Goal: Task Accomplishment & Management: Manage account settings

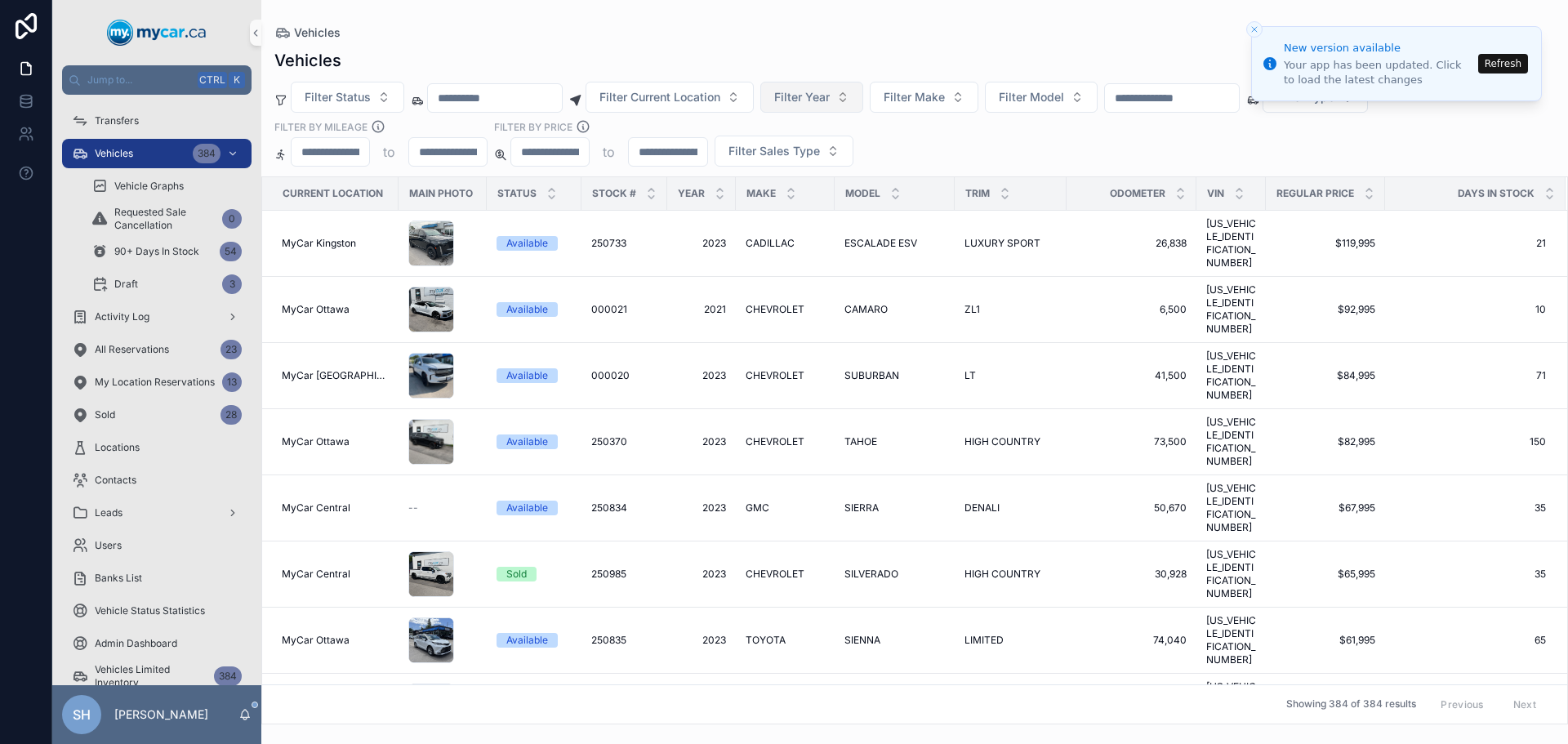
click at [863, 106] on button "Filter Year" at bounding box center [811, 97] width 103 height 31
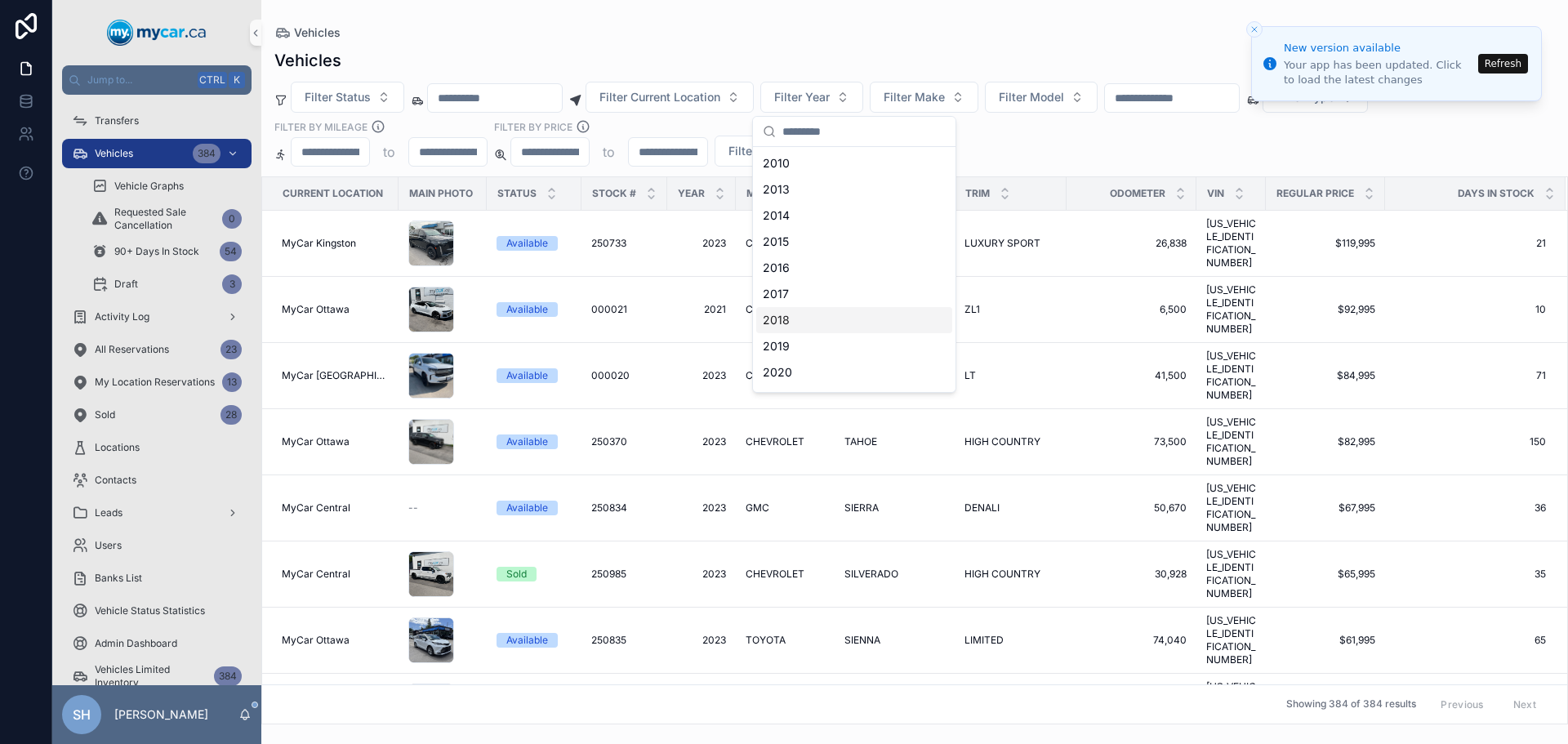
click at [819, 329] on div "2018" at bounding box center [854, 320] width 196 height 26
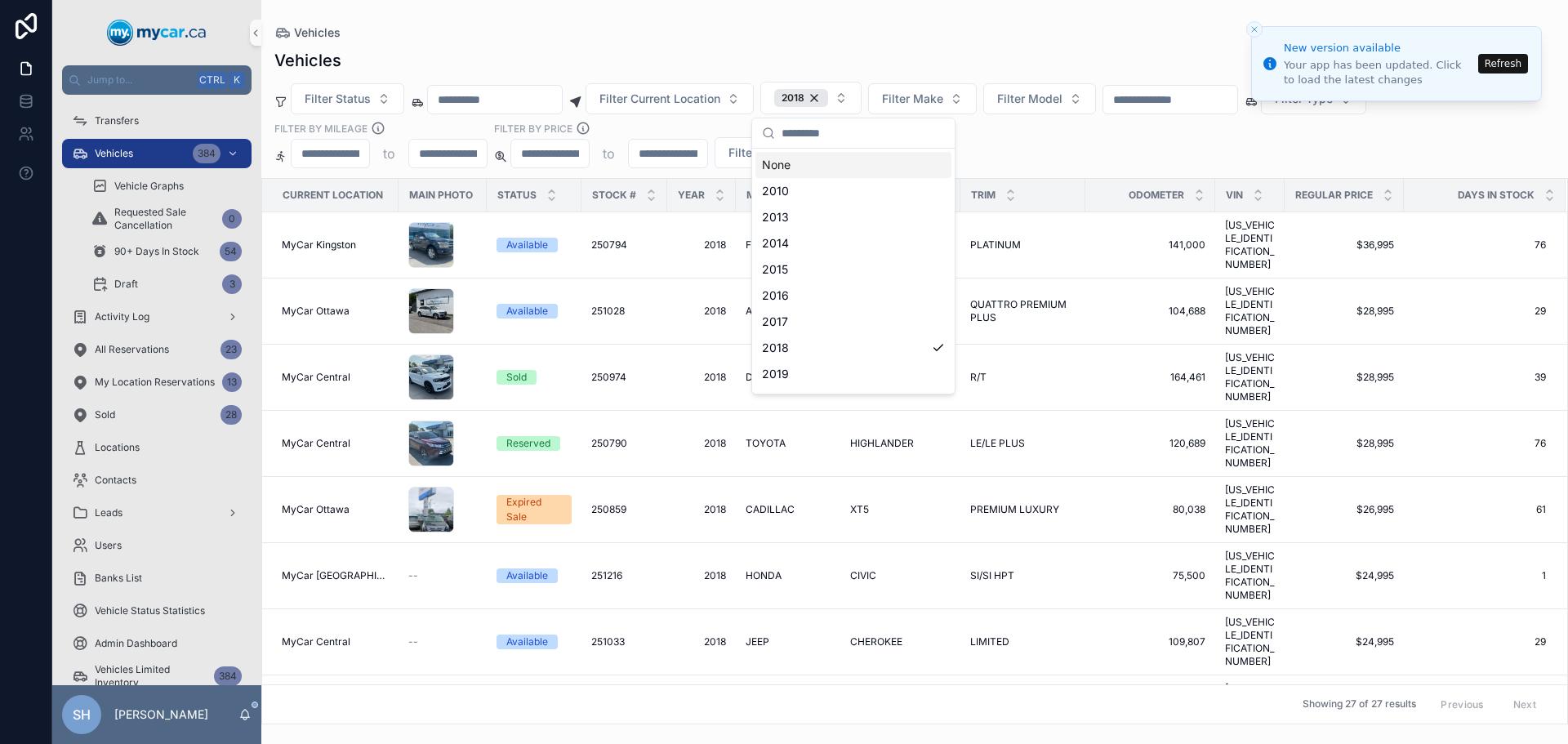
click at [816, 25] on div "Vehicles Vehicles Filter Status Filter Current Location 2018 Filter Make Filter…" at bounding box center [914, 362] width 1306 height 724
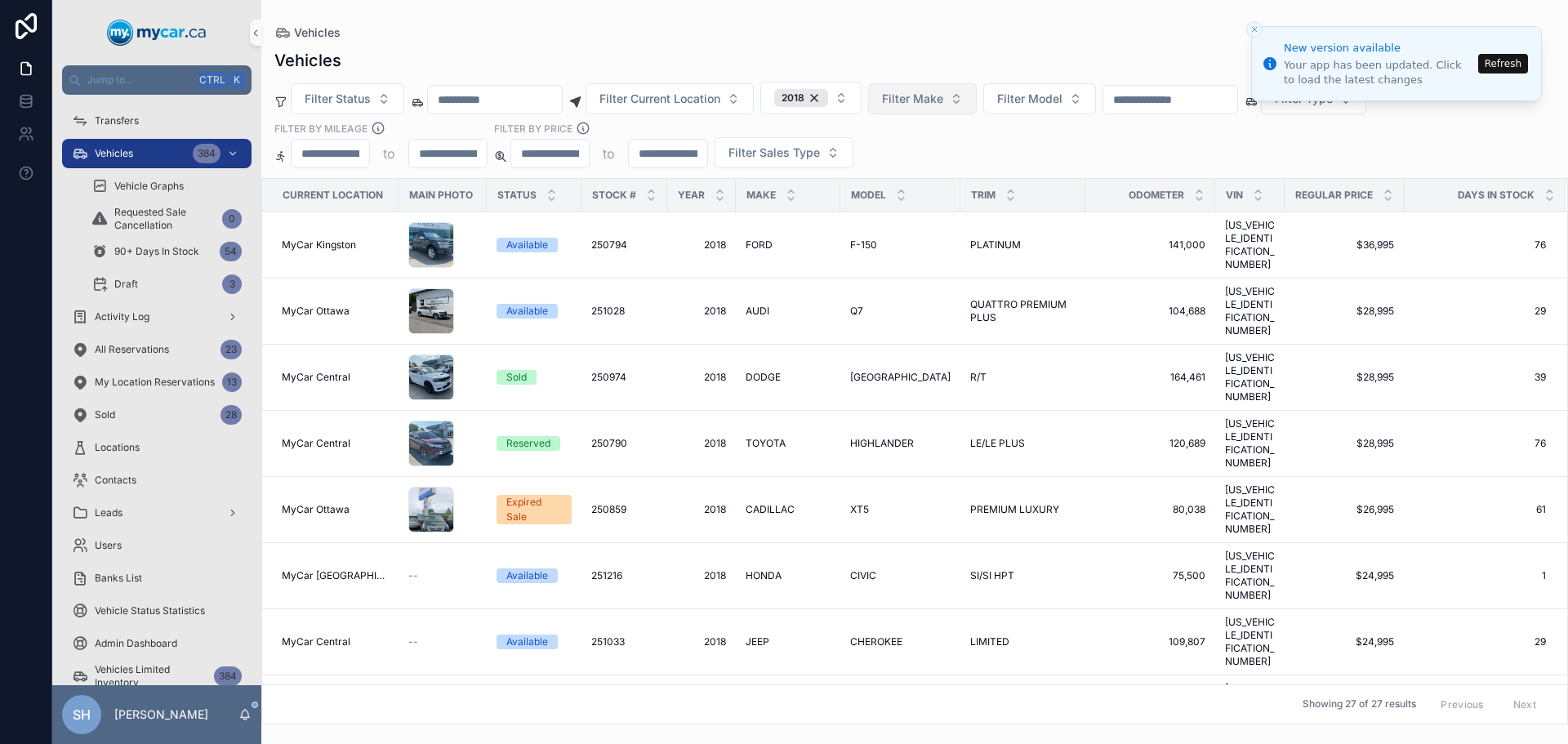
click at [943, 102] on span "Filter Make" at bounding box center [912, 99] width 61 height 16
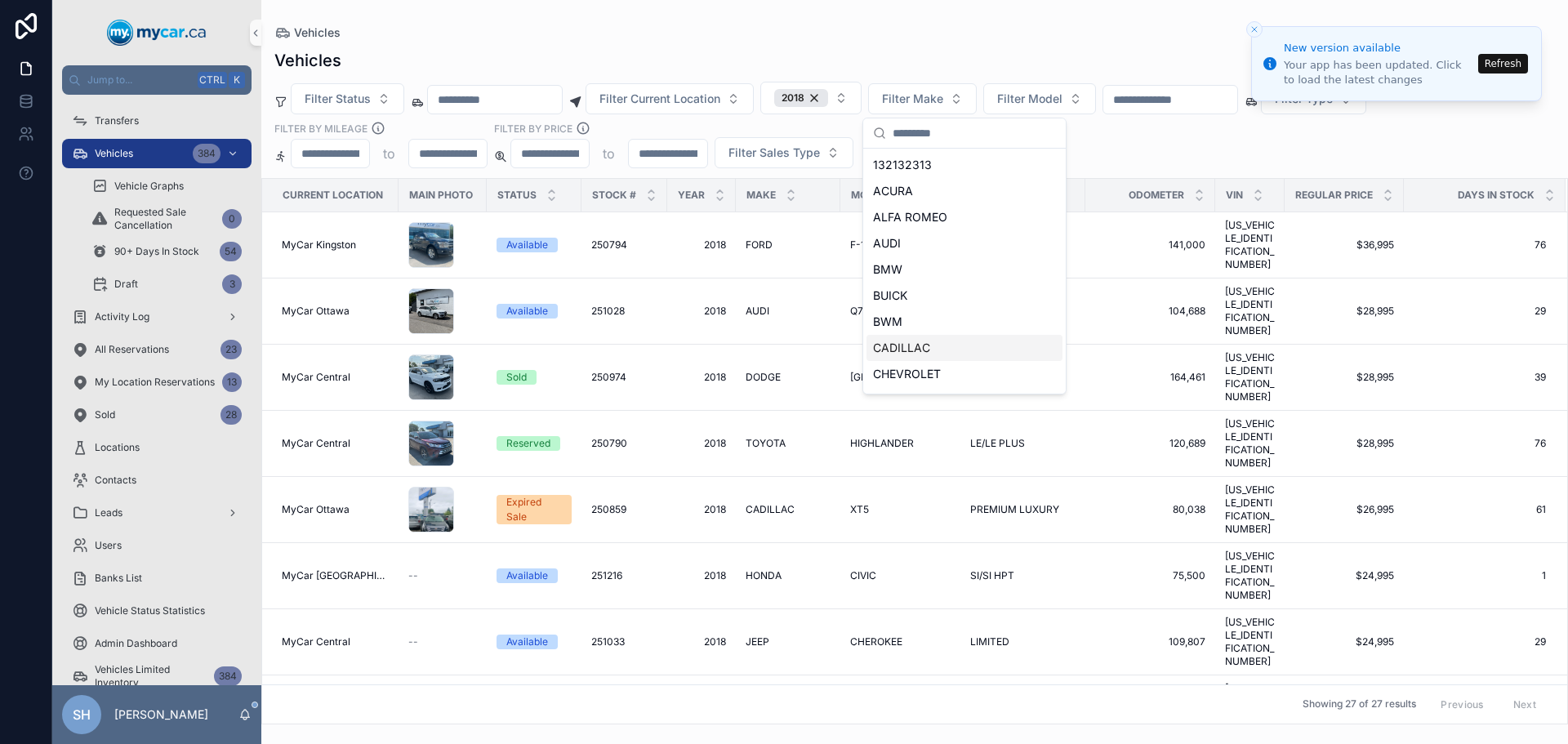
click at [911, 344] on span "CADILLAC" at bounding box center [901, 348] width 57 height 16
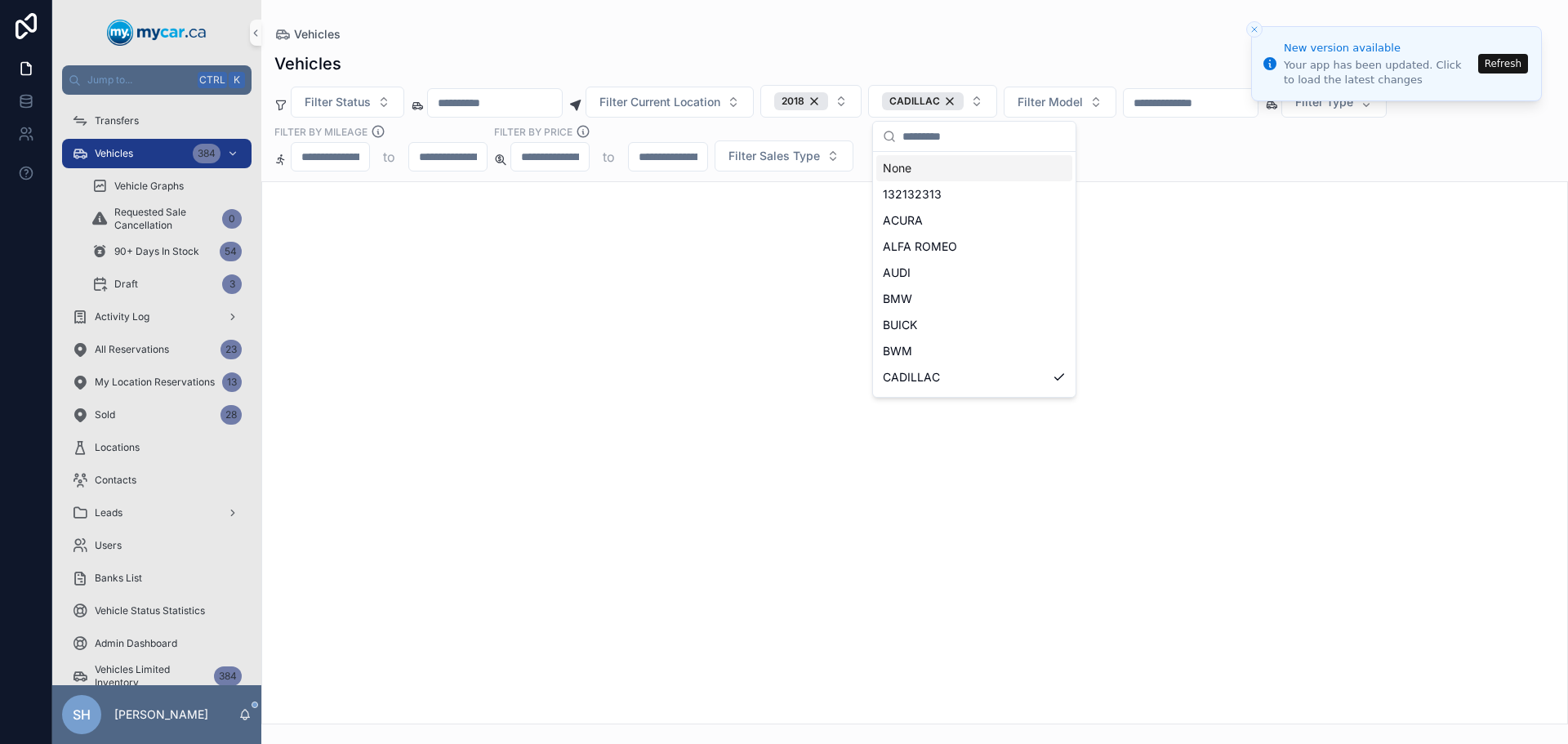
click at [877, 7] on div "Vehicles Vehicles Filter Status Filter Current Location 2018 CADILLAC Filter Mo…" at bounding box center [914, 362] width 1306 height 724
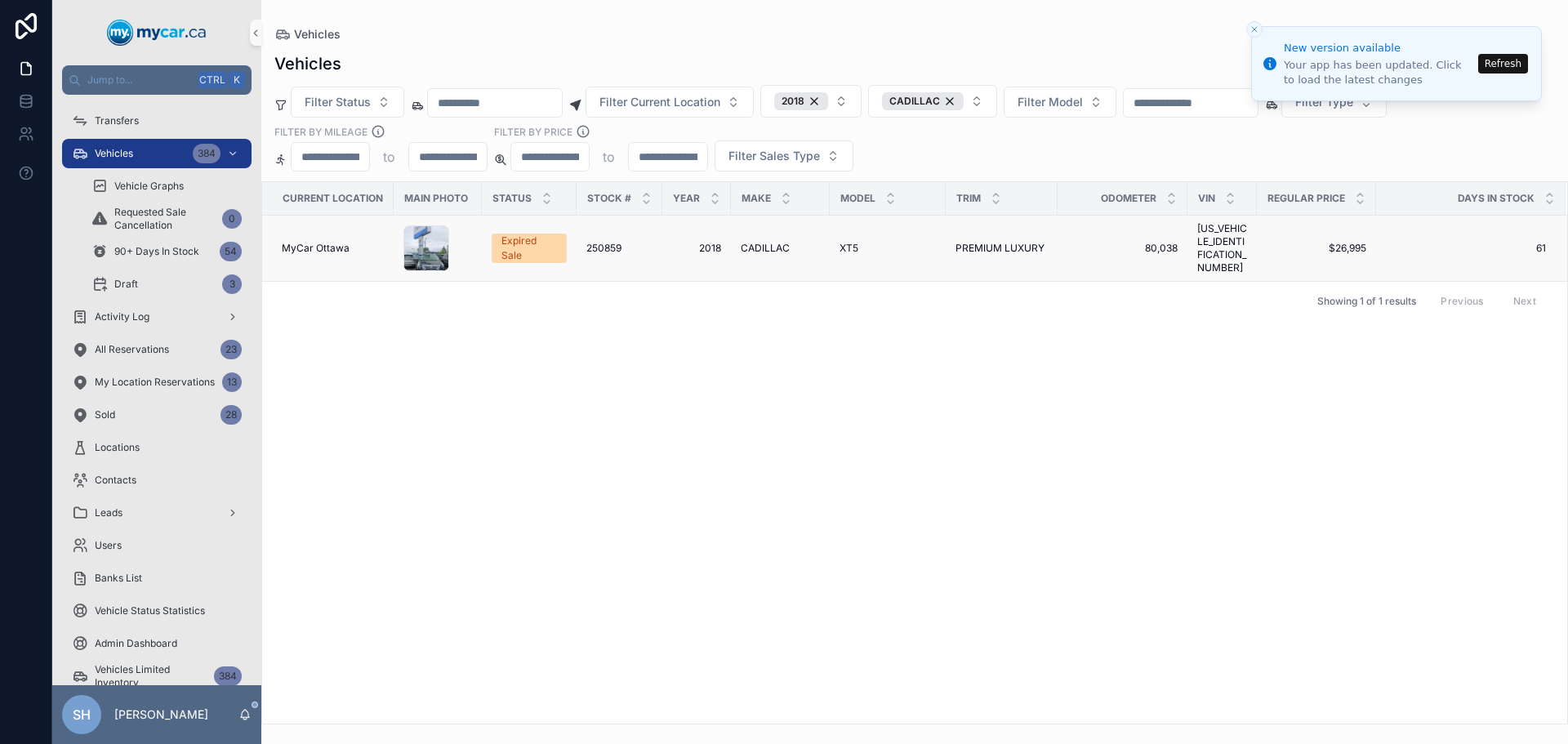
click at [605, 241] on span "250859" at bounding box center [604, 248] width 35 height 13
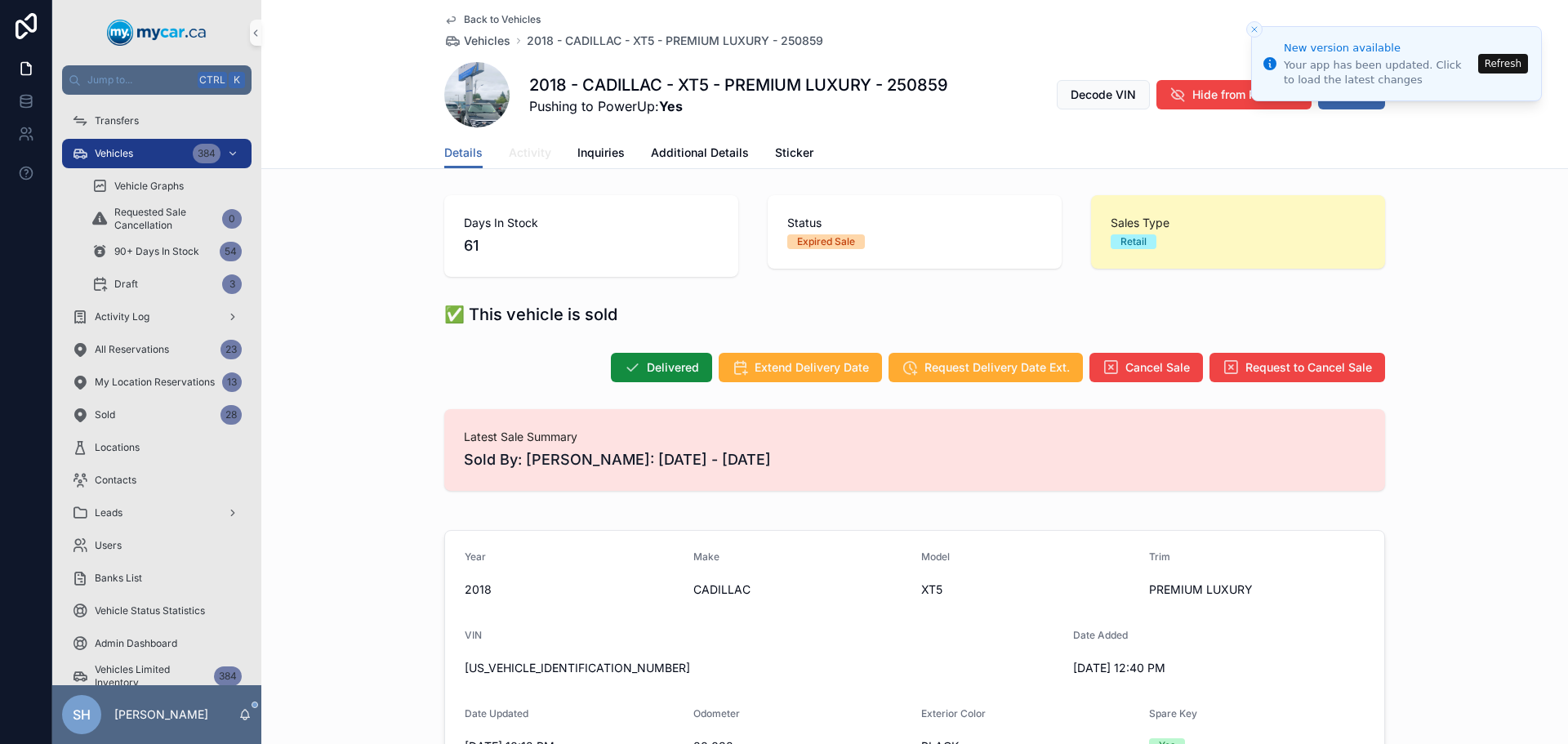
click at [525, 152] on span "Activity" at bounding box center [530, 153] width 43 height 16
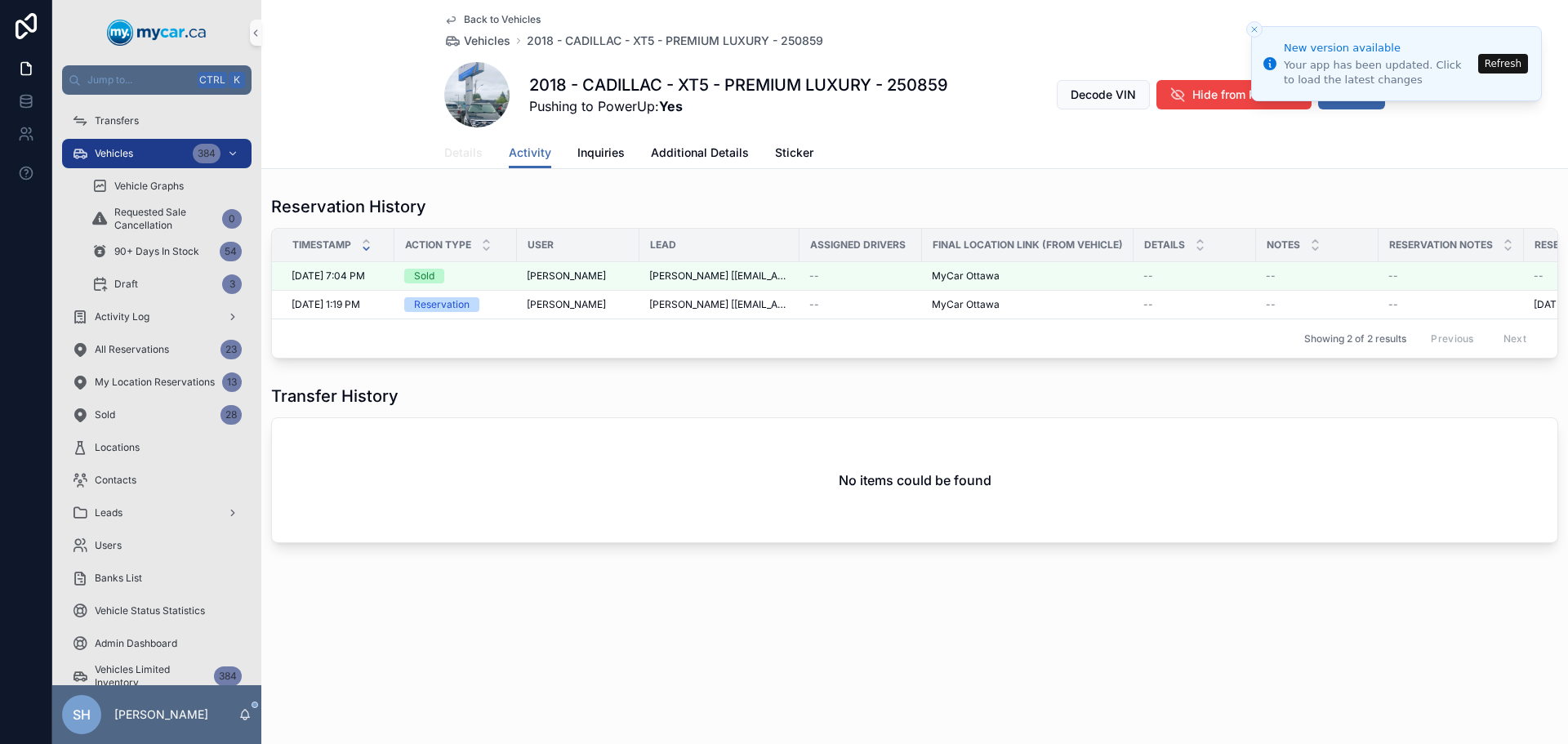
click at [452, 157] on span "Details" at bounding box center [463, 153] width 38 height 16
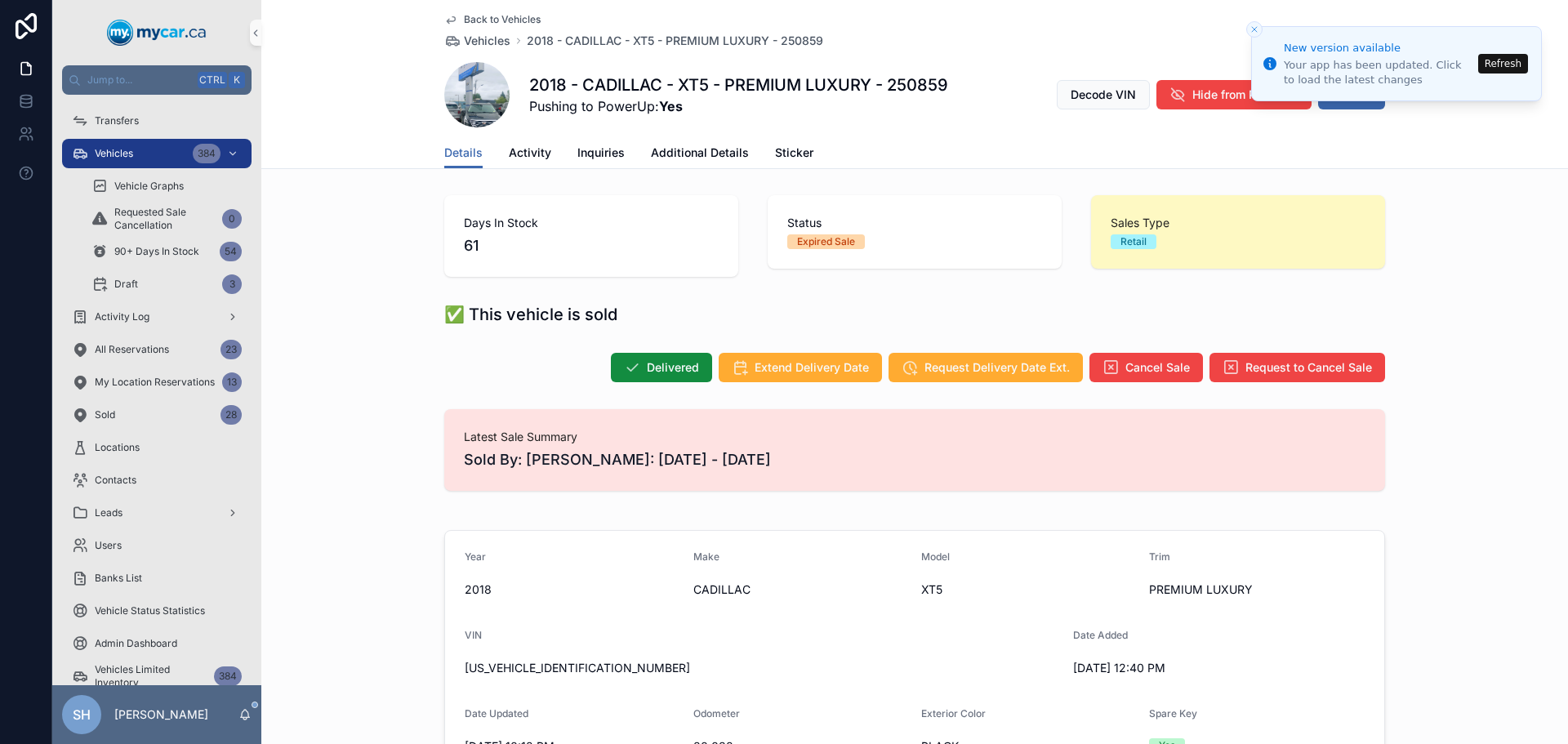
click at [1518, 62] on button "Refresh" at bounding box center [1503, 64] width 50 height 20
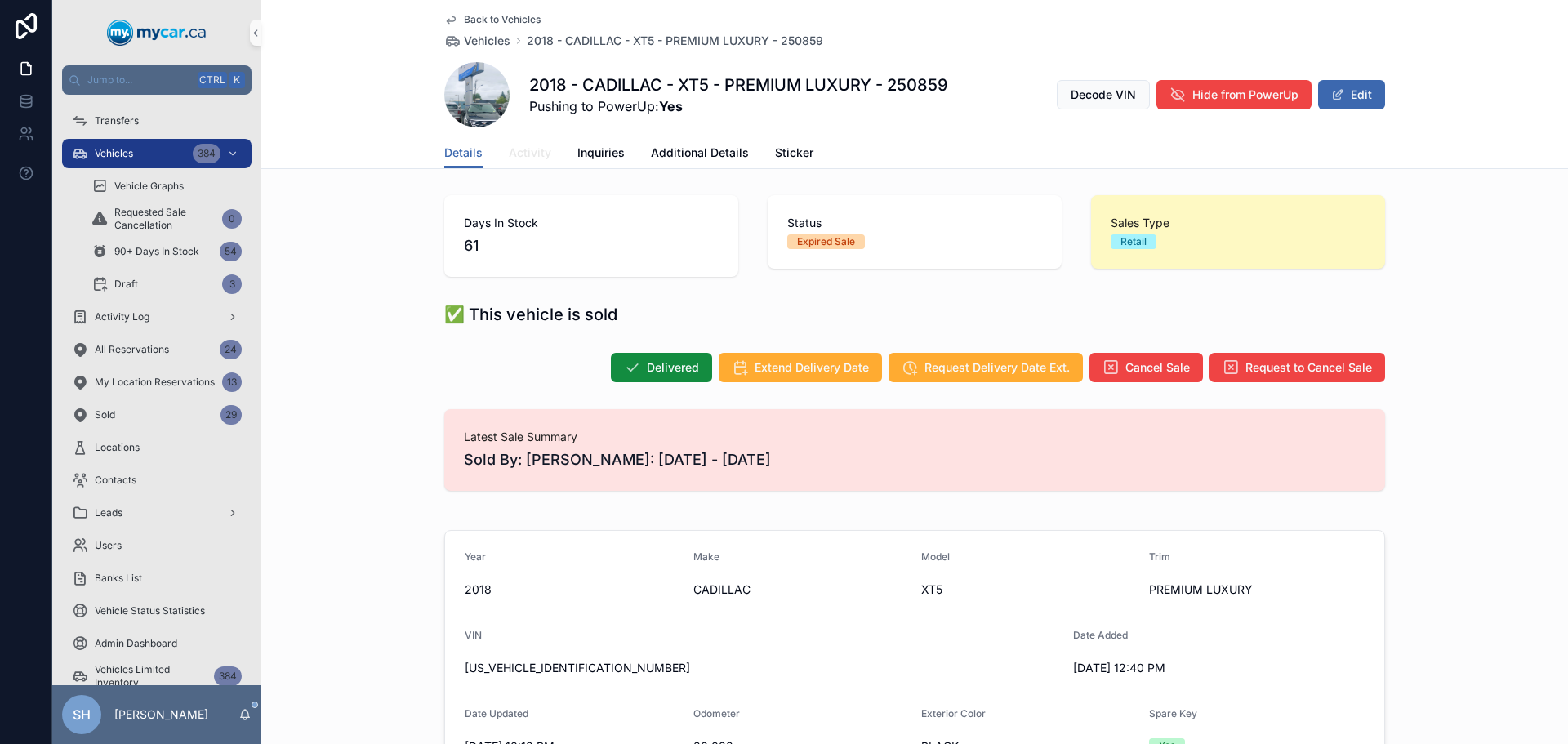
click at [510, 146] on span "Activity" at bounding box center [530, 153] width 43 height 16
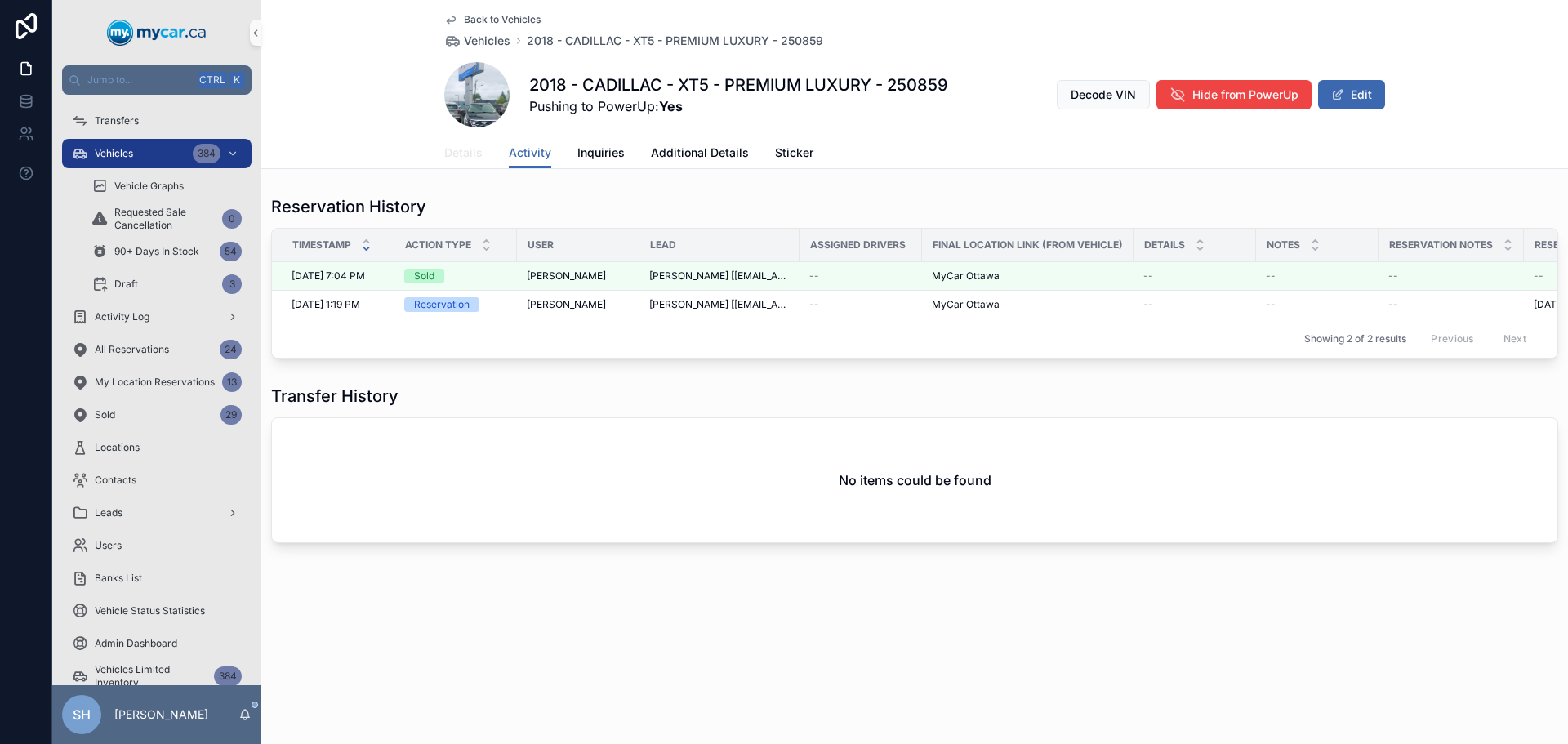
click at [460, 156] on span "Details" at bounding box center [463, 153] width 38 height 16
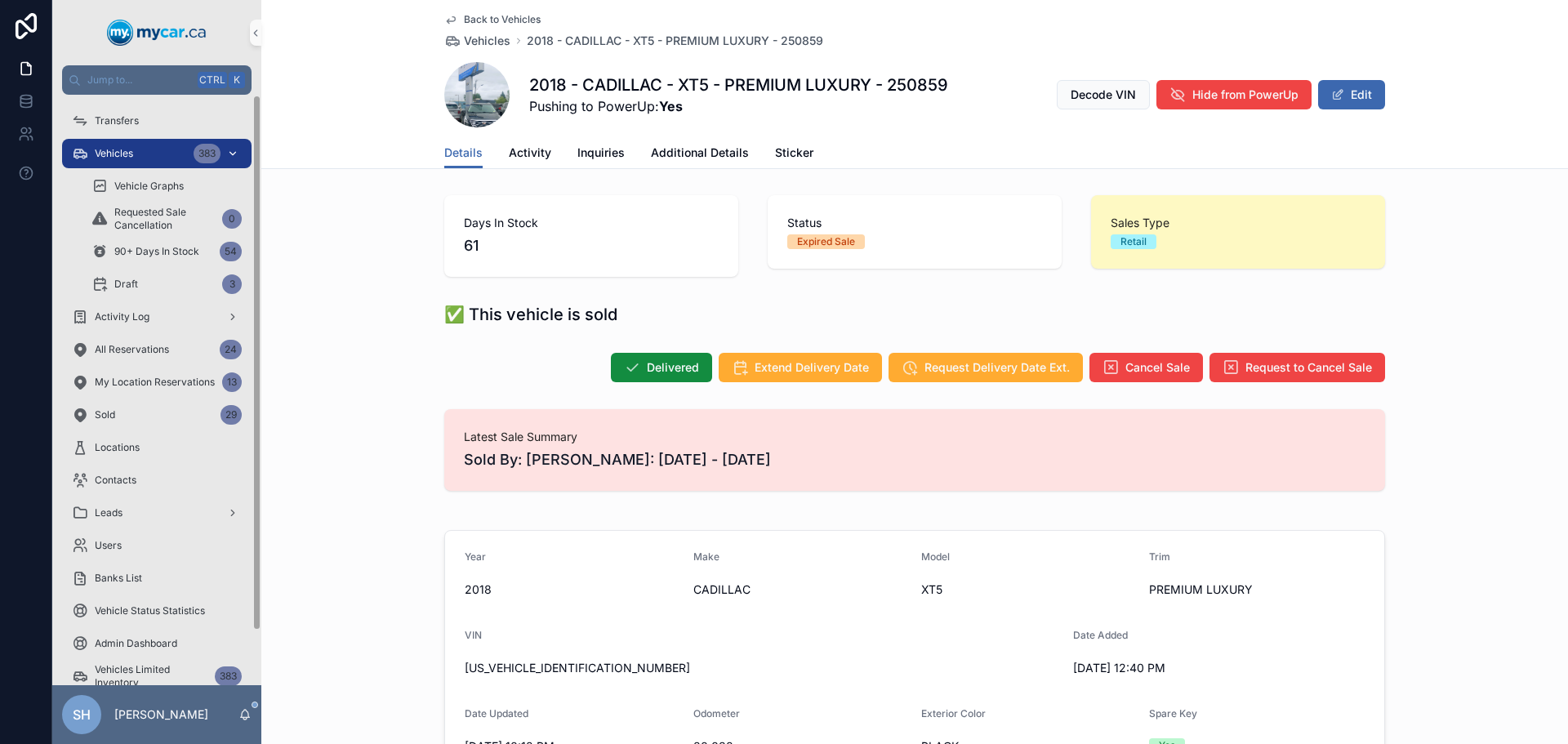
click at [121, 154] on span "Vehicles" at bounding box center [114, 154] width 38 height 13
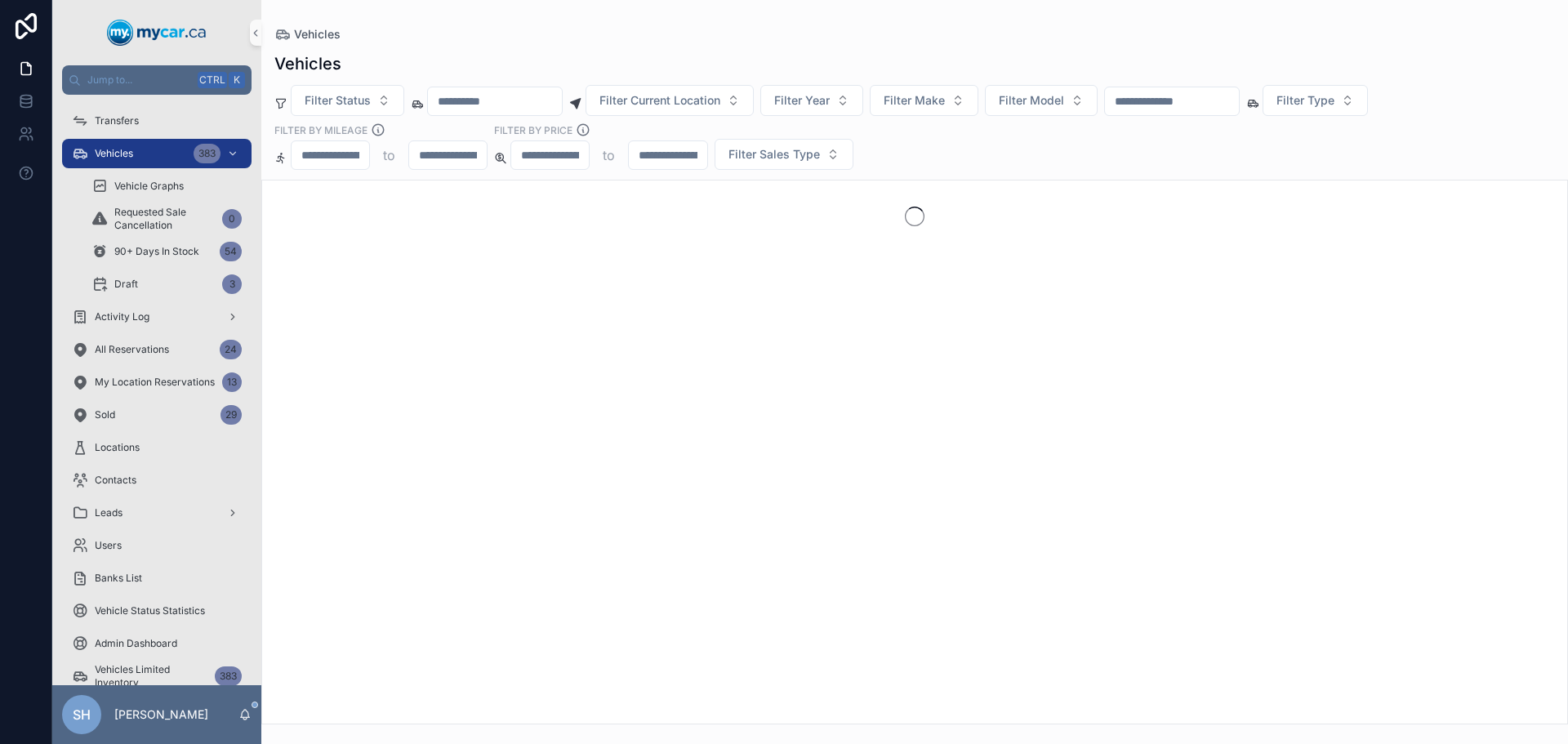
click at [1201, 103] on input "scrollable content" at bounding box center [1172, 101] width 134 height 23
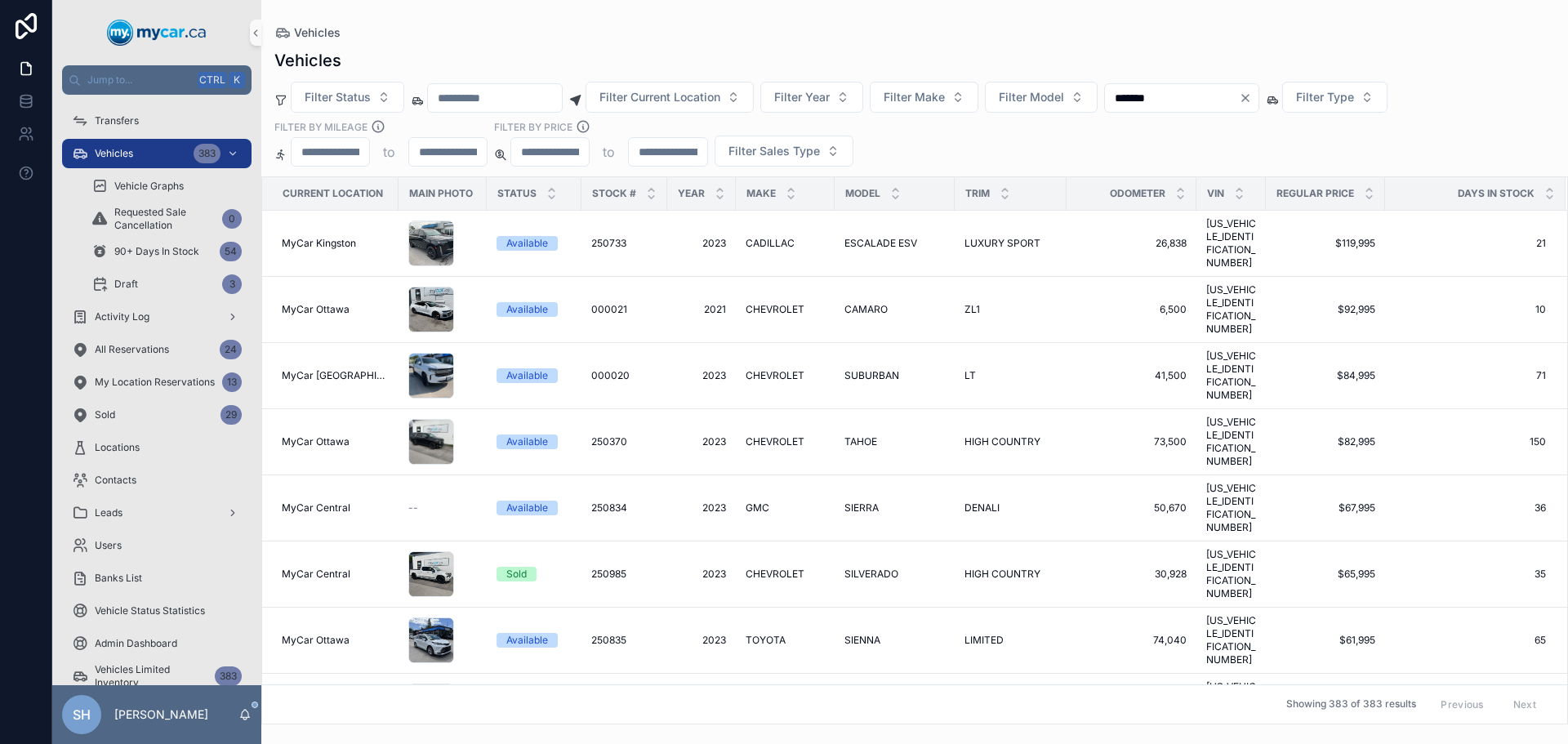
type input "*******"
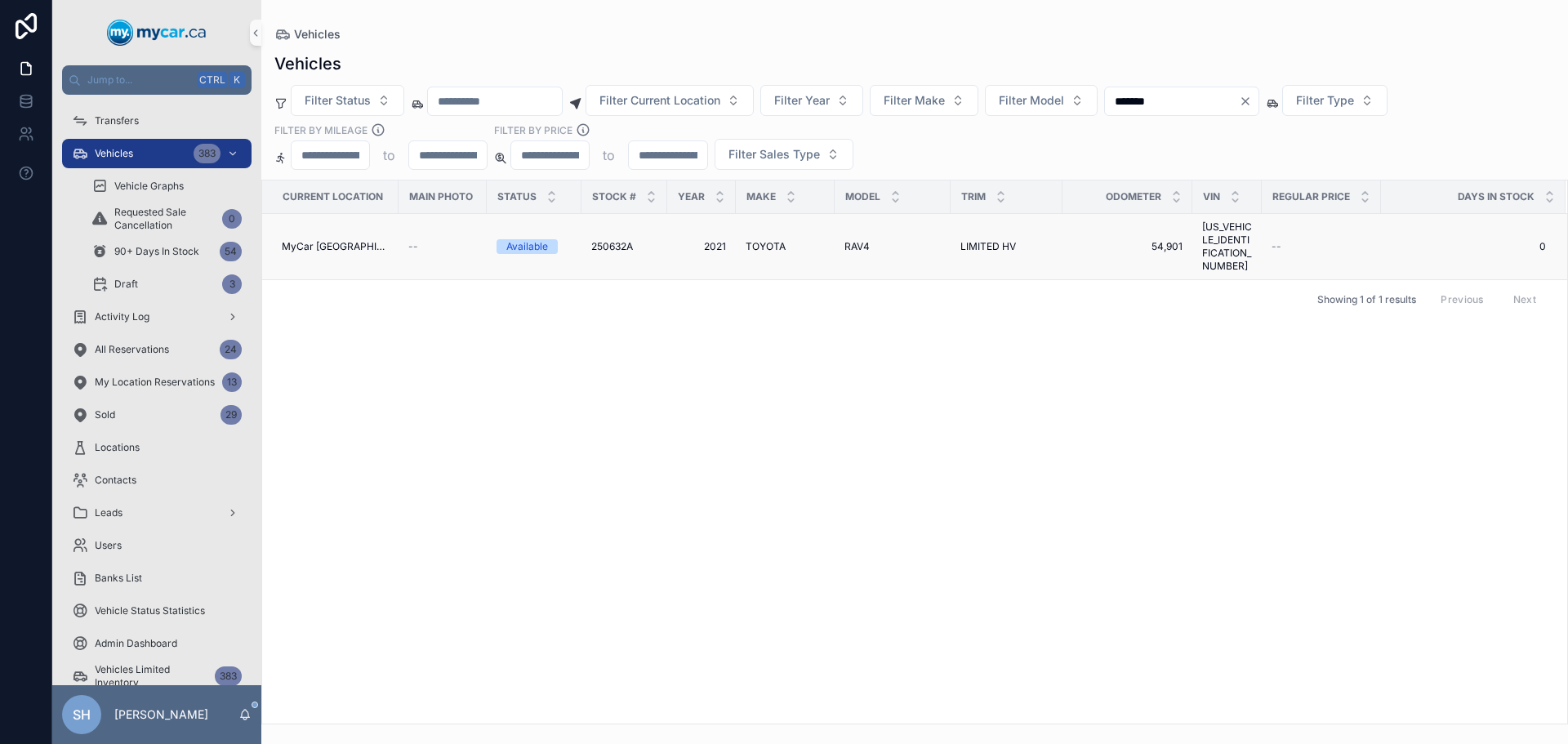
click at [984, 246] on td "LIMITED HV LIMITED HV" at bounding box center [1006, 247] width 112 height 66
click at [982, 242] on span "LIMITED HV" at bounding box center [988, 246] width 56 height 13
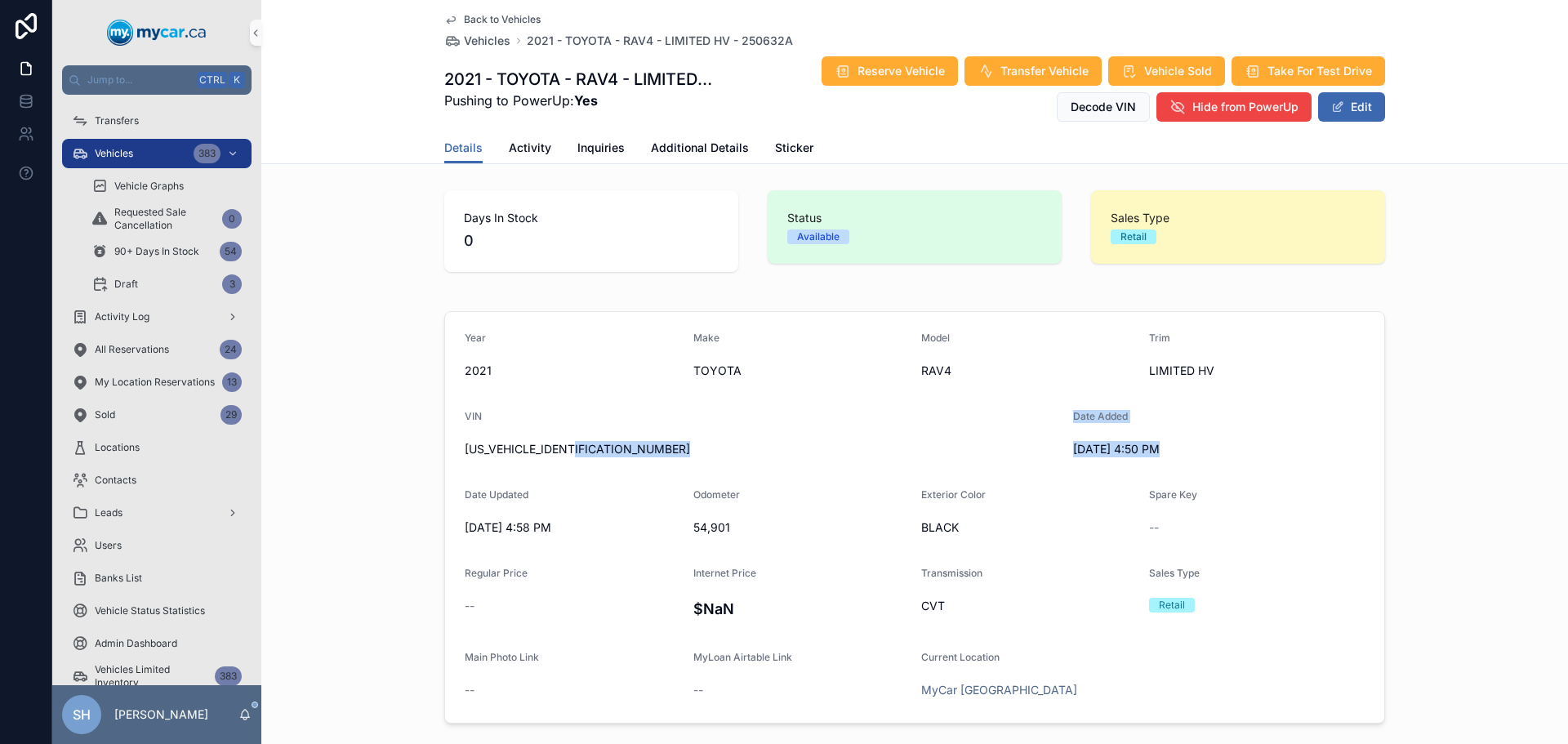
drag, startPoint x: 595, startPoint y: 449, endPoint x: 425, endPoint y: 479, distance: 172.6
click at [370, 477] on div "Year 2021 Make TOYOTA Model RAV4 Trim LIMITED HV VIN 2T3DWRFV3MW114986 Date Add…" at bounding box center [914, 517] width 1306 height 426
click at [592, 442] on span "[US_VEHICLE_IDENTIFICATION_NUMBER]" at bounding box center [762, 449] width 595 height 16
drag, startPoint x: 594, startPoint y: 452, endPoint x: 452, endPoint y: 463, distance: 142.4
click at [452, 463] on form "Year 2021 Make TOYOTA Model RAV4 Trim LIMITED HV VIN 2T3DWRFV3MW114986 Date Add…" at bounding box center [914, 517] width 939 height 411
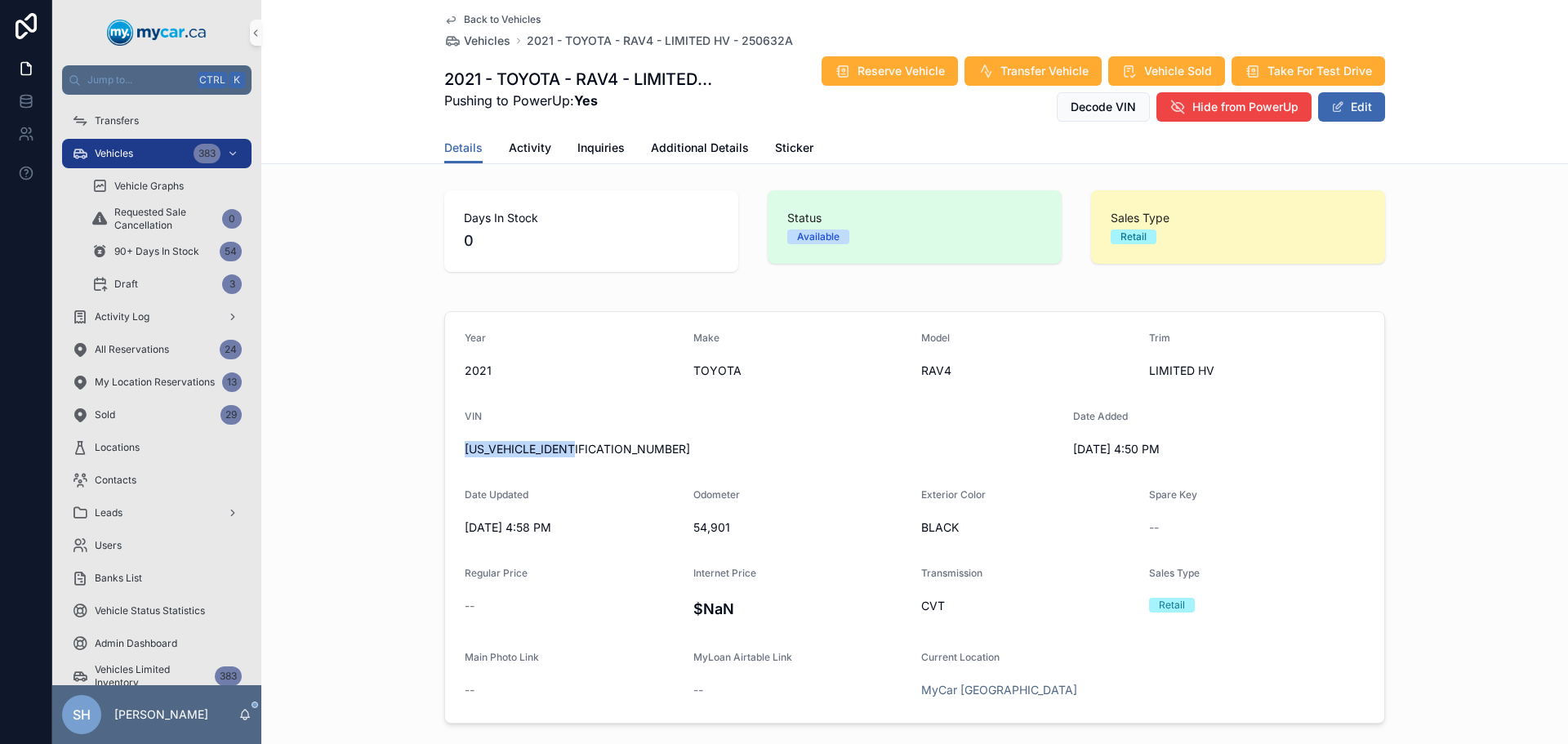
copy span "[US_VEHICLE_IDENTIFICATION_NUMBER]"
drag, startPoint x: 1348, startPoint y: 101, endPoint x: 1330, endPoint y: 104, distance: 18.2
click at [1348, 101] on button "Edit" at bounding box center [1351, 107] width 67 height 29
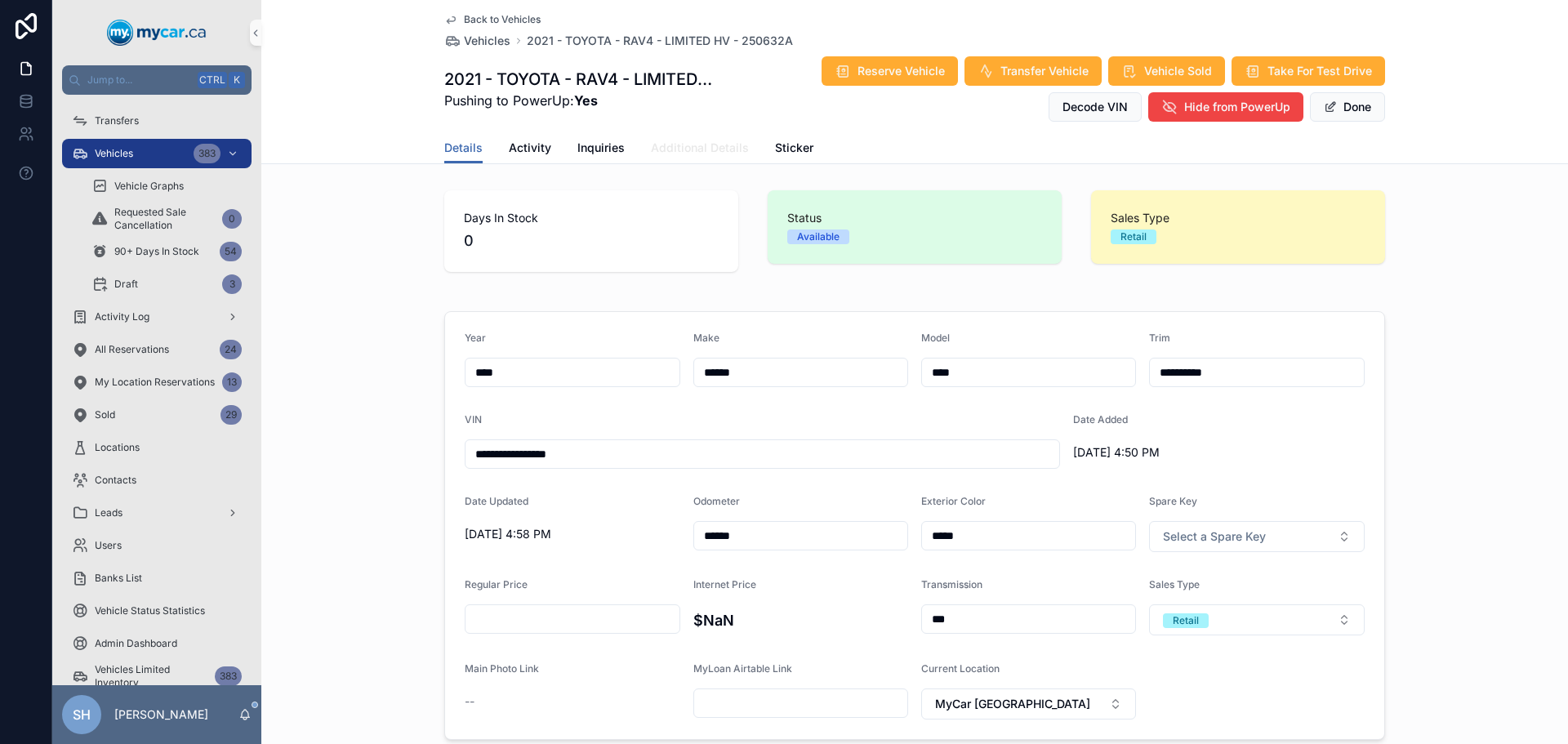
click at [666, 154] on span "Additional Details" at bounding box center [700, 148] width 98 height 16
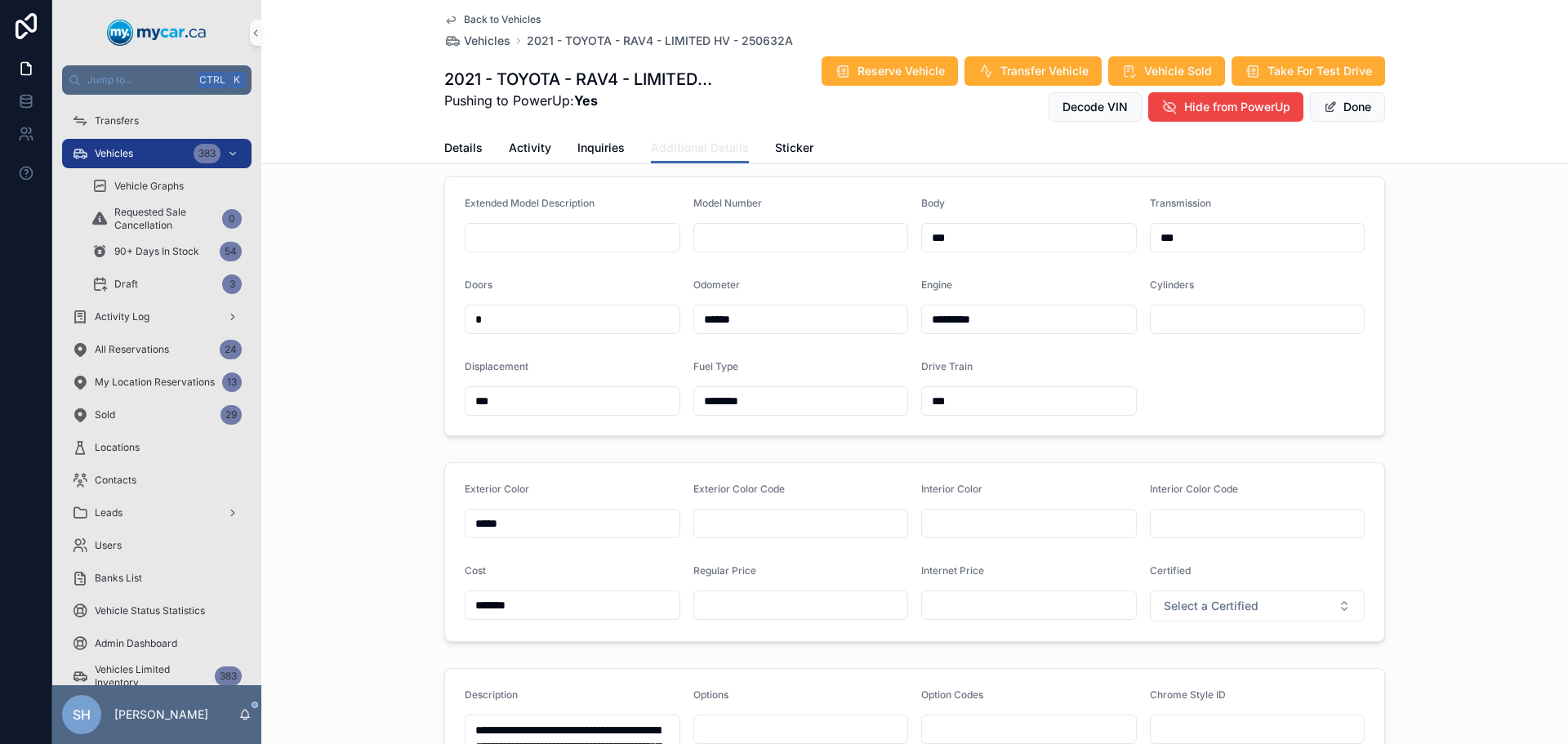
scroll to position [245, 0]
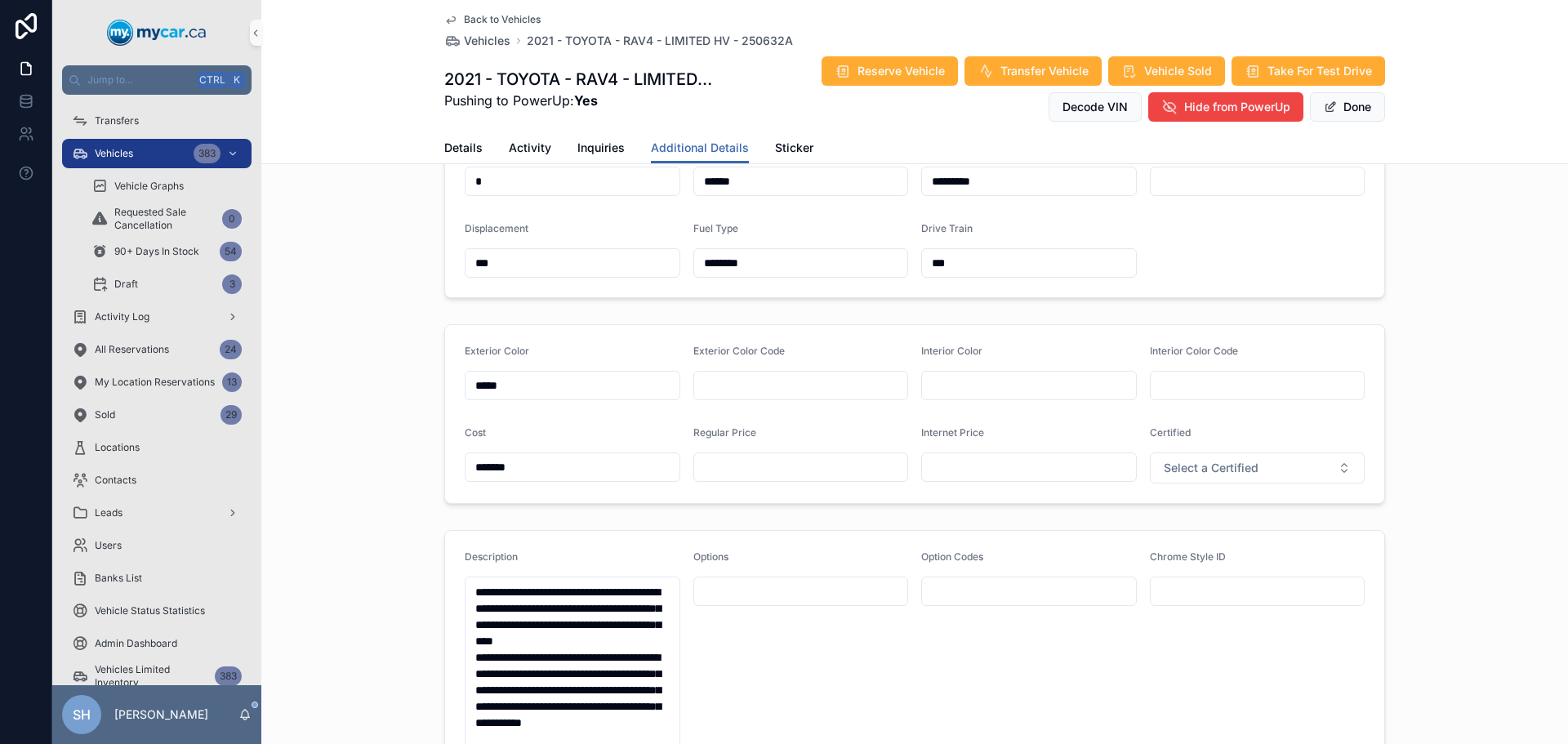
click at [726, 464] on input "scrollable content" at bounding box center [802, 467] width 214 height 23
type input "*******"
click at [1378, 100] on button "Done" at bounding box center [1347, 107] width 75 height 29
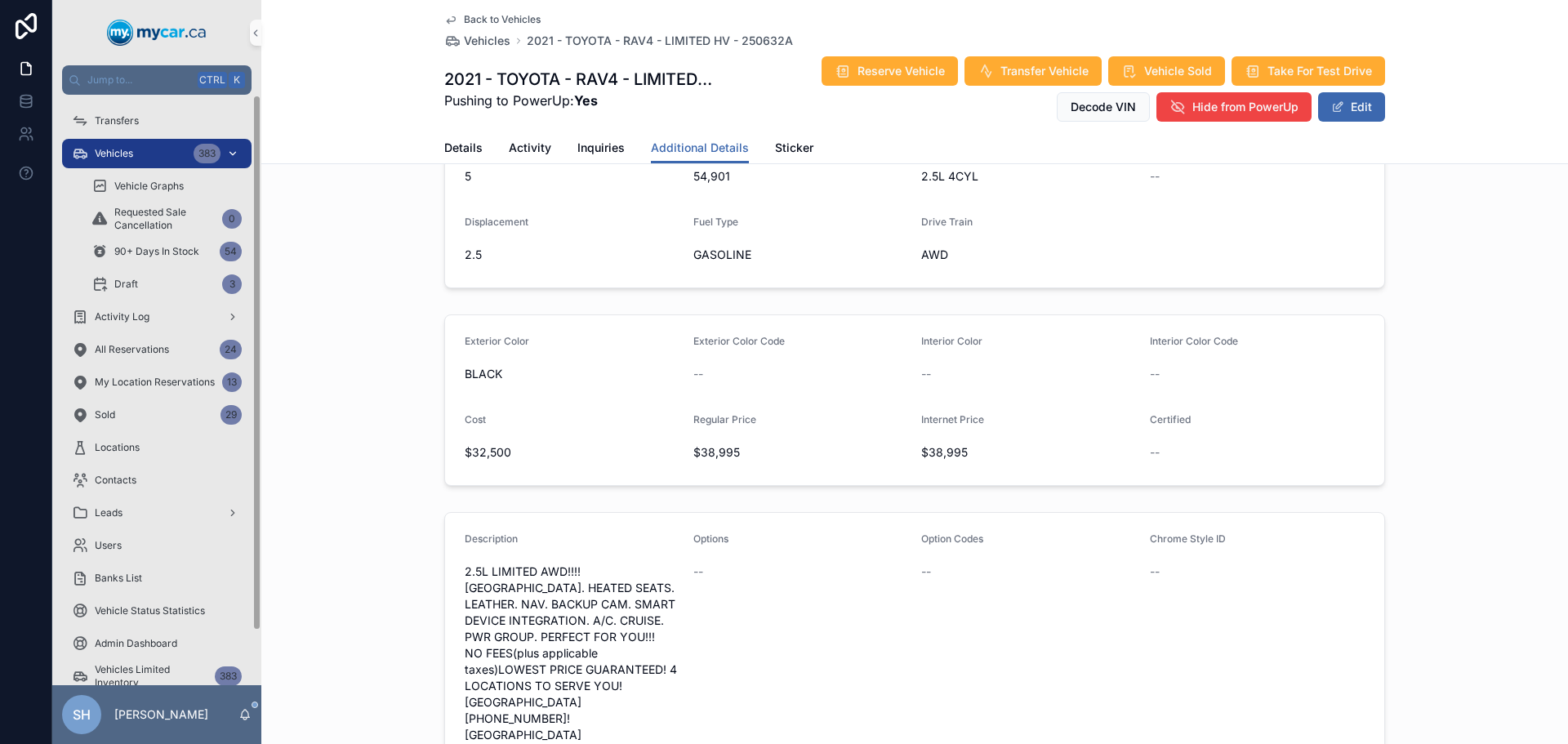
click at [145, 157] on div "Vehicles 383" at bounding box center [157, 154] width 170 height 26
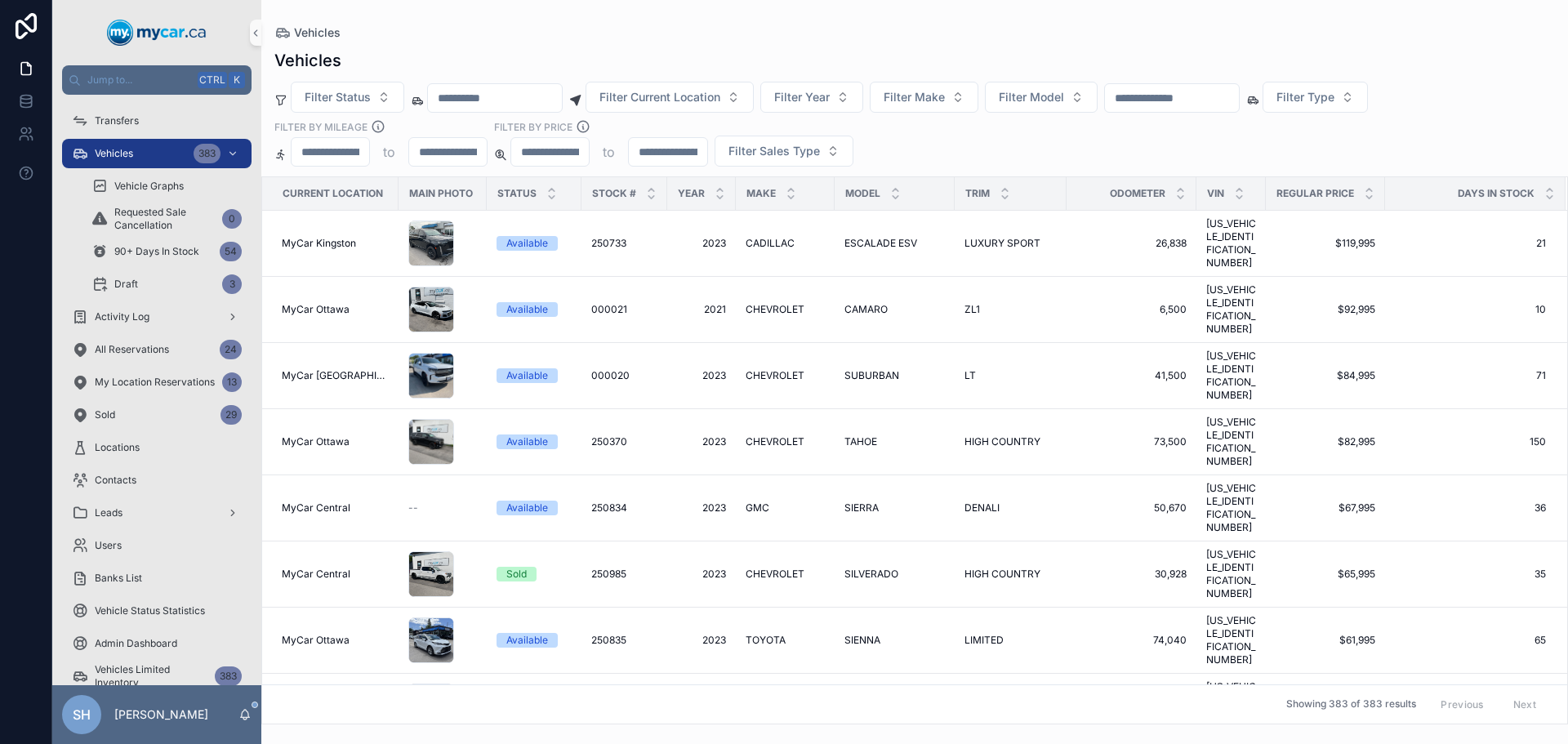
click at [1238, 92] on input "scrollable content" at bounding box center [1172, 98] width 134 height 23
type input "*******"
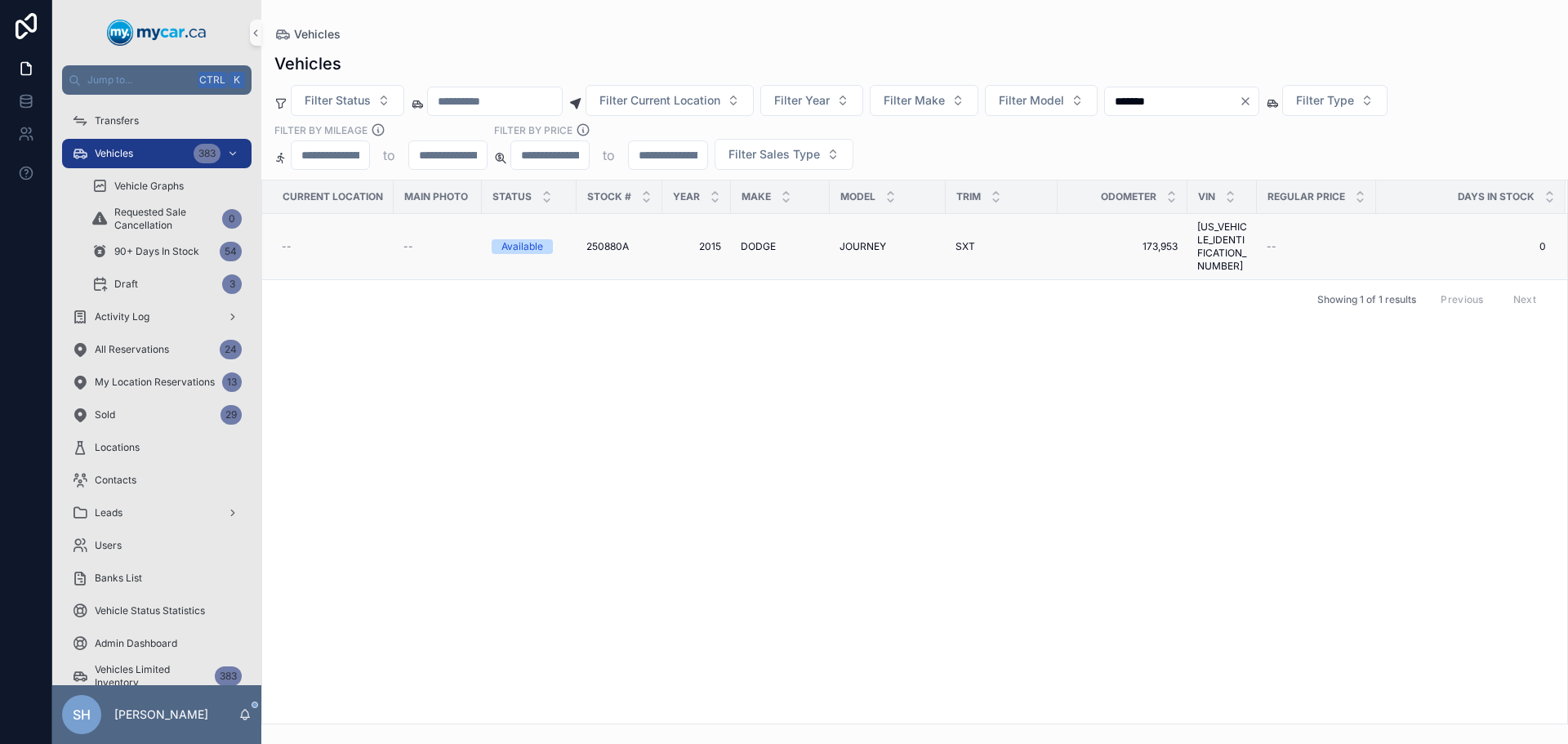
click at [761, 244] on span "DODGE" at bounding box center [757, 246] width 35 height 13
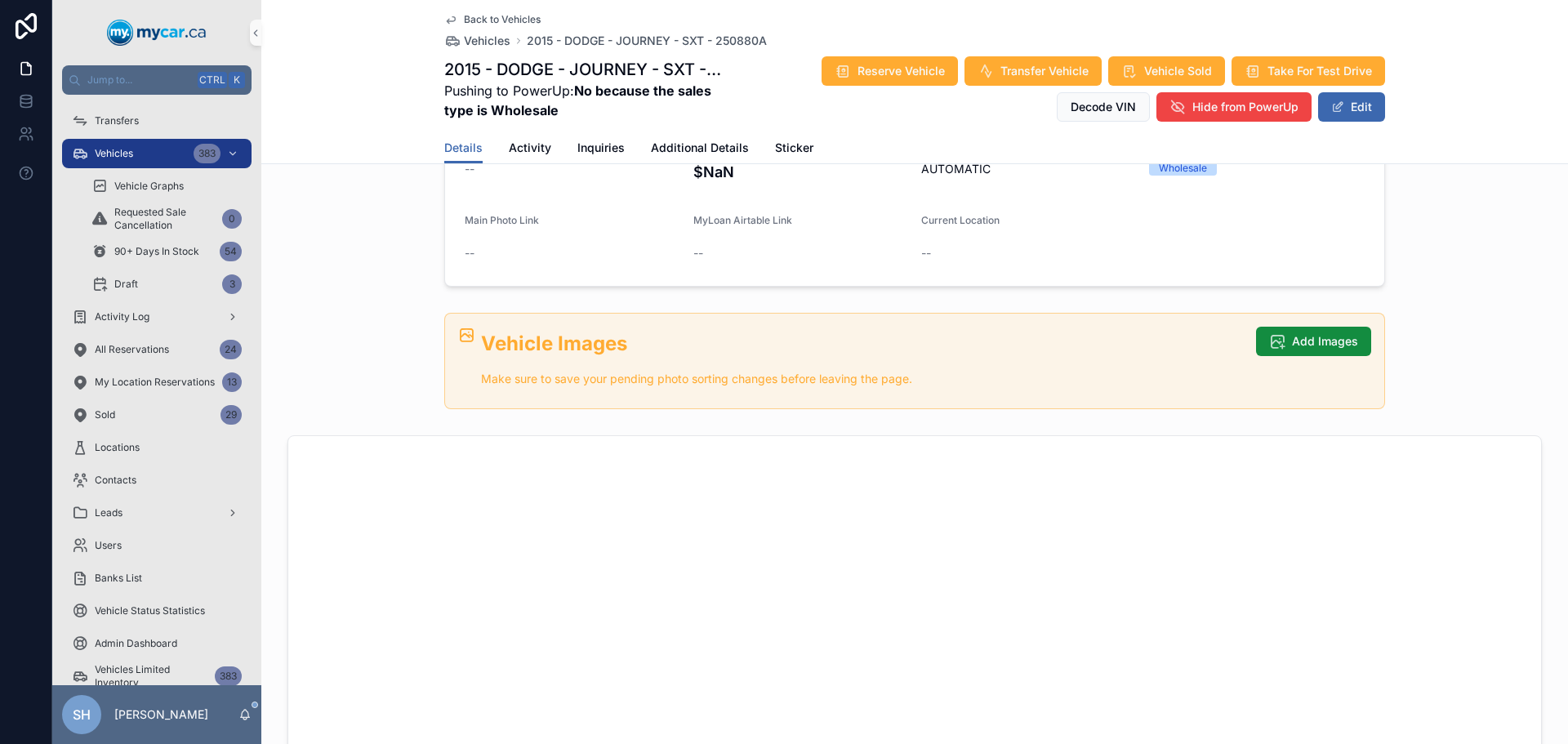
scroll to position [245, 0]
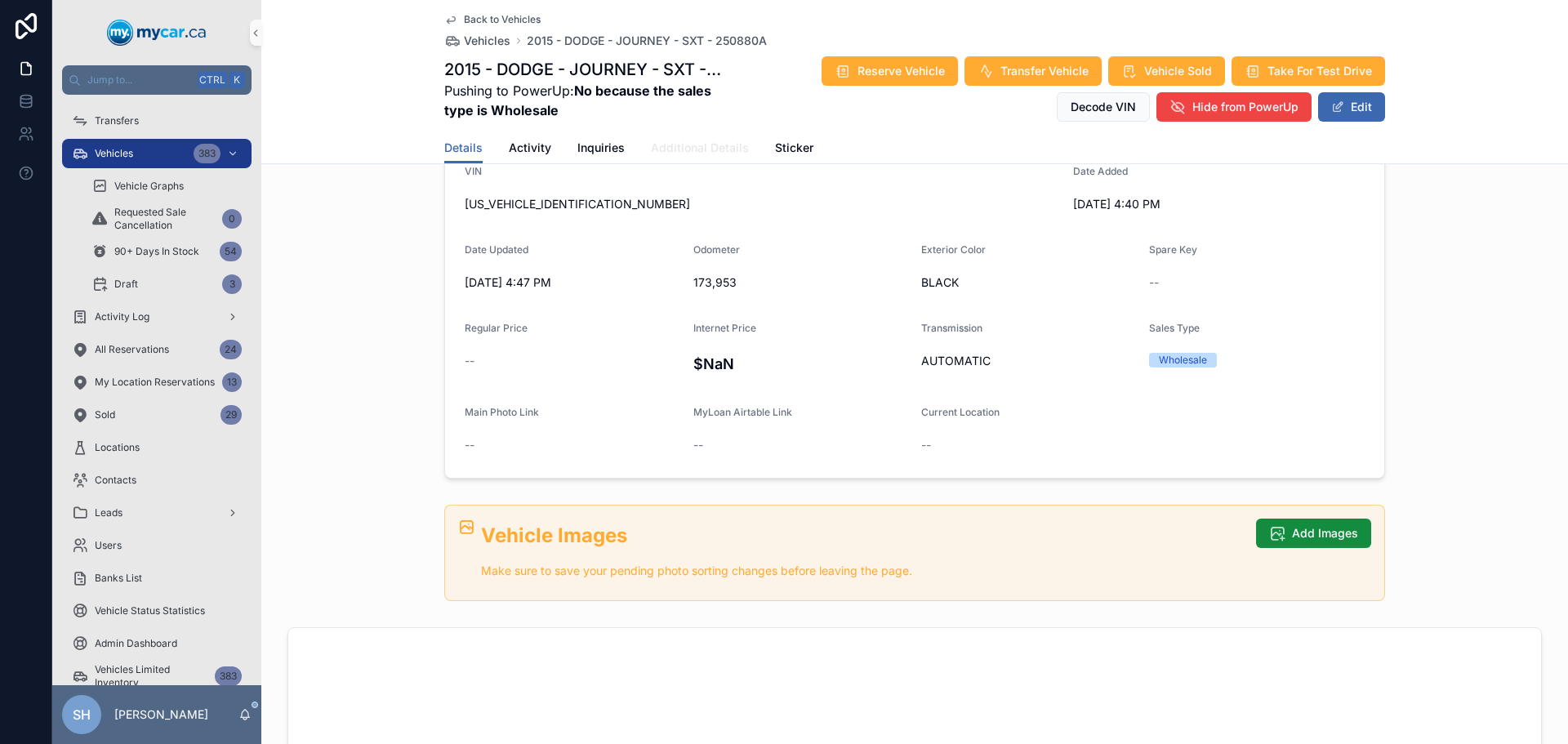
click at [680, 150] on span "Additional Details" at bounding box center [700, 148] width 98 height 16
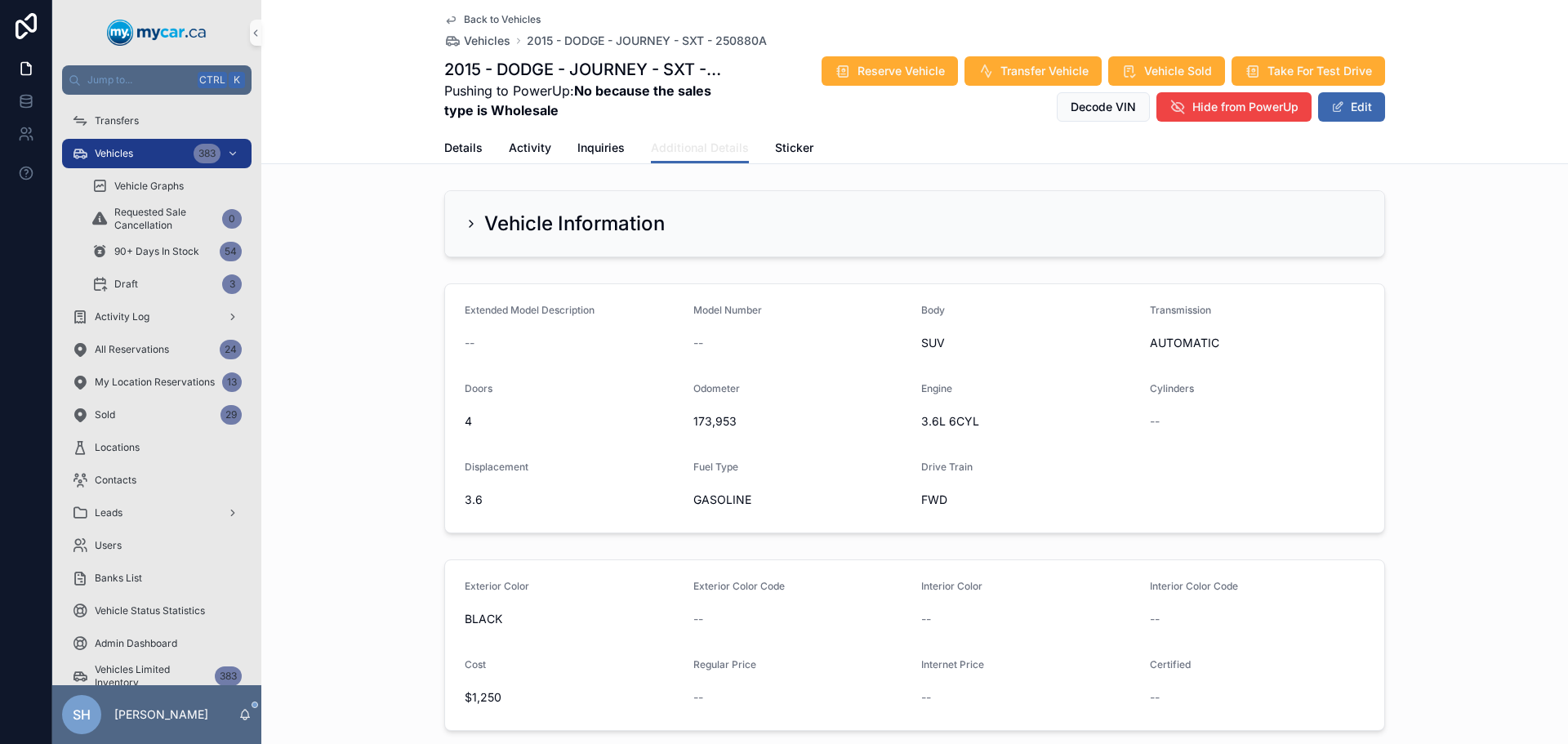
scroll to position [408, 0]
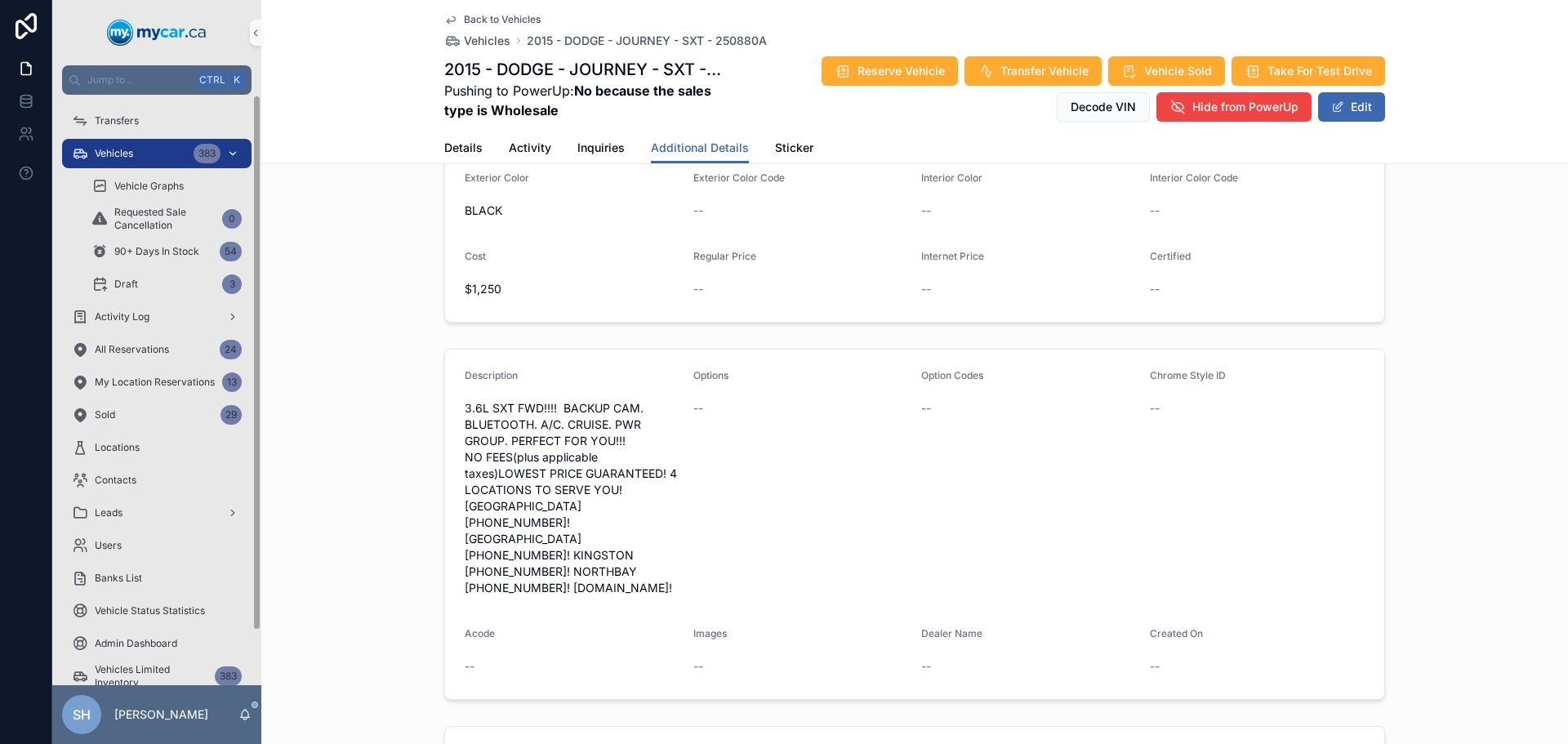
click at [132, 153] on span "Vehicles" at bounding box center [114, 154] width 38 height 13
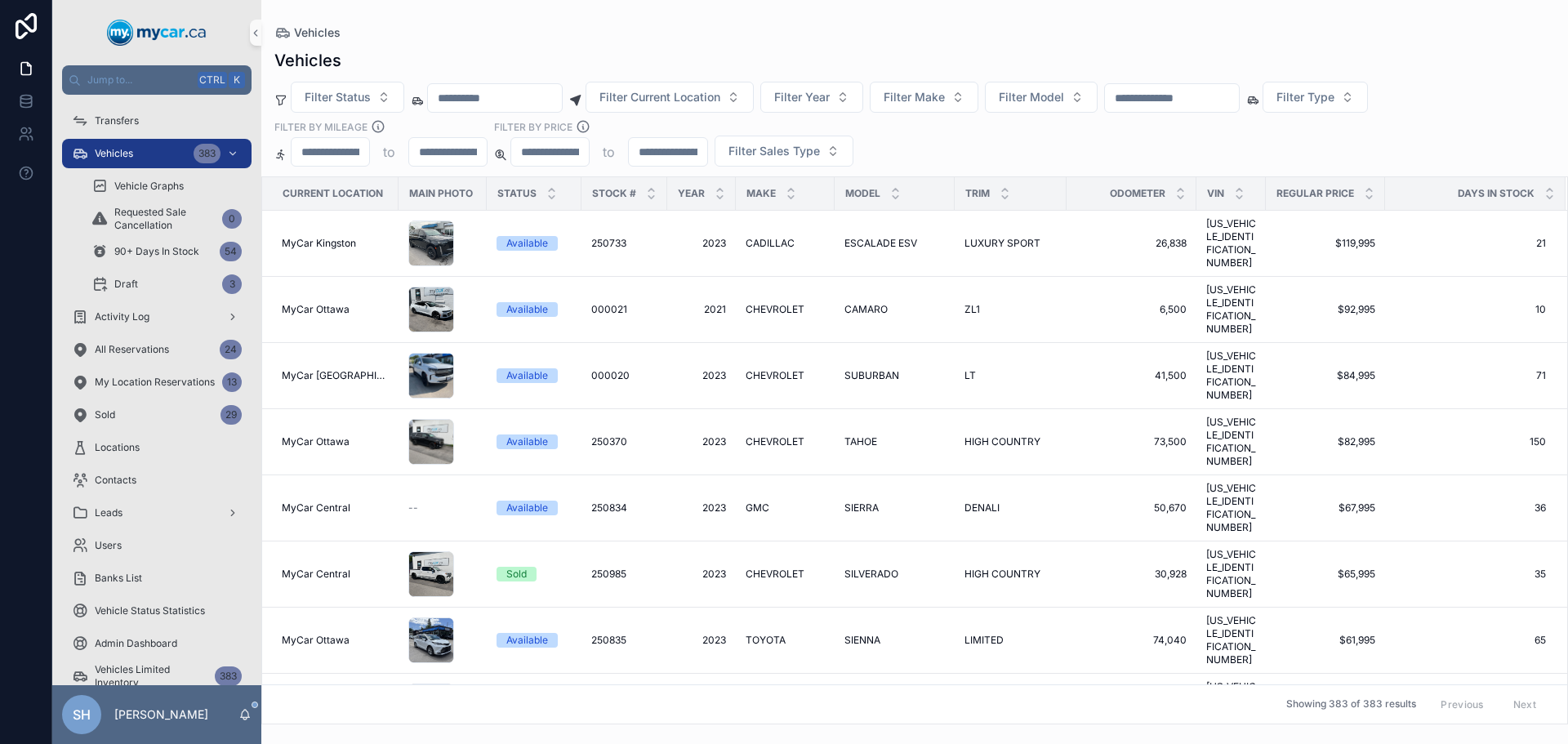
click at [1179, 101] on input "scrollable content" at bounding box center [1172, 98] width 134 height 23
type input "******"
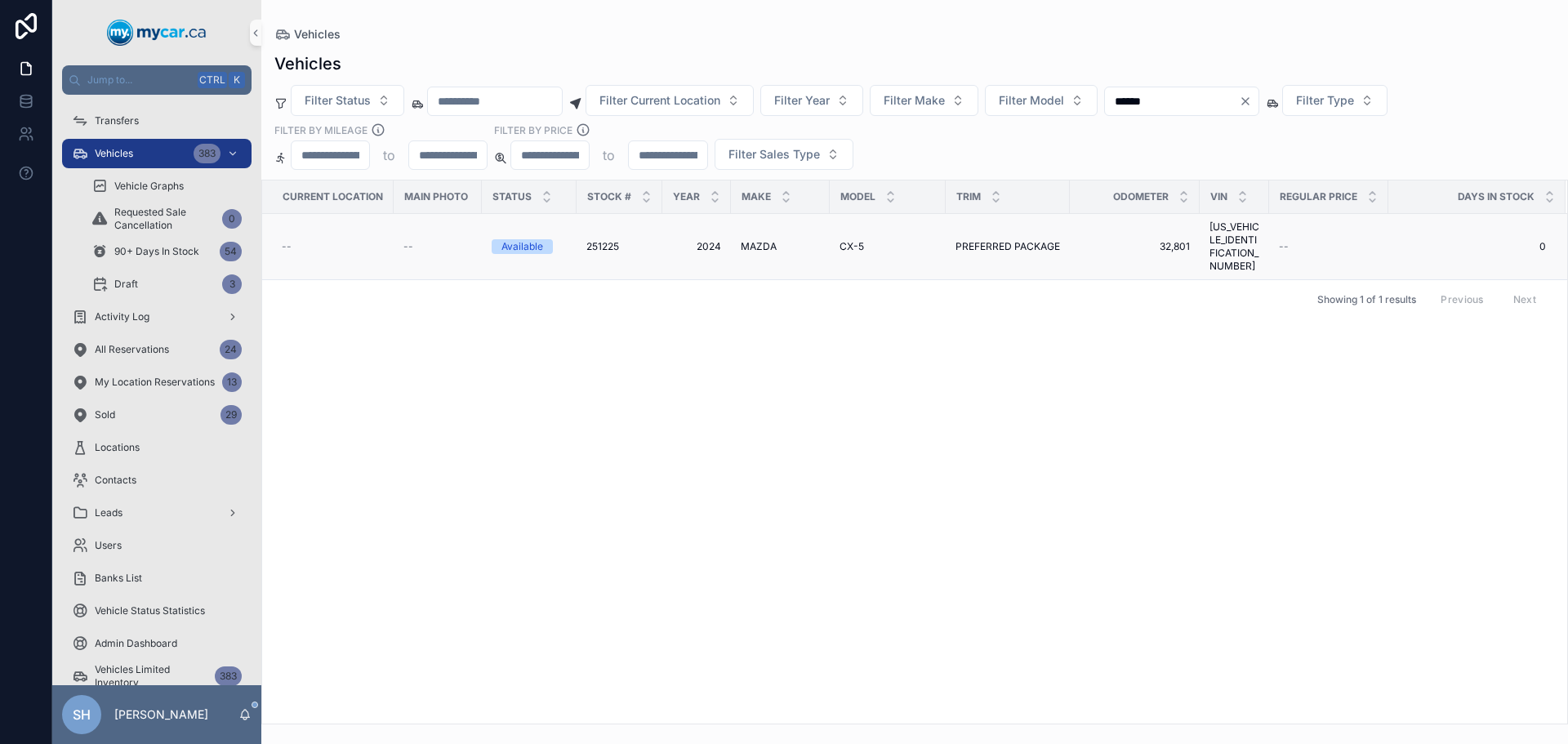
click at [760, 240] on span "MAZDA" at bounding box center [758, 246] width 36 height 13
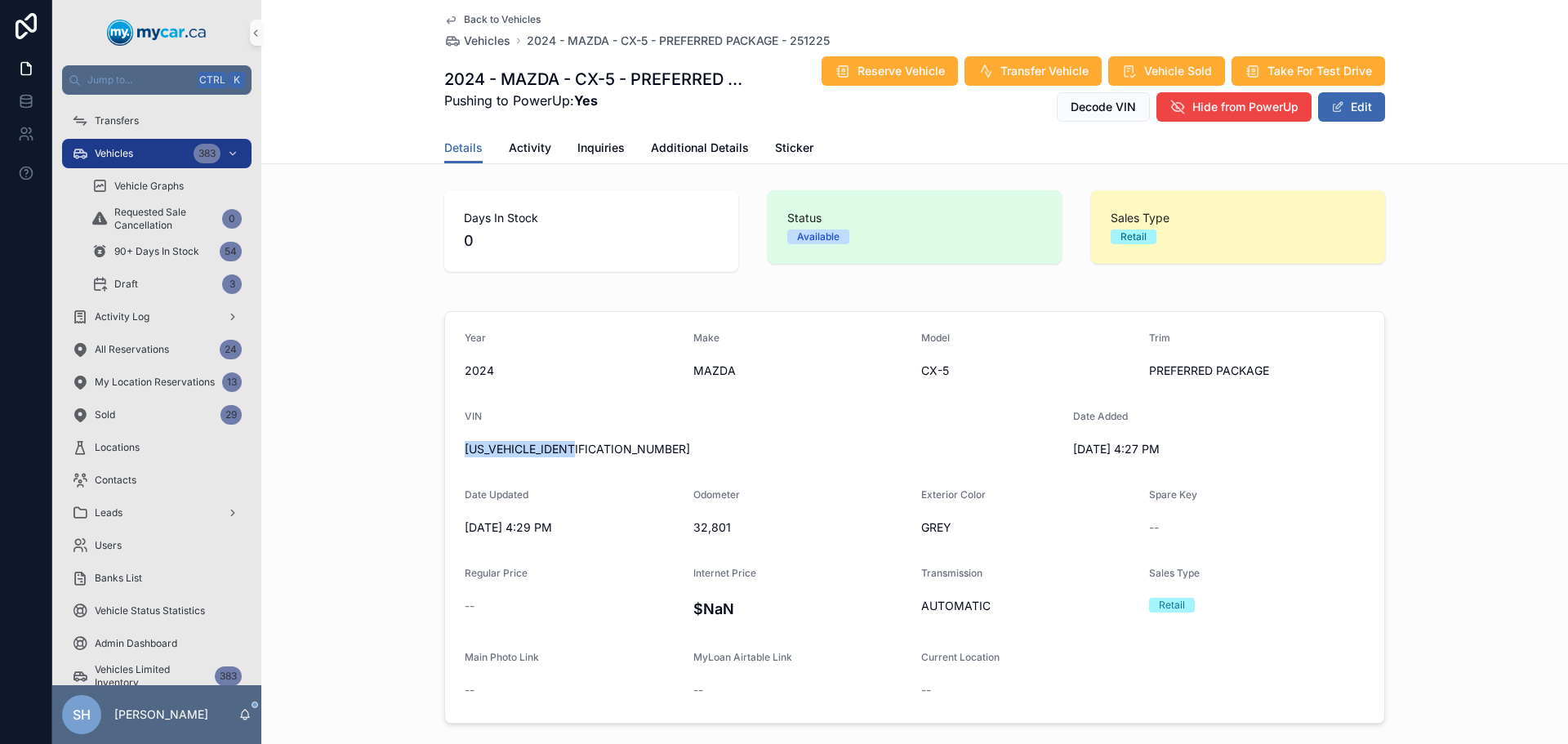
drag, startPoint x: 583, startPoint y: 456, endPoint x: 378, endPoint y: 473, distance: 205.7
click at [378, 473] on div "Year 2024 Make MAZDA Model CX-5 Trim PREFERRED PACKAGE VIN JM3KFBCL4R0519288 Da…" at bounding box center [914, 517] width 1306 height 426
copy span "[US_VEHICLE_IDENTIFICATION_NUMBER]"
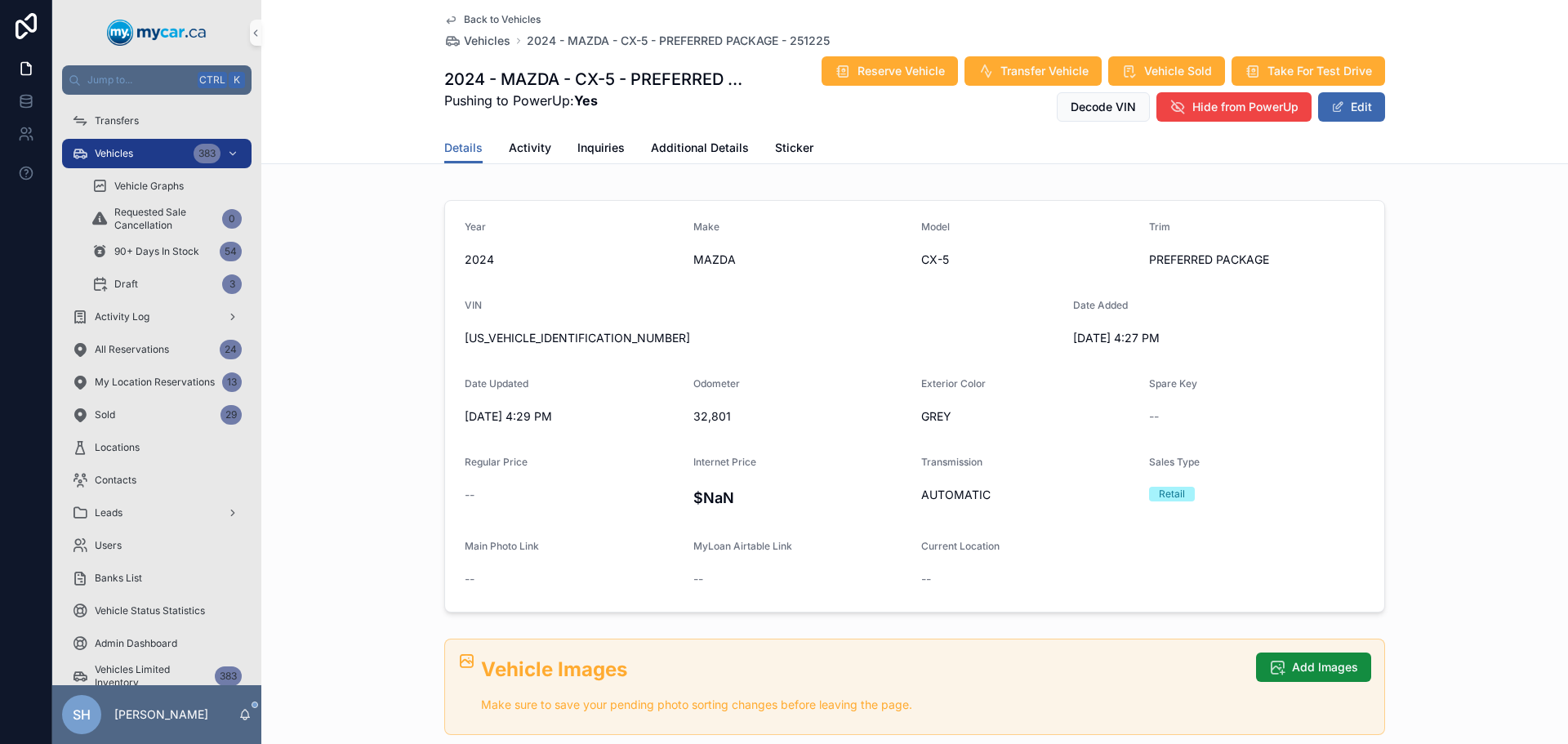
scroll to position [82, 0]
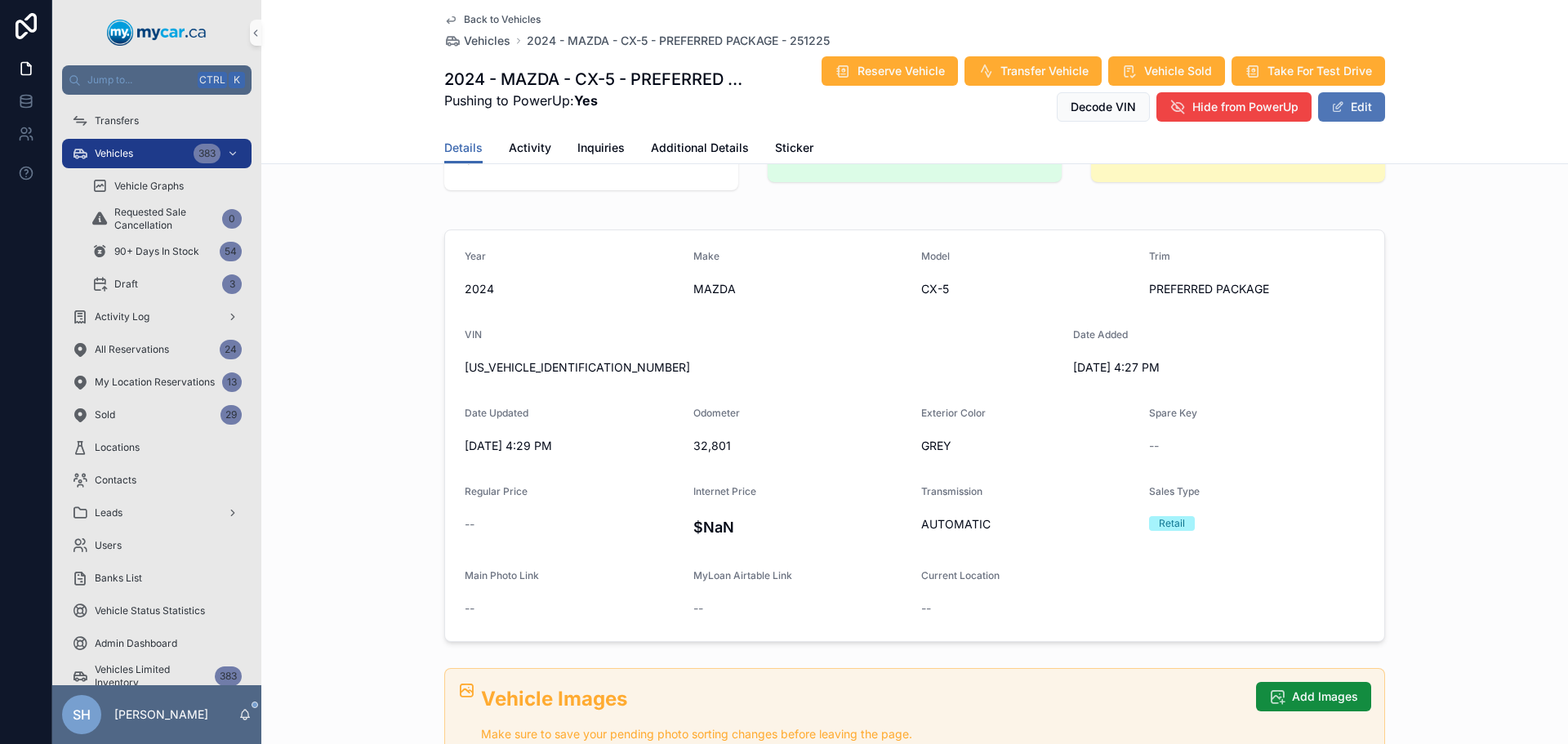
click at [1362, 102] on button "Edit" at bounding box center [1351, 107] width 67 height 29
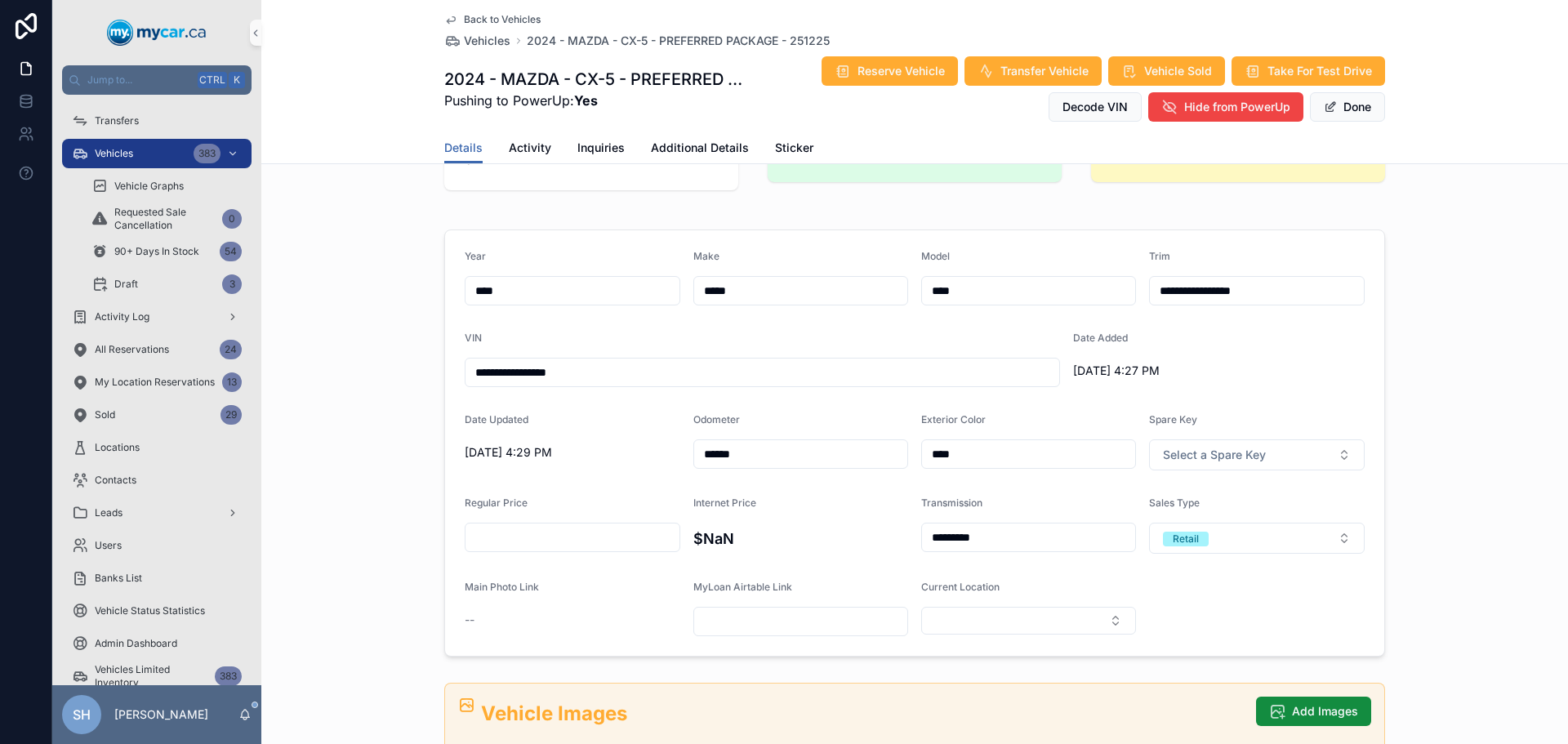
drag, startPoint x: 1313, startPoint y: 289, endPoint x: 1114, endPoint y: 311, distance: 200.2
click at [1114, 311] on form "**********" at bounding box center [914, 444] width 939 height 426
type input "**"
click at [1422, 289] on div "**********" at bounding box center [914, 444] width 1306 height 440
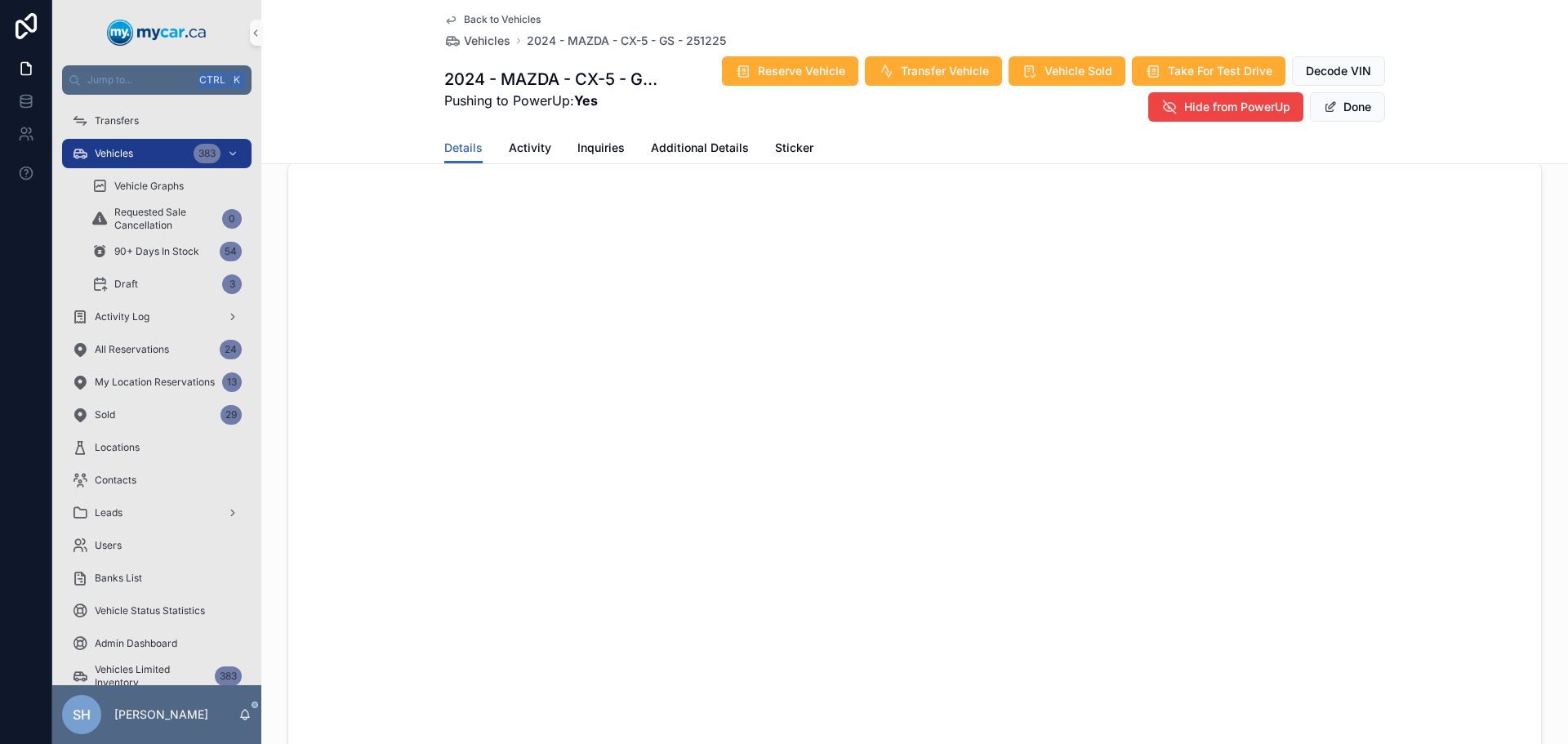
scroll to position [694, 0]
click at [651, 152] on span "Additional Details" at bounding box center [700, 148] width 98 height 16
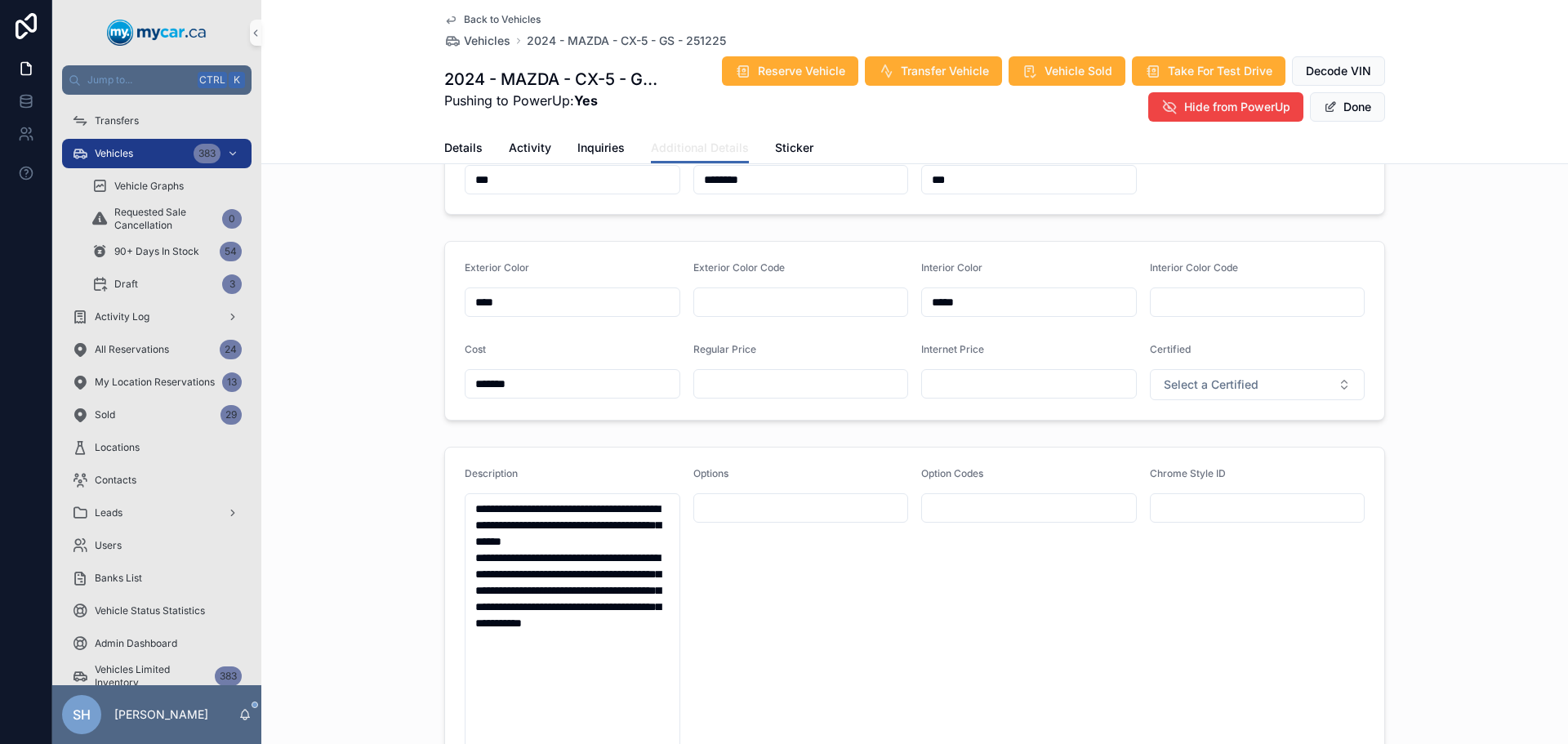
scroll to position [408, 0]
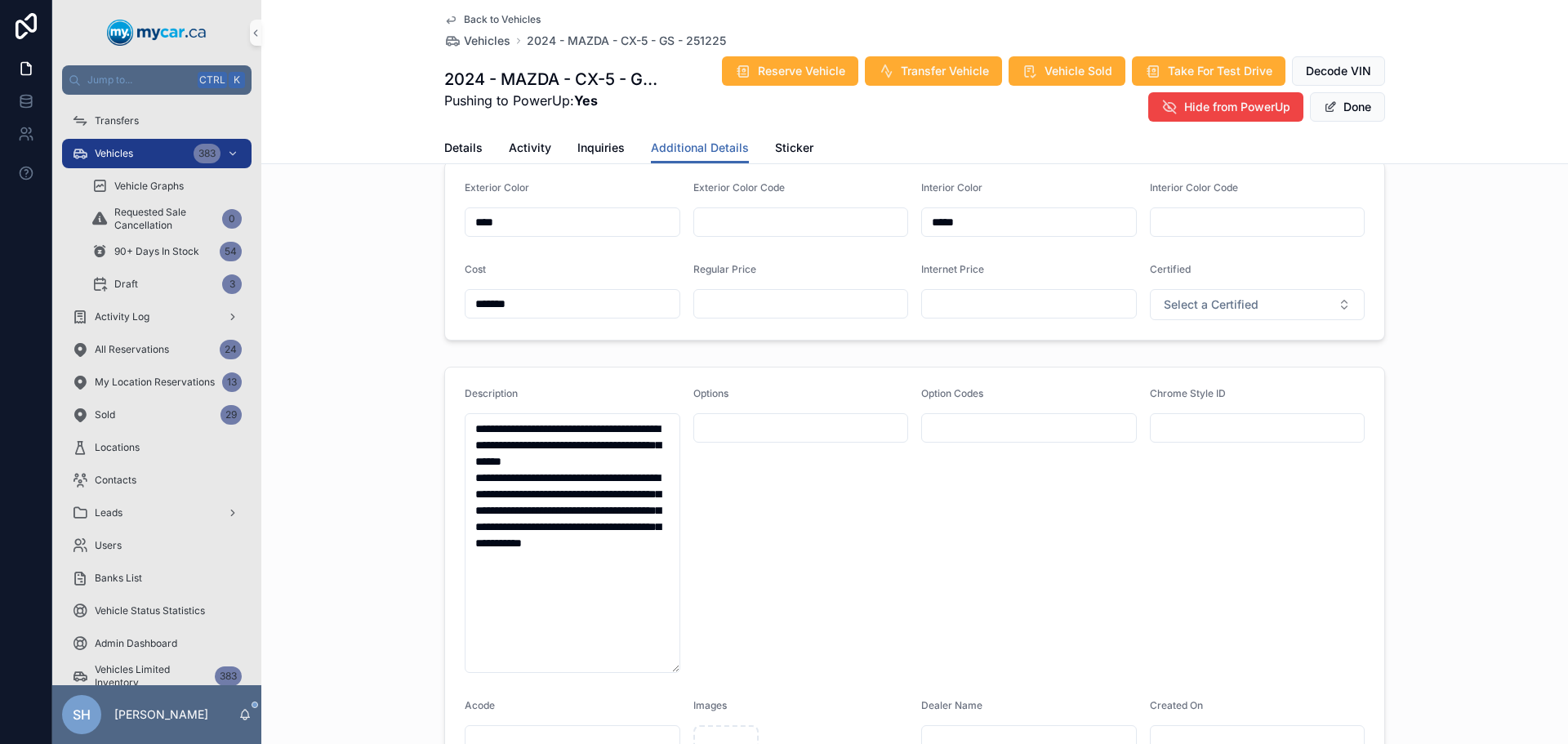
click at [832, 304] on input "scrollable content" at bounding box center [802, 304] width 214 height 23
type input "*******"
click at [1359, 114] on button "Done" at bounding box center [1347, 107] width 75 height 29
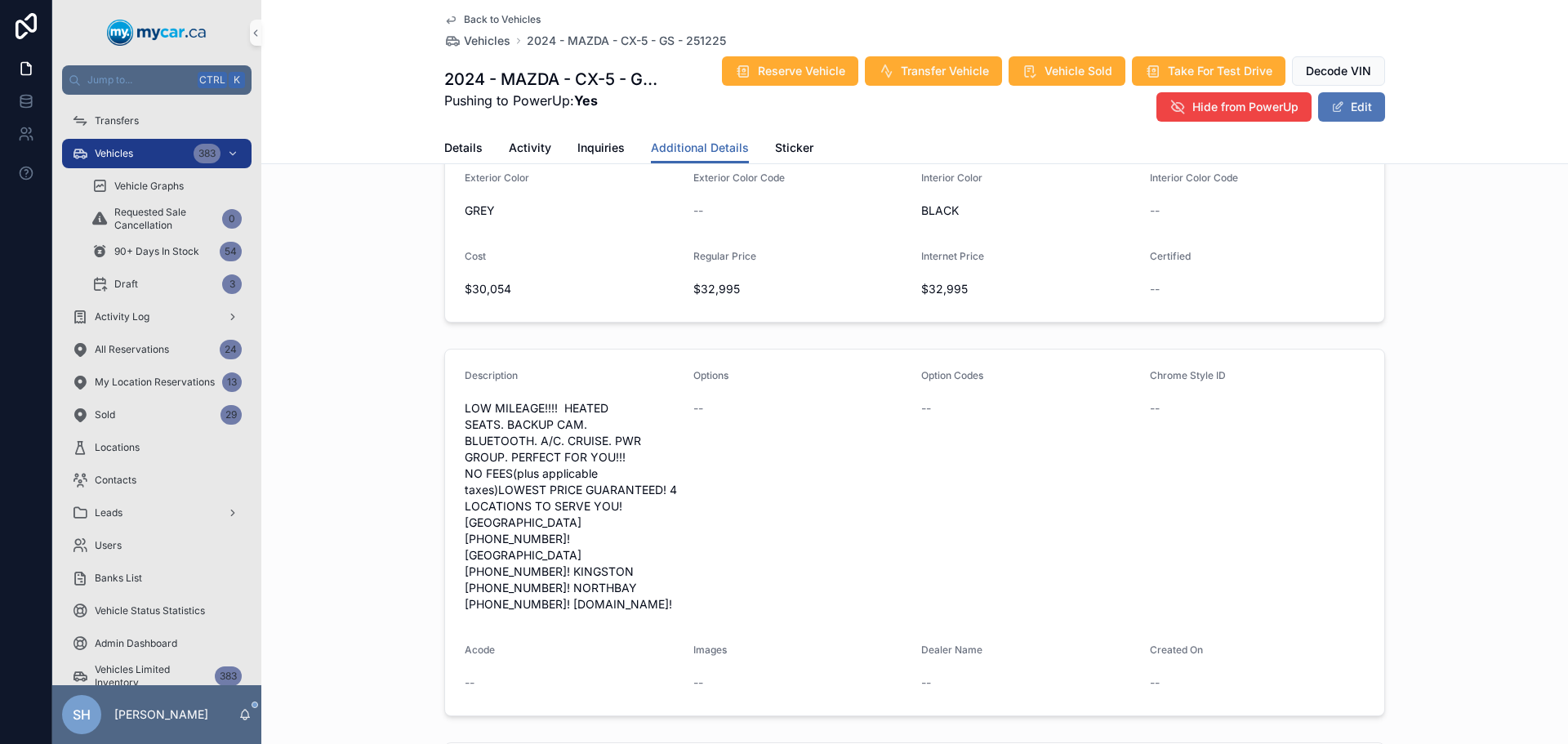
scroll to position [405, 0]
click at [134, 156] on div "Vehicles 383" at bounding box center [157, 154] width 170 height 26
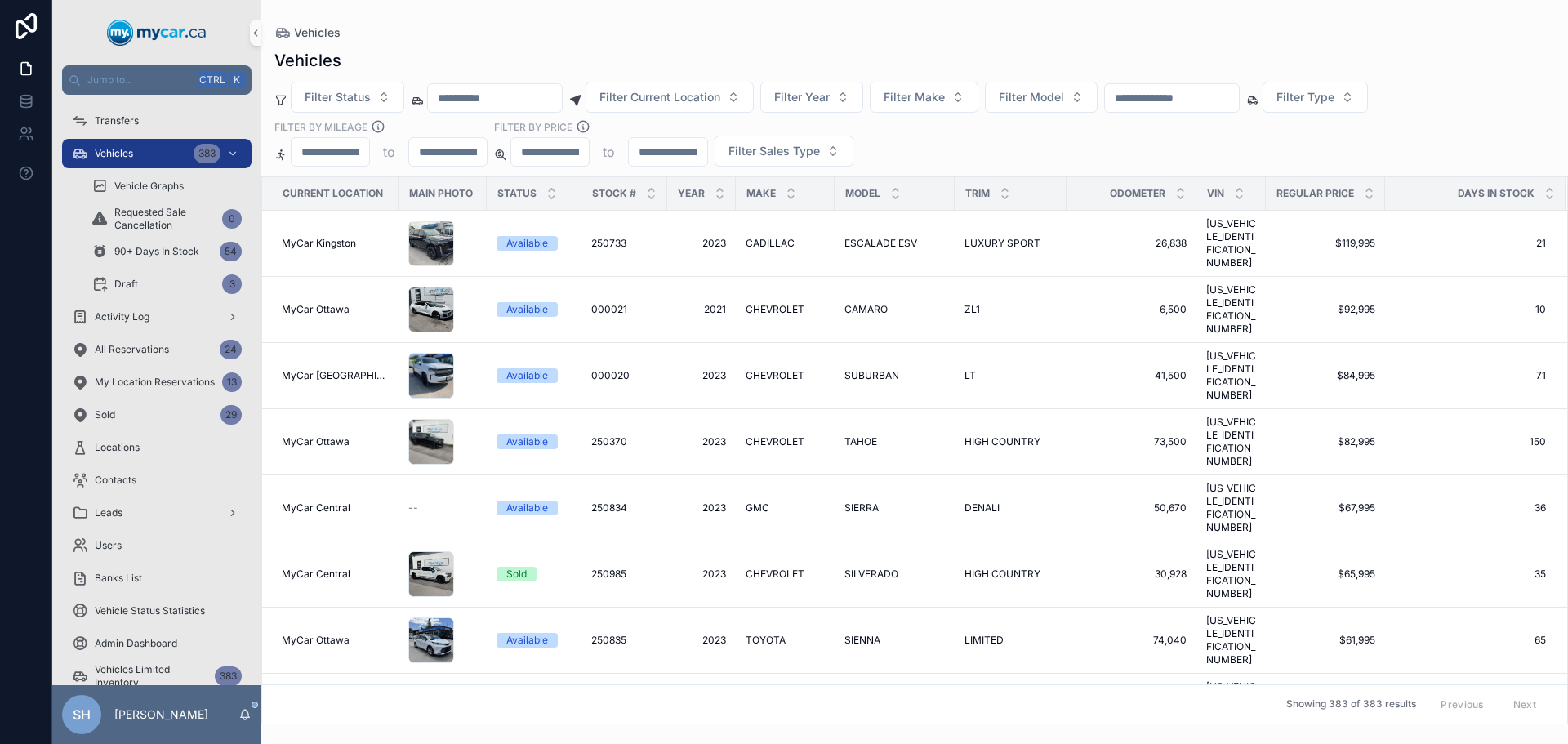
click at [1200, 90] on input "scrollable content" at bounding box center [1172, 98] width 134 height 23
type input "******"
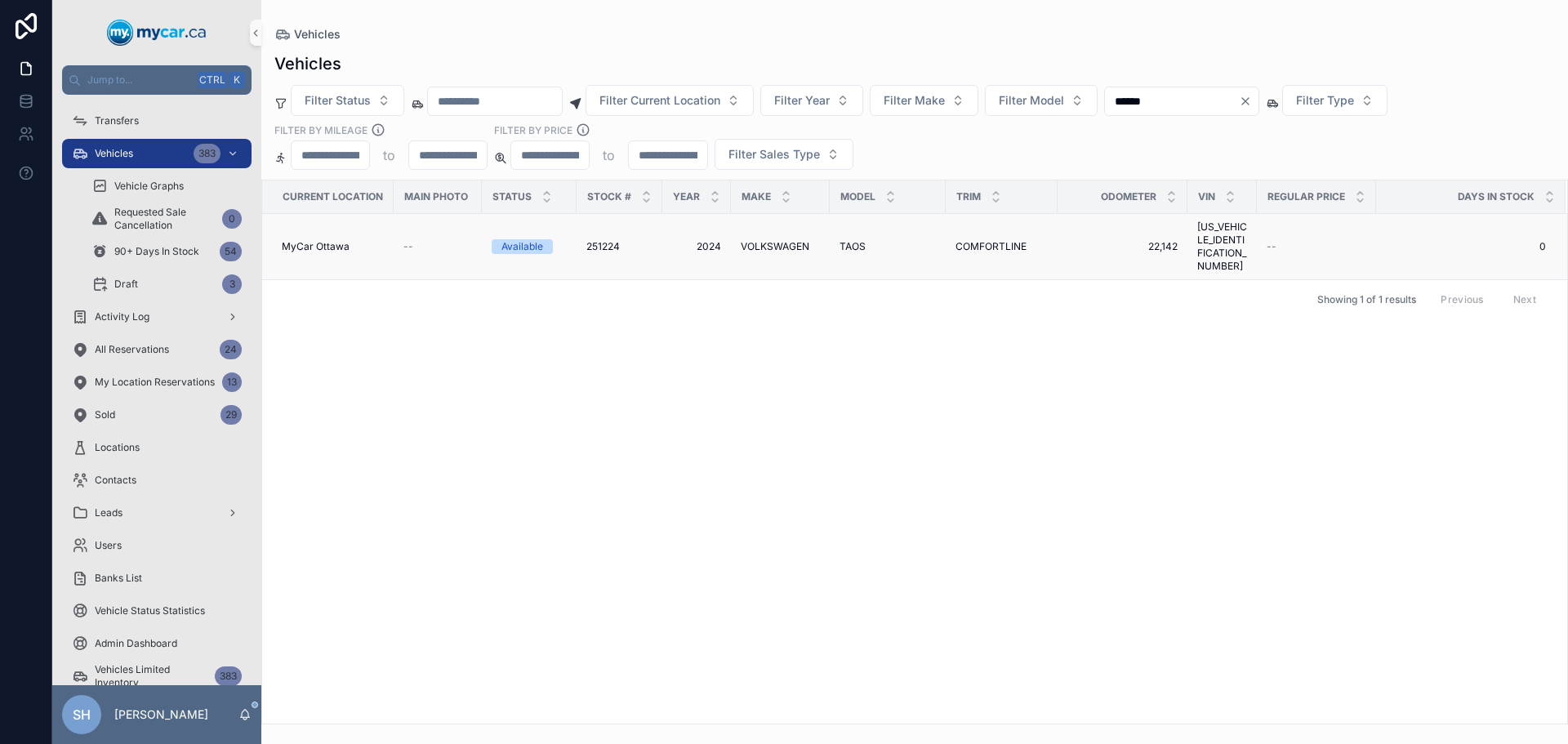
click at [855, 240] on span "TAOS" at bounding box center [852, 246] width 26 height 13
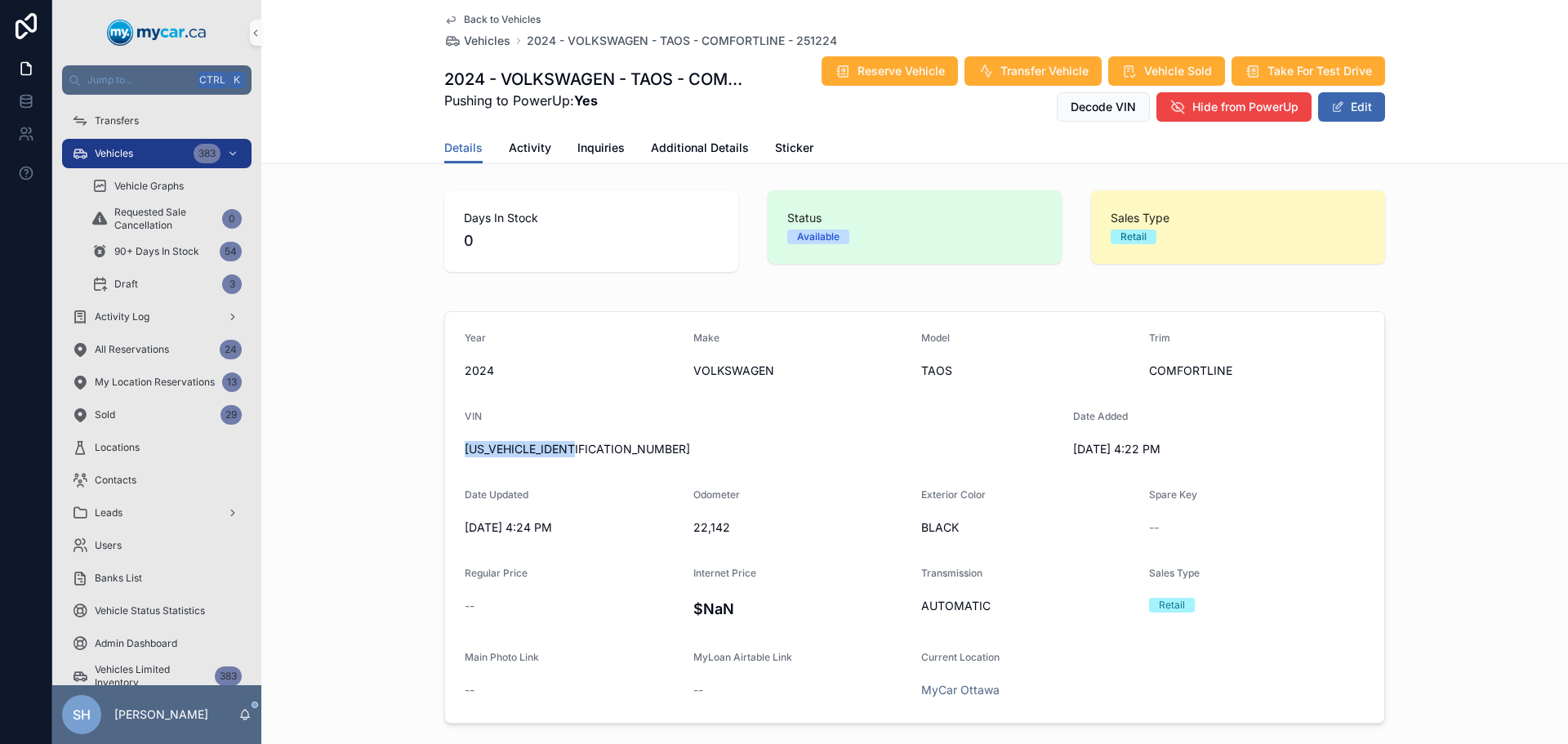
drag, startPoint x: 596, startPoint y: 447, endPoint x: 453, endPoint y: 457, distance: 143.3
click at [453, 457] on form "Year 2024 Make VOLKSWAGEN Model TAOS Trim COMFORTLINE VIN 3VVUX7B26RM027445 Dat…" at bounding box center [914, 517] width 939 height 411
copy span "[US_VEHICLE_IDENTIFICATION_NUMBER]"
click at [1368, 111] on button "Edit" at bounding box center [1351, 107] width 67 height 29
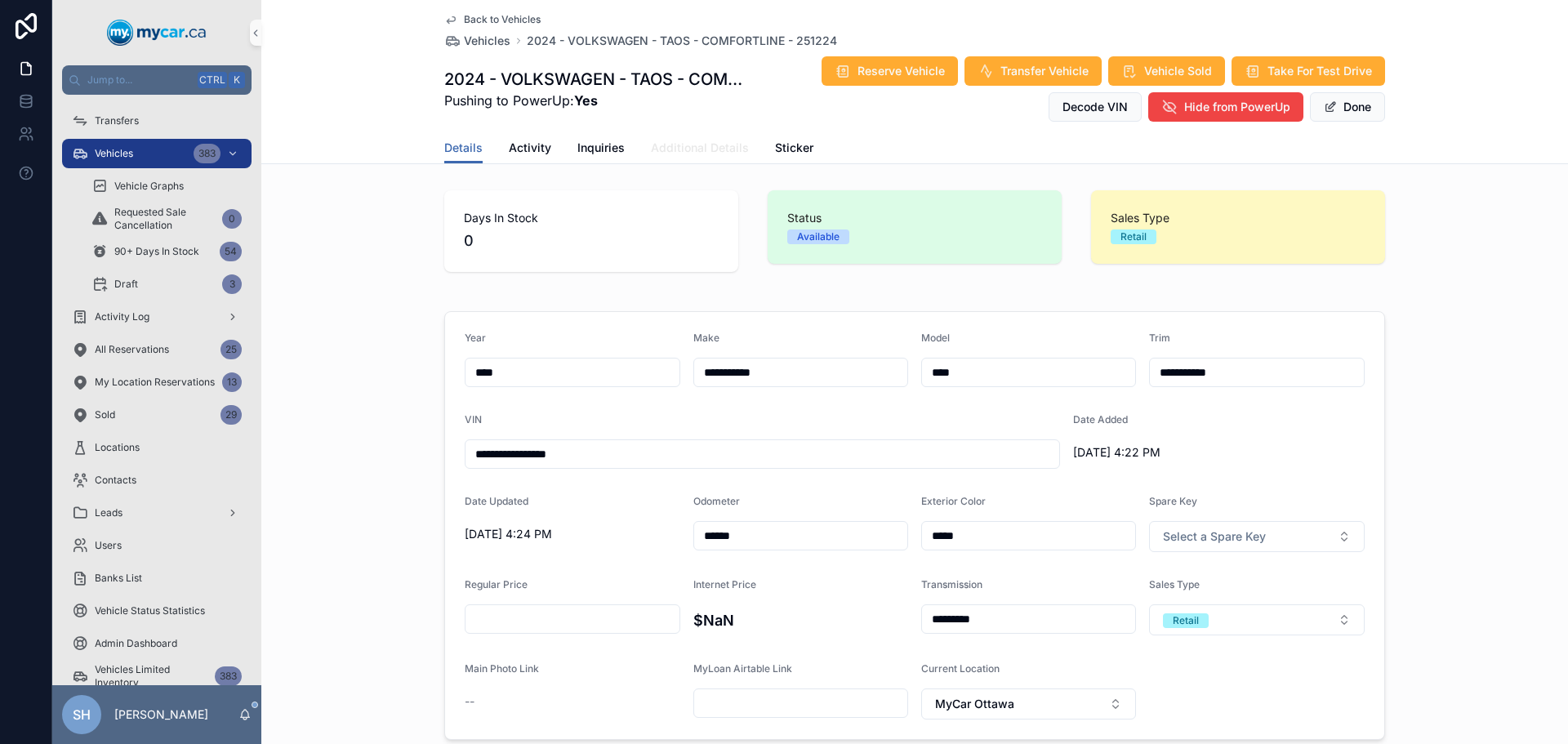
click at [693, 145] on span "Additional Details" at bounding box center [700, 148] width 98 height 16
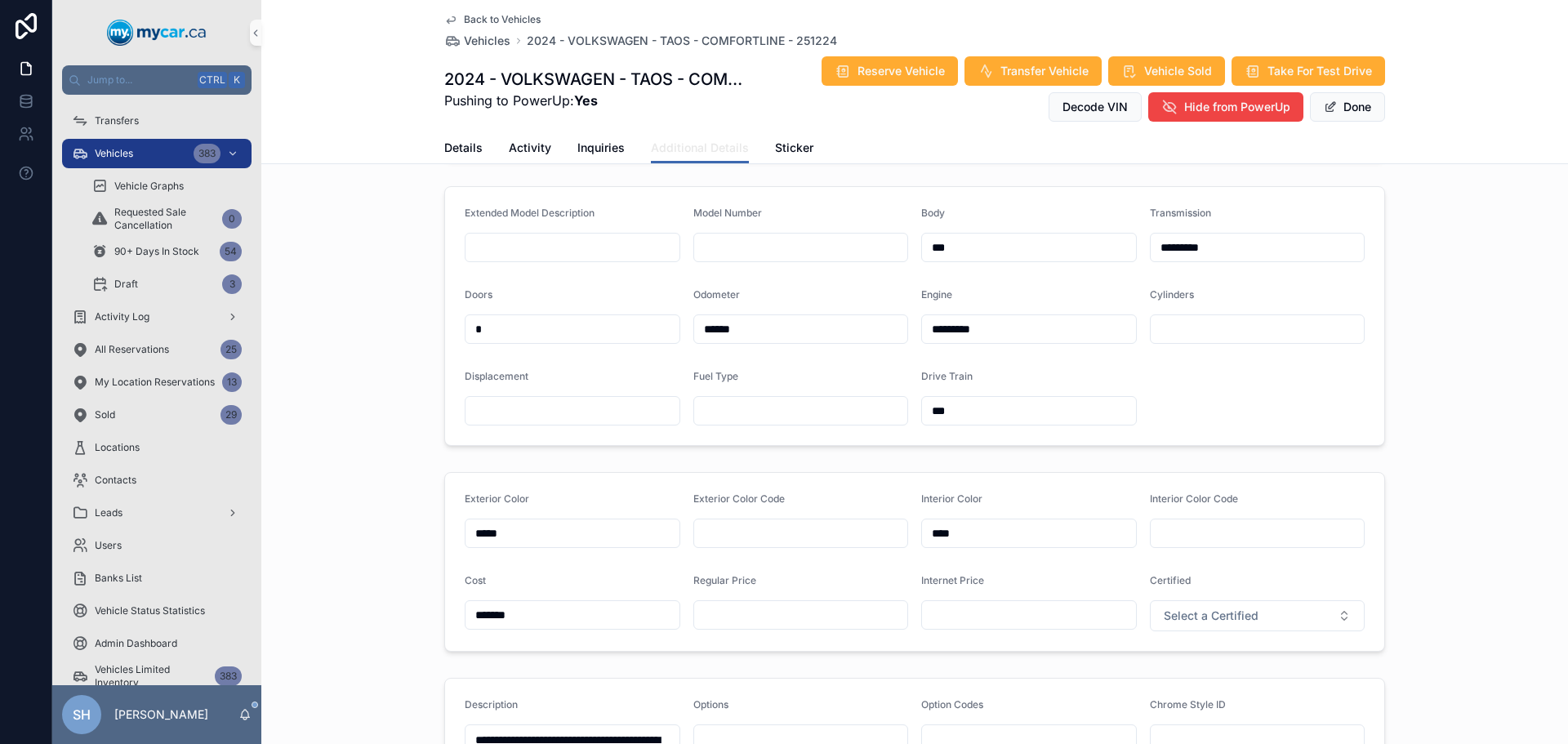
scroll to position [245, 0]
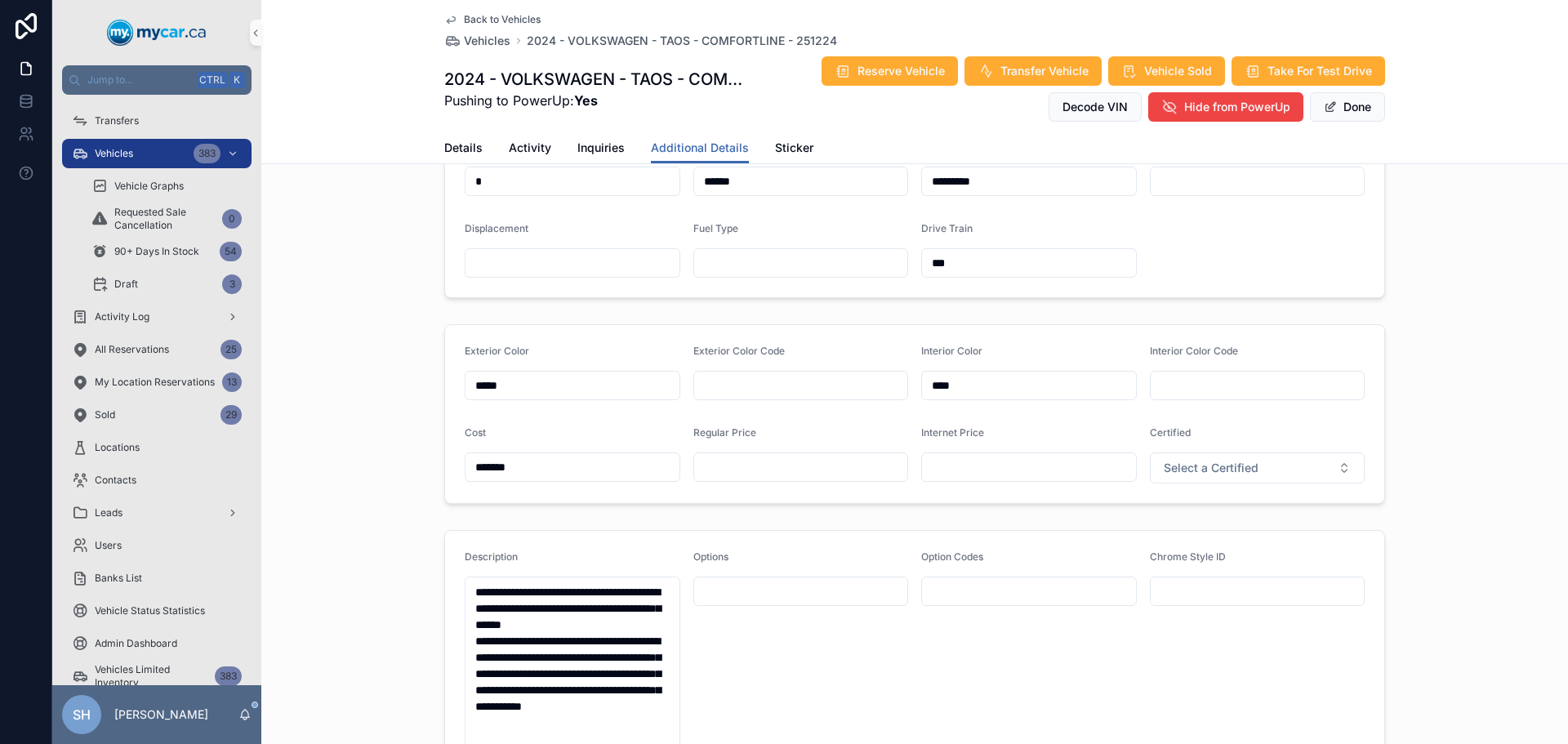
click at [754, 455] on div "scrollable content" at bounding box center [802, 467] width 216 height 29
click at [752, 467] on input "scrollable content" at bounding box center [802, 467] width 214 height 23
type input "*******"
click at [1334, 110] on button "Done" at bounding box center [1347, 107] width 75 height 29
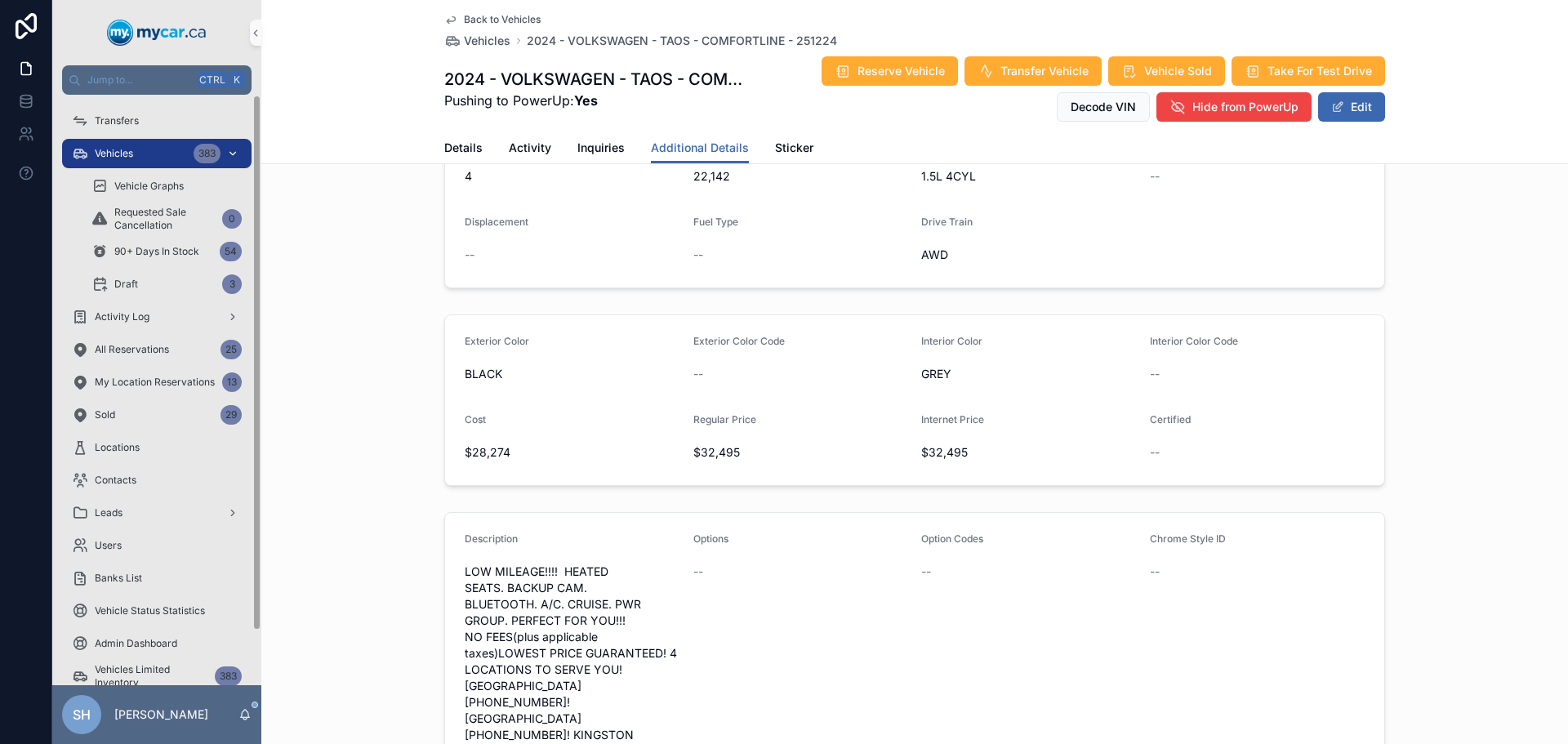
click at [120, 155] on span "Vehicles" at bounding box center [114, 154] width 38 height 13
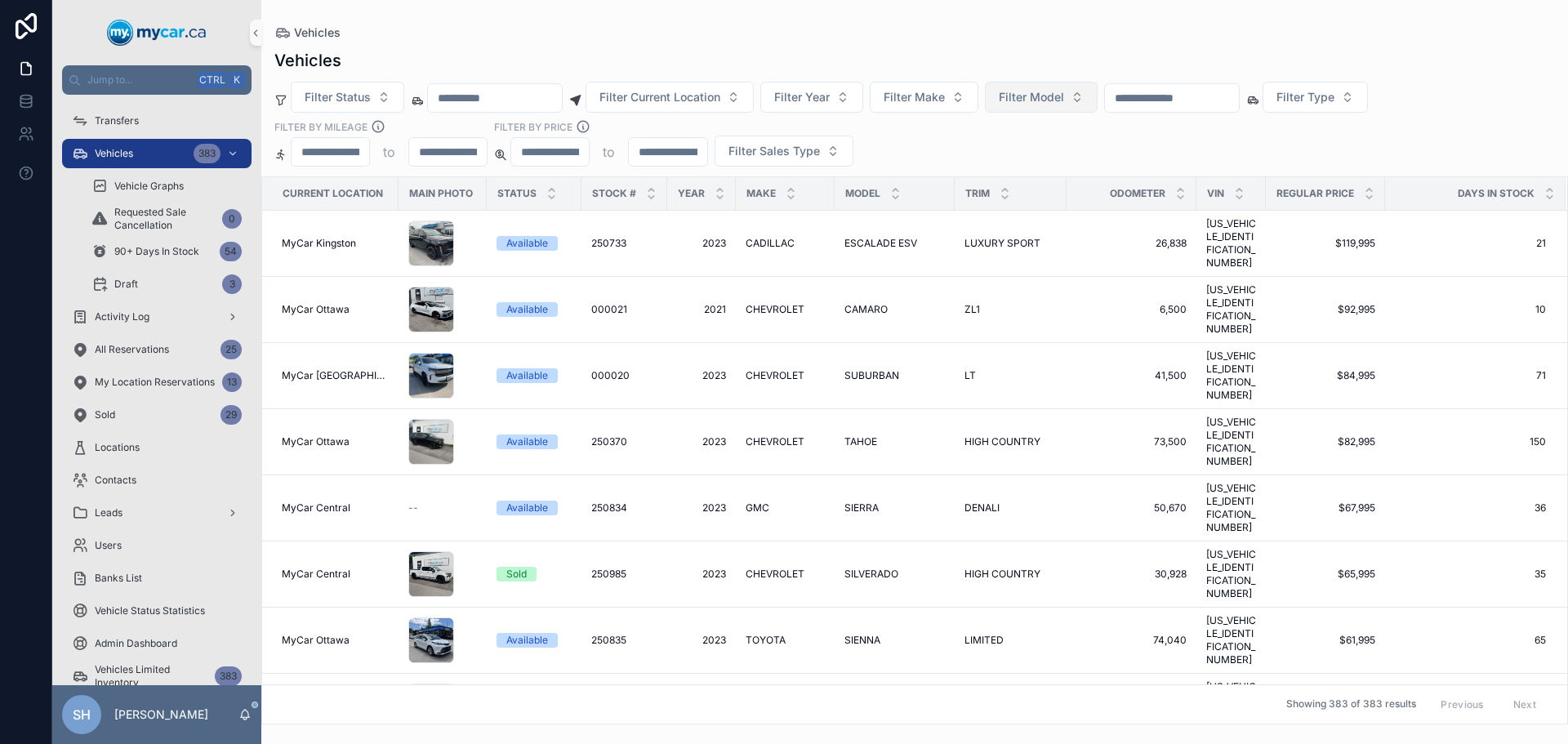
click at [1098, 96] on button "Filter Model" at bounding box center [1041, 97] width 113 height 31
click at [1165, 96] on input "scrollable content" at bounding box center [1172, 98] width 134 height 23
type input "******"
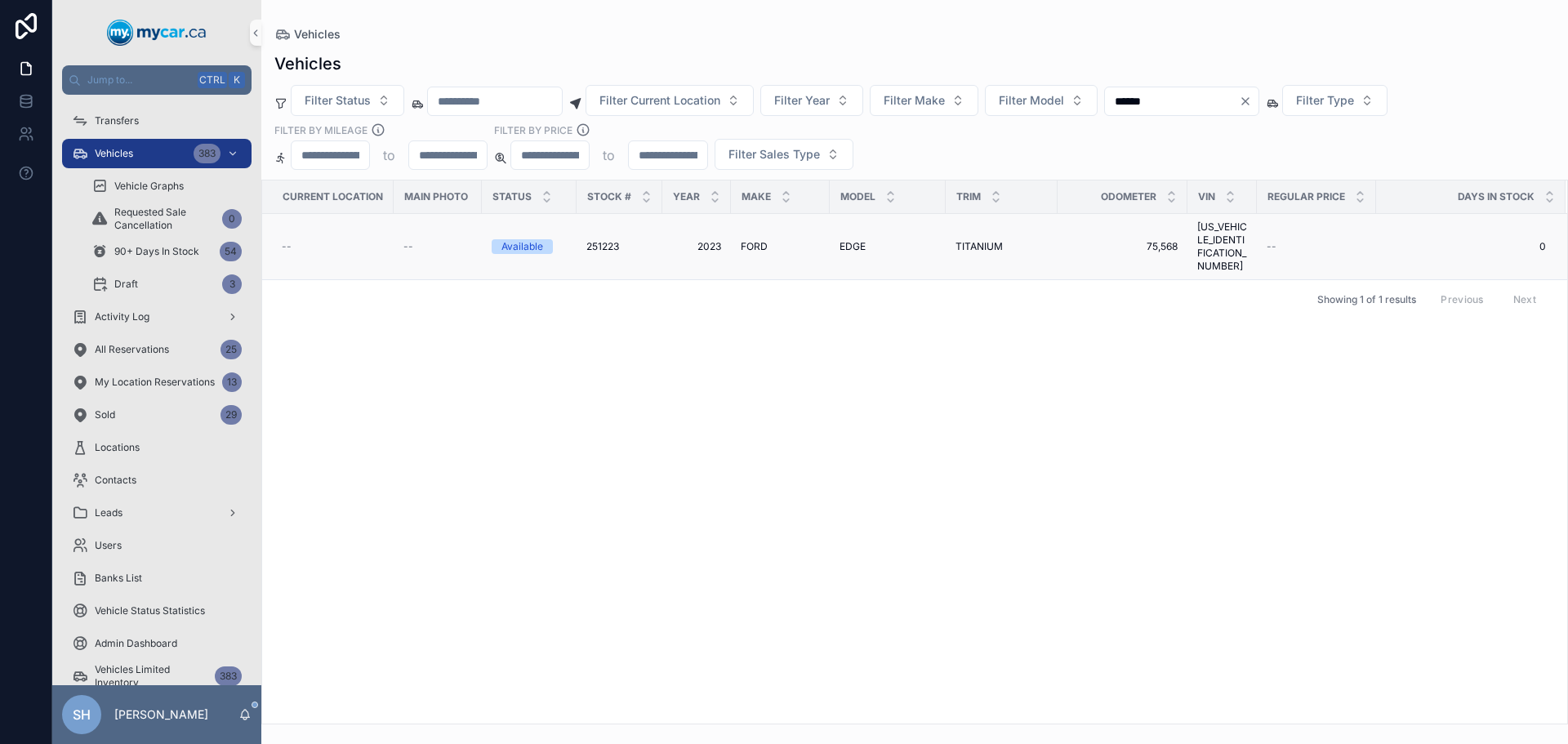
click at [758, 240] on span "FORD" at bounding box center [753, 246] width 27 height 13
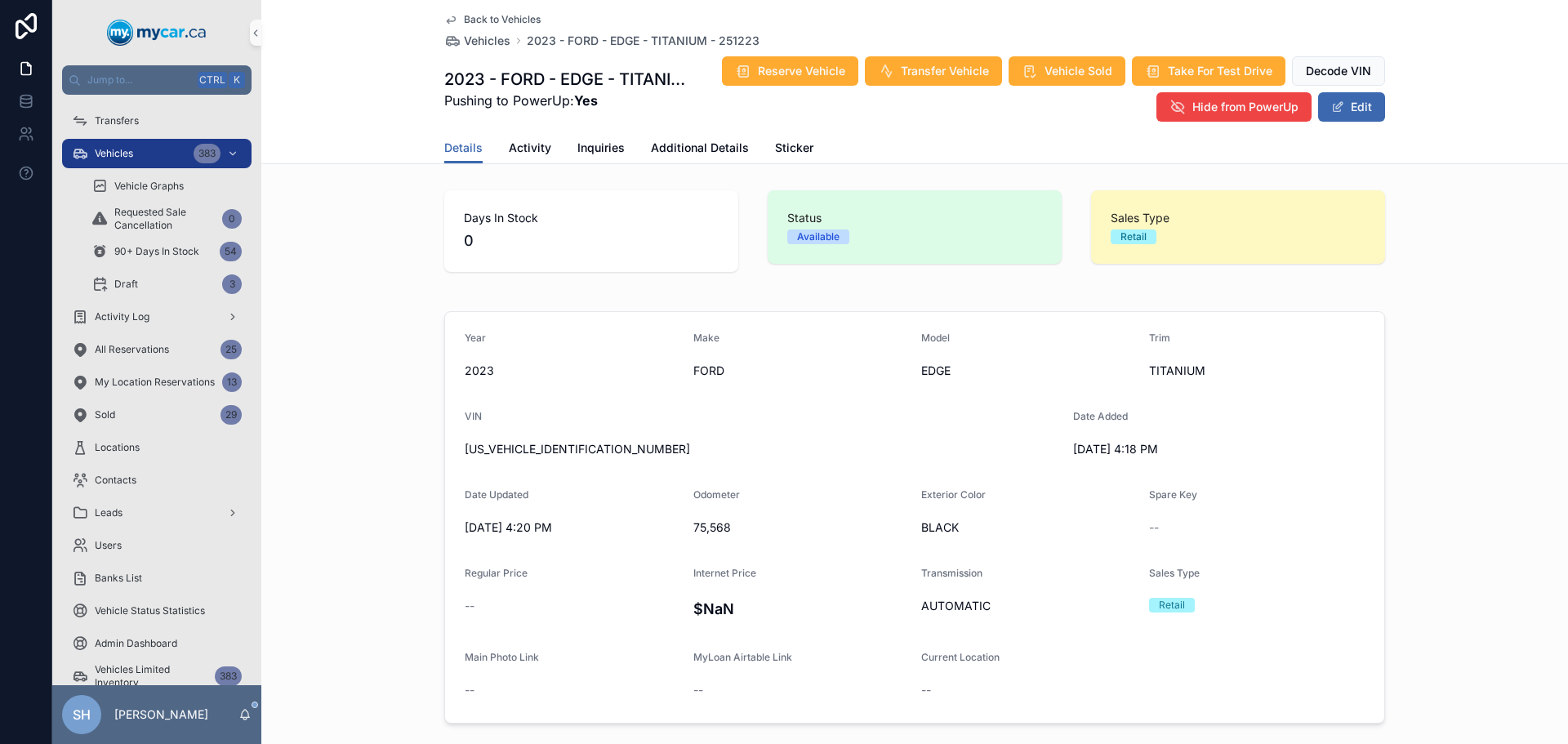
click at [584, 448] on span "[US_VEHICLE_IDENTIFICATION_NUMBER]" at bounding box center [762, 449] width 595 height 16
drag, startPoint x: 584, startPoint y: 448, endPoint x: 483, endPoint y: 449, distance: 101.0
click at [445, 453] on form "Year 2023 Make FORD Model EDGE Trim TITANIUM VIN 2FMPK4K91PBA29491 Date Added 8…" at bounding box center [914, 517] width 939 height 411
copy span "[US_VEHICLE_IDENTIFICATION_NUMBER]"
click at [699, 151] on span "Additional Details" at bounding box center [700, 148] width 98 height 16
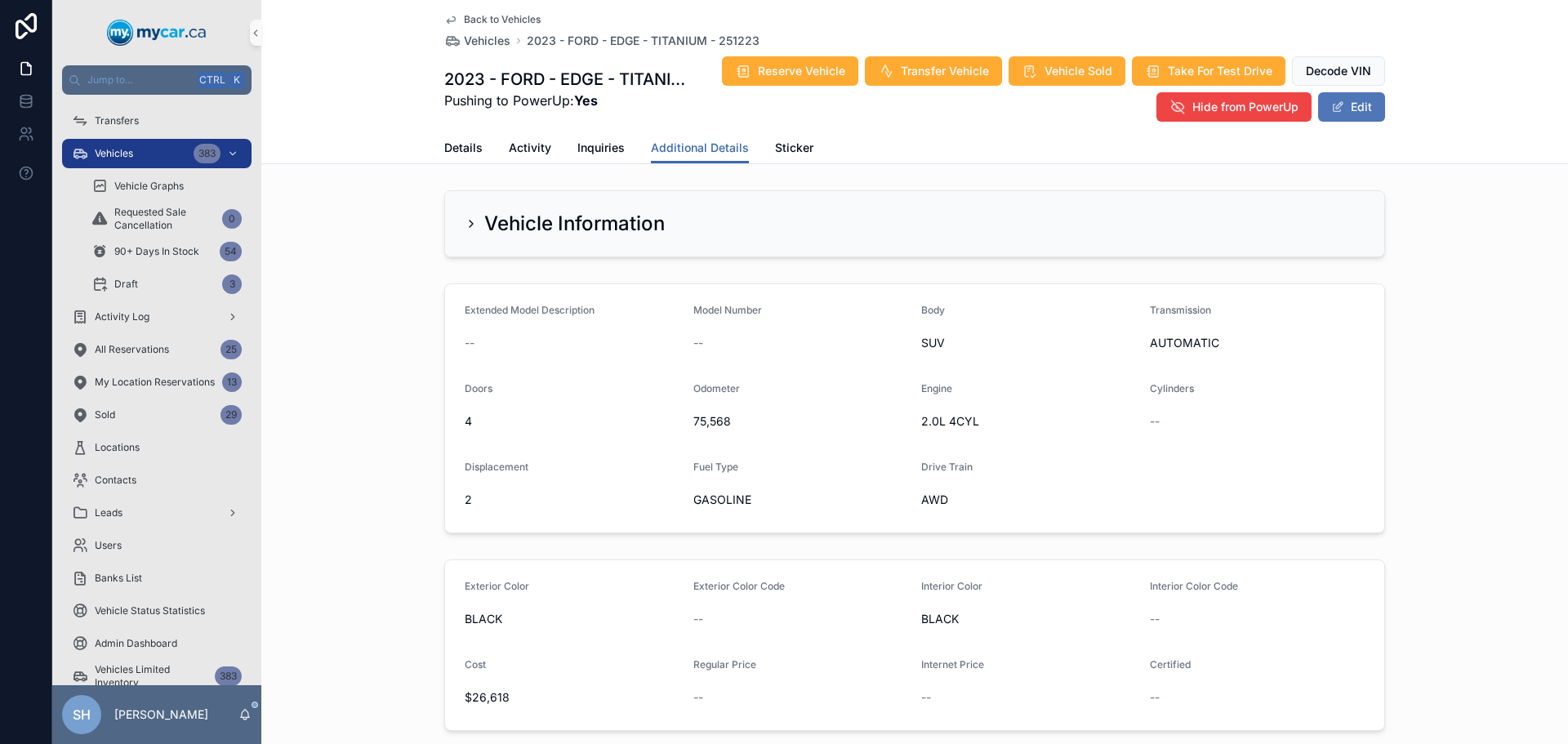
click at [1330, 118] on button "Edit" at bounding box center [1351, 107] width 67 height 29
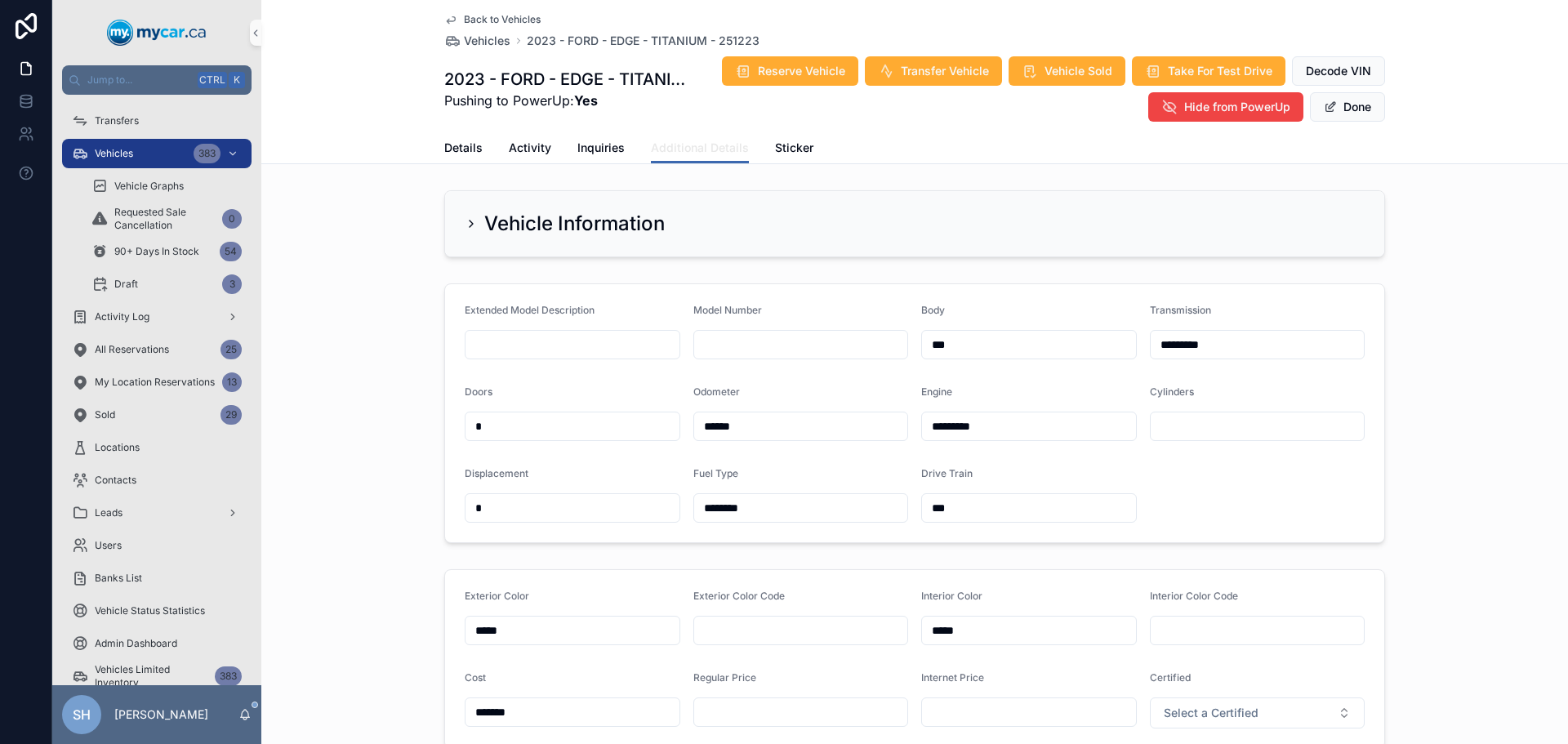
click at [710, 151] on span "Additional Details" at bounding box center [700, 148] width 98 height 16
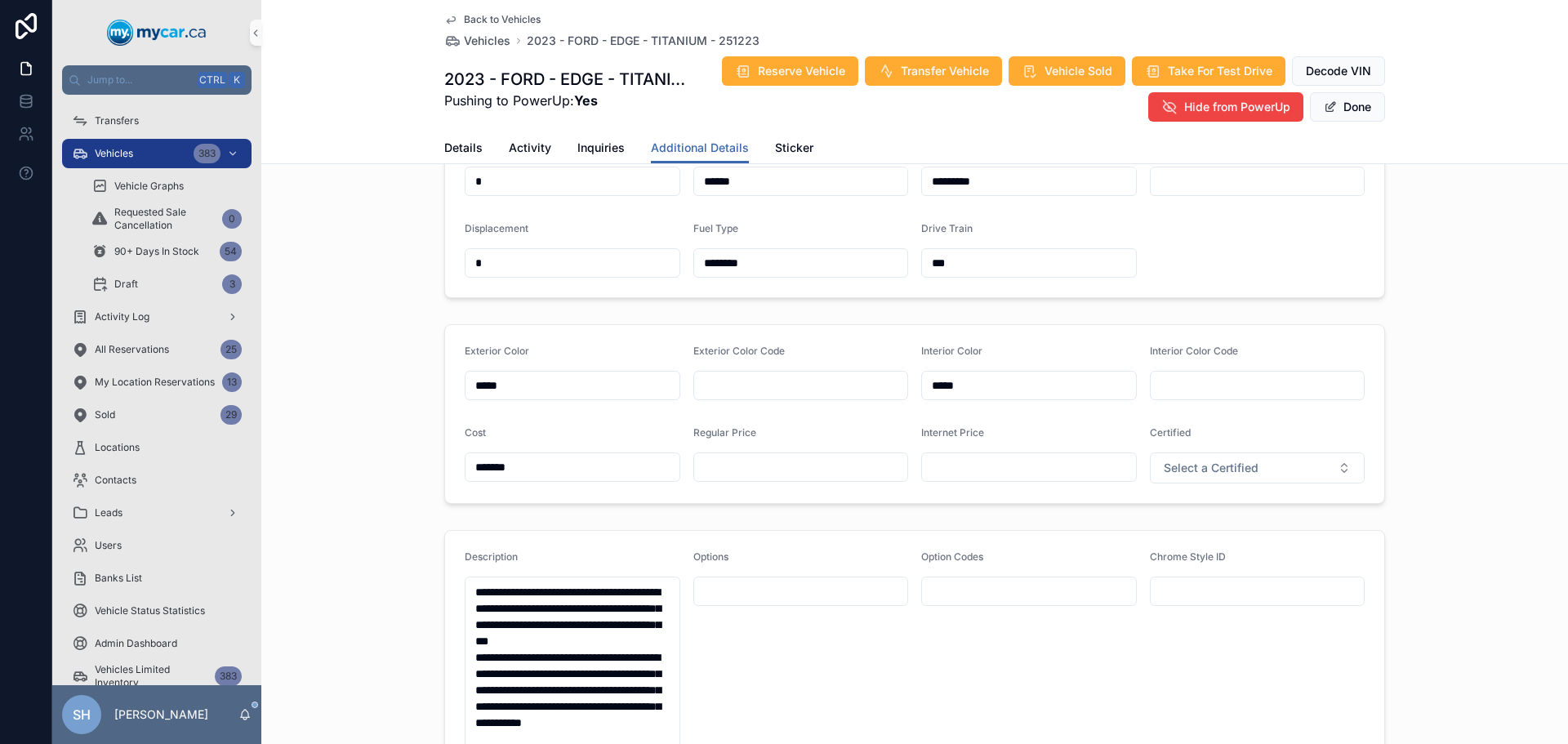
click at [747, 484] on form "Exterior Color ***** Exterior Color Code Interior Color ***** Interior Color Co…" at bounding box center [914, 414] width 939 height 178
click at [750, 480] on div "scrollable content" at bounding box center [802, 467] width 216 height 29
click at [764, 455] on div "scrollable content" at bounding box center [802, 467] width 216 height 29
click at [755, 470] on input "scrollable content" at bounding box center [802, 467] width 214 height 23
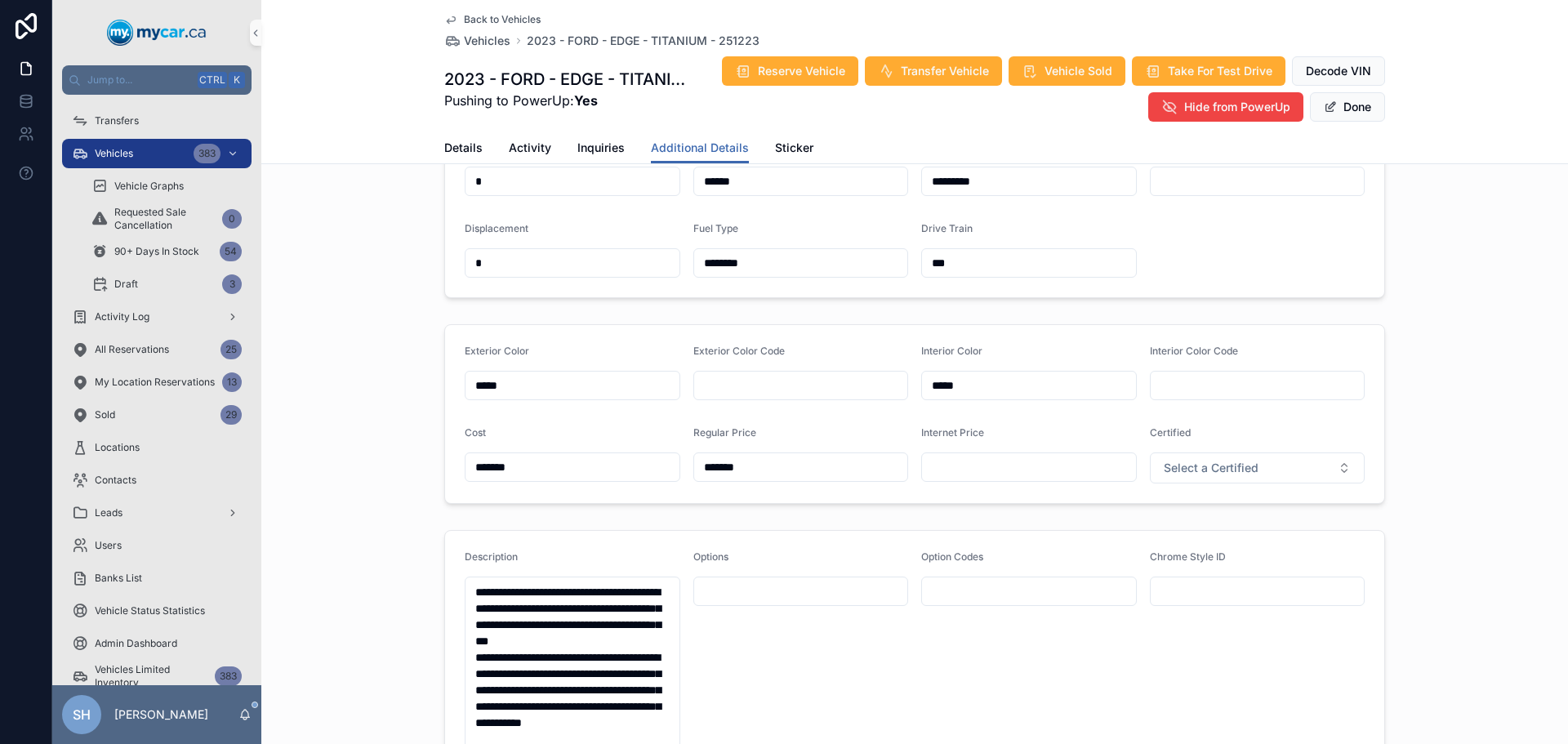
type input "*******"
click at [1339, 112] on button "Done" at bounding box center [1347, 107] width 75 height 29
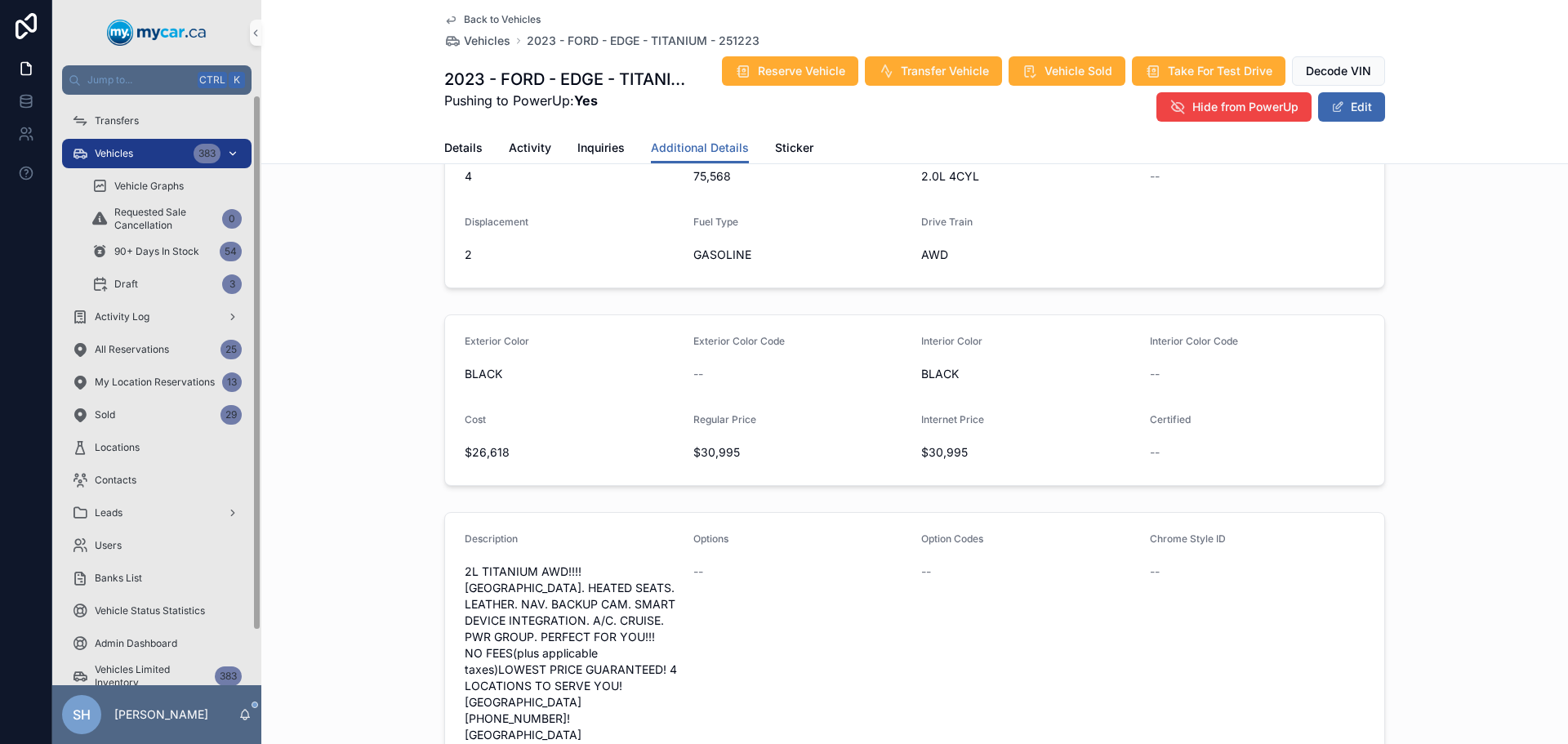
click at [139, 144] on div "Vehicles 383" at bounding box center [157, 154] width 170 height 26
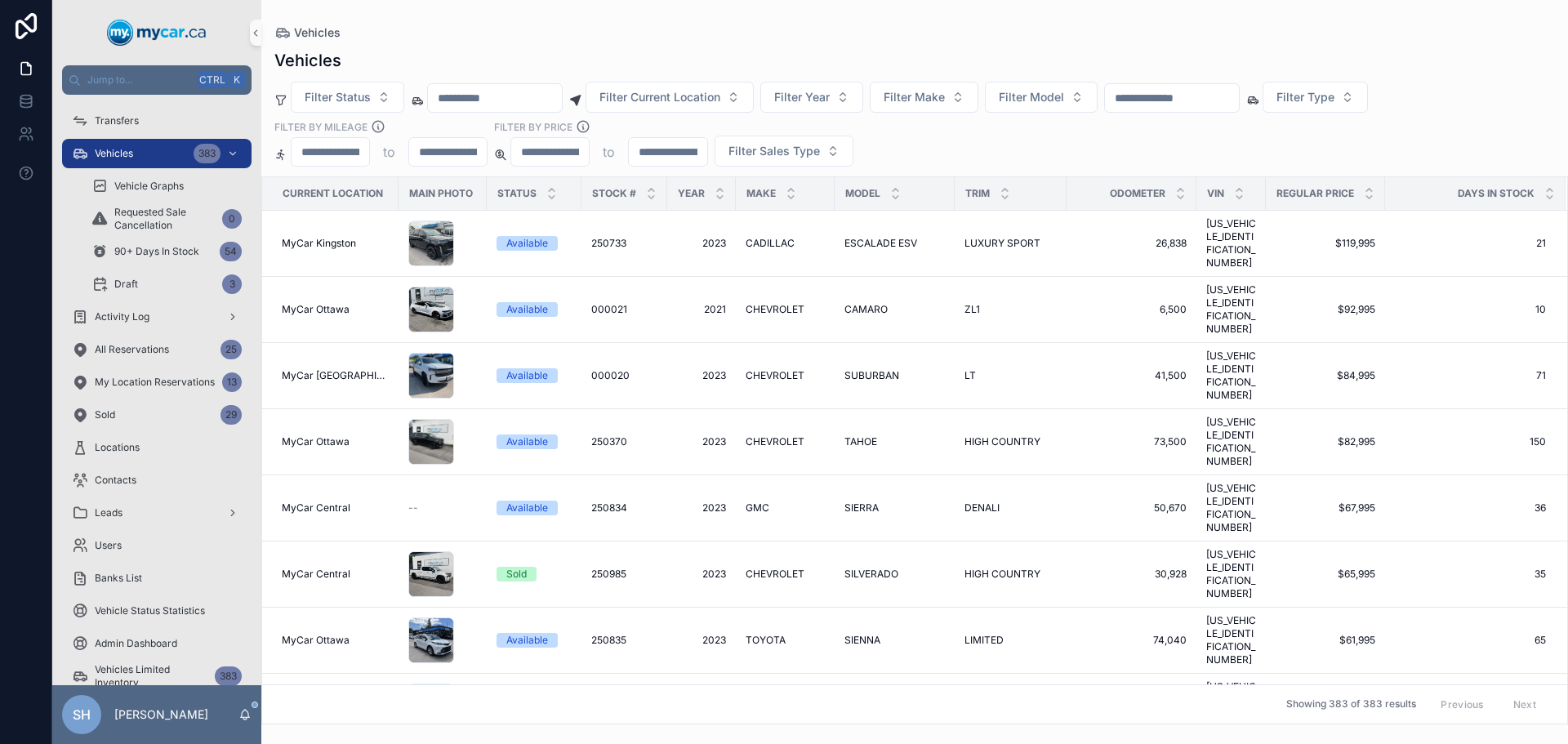
click at [1184, 101] on input "scrollable content" at bounding box center [1172, 98] width 134 height 23
type input "******"
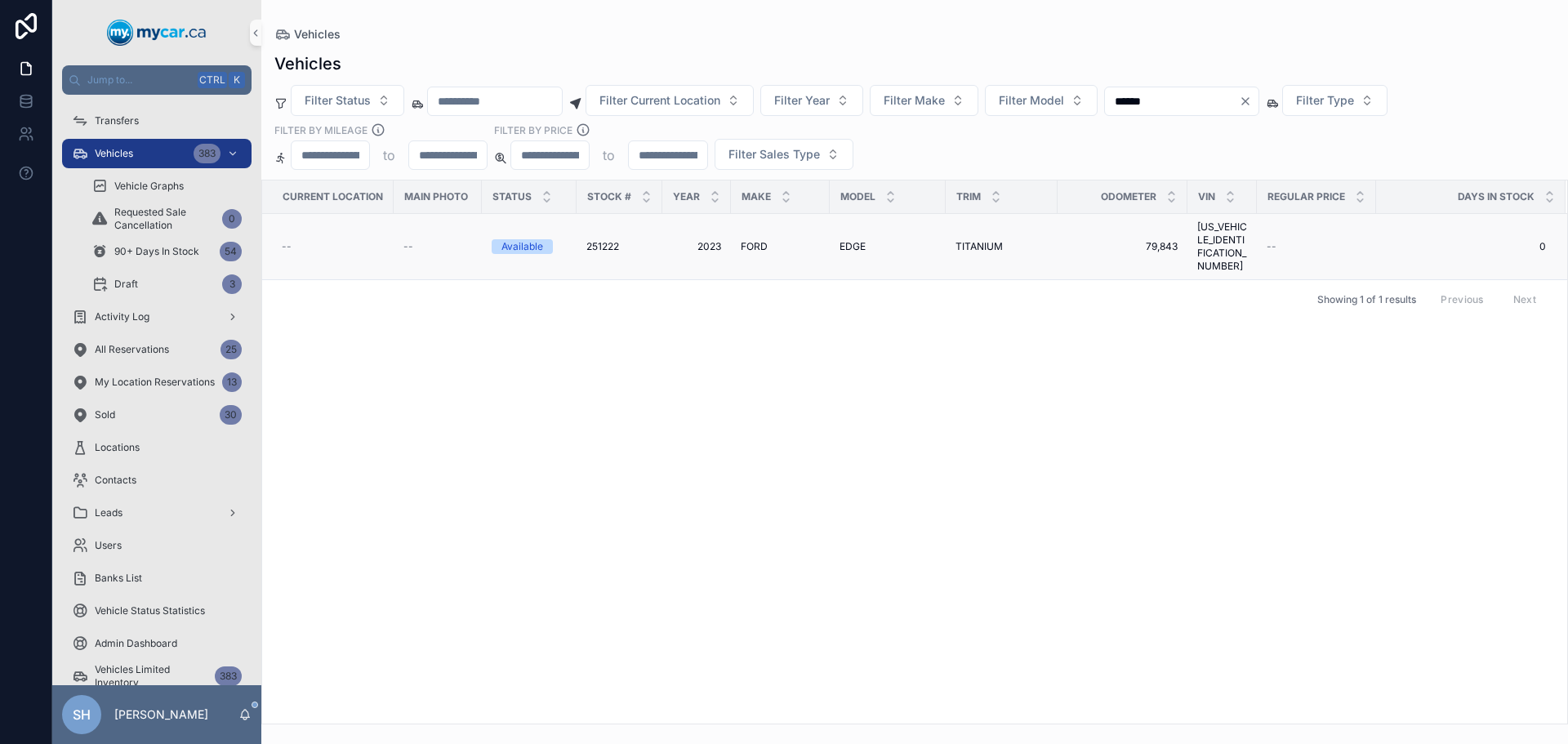
click at [754, 240] on span "FORD" at bounding box center [753, 246] width 27 height 13
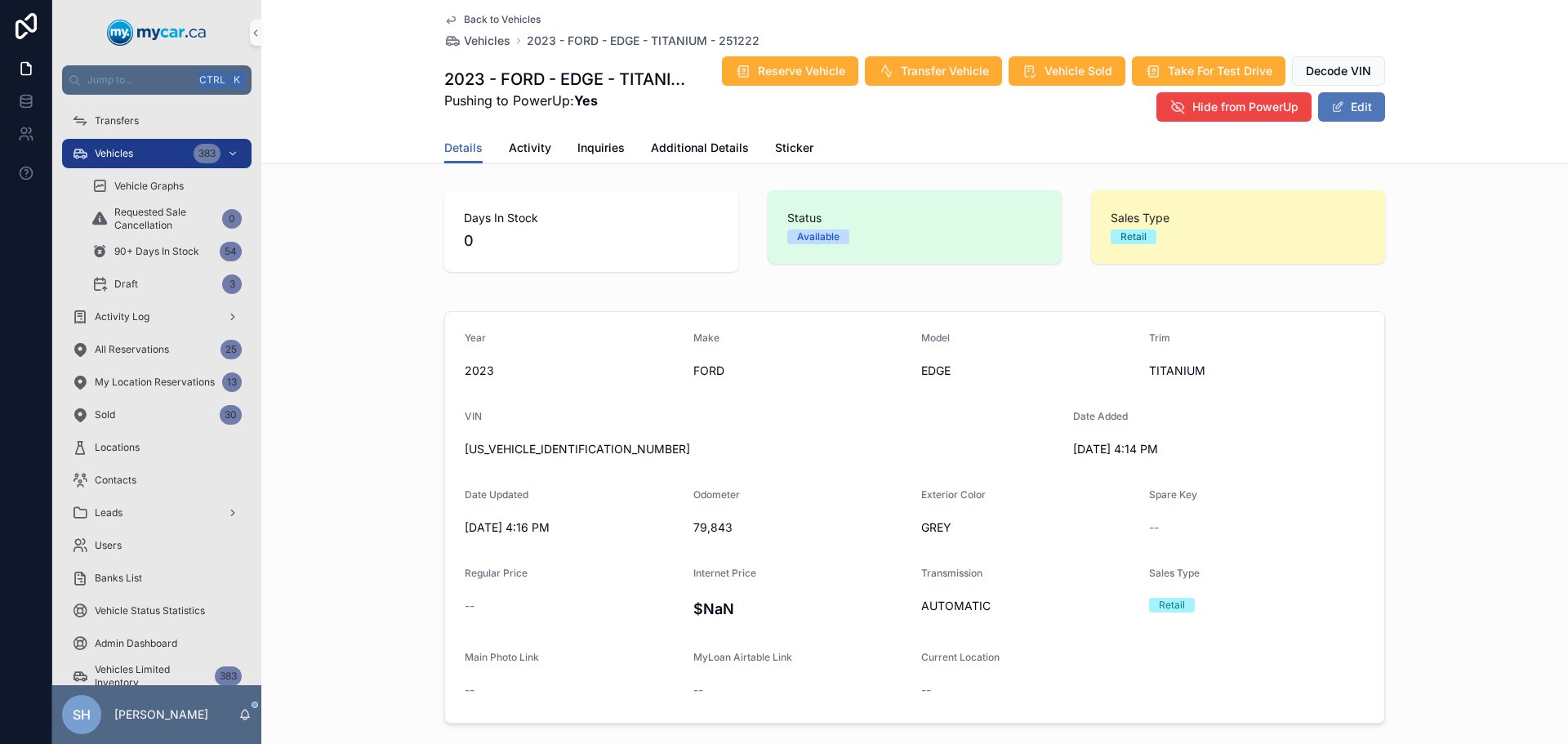
click at [1356, 105] on button "Edit" at bounding box center [1351, 107] width 67 height 29
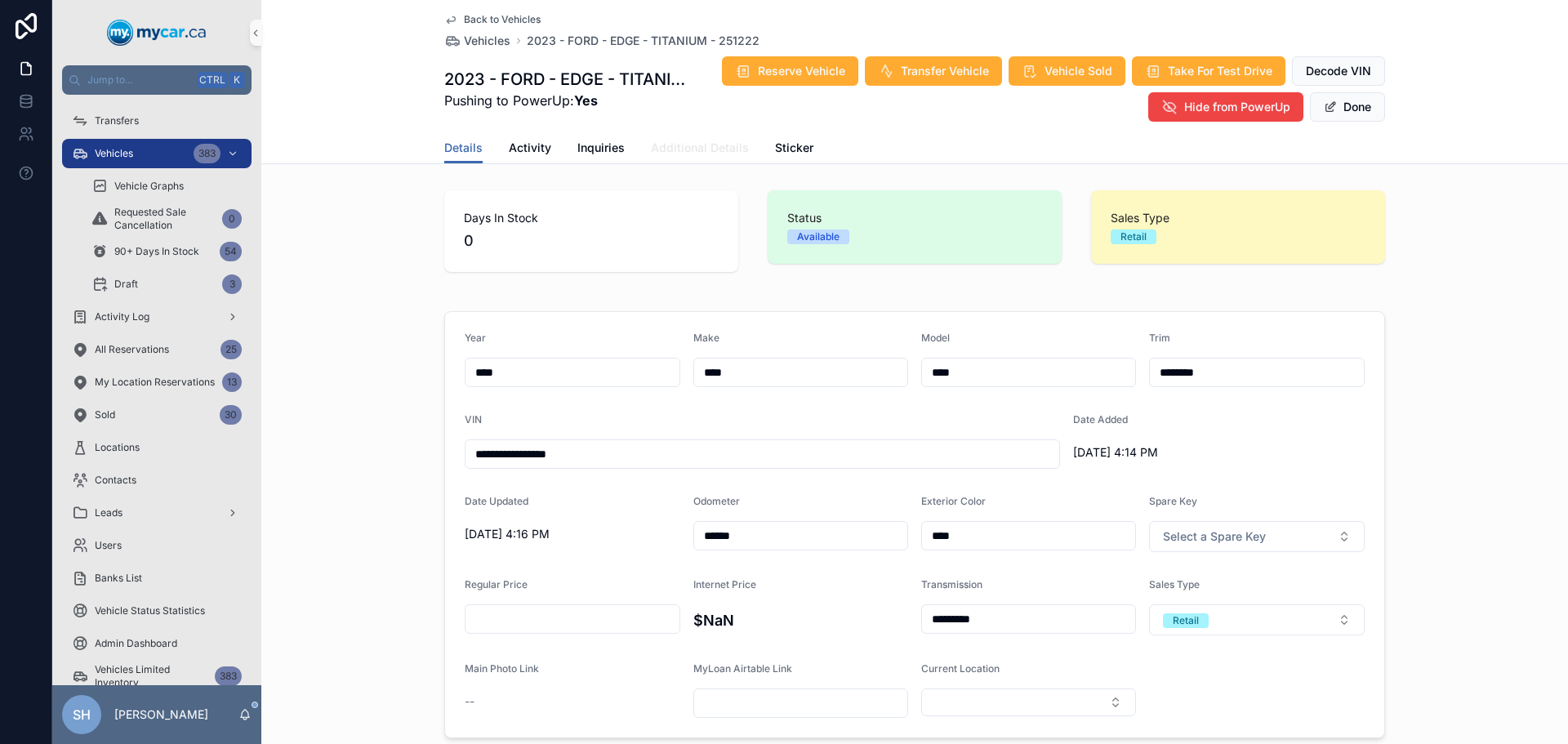
click at [684, 143] on span "Additional Details" at bounding box center [700, 148] width 98 height 16
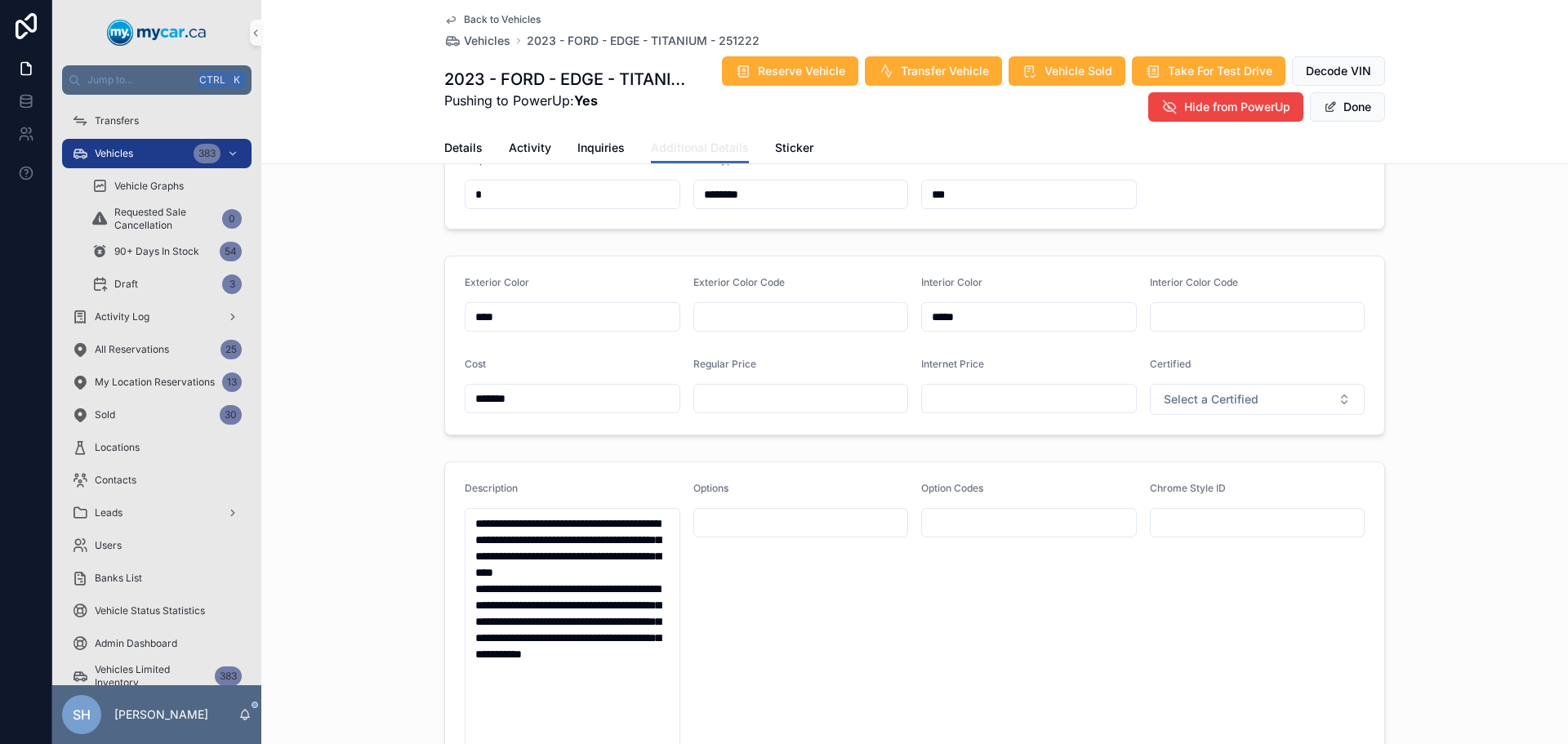
scroll to position [327, 0]
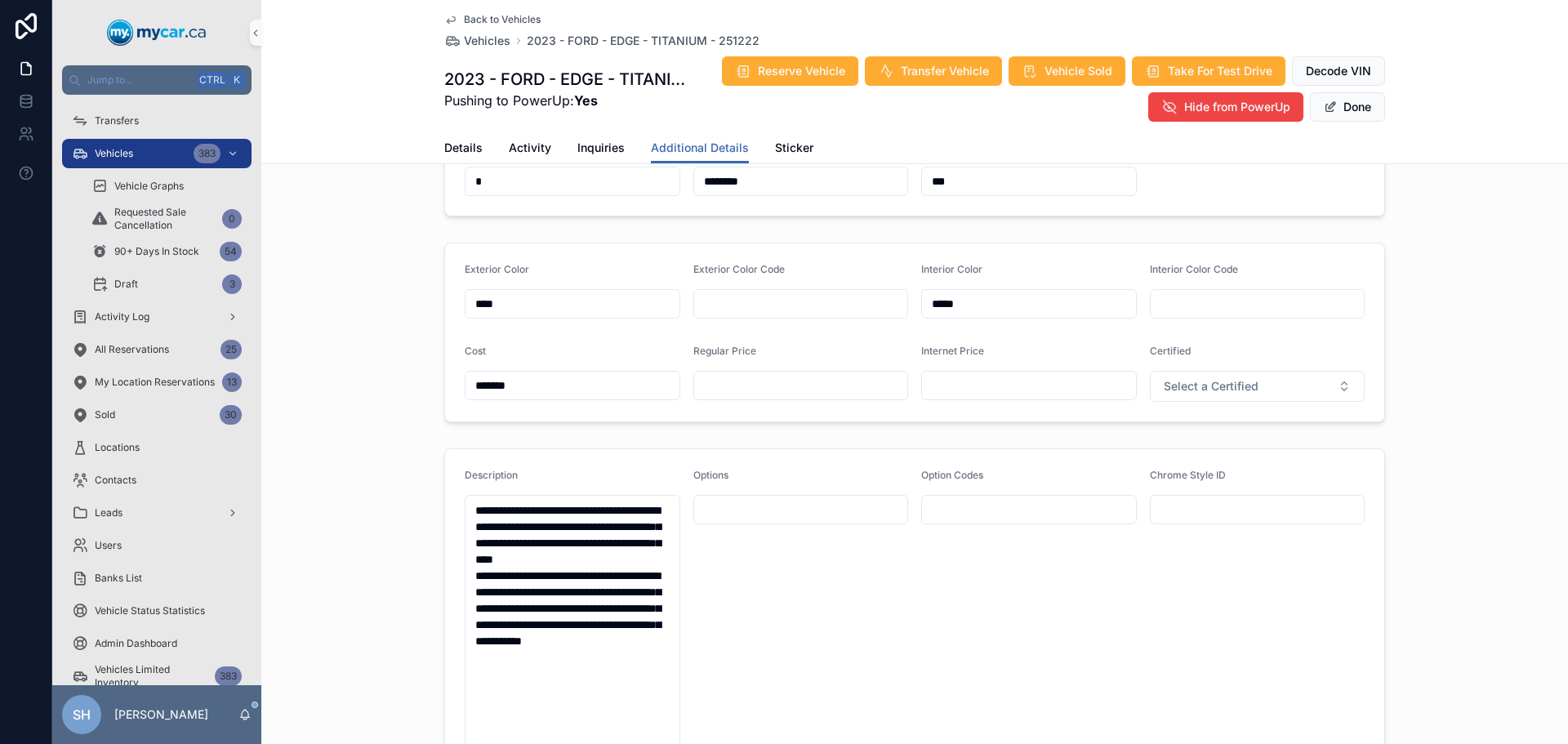
click at [757, 389] on input "scrollable content" at bounding box center [802, 386] width 214 height 23
type input "*******"
click at [1349, 103] on span "Done" at bounding box center [1347, 107] width 75 height 29
click at [1348, 103] on button "Done" at bounding box center [1347, 107] width 75 height 29
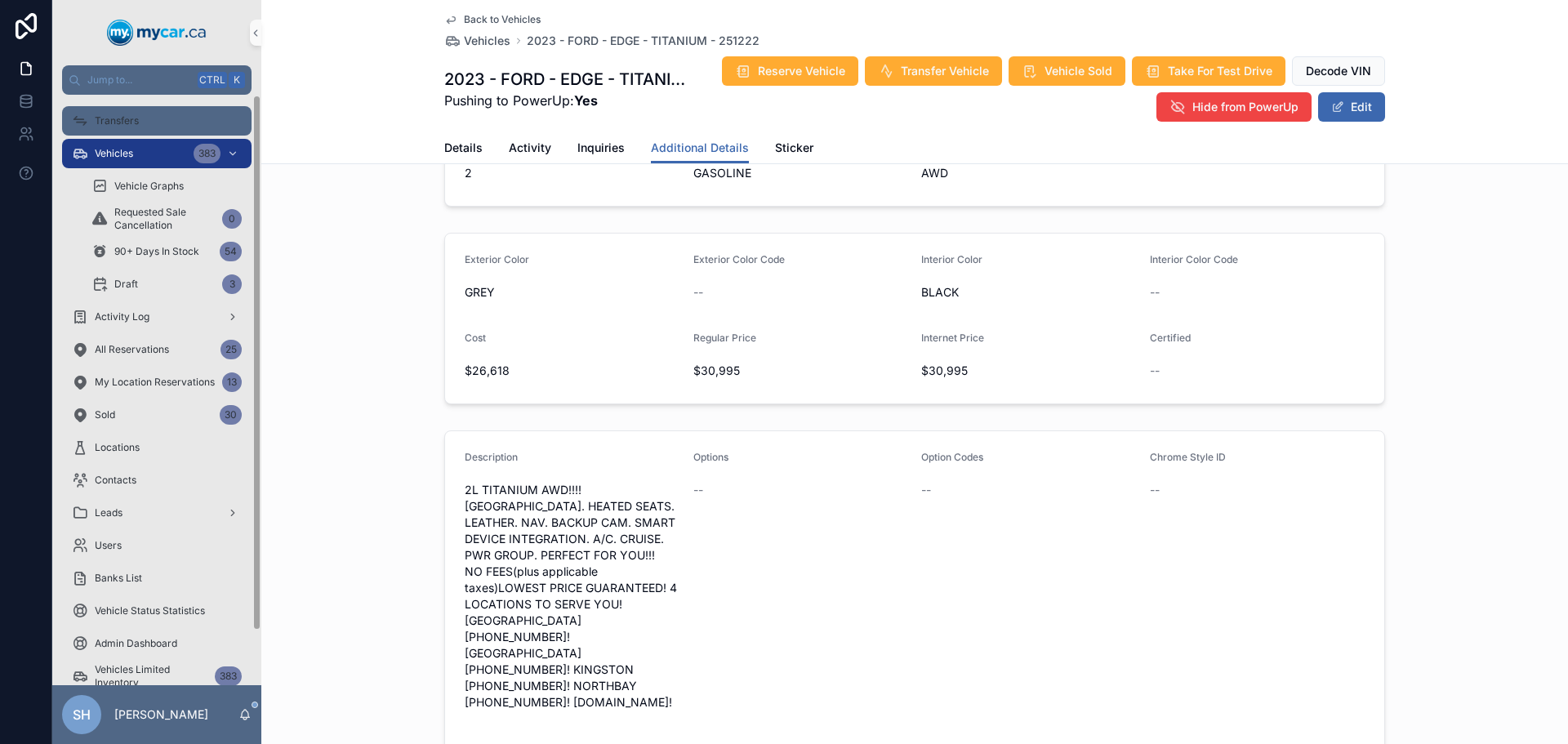
click at [106, 150] on span "Vehicles" at bounding box center [114, 154] width 38 height 13
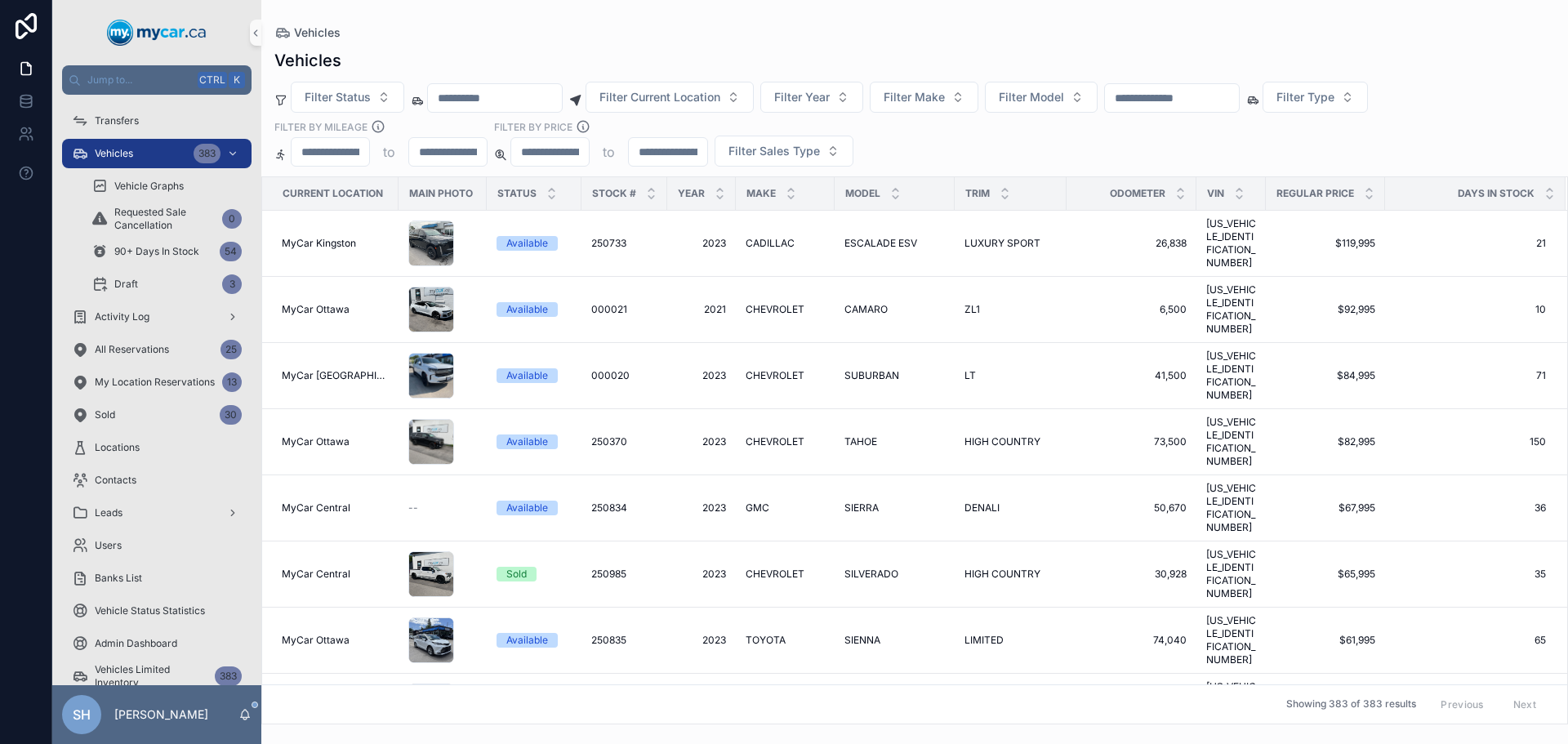
click at [1238, 94] on input "scrollable content" at bounding box center [1172, 98] width 134 height 23
type input "******"
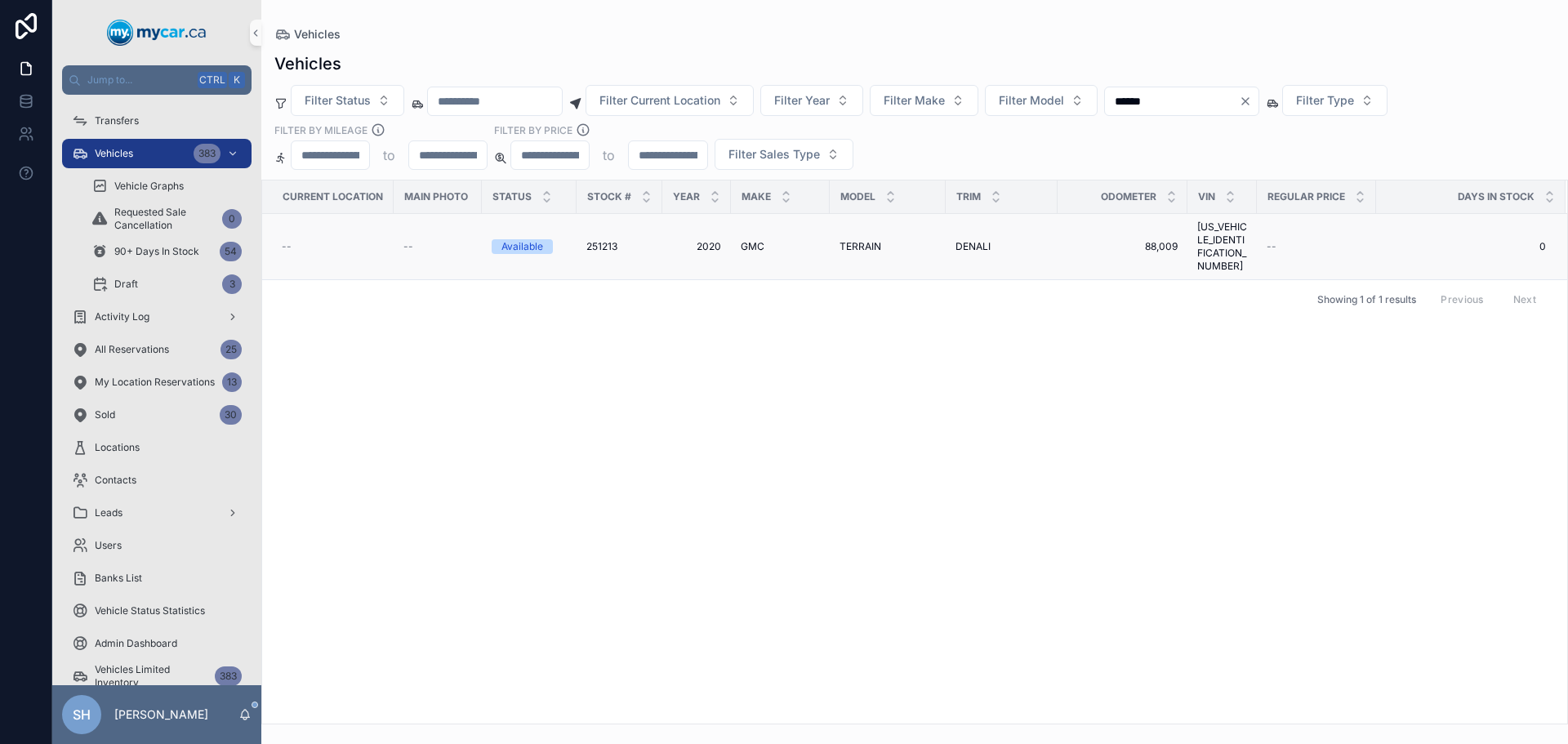
click at [746, 240] on span "GMC" at bounding box center [752, 246] width 24 height 13
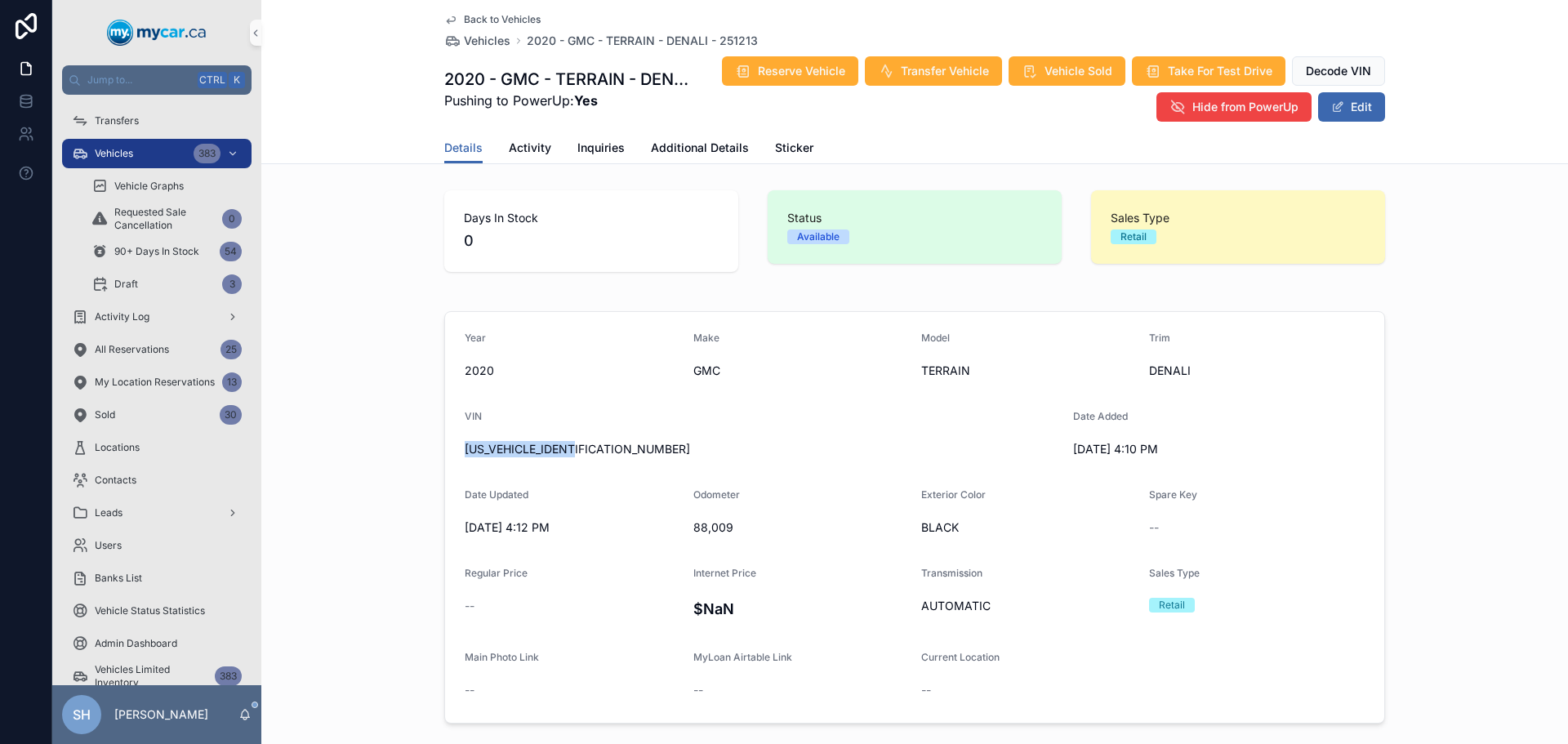
drag, startPoint x: 586, startPoint y: 451, endPoint x: 451, endPoint y: 448, distance: 135.0
click at [451, 448] on form "Year 2020 Make GMC Model TERRAIN Trim DENALI VIN 3GKALXEX5LL292489 Date Added 8…" at bounding box center [914, 517] width 939 height 411
copy span "[US_VEHICLE_IDENTIFICATION_NUMBER]"
drag, startPoint x: 1332, startPoint y: 114, endPoint x: 1305, endPoint y: 115, distance: 27.0
click at [1332, 113] on button "Edit" at bounding box center [1351, 107] width 67 height 29
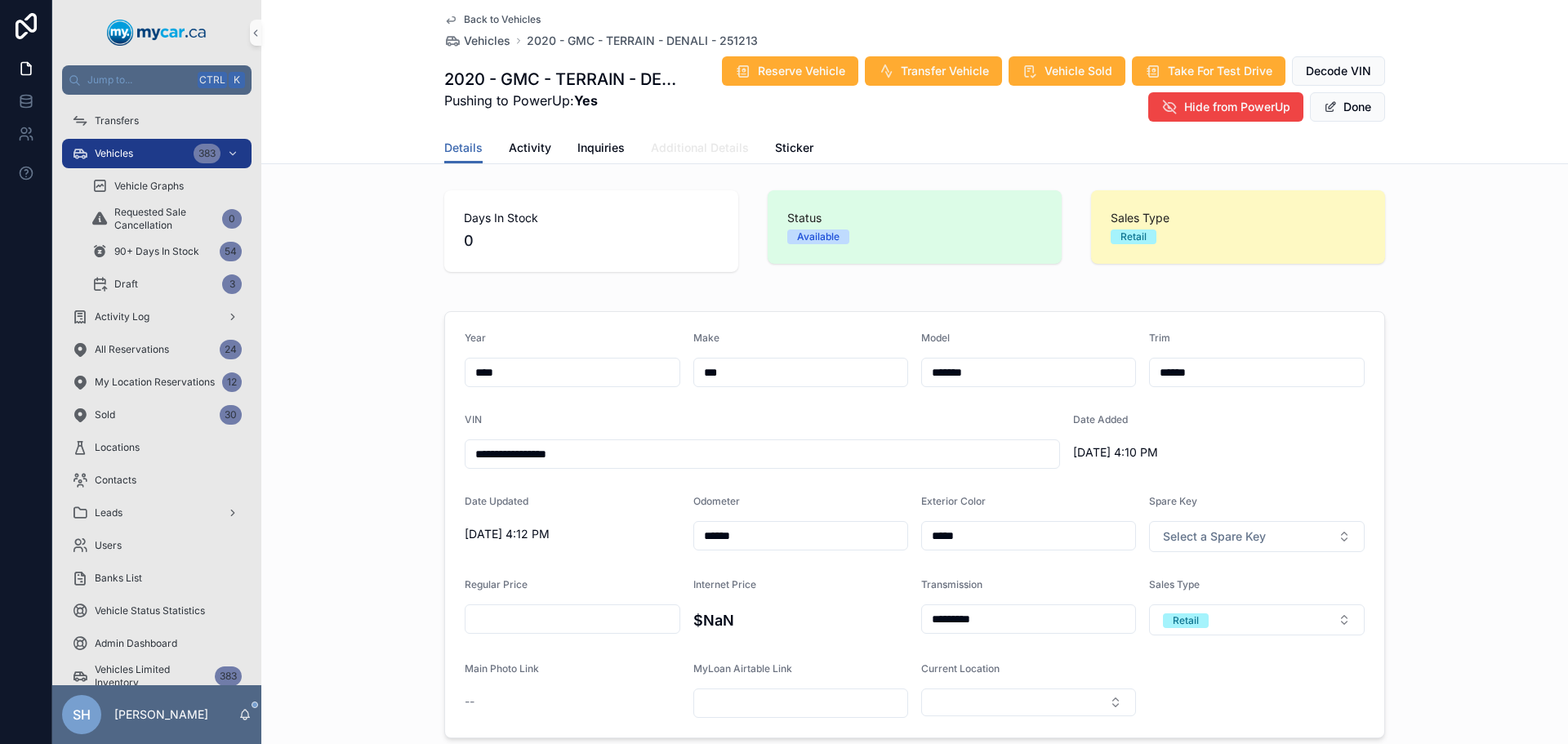
click at [682, 140] on span "Additional Details" at bounding box center [700, 148] width 98 height 16
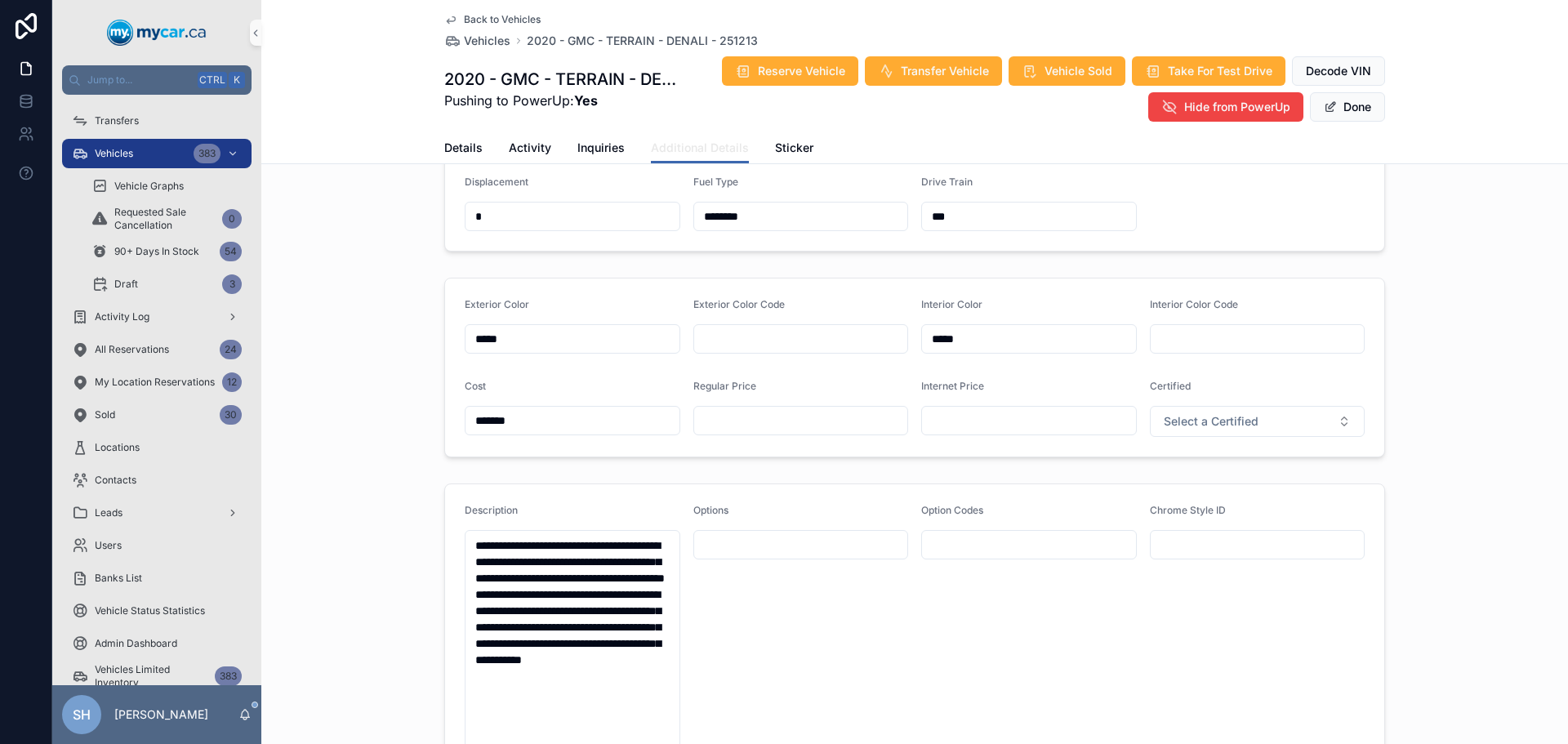
scroll to position [408, 0]
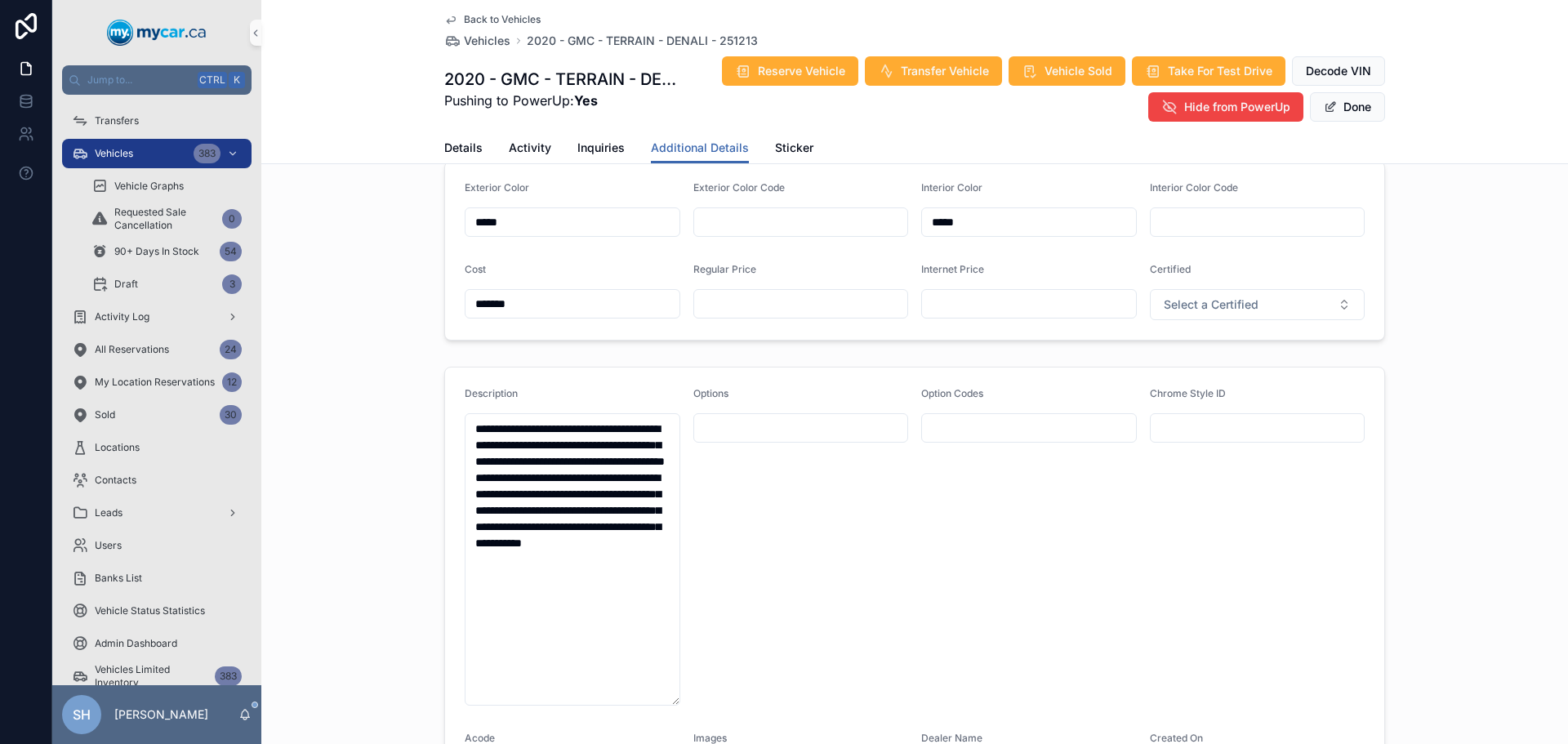
click at [726, 308] on input "scrollable content" at bounding box center [802, 304] width 214 height 23
type input "*******"
click at [1341, 110] on button "Done" at bounding box center [1347, 107] width 75 height 29
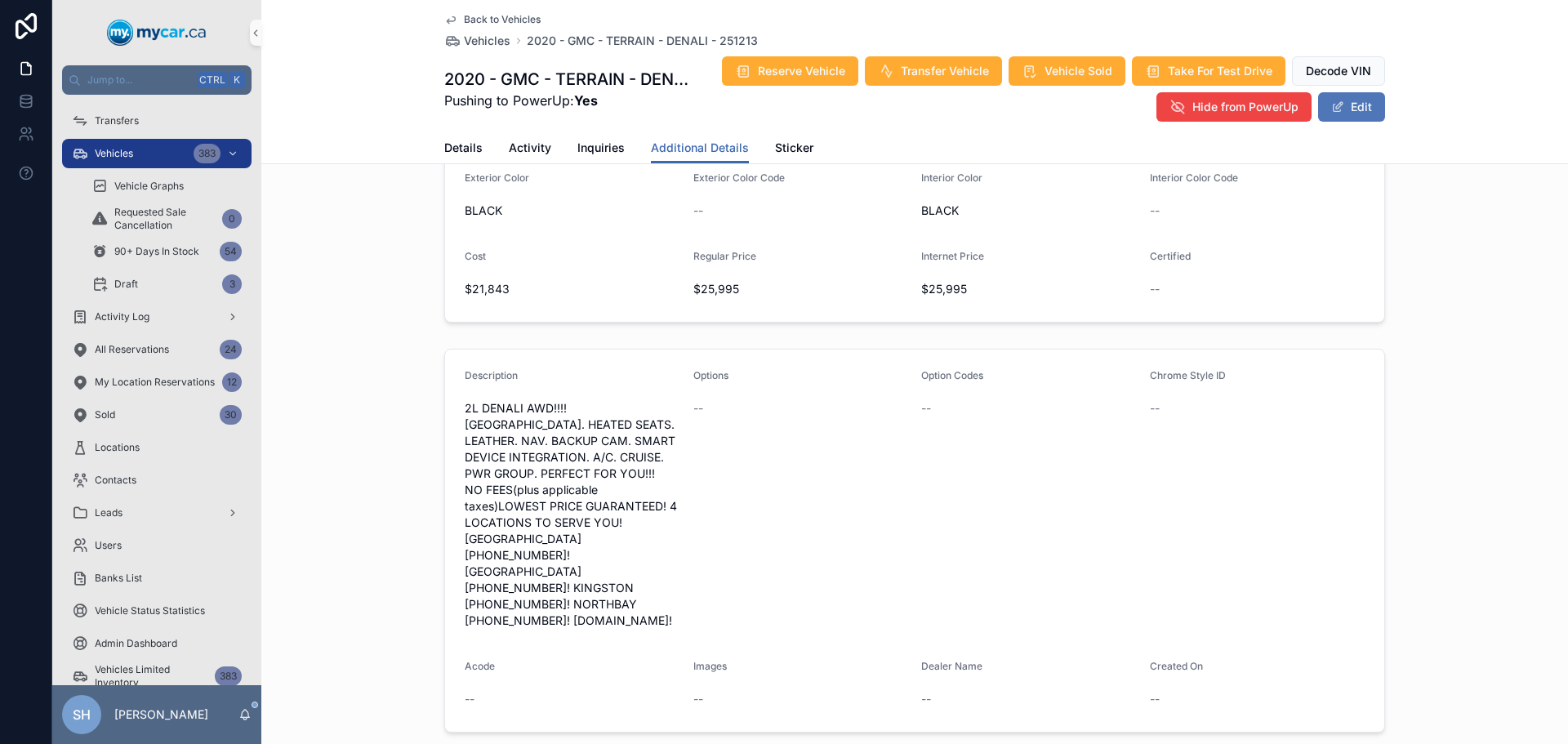
scroll to position [405, 0]
click at [141, 160] on div "Vehicles 383" at bounding box center [157, 154] width 170 height 26
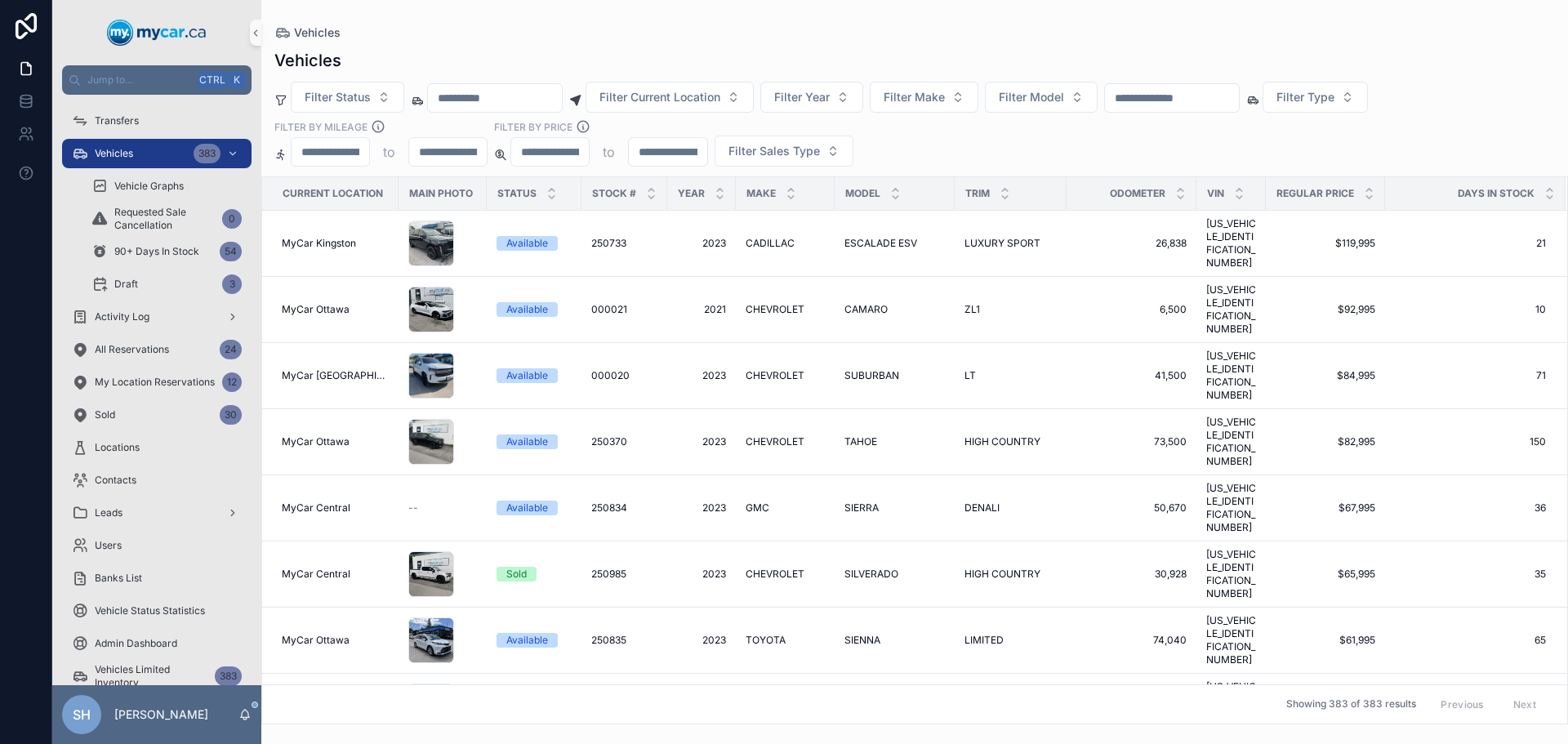
click at [1203, 105] on input "scrollable content" at bounding box center [1172, 98] width 134 height 23
click at [986, 52] on div "Vehicles" at bounding box center [914, 61] width 1280 height 23
click at [945, 101] on span "Filter Make" at bounding box center [914, 97] width 61 height 16
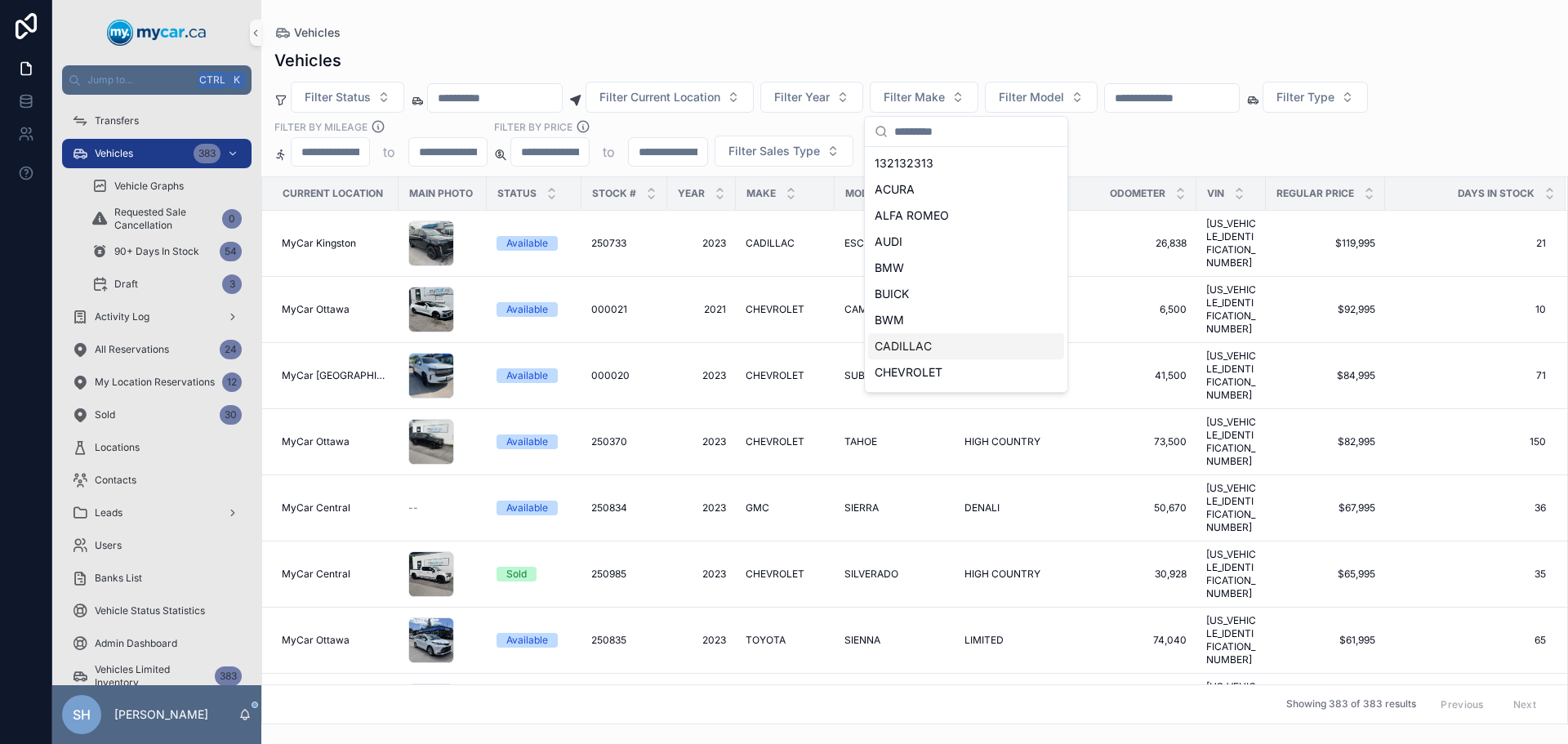
click at [897, 349] on span "CADILLAC" at bounding box center [903, 346] width 57 height 16
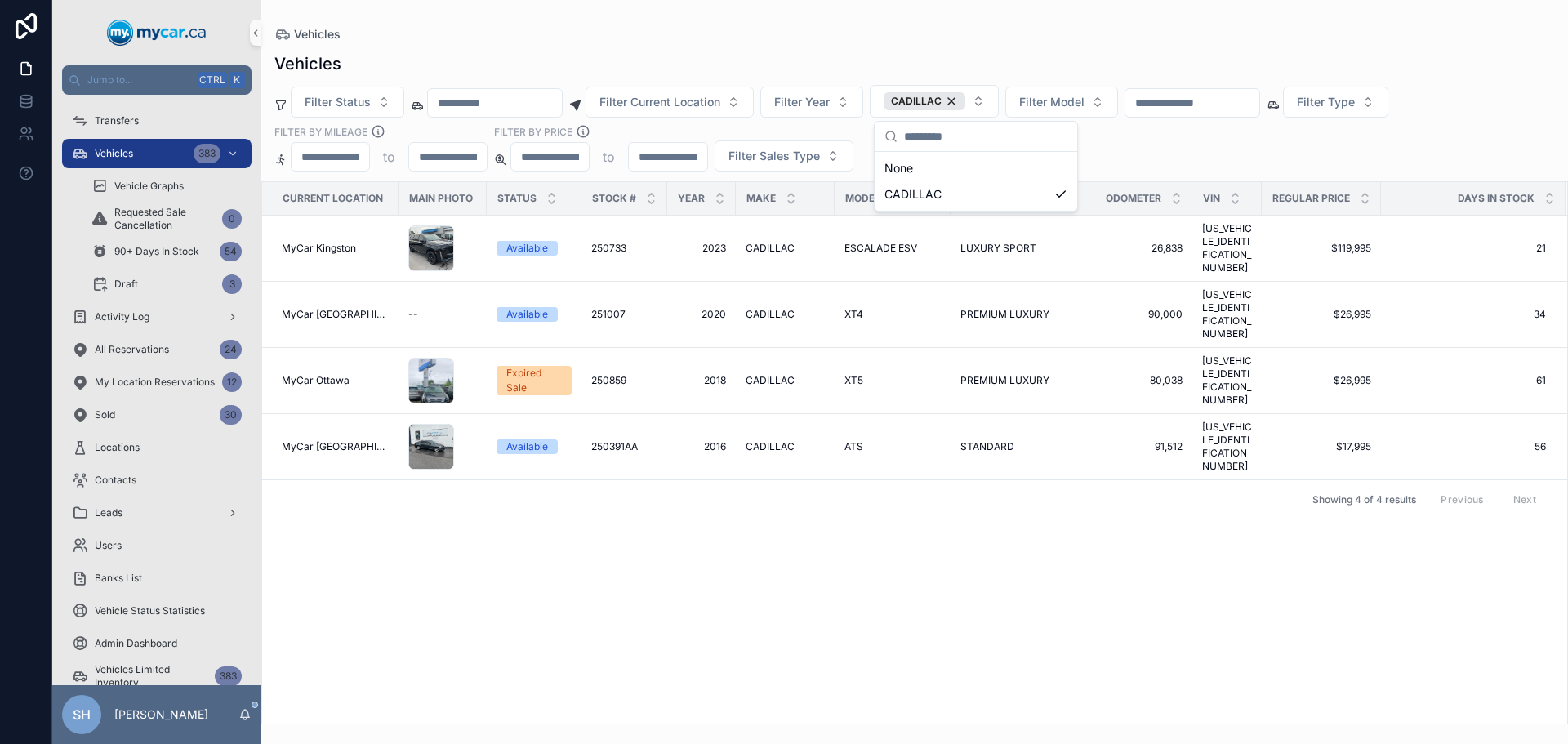
click at [892, 30] on div "Vehicles" at bounding box center [914, 34] width 1280 height 16
click at [860, 308] on div "XT4 XT4" at bounding box center [892, 314] width 97 height 13
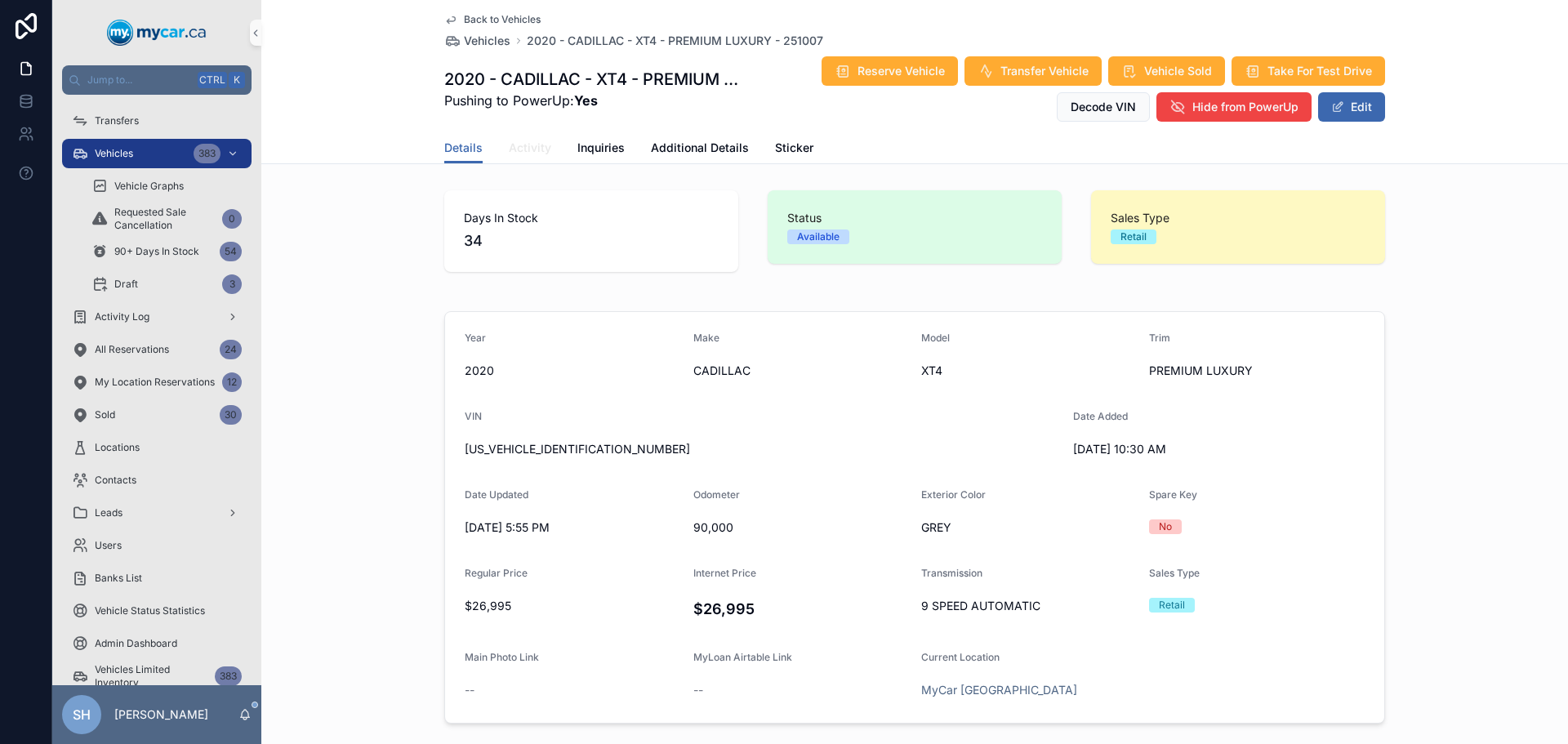
click at [519, 140] on span "Activity" at bounding box center [530, 148] width 43 height 16
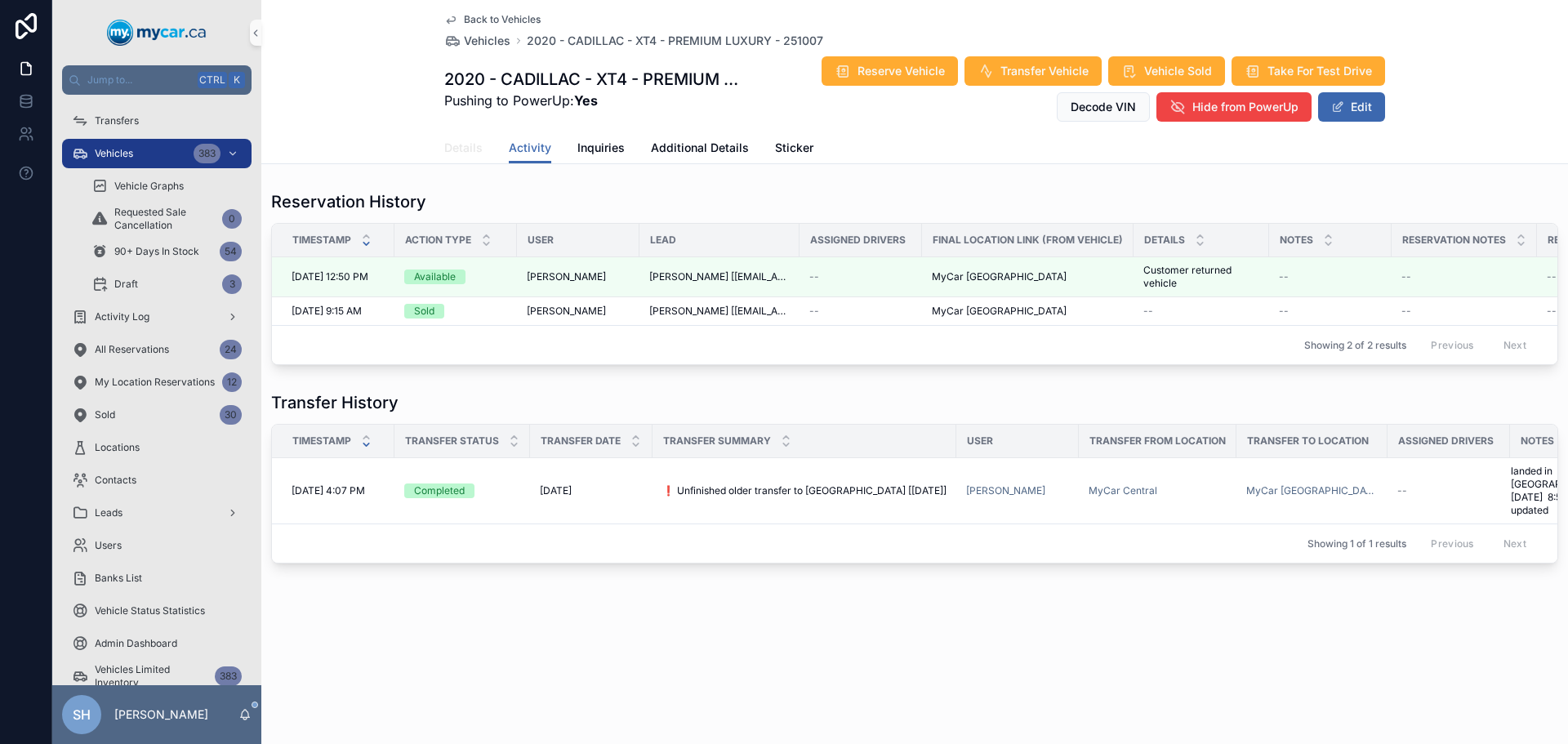
click at [472, 145] on span "Details" at bounding box center [463, 148] width 38 height 16
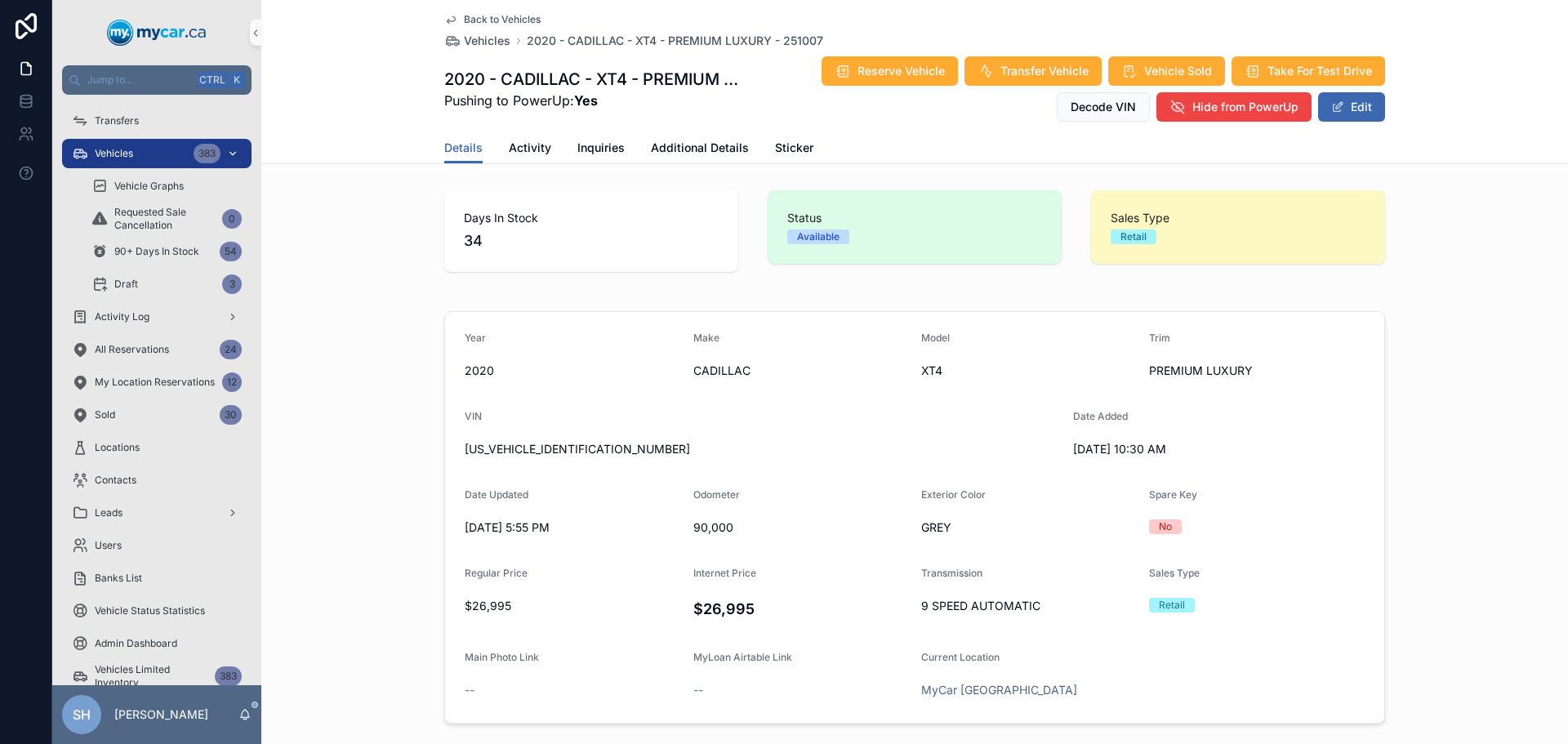
click at [159, 158] on div "Vehicles 383" at bounding box center [157, 154] width 170 height 26
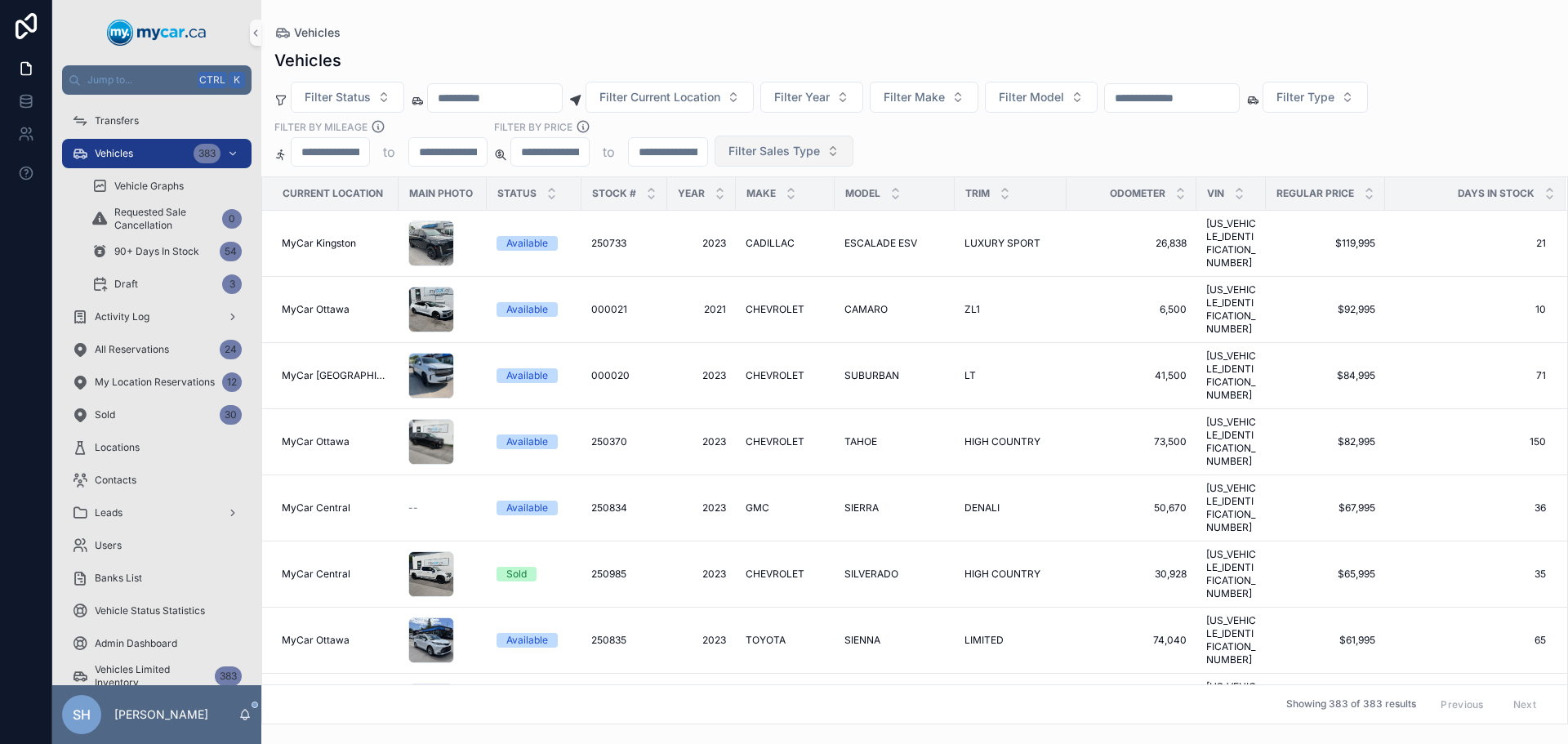
click at [780, 151] on span "Filter Sales Type" at bounding box center [774, 151] width 92 height 16
click at [1024, 139] on div "Filter Status Filter Current Location Filter Year Filter Make Filter Model Filt…" at bounding box center [914, 124] width 1306 height 85
click at [794, 154] on span "Filter Sales Type" at bounding box center [774, 151] width 92 height 16
click at [737, 244] on div "Retail" at bounding box center [784, 244] width 196 height 26
click at [313, 106] on button "Filter Status" at bounding box center [347, 97] width 114 height 31
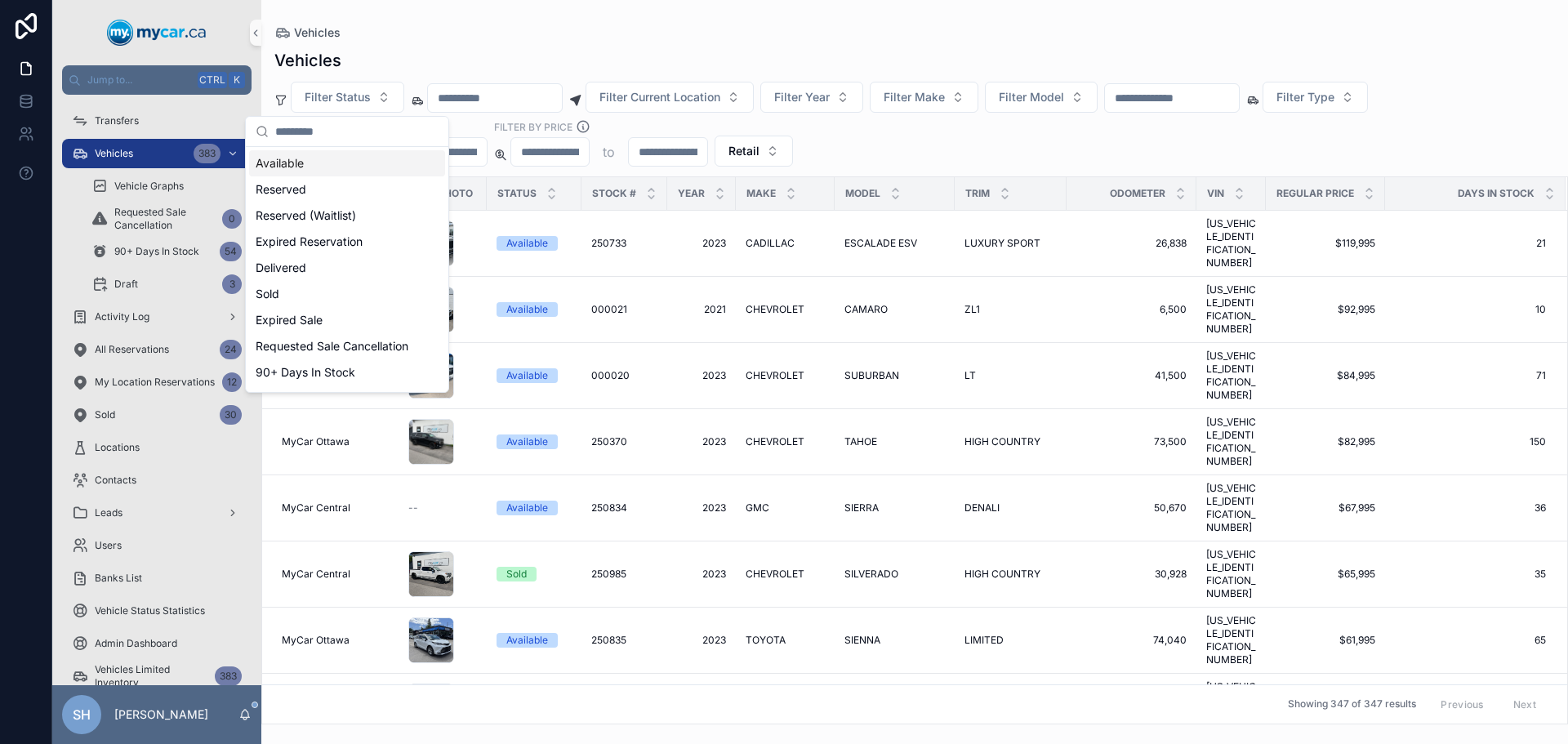
click at [294, 165] on div "Available" at bounding box center [347, 164] width 196 height 26
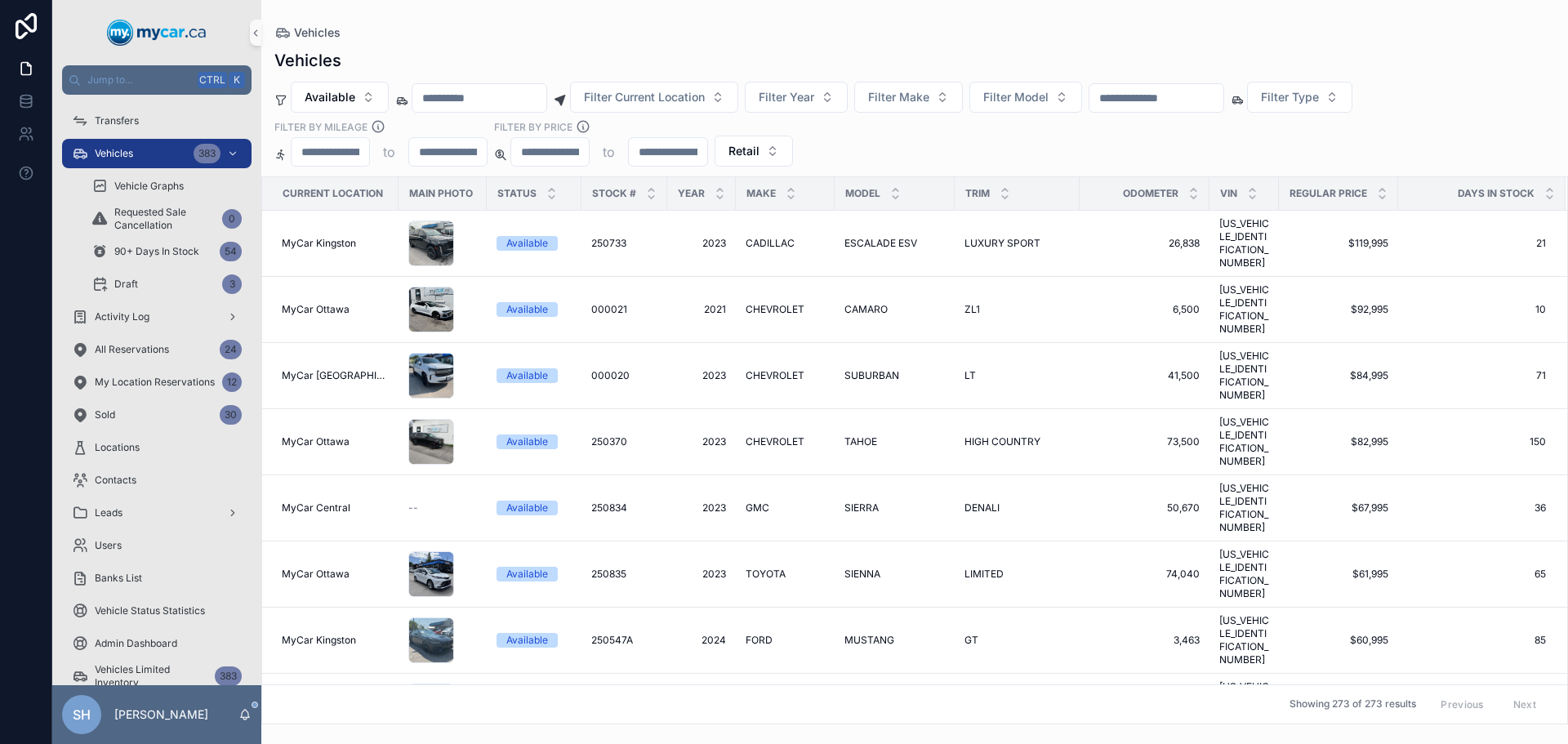
click at [462, 29] on div "Vehicles" at bounding box center [914, 33] width 1280 height 13
click at [1319, 97] on span "Filter Type" at bounding box center [1289, 97] width 58 height 16
click at [1305, 167] on div "SUV" at bounding box center [1381, 164] width 196 height 26
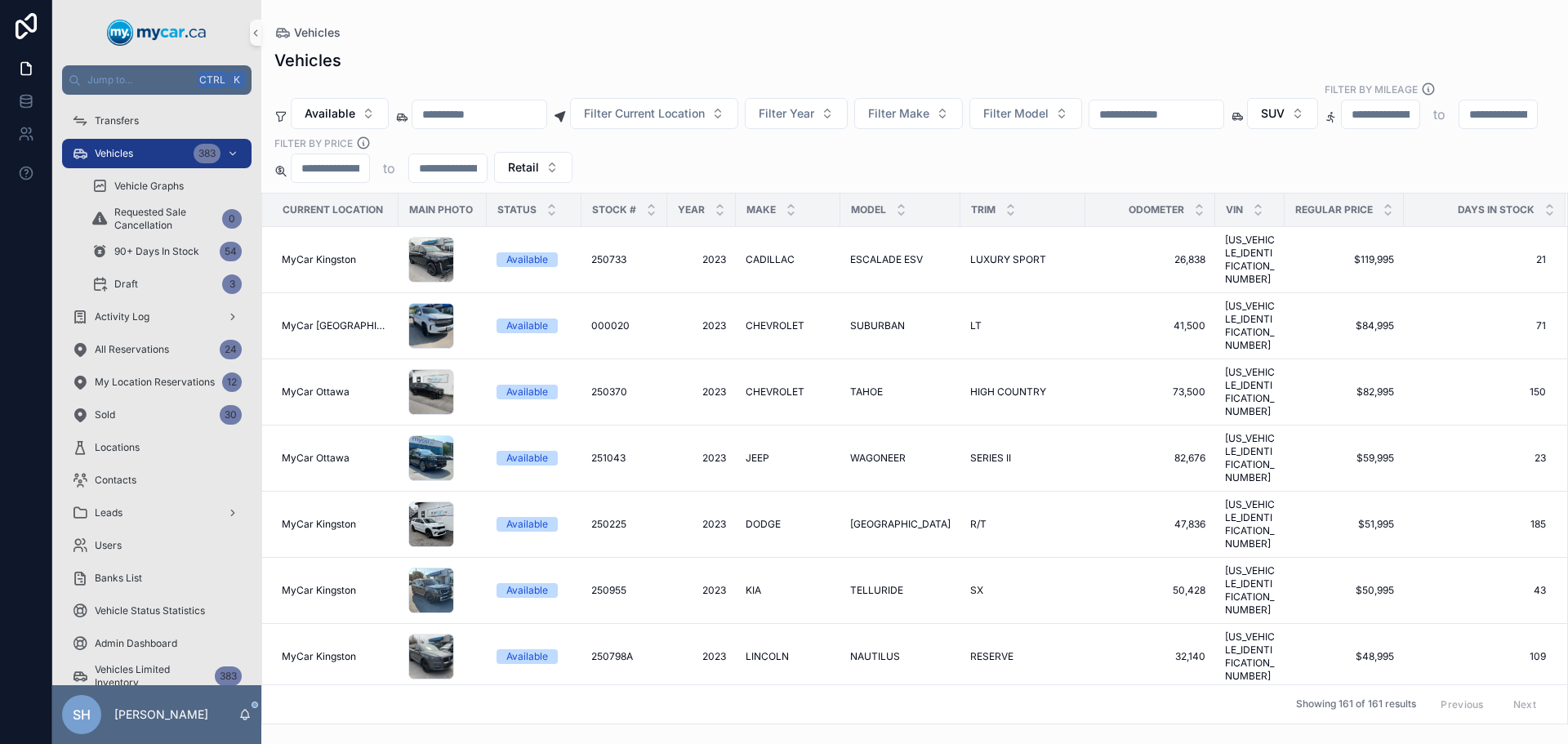
click at [1180, 50] on div "Vehicles" at bounding box center [914, 61] width 1280 height 23
click at [1385, 205] on icon "scrollable content" at bounding box center [1387, 206] width 6 height 2
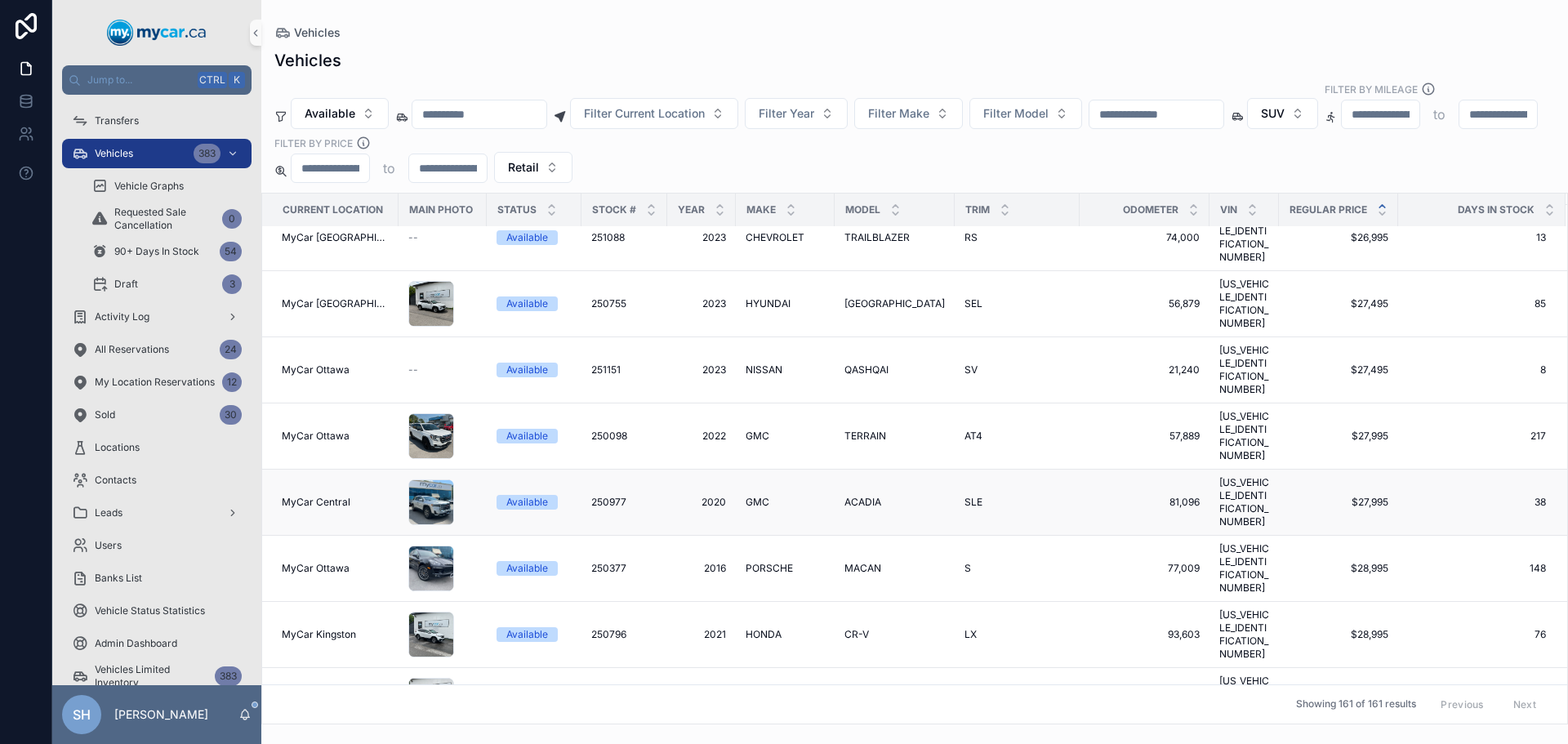
scroll to position [3514, 0]
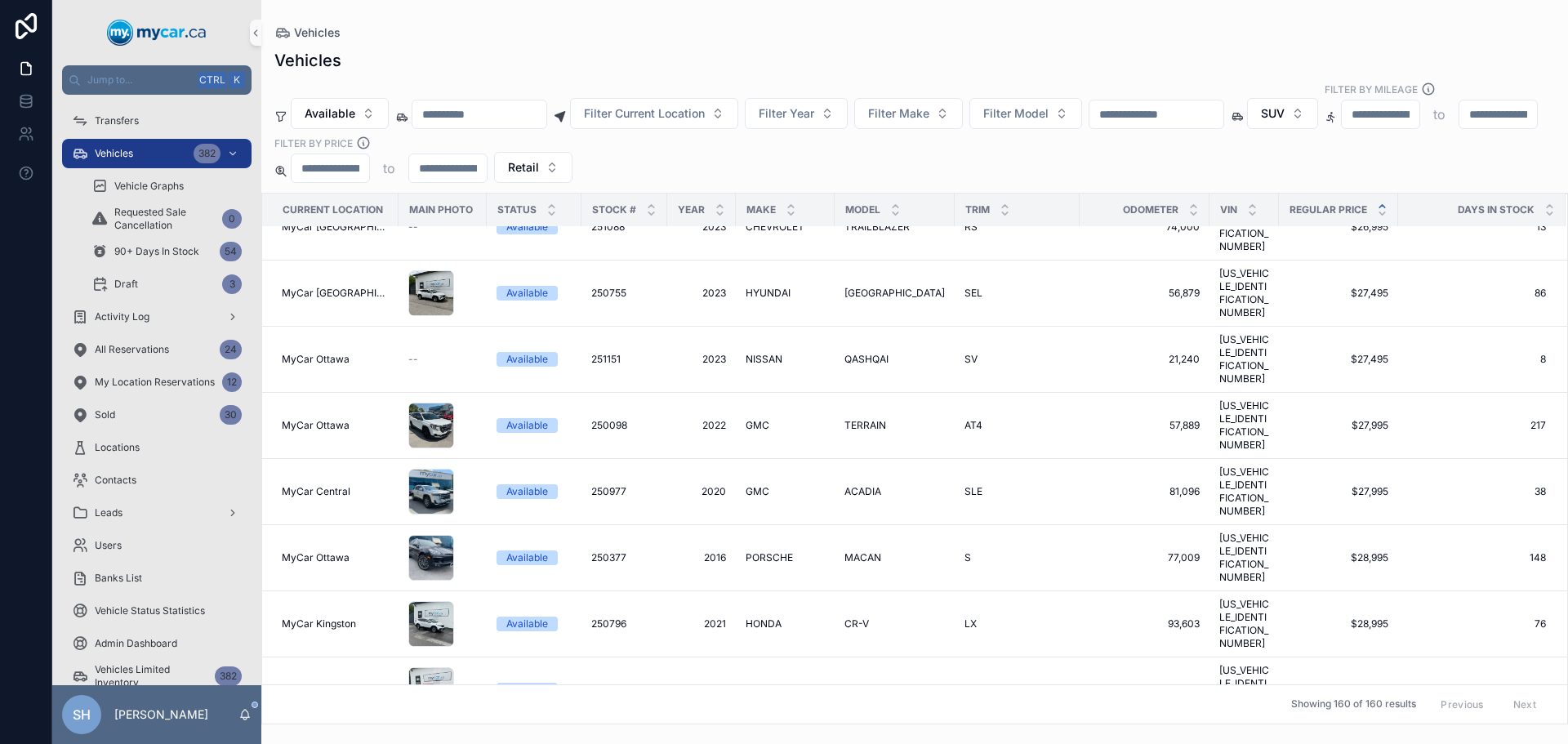
click at [1152, 103] on input "scrollable content" at bounding box center [1157, 115] width 134 height 23
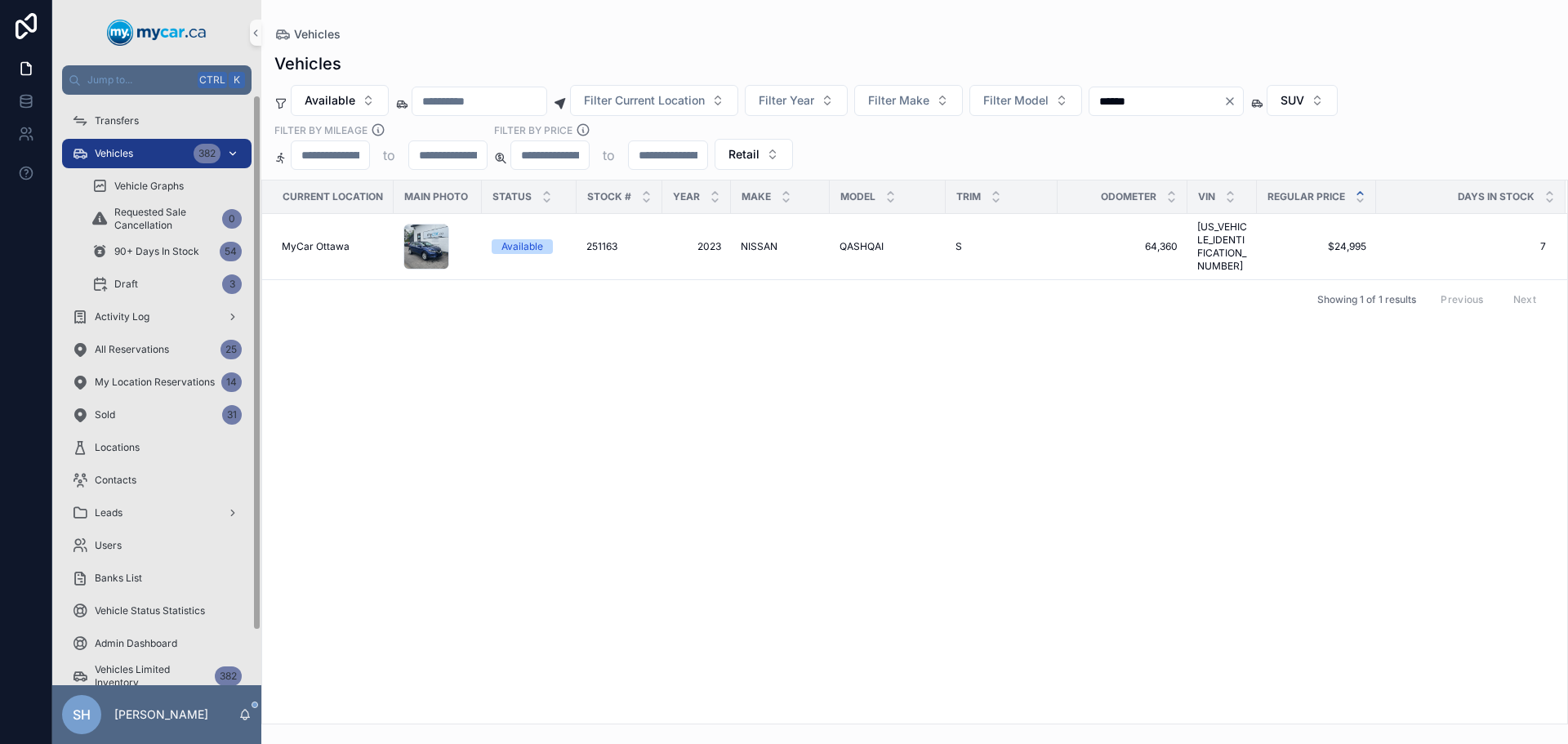
click at [133, 159] on span "Vehicles" at bounding box center [114, 154] width 38 height 13
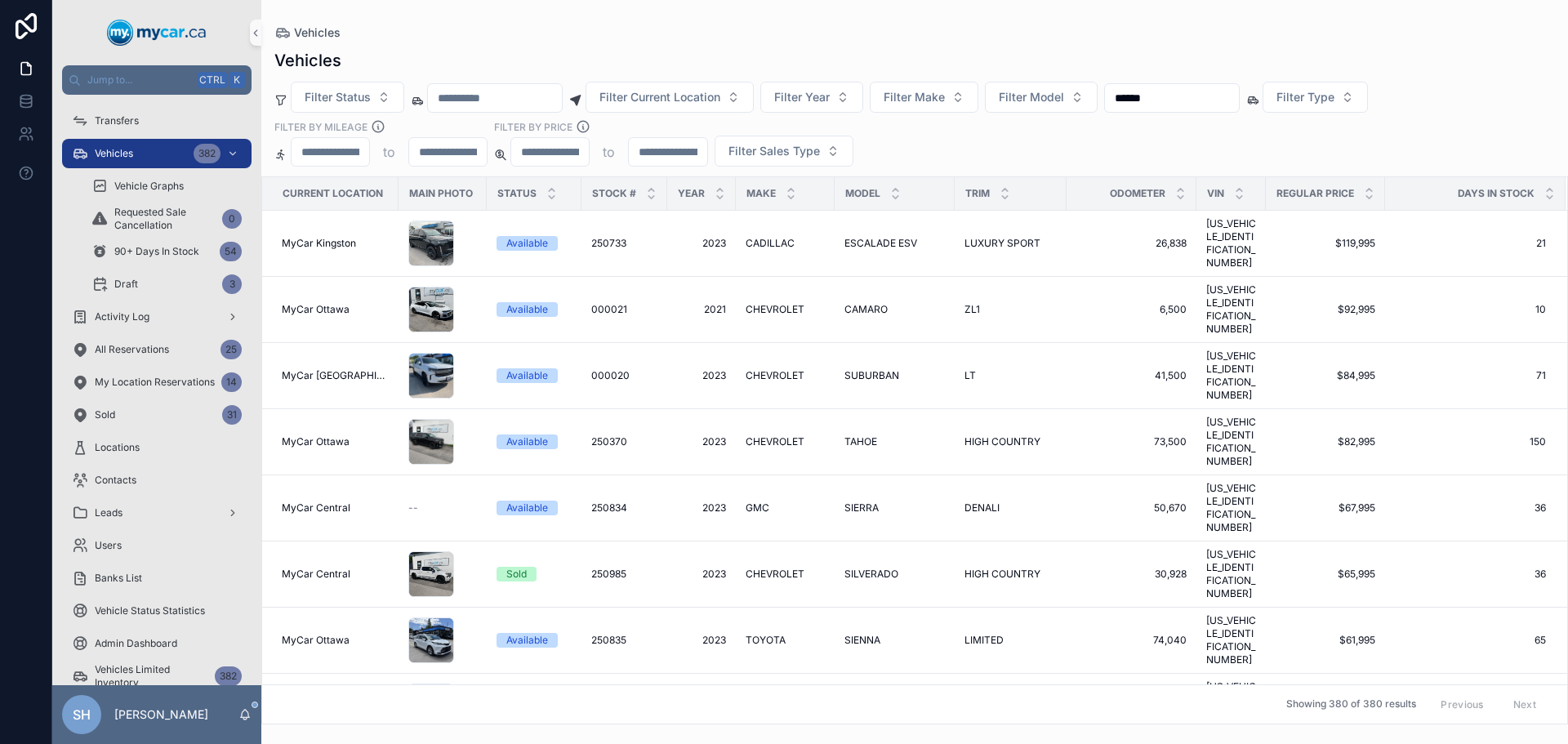
drag, startPoint x: 1201, startPoint y: 97, endPoint x: 1105, endPoint y: 121, distance: 99.0
click at [1105, 121] on div "Filter Status Filter Current Location Filter Year Filter Make Filter Model ****…" at bounding box center [914, 124] width 1306 height 85
type input "******"
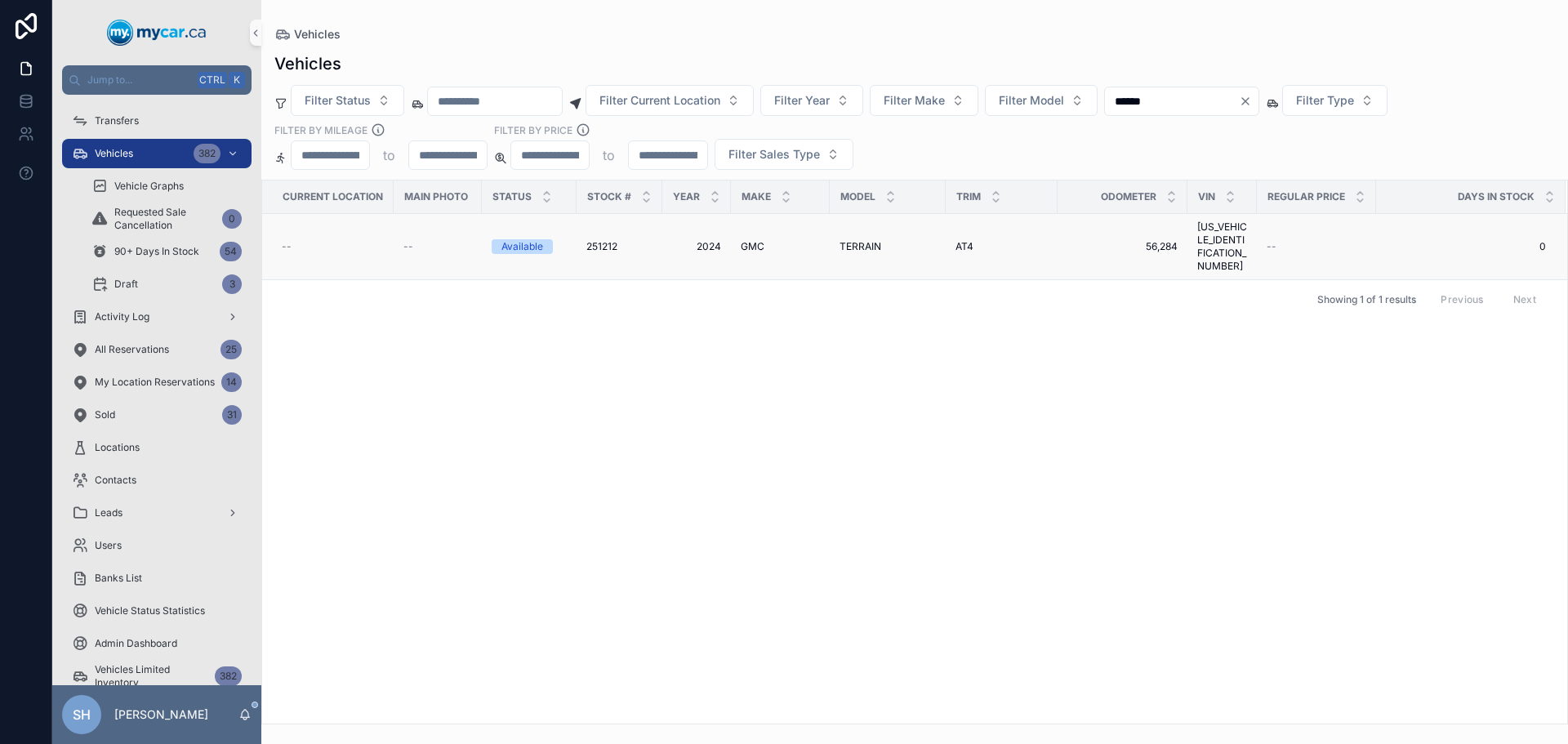
click at [748, 241] on span "GMC" at bounding box center [752, 246] width 24 height 13
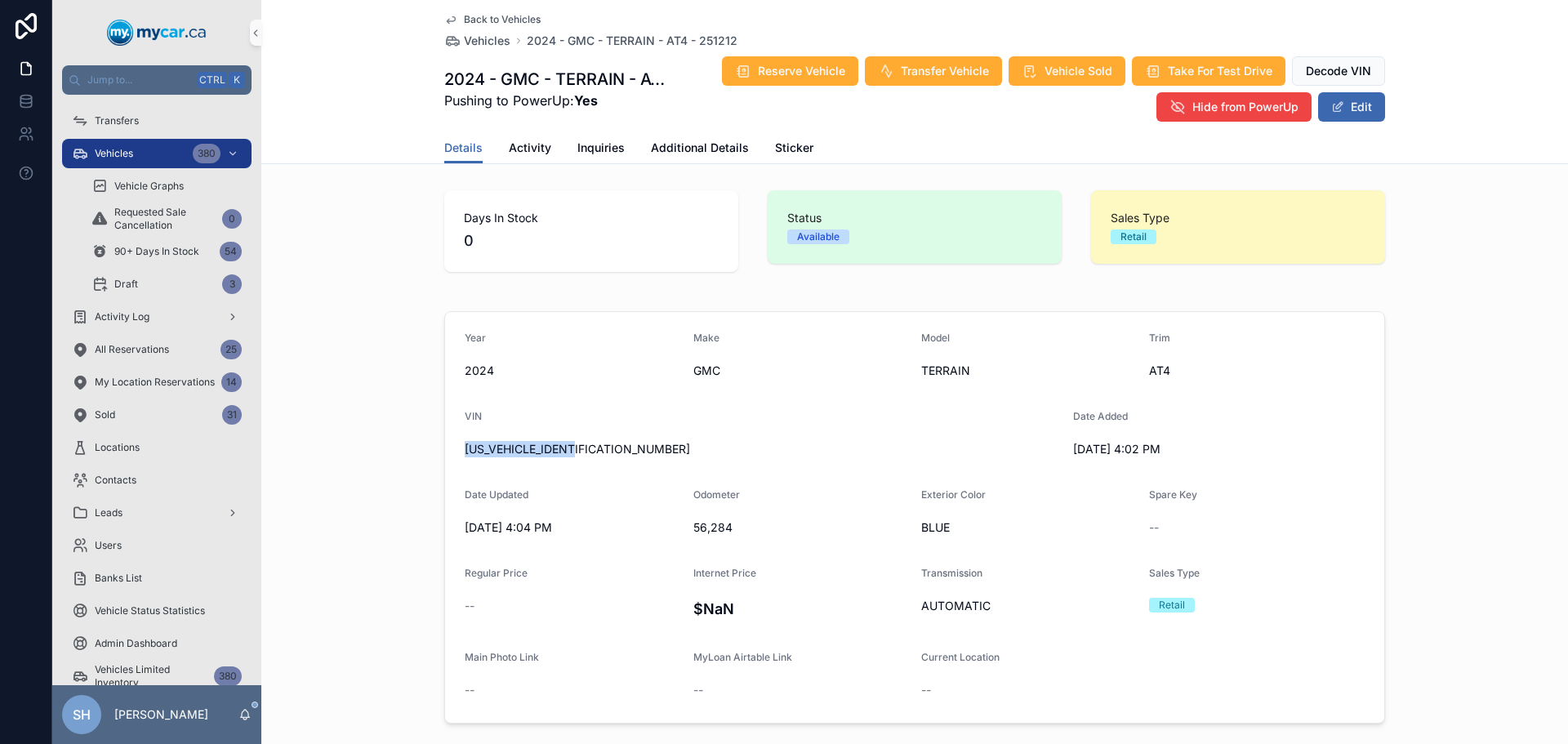
drag, startPoint x: 579, startPoint y: 450, endPoint x: 443, endPoint y: 468, distance: 137.2
click at [445, 468] on form "Year 2024 Make GMC Model TERRAIN Trim AT4 VIN 3GKALYEG0RL129215 Date Added 8/28…" at bounding box center [914, 517] width 939 height 411
copy span "[US_VEHICLE_IDENTIFICATION_NUMBER]"
click at [1362, 101] on button "Edit" at bounding box center [1351, 107] width 67 height 29
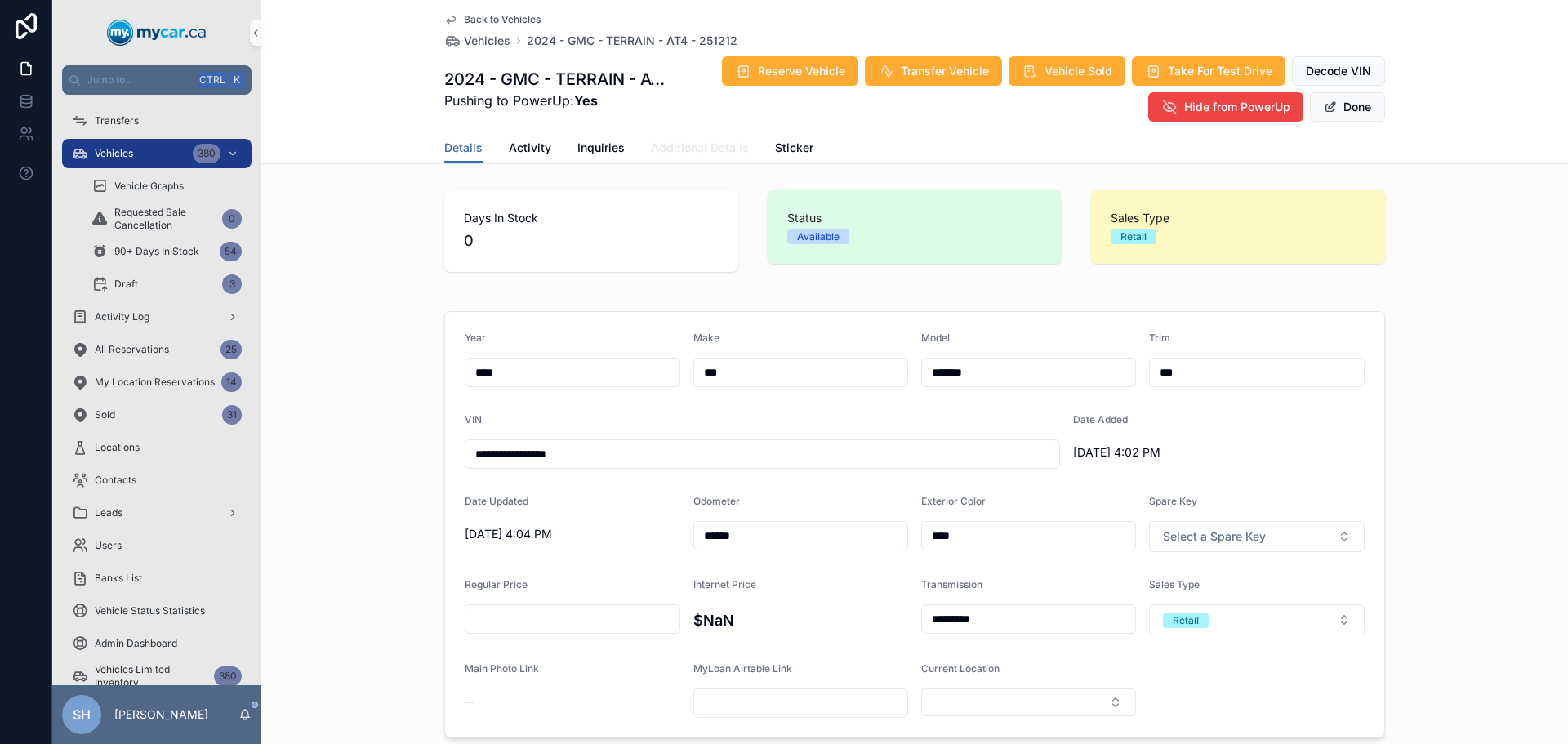
click at [681, 148] on span "Additional Details" at bounding box center [700, 148] width 98 height 16
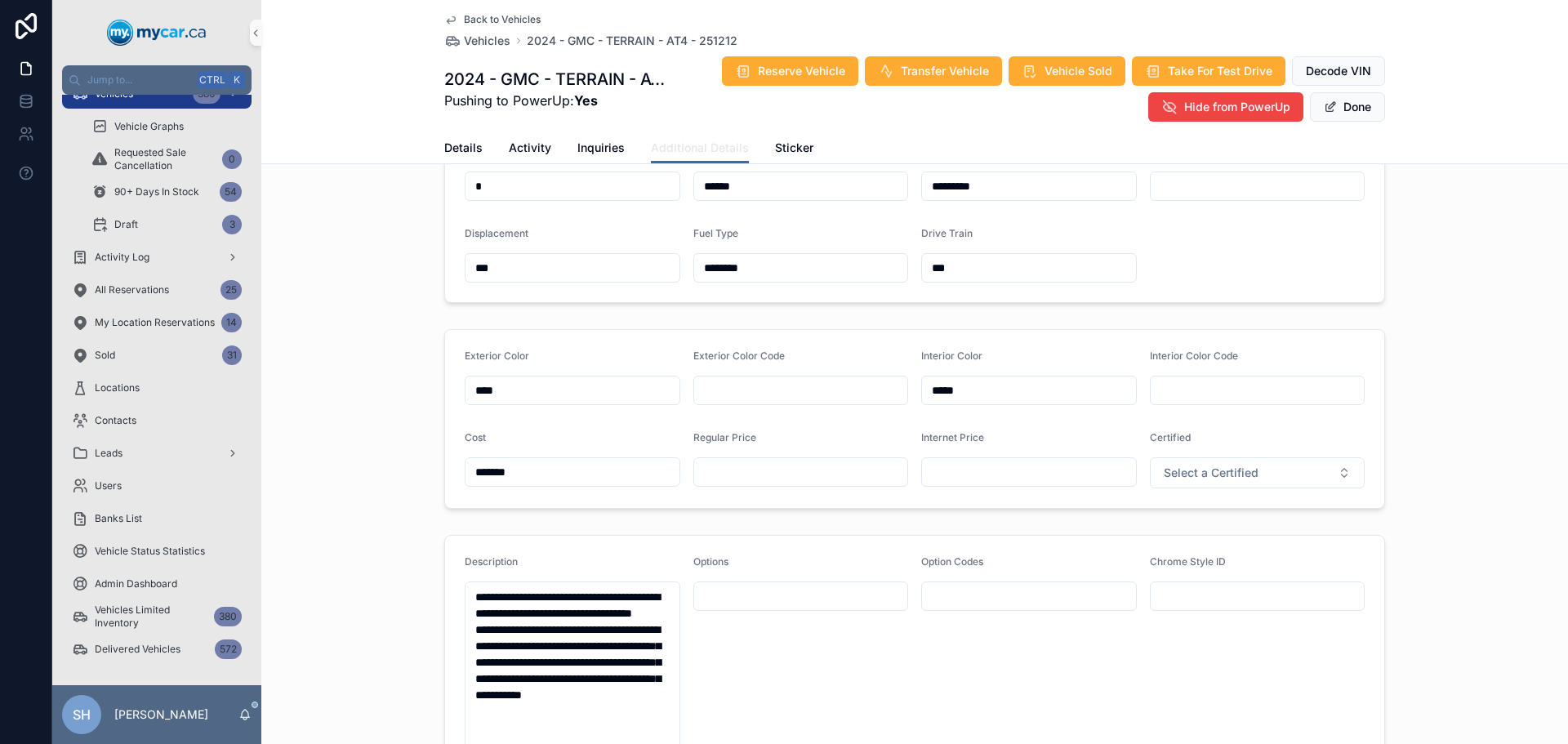
scroll to position [327, 0]
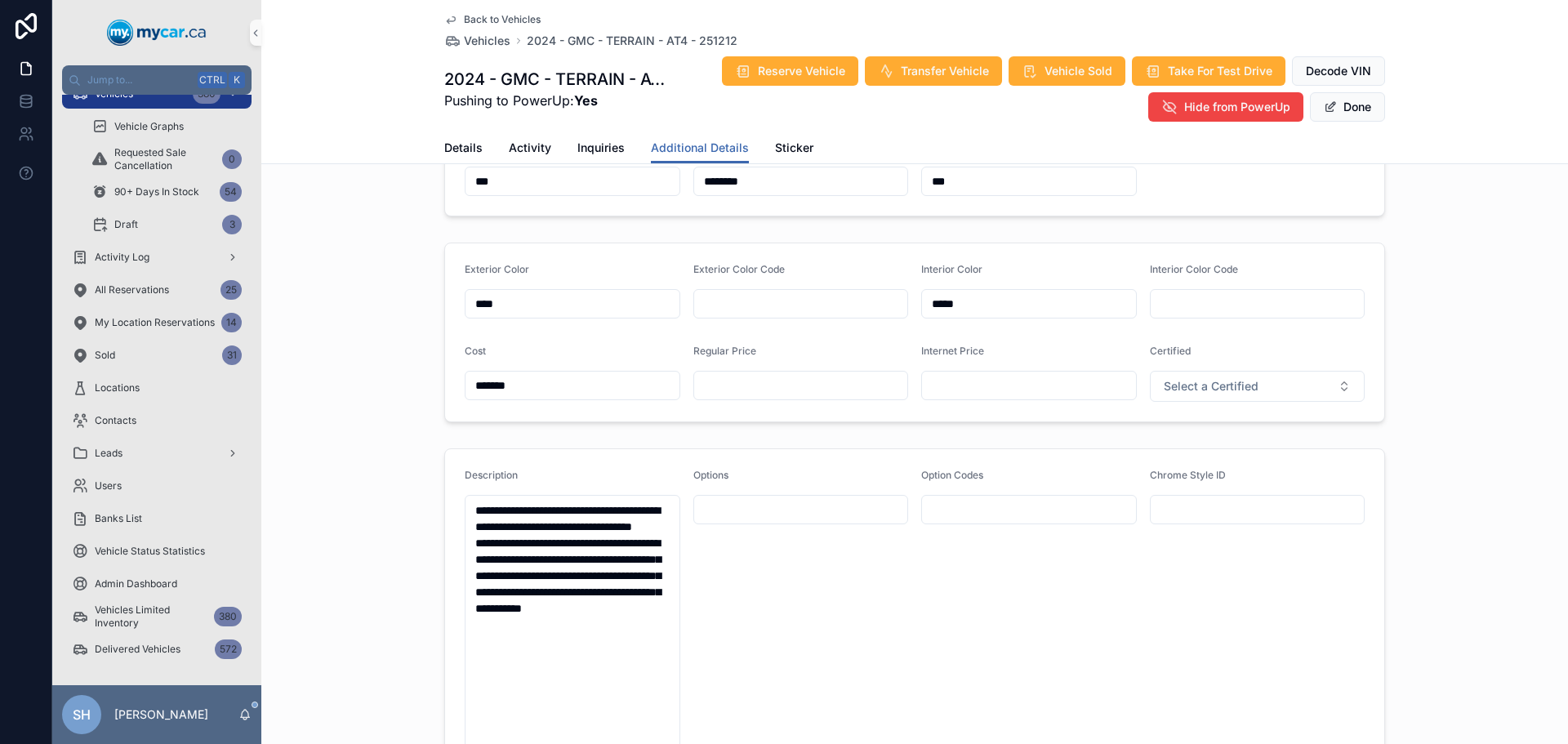
click at [735, 384] on input "scrollable content" at bounding box center [802, 386] width 214 height 23
type input "*******"
click at [951, 383] on input "scrollable content" at bounding box center [1029, 386] width 214 height 23
type input "*******"
click at [1441, 291] on div "Exterior Color **** Exterior Color Code Interior Color ***** Interior Color Cod…" at bounding box center [914, 333] width 1306 height 193
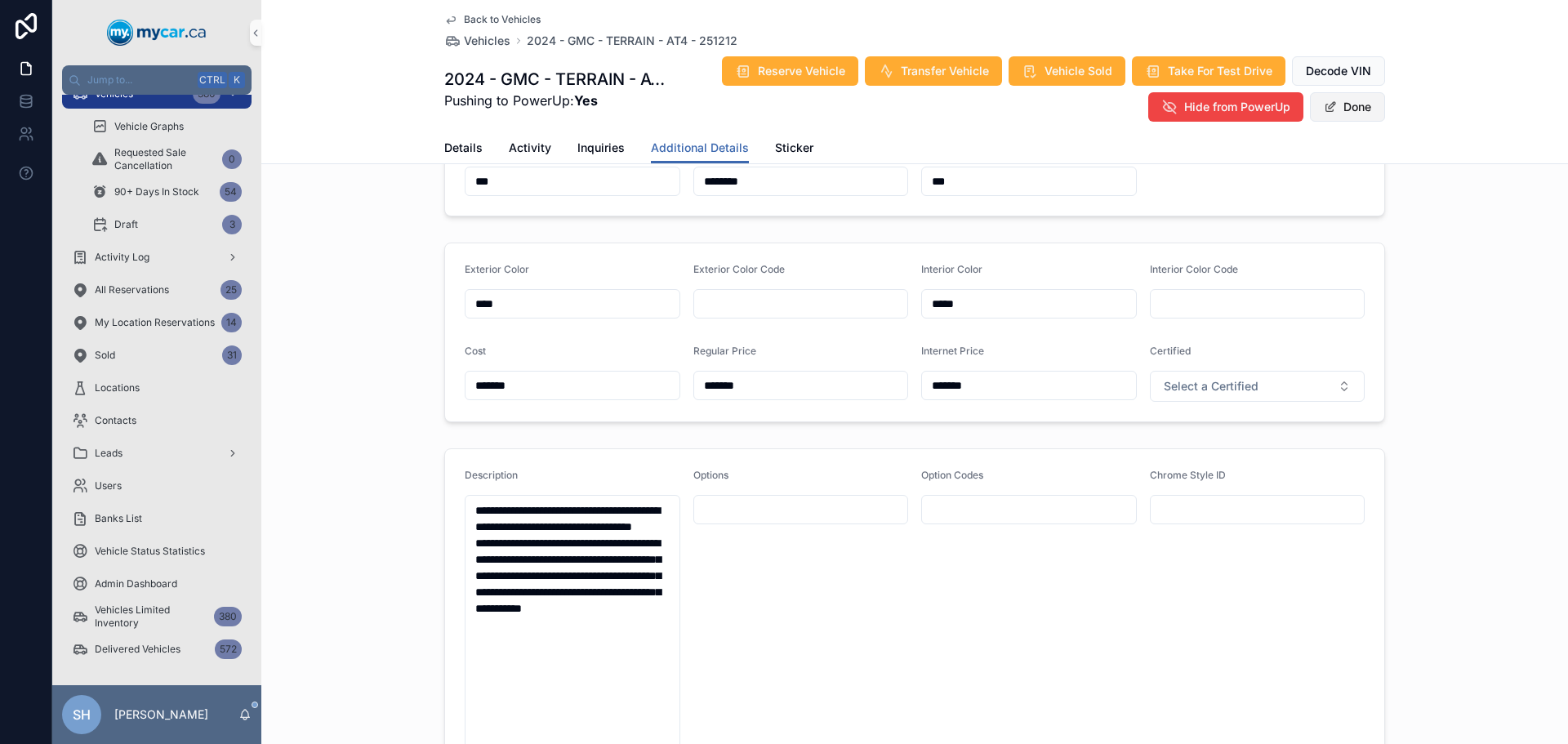
click at [1353, 106] on button "Done" at bounding box center [1347, 107] width 75 height 29
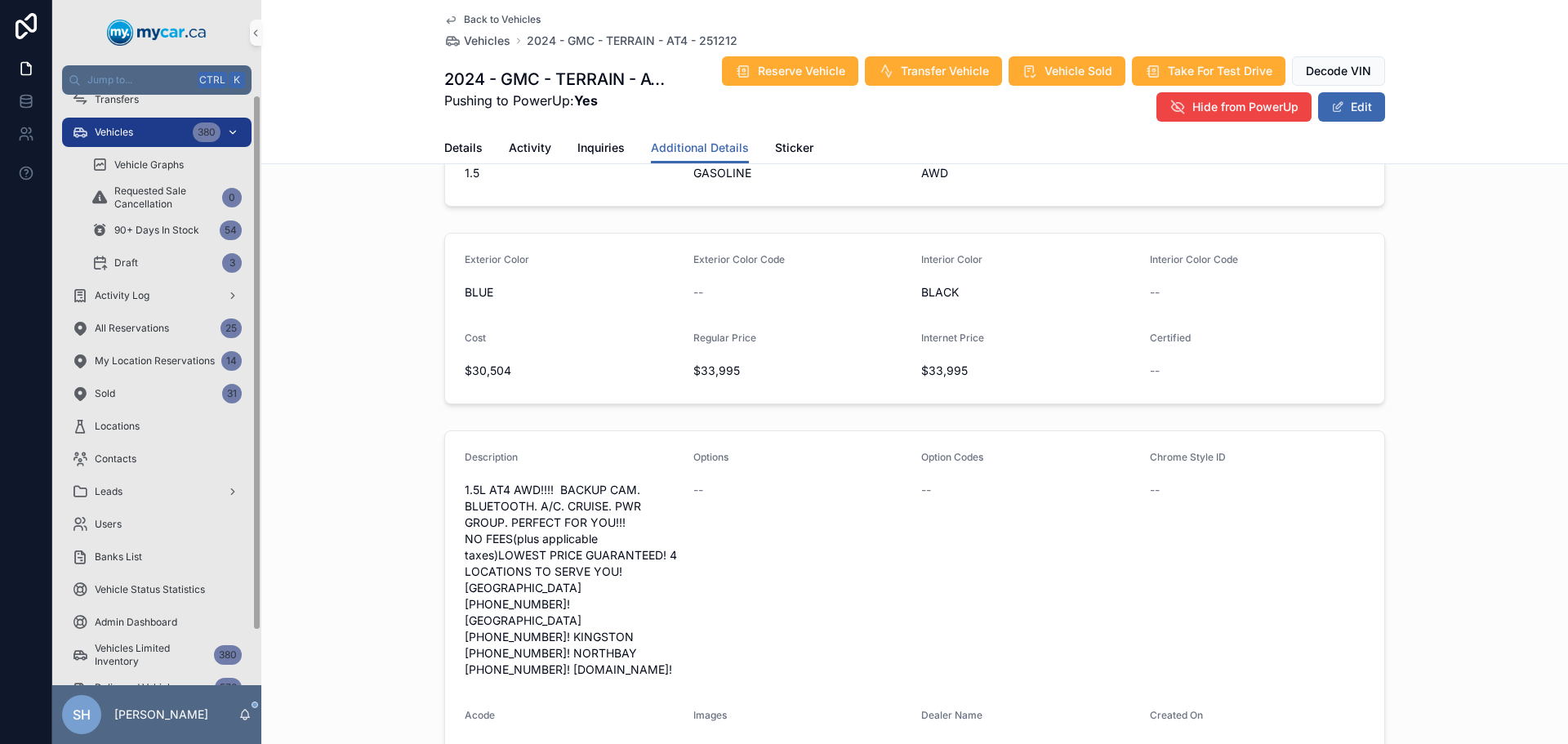
scroll to position [0, 0]
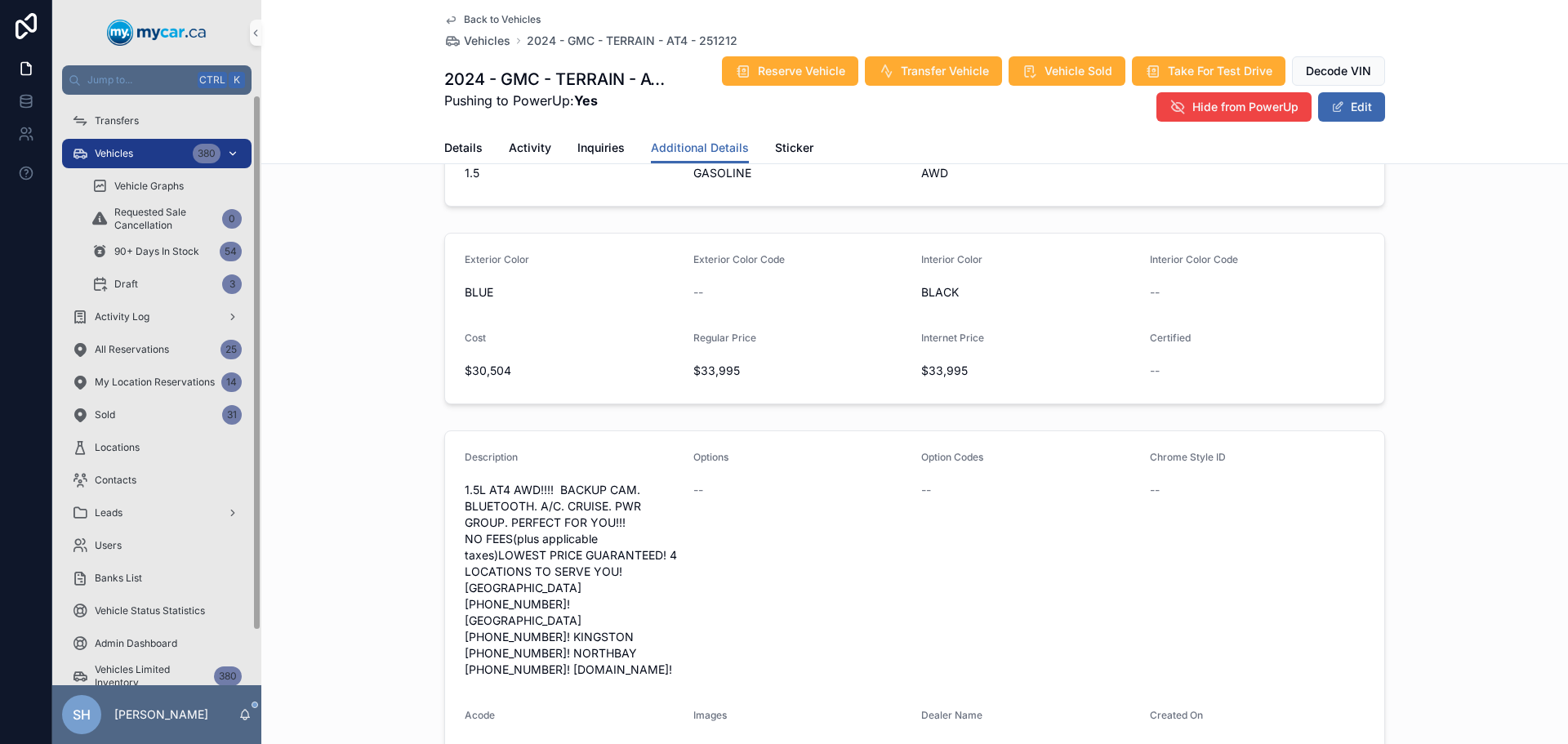
click at [141, 161] on div "Vehicles 380" at bounding box center [157, 154] width 170 height 26
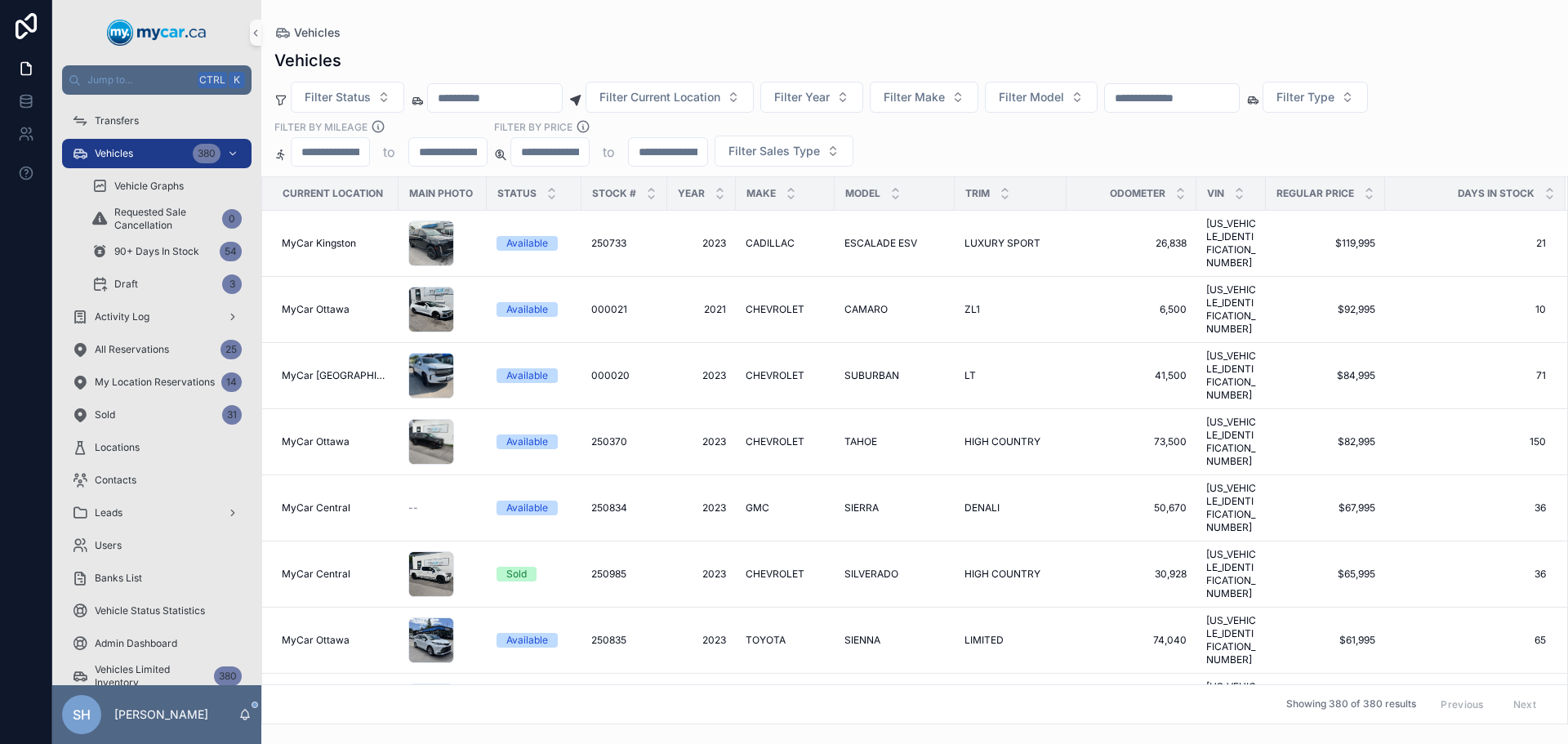
click at [1180, 105] on input "scrollable content" at bounding box center [1172, 98] width 134 height 23
type input "******"
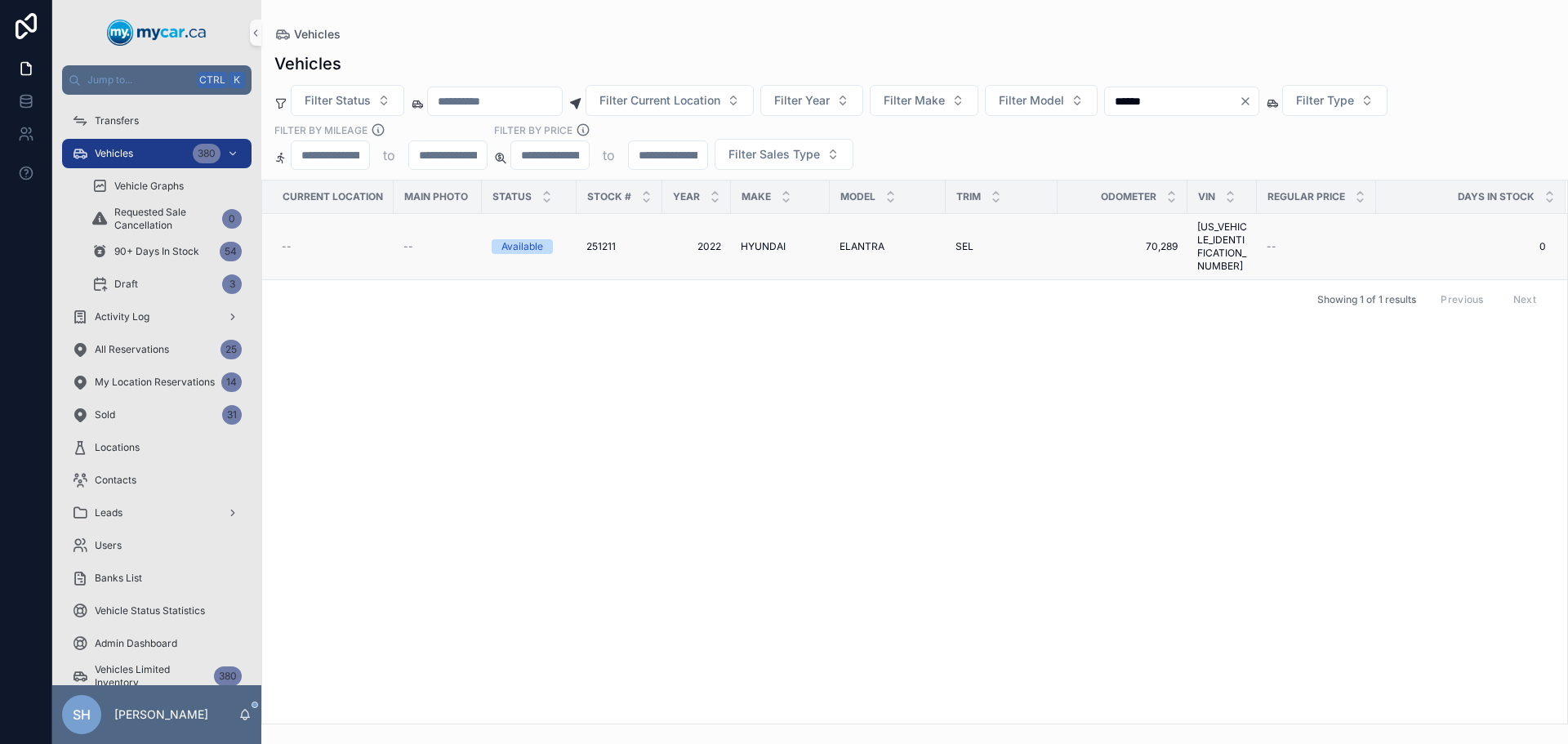
click at [843, 240] on span "ELANTRA" at bounding box center [861, 246] width 45 height 13
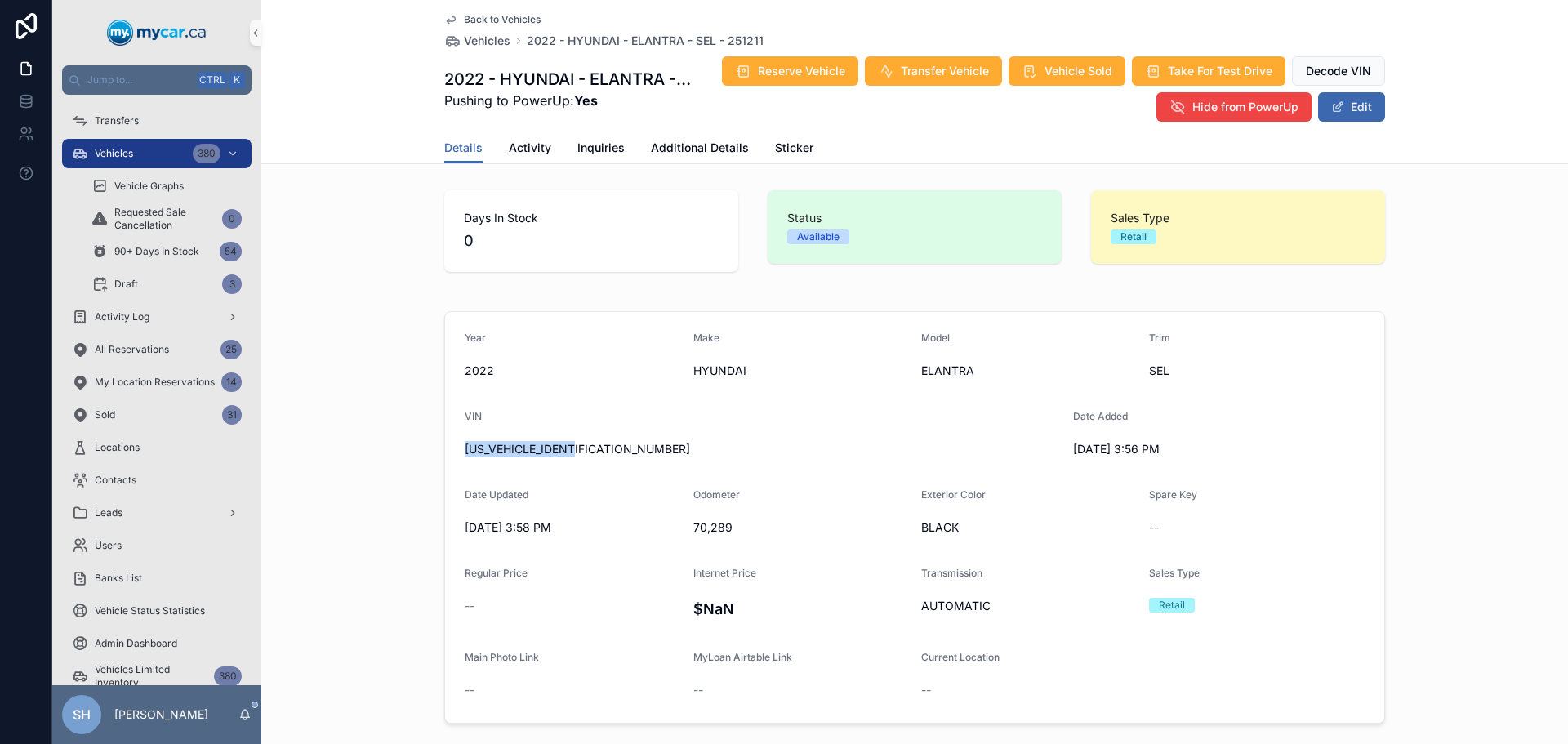
drag, startPoint x: 591, startPoint y: 446, endPoint x: 456, endPoint y: 456, distance: 135.4
click at [456, 456] on form "Year 2022 Make HYUNDAI Model ELANTRA Trim SEL VIN KMHLM4AG4NU311219 Date Added …" at bounding box center [914, 517] width 939 height 411
copy span "[US_VEHICLE_IDENTIFICATION_NUMBER]"
click at [1351, 113] on button "Edit" at bounding box center [1351, 107] width 67 height 29
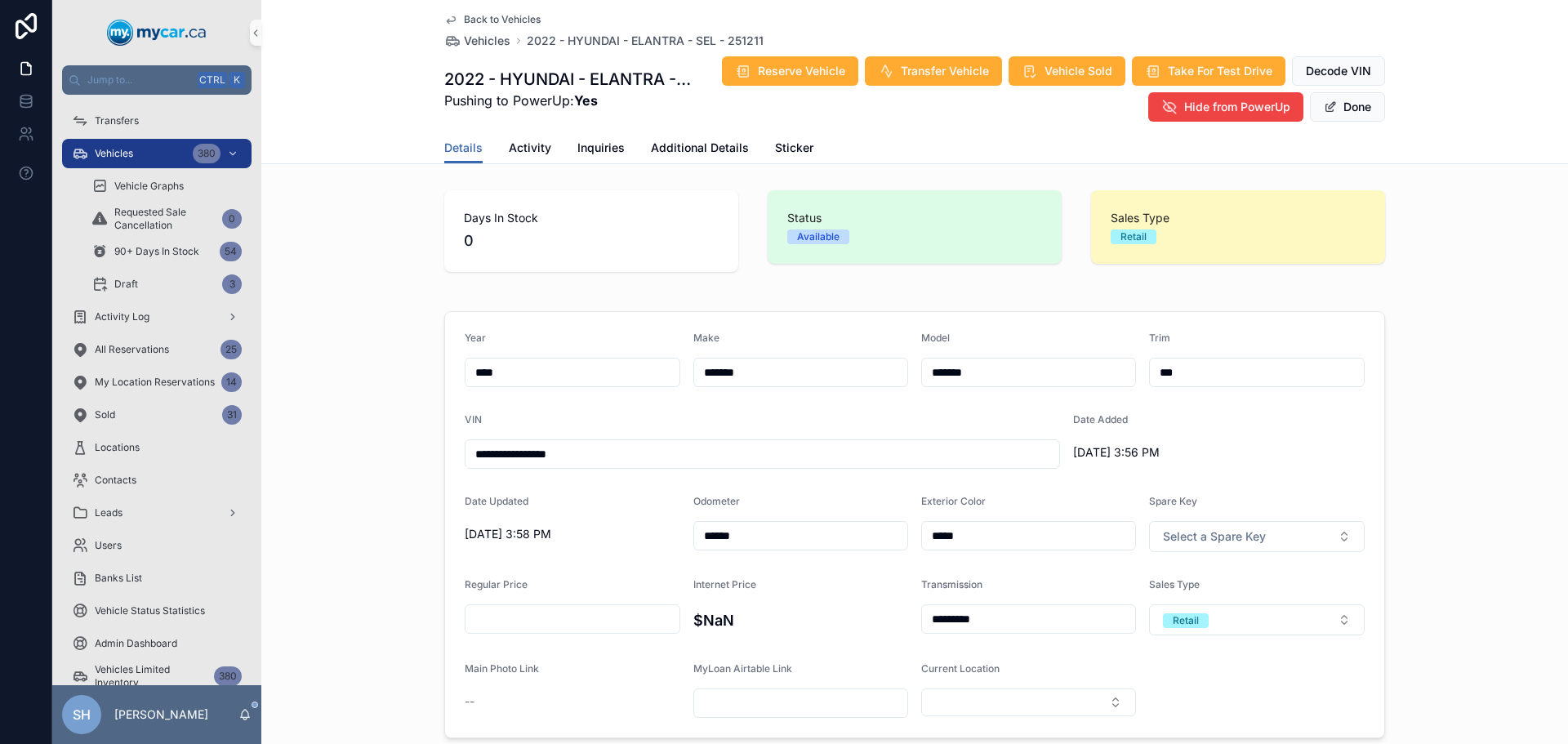
drag, startPoint x: 1201, startPoint y: 369, endPoint x: 1100, endPoint y: 387, distance: 102.6
click at [1100, 387] on form "**********" at bounding box center [914, 525] width 939 height 426
type input "*********"
click at [1436, 265] on div "Days In Stock 0 Status Available Sales Type Retail" at bounding box center [914, 232] width 1306 height 95
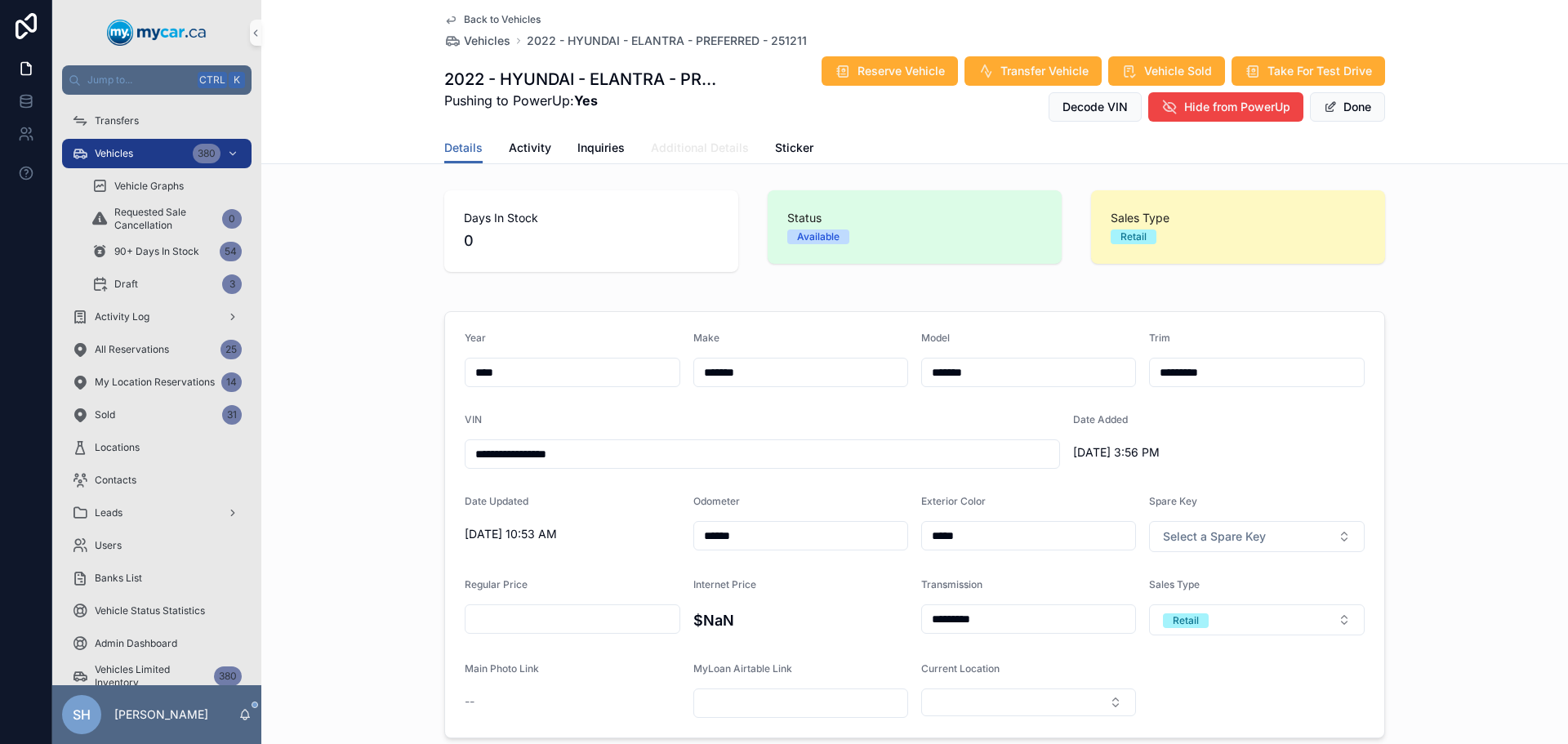
click at [703, 146] on span "Additional Details" at bounding box center [700, 148] width 98 height 16
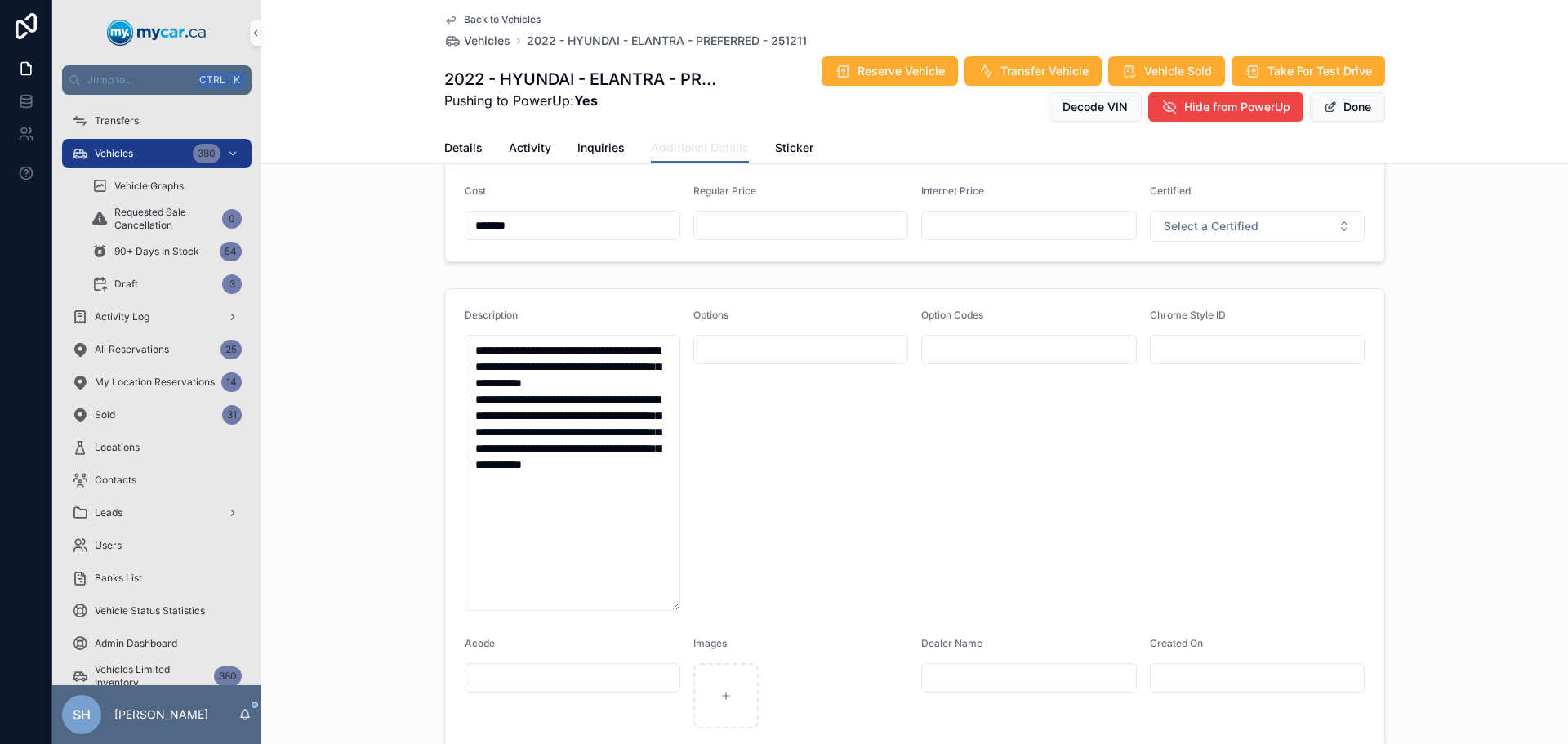
scroll to position [408, 0]
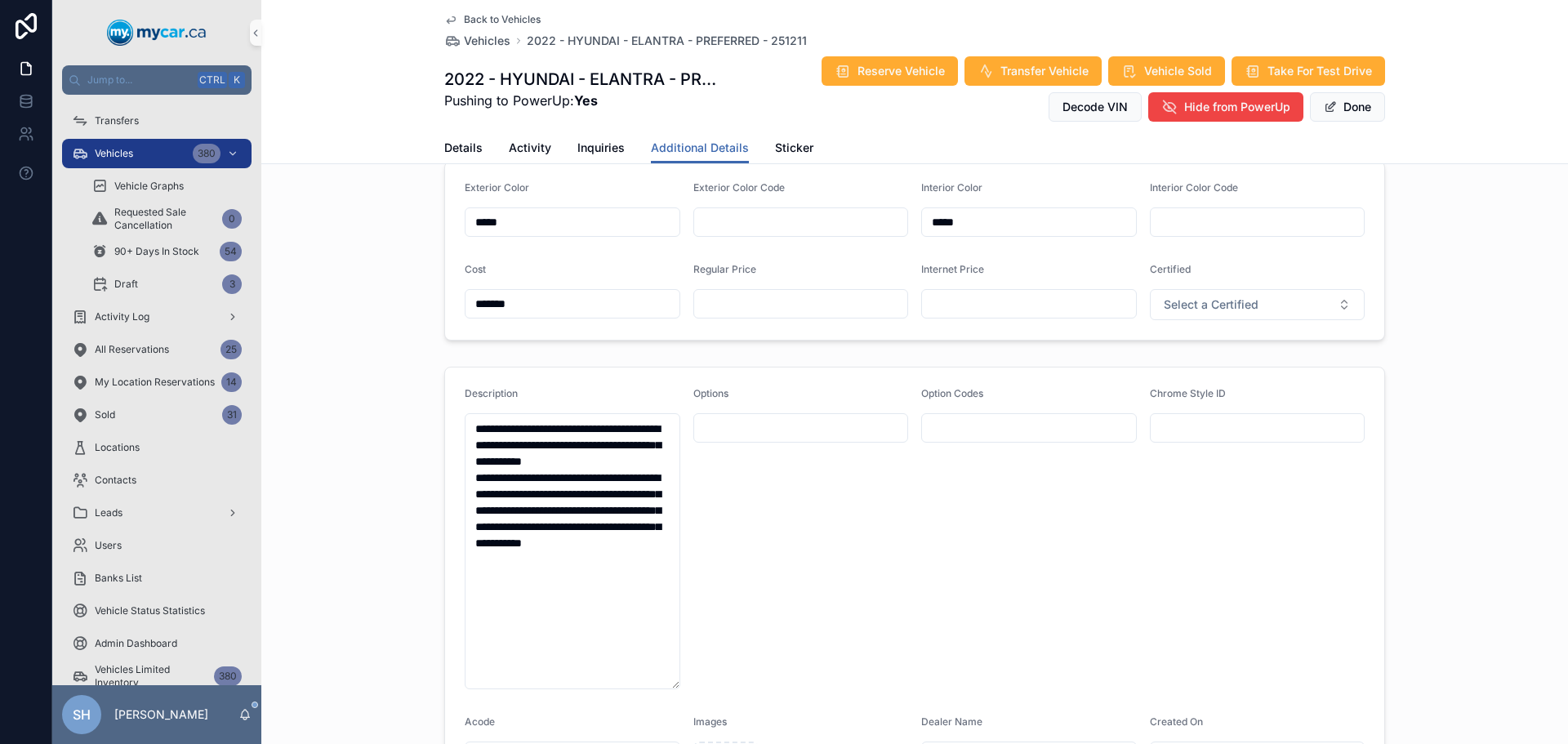
click at [763, 308] on input "scrollable content" at bounding box center [802, 304] width 214 height 23
type input "*******"
click at [1352, 108] on button "Done" at bounding box center [1347, 107] width 75 height 29
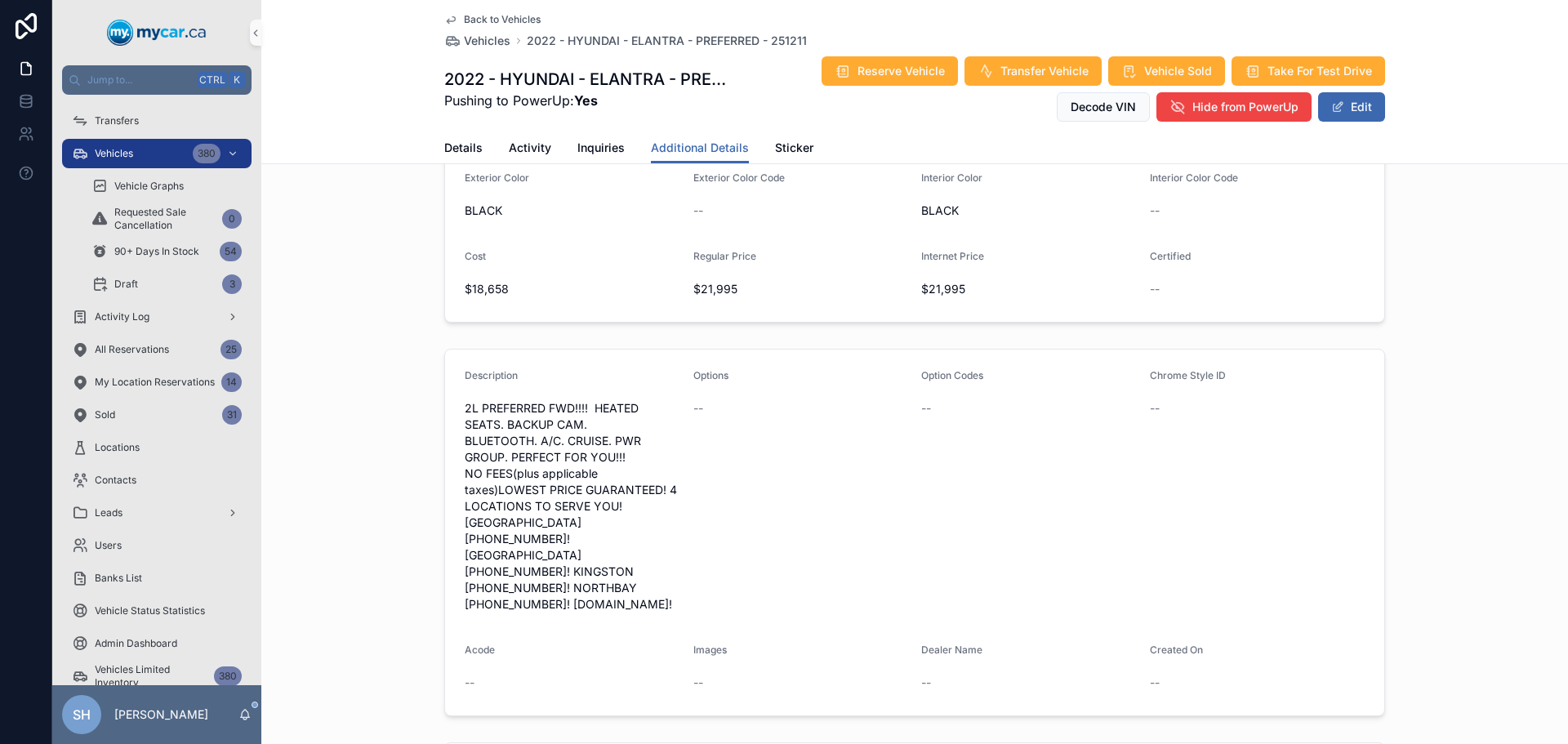
scroll to position [405, 0]
click at [134, 156] on div "Vehicles 380" at bounding box center [157, 154] width 170 height 26
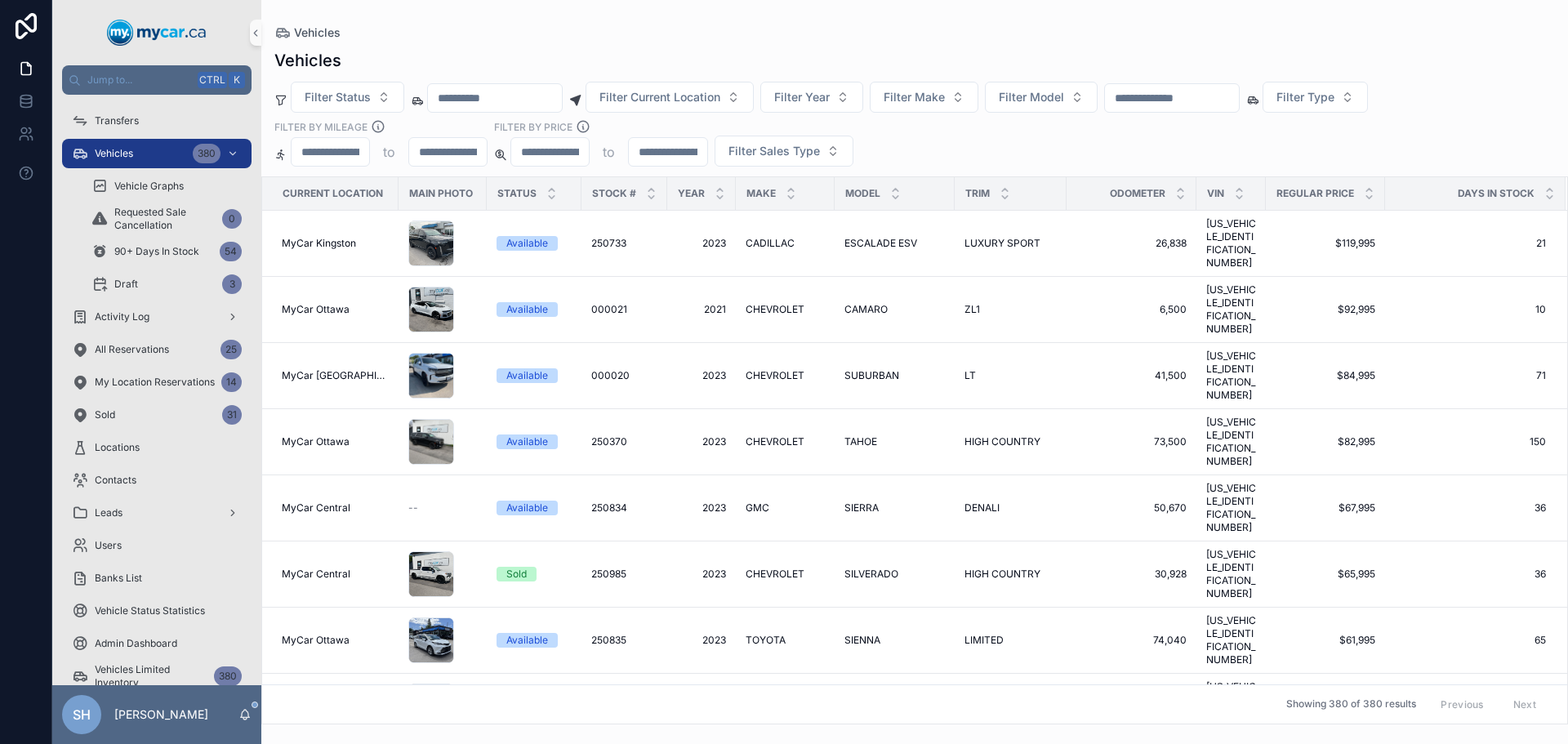
click at [1214, 103] on input "scrollable content" at bounding box center [1172, 98] width 134 height 23
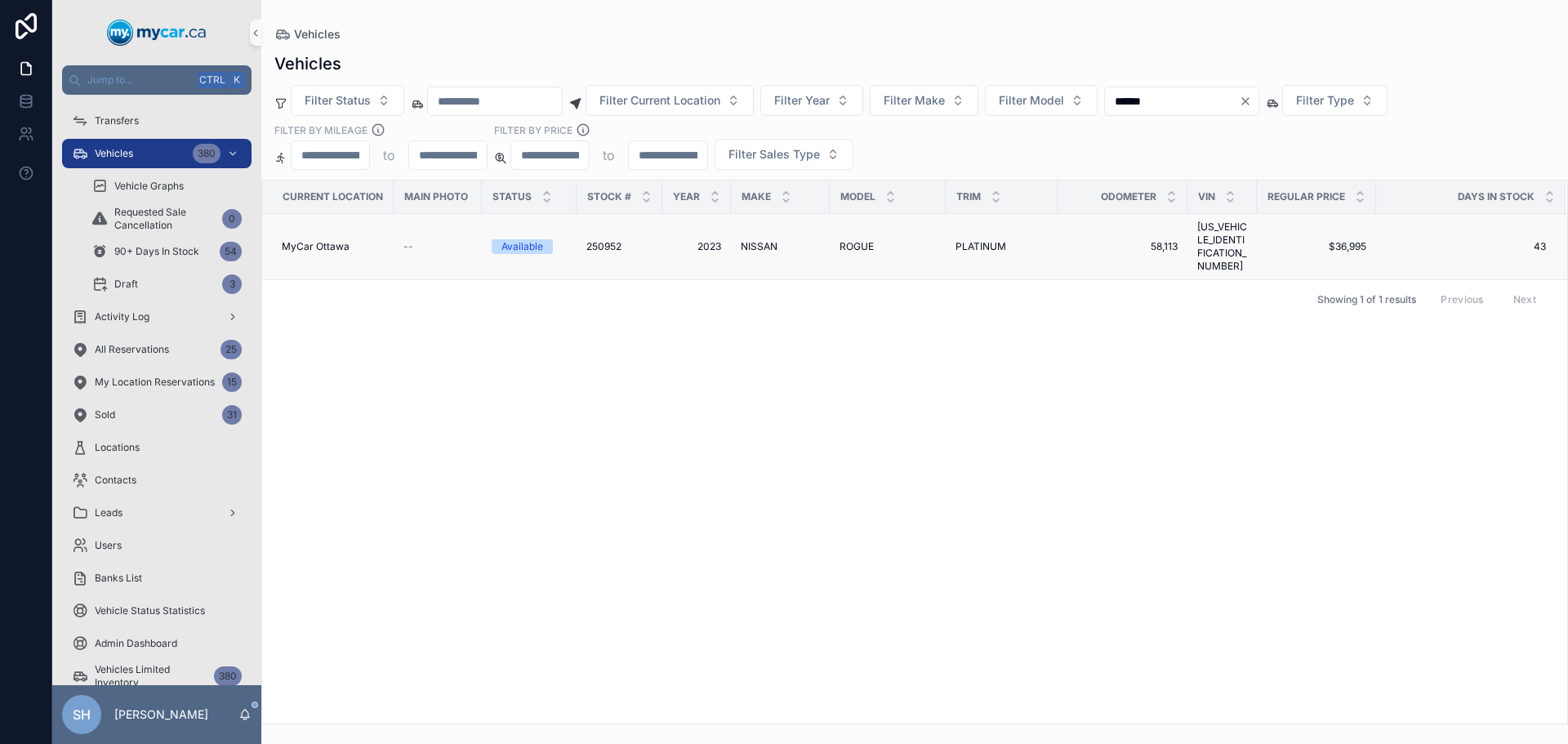
type input "******"
click at [987, 240] on span "PLATINUM" at bounding box center [981, 246] width 51 height 13
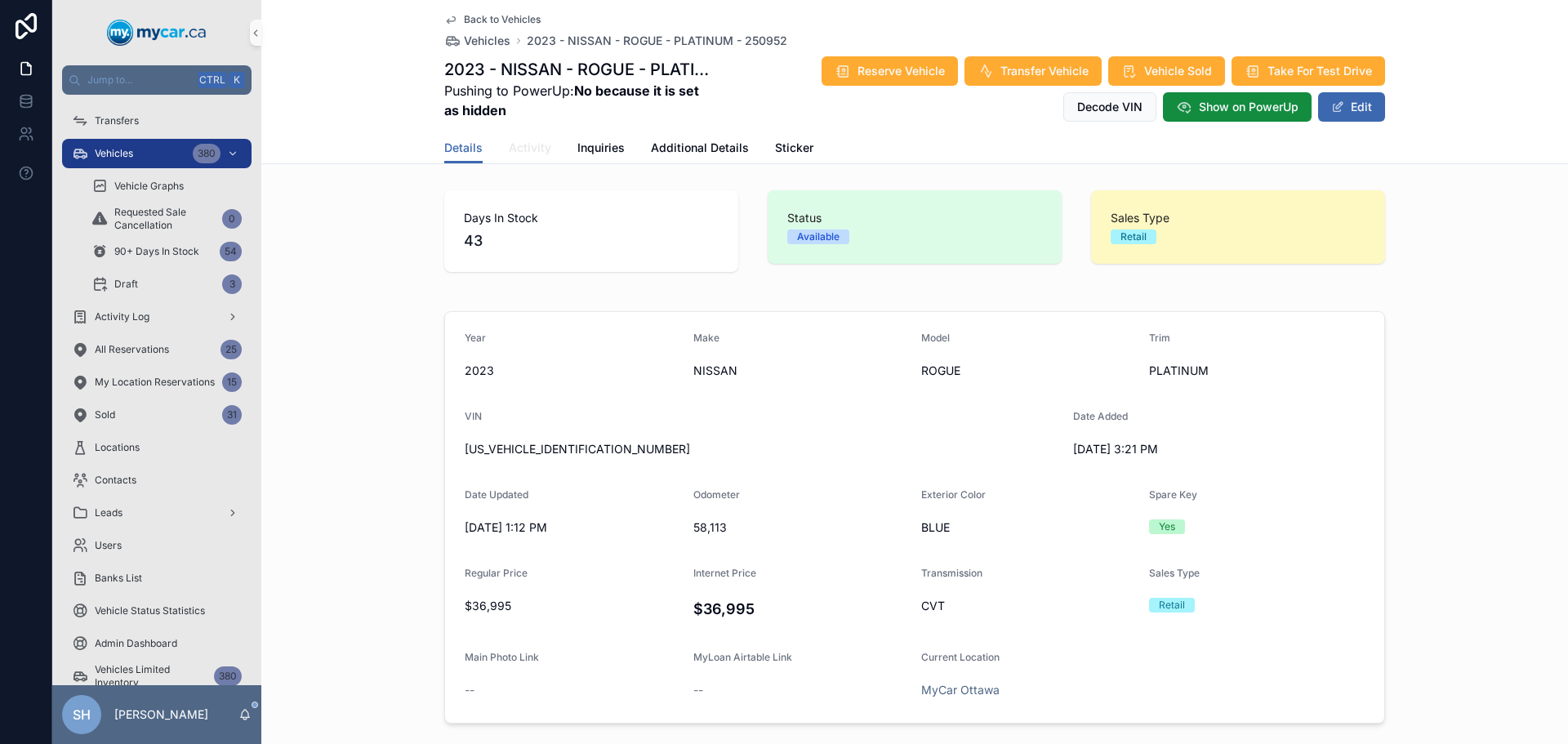
click at [519, 150] on span "Activity" at bounding box center [530, 148] width 43 height 16
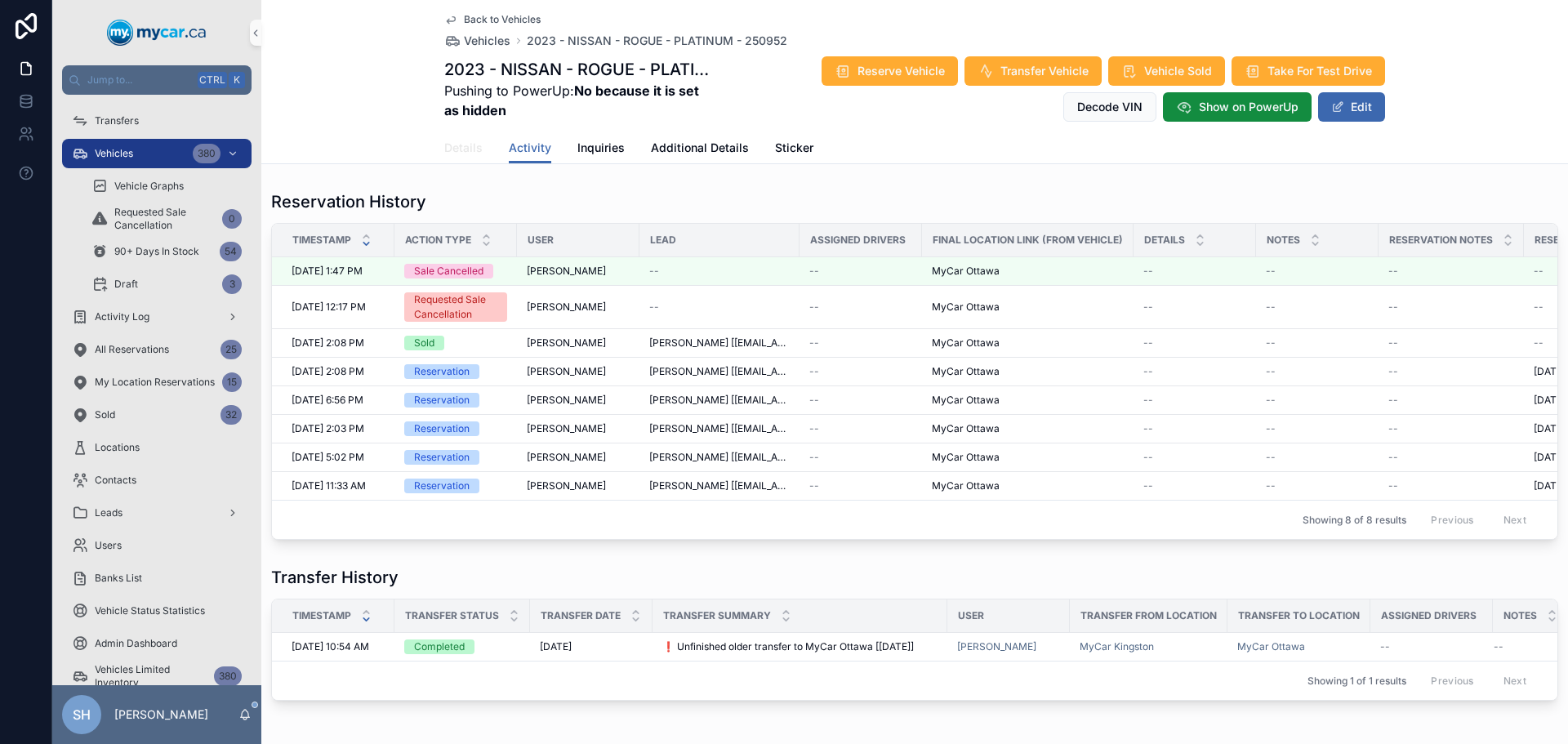
click at [460, 148] on span "Details" at bounding box center [463, 148] width 38 height 16
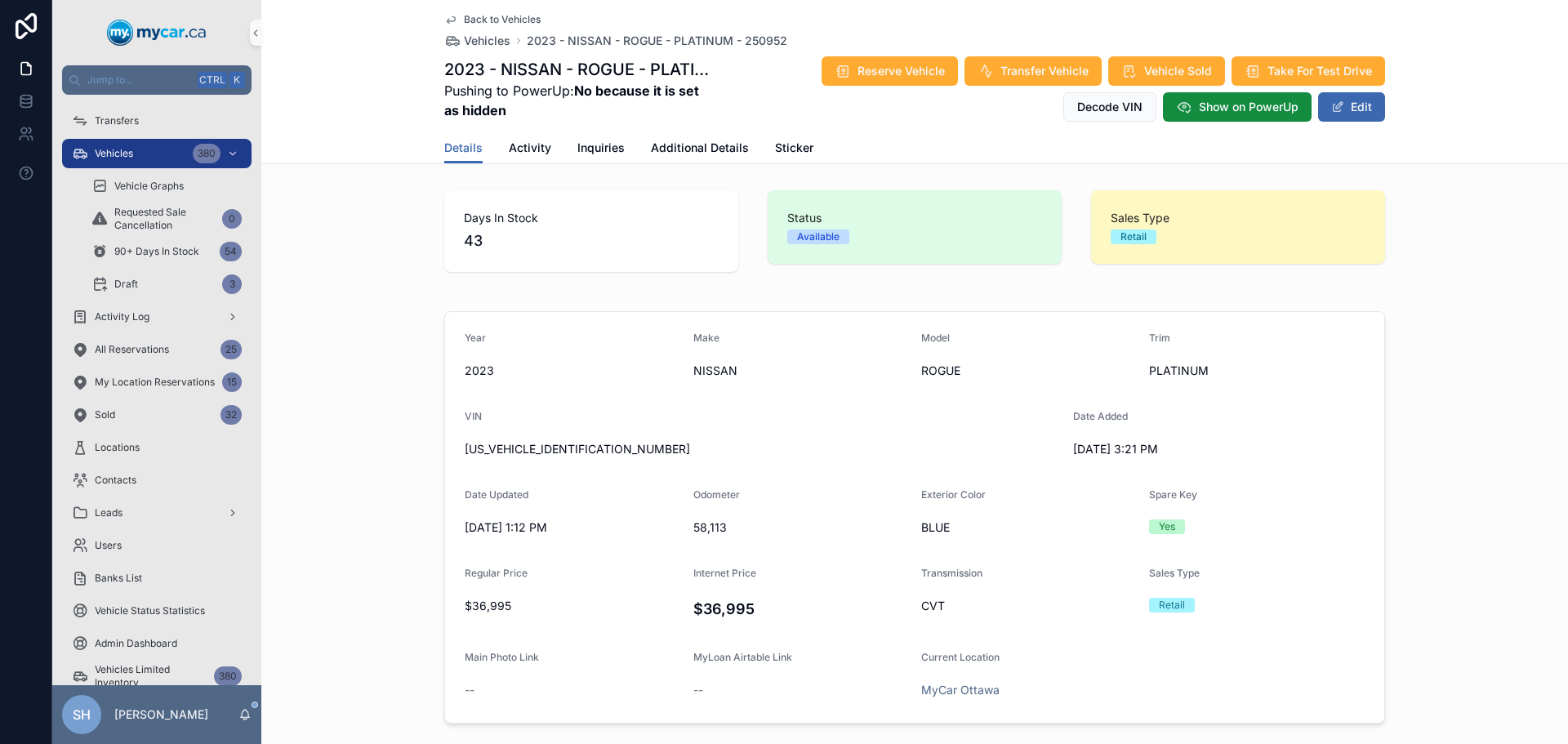
click at [119, 155] on span "Vehicles" at bounding box center [114, 154] width 38 height 13
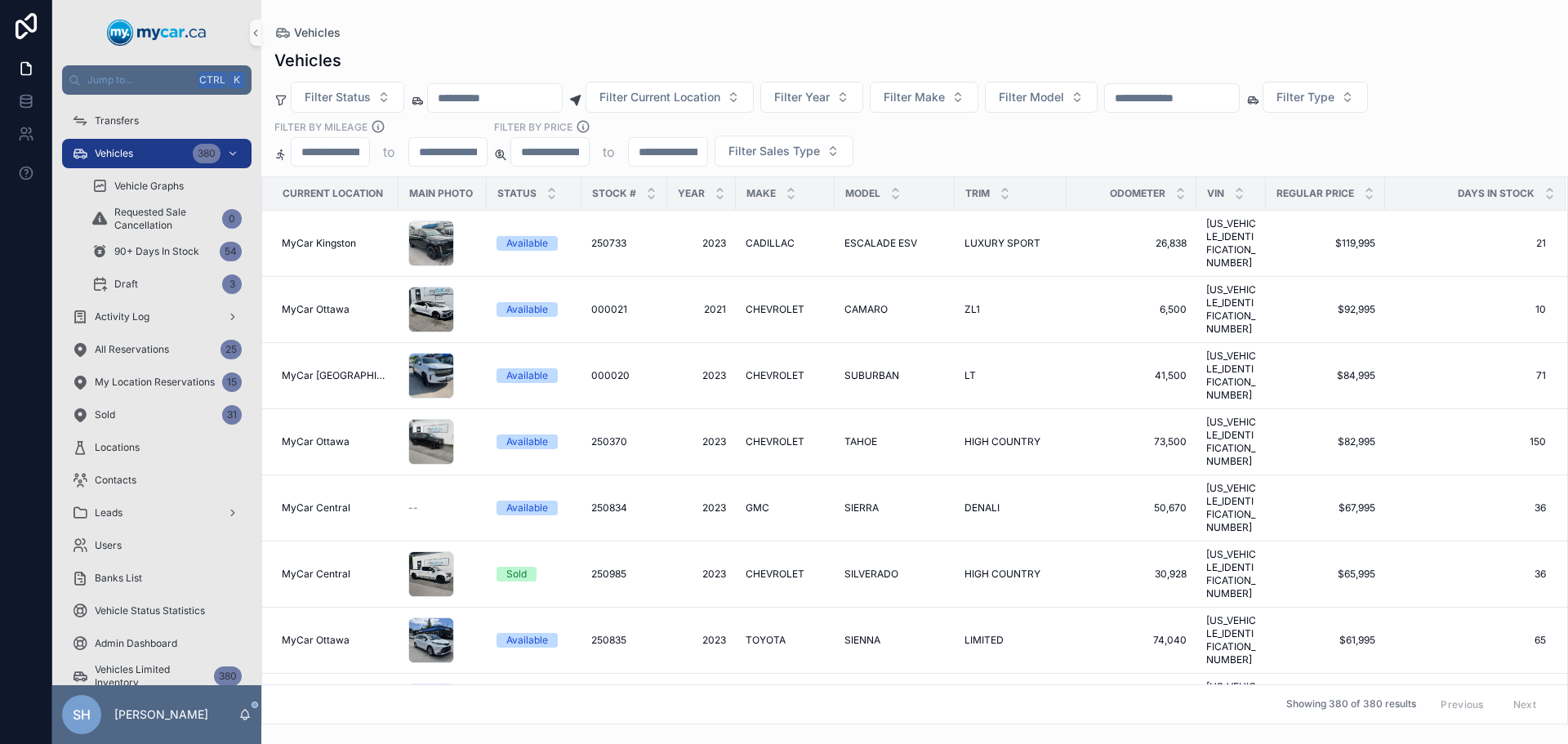
click at [1220, 98] on input "scrollable content" at bounding box center [1172, 98] width 134 height 23
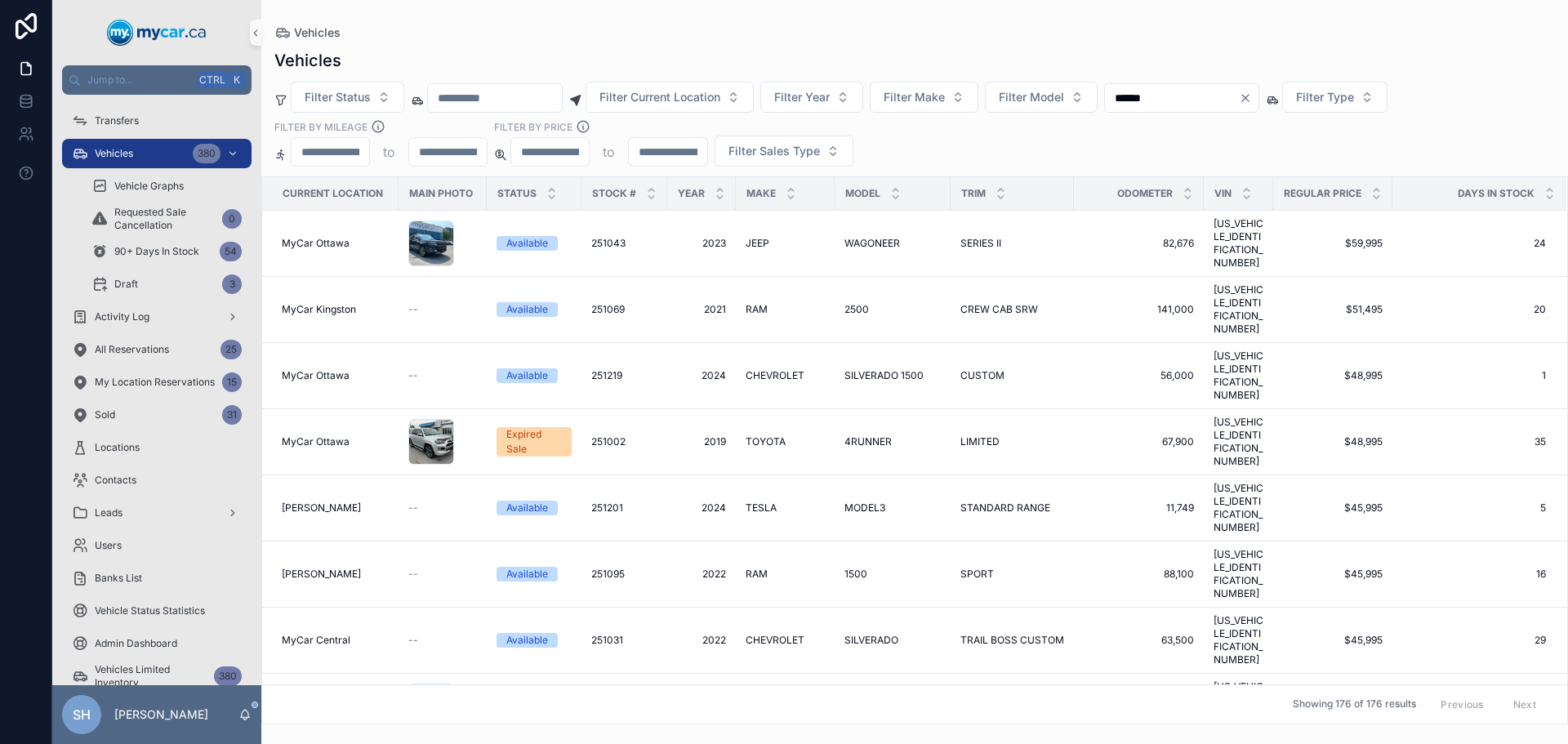
type input "******"
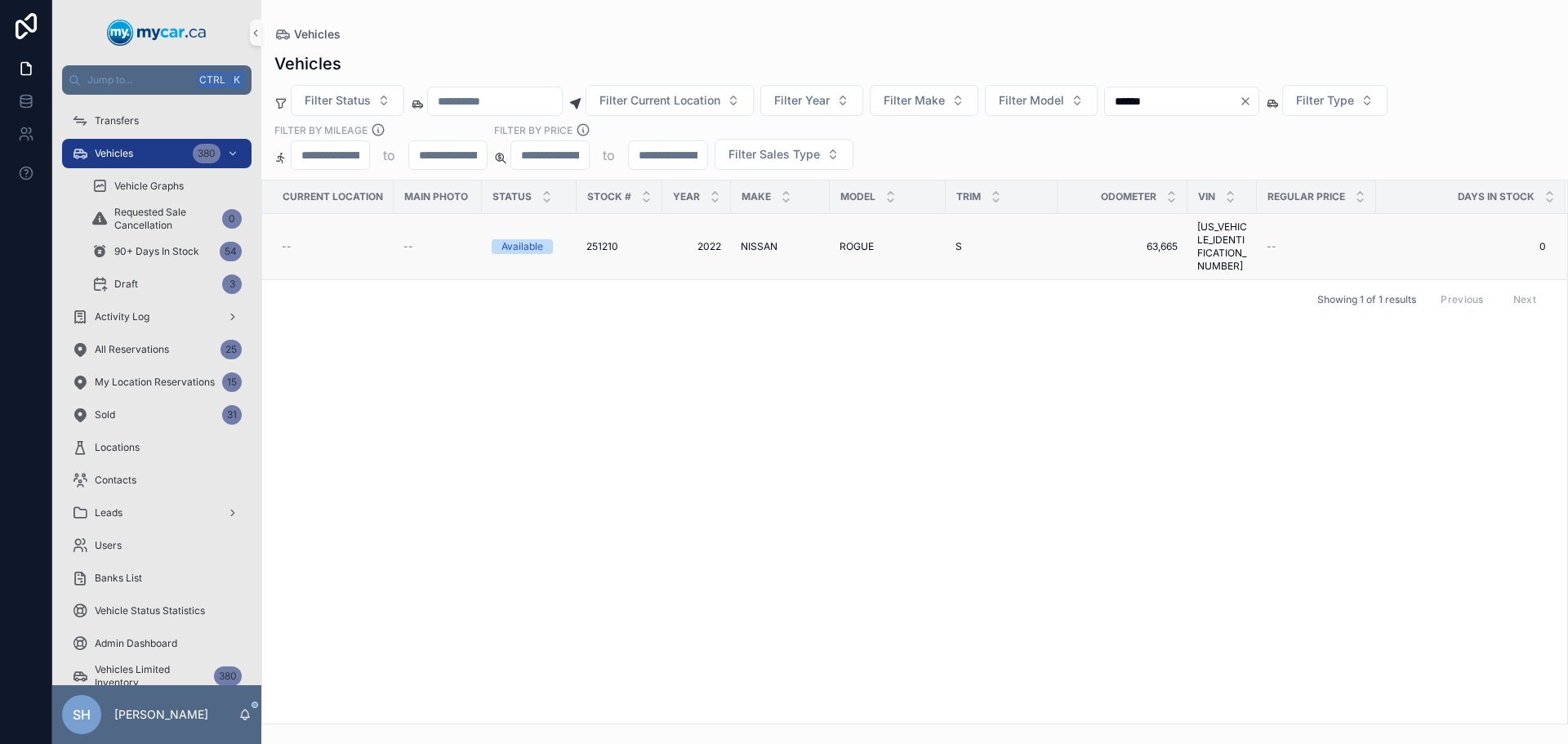
click at [749, 240] on span "NISSAN" at bounding box center [758, 246] width 37 height 13
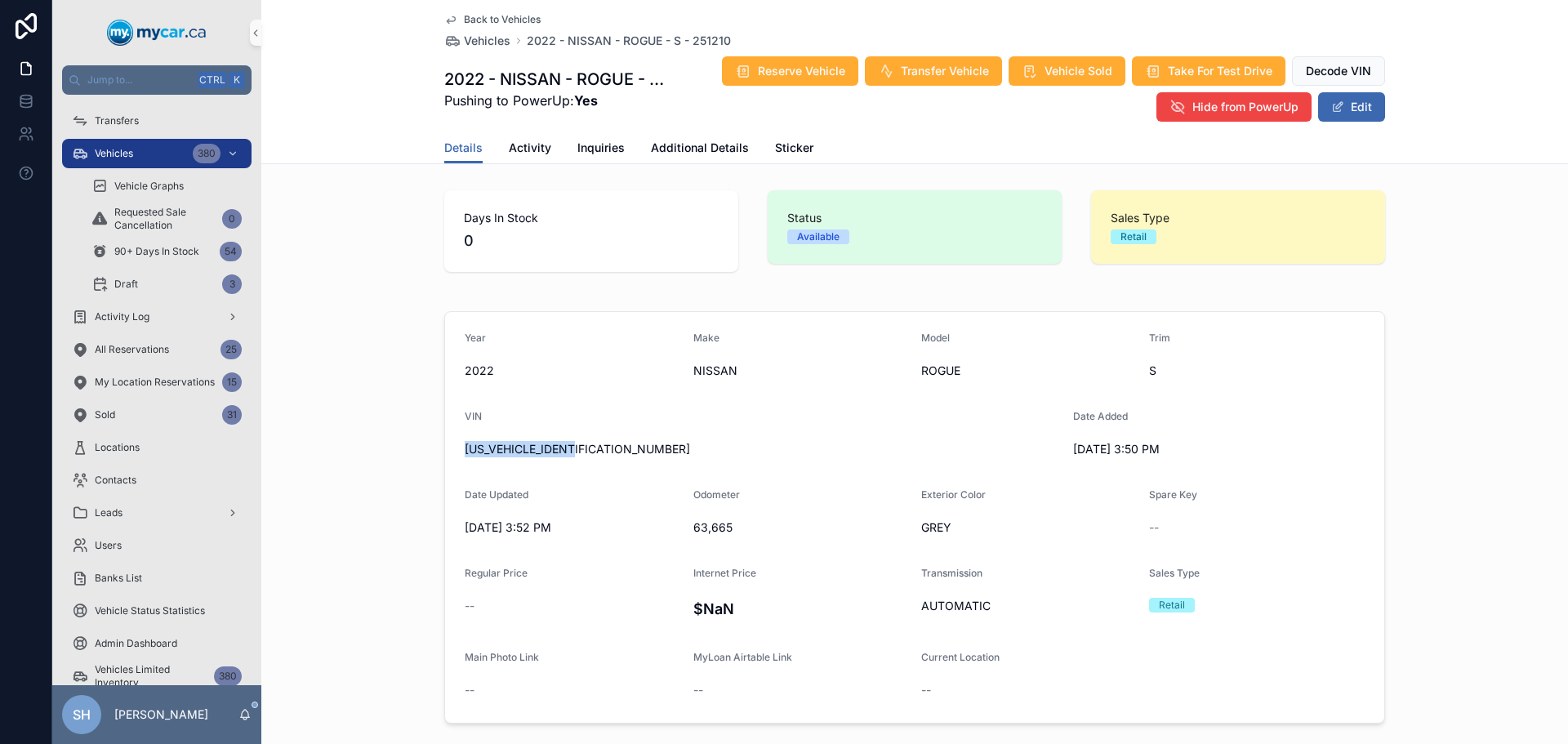
drag, startPoint x: 584, startPoint y: 457, endPoint x: 367, endPoint y: 471, distance: 217.5
click at [367, 471] on div "Year 2022 Make NISSAN Model ROGUE Trim S VIN 5N1AT3AB5NC725706 Date Added 8/28/…" at bounding box center [914, 517] width 1306 height 426
copy span "[US_VEHICLE_IDENTIFICATION_NUMBER]"
click at [1331, 120] on button "Edit" at bounding box center [1351, 107] width 67 height 29
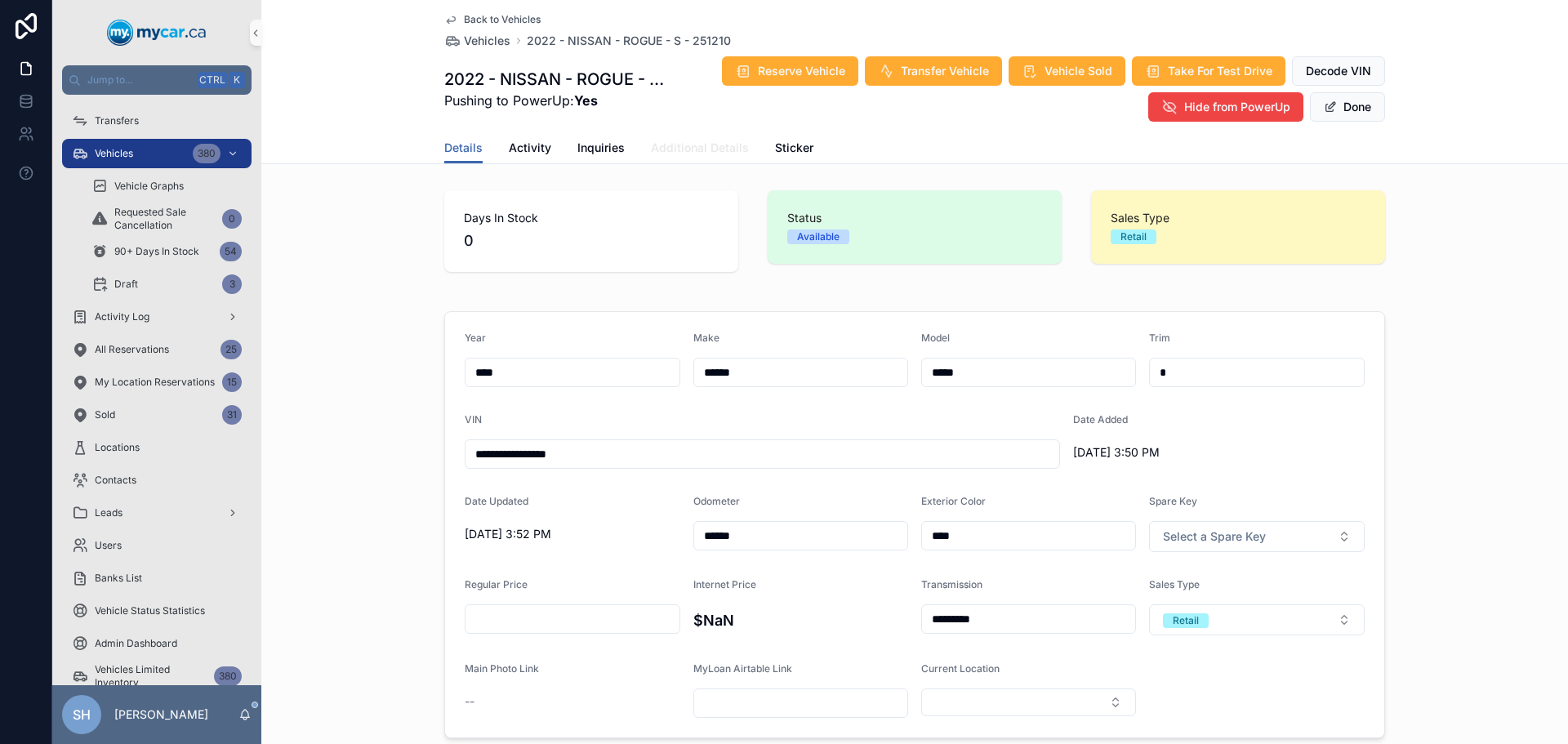
click at [660, 156] on link "Additional Details" at bounding box center [700, 150] width 98 height 33
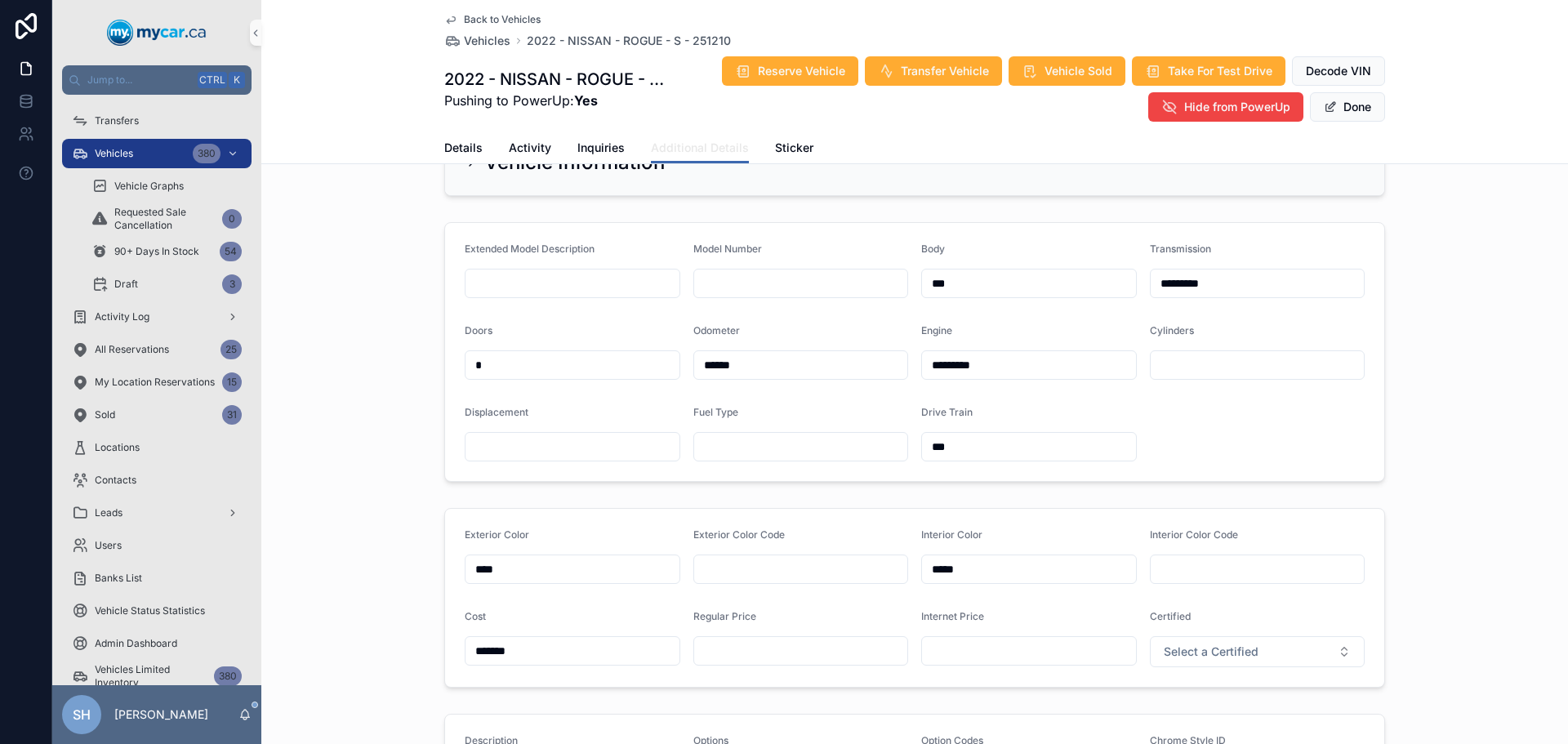
scroll to position [164, 0]
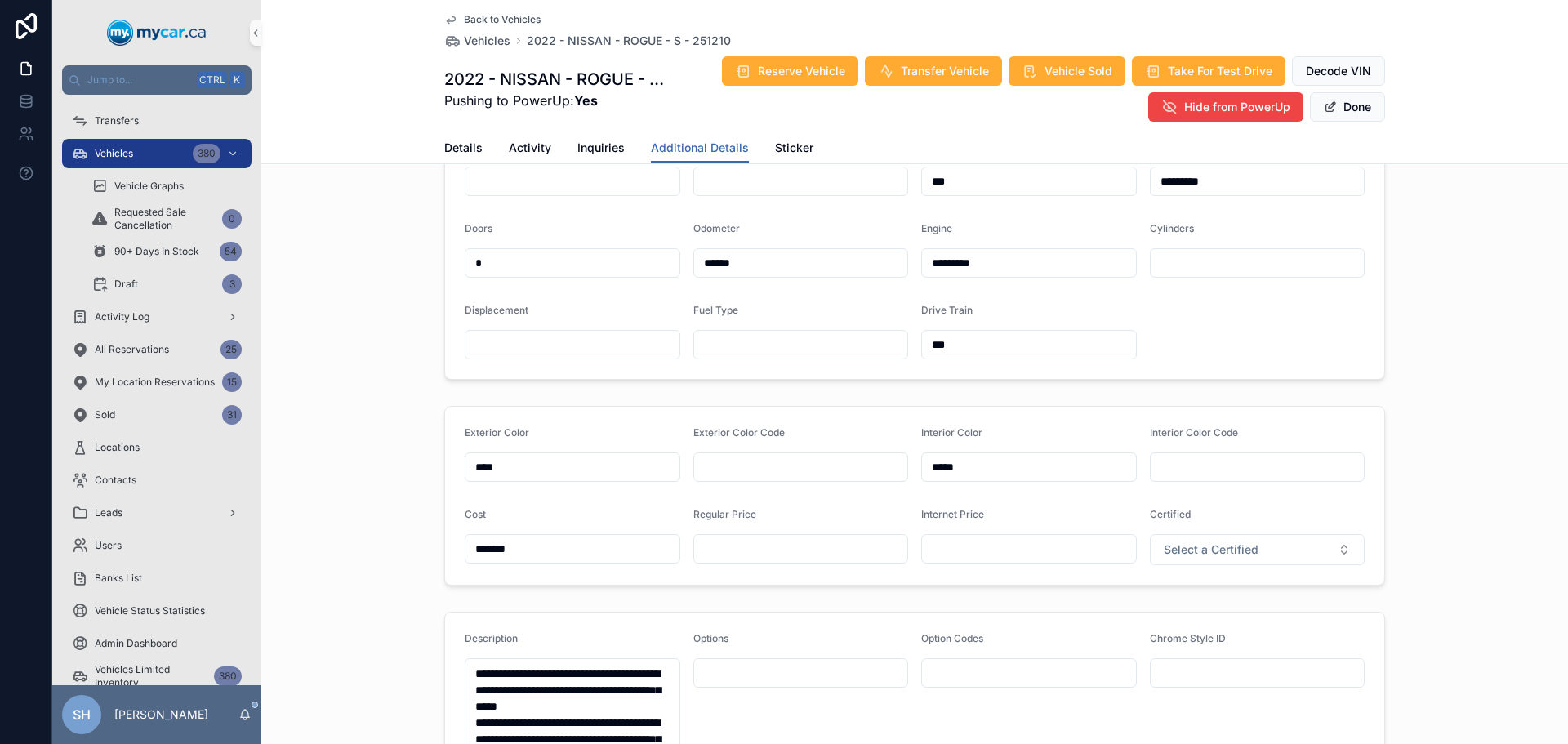
click at [742, 554] on input "scrollable content" at bounding box center [802, 549] width 214 height 23
type input "*******"
click at [1364, 106] on button "Done" at bounding box center [1347, 107] width 75 height 29
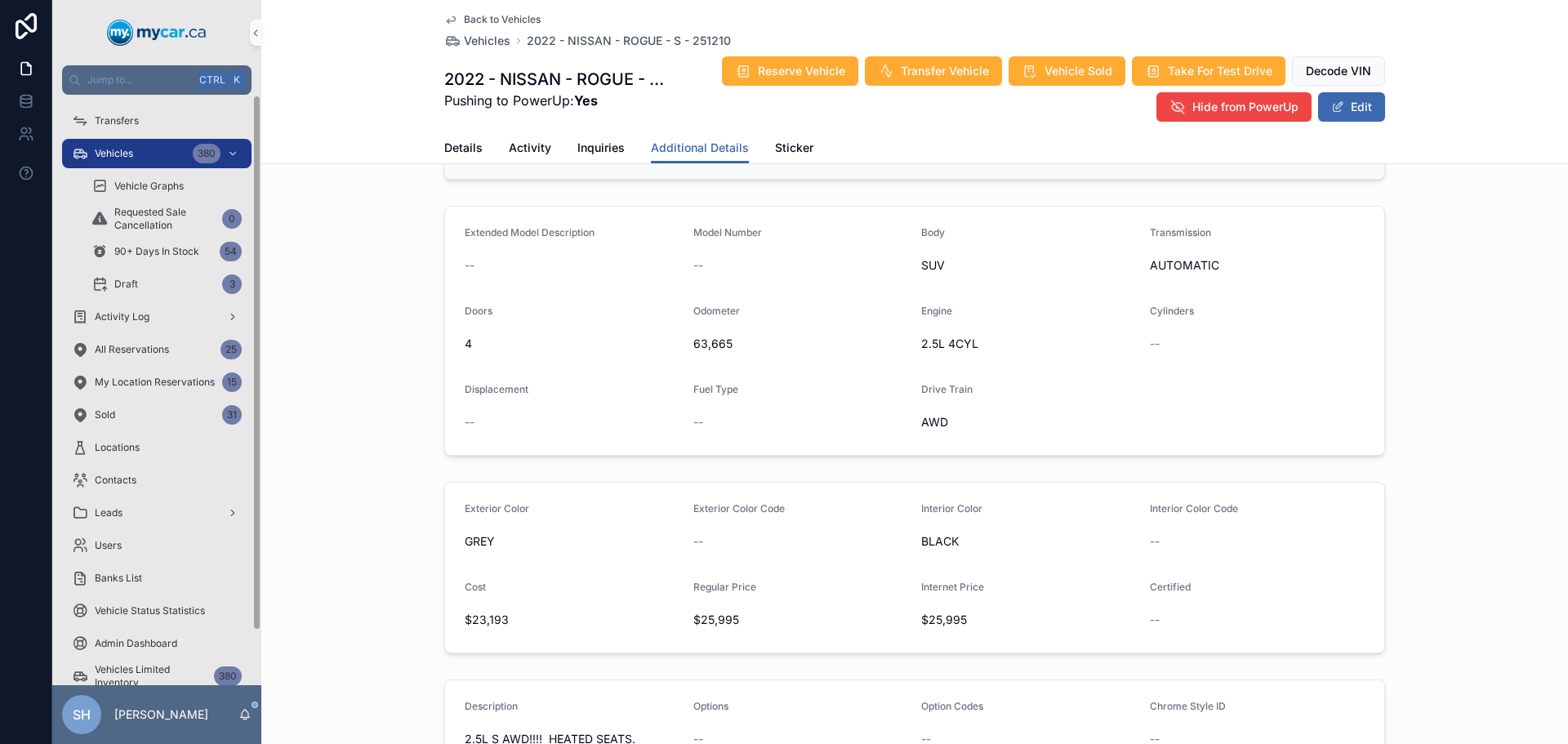
scroll to position [0, 0]
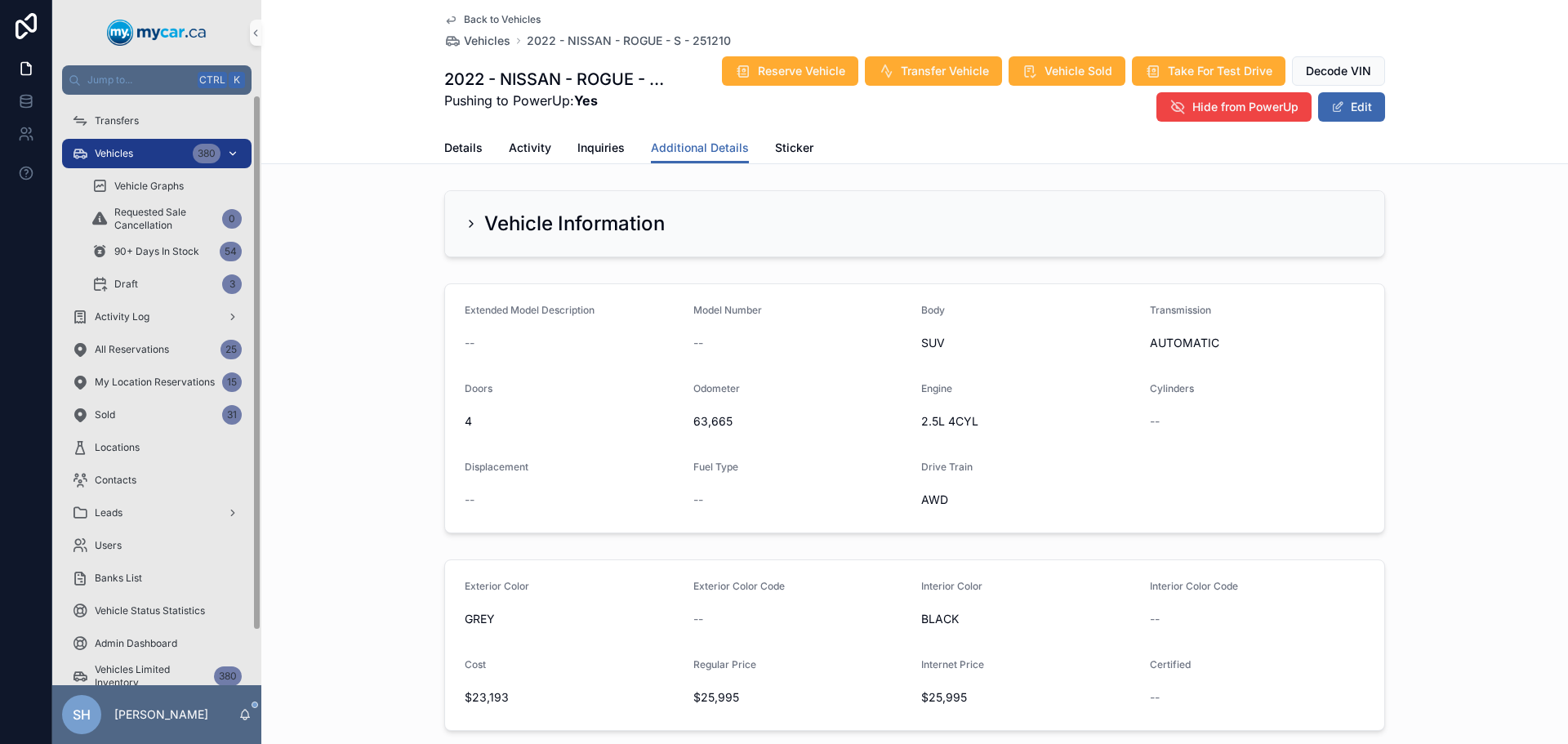
click at [144, 156] on div "Vehicles 380" at bounding box center [157, 154] width 170 height 26
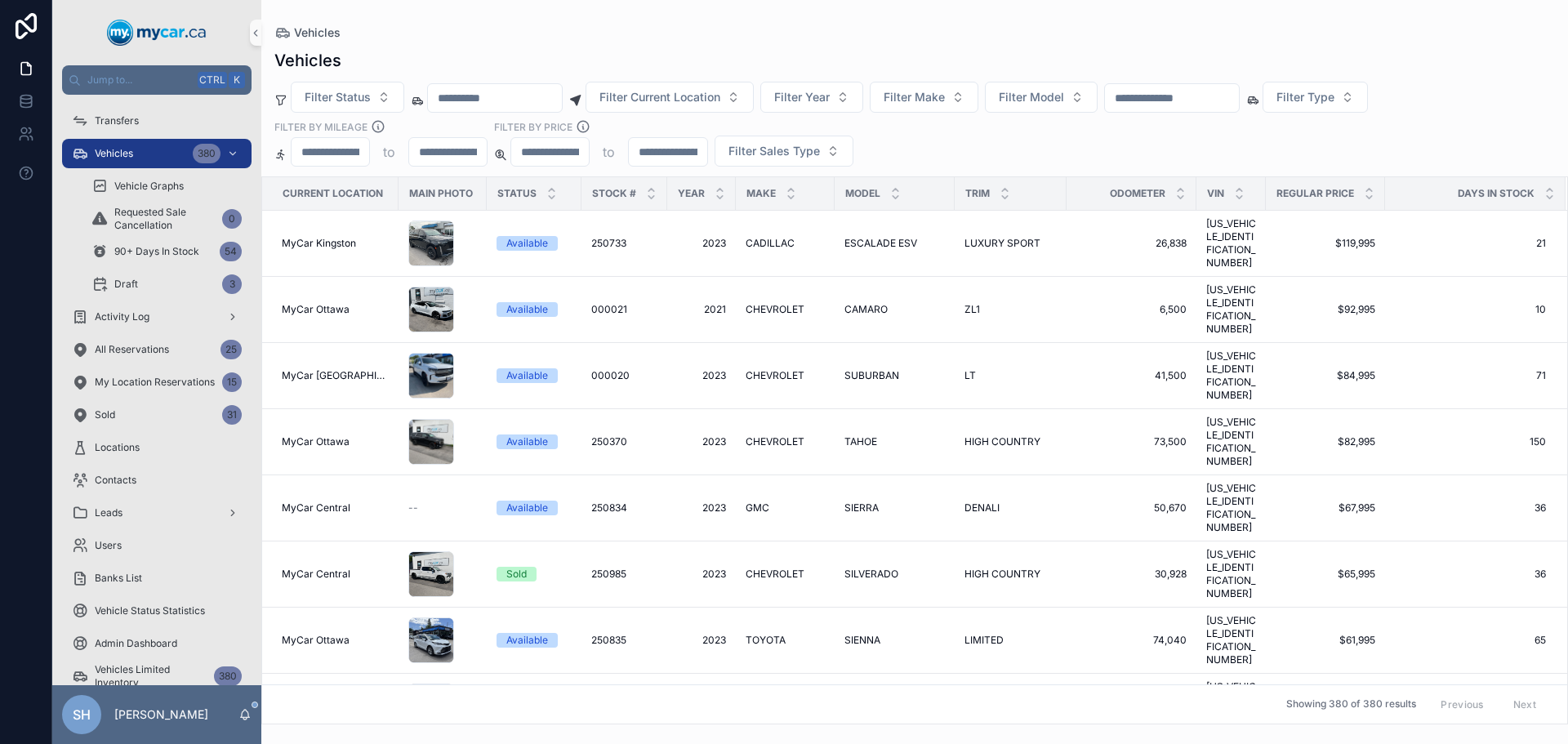
click at [1196, 95] on input "scrollable content" at bounding box center [1172, 98] width 134 height 23
type input "******"
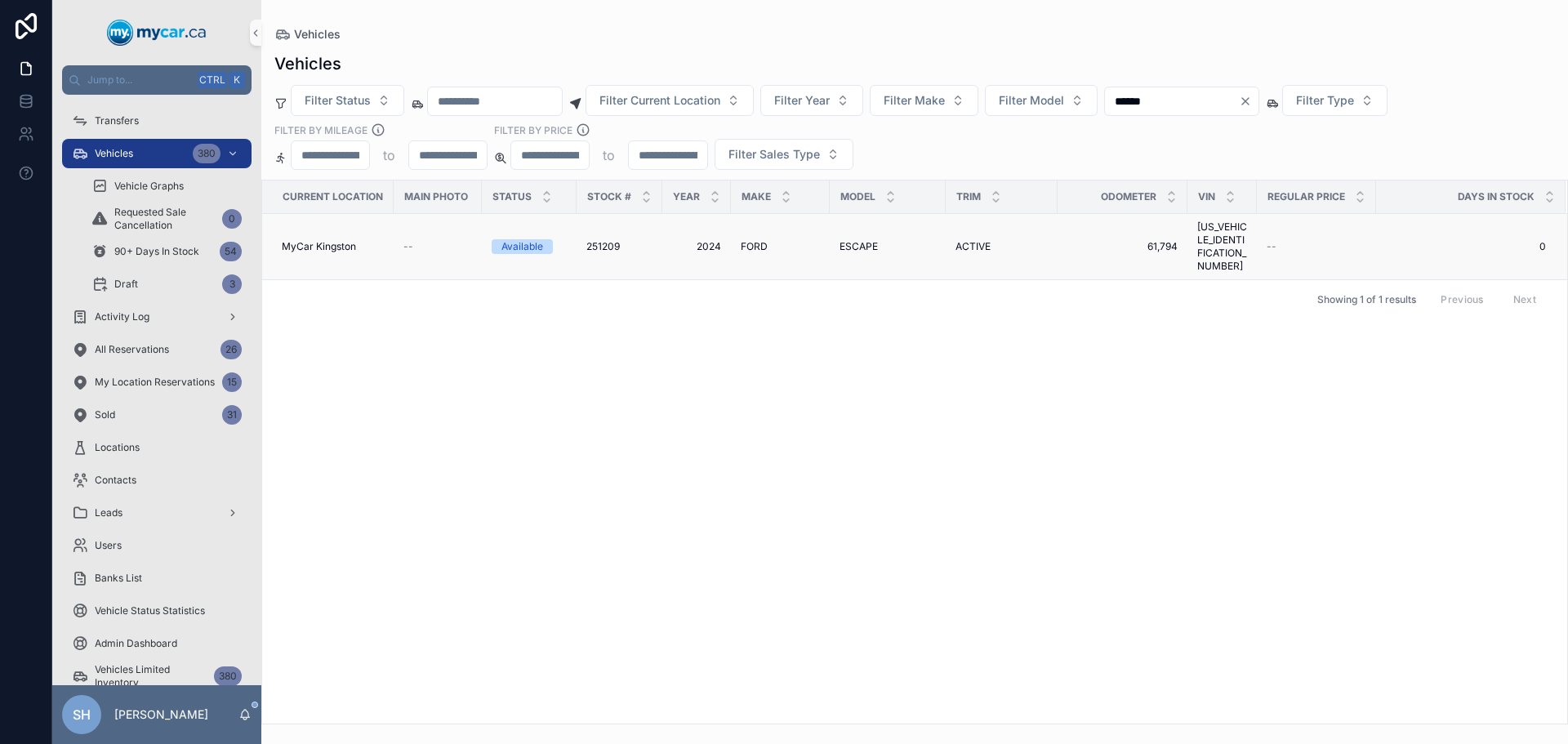
click at [856, 233] on td "ESCAPE ESCAPE" at bounding box center [887, 247] width 116 height 66
click at [853, 240] on span "ESCAPE" at bounding box center [858, 246] width 38 height 13
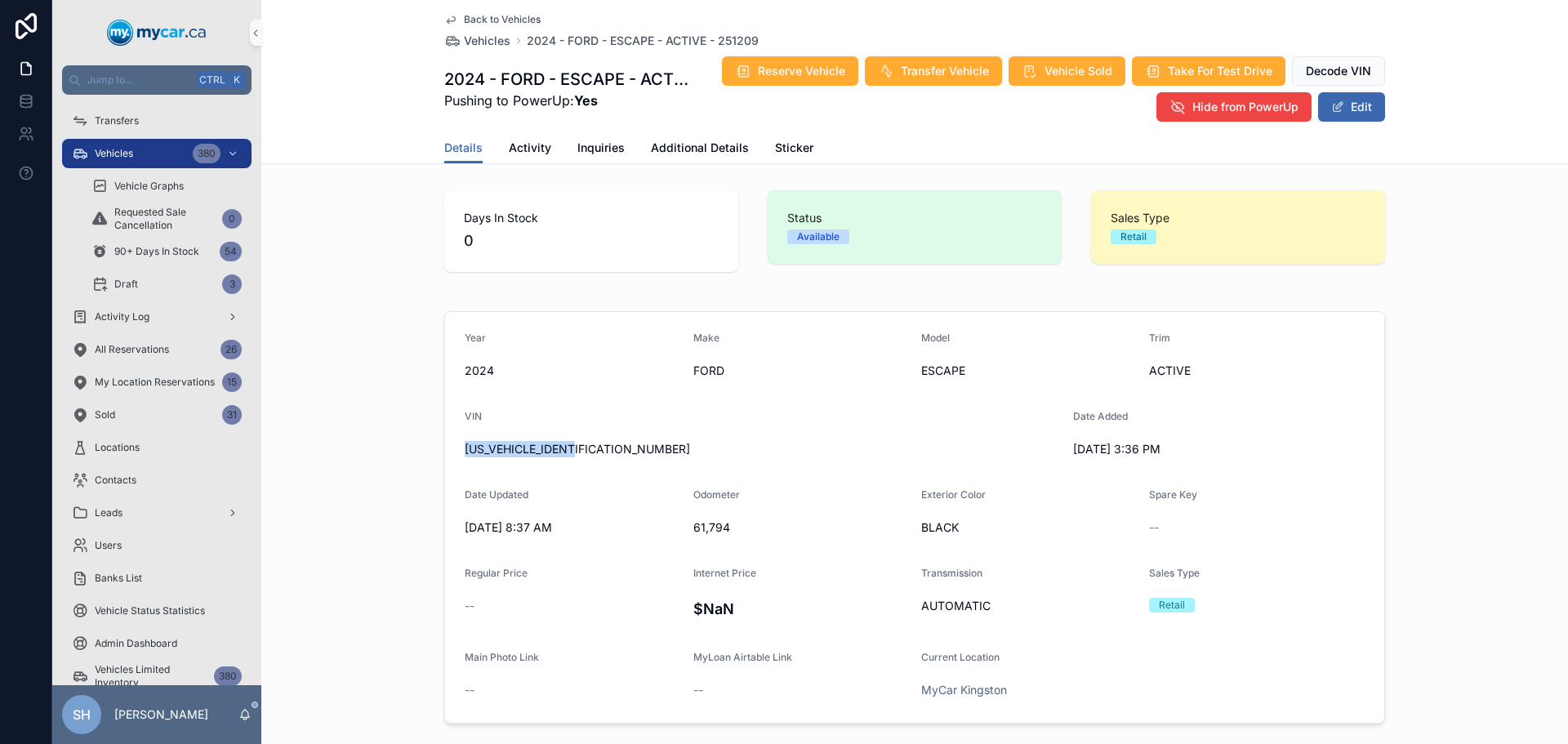
drag, startPoint x: 582, startPoint y: 453, endPoint x: 448, endPoint y: 464, distance: 134.5
click at [445, 468] on form "Year 2024 Make FORD Model ESCAPE Trim ACTIVE VIN 1FMCU0GN7RUA01151 Date Added 8…" at bounding box center [914, 517] width 939 height 411
copy span "[US_VEHICLE_IDENTIFICATION_NUMBER]"
drag, startPoint x: 685, startPoint y: 149, endPoint x: 694, endPoint y: 147, distance: 9.2
click at [685, 149] on span "Additional Details" at bounding box center [700, 148] width 98 height 16
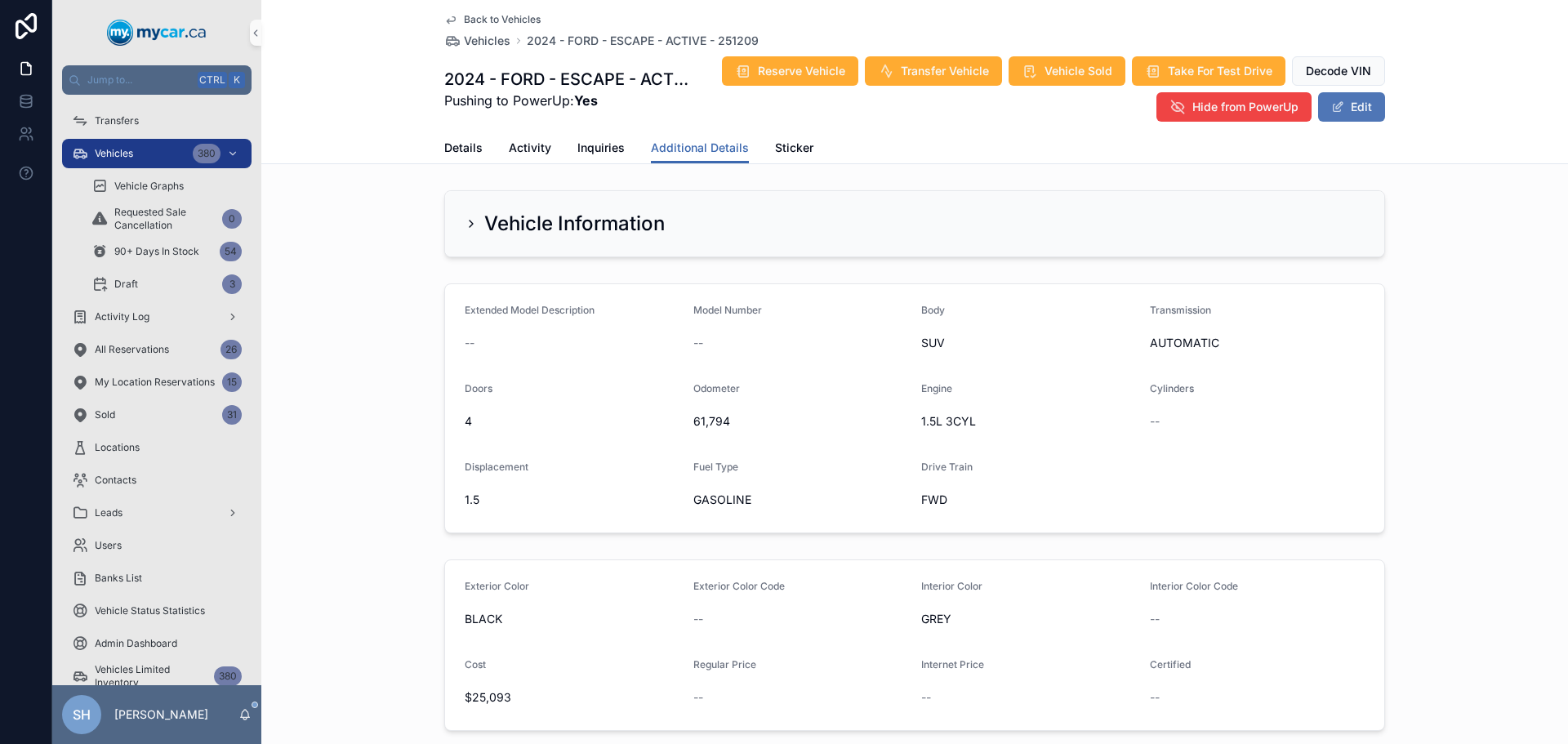
click at [1368, 112] on button "Edit" at bounding box center [1351, 107] width 67 height 29
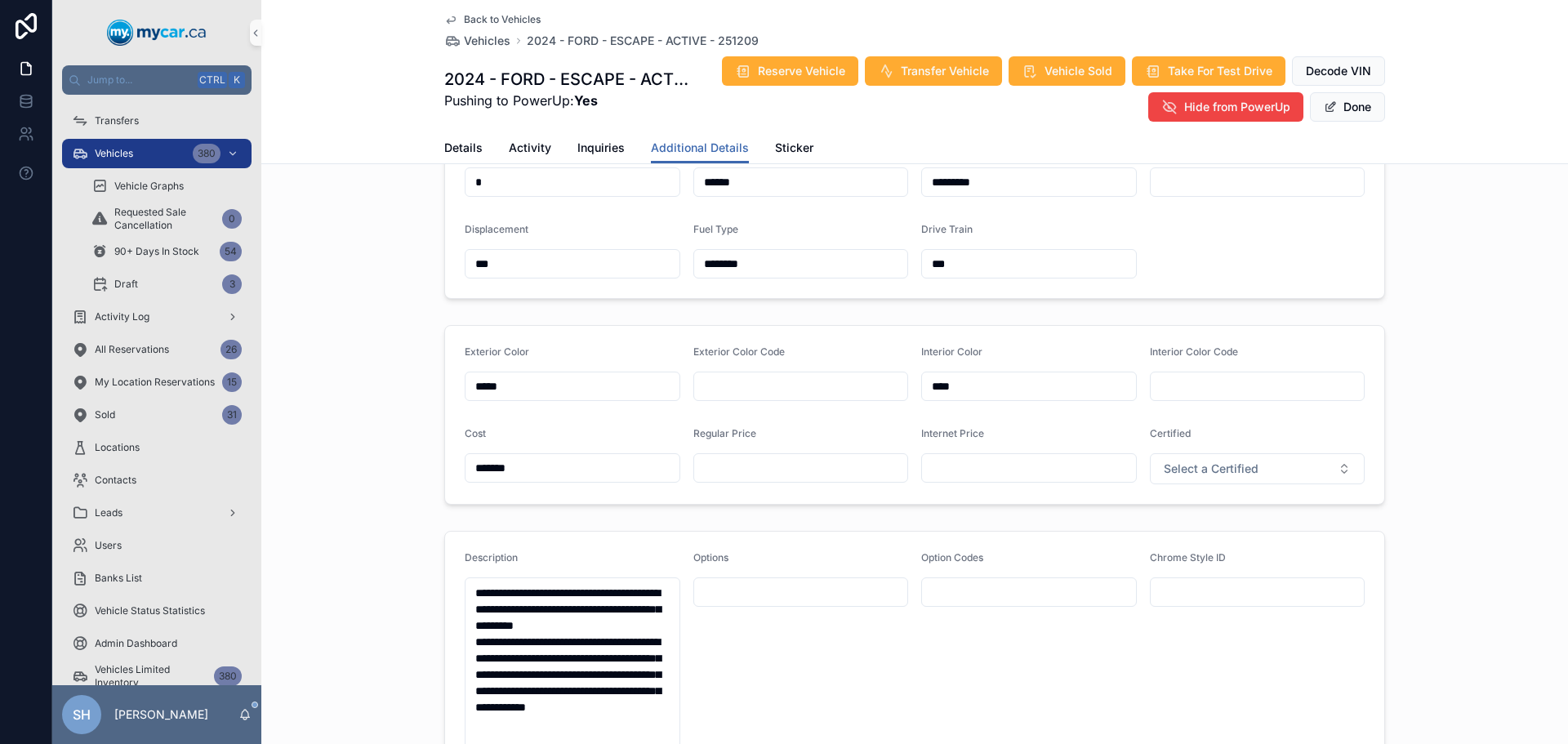
scroll to position [245, 0]
click at [766, 462] on input "scrollable content" at bounding box center [802, 467] width 214 height 23
type input "*******"
click at [959, 471] on input "scrollable content" at bounding box center [1029, 467] width 214 height 23
type input "*******"
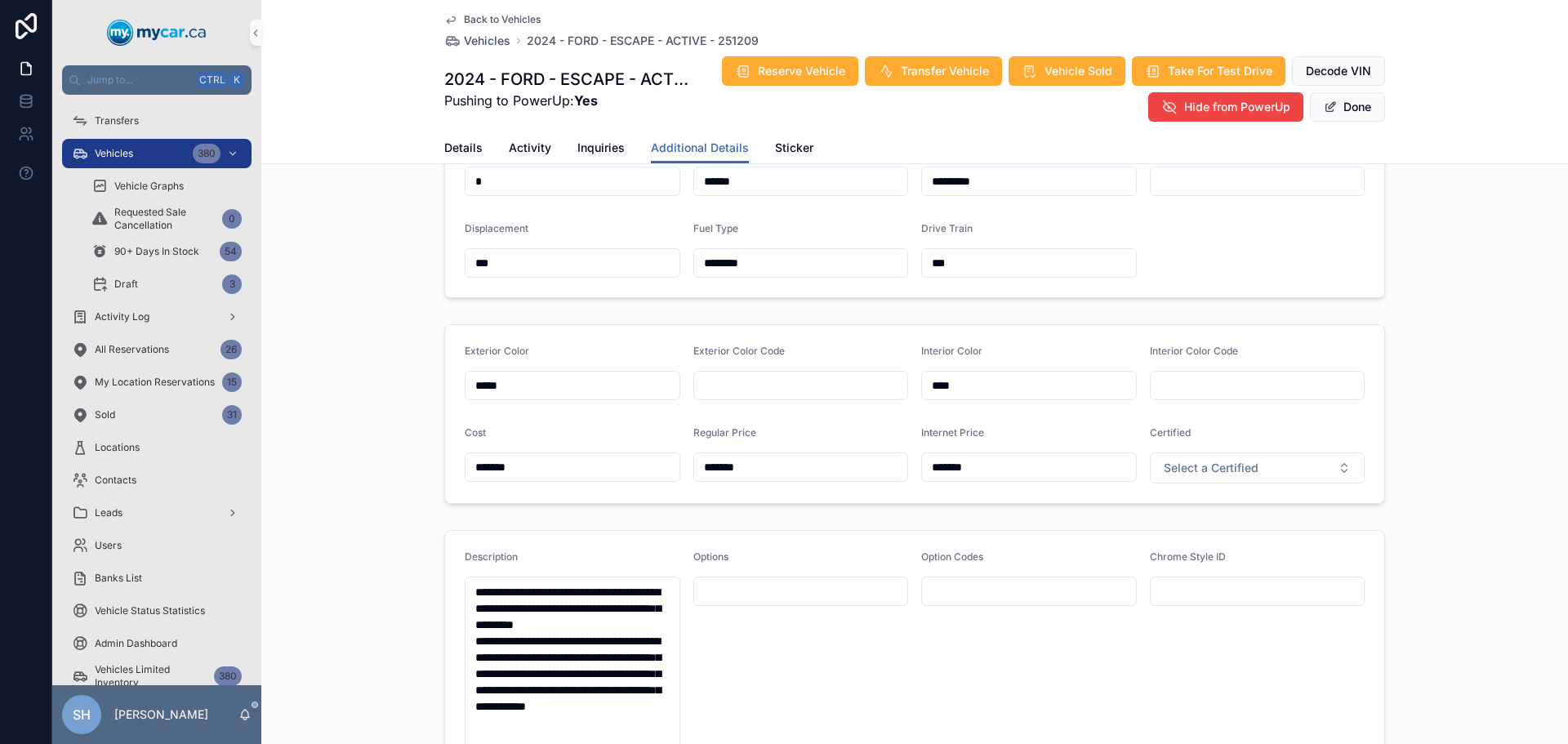
click at [1424, 282] on div "Extended Model Description Model Number Body *** Transmission ********* Doors *…" at bounding box center [914, 168] width 1306 height 273
click at [1340, 109] on button "Done" at bounding box center [1347, 107] width 75 height 29
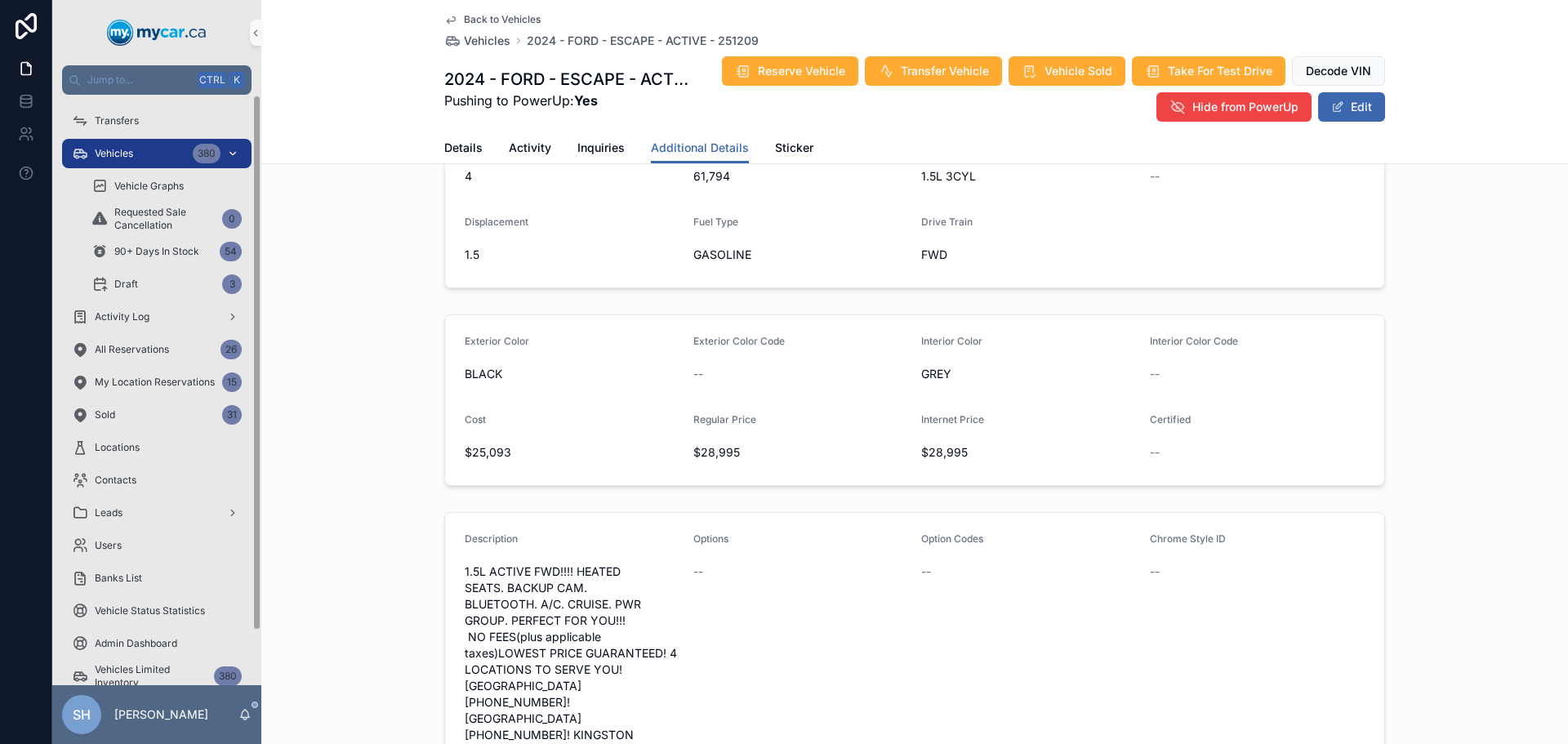
click at [100, 150] on span "Vehicles" at bounding box center [114, 154] width 38 height 13
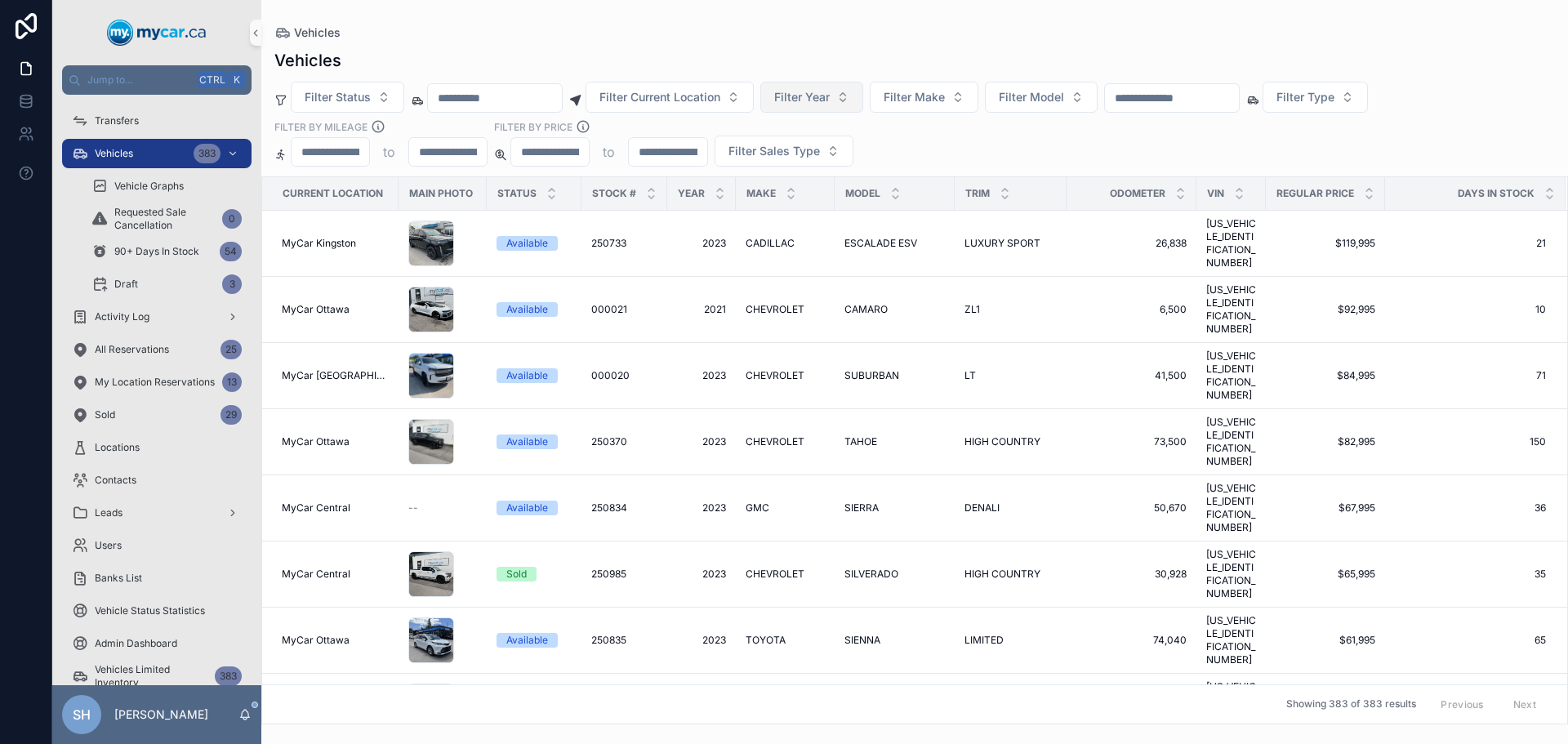
click at [829, 103] on span "Filter Year" at bounding box center [802, 97] width 56 height 16
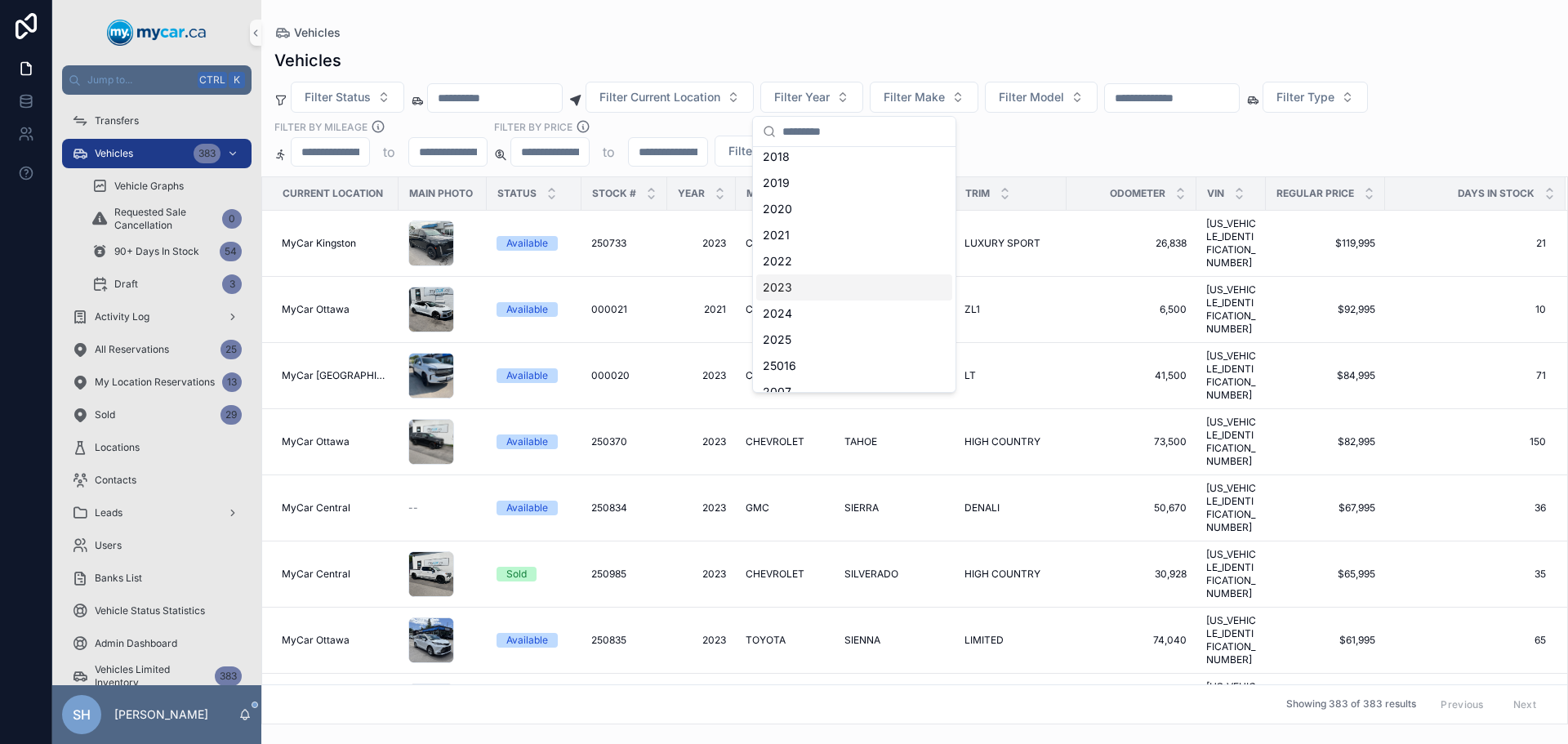
click at [788, 289] on div "2023" at bounding box center [854, 287] width 196 height 26
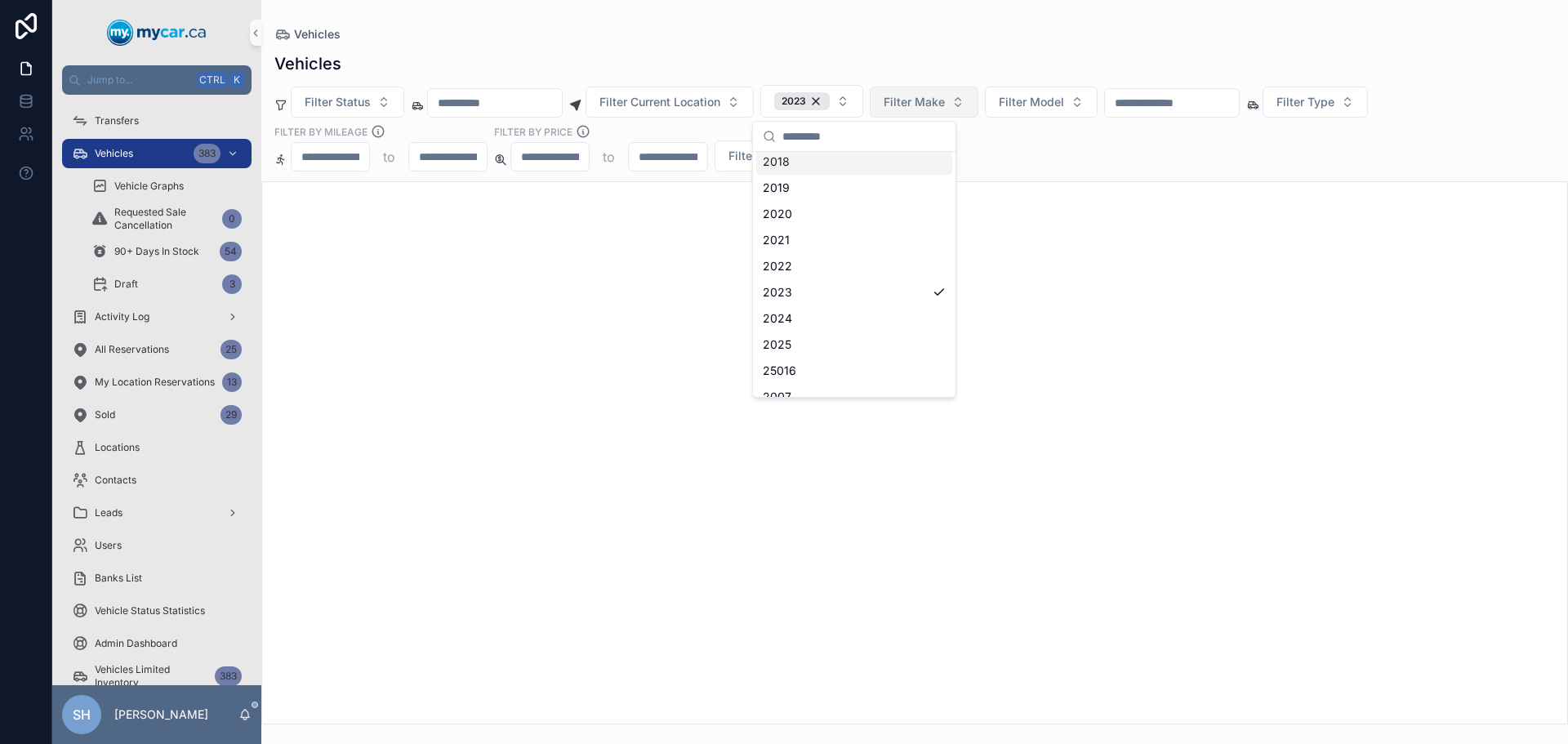
click at [945, 102] on span "Filter Make" at bounding box center [914, 102] width 61 height 16
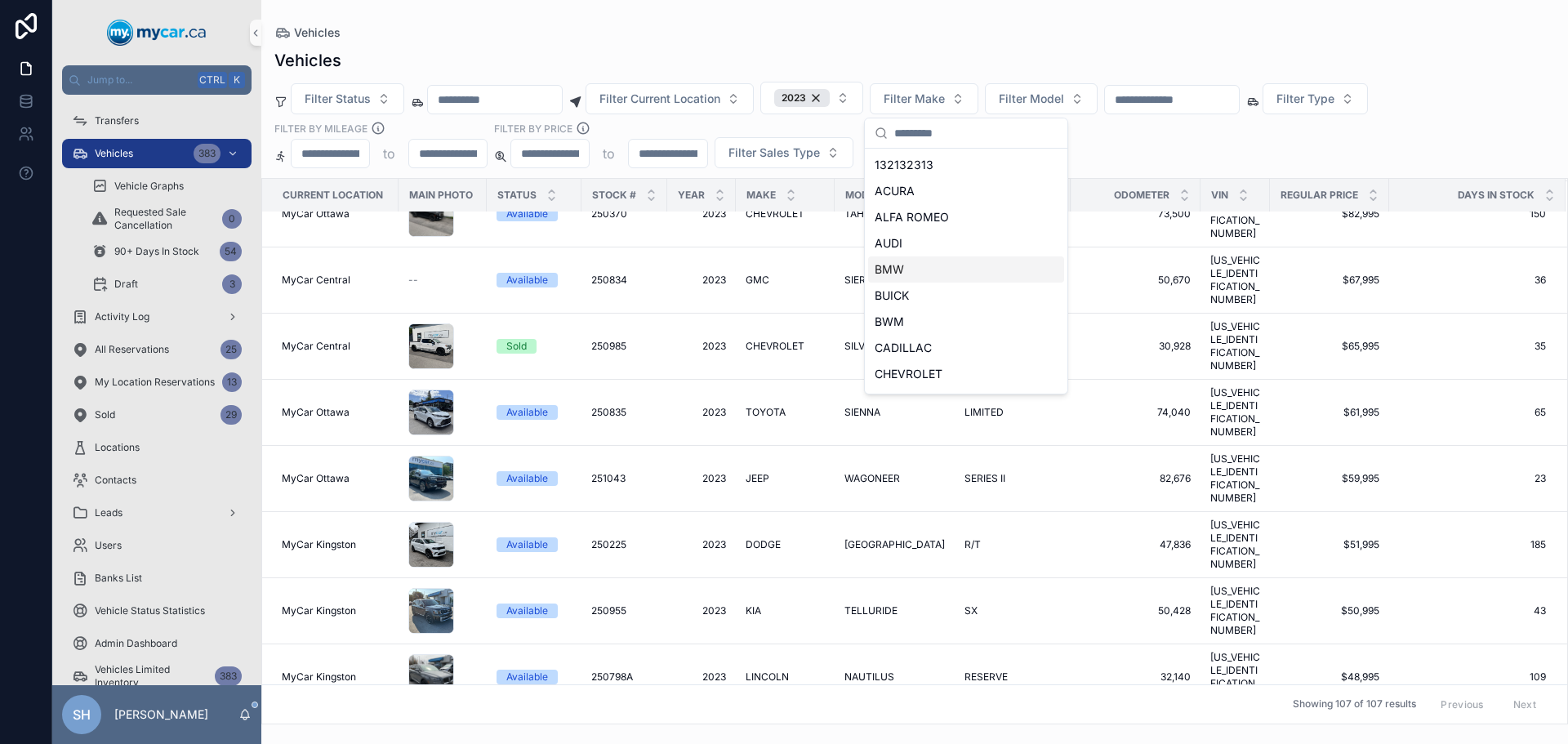
scroll to position [164, 0]
click at [893, 318] on span "FORD" at bounding box center [890, 315] width 31 height 16
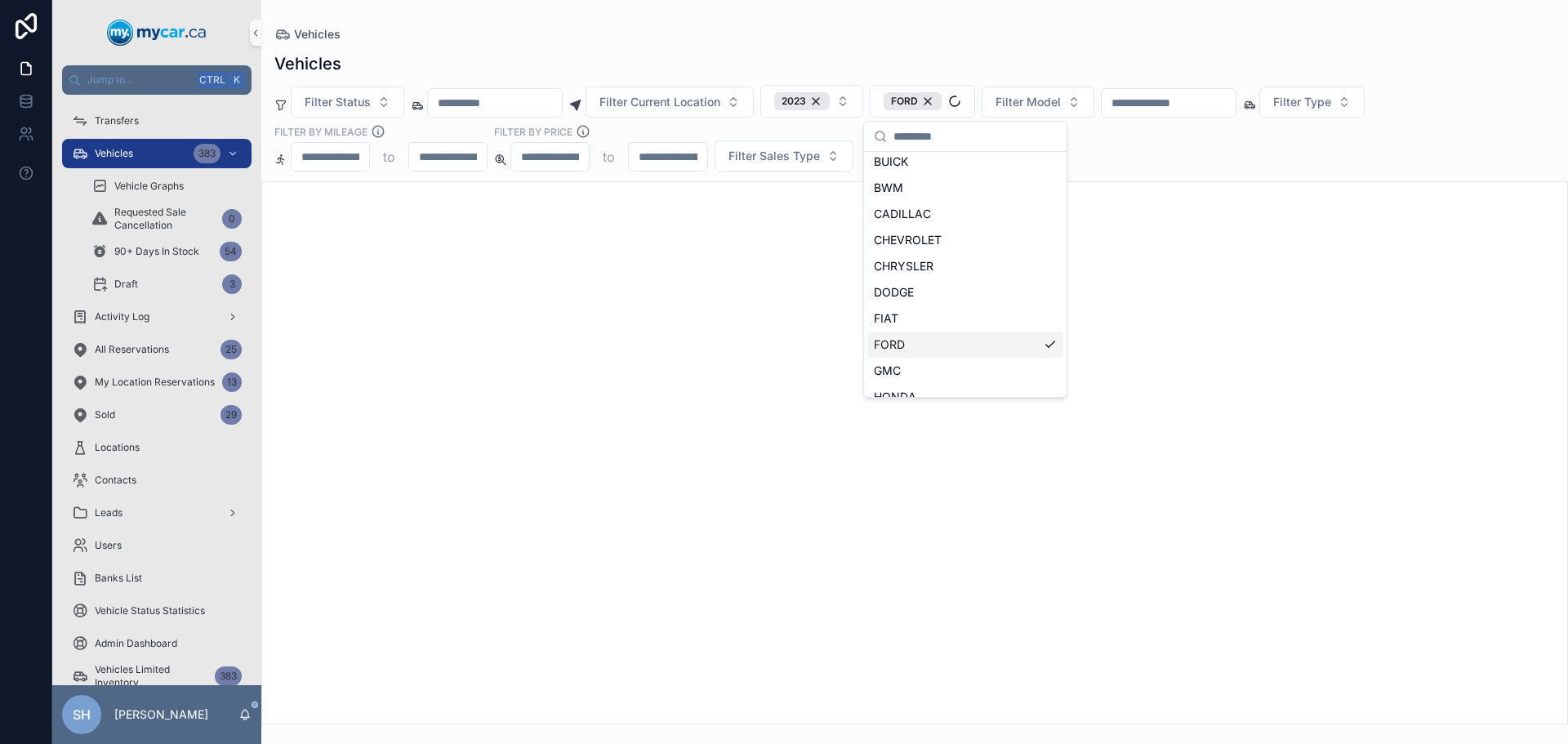
scroll to position [190, 0]
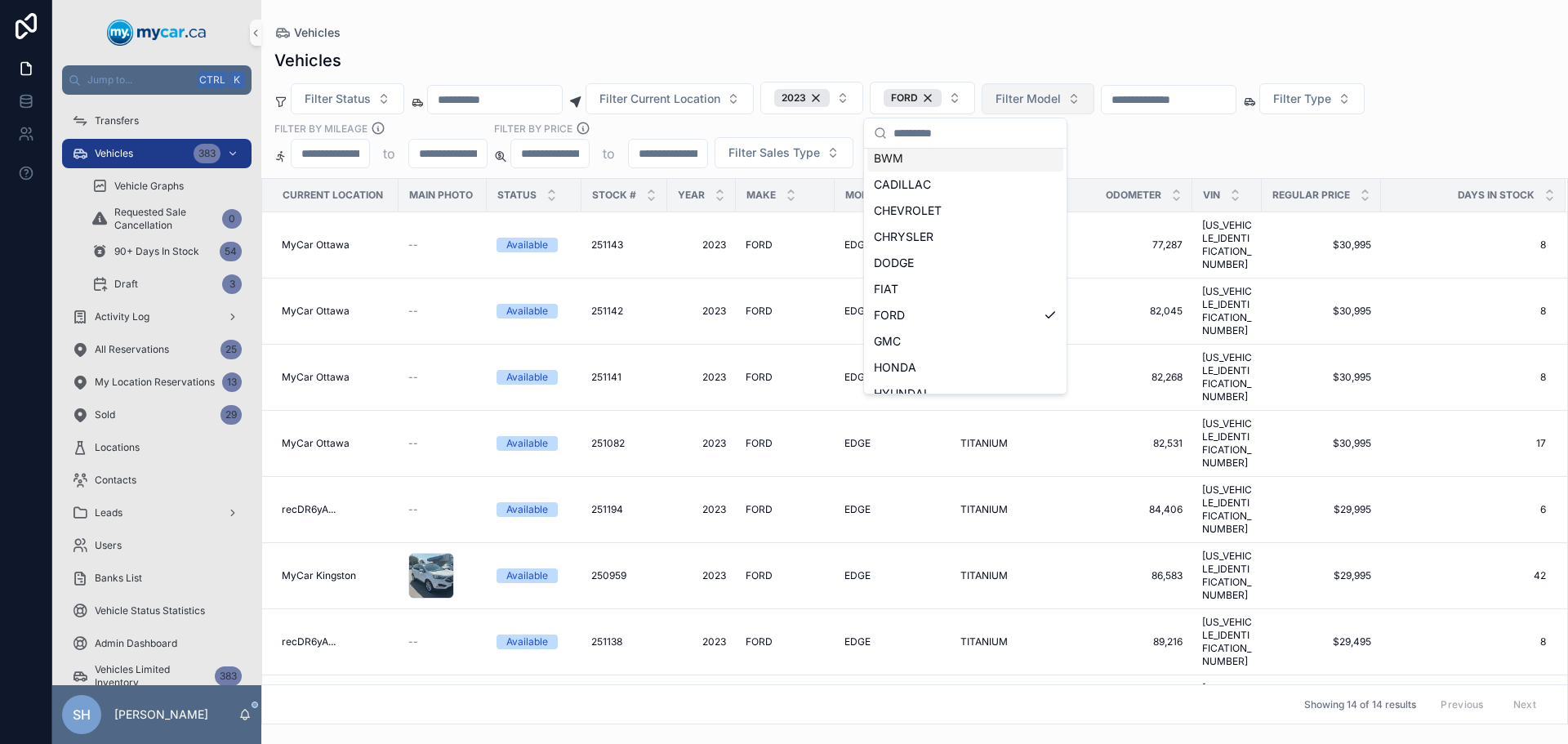
click at [1061, 95] on span "Filter Model" at bounding box center [1028, 99] width 65 height 16
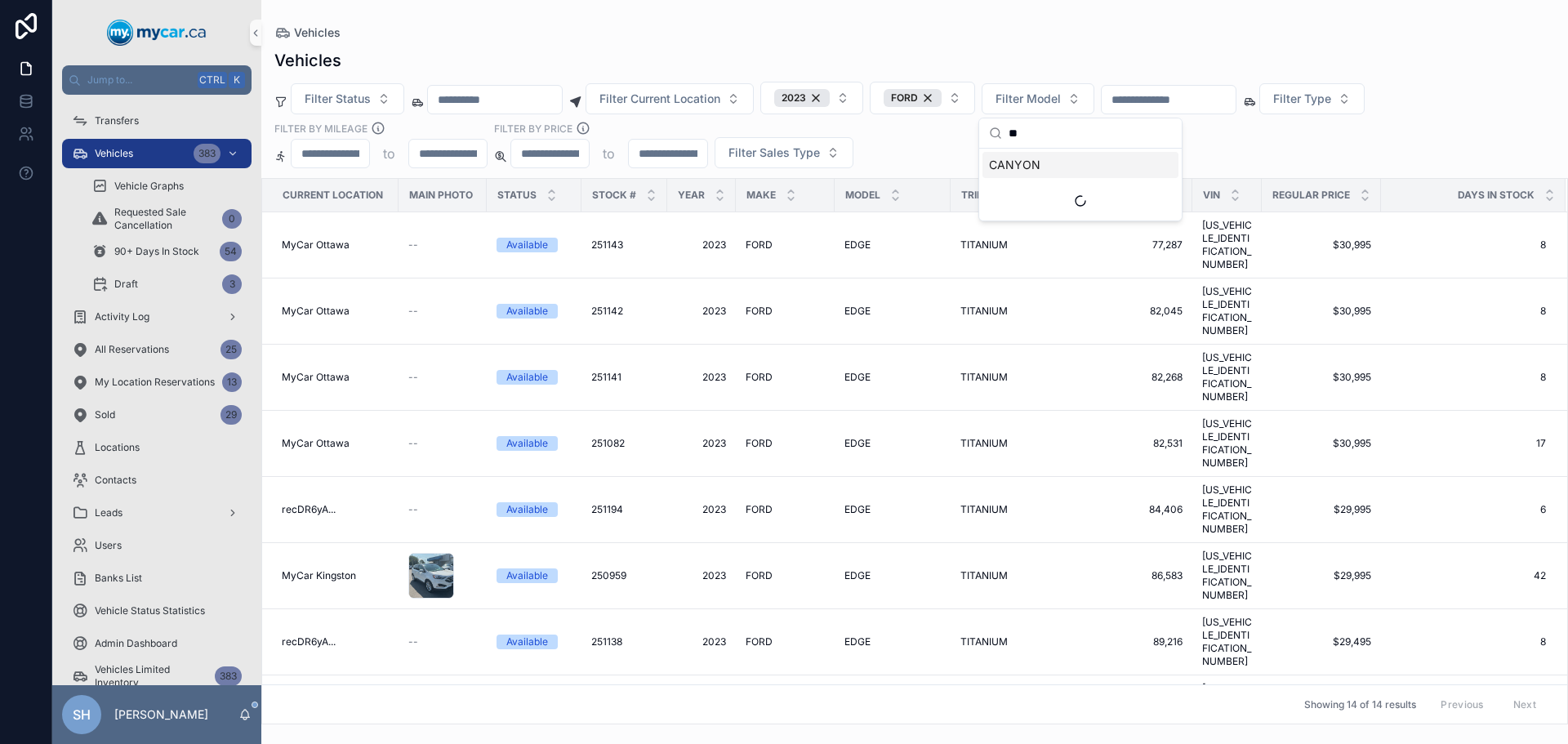
scroll to position [0, 0]
type input "**"
click at [1030, 163] on div "EDGE" at bounding box center [1081, 165] width 196 height 26
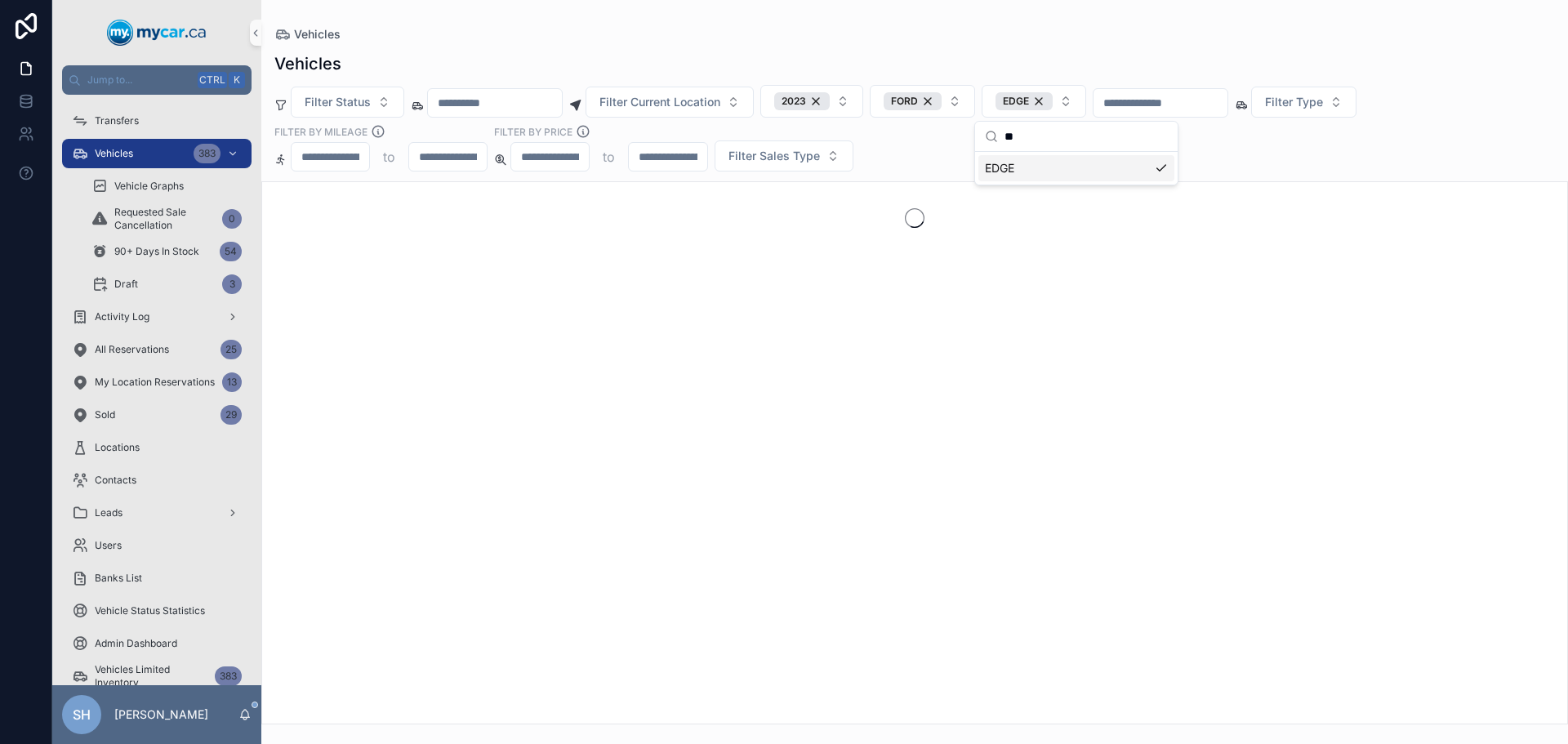
click at [1040, 26] on div "Vehicles" at bounding box center [914, 34] width 1280 height 16
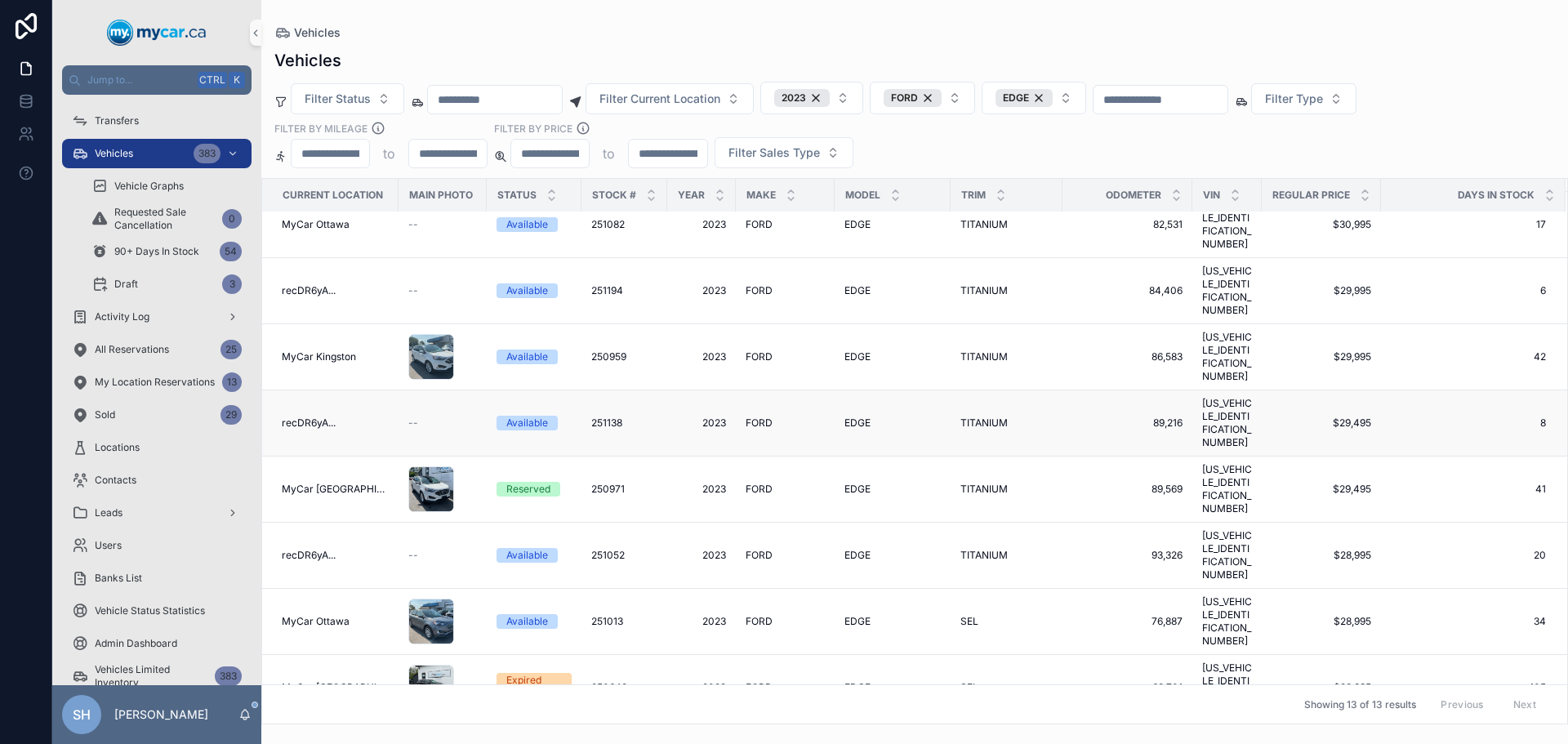
scroll to position [243, 0]
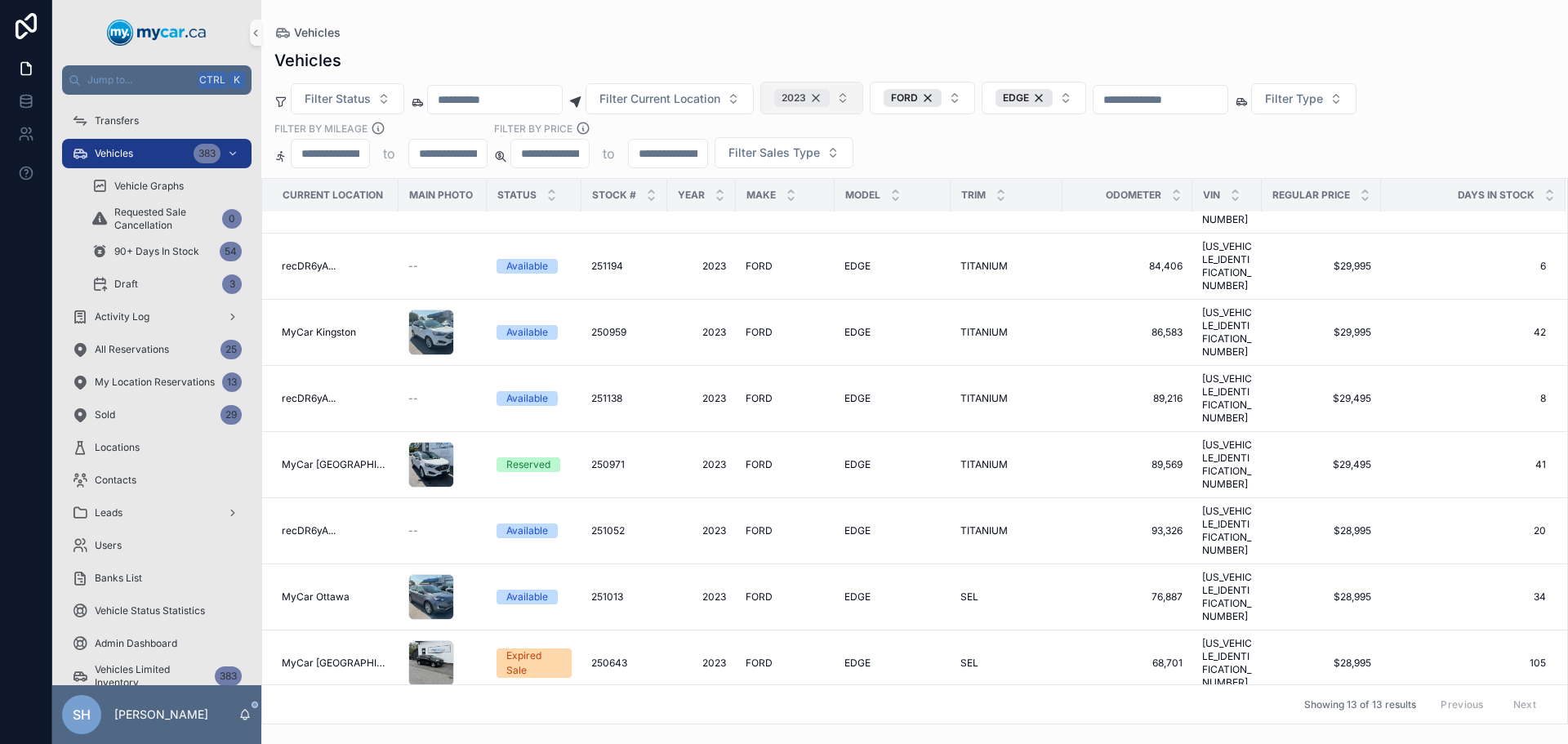
click at [829, 94] on div "2023" at bounding box center [802, 98] width 56 height 18
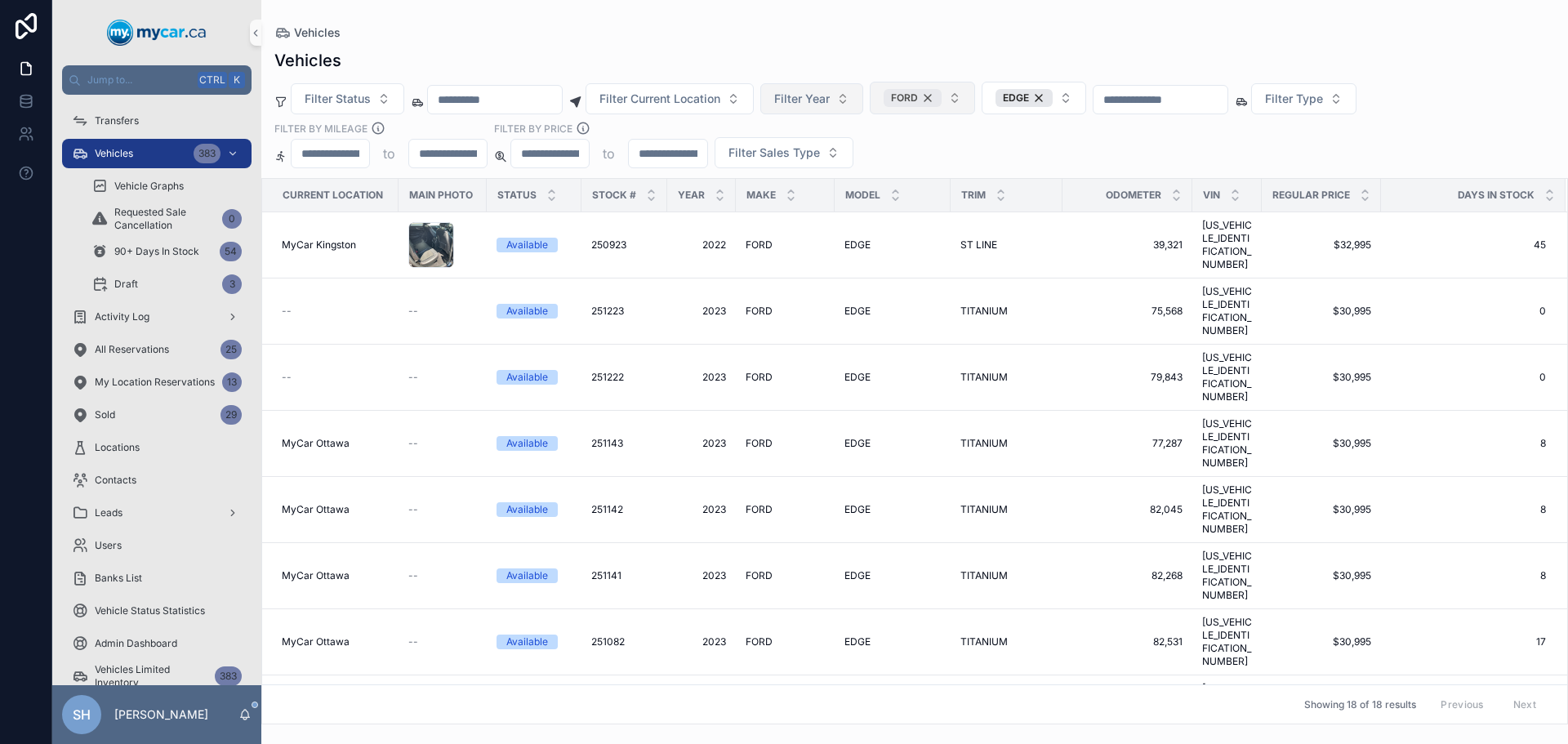
click at [941, 96] on div "FORD" at bounding box center [912, 98] width 58 height 18
click at [1056, 106] on div "EDGE" at bounding box center [1027, 98] width 57 height 18
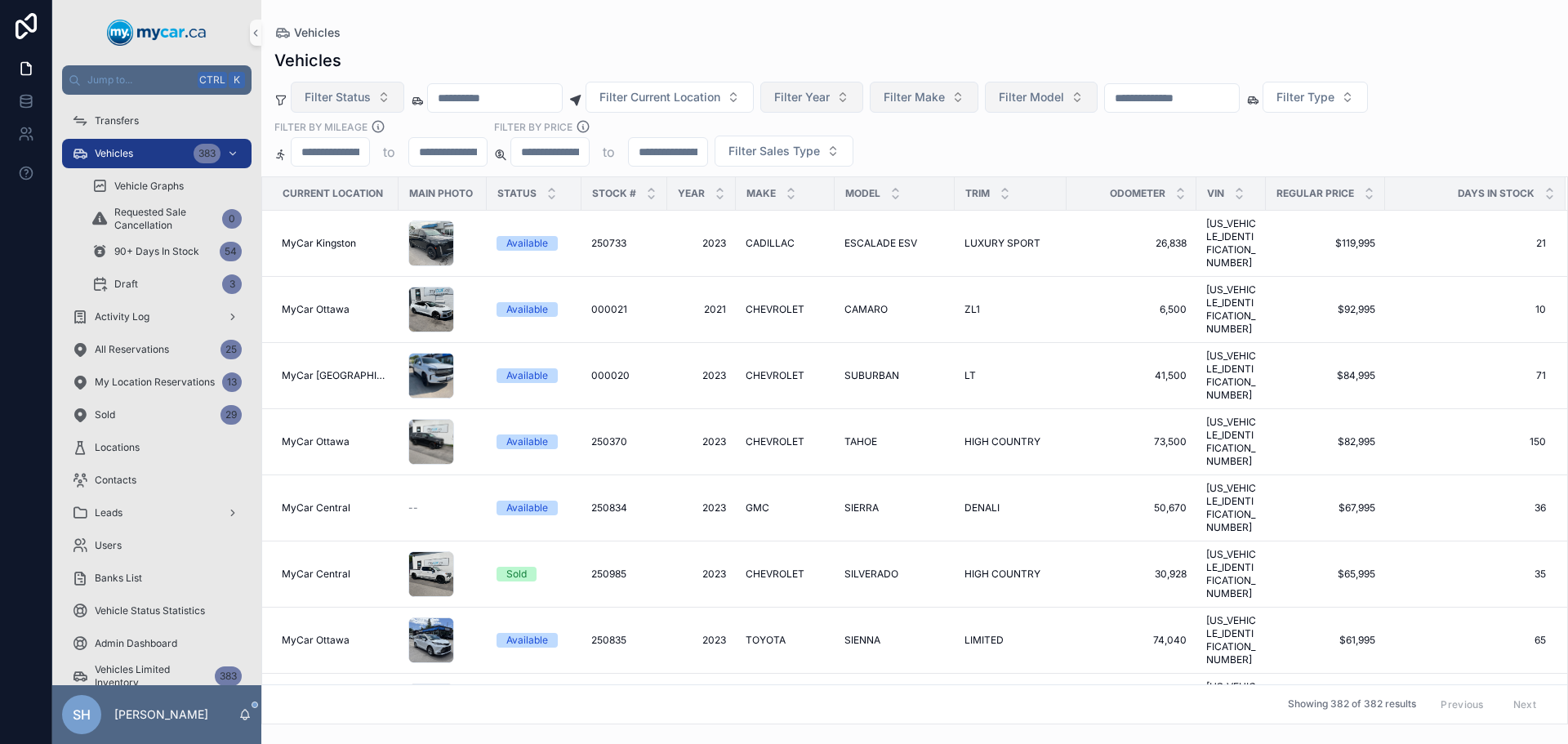
click at [294, 97] on button "Filter Status" at bounding box center [347, 97] width 114 height 31
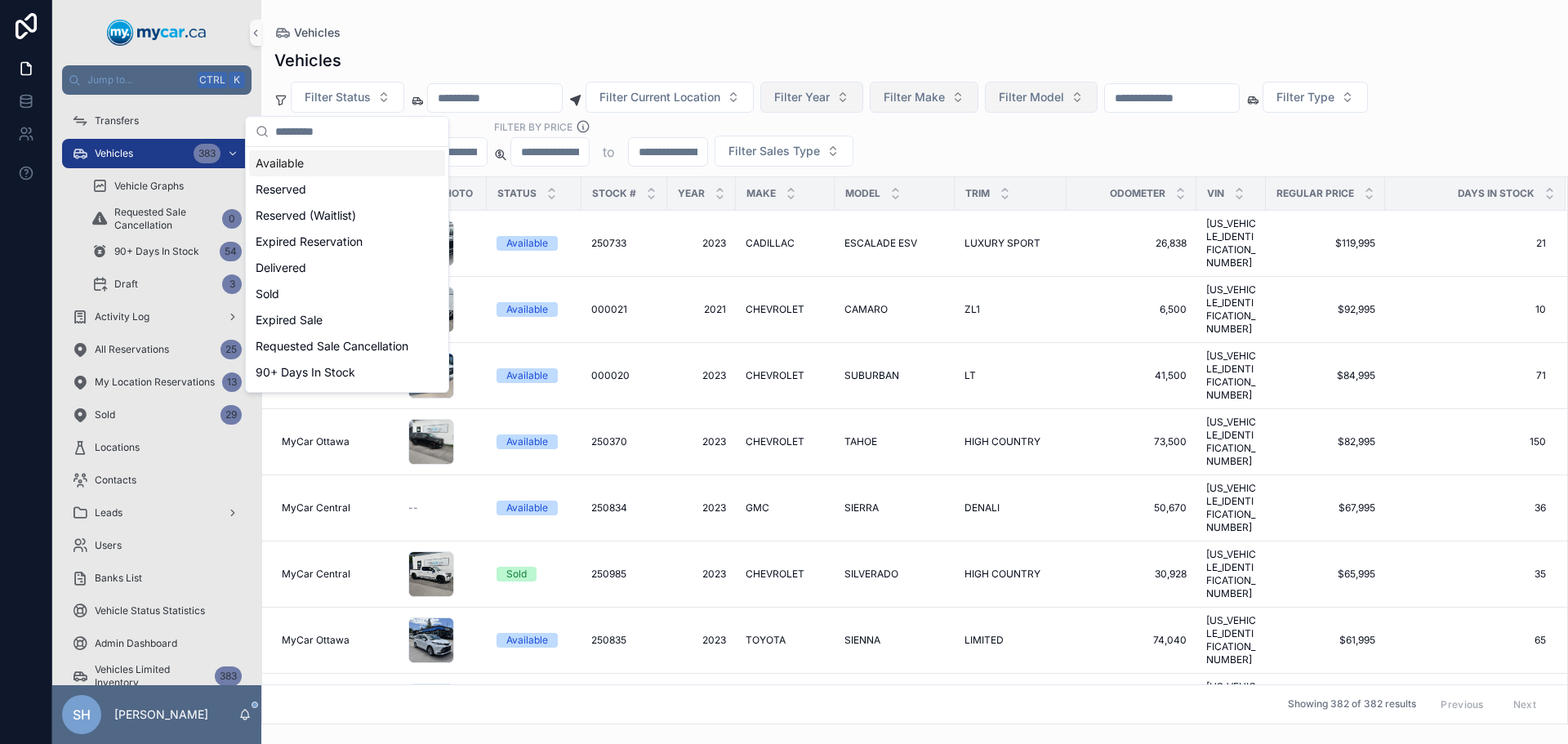
click at [292, 161] on div "Available" at bounding box center [347, 164] width 196 height 26
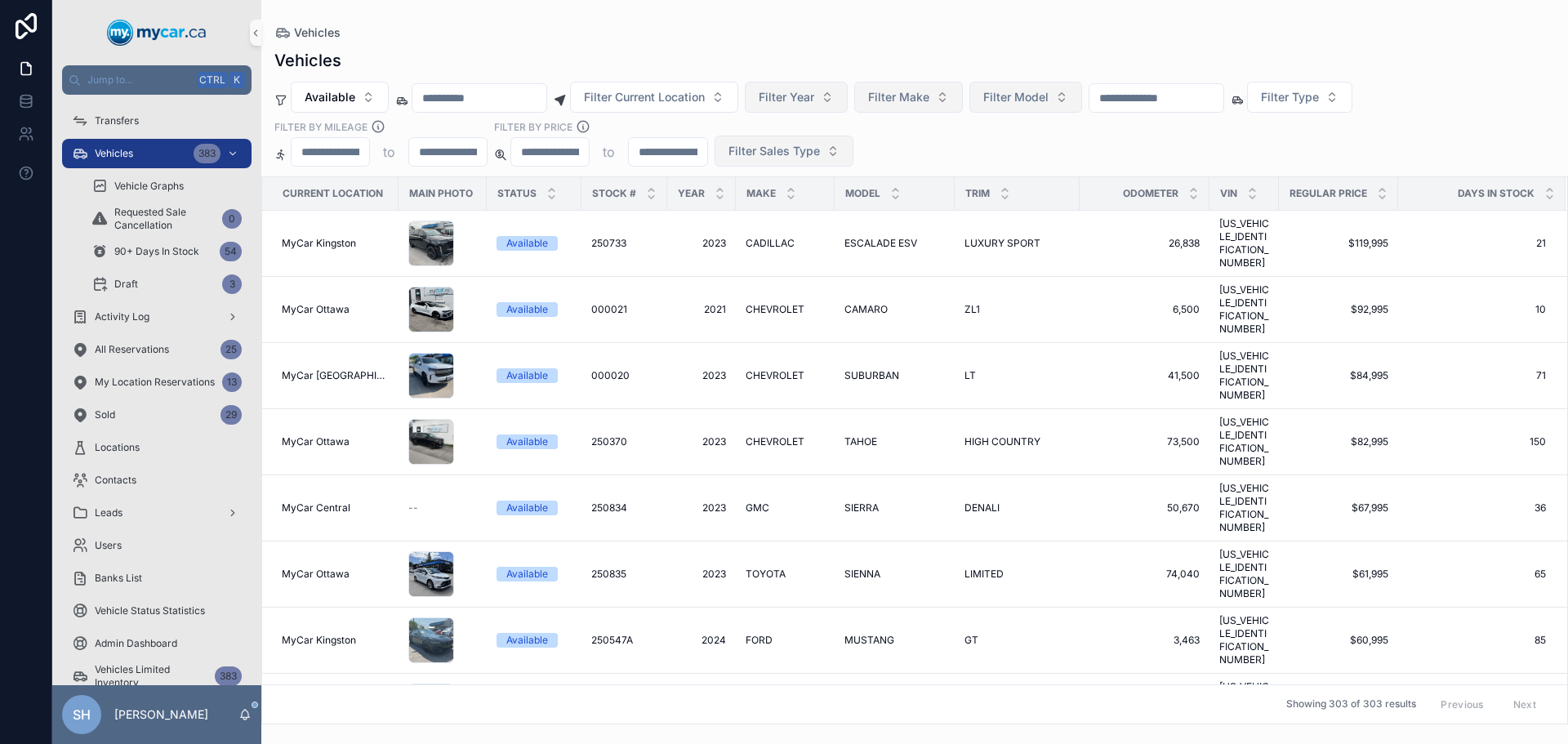
click at [777, 153] on span "Filter Sales Type" at bounding box center [774, 151] width 92 height 16
click at [710, 242] on div "Retail" at bounding box center [784, 244] width 196 height 26
click at [708, 44] on div "Vehicles Available Filter Current Location Filter Year Filter Make Filter Model…" at bounding box center [914, 382] width 1306 height 686
click at [673, 101] on span "Filter Current Location" at bounding box center [645, 97] width 121 height 16
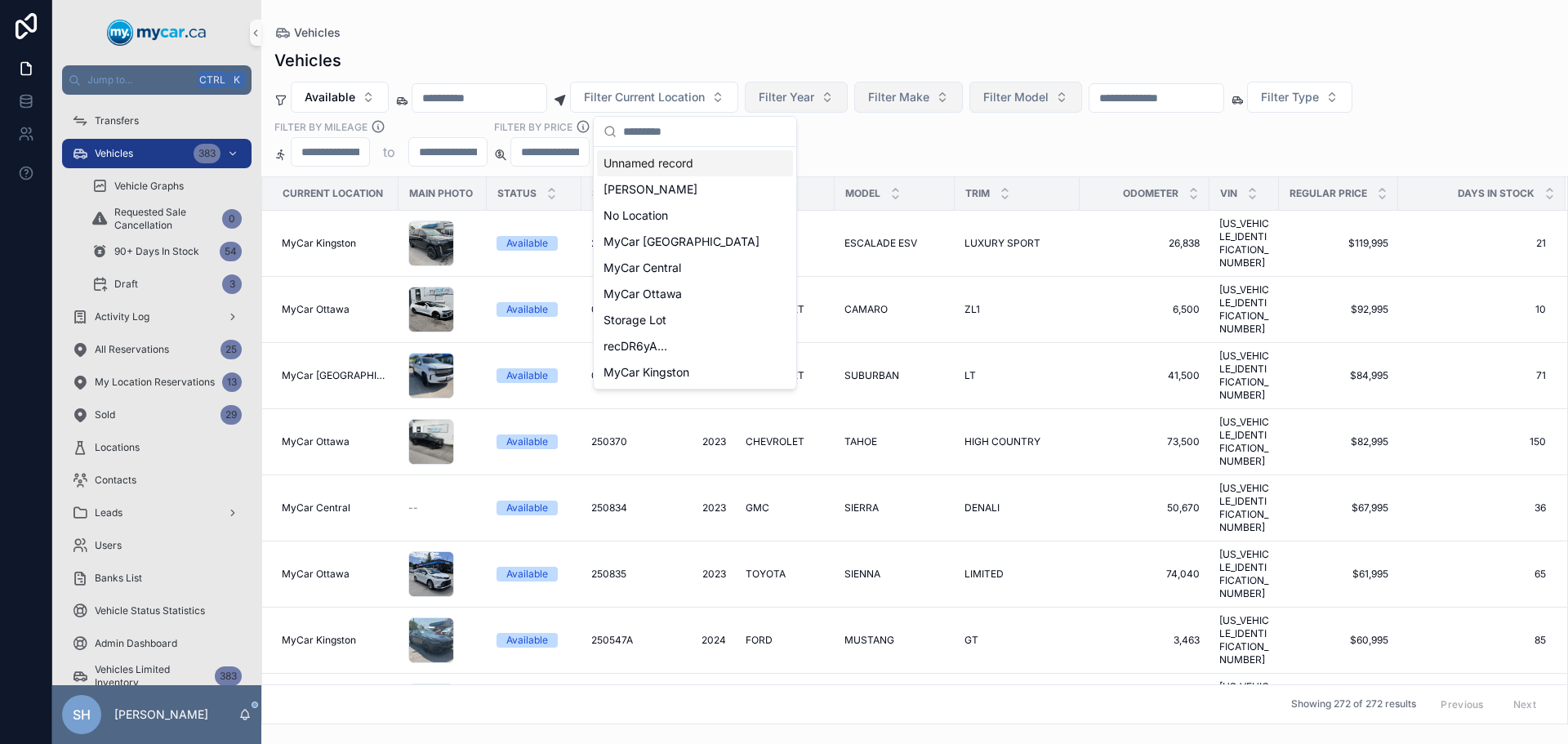
click at [742, 19] on div "Vehicles Vehicles Available Filter Current Location Filter Year Filter Make Fil…" at bounding box center [914, 362] width 1306 height 724
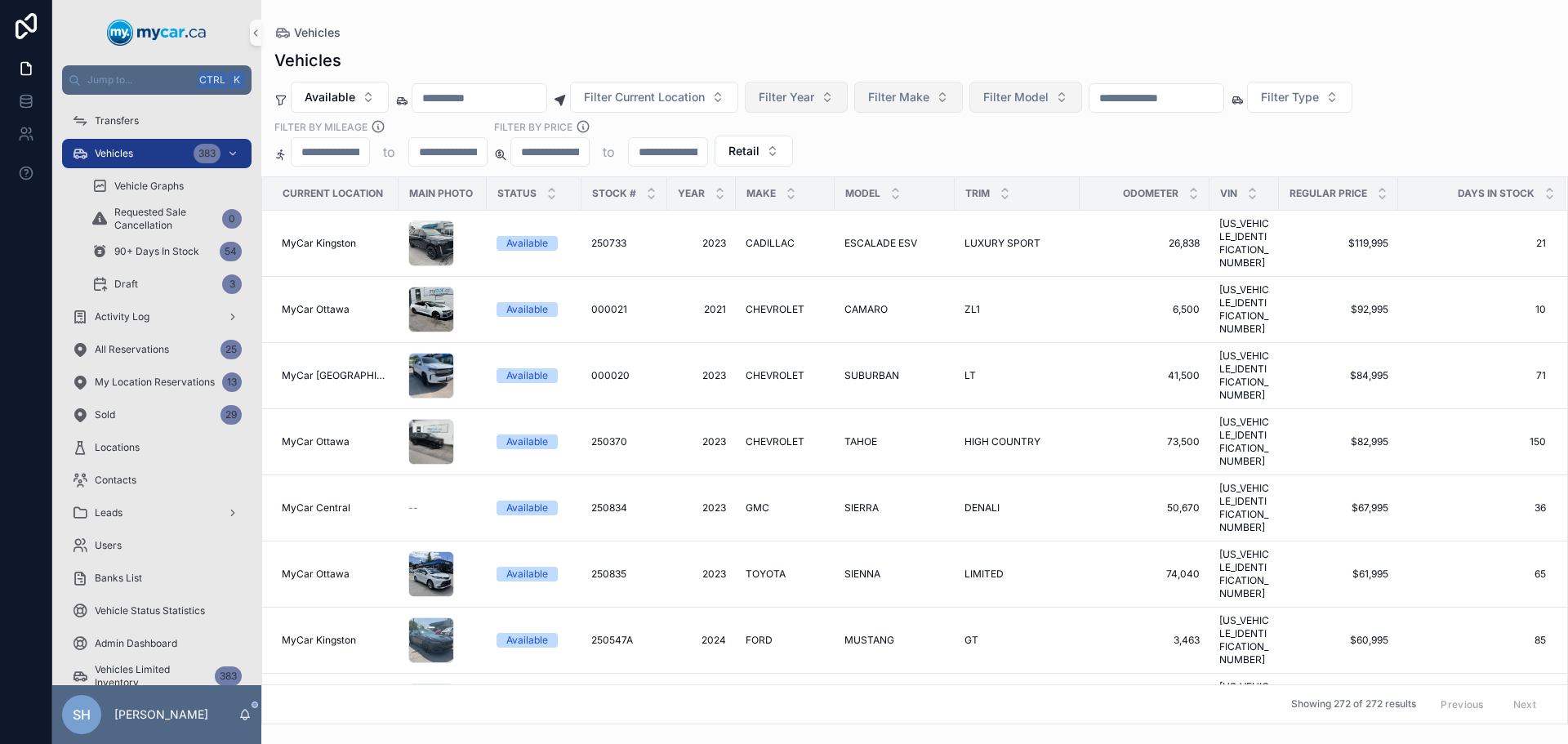
click at [925, 106] on button "Filter Make" at bounding box center [908, 97] width 109 height 31
type input "**"
click at [897, 219] on span "NISSAN" at bounding box center [880, 216] width 44 height 16
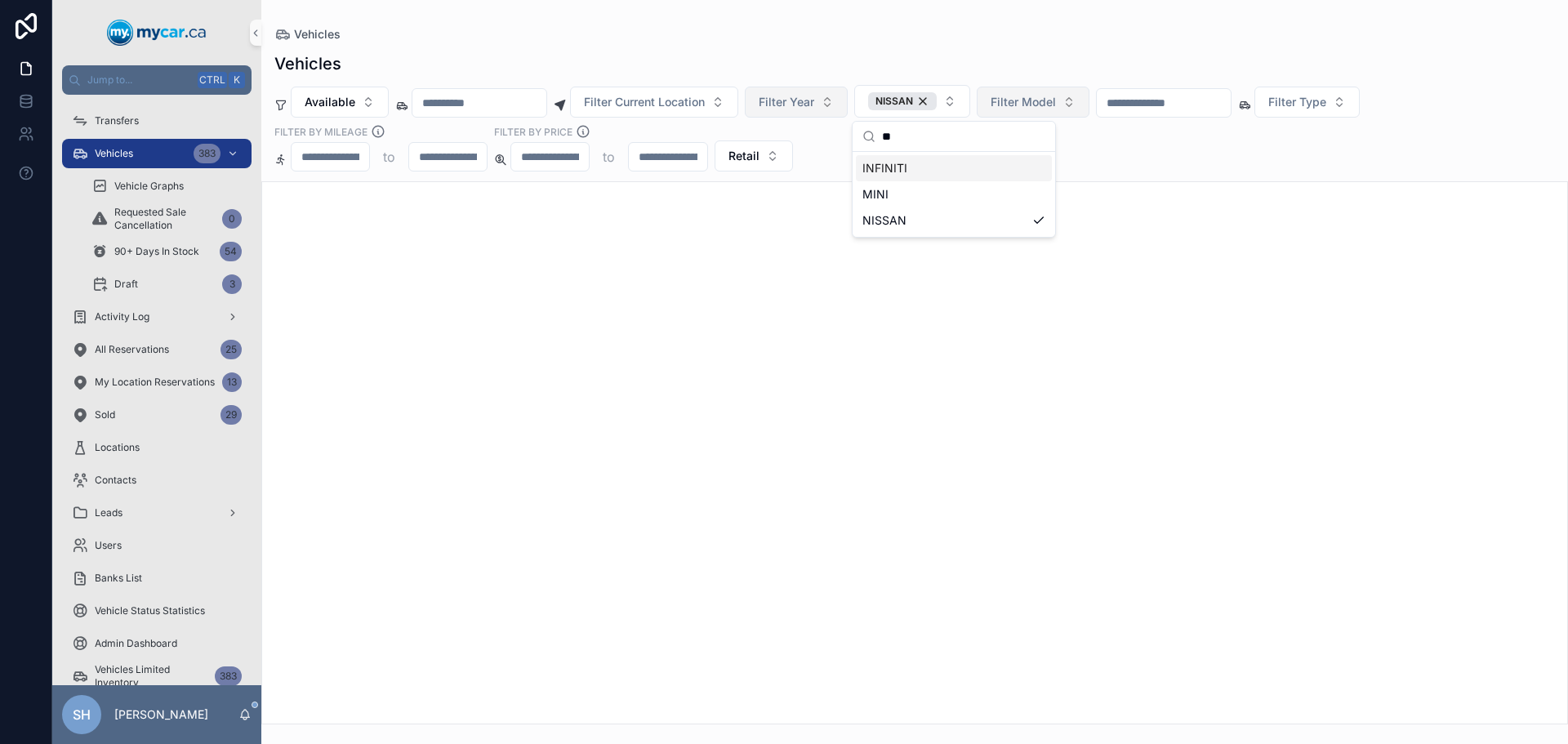
click at [943, 57] on div "Vehicles" at bounding box center [914, 64] width 1280 height 23
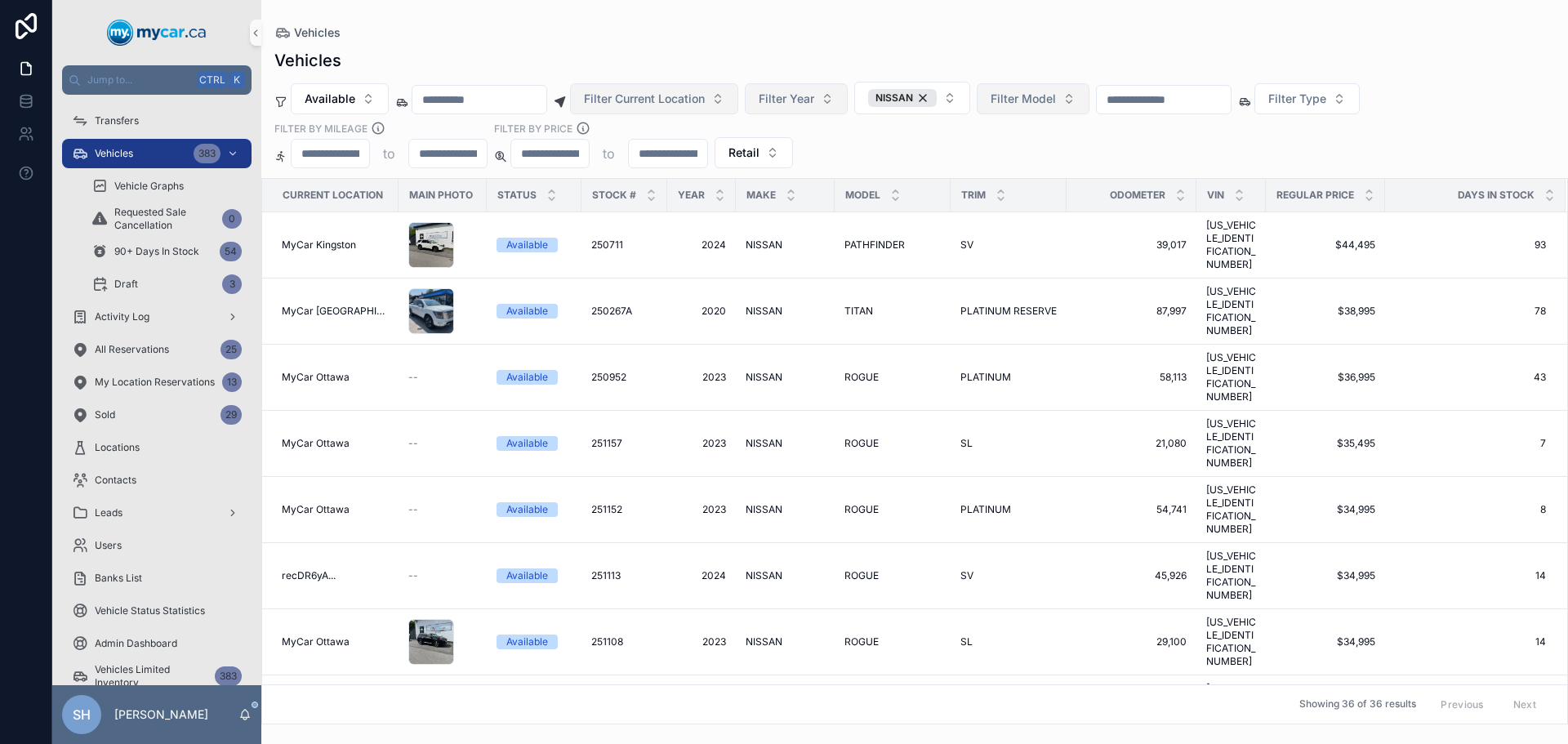
click at [642, 106] on span "Filter Current Location" at bounding box center [645, 99] width 121 height 16
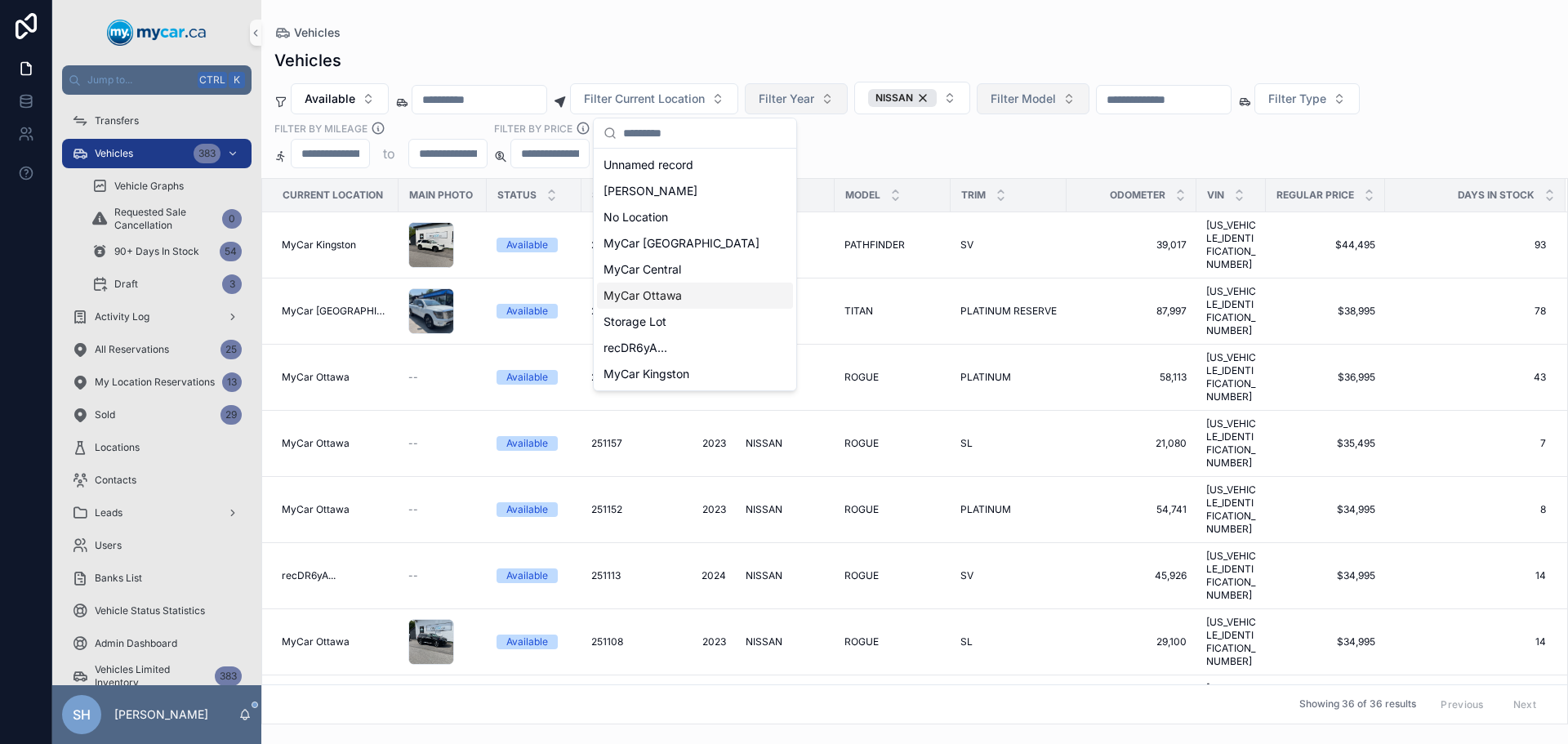
click at [671, 297] on span "MyCar Ottawa" at bounding box center [643, 295] width 79 height 16
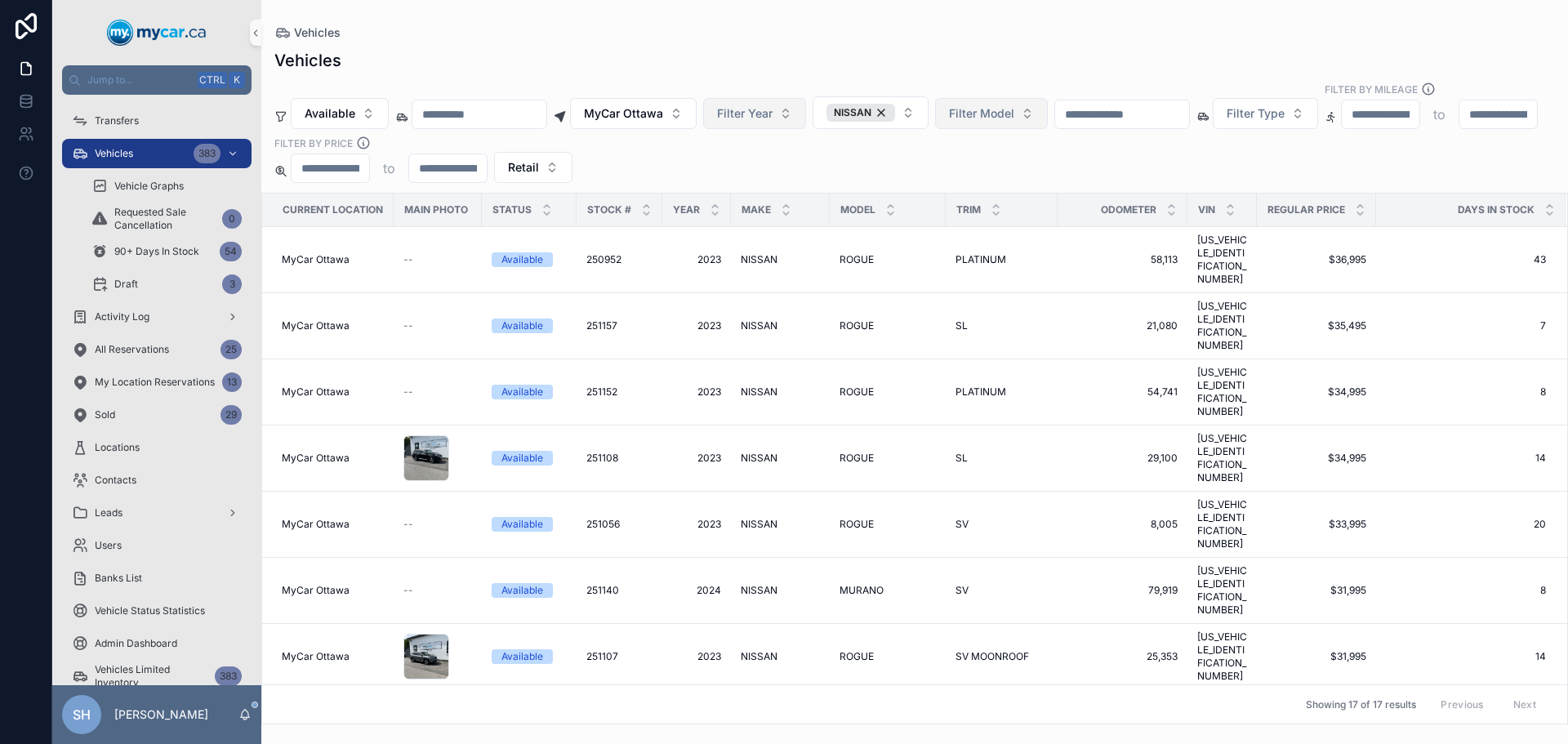
click at [735, 49] on div "Vehicles" at bounding box center [914, 61] width 1280 height 23
click at [1167, 104] on input "scrollable content" at bounding box center [1122, 115] width 134 height 23
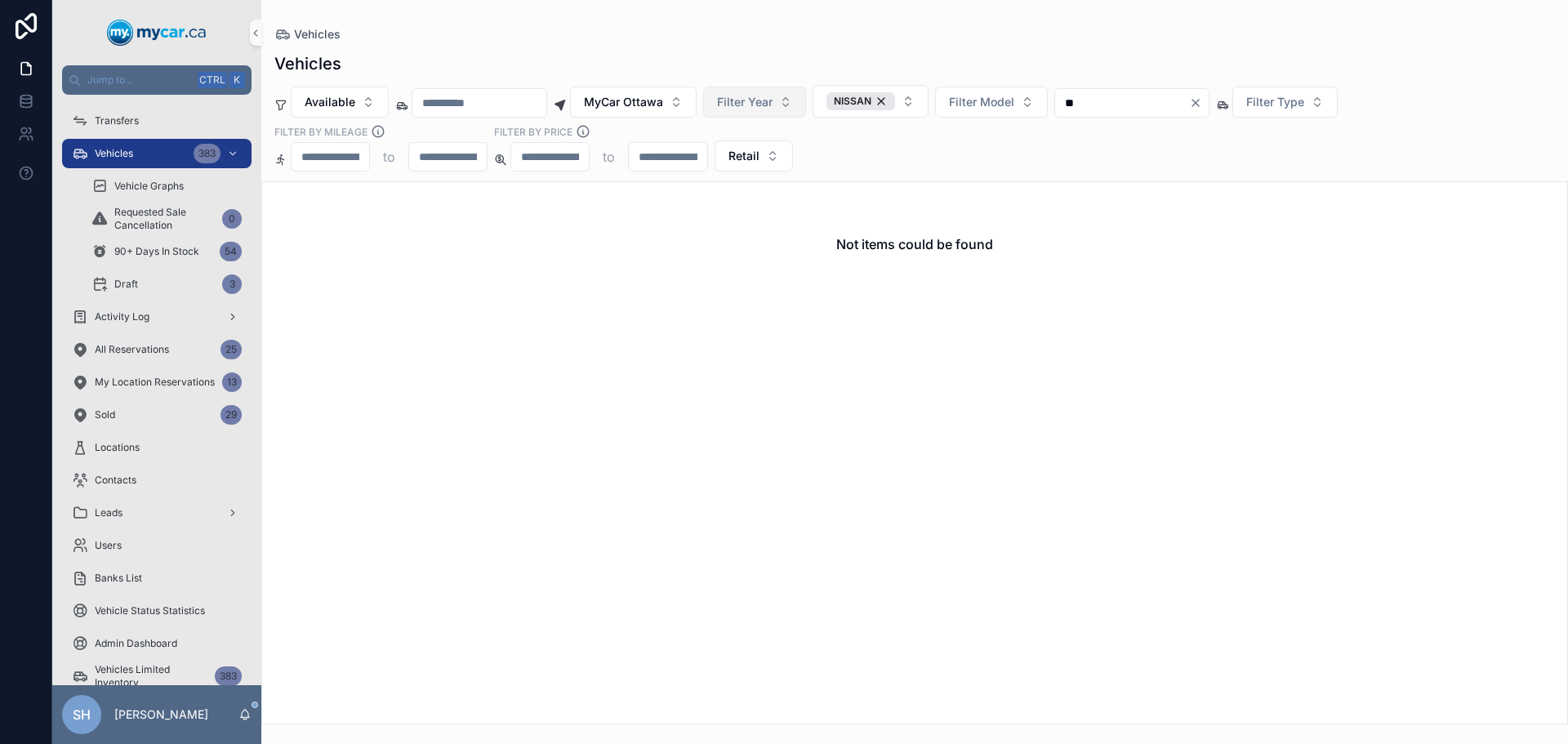
type input "*"
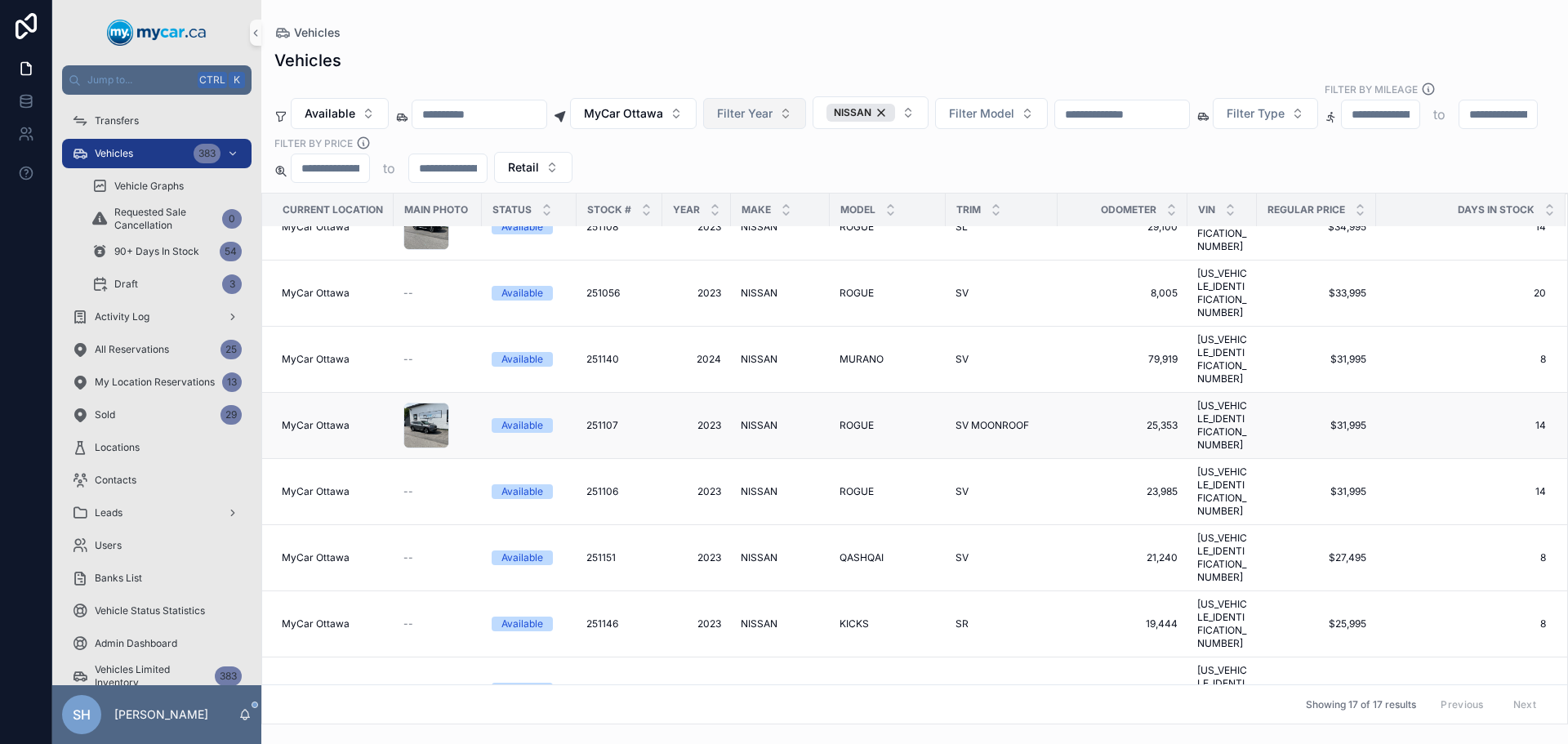
scroll to position [245, 0]
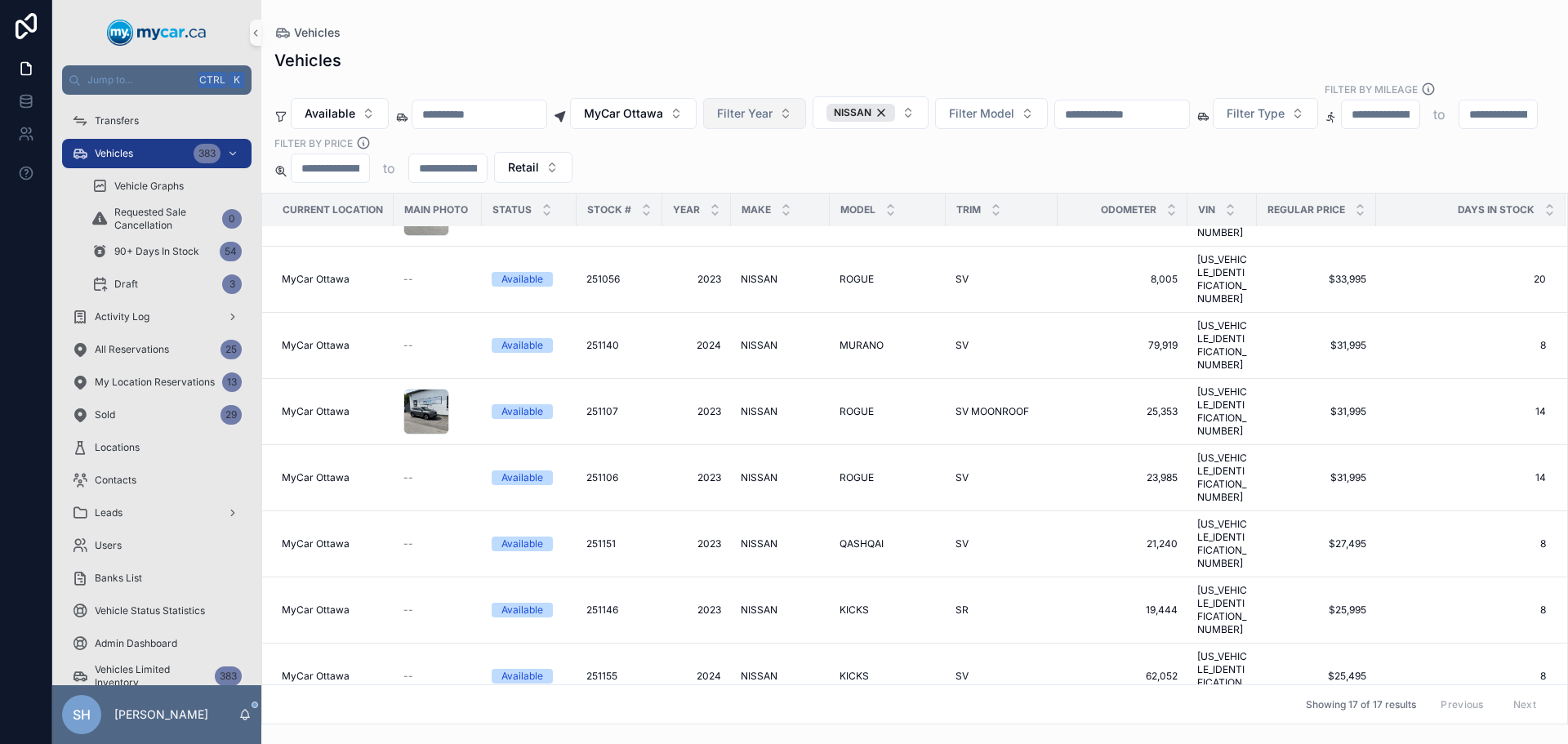
click at [1040, 30] on div "Vehicles" at bounding box center [914, 33] width 1280 height 13
click at [1009, 106] on span "Filter Model" at bounding box center [982, 114] width 65 height 16
type input "**"
click at [972, 169] on span "KICKS" at bounding box center [955, 165] width 34 height 16
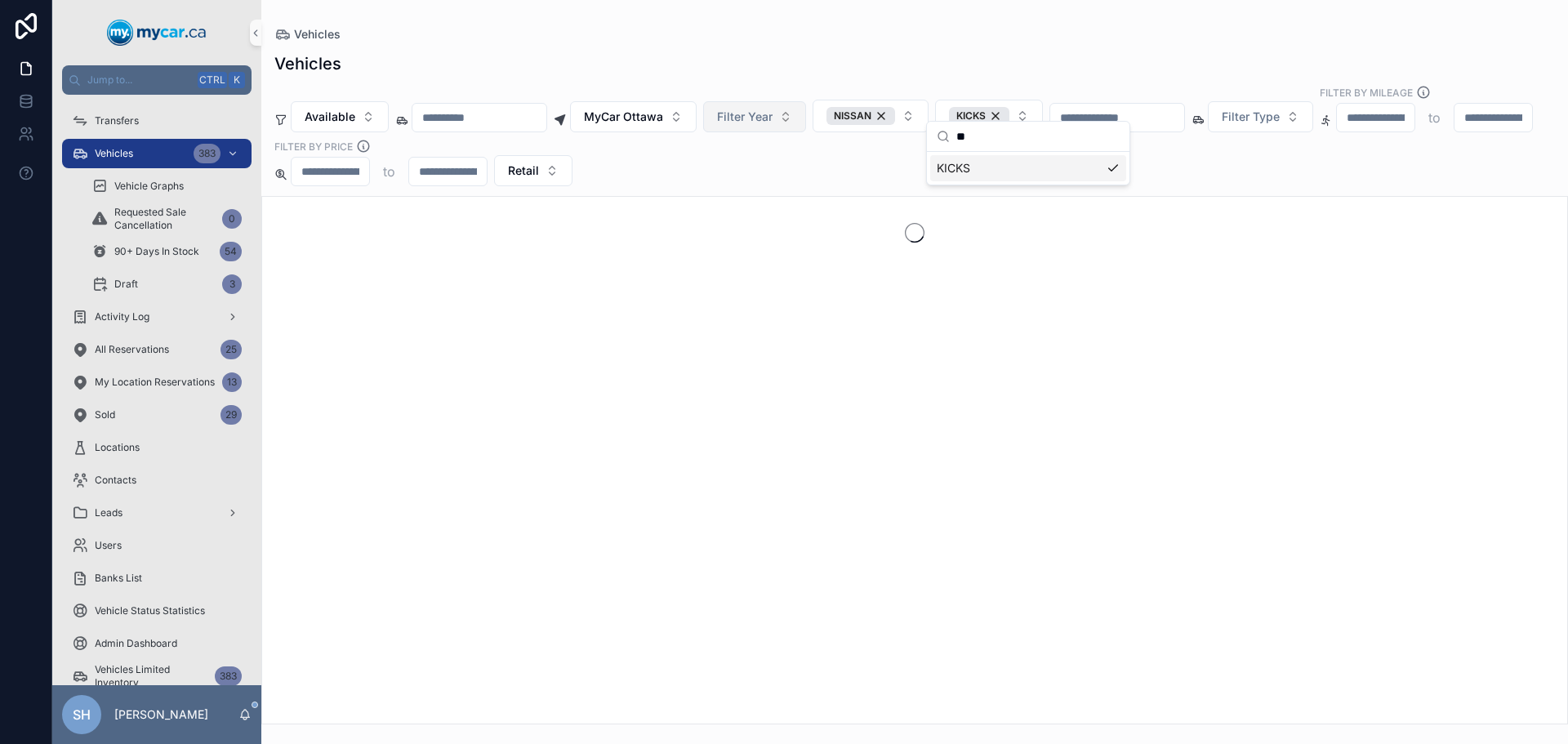
click at [1052, 43] on div "Vehicles Available MyCar Ottawa Filter Year NISSAN KICKS Filter Type Filter By …" at bounding box center [914, 384] width 1306 height 683
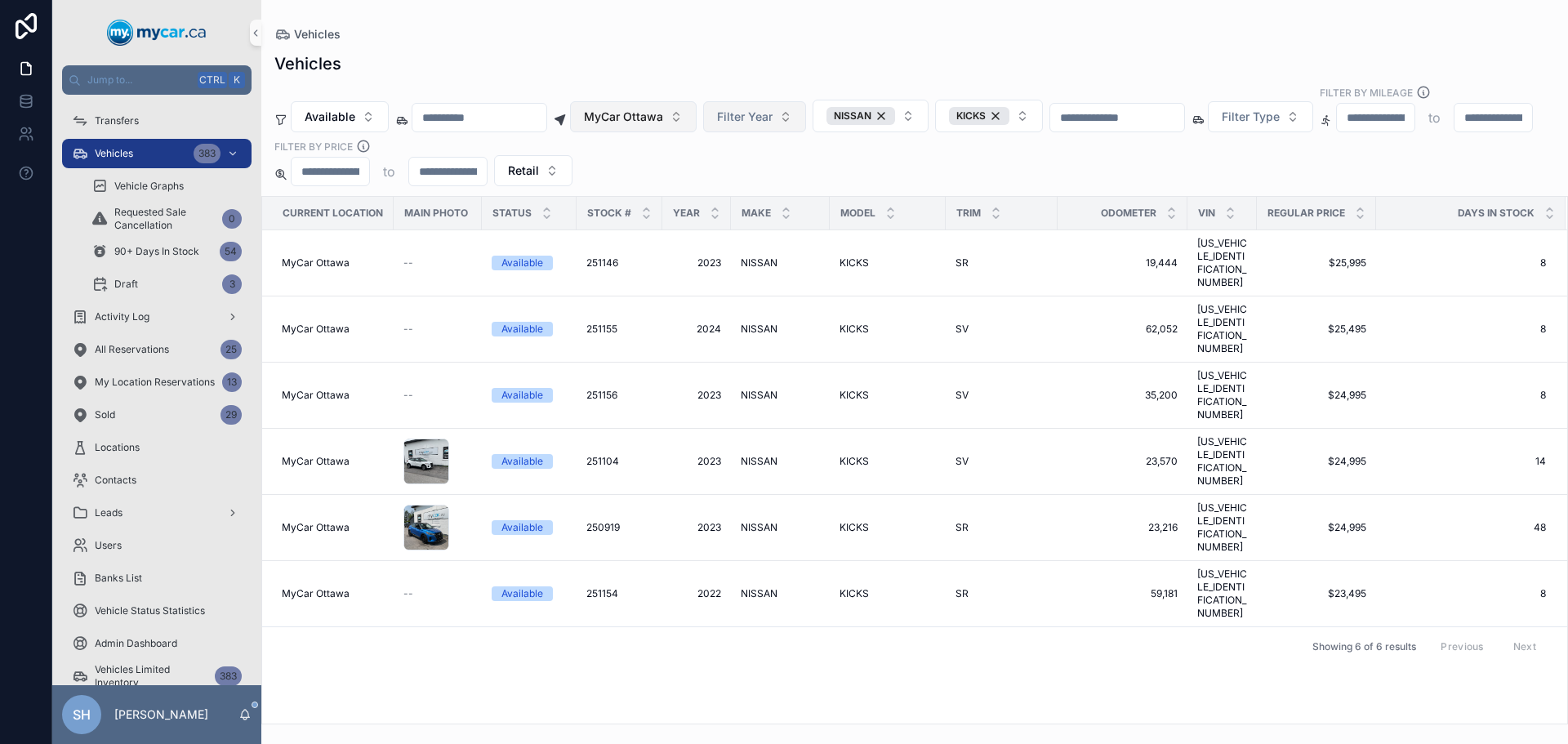
click at [663, 109] on span "MyCar Ottawa" at bounding box center [623, 117] width 79 height 16
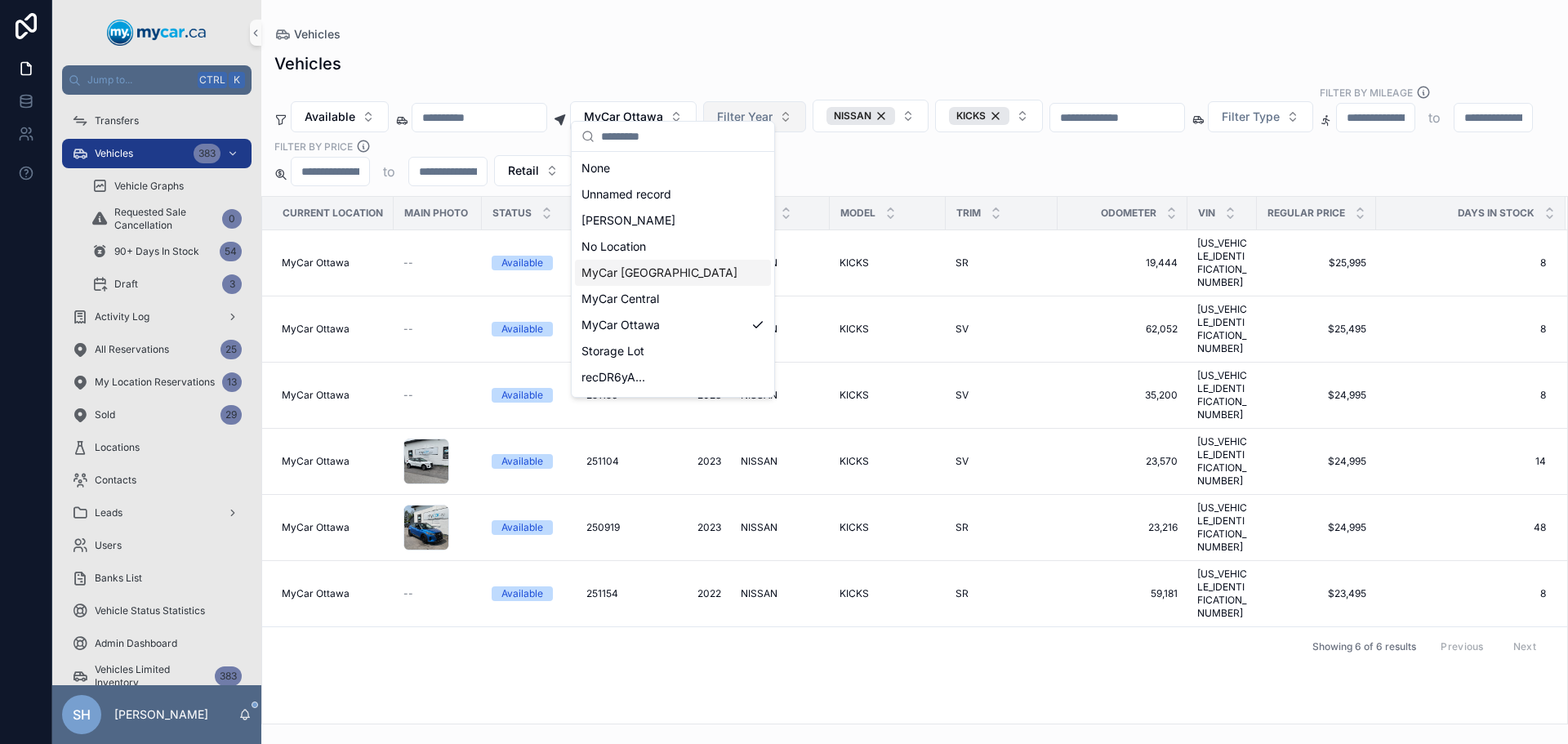
click at [661, 274] on span "MyCar [GEOGRAPHIC_DATA]" at bounding box center [659, 273] width 156 height 16
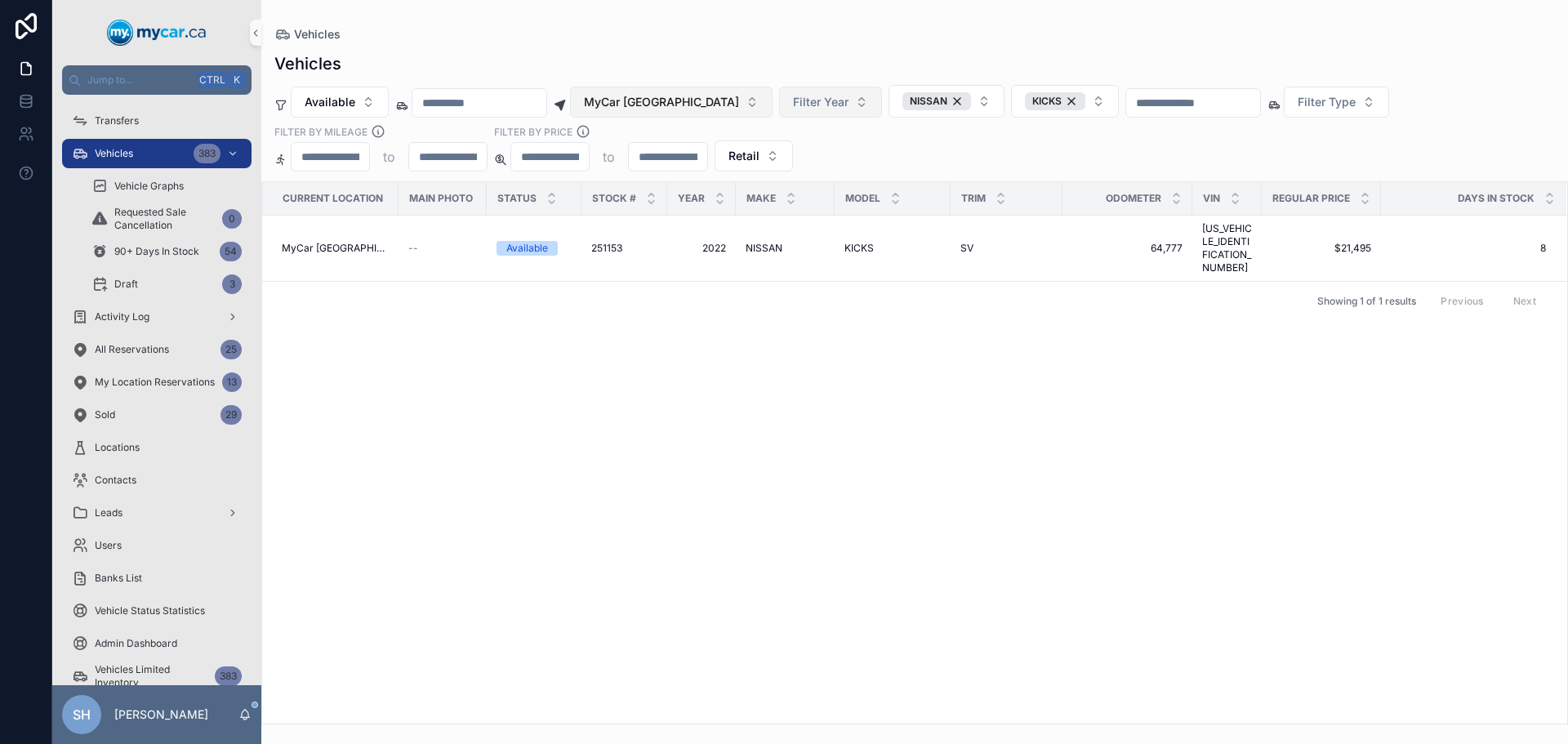
click at [672, 103] on span "MyCar [GEOGRAPHIC_DATA]" at bounding box center [662, 102] width 155 height 16
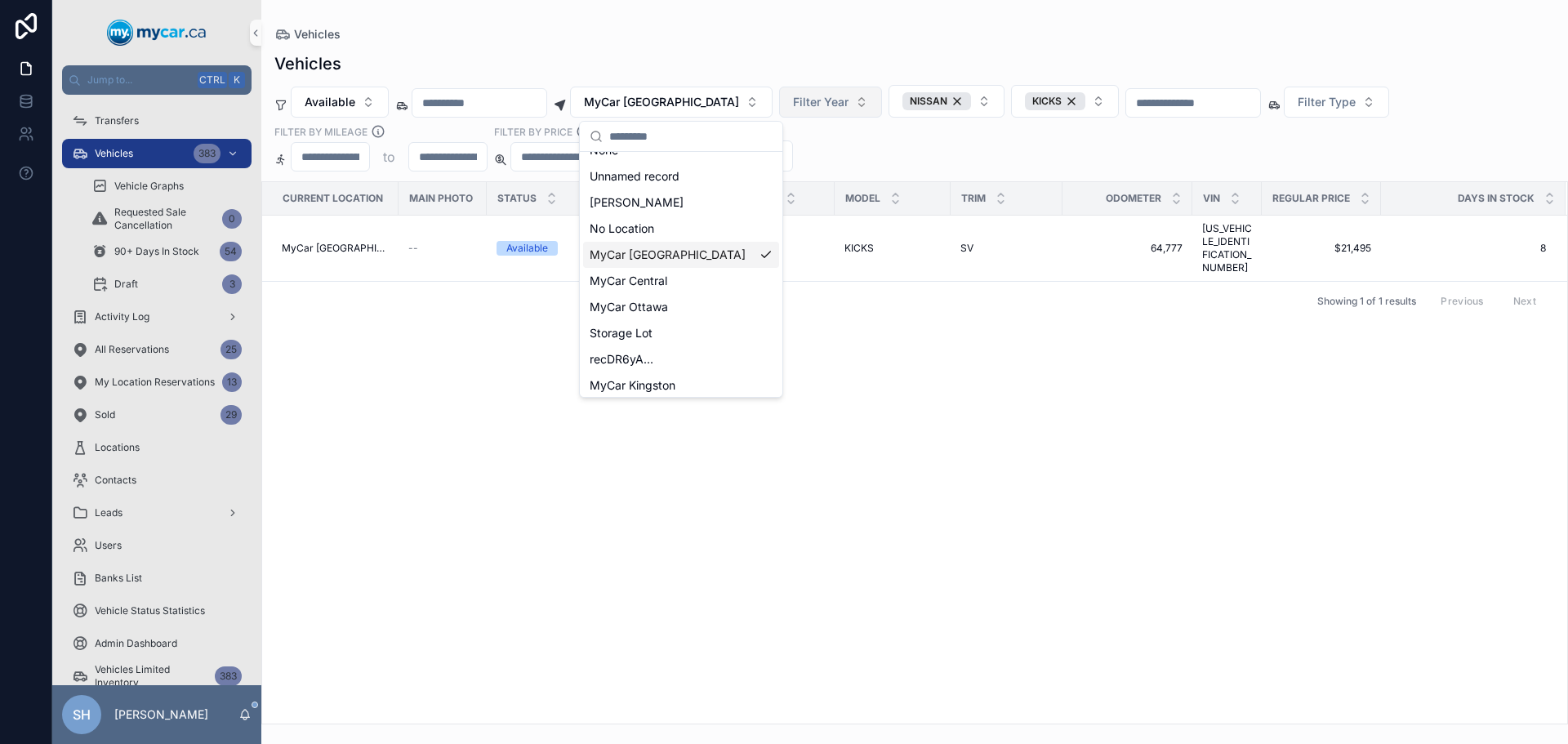
scroll to position [23, 0]
click at [664, 380] on span "MyCar Kingston" at bounding box center [632, 381] width 86 height 16
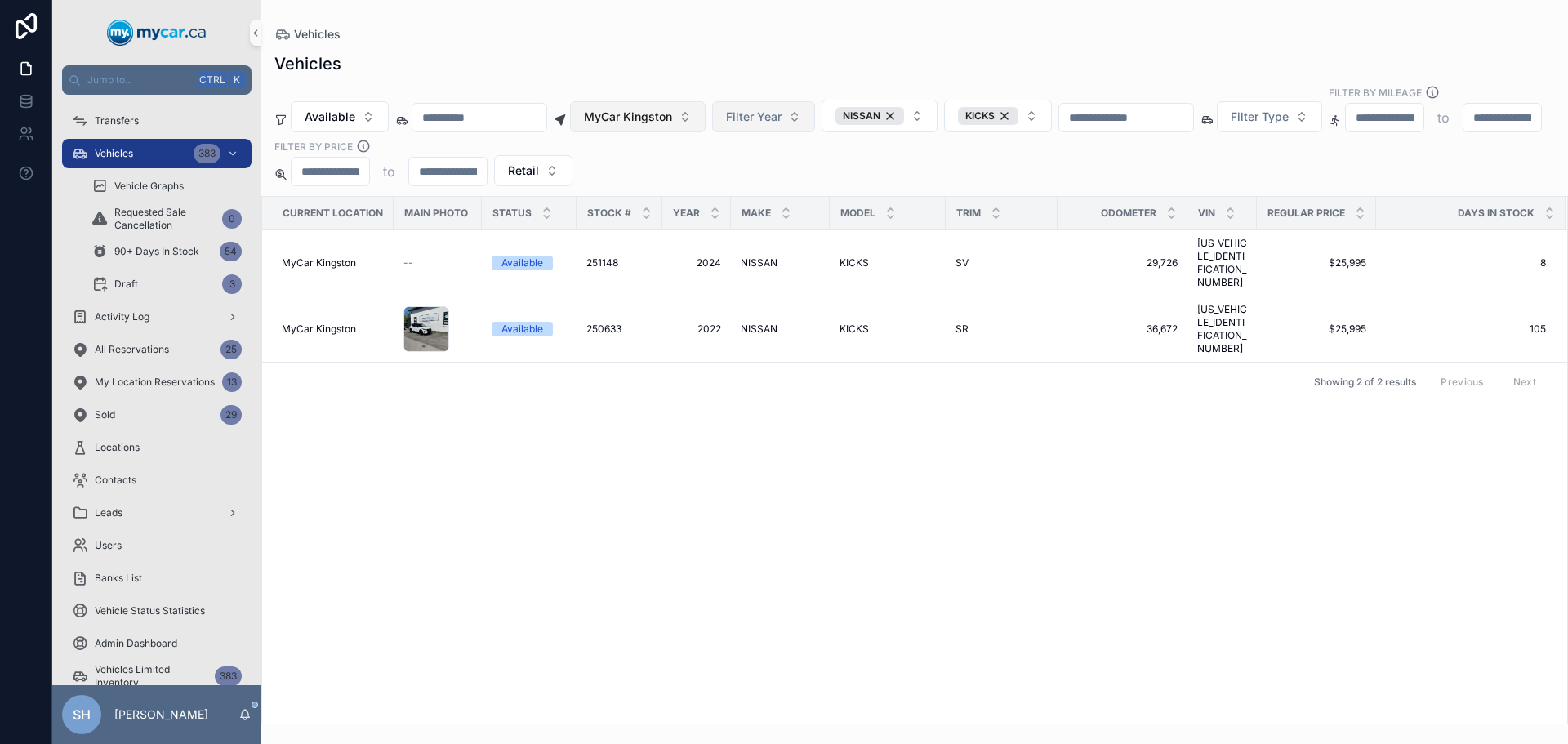
click at [672, 109] on span "MyCar Kingston" at bounding box center [628, 117] width 88 height 16
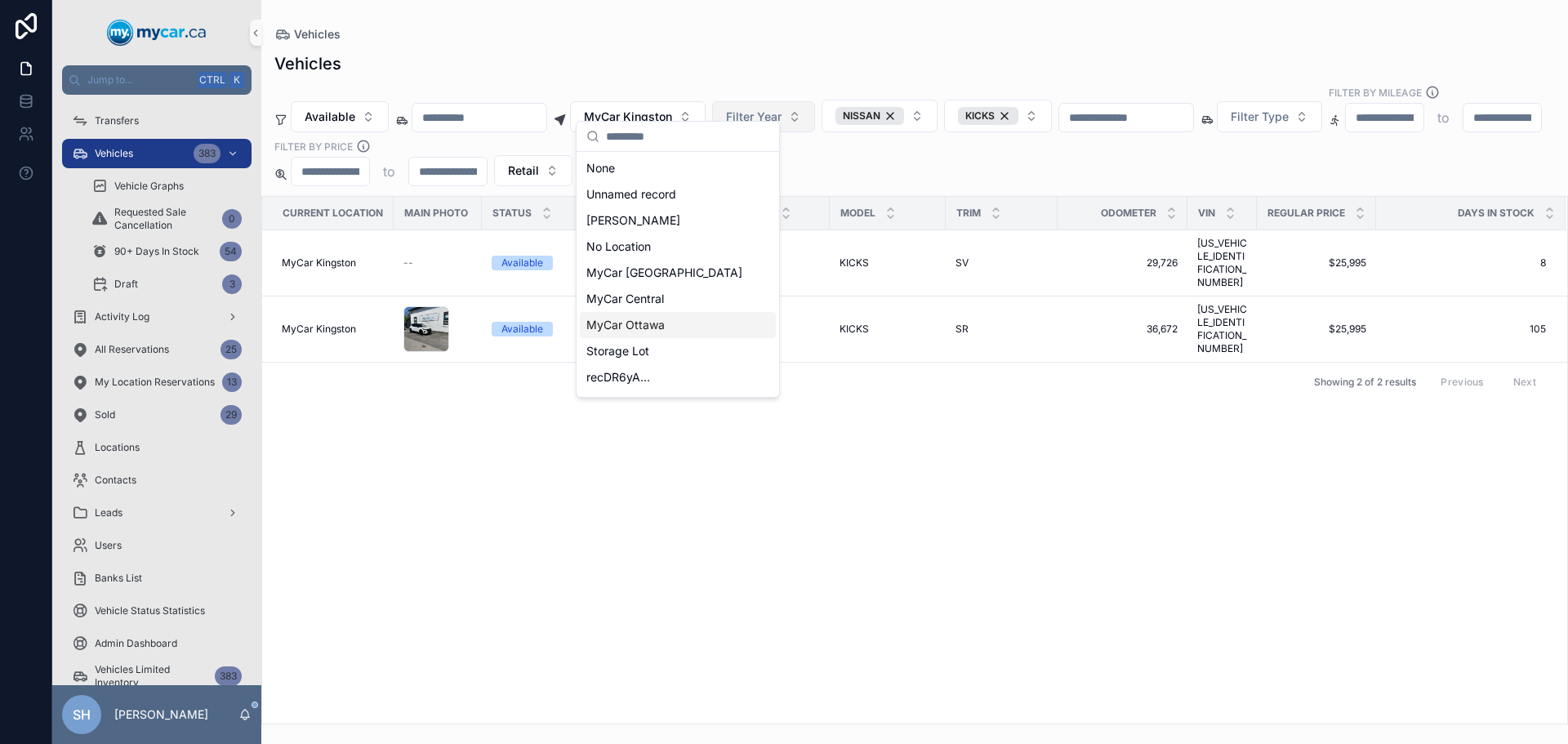
click at [651, 324] on span "MyCar Ottawa" at bounding box center [626, 325] width 79 height 16
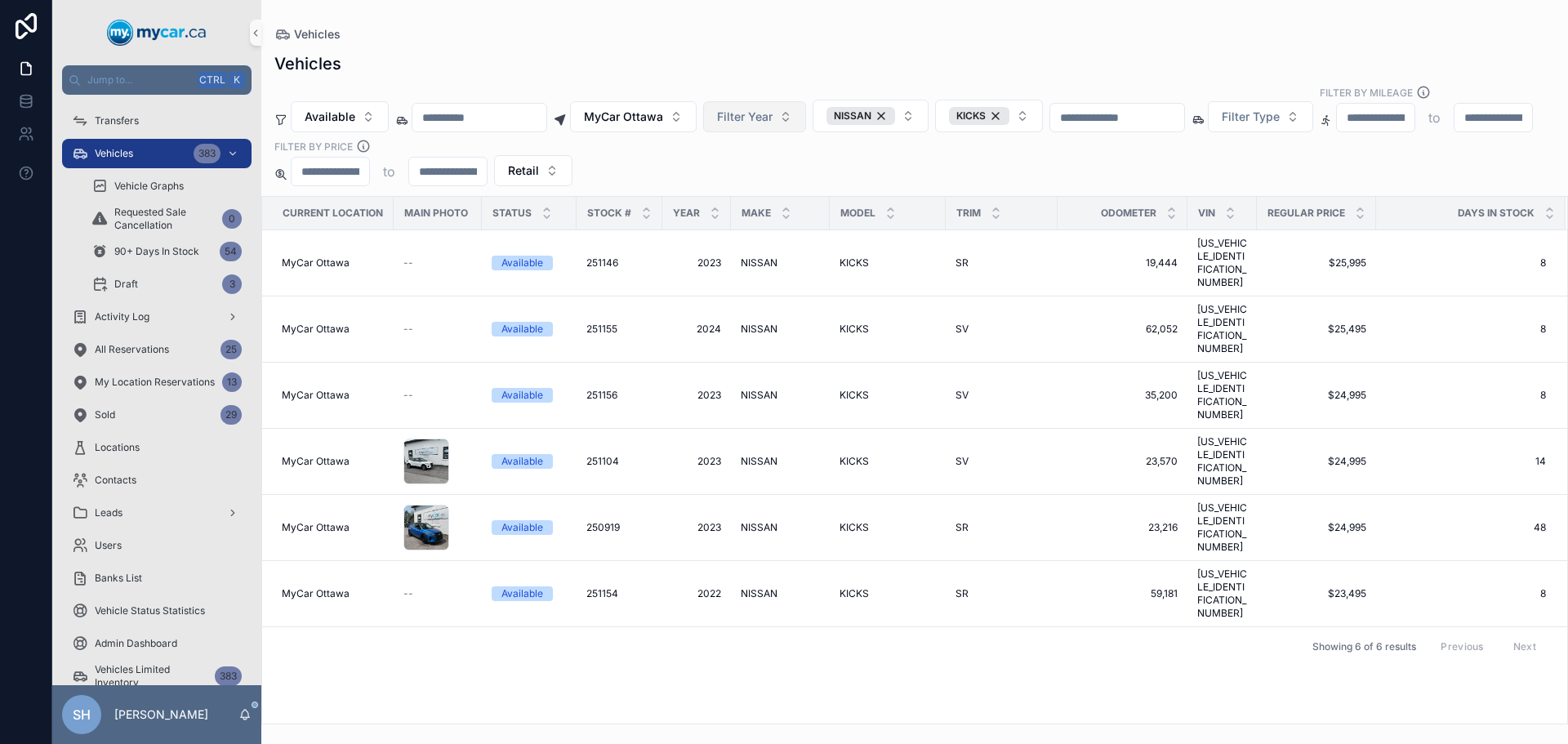
click at [729, 63] on div "Vehicles" at bounding box center [914, 64] width 1280 height 23
click at [663, 109] on span "MyCar Ottawa" at bounding box center [623, 117] width 79 height 16
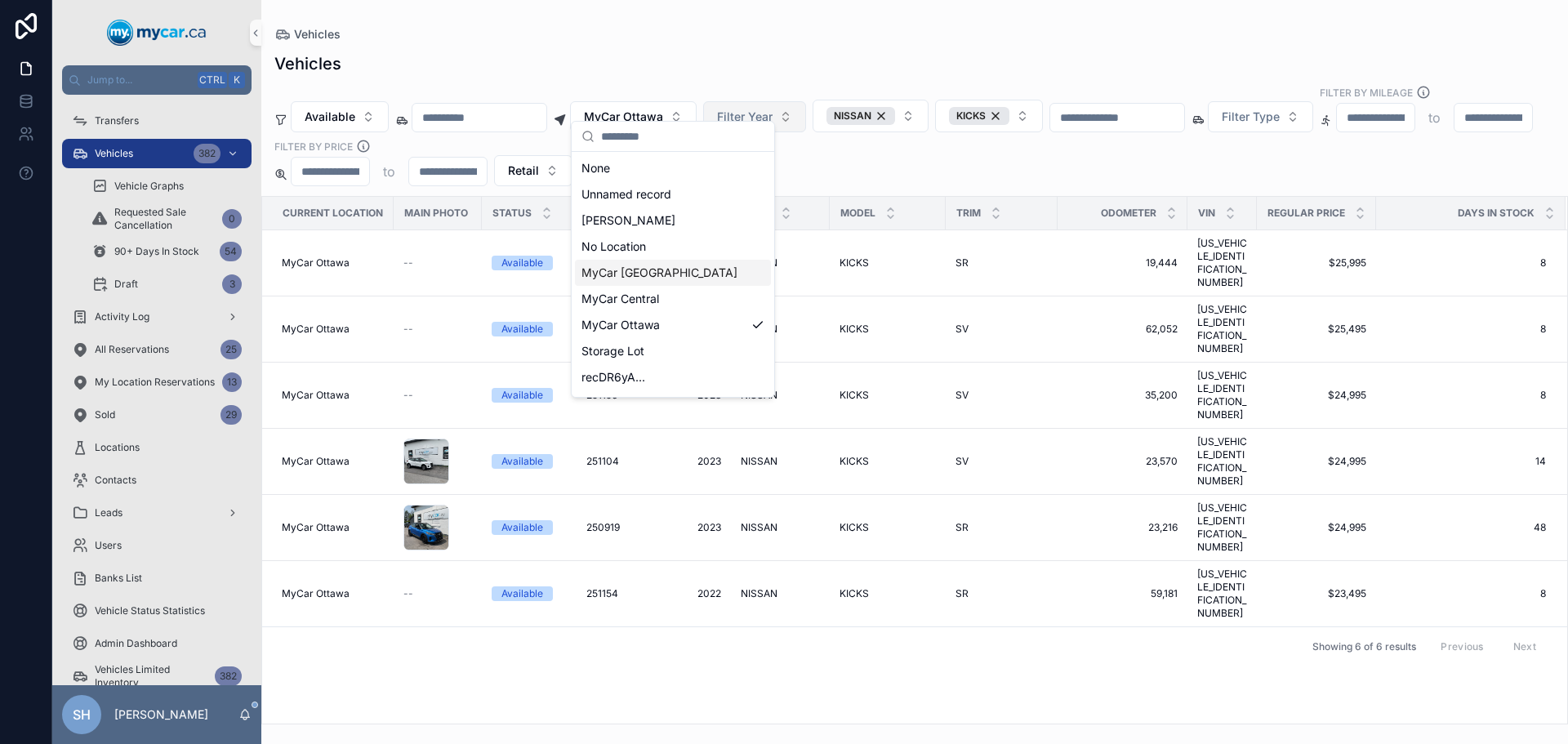
click at [654, 274] on span "MyCar [GEOGRAPHIC_DATA]" at bounding box center [659, 273] width 156 height 16
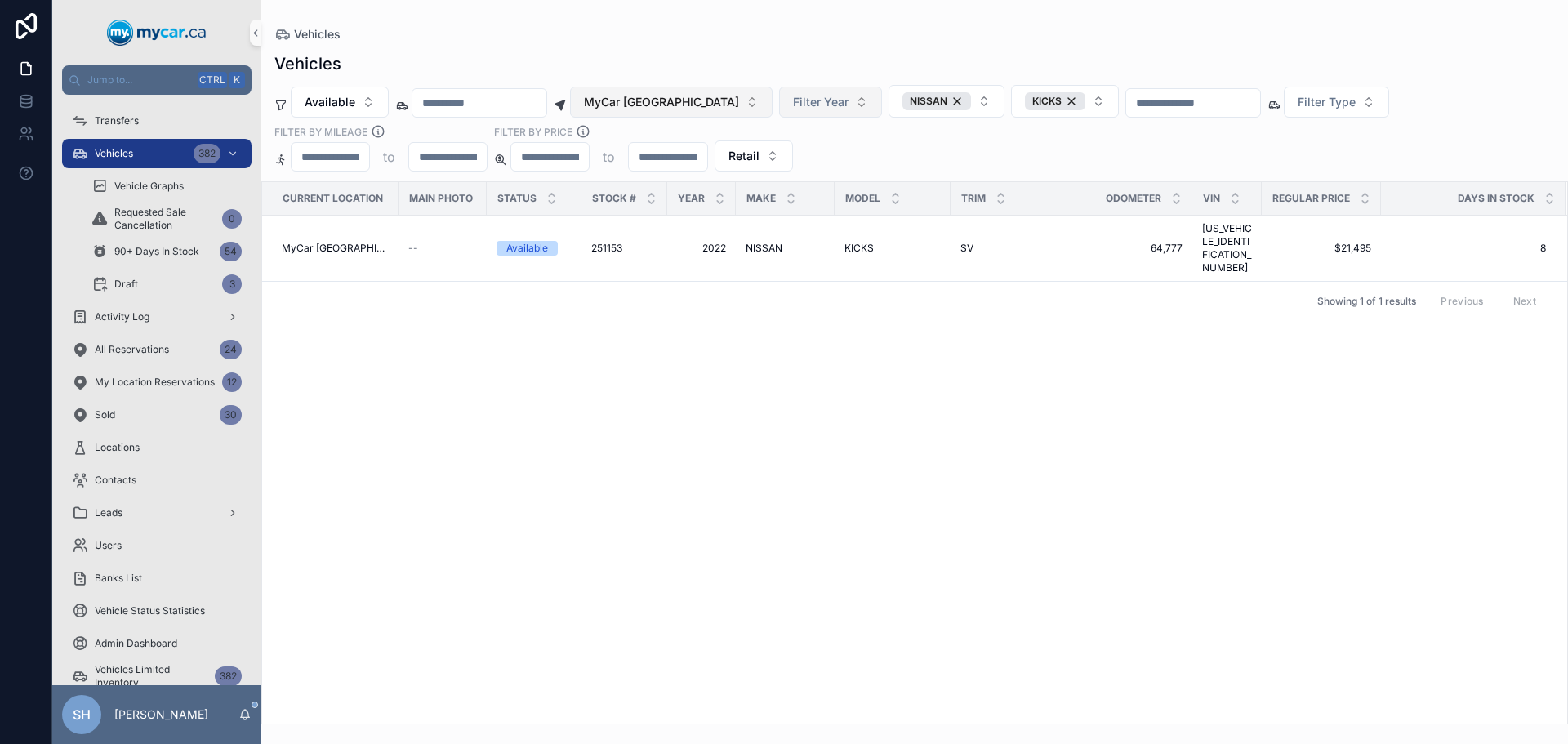
click at [679, 95] on span "MyCar [GEOGRAPHIC_DATA]" at bounding box center [662, 102] width 155 height 16
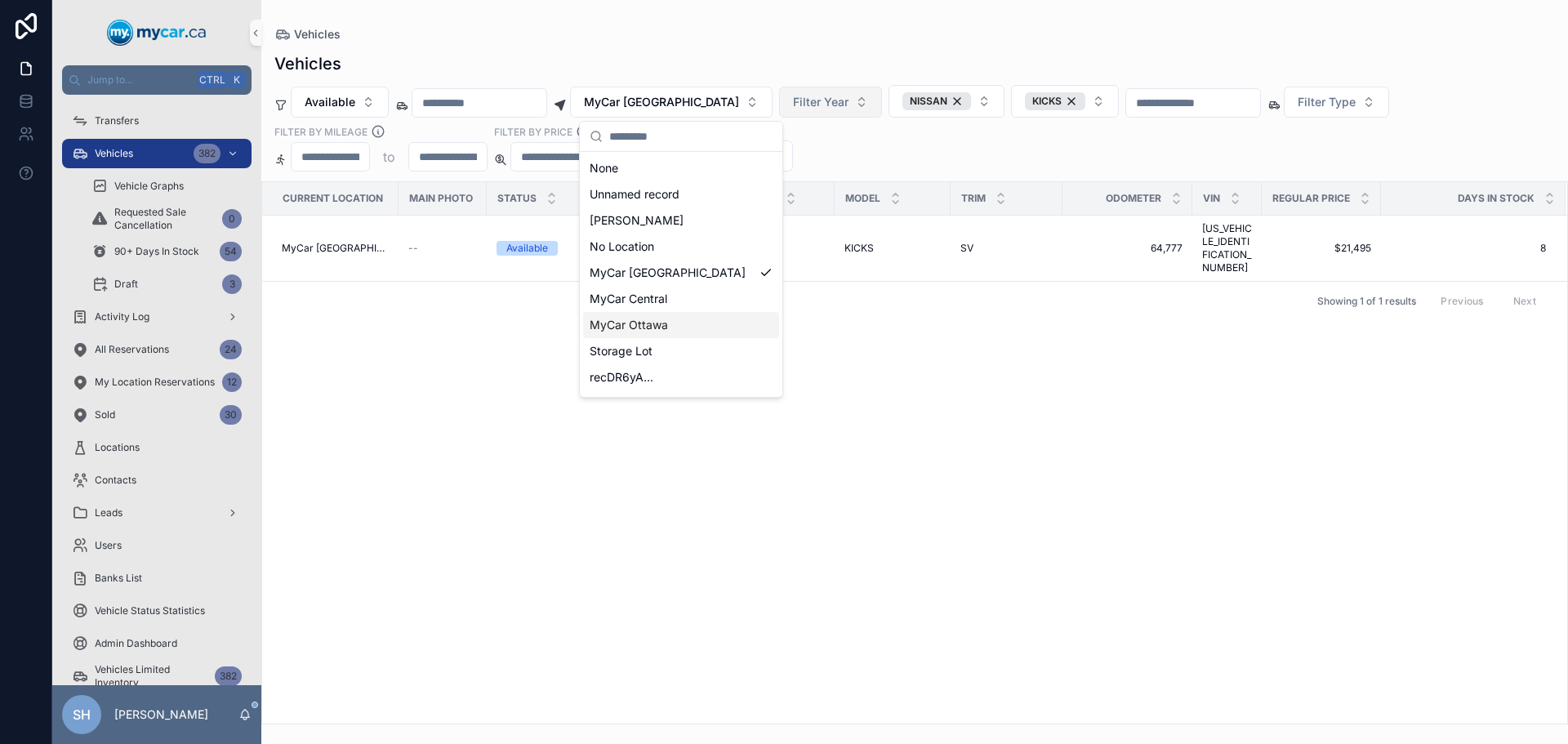
click at [654, 327] on span "MyCar Ottawa" at bounding box center [629, 325] width 79 height 16
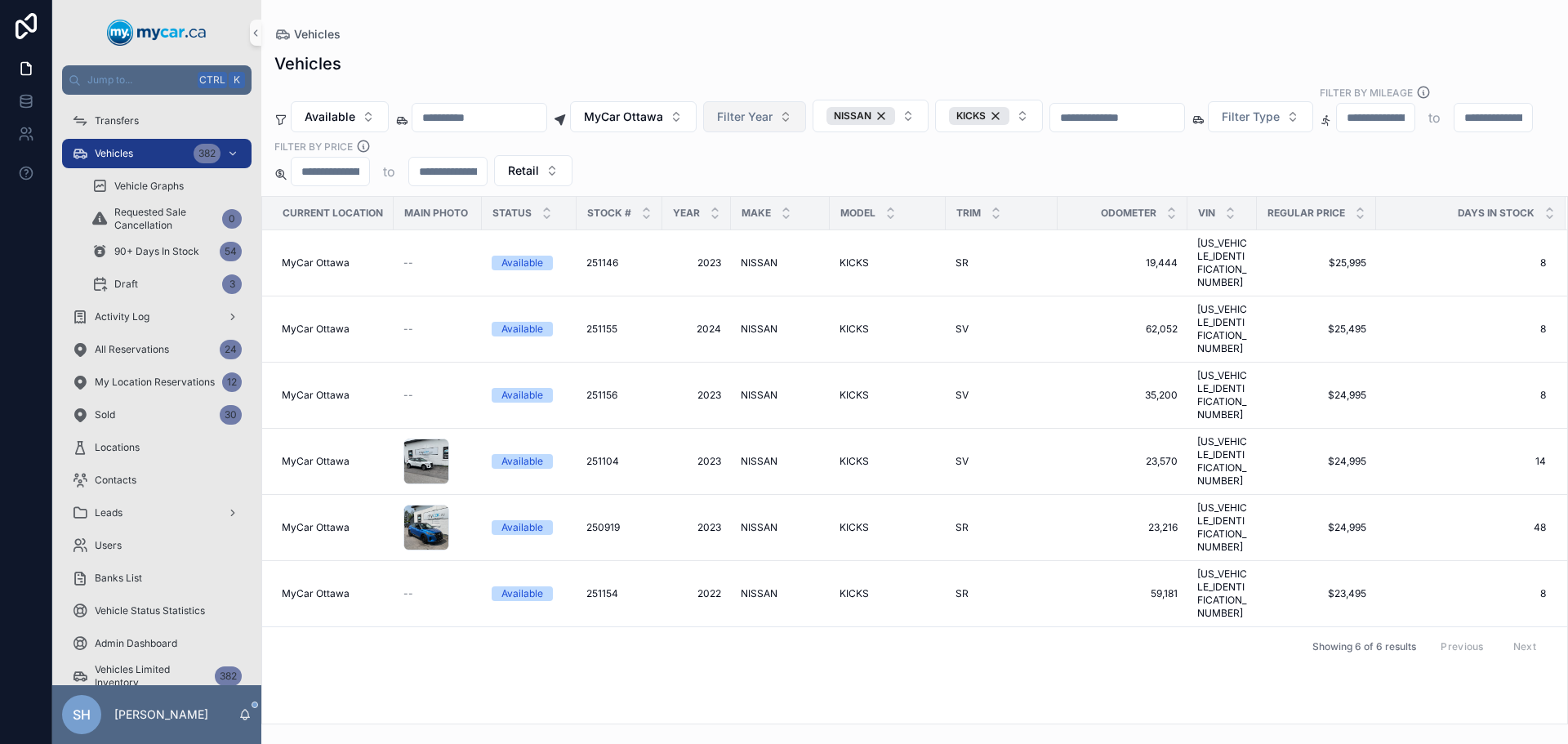
click at [721, 63] on div "Vehicles" at bounding box center [914, 64] width 1280 height 23
click at [768, 521] on span "NISSAN" at bounding box center [758, 528] width 37 height 13
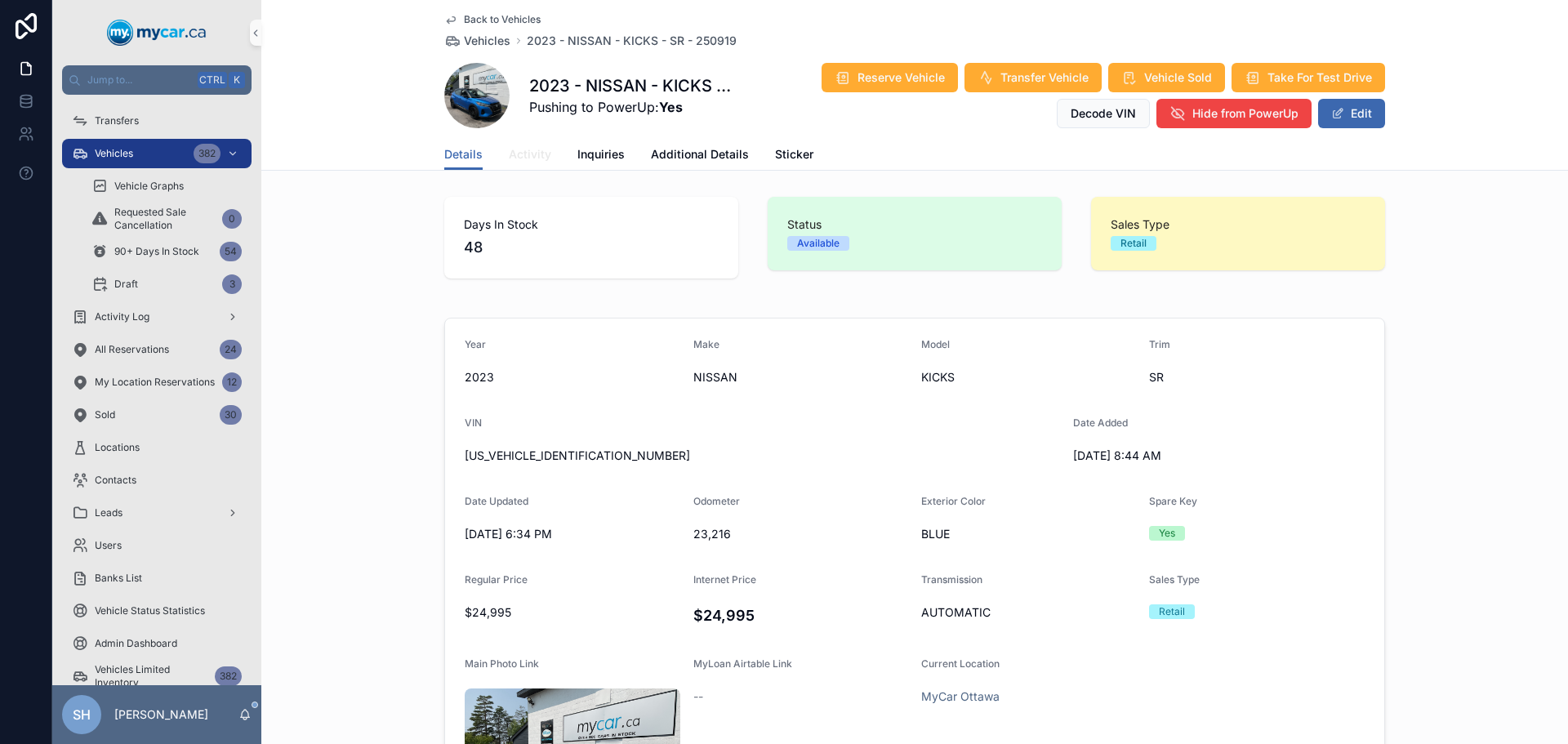
click at [536, 160] on span "Activity" at bounding box center [530, 155] width 43 height 16
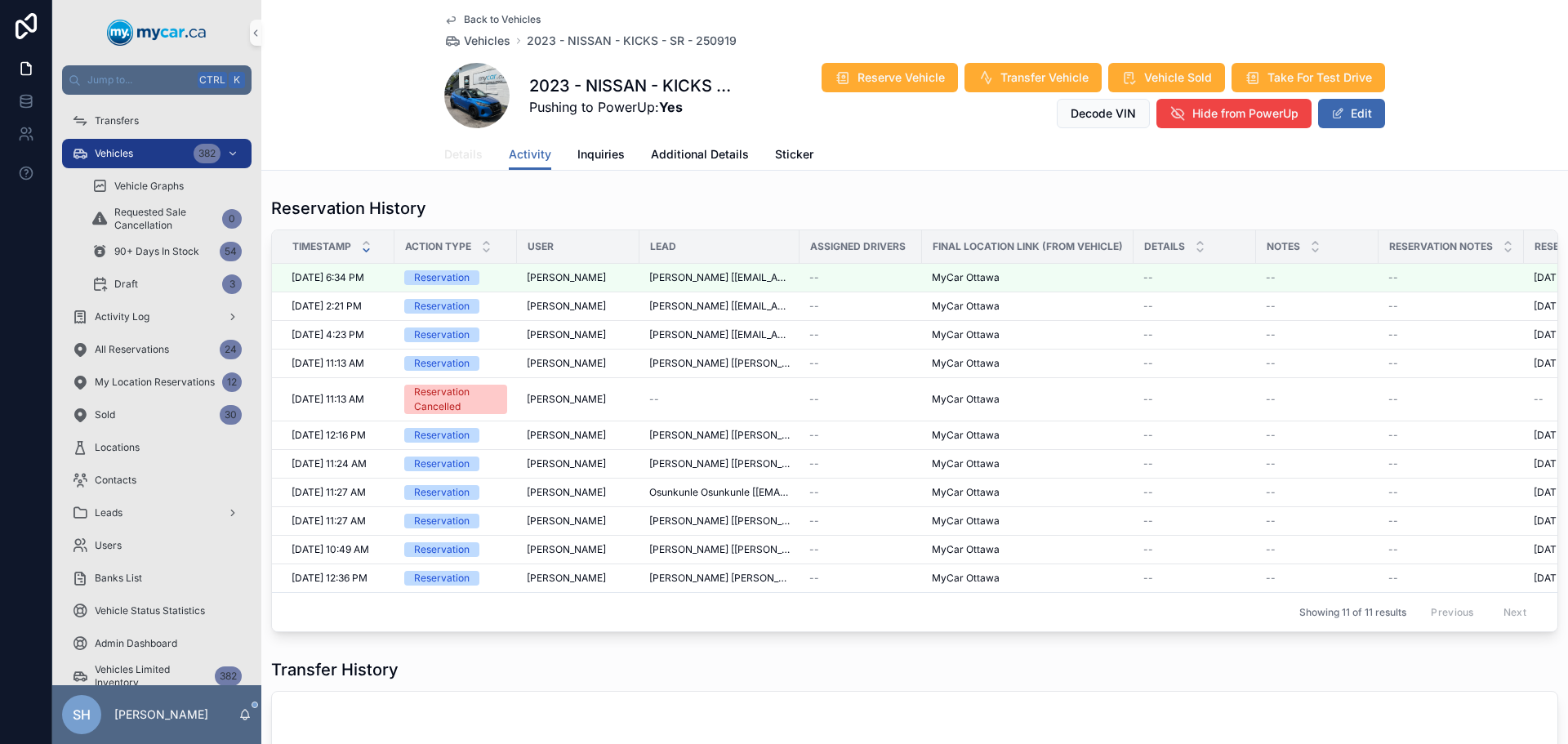
click at [465, 155] on span "Details" at bounding box center [463, 155] width 38 height 16
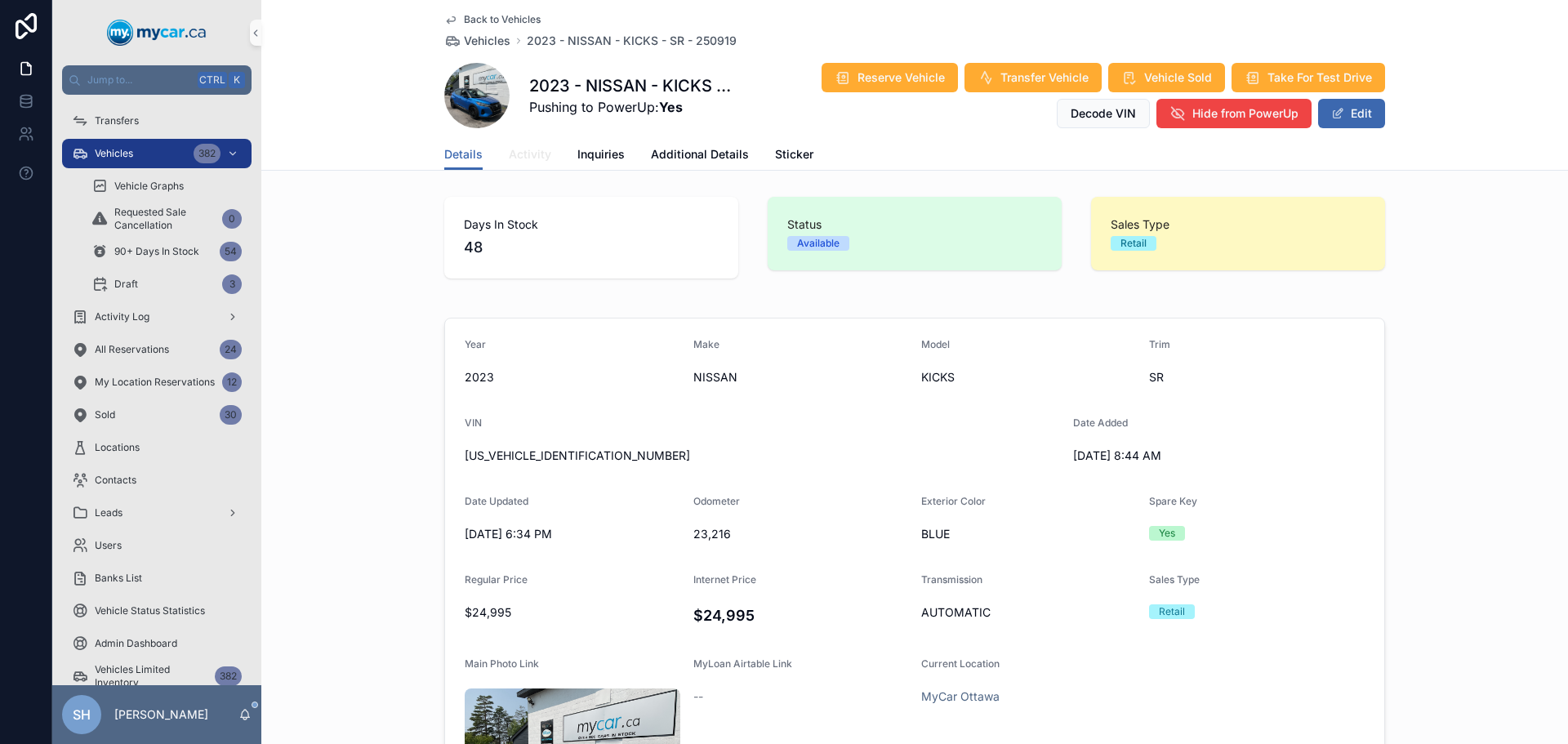
click at [532, 155] on span "Activity" at bounding box center [530, 155] width 43 height 16
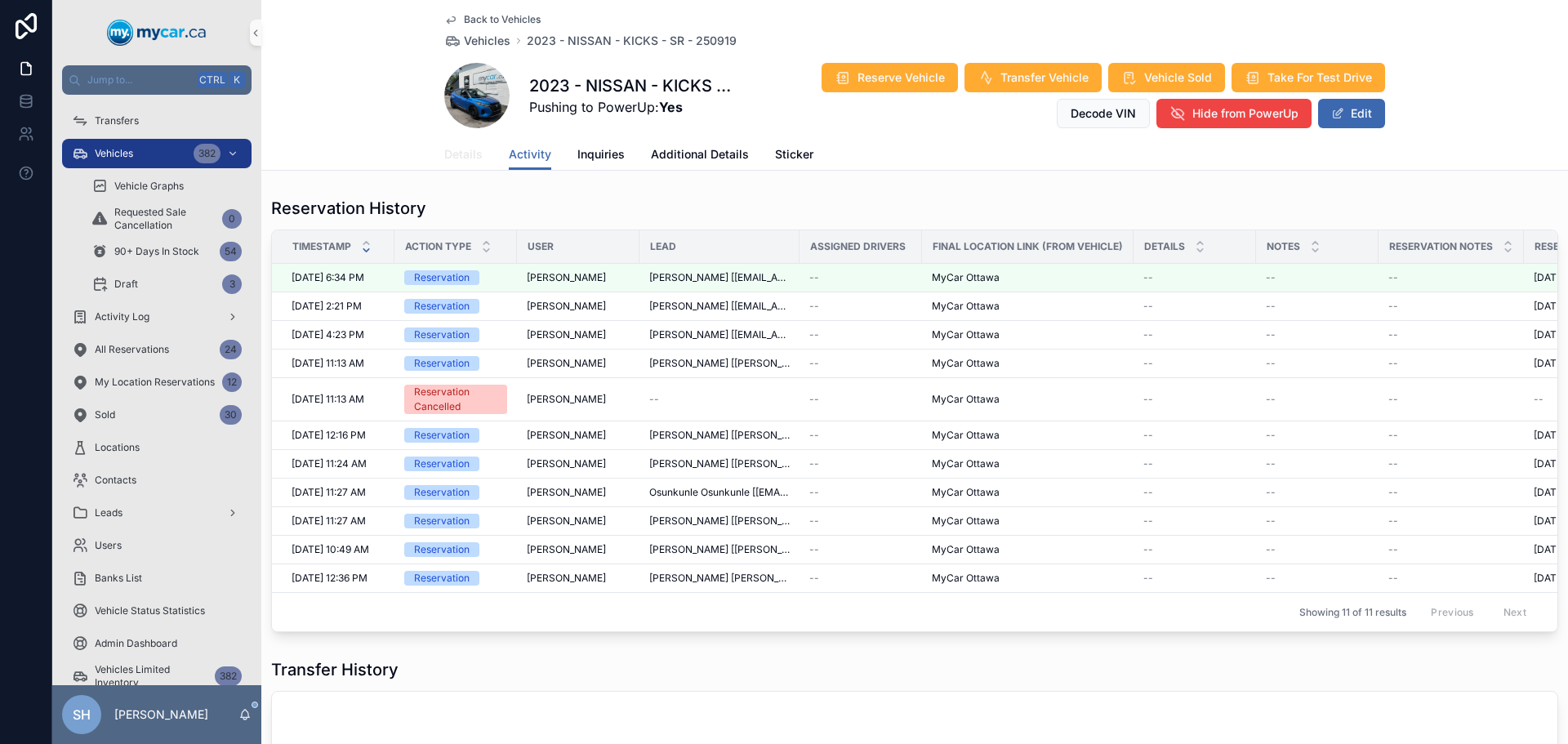
click at [446, 153] on span "Details" at bounding box center [463, 155] width 38 height 16
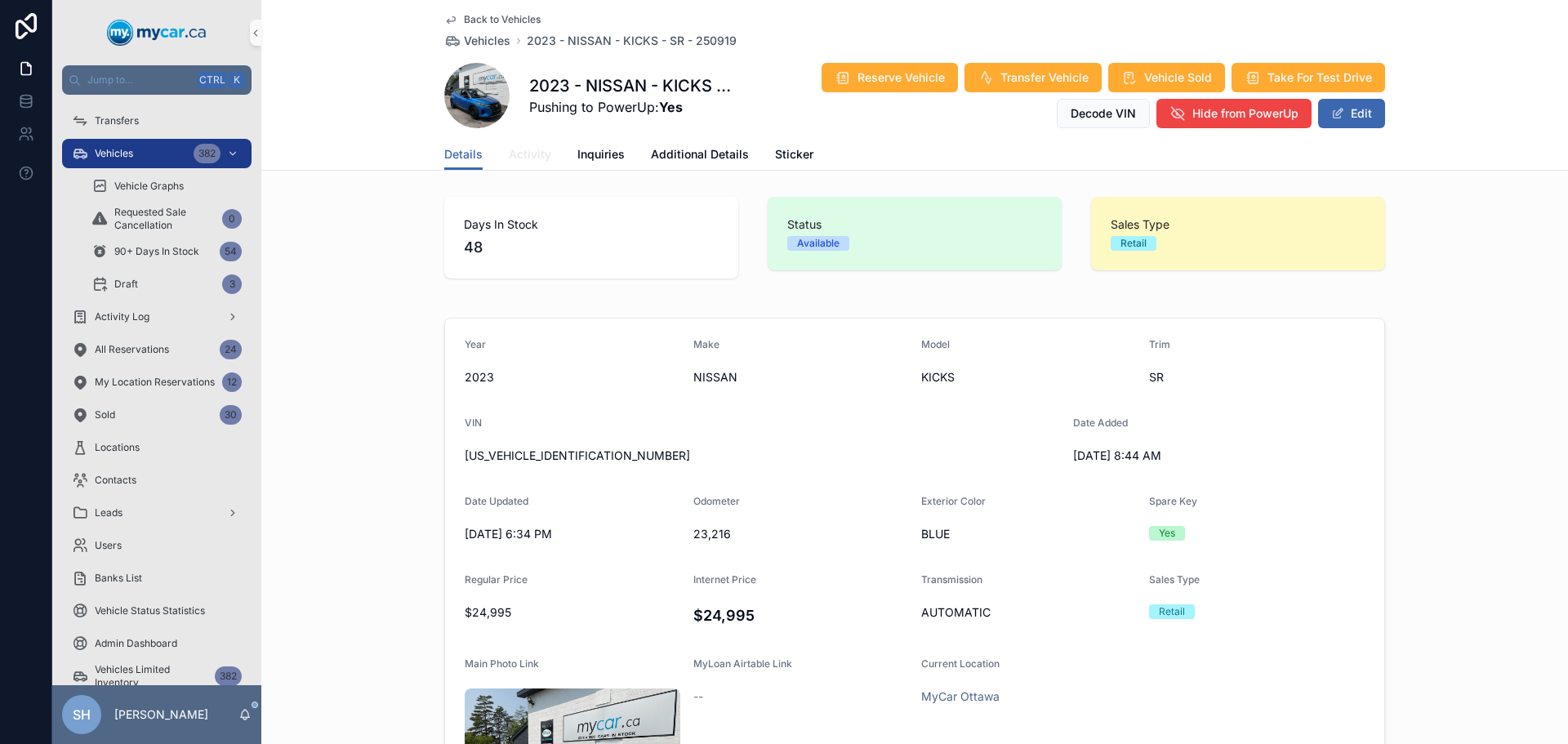
click at [510, 157] on span "Activity" at bounding box center [530, 155] width 43 height 16
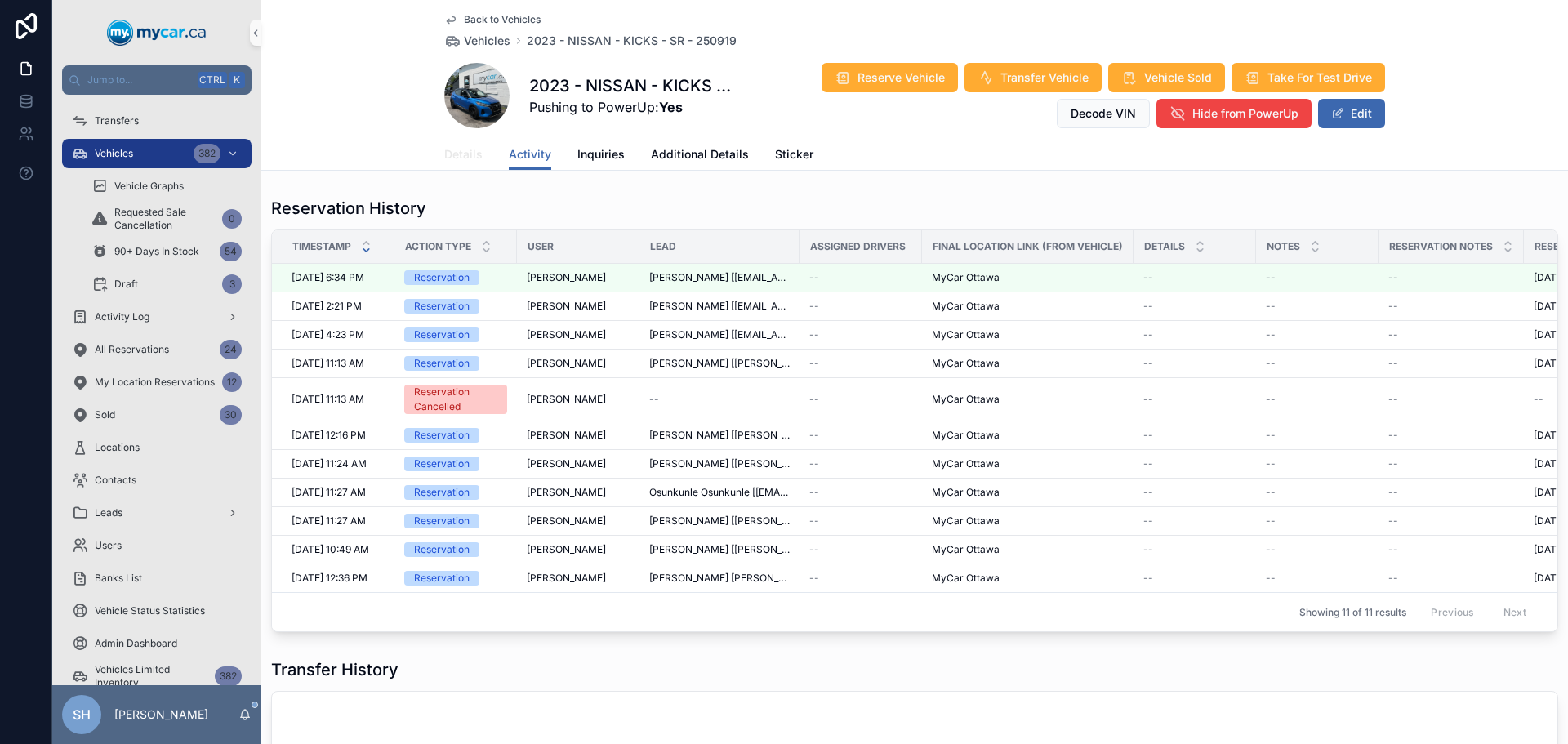
click at [456, 154] on span "Details" at bounding box center [463, 155] width 38 height 16
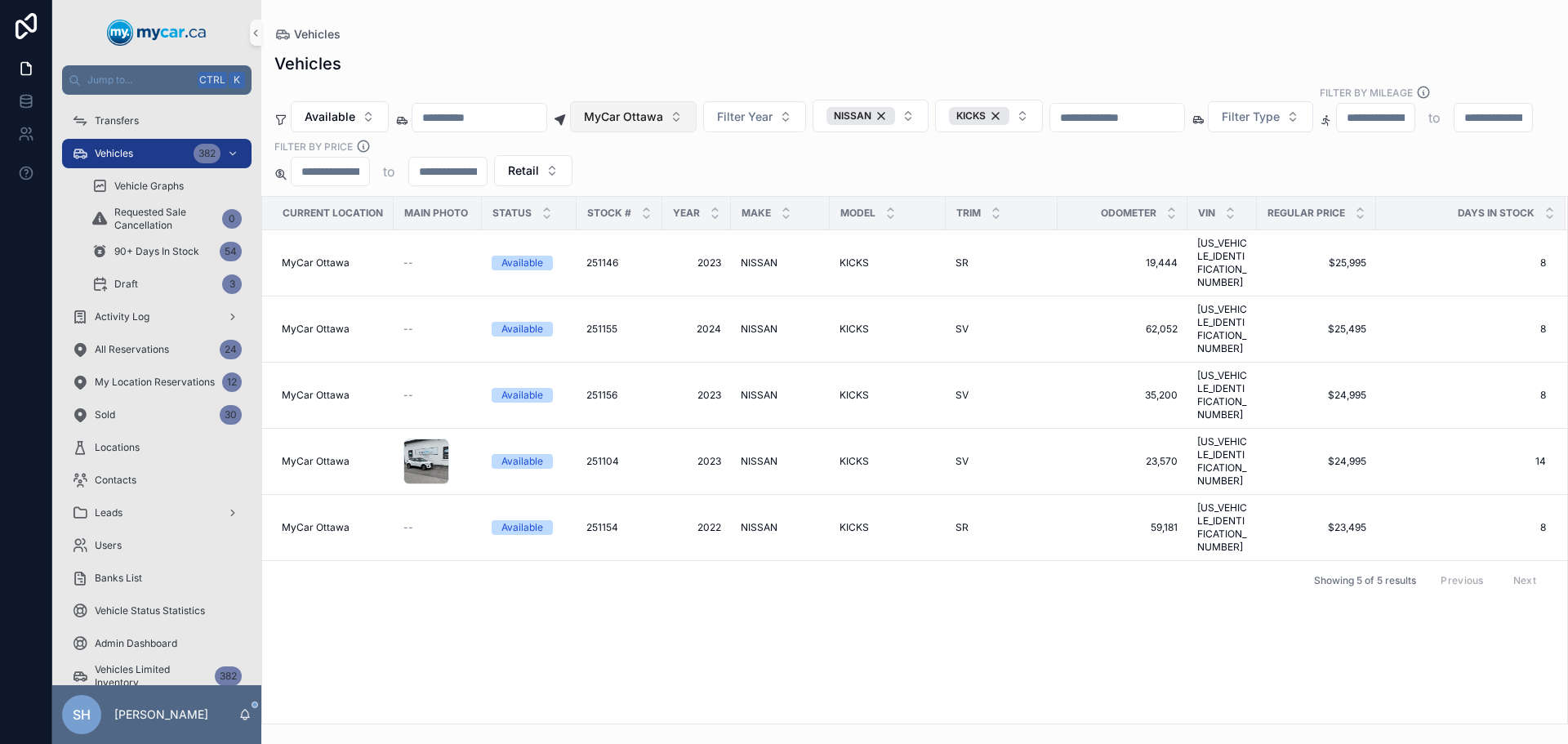
click at [663, 109] on span "MyCar Ottawa" at bounding box center [623, 117] width 79 height 16
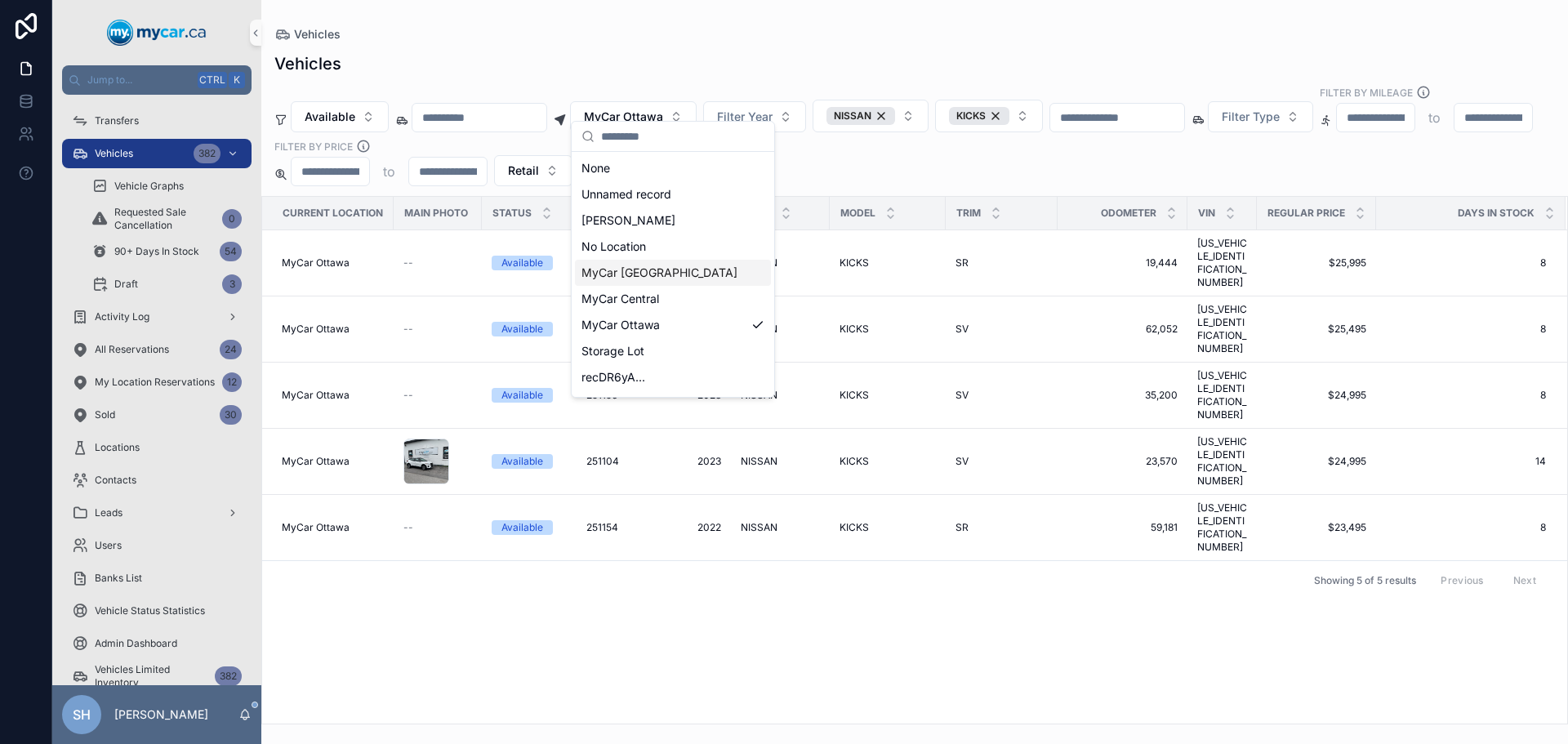
click at [659, 269] on span "MyCar [GEOGRAPHIC_DATA]" at bounding box center [659, 273] width 156 height 16
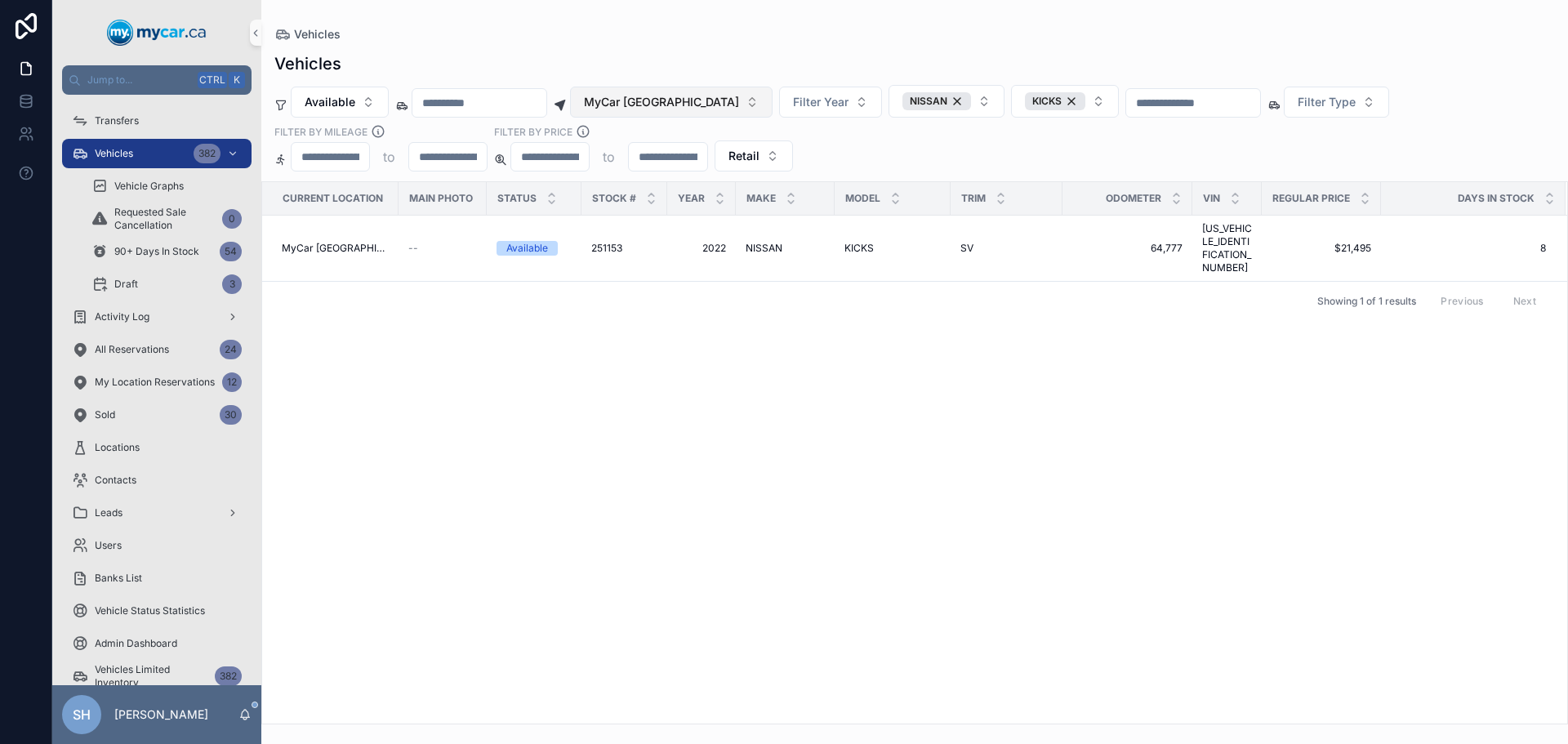
click at [640, 102] on span "MyCar [GEOGRAPHIC_DATA]" at bounding box center [662, 102] width 155 height 16
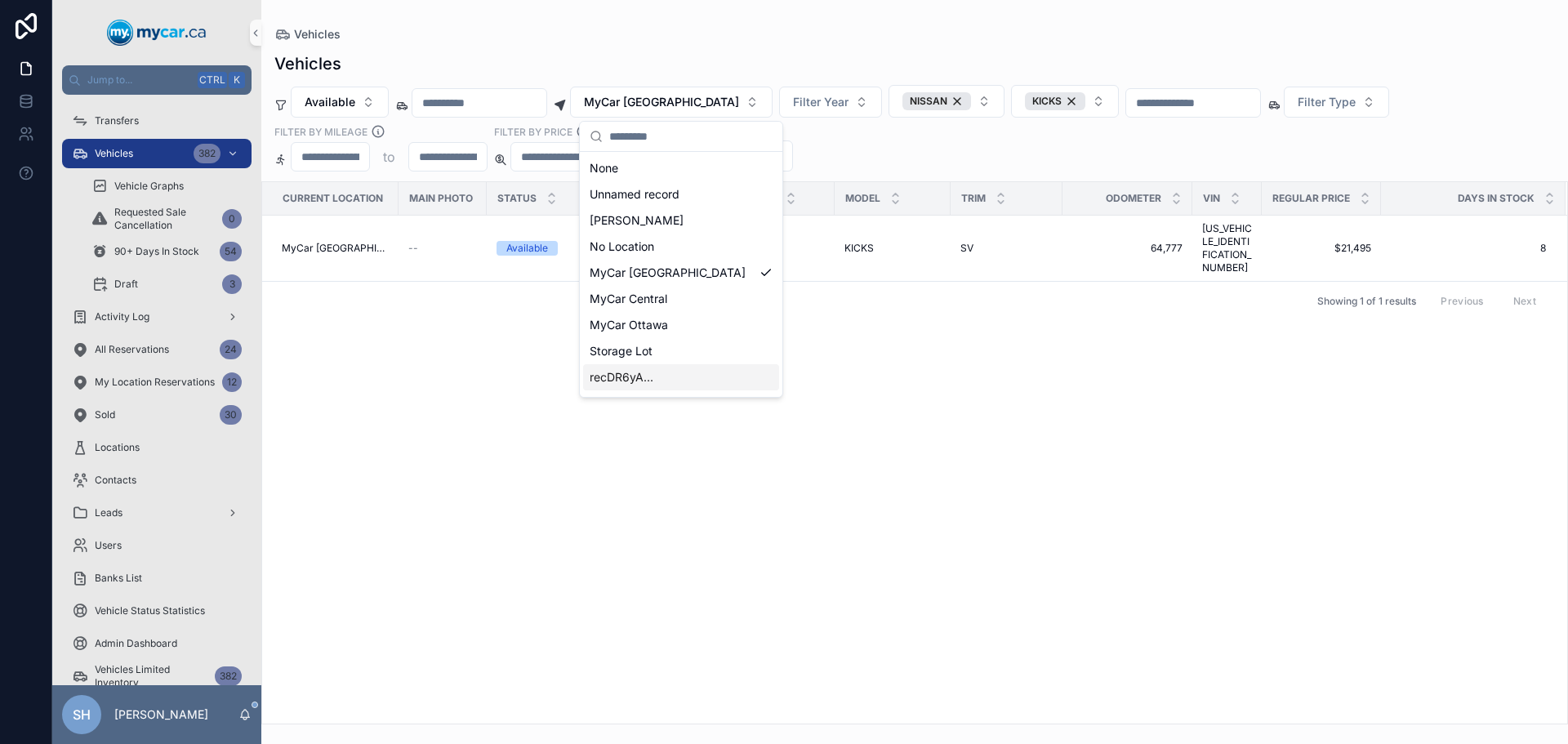
scroll to position [23, 0]
click at [643, 379] on span "MyCar Kingston" at bounding box center [632, 381] width 86 height 16
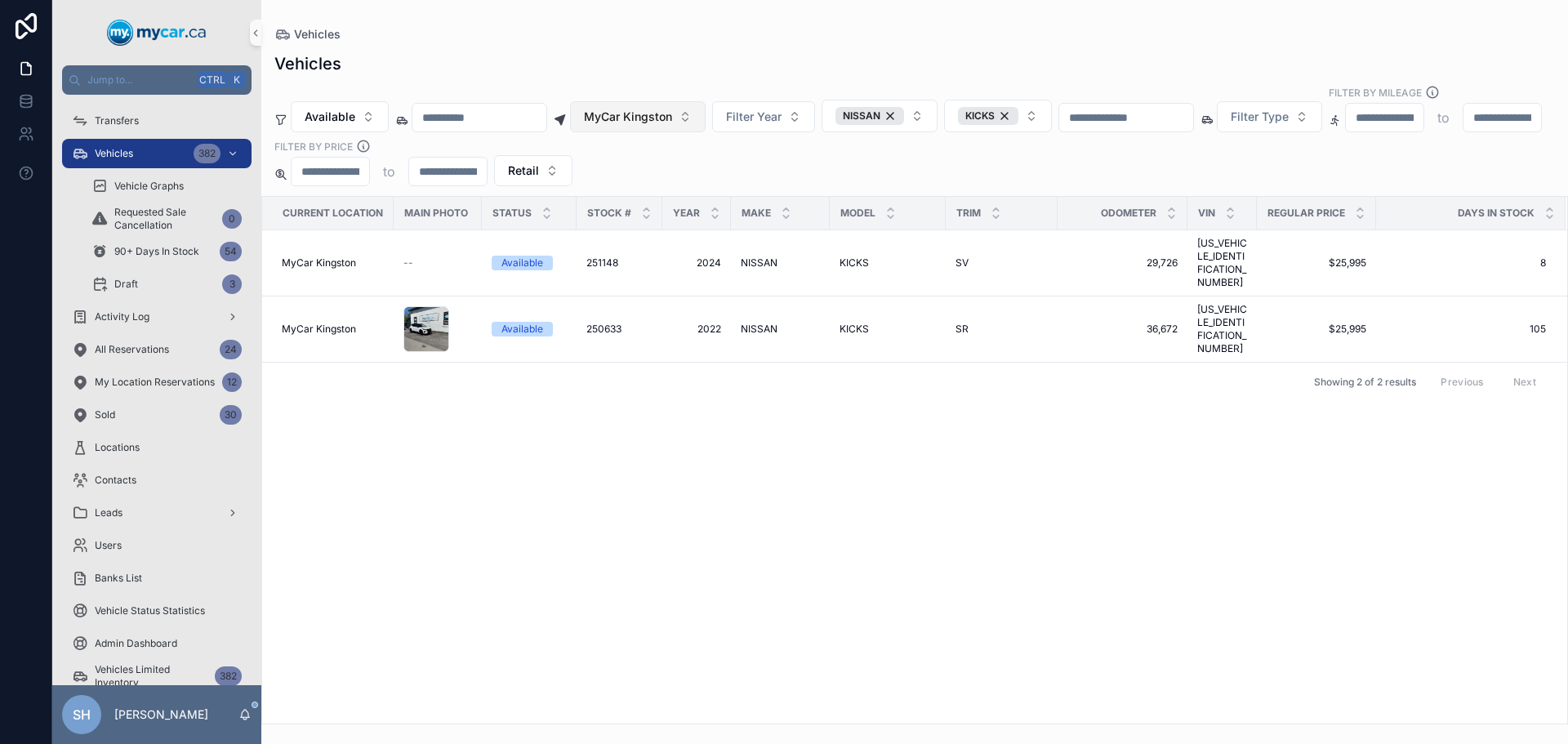
click at [663, 109] on span "MyCar Kingston" at bounding box center [628, 117] width 88 height 16
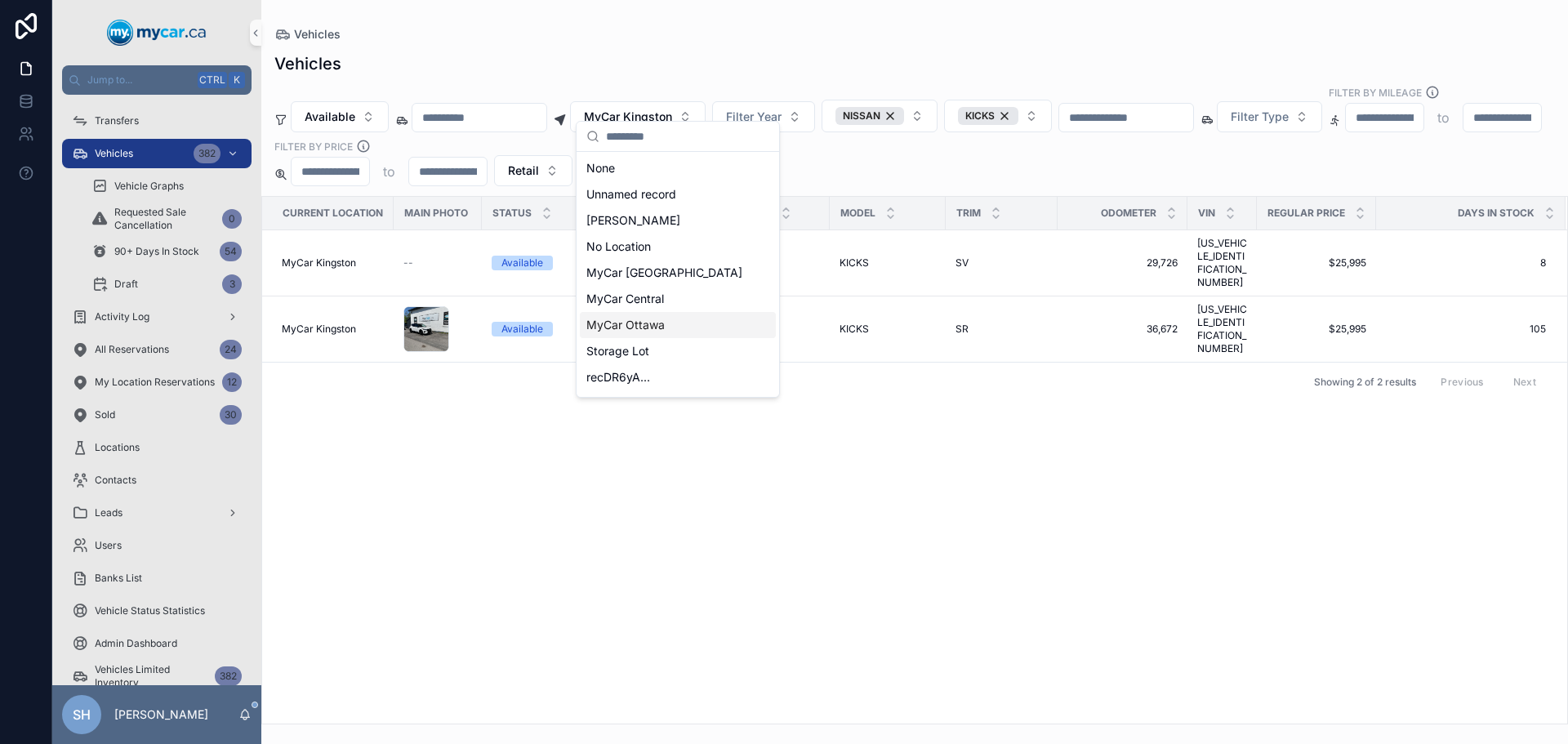
click at [658, 323] on span "MyCar Ottawa" at bounding box center [626, 325] width 79 height 16
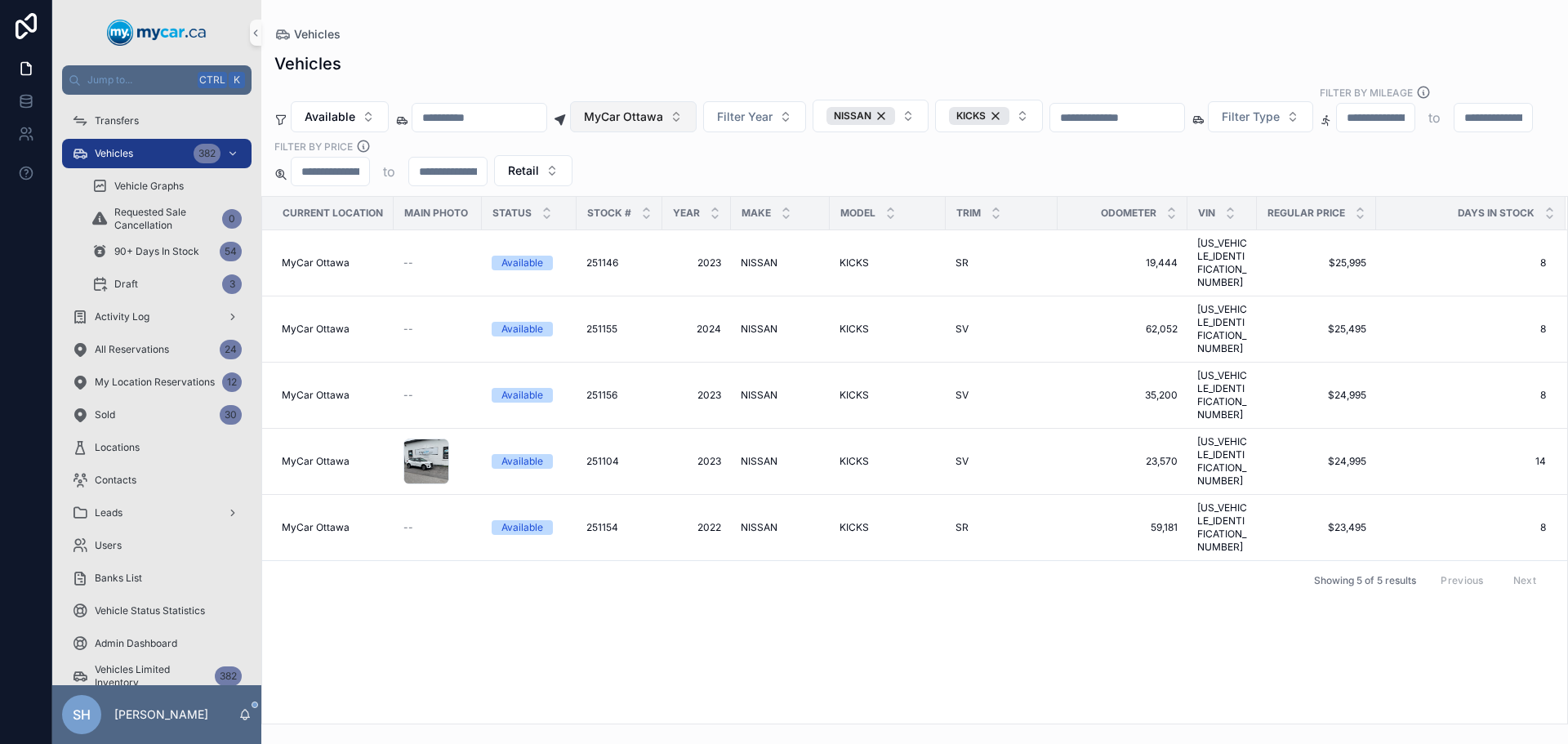
click at [663, 109] on span "MyCar Ottawa" at bounding box center [623, 117] width 79 height 16
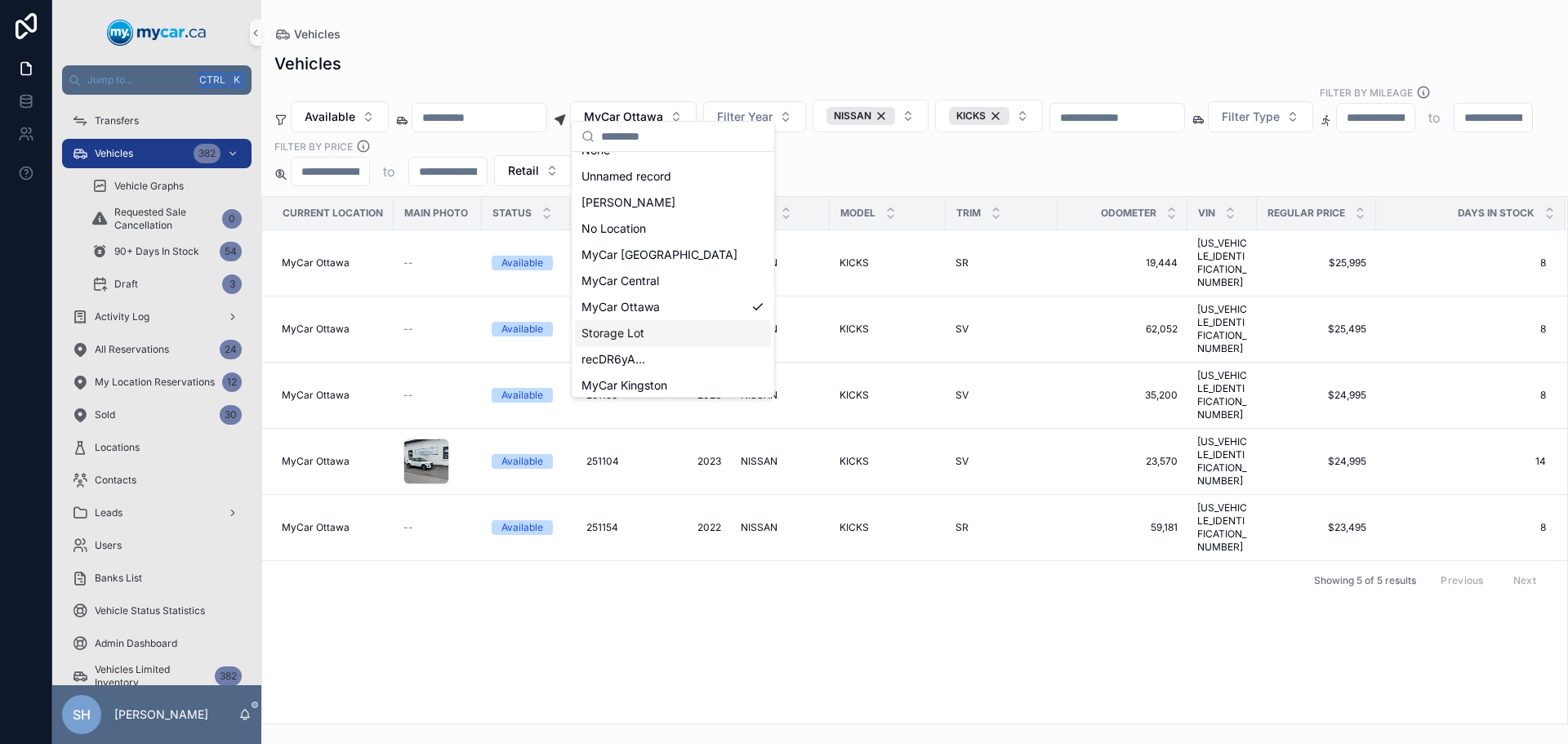
scroll to position [23, 0]
click at [612, 377] on span "MyCar Kingston" at bounding box center [624, 381] width 86 height 16
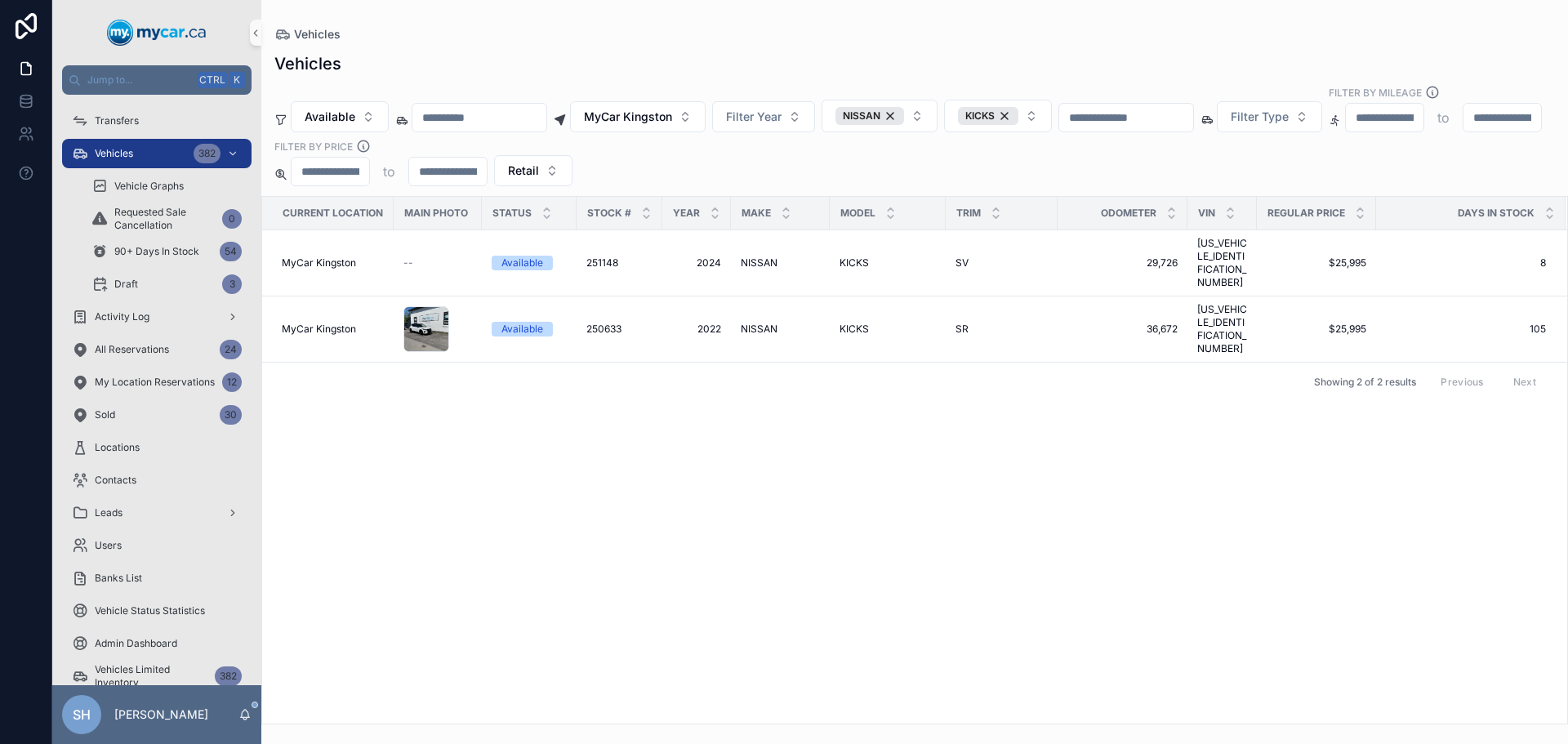
click at [567, 110] on span "scrollable content" at bounding box center [560, 117] width 13 height 13
click at [650, 109] on span "MyCar Kingston" at bounding box center [628, 117] width 88 height 16
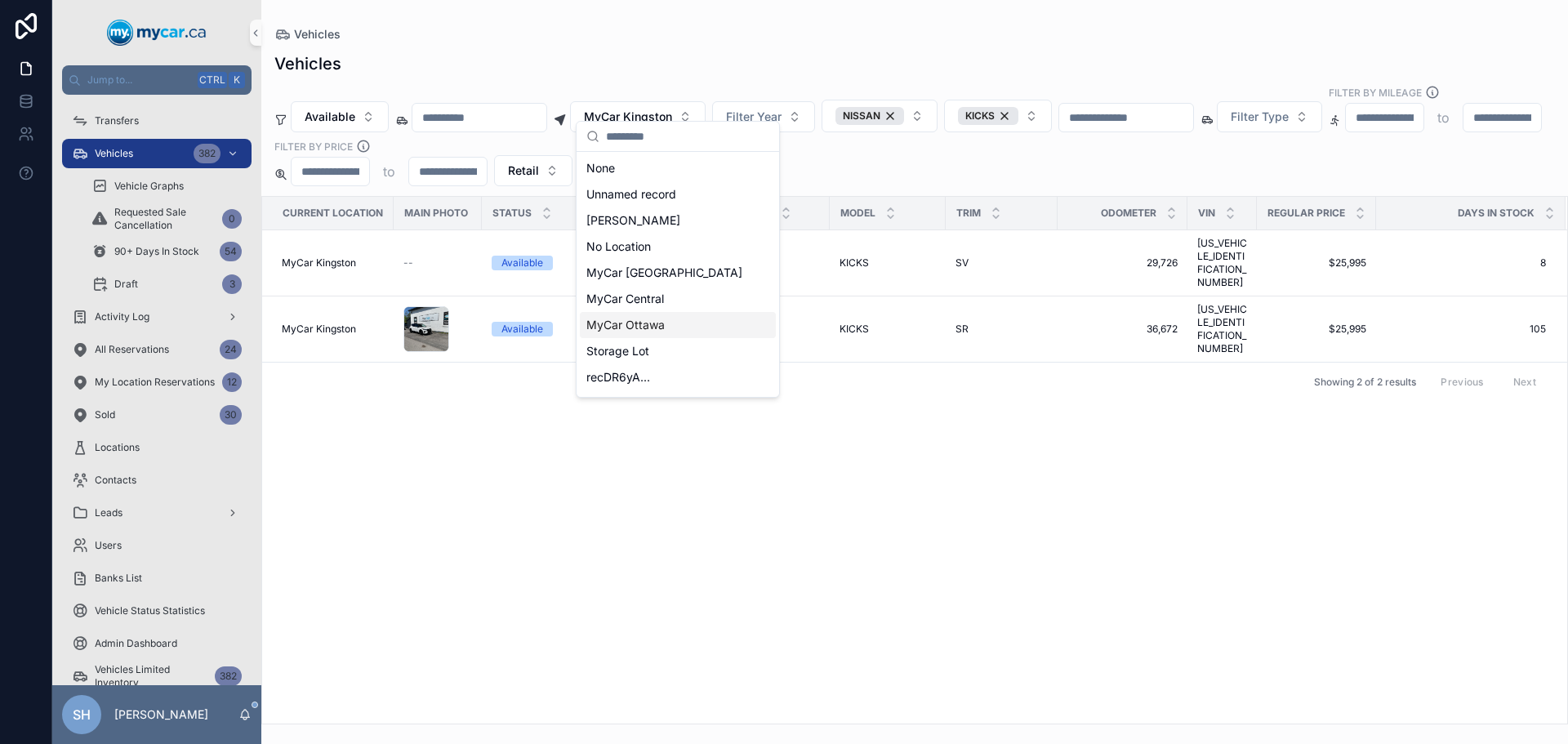
click at [659, 325] on span "MyCar Ottawa" at bounding box center [626, 325] width 79 height 16
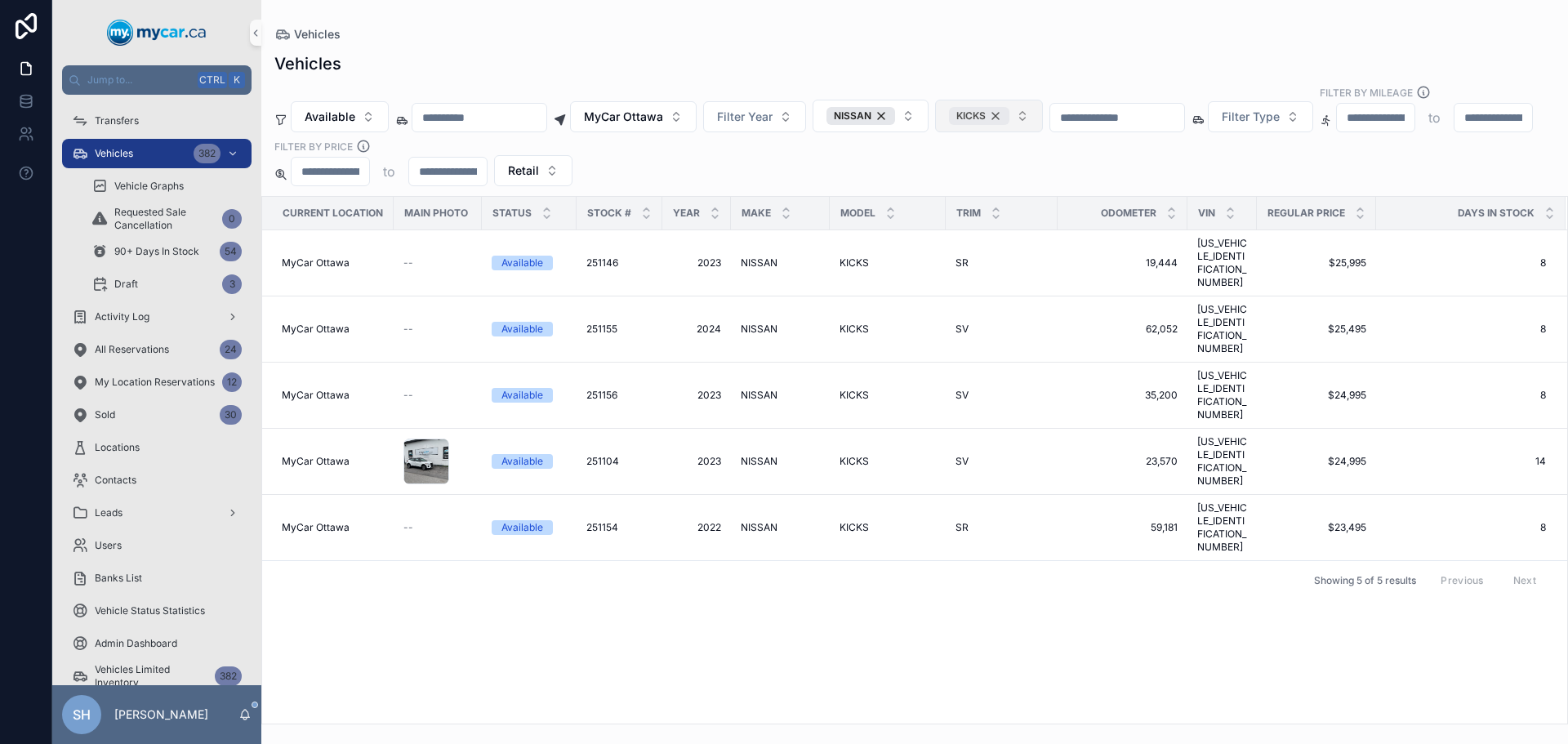
click at [1009, 107] on div "KICKS" at bounding box center [979, 116] width 61 height 18
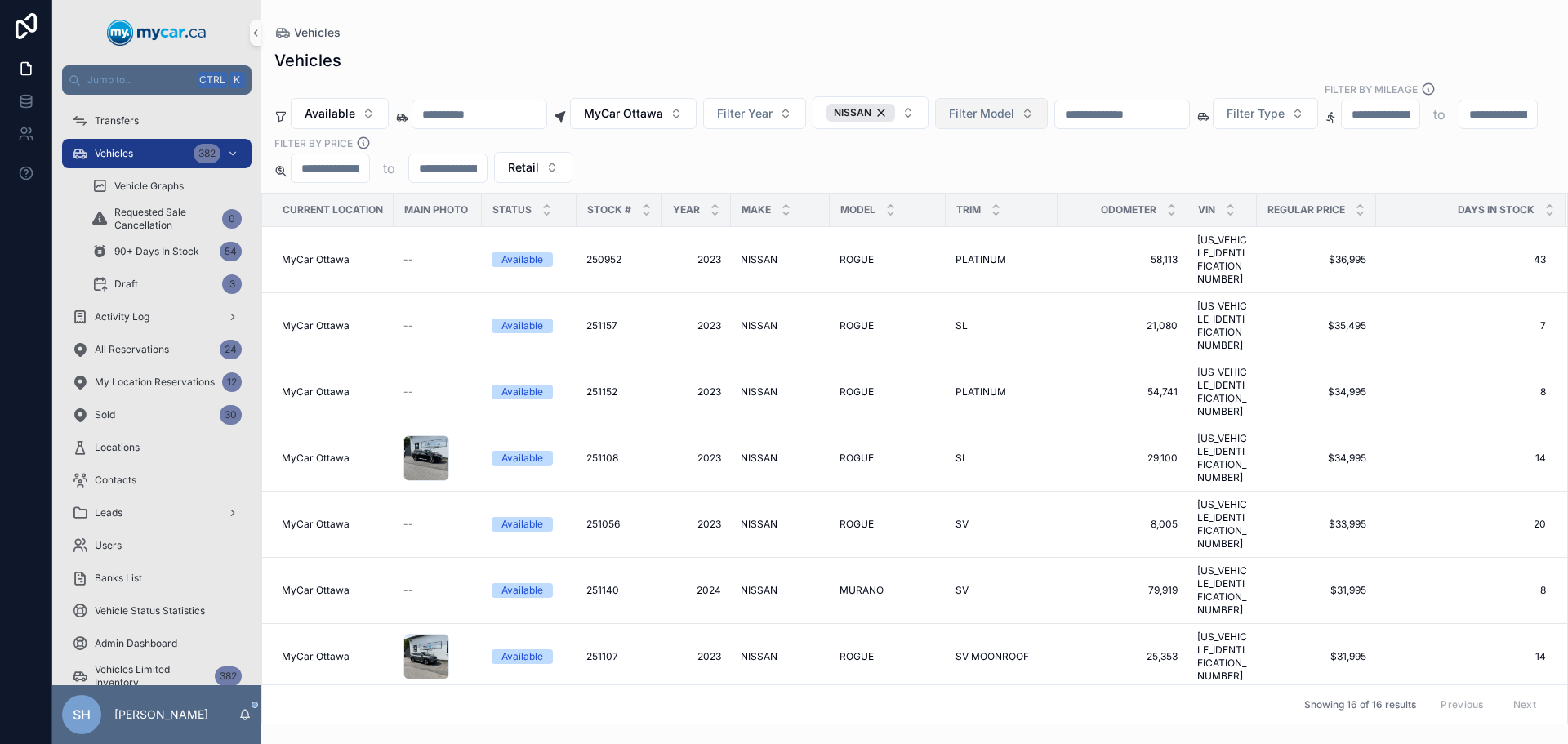
click at [1014, 106] on span "Filter Model" at bounding box center [982, 114] width 65 height 16
type input "***"
click at [969, 157] on span "ROGUE" at bounding box center [958, 165] width 39 height 16
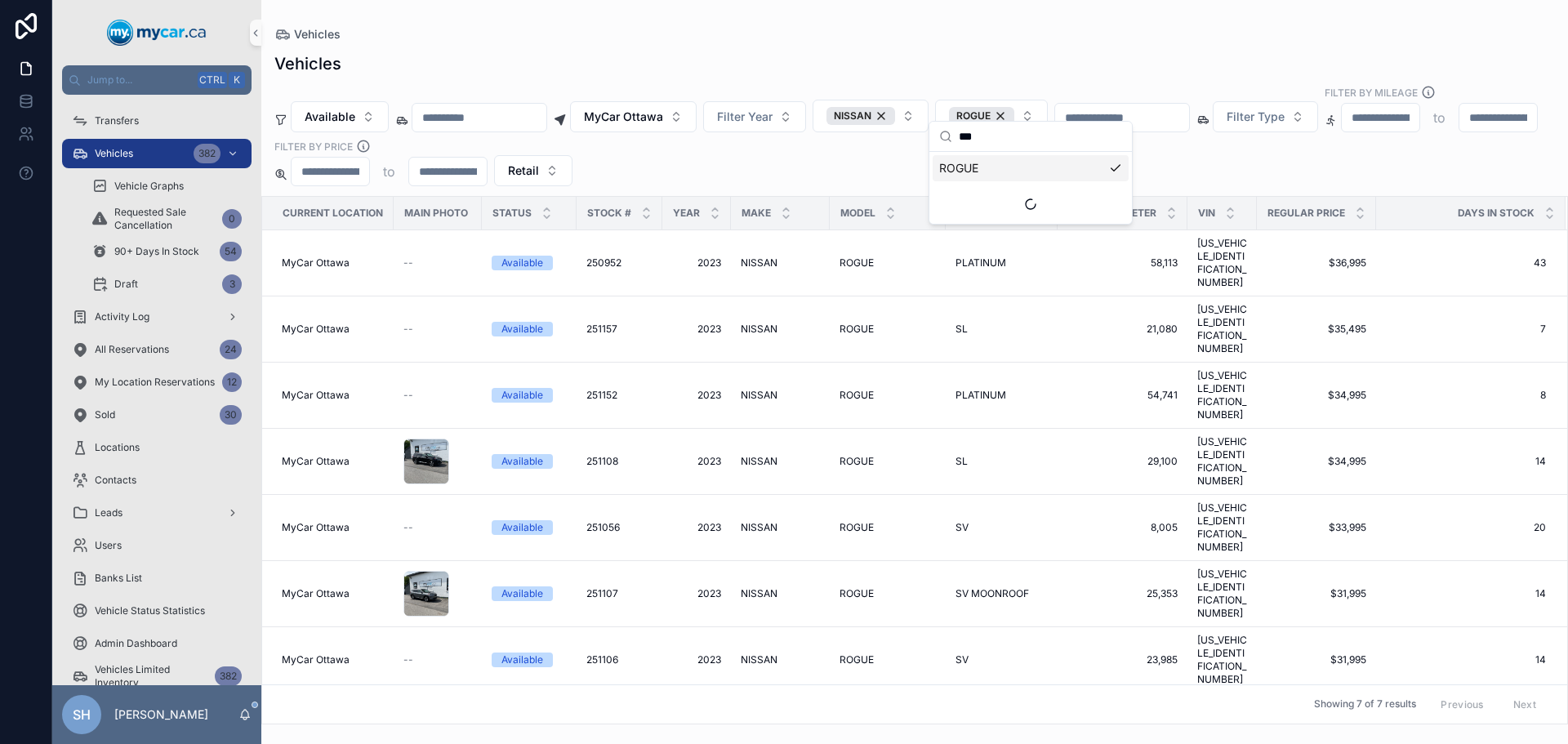
click at [1171, 148] on div "Available MyCar Ottawa Filter Year NISSAN ROGUE Filter Type Filter By Mileage t…" at bounding box center [914, 136] width 1306 height 101
click at [651, 109] on span "MyCar Ottawa" at bounding box center [623, 117] width 79 height 16
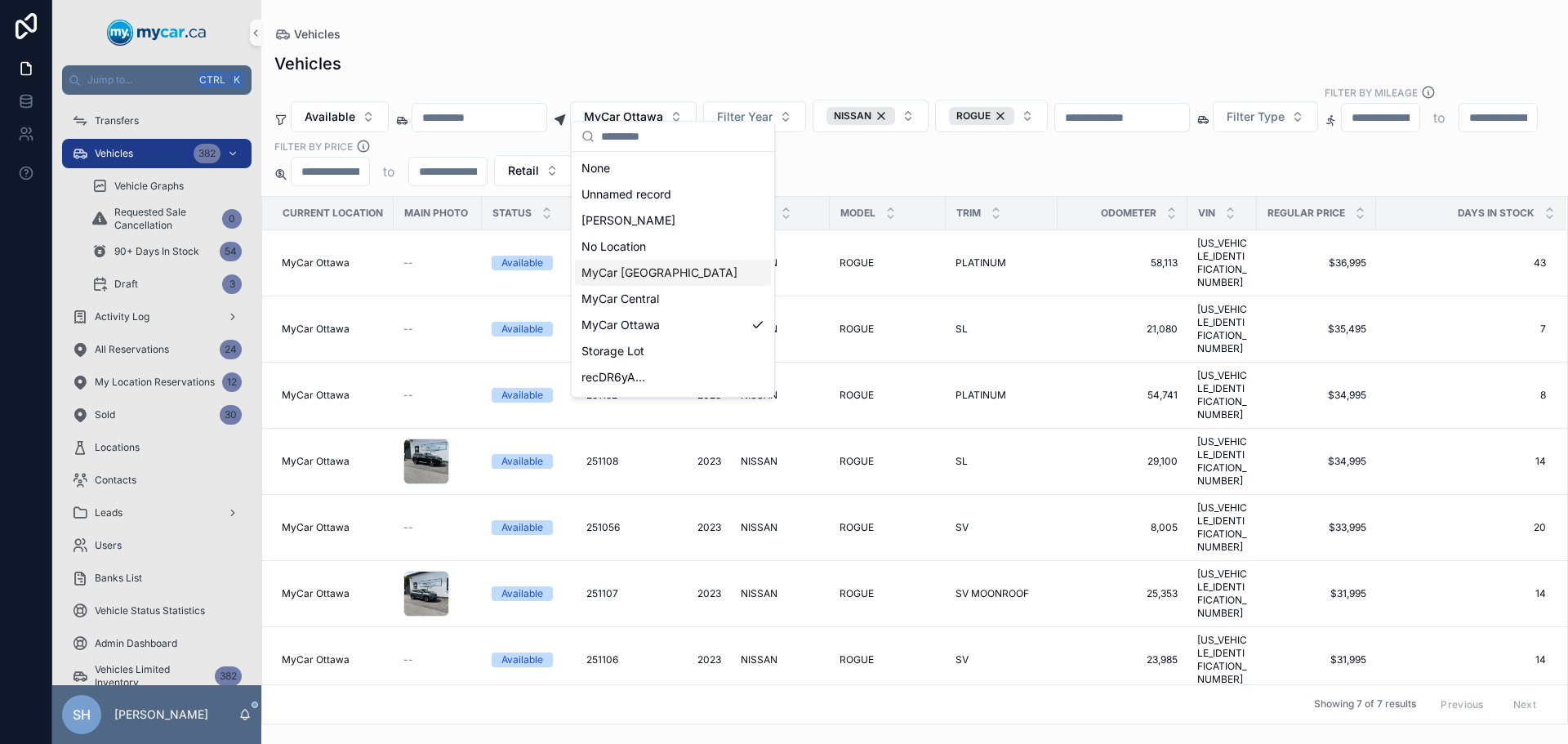
click at [645, 269] on span "MyCar [GEOGRAPHIC_DATA]" at bounding box center [659, 273] width 156 height 16
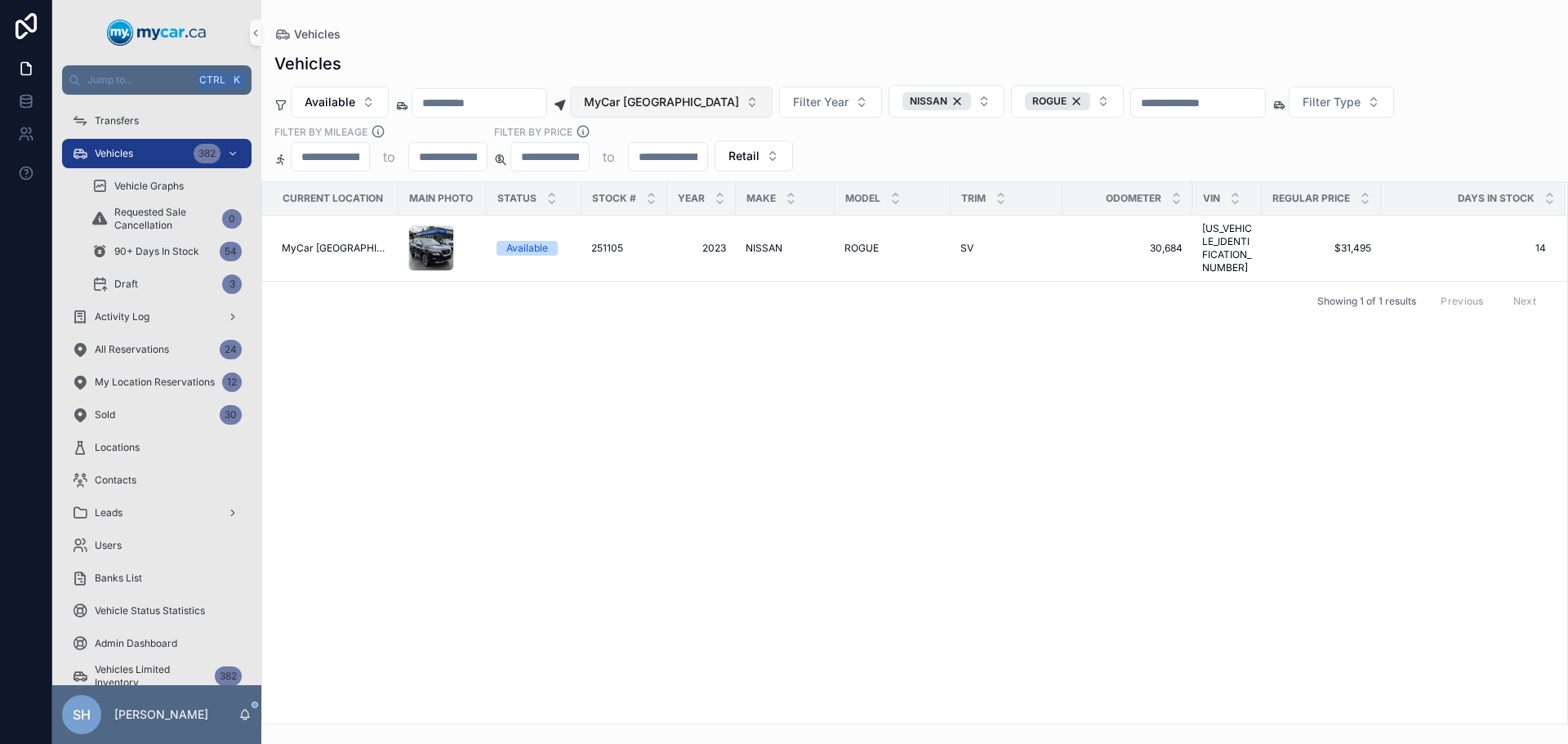
click at [672, 97] on span "MyCar [GEOGRAPHIC_DATA]" at bounding box center [662, 102] width 155 height 16
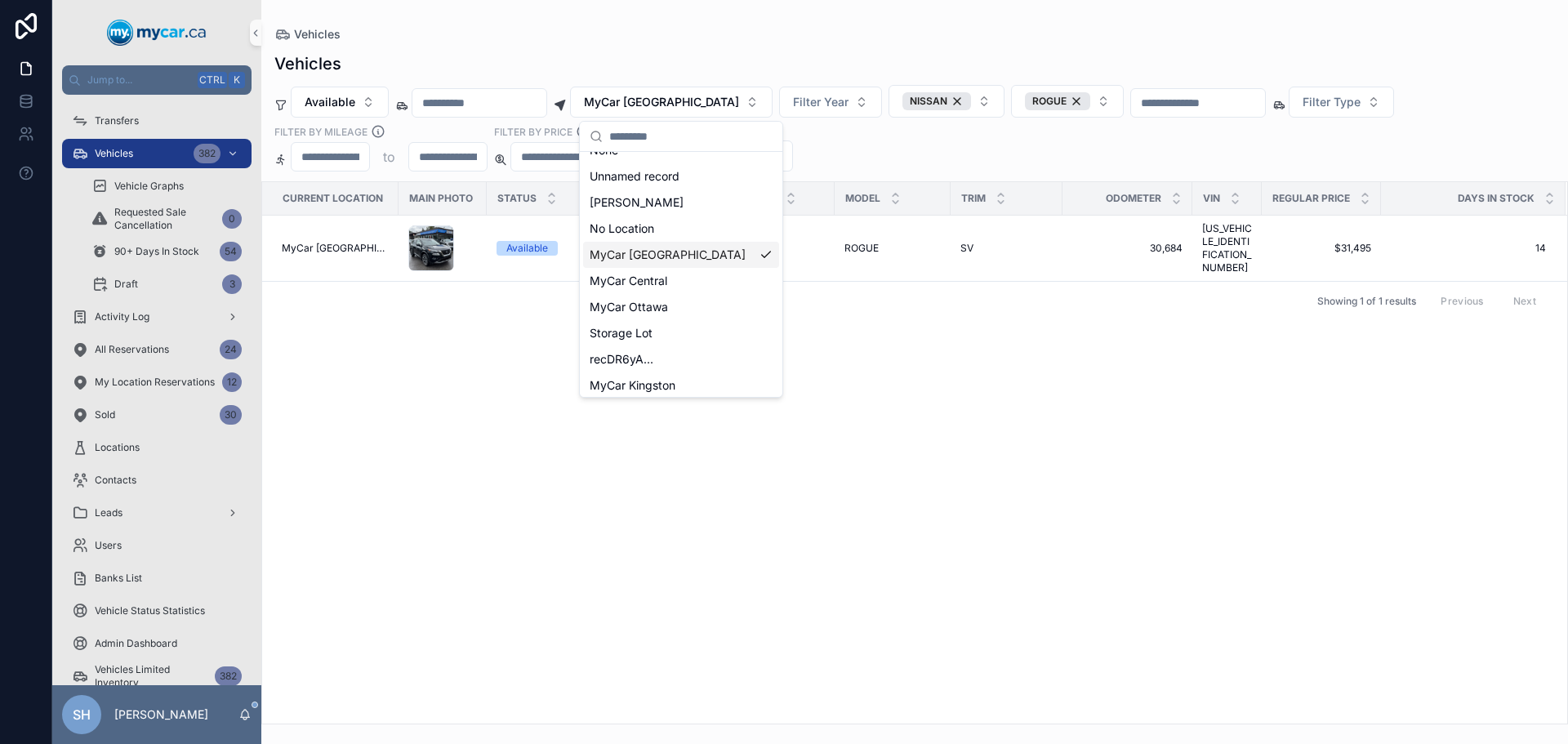
scroll to position [23, 0]
click at [675, 387] on span "MyCar Kingston" at bounding box center [632, 381] width 86 height 16
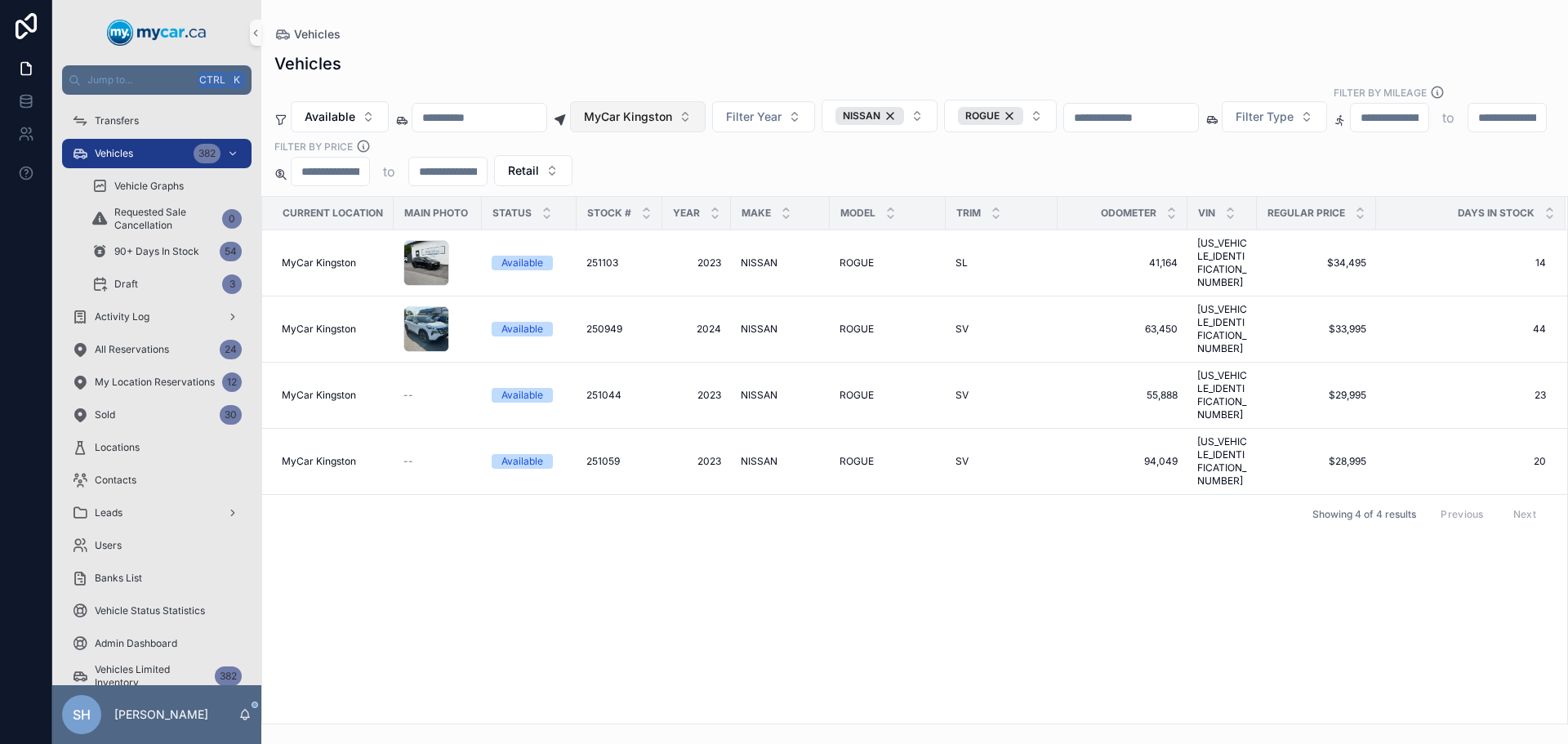
click at [669, 109] on span "MyCar Kingston" at bounding box center [628, 117] width 88 height 16
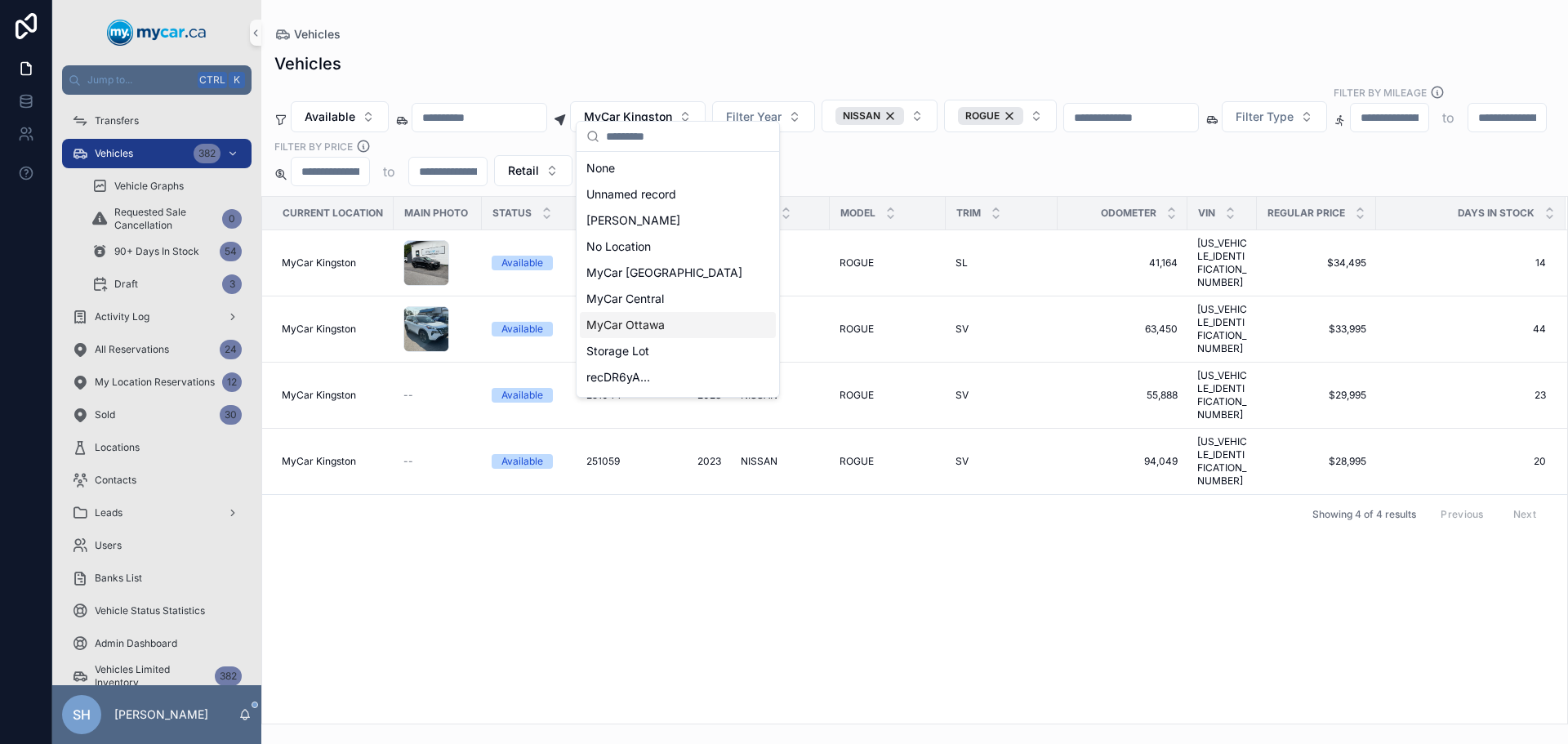
click at [664, 324] on div "MyCar Ottawa" at bounding box center [678, 325] width 196 height 26
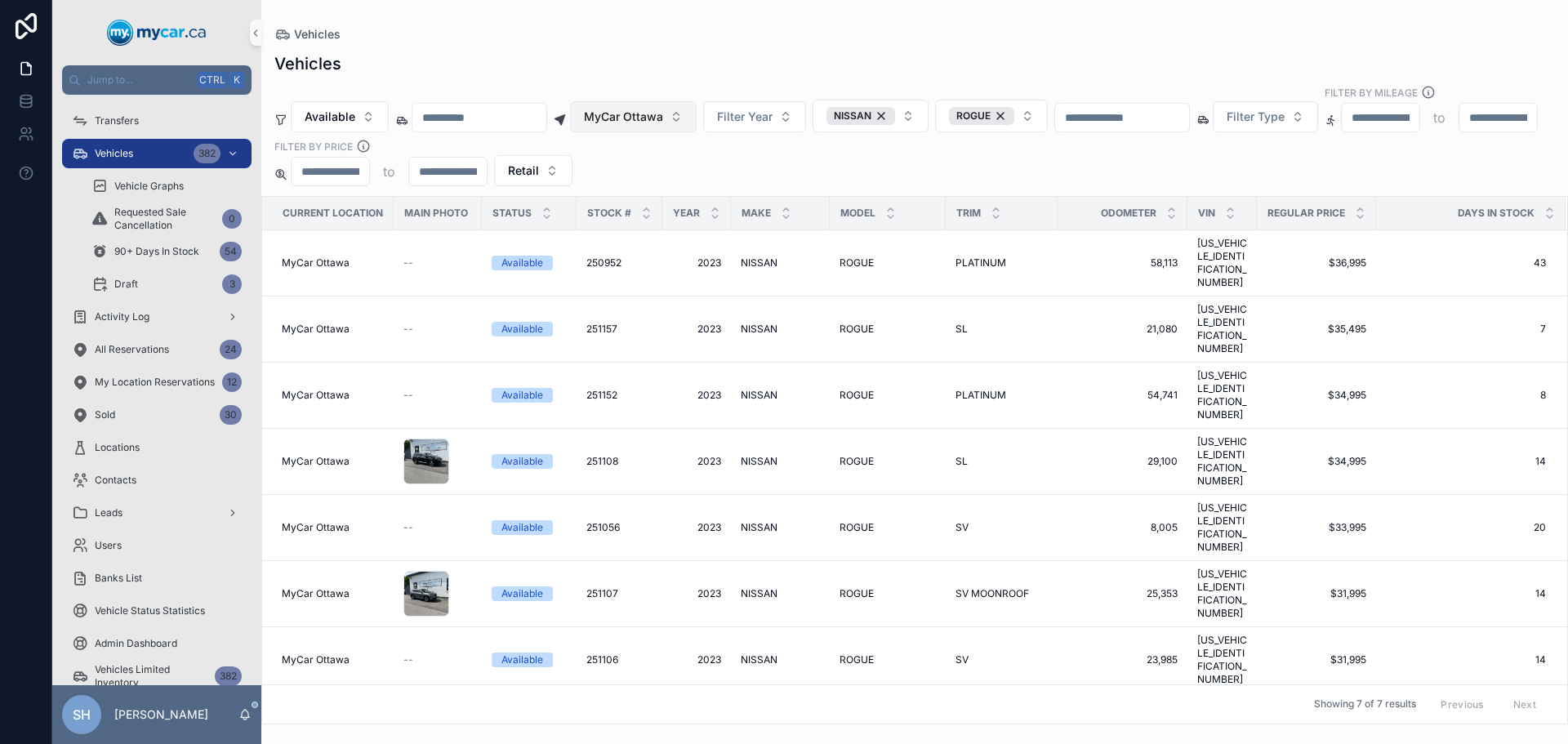
click at [663, 109] on span "MyCar Ottawa" at bounding box center [623, 117] width 79 height 16
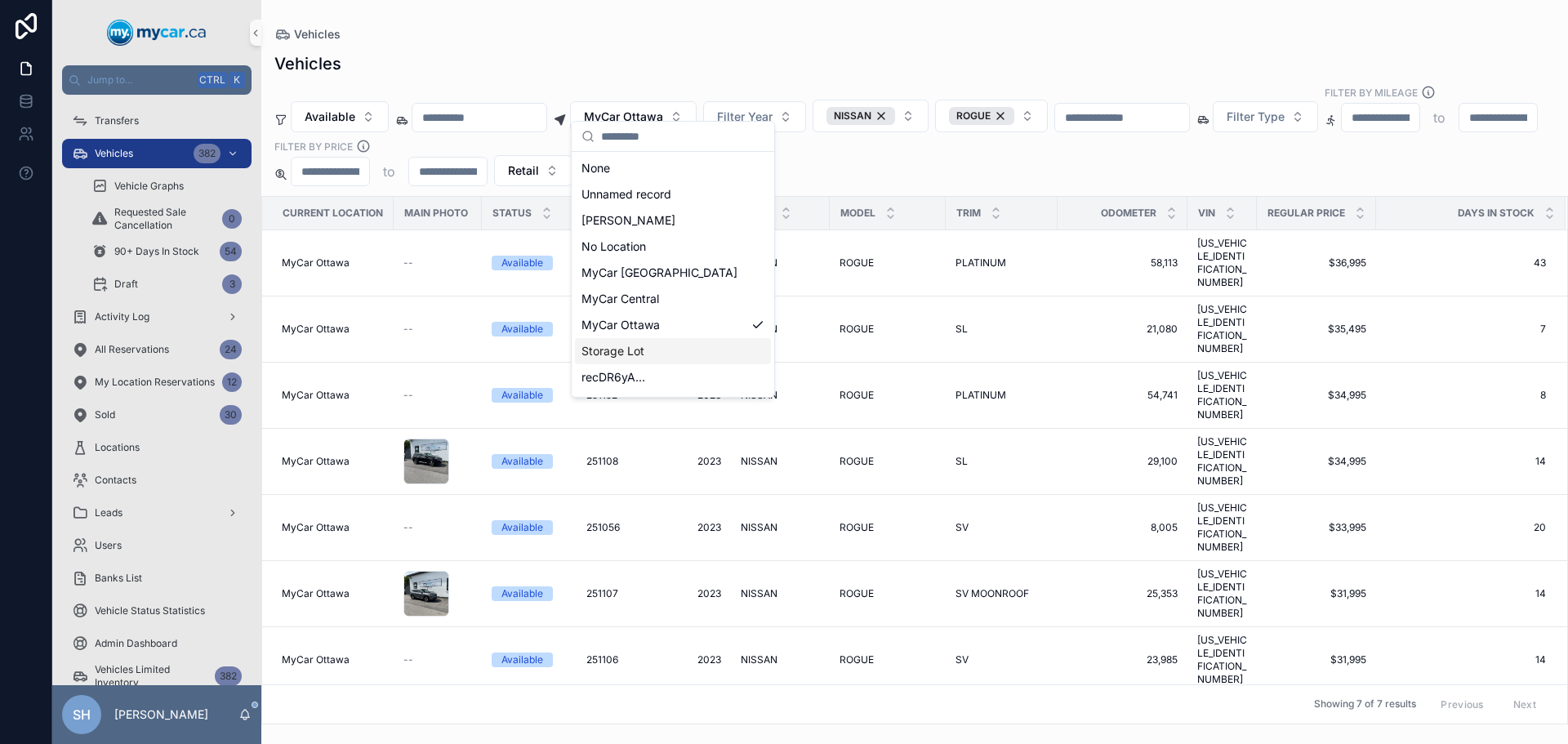
scroll to position [23, 0]
click at [645, 380] on span "MyCar Kingston" at bounding box center [624, 381] width 86 height 16
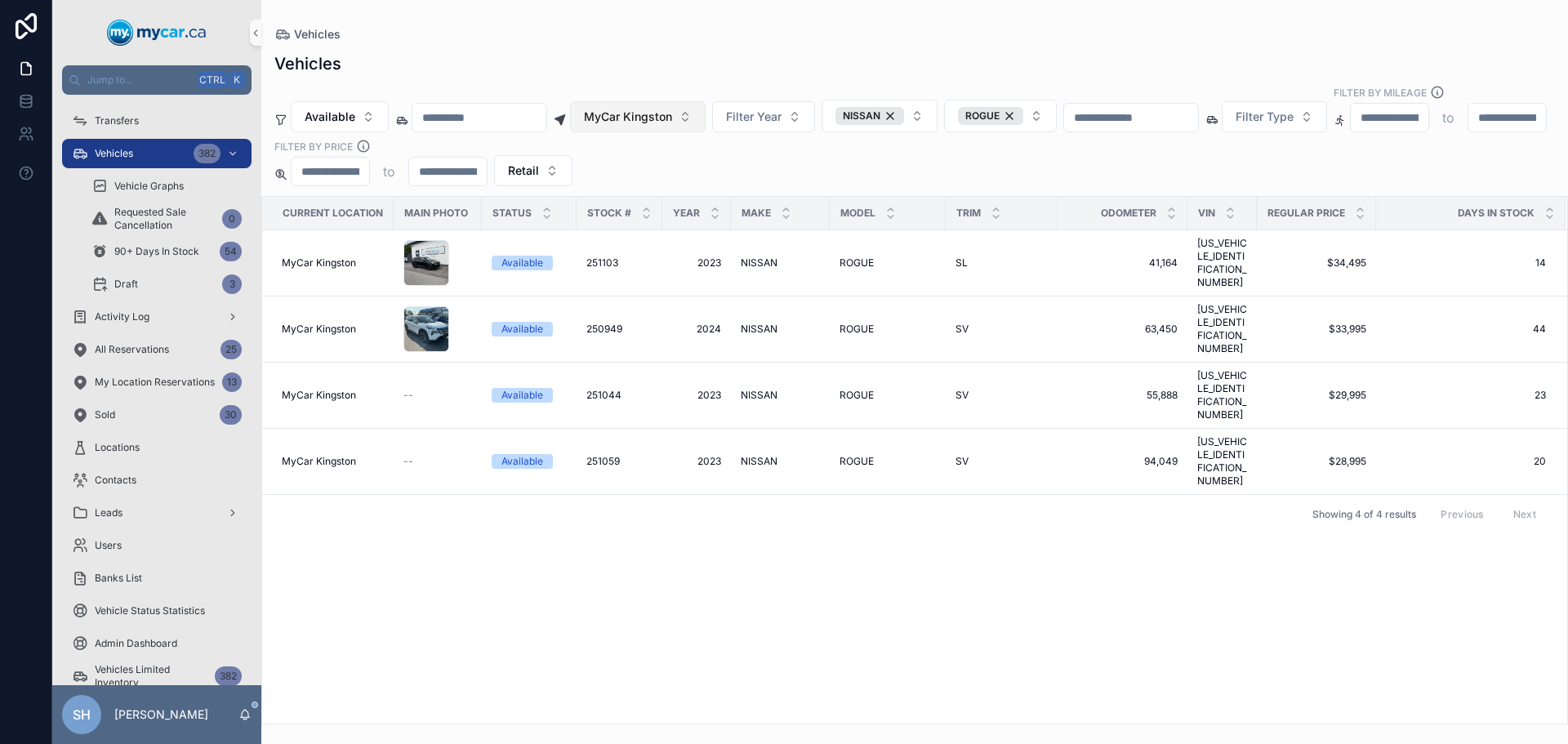
click at [672, 109] on span "MyCar Kingston" at bounding box center [628, 117] width 88 height 16
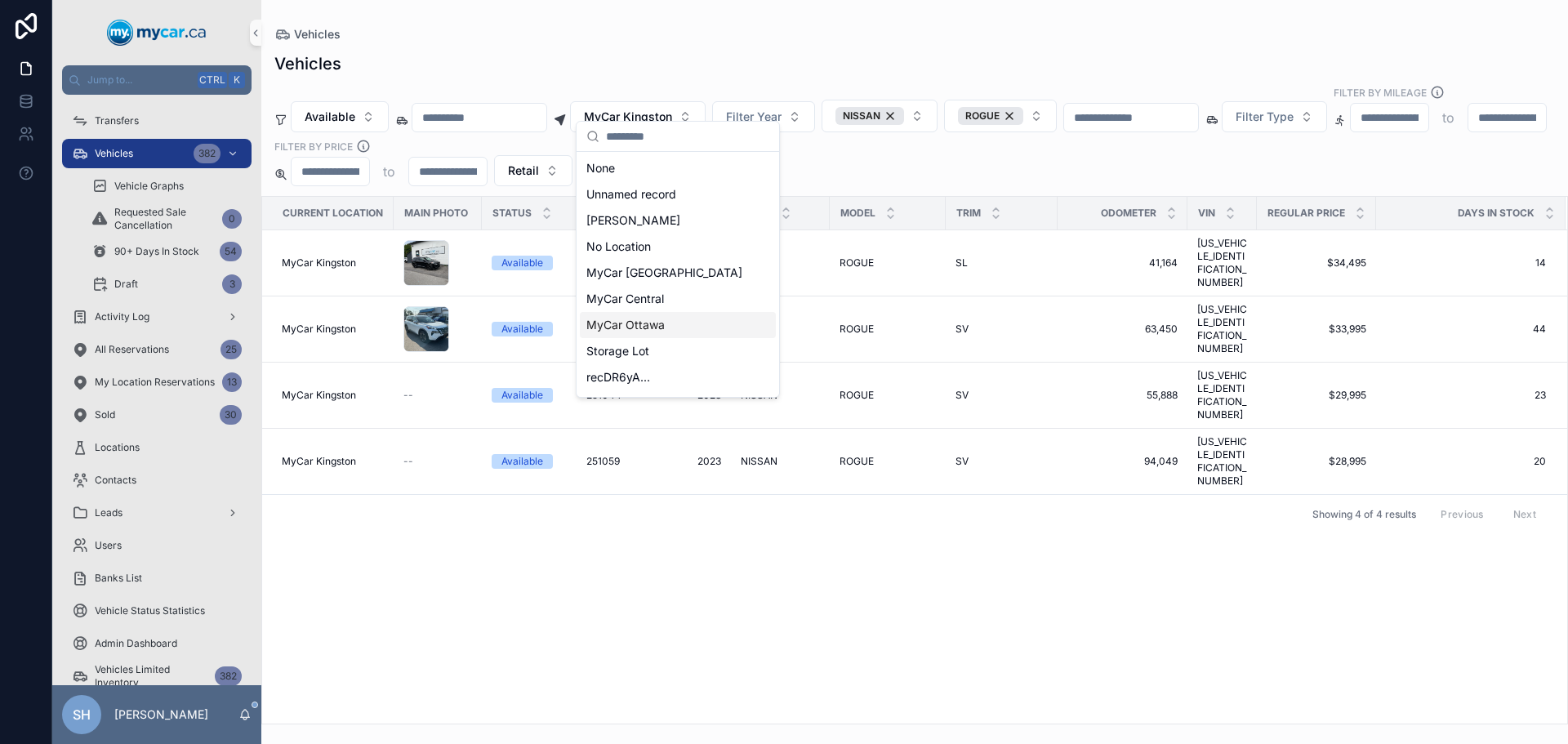
click at [680, 320] on div "MyCar Ottawa" at bounding box center [678, 325] width 196 height 26
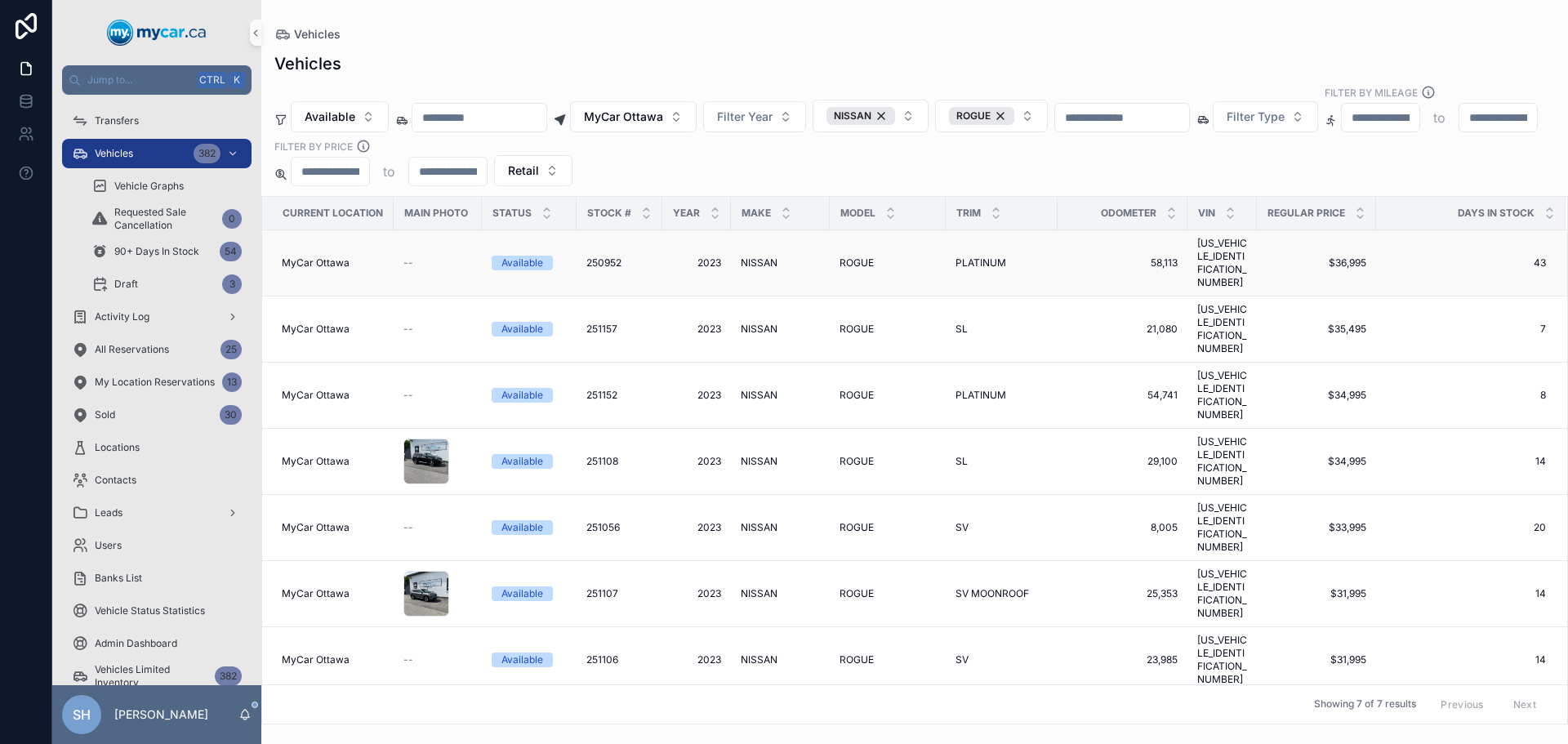
click at [753, 256] on span "NISSAN" at bounding box center [758, 263] width 37 height 13
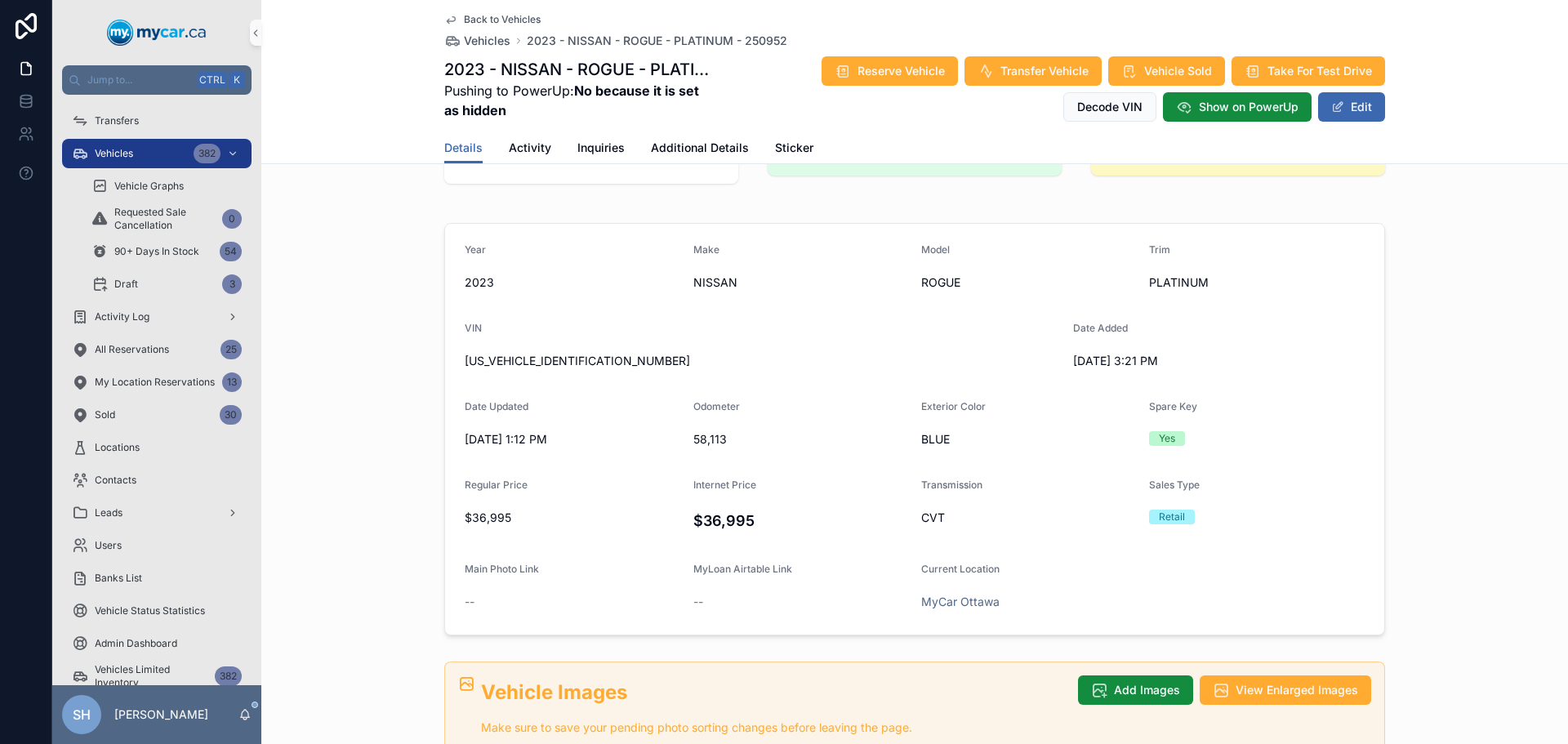
scroll to position [82, 0]
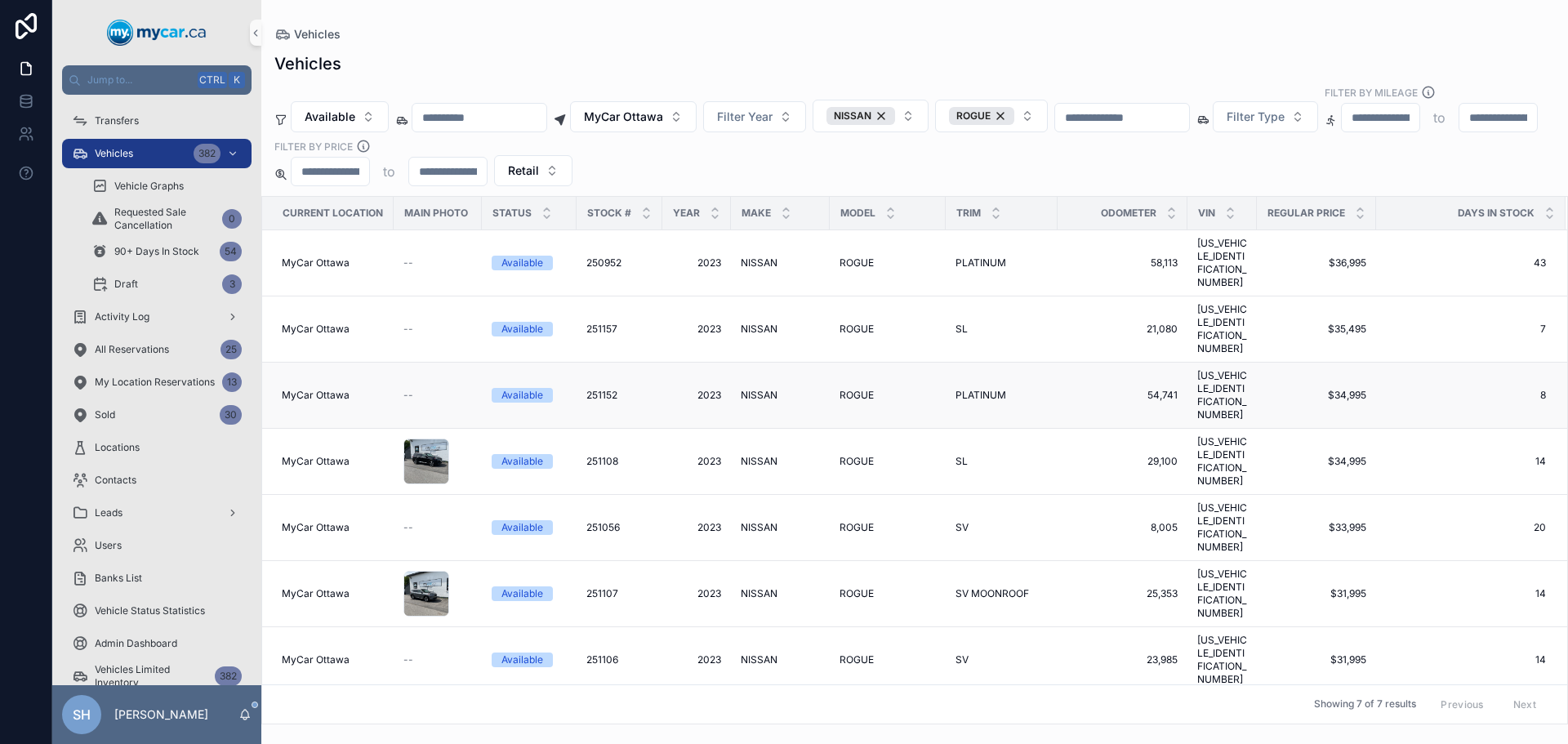
click at [747, 389] on span "NISSAN" at bounding box center [758, 395] width 37 height 13
click at [1014, 107] on div "ROGUE" at bounding box center [982, 116] width 65 height 18
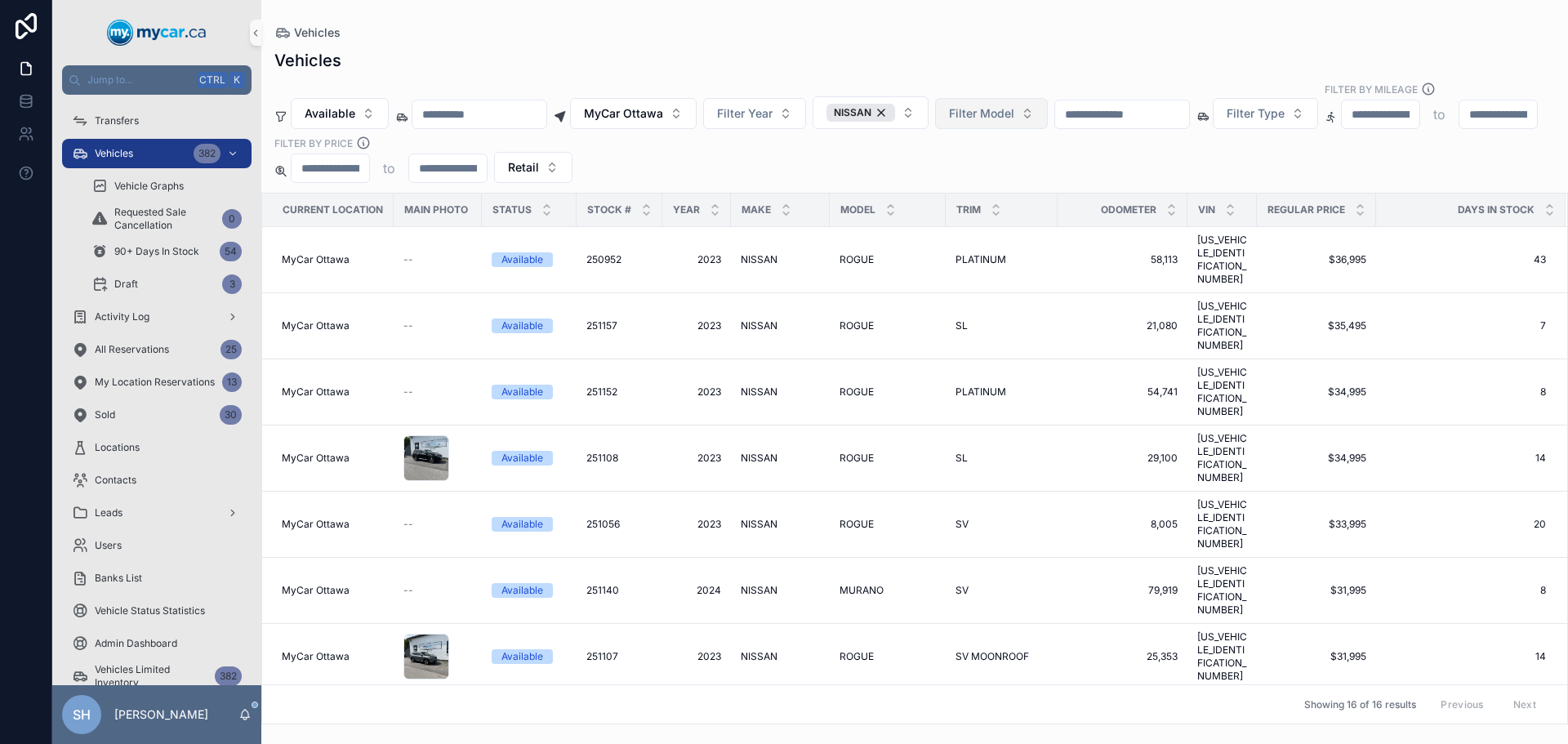
click at [1014, 106] on span "Filter Model" at bounding box center [982, 114] width 65 height 16
type input "***"
click at [1013, 161] on div "QASHQAI" at bounding box center [1030, 165] width 196 height 26
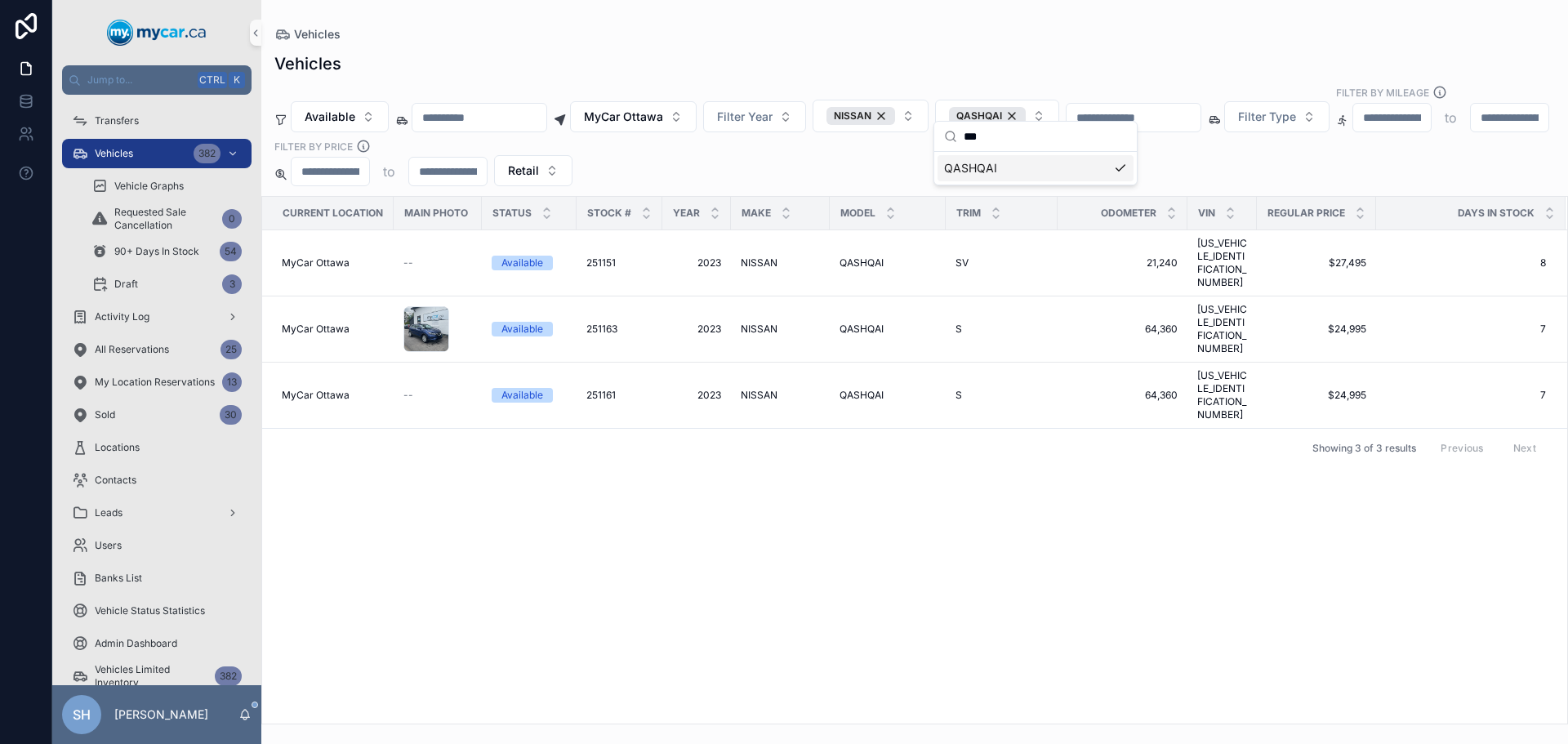
click at [813, 22] on div "Vehicles Vehicles Available MyCar [GEOGRAPHIC_DATA] Filter Year NISSAN QASHQAI …" at bounding box center [914, 362] width 1306 height 724
click at [650, 109] on span "MyCar Ottawa" at bounding box center [623, 117] width 79 height 16
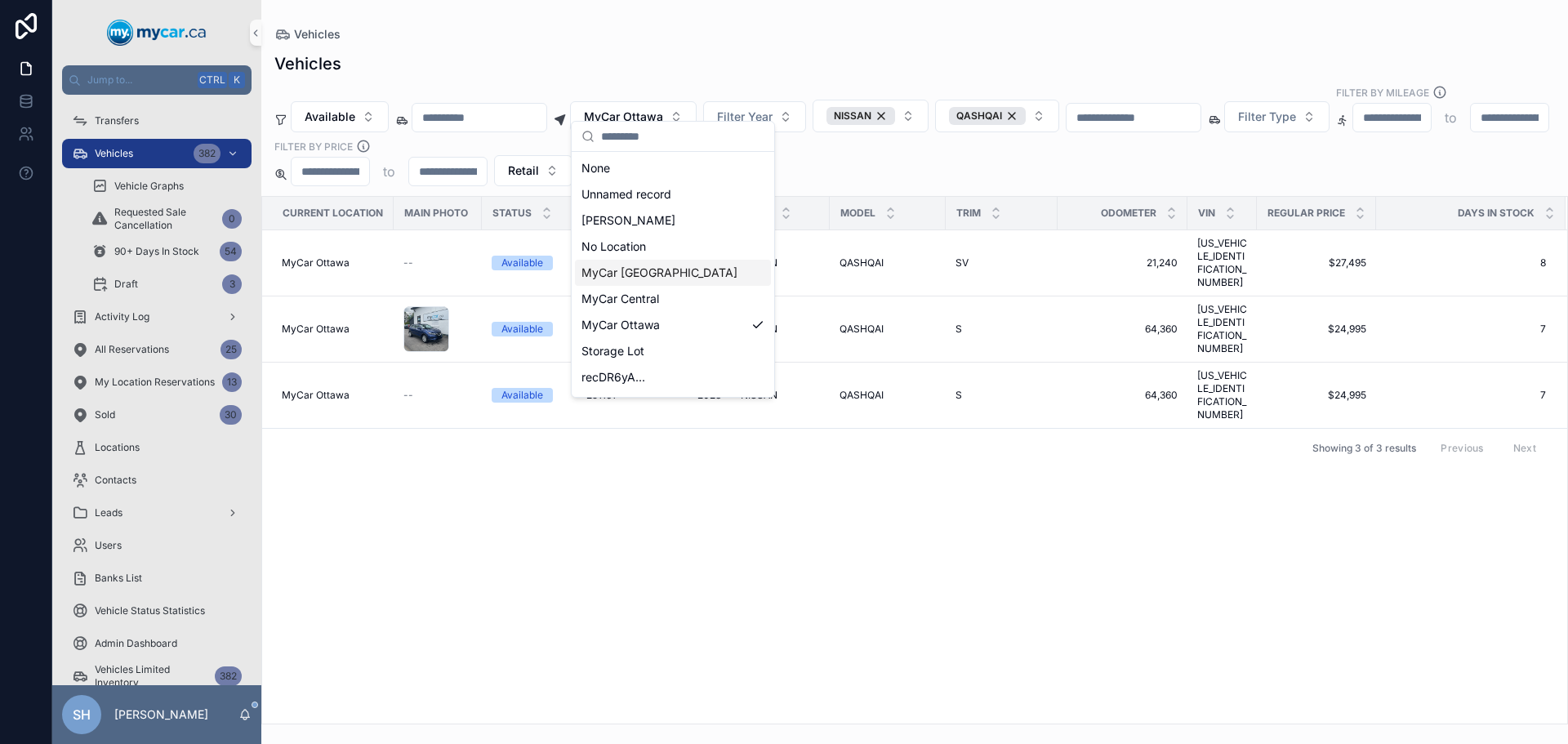
click at [672, 271] on span "MyCar [GEOGRAPHIC_DATA]" at bounding box center [659, 273] width 156 height 16
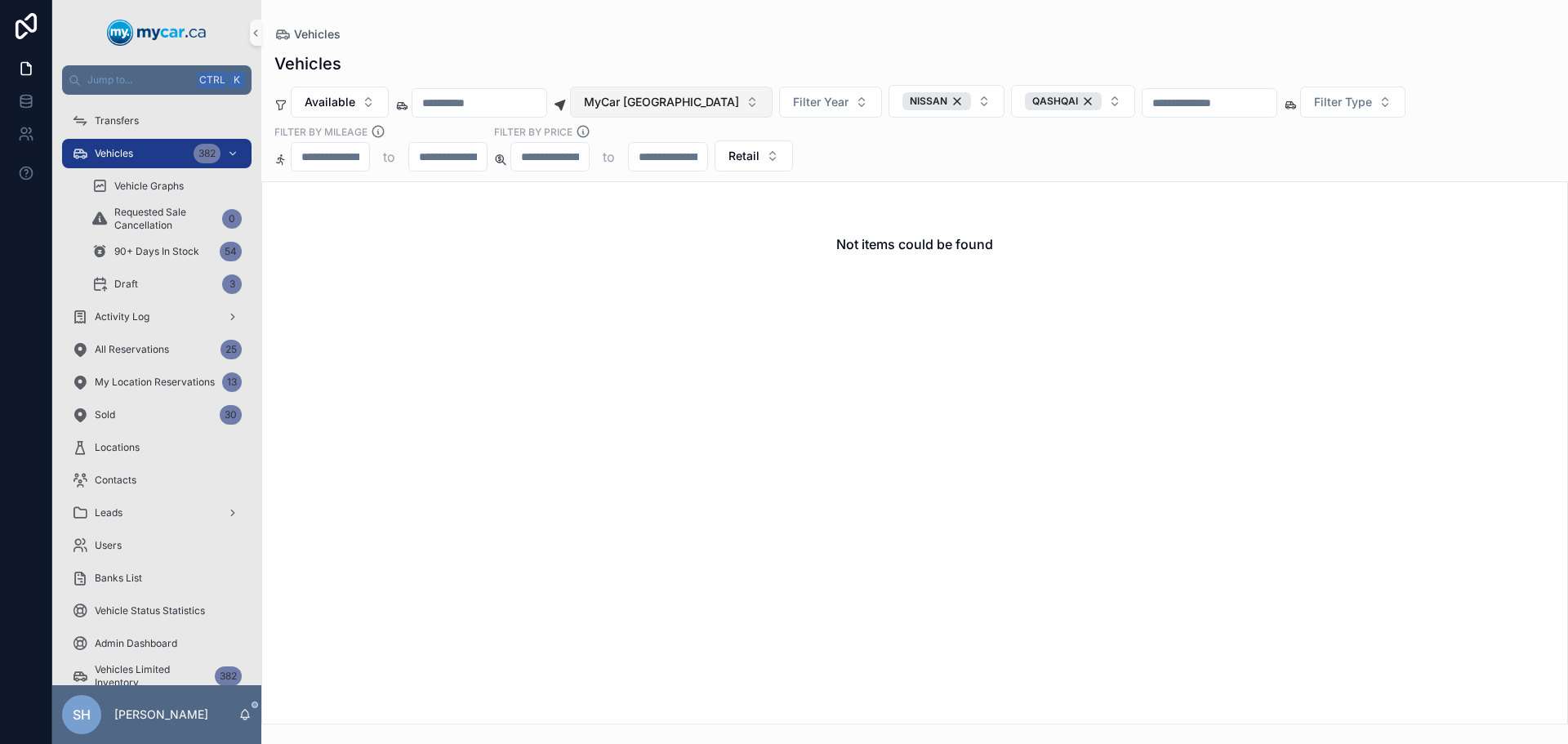
click at [694, 106] on span "MyCar [GEOGRAPHIC_DATA]" at bounding box center [662, 102] width 155 height 16
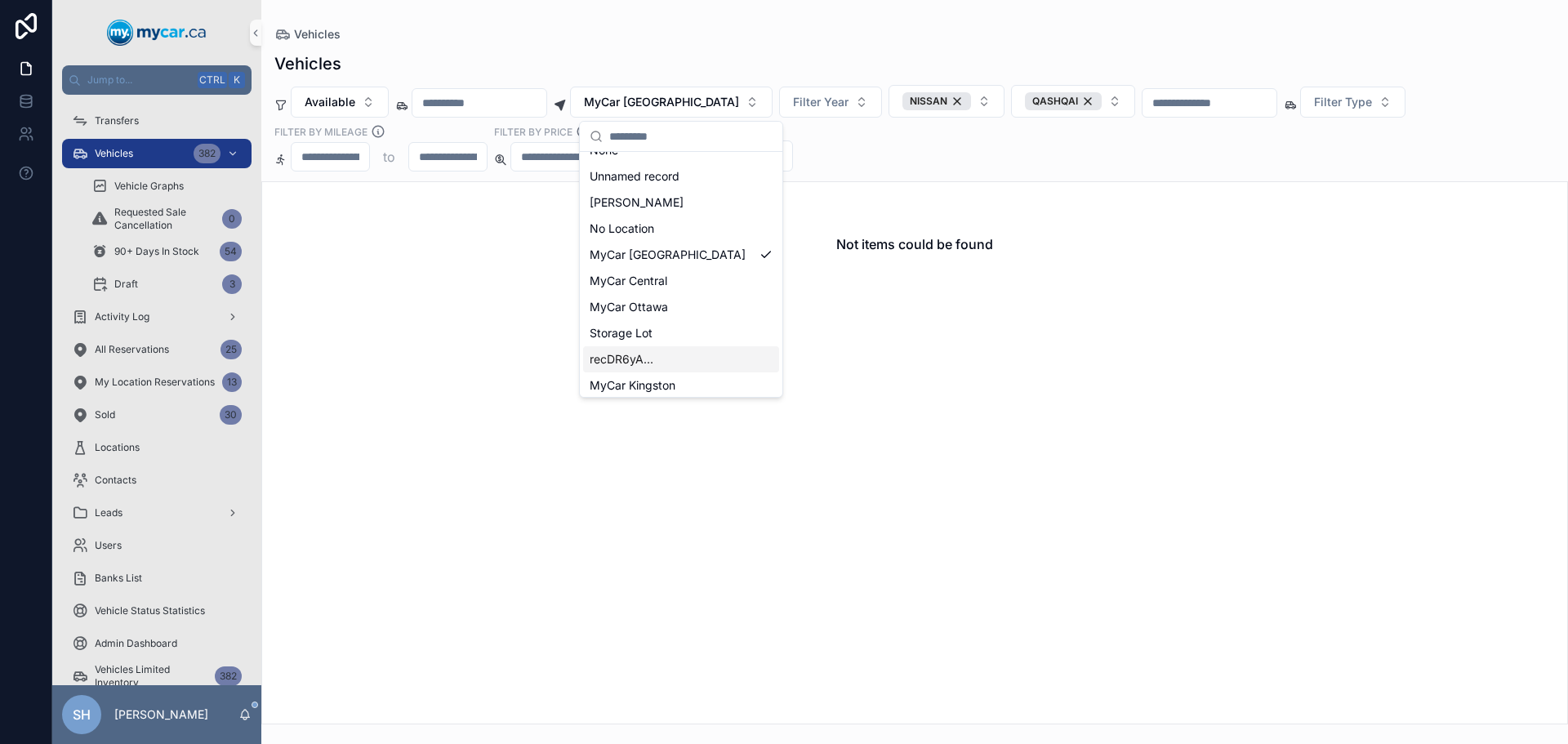
scroll to position [23, 0]
click at [645, 380] on span "MyCar Kingston" at bounding box center [632, 381] width 86 height 16
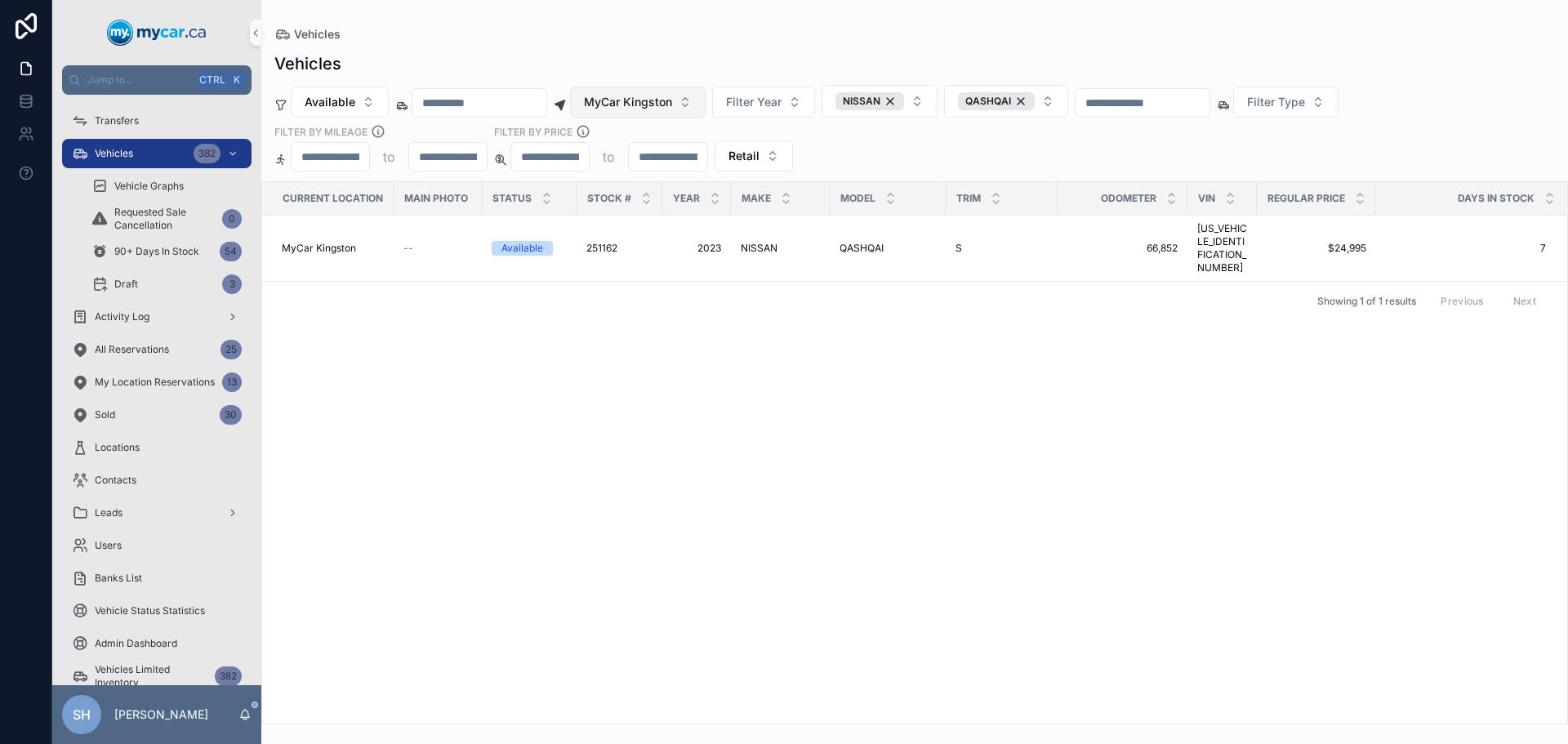
click at [667, 115] on button "MyCar Kingston" at bounding box center [638, 102] width 136 height 31
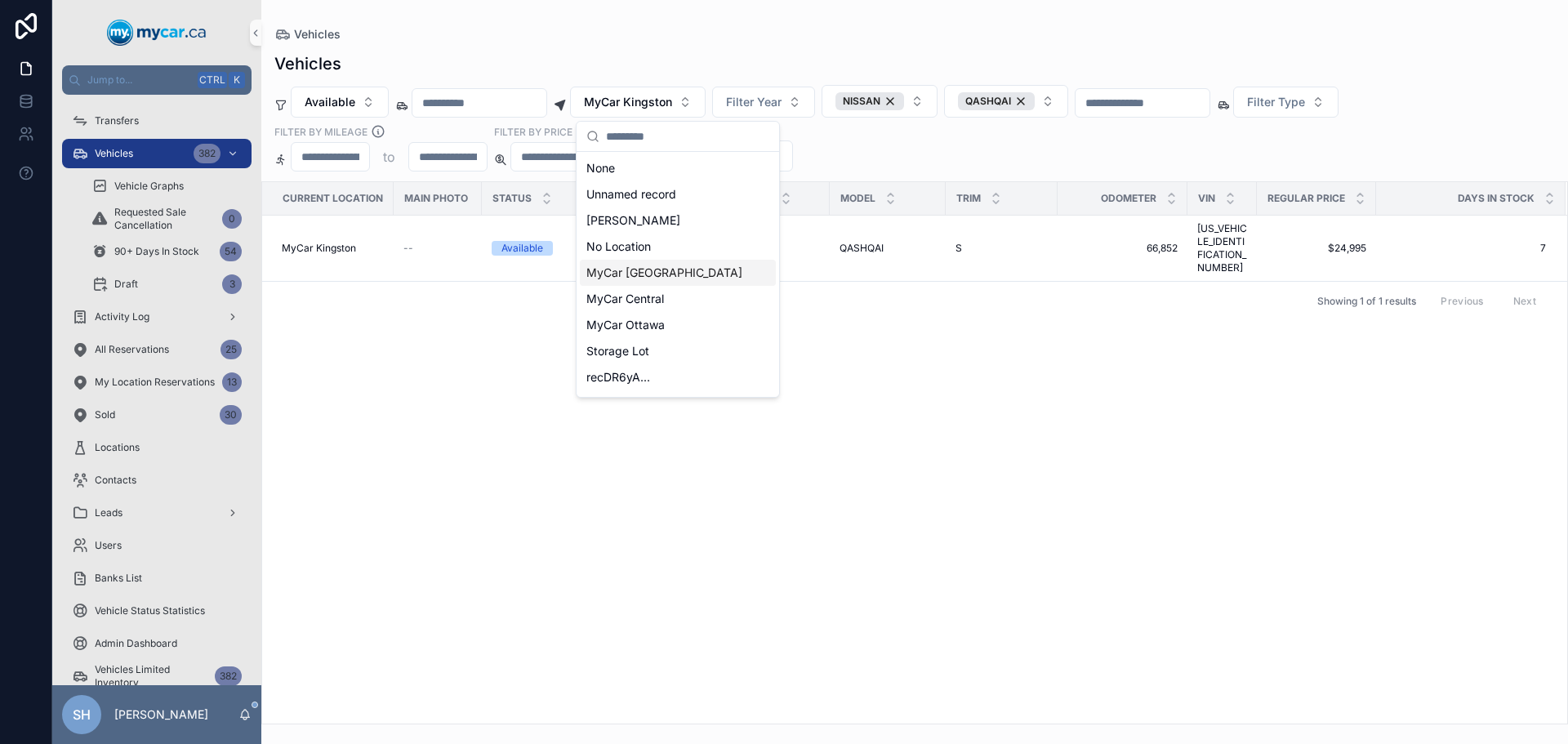
click at [638, 277] on span "MyCar [GEOGRAPHIC_DATA]" at bounding box center [664, 273] width 156 height 16
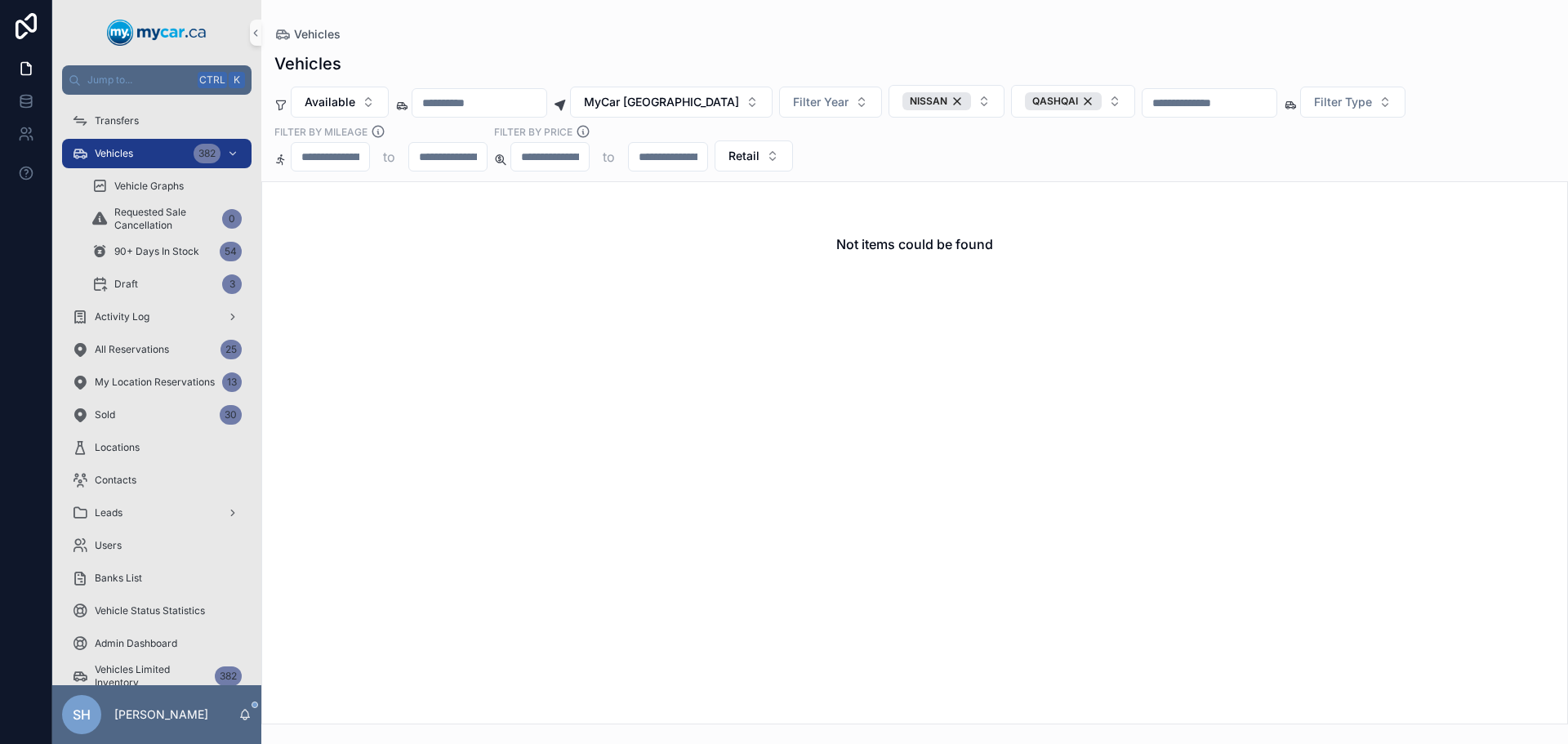
click at [765, 23] on div "Vehicles Vehicles Available MyCar [GEOGRAPHIC_DATA] Filter Year NISSAN QASHQAI …" at bounding box center [914, 362] width 1306 height 724
click at [689, 103] on span "MyCar [GEOGRAPHIC_DATA]" at bounding box center [662, 102] width 155 height 16
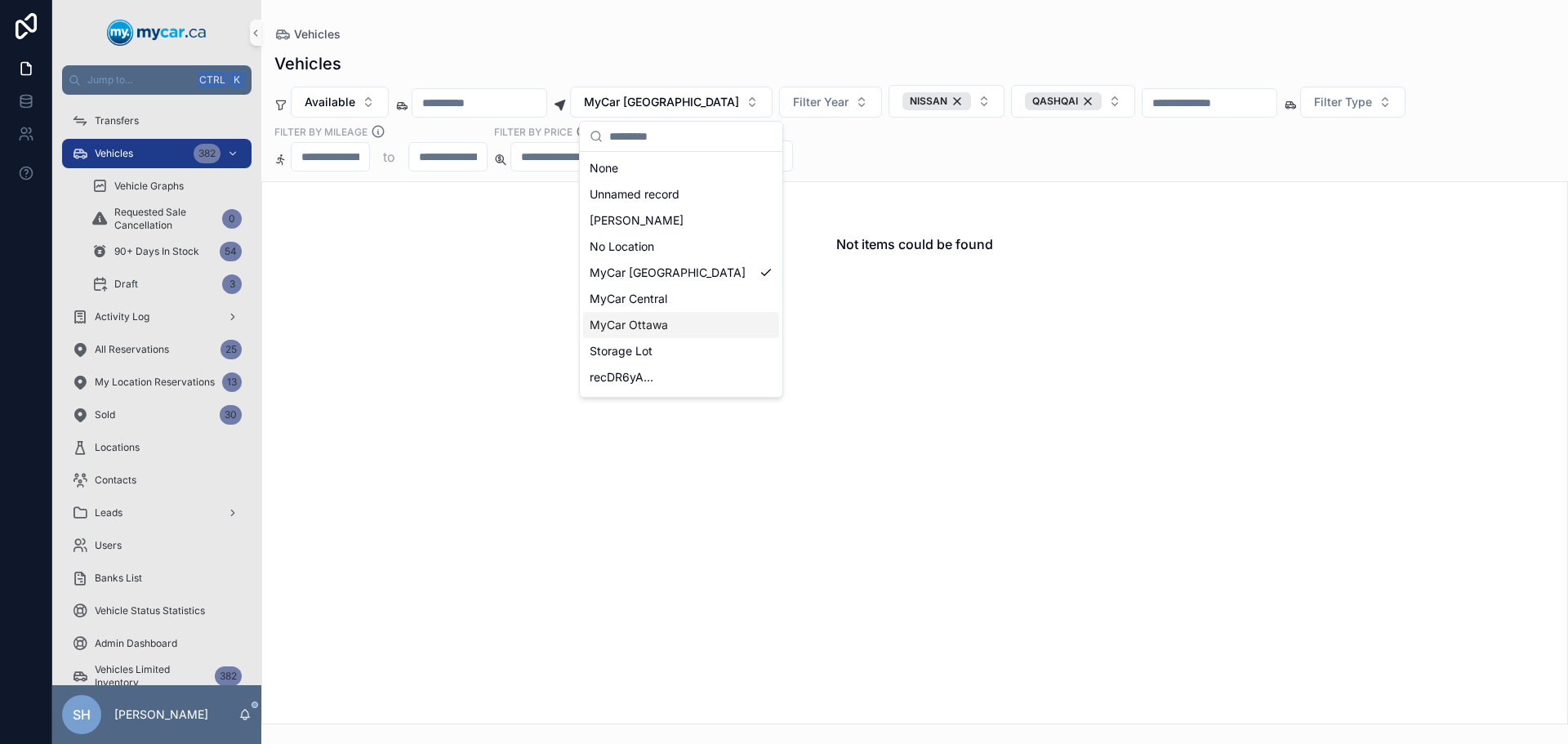
click at [652, 322] on span "MyCar Ottawa" at bounding box center [629, 325] width 79 height 16
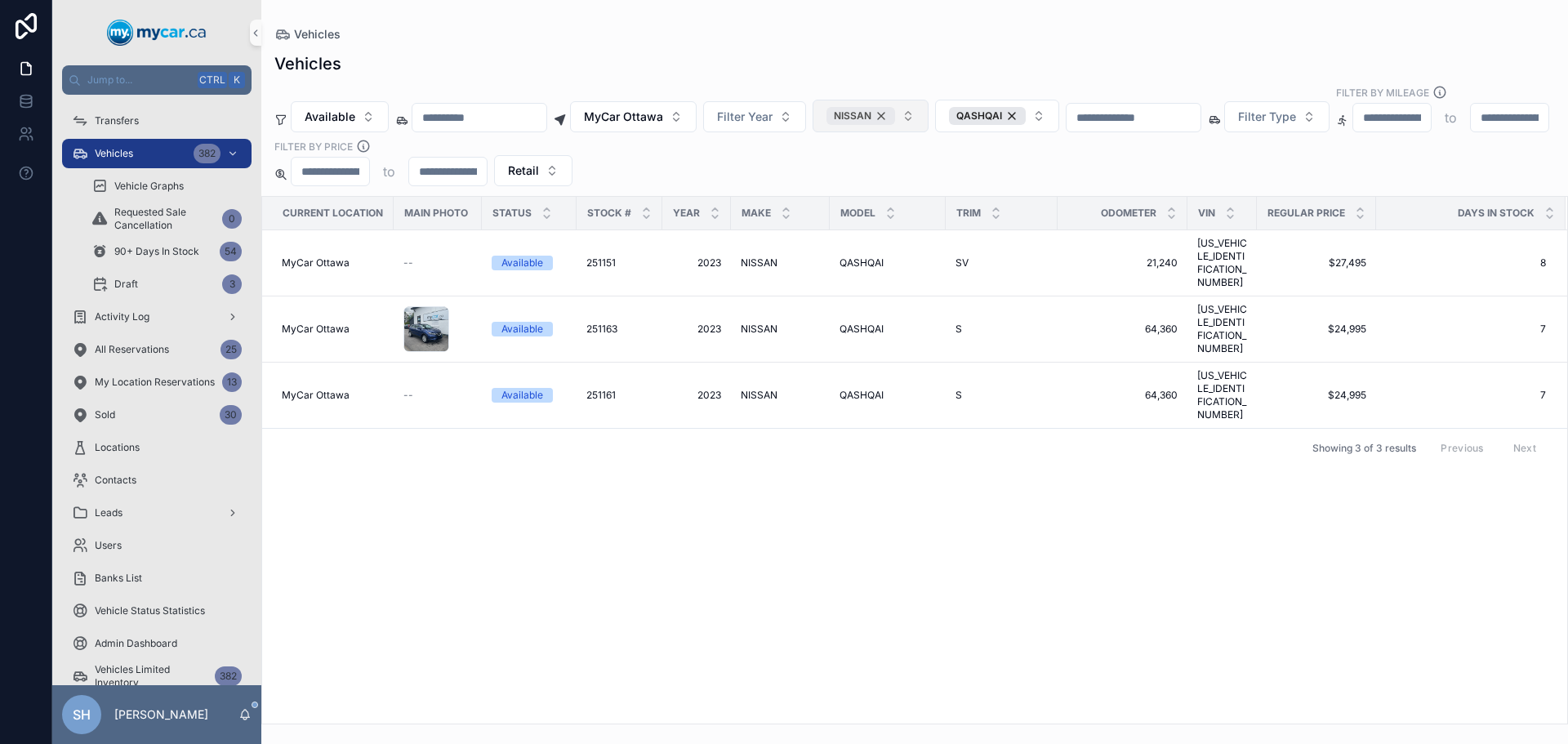
click at [895, 107] on div "NISSAN" at bounding box center [860, 116] width 69 height 18
click at [1018, 107] on div "QASHQAI" at bounding box center [980, 116] width 77 height 18
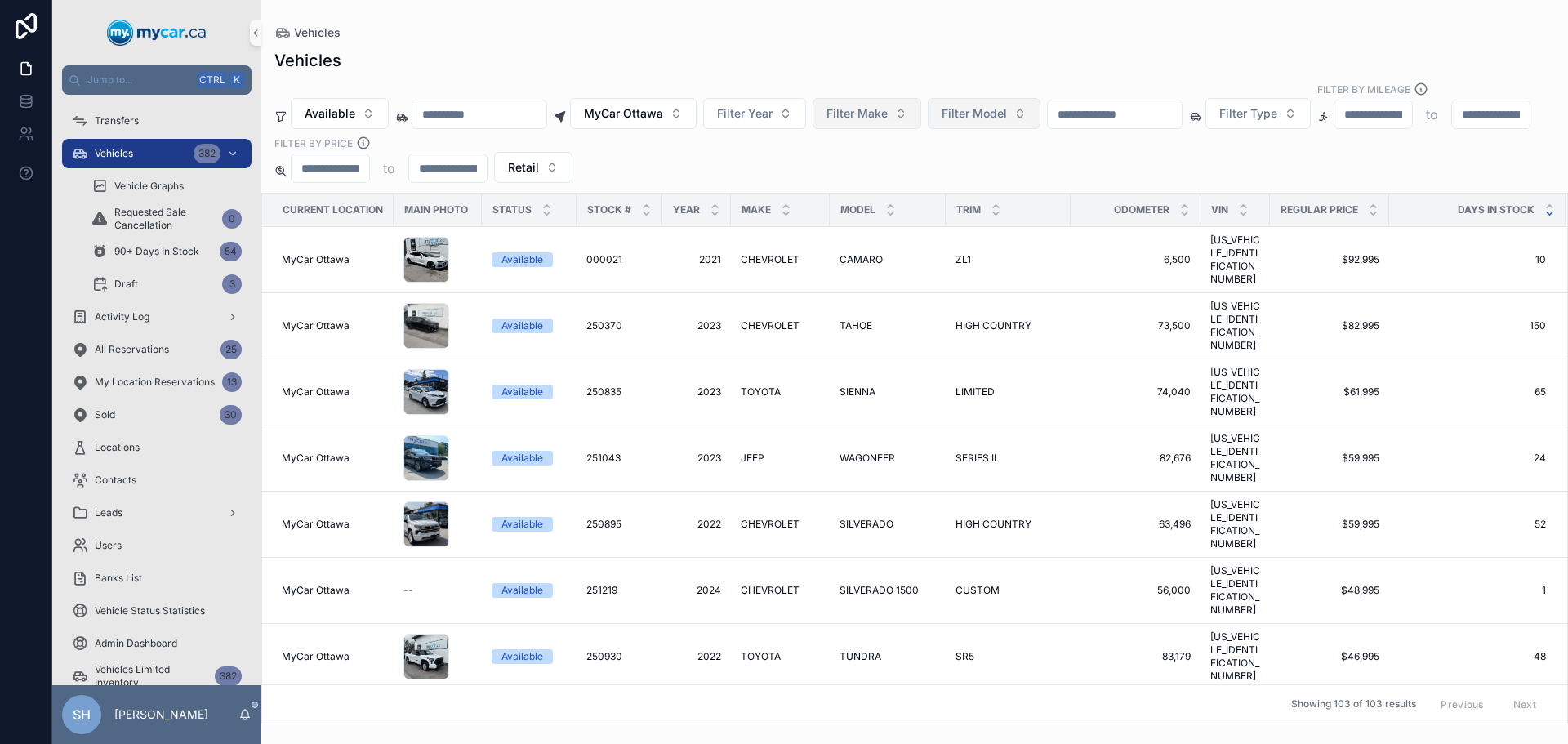
click at [1544, 201] on div "scrollable content" at bounding box center [1549, 210] width 11 height 18
click at [1544, 209] on icon "scrollable content" at bounding box center [1549, 214] width 11 height 11
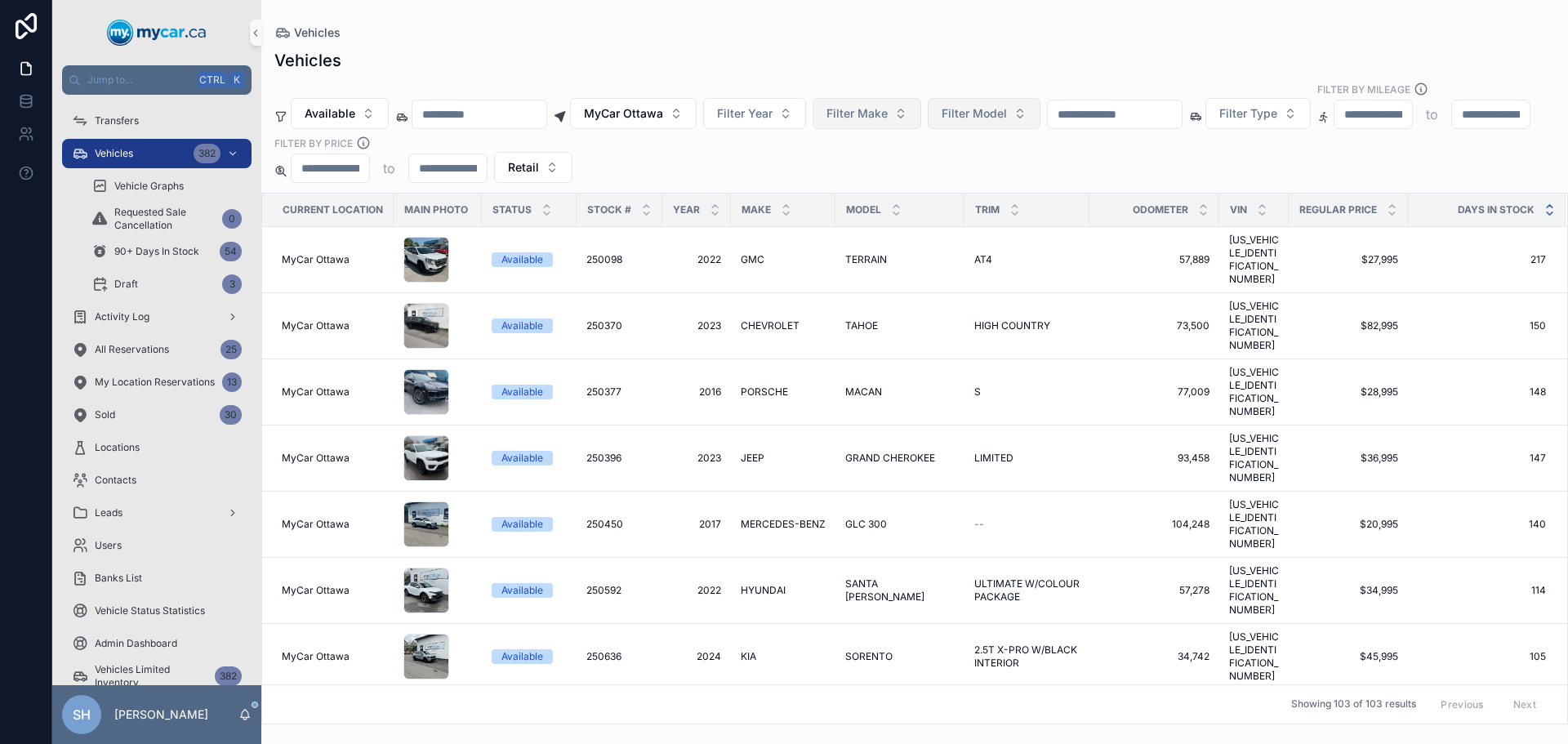
click at [1544, 201] on icon "scrollable content" at bounding box center [1549, 206] width 11 height 11
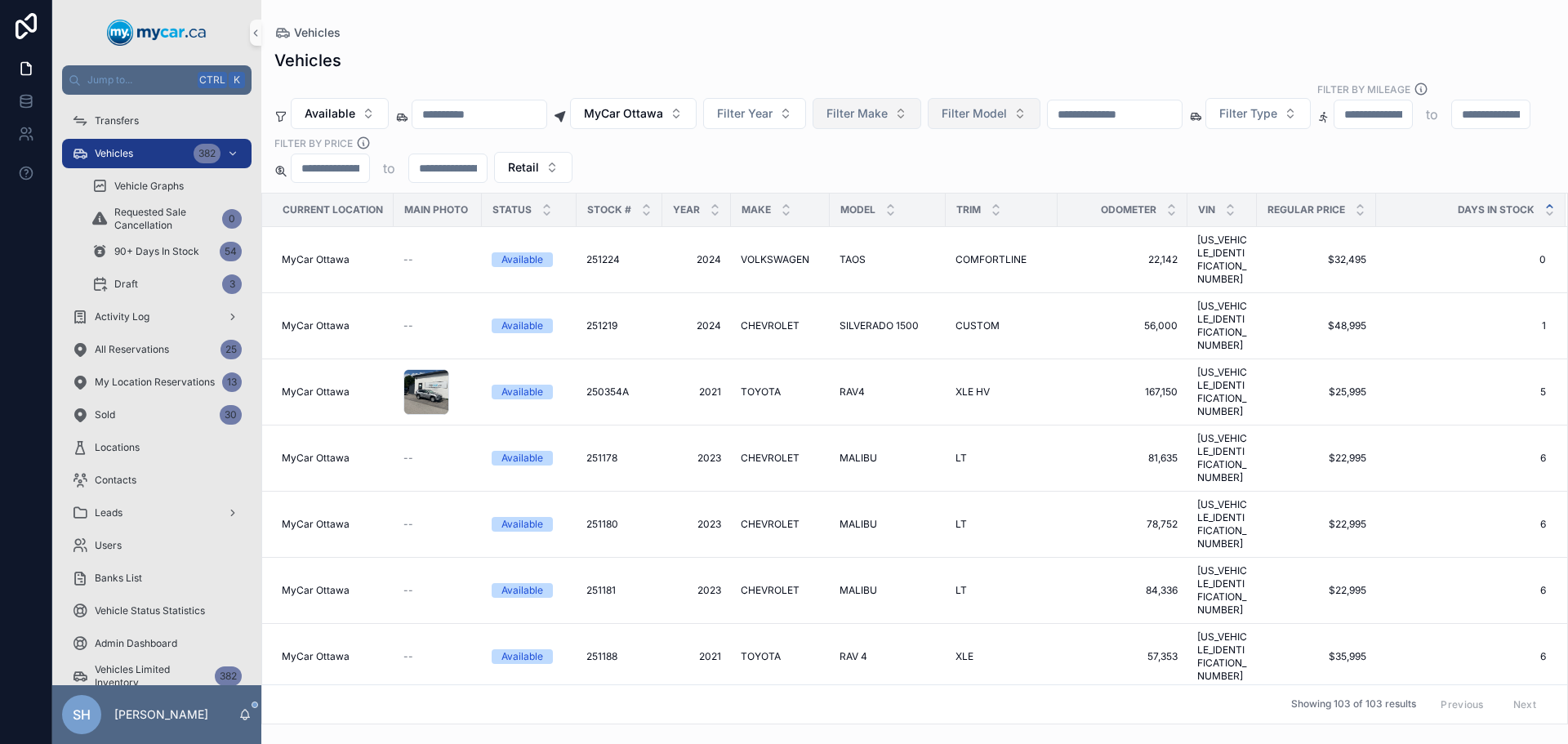
click at [887, 106] on span "Filter Make" at bounding box center [856, 114] width 61 height 16
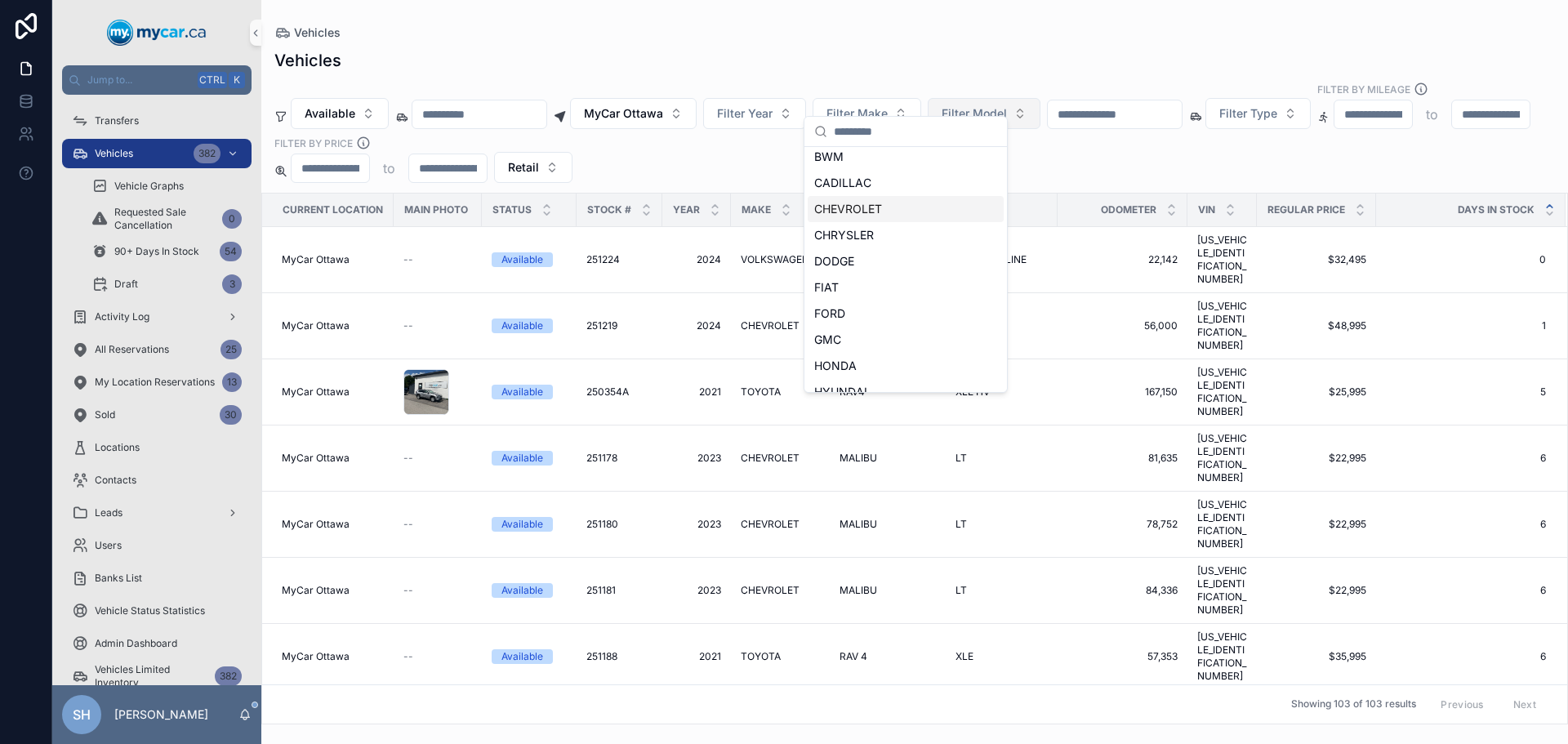
click at [873, 205] on span "CHEVROLET" at bounding box center [847, 210] width 68 height 16
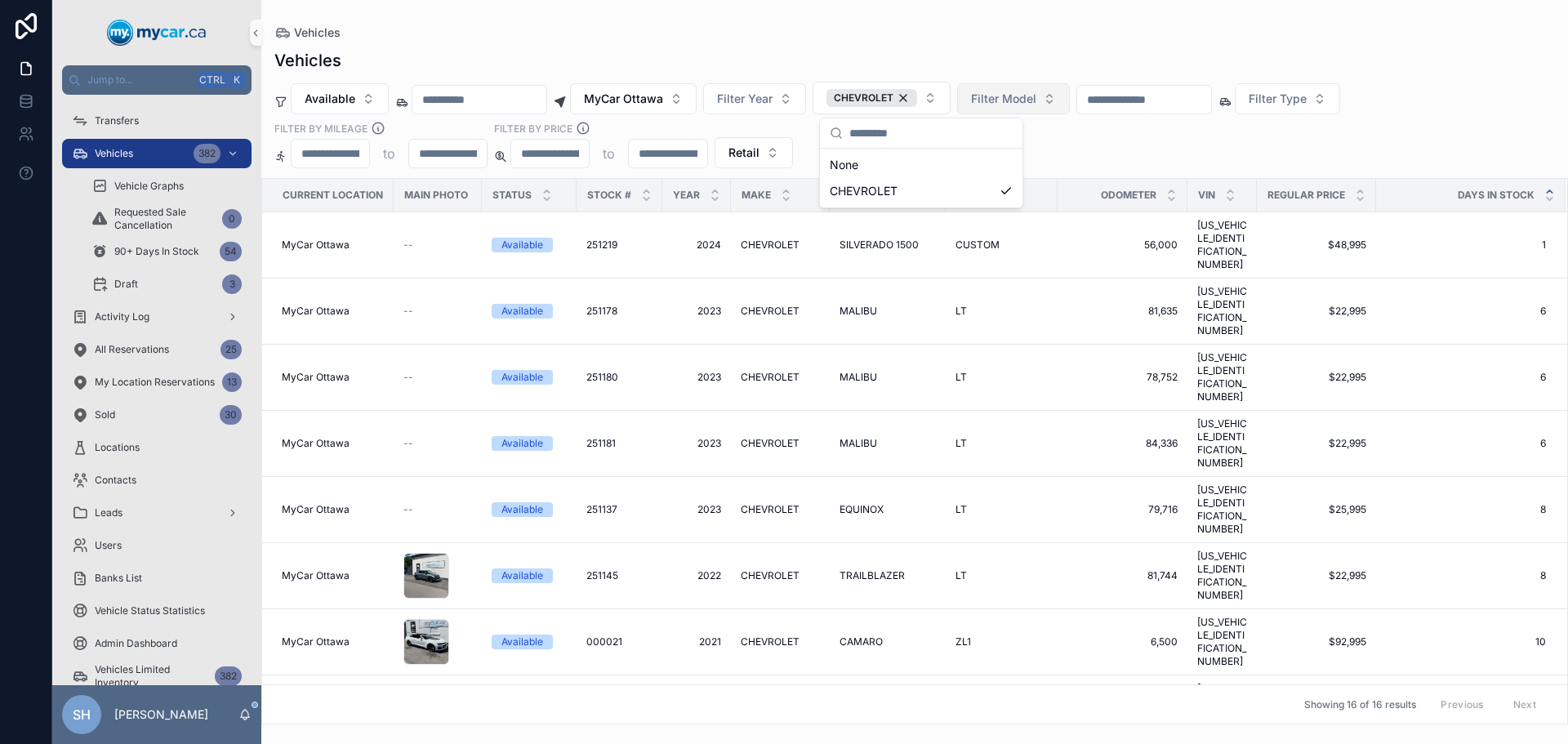
click at [1036, 95] on span "Filter Model" at bounding box center [1004, 99] width 65 height 16
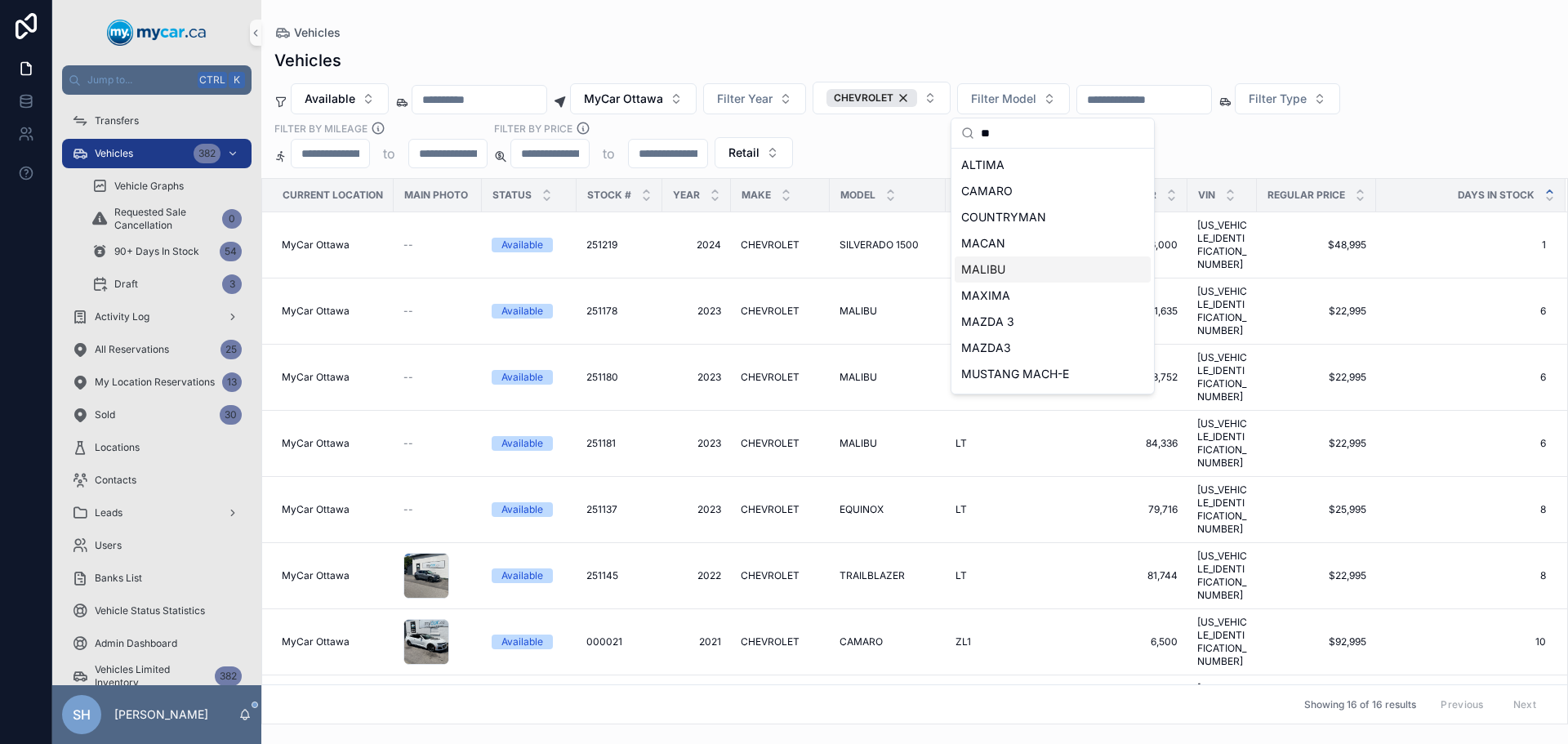
type input "**"
click at [1009, 263] on div "MALIBU" at bounding box center [1053, 269] width 196 height 26
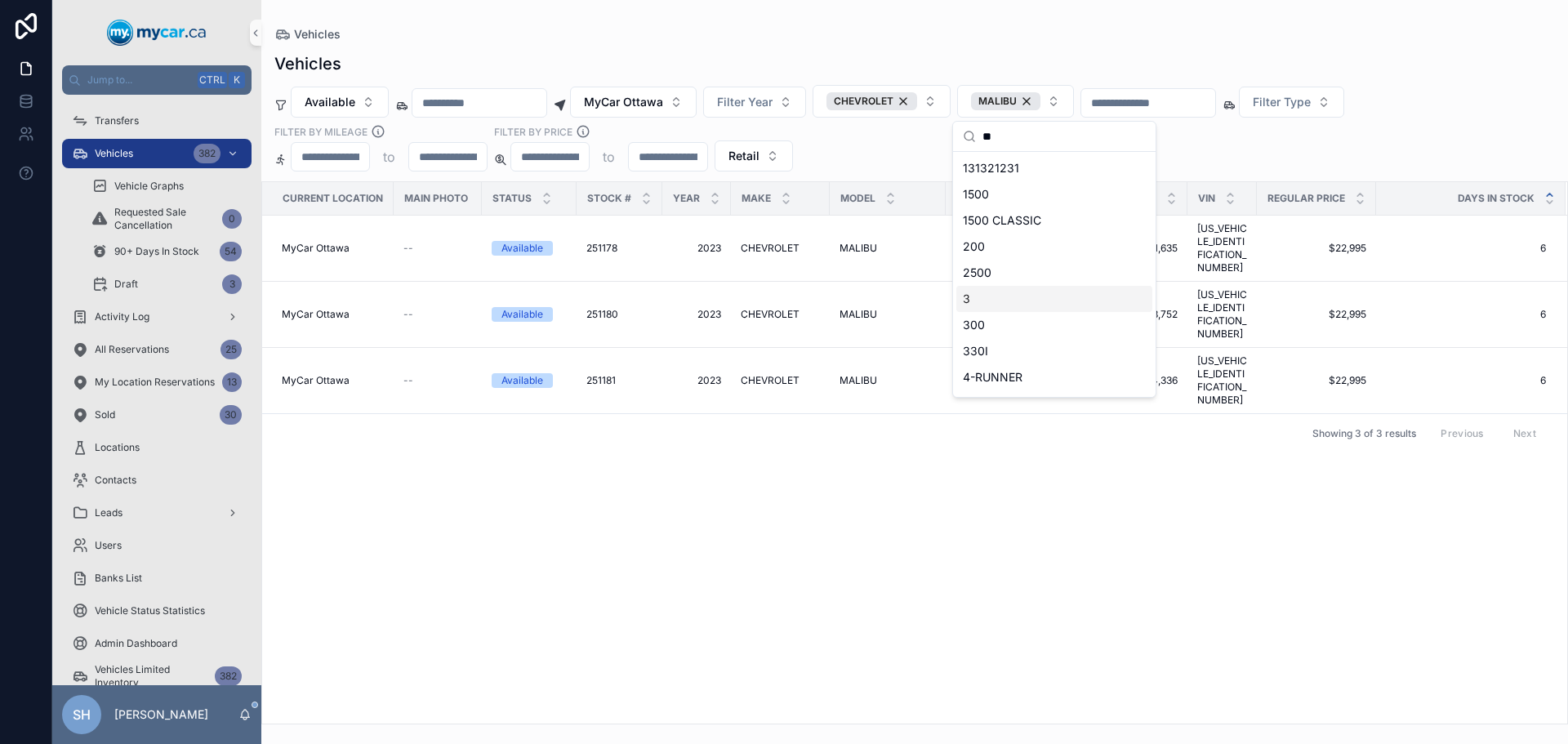
click at [783, 534] on div "Current Location Main Photo Status Stock # Year Make Model Trim Odometer VIN Re…" at bounding box center [914, 453] width 1305 height 542
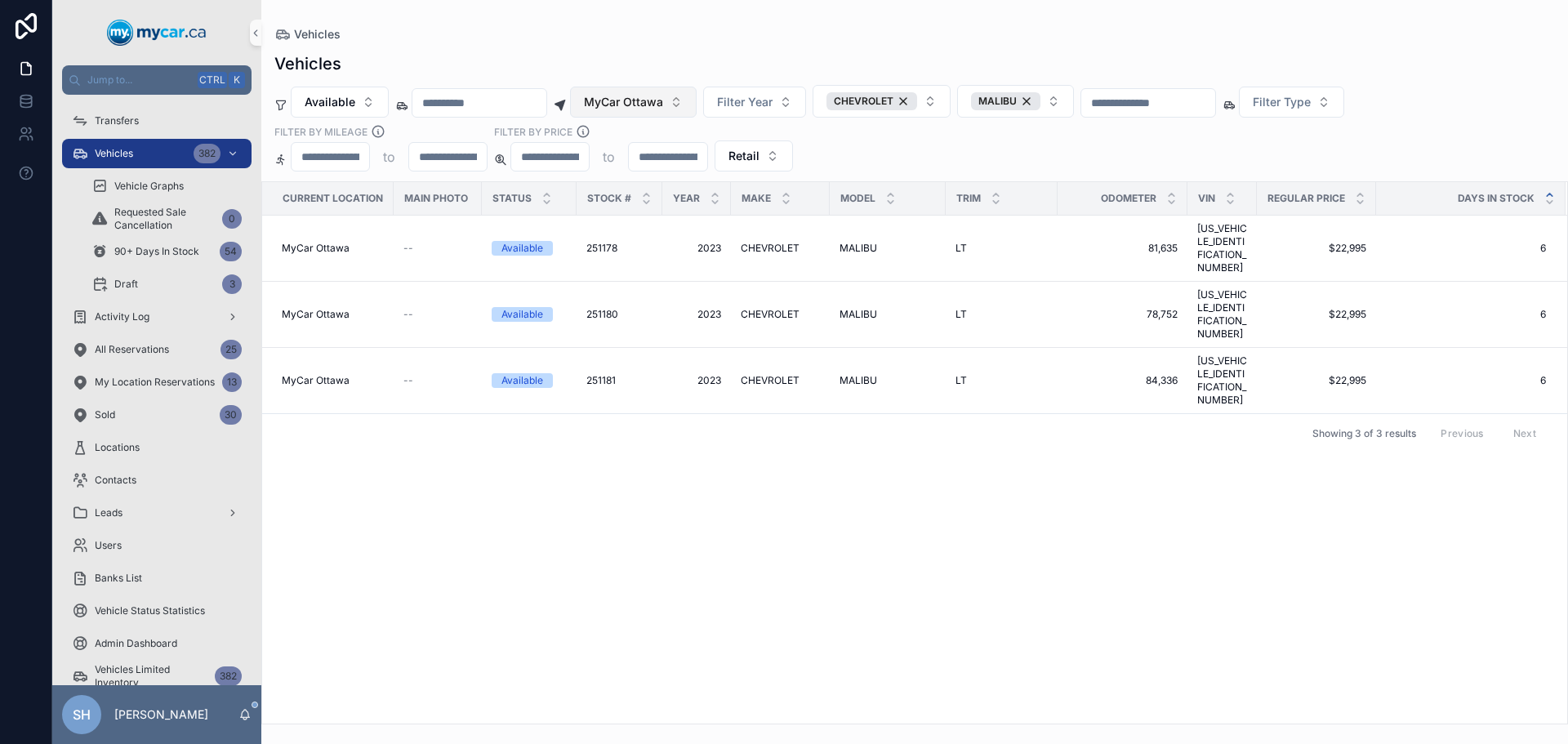
click at [663, 107] on span "MyCar Ottawa" at bounding box center [623, 102] width 79 height 16
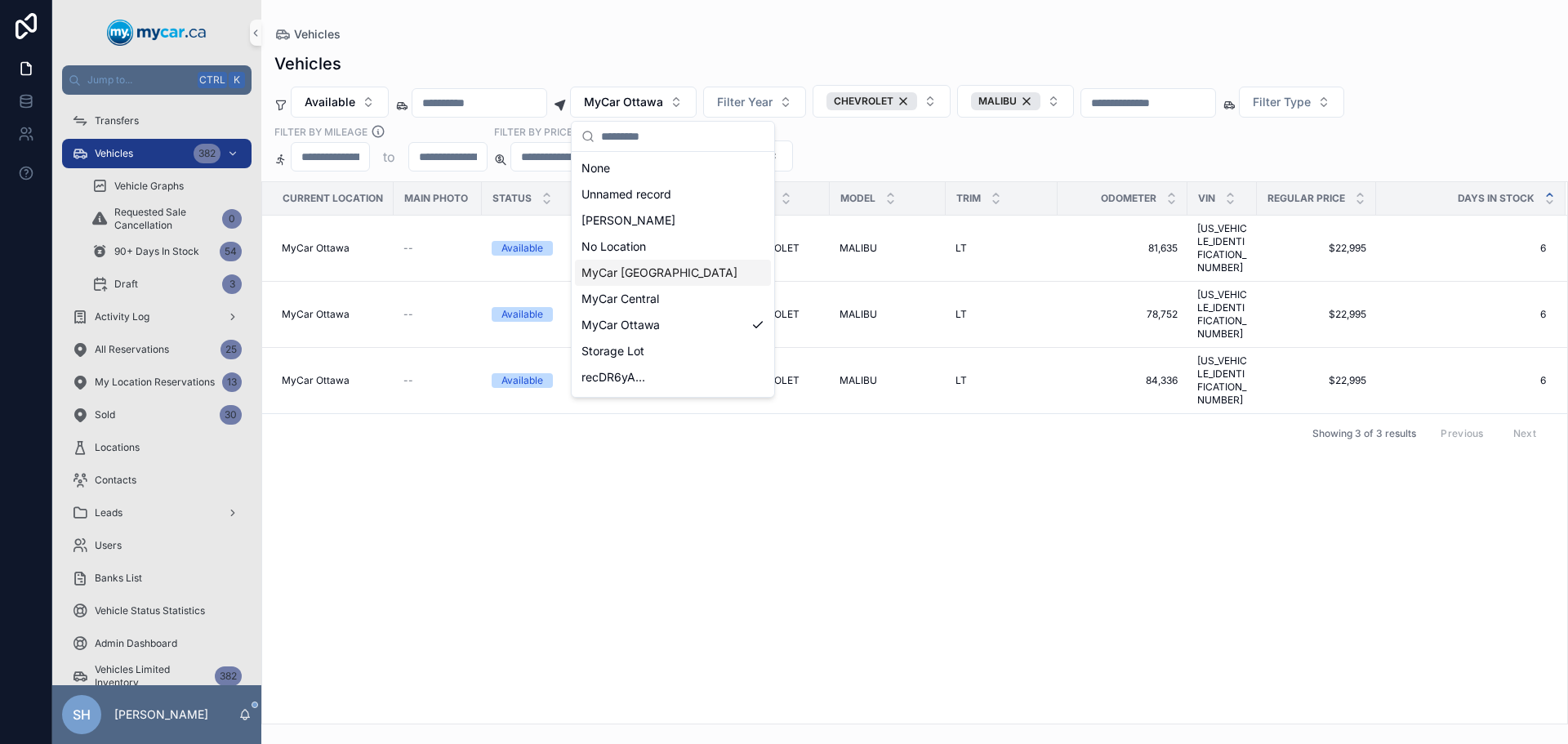
click at [657, 273] on span "MyCar [GEOGRAPHIC_DATA]" at bounding box center [659, 273] width 156 height 16
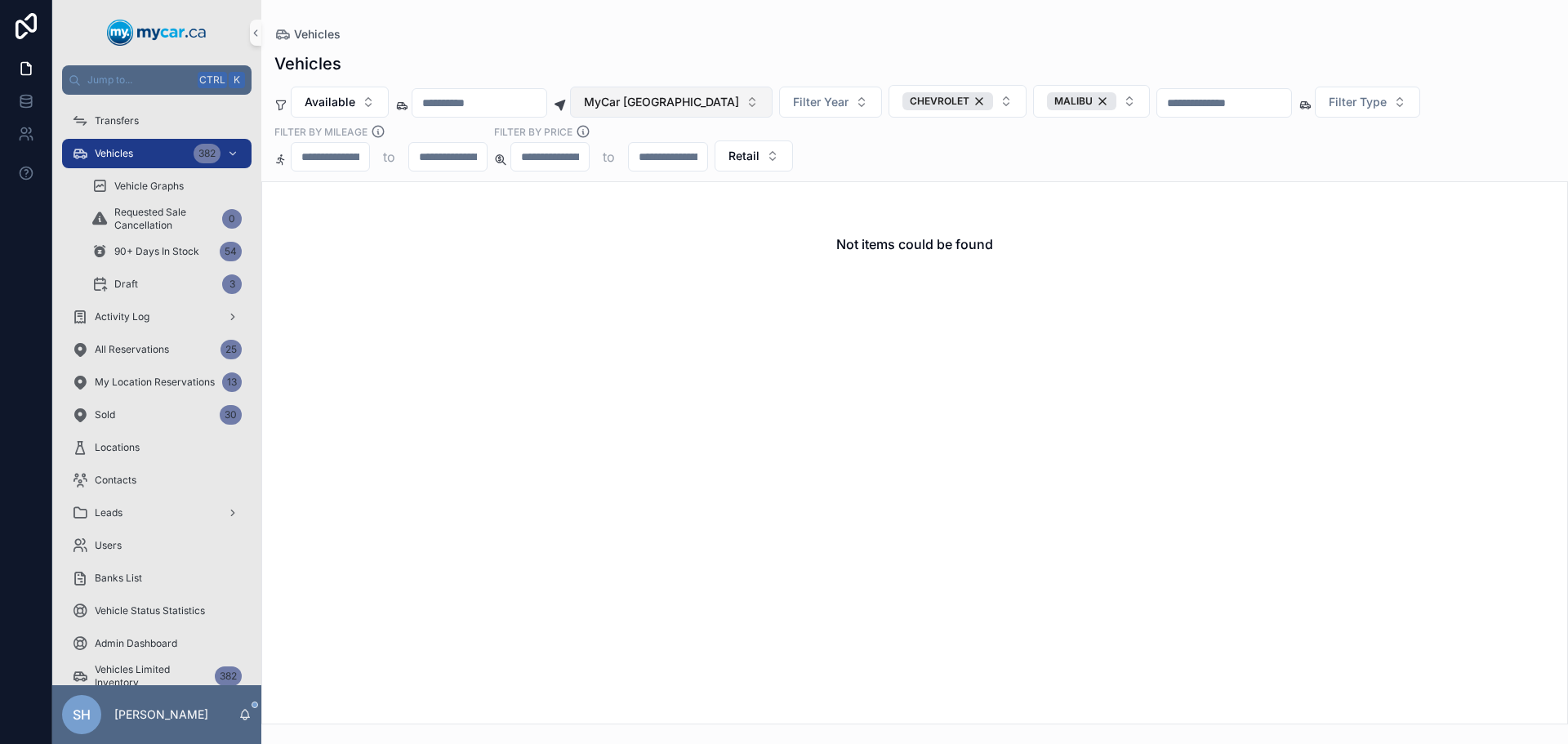
click at [681, 95] on span "MyCar [GEOGRAPHIC_DATA]" at bounding box center [662, 102] width 155 height 16
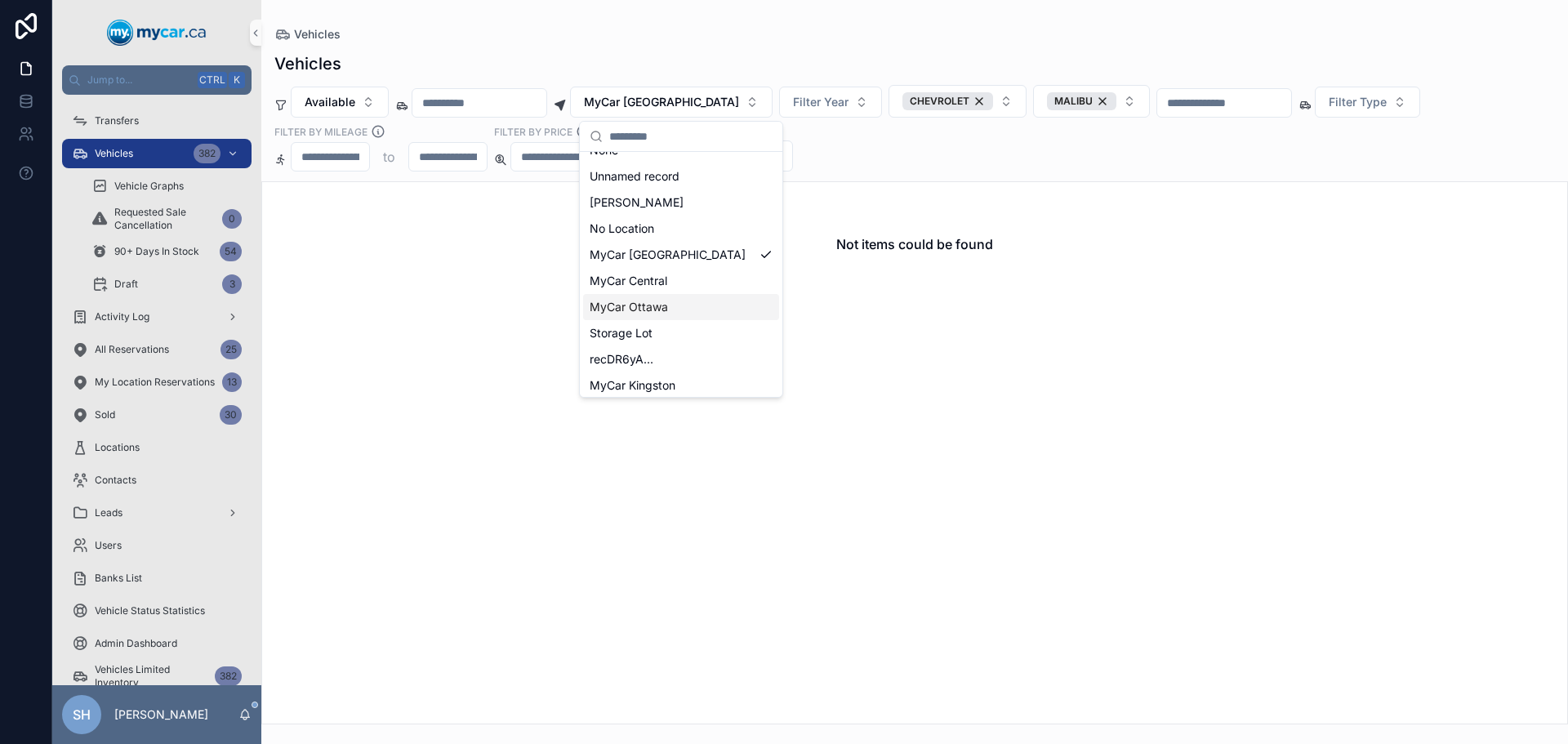
scroll to position [23, 0]
click at [633, 381] on span "MyCar Kingston" at bounding box center [632, 381] width 86 height 16
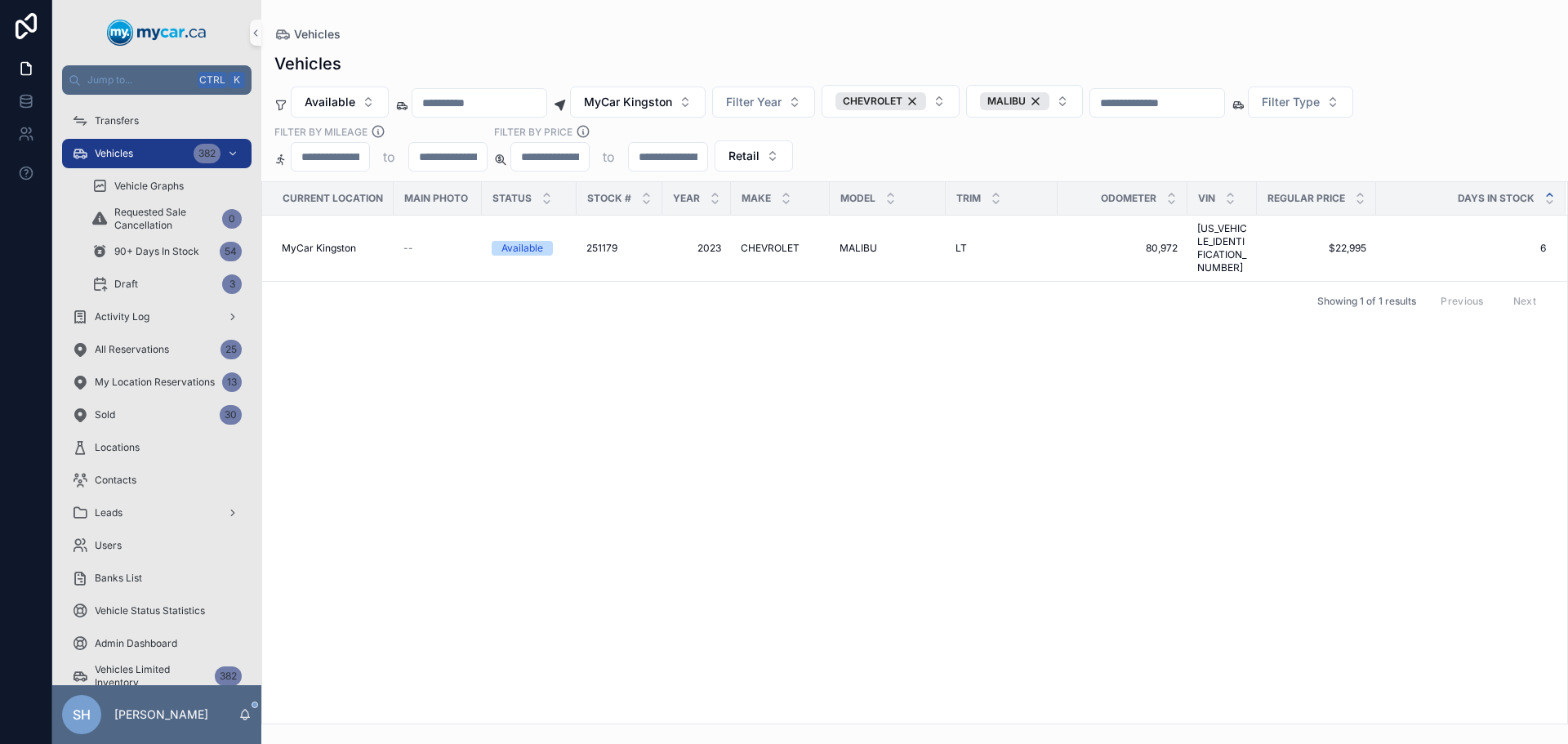
click at [951, 320] on div "Current Location Main Photo Status Stock # Year Make Model Trim Odometer VIN Re…" at bounding box center [914, 453] width 1305 height 542
click at [668, 99] on span "MyCar Kingston" at bounding box center [628, 102] width 88 height 16
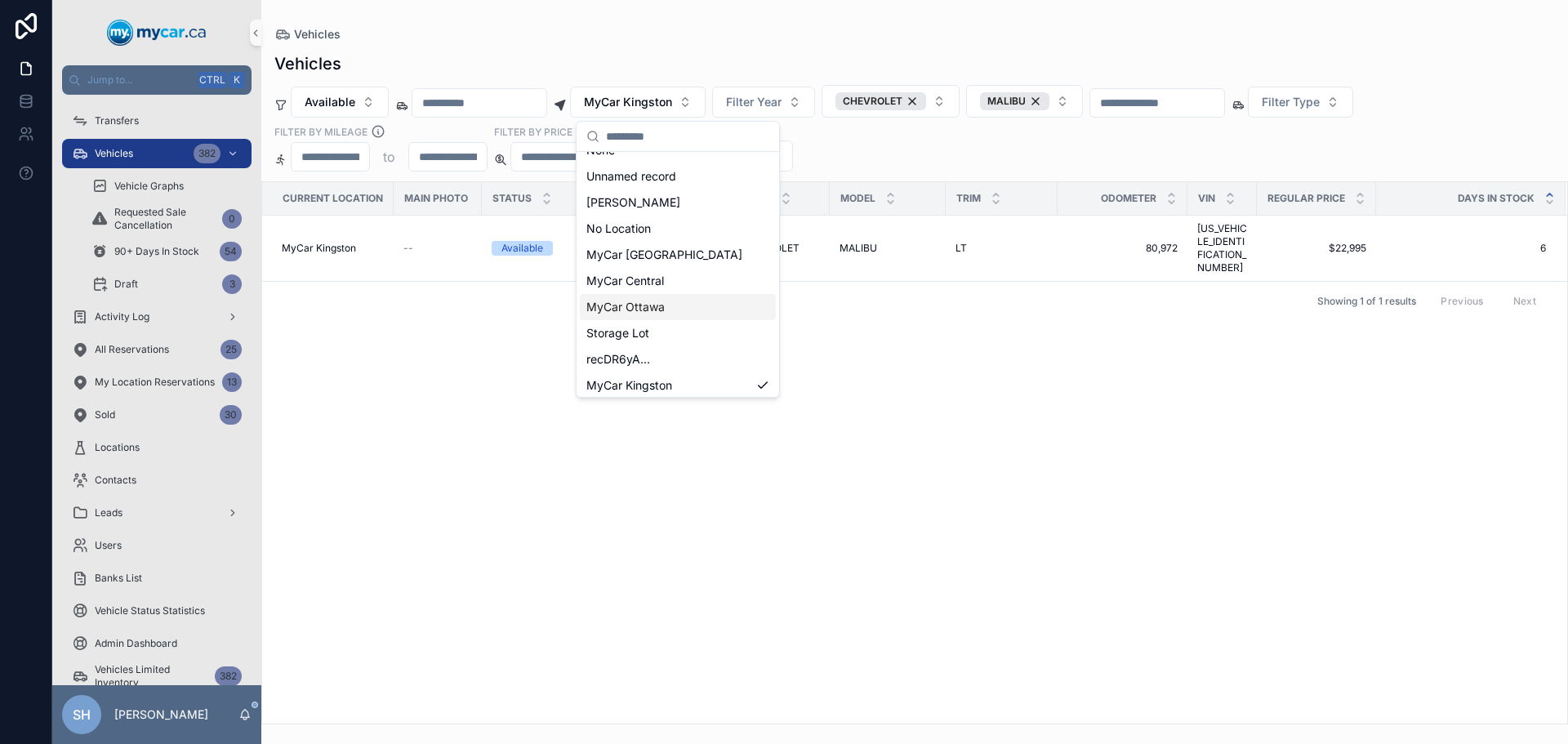
scroll to position [23, 0]
click at [663, 300] on span "MyCar Ottawa" at bounding box center [626, 302] width 79 height 16
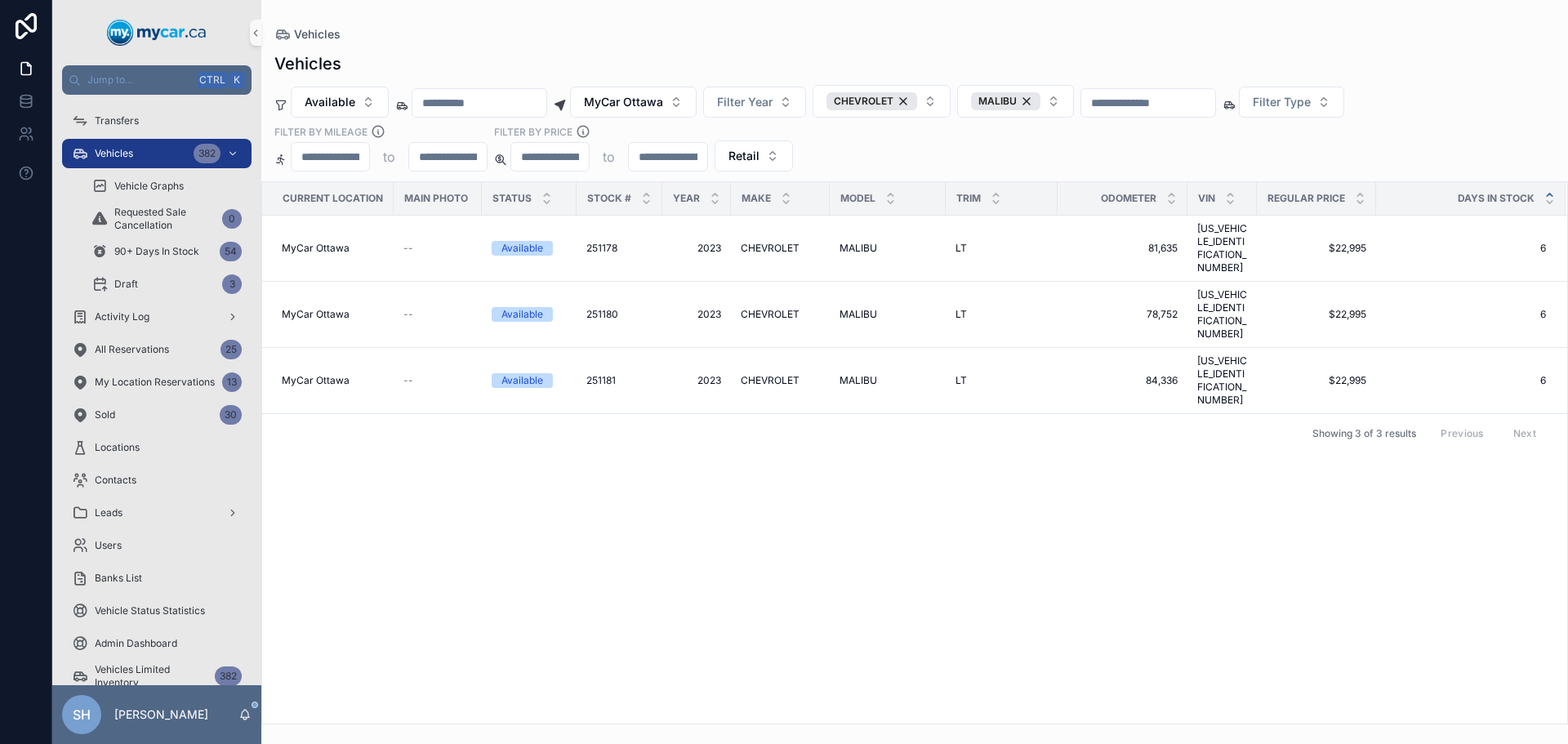
click at [838, 413] on div "Showing 3 of 3 results Previous Next" at bounding box center [914, 433] width 1305 height 39
click at [359, 96] on button "Available" at bounding box center [339, 102] width 98 height 31
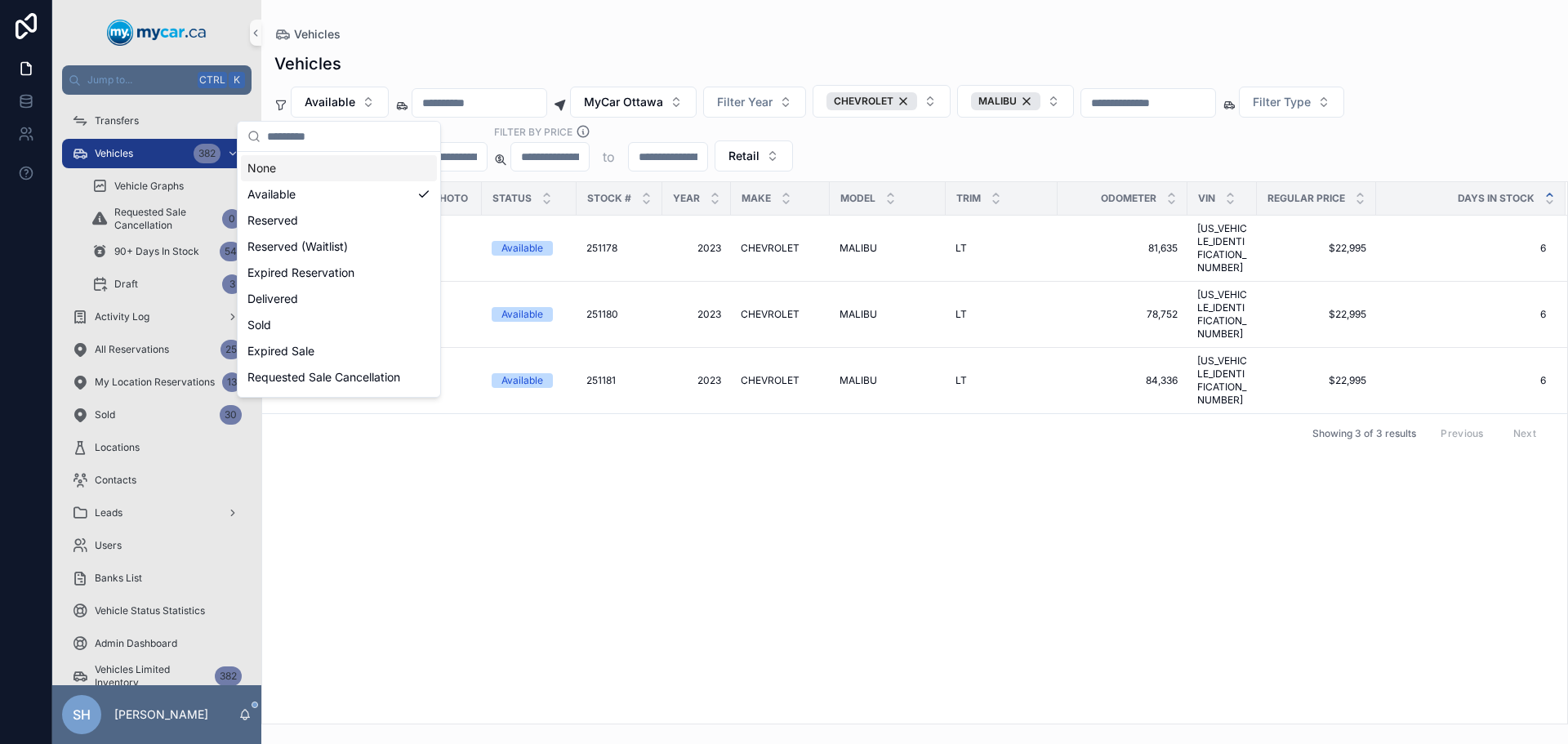
click at [321, 169] on div "None" at bounding box center [339, 169] width 196 height 26
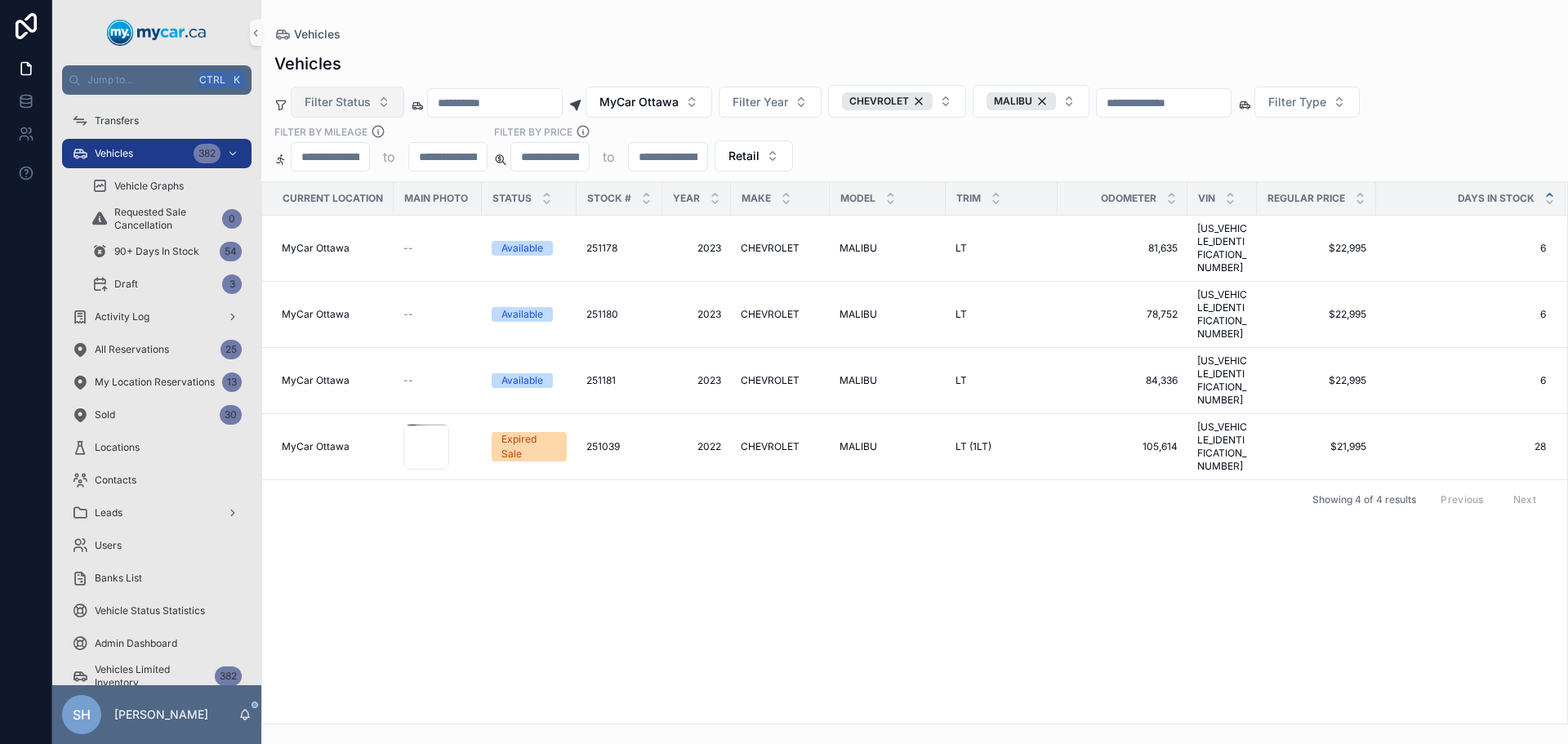
click at [348, 104] on span "Filter Status" at bounding box center [337, 102] width 66 height 16
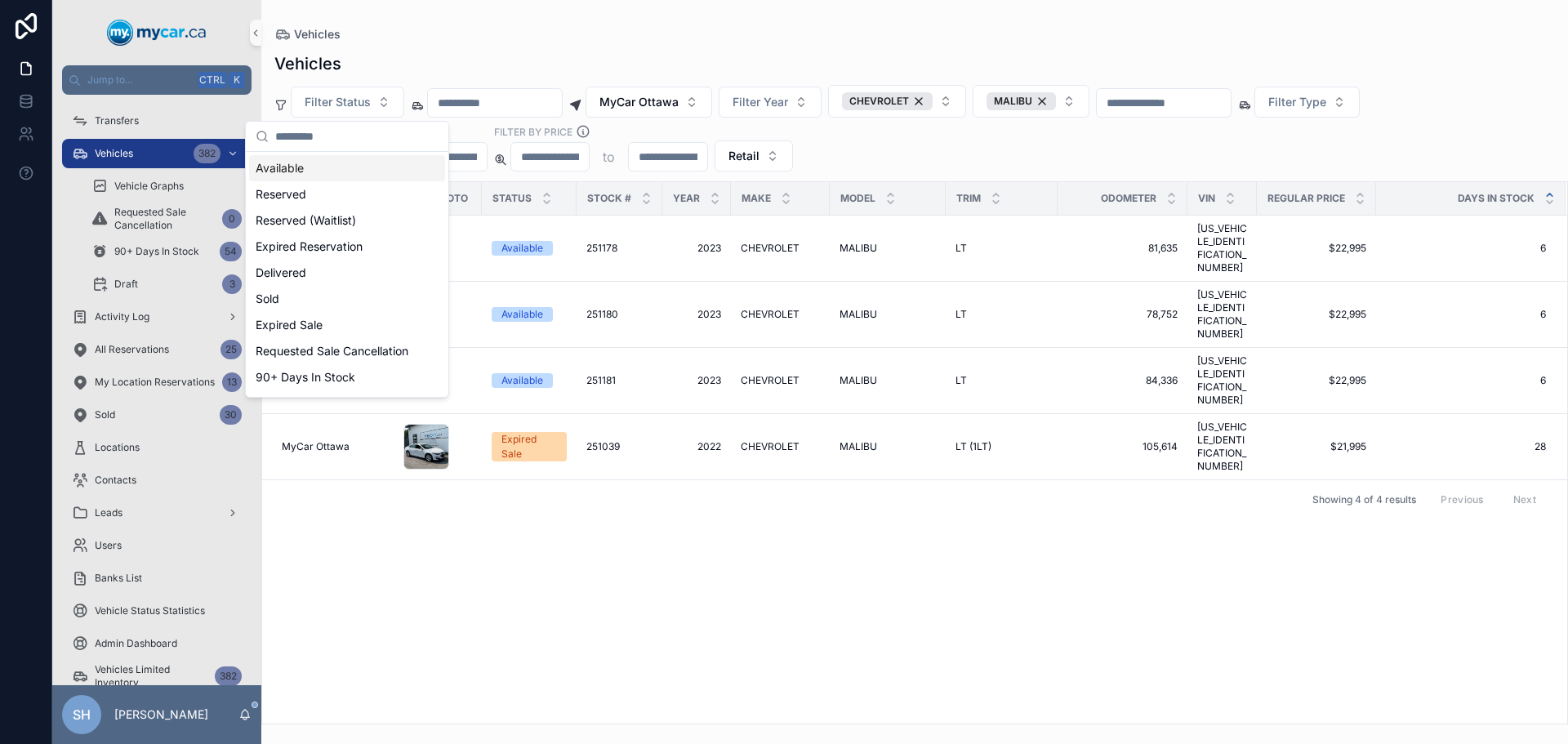
click at [306, 169] on div "Available" at bounding box center [347, 169] width 196 height 26
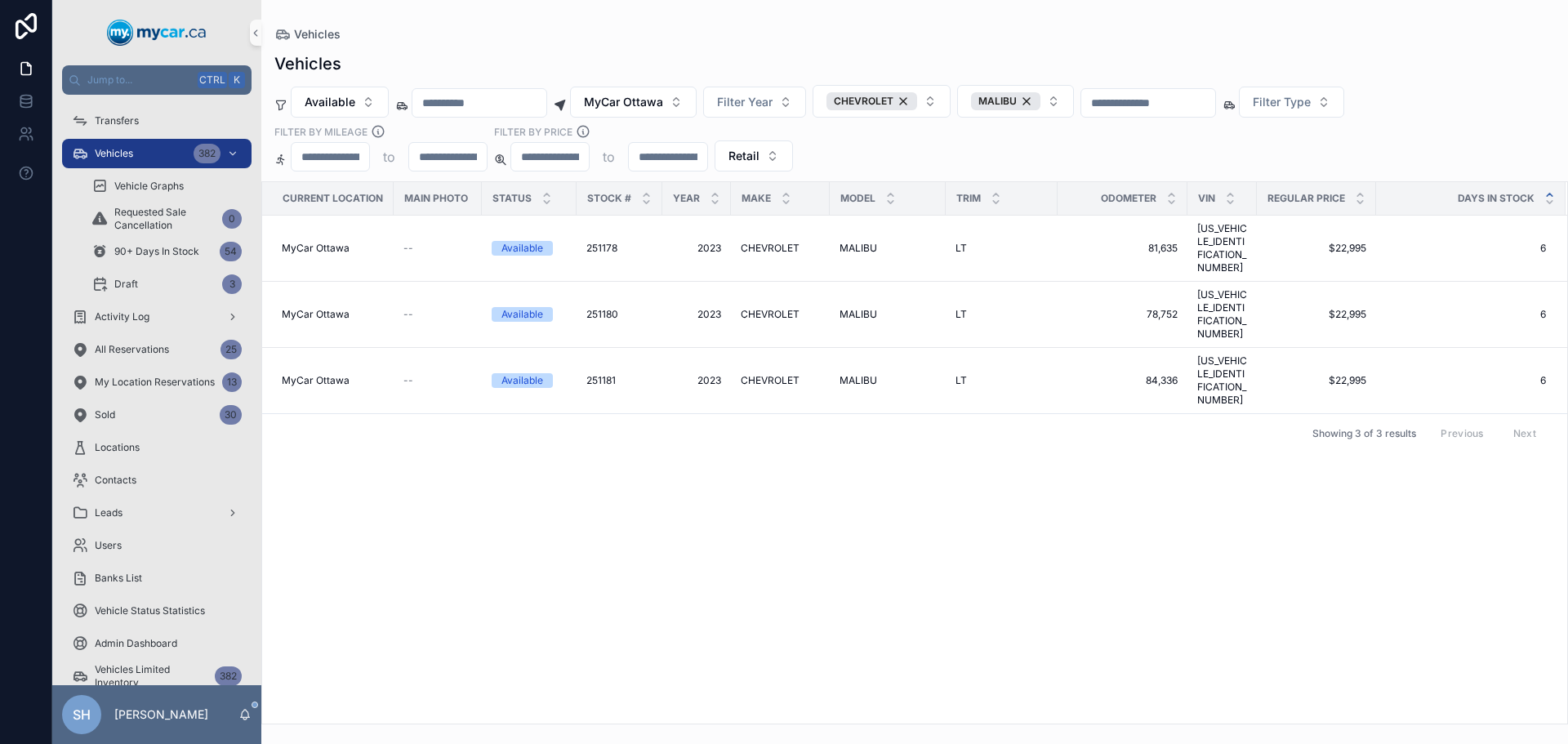
click at [839, 440] on div "Current Location Main Photo Status Stock # Year Make Model Trim Odometer VIN Re…" at bounding box center [914, 453] width 1305 height 542
click at [765, 241] on span "CHEVROLET" at bounding box center [770, 248] width 59 height 13
click at [860, 308] on span "MALIBU" at bounding box center [858, 314] width 38 height 13
click at [767, 374] on span "CHEVROLET" at bounding box center [770, 381] width 59 height 13
click at [917, 96] on div "CHEVROLET" at bounding box center [871, 101] width 91 height 18
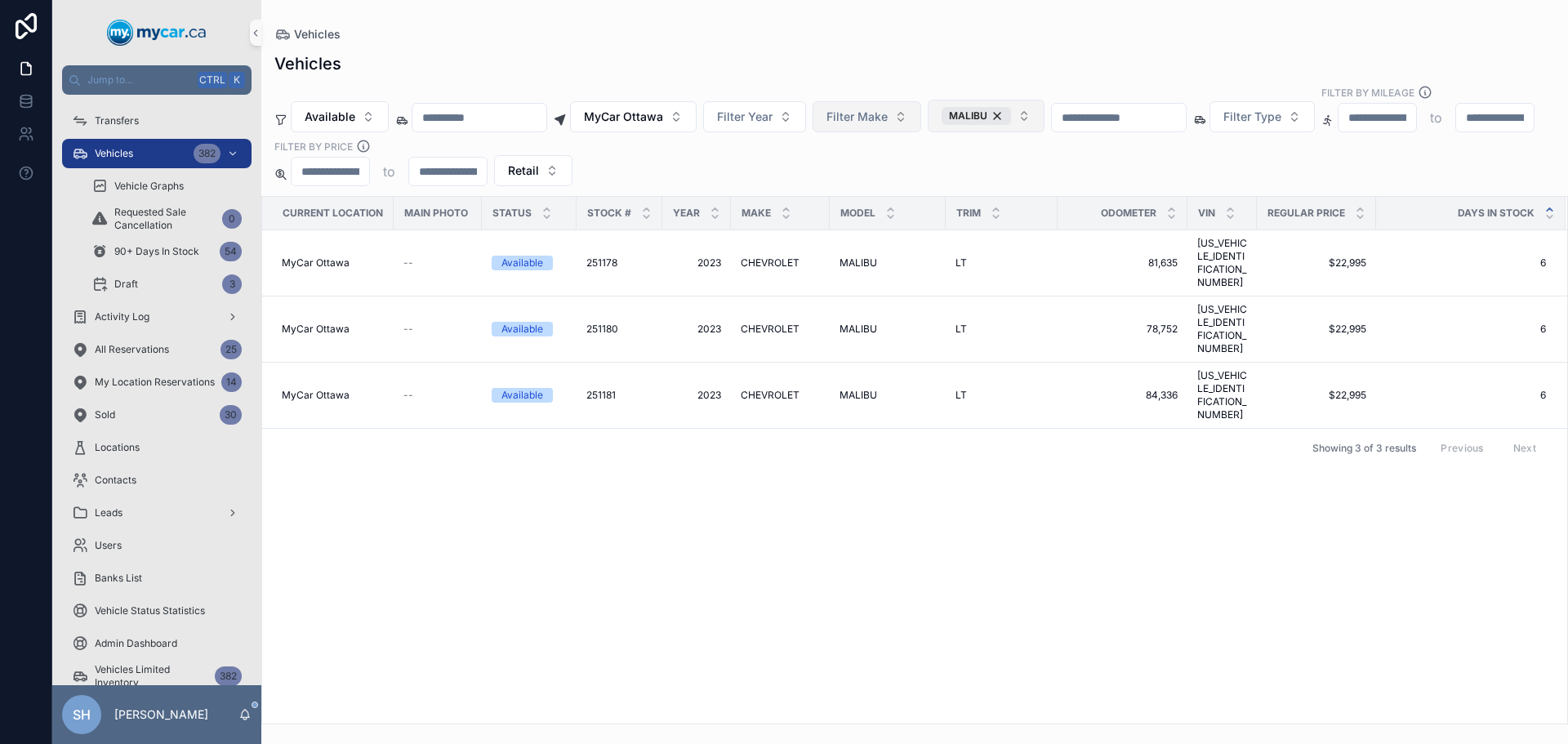
click at [1011, 107] on div "MALIBU" at bounding box center [976, 116] width 70 height 18
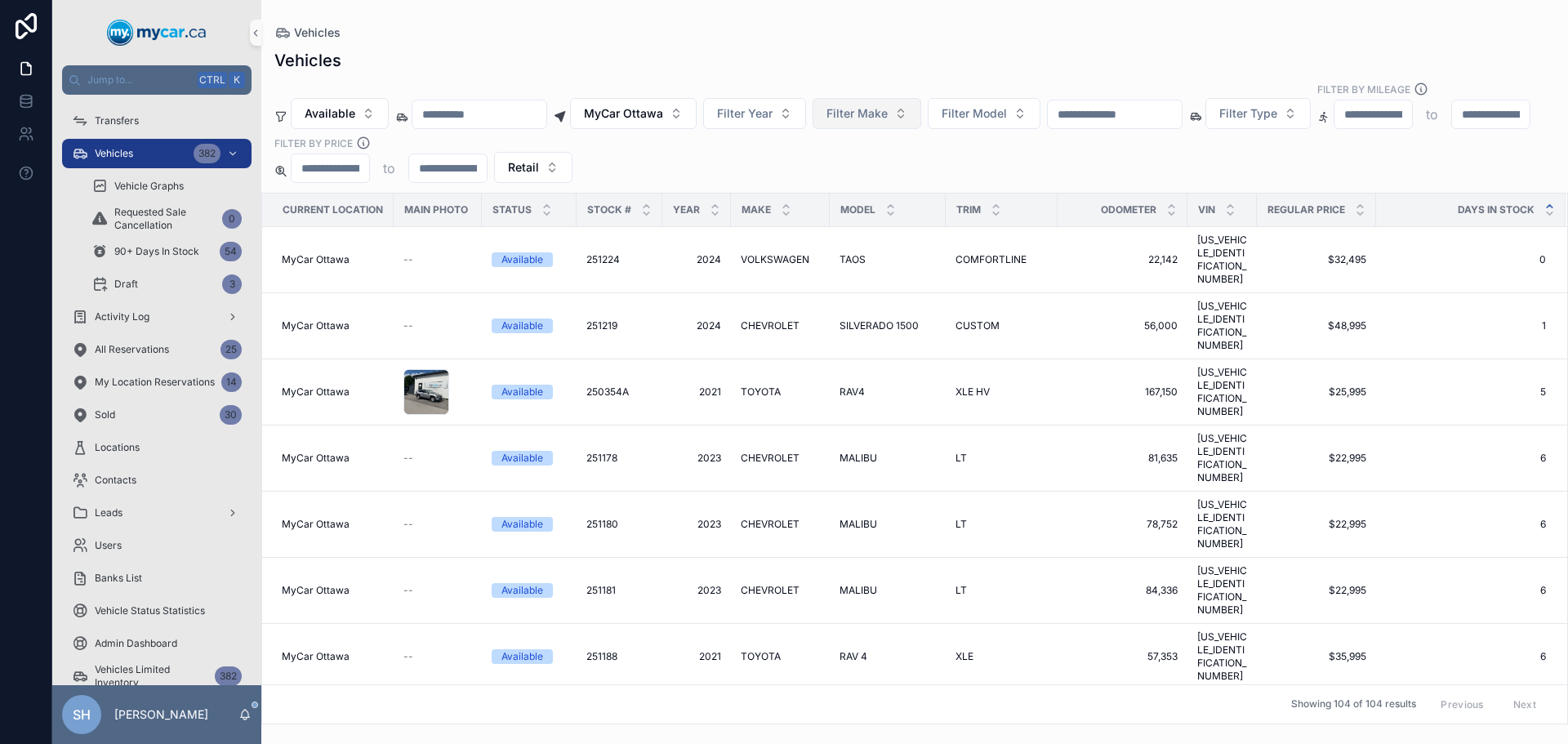
click at [1000, 38] on div "Vehicles" at bounding box center [914, 33] width 1280 height 13
click at [645, 106] on span "MyCar Ottawa" at bounding box center [623, 114] width 79 height 16
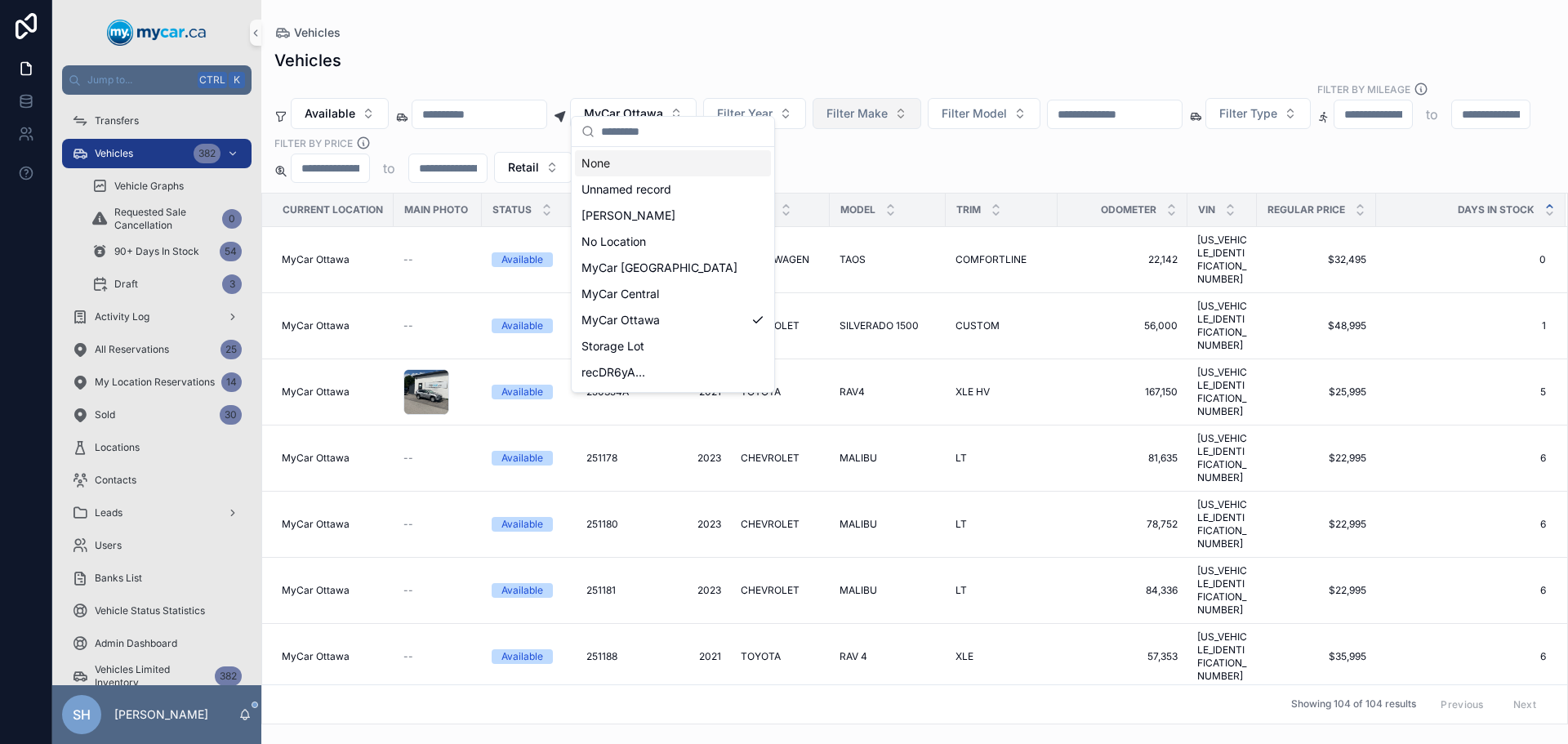
click at [644, 163] on div "None" at bounding box center [673, 164] width 196 height 26
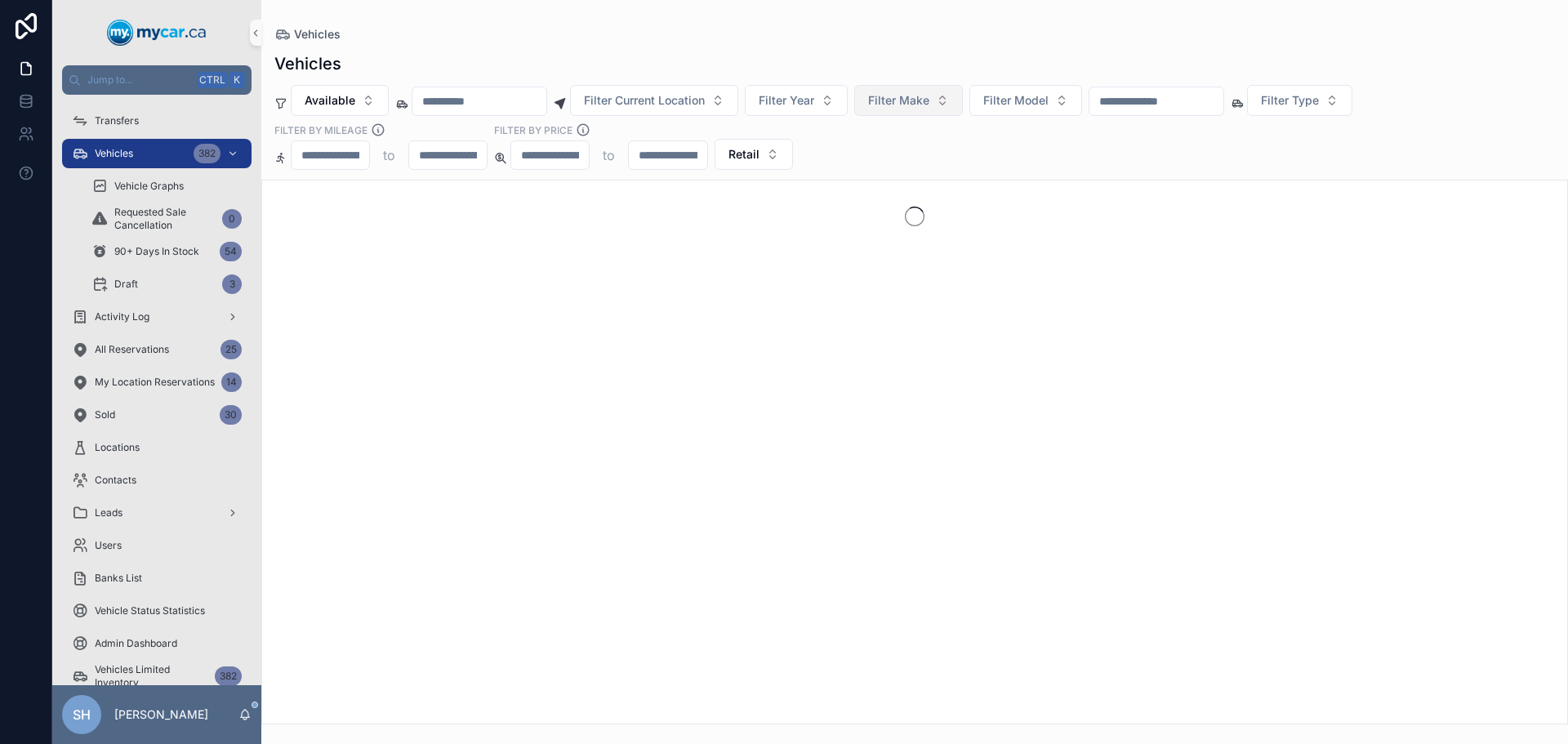
click at [887, 31] on div "Vehicles" at bounding box center [914, 34] width 1280 height 16
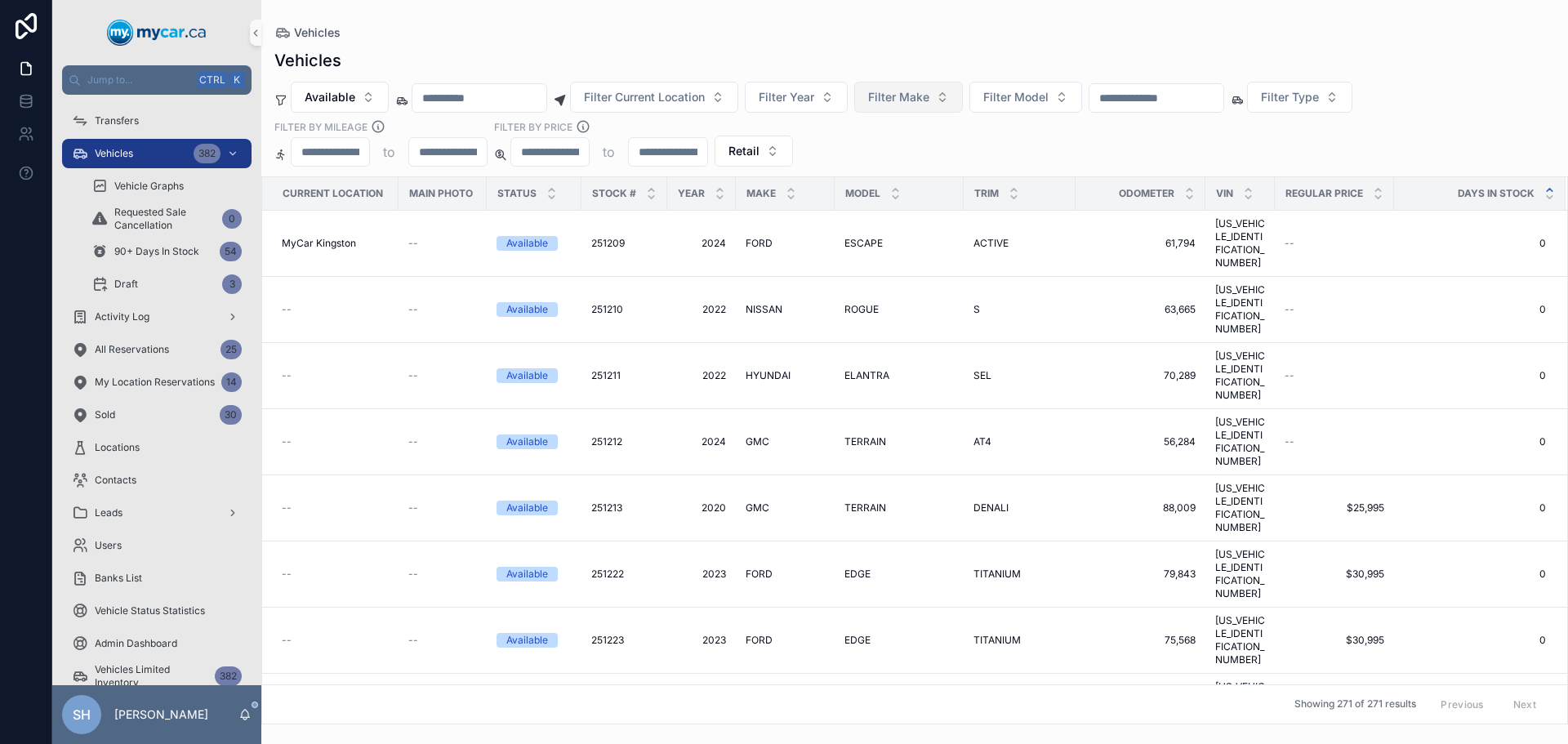
click at [1193, 94] on input "scrollable content" at bounding box center [1157, 98] width 134 height 23
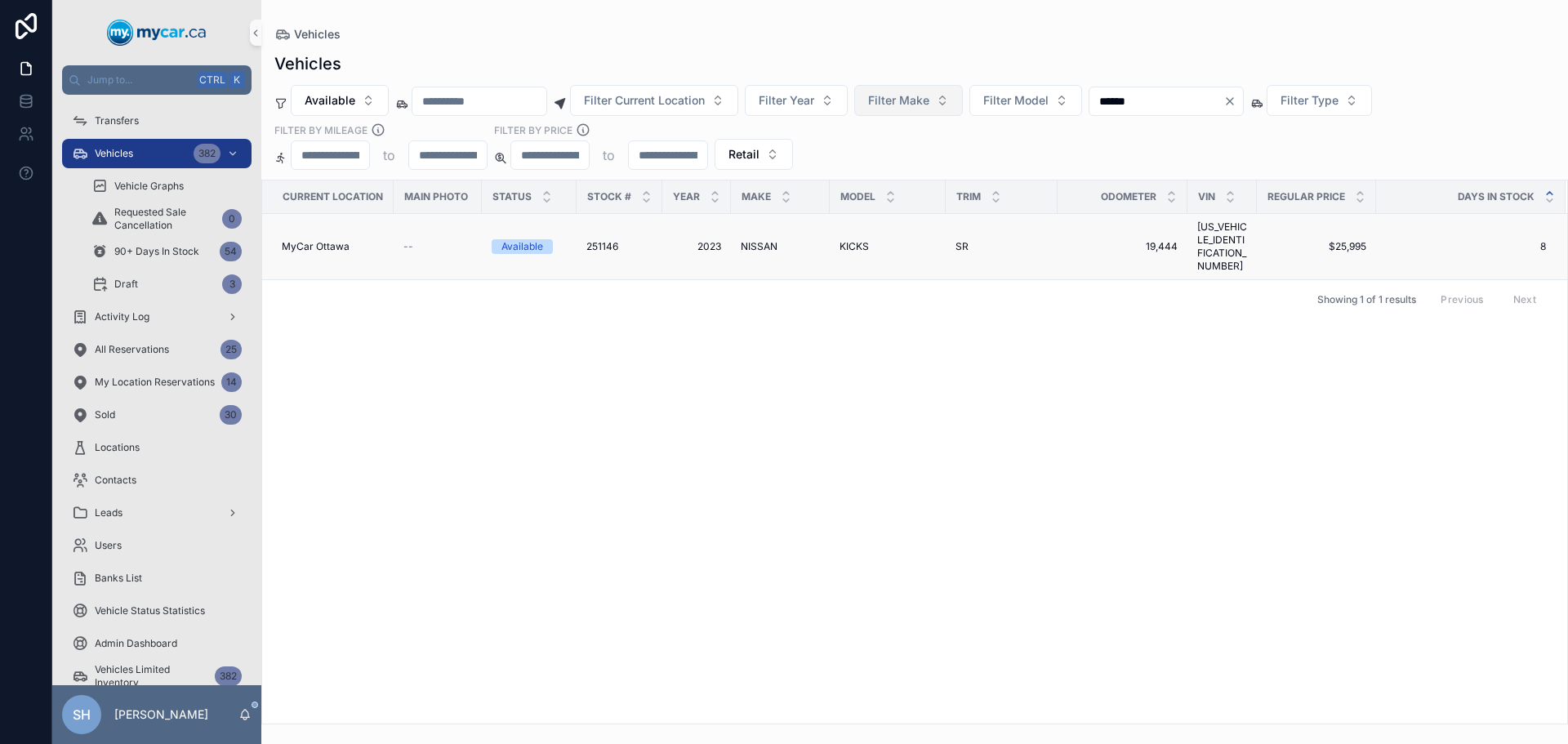
click at [855, 232] on td "KICKS KICKS" at bounding box center [887, 247] width 116 height 66
click at [856, 254] on td "KICKS KICKS" at bounding box center [887, 247] width 116 height 66
drag, startPoint x: 1175, startPoint y: 112, endPoint x: 1112, endPoint y: 124, distance: 64.1
click at [1112, 124] on div "Available Filter Current Location Filter Year Filter Make Filter Model ****** F…" at bounding box center [914, 128] width 1306 height 85
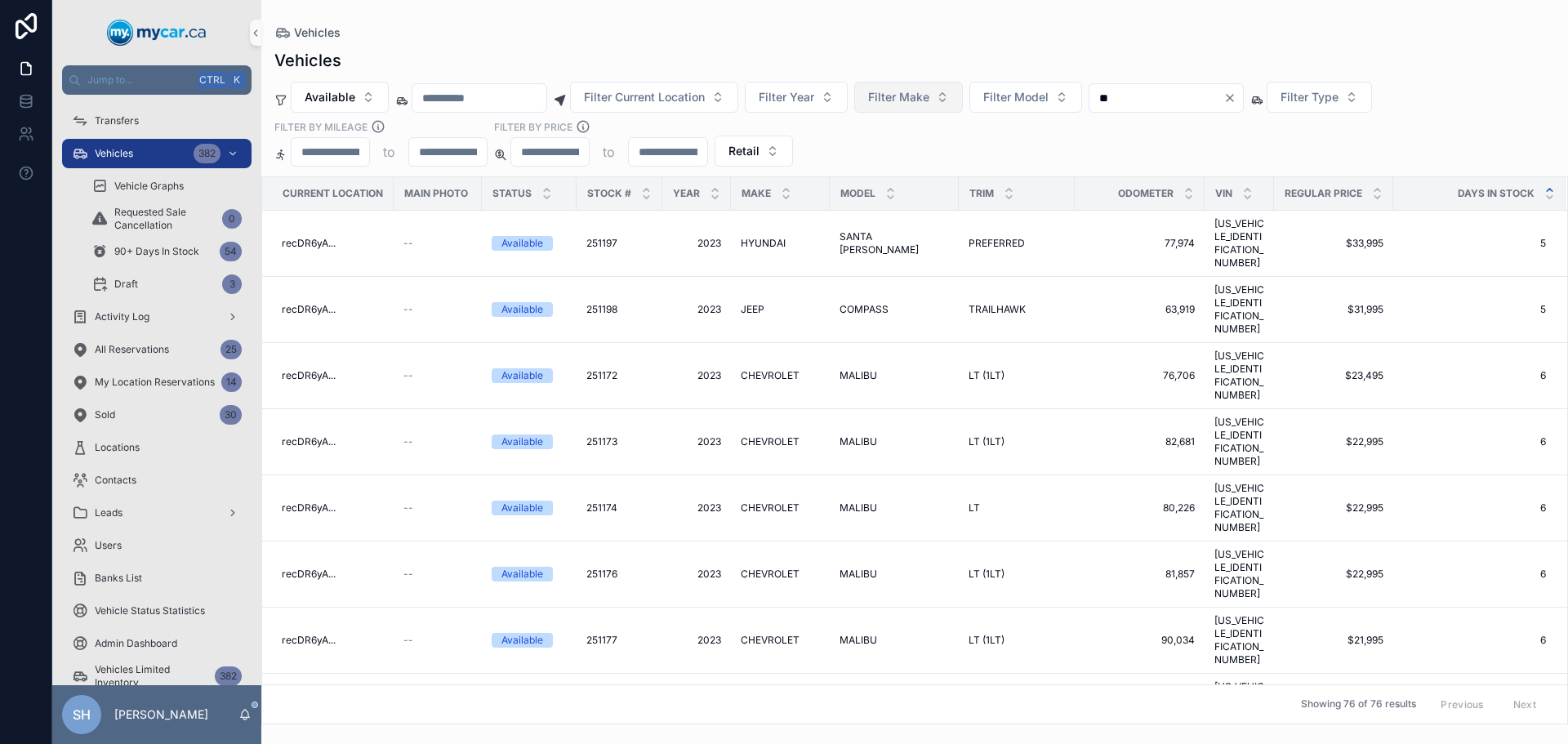
type input "*"
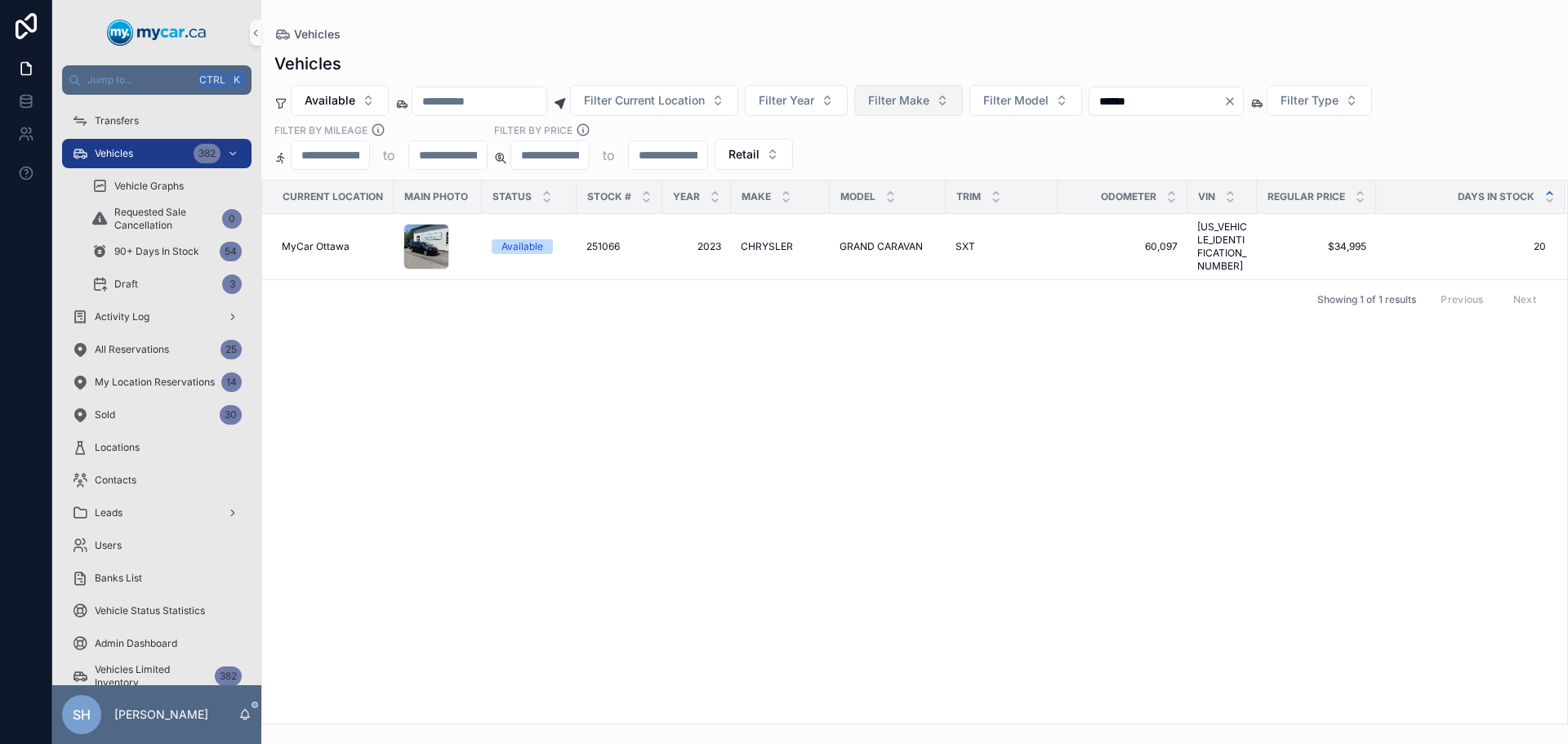
type input "******"
click at [1236, 98] on icon "Clear" at bounding box center [1229, 101] width 13 height 13
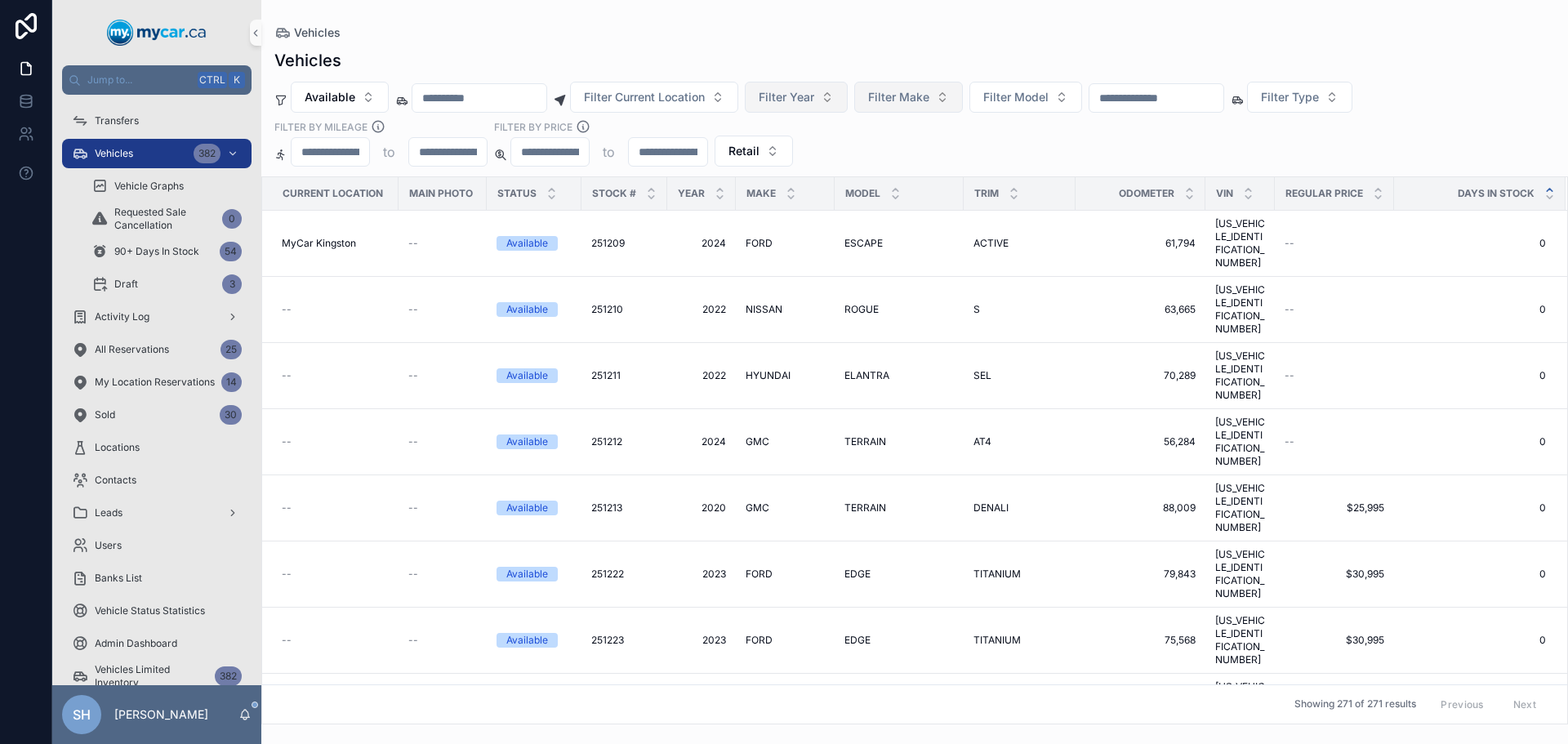
click at [814, 100] on span "Filter Year" at bounding box center [786, 97] width 56 height 16
click at [963, 94] on button "Filter Make" at bounding box center [908, 97] width 109 height 31
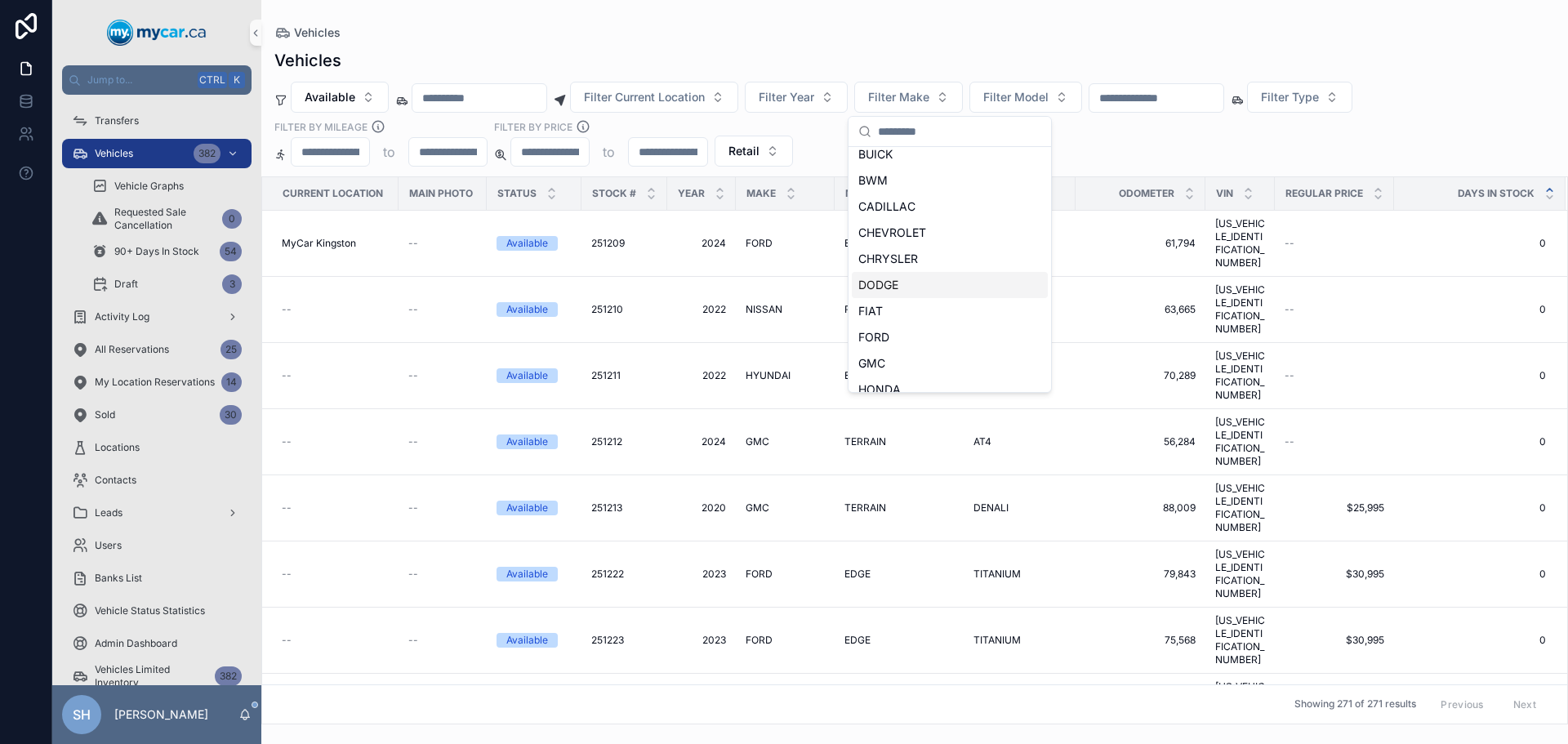
scroll to position [164, 0]
click at [887, 238] on span "CHRYSLER" at bounding box center [887, 236] width 60 height 16
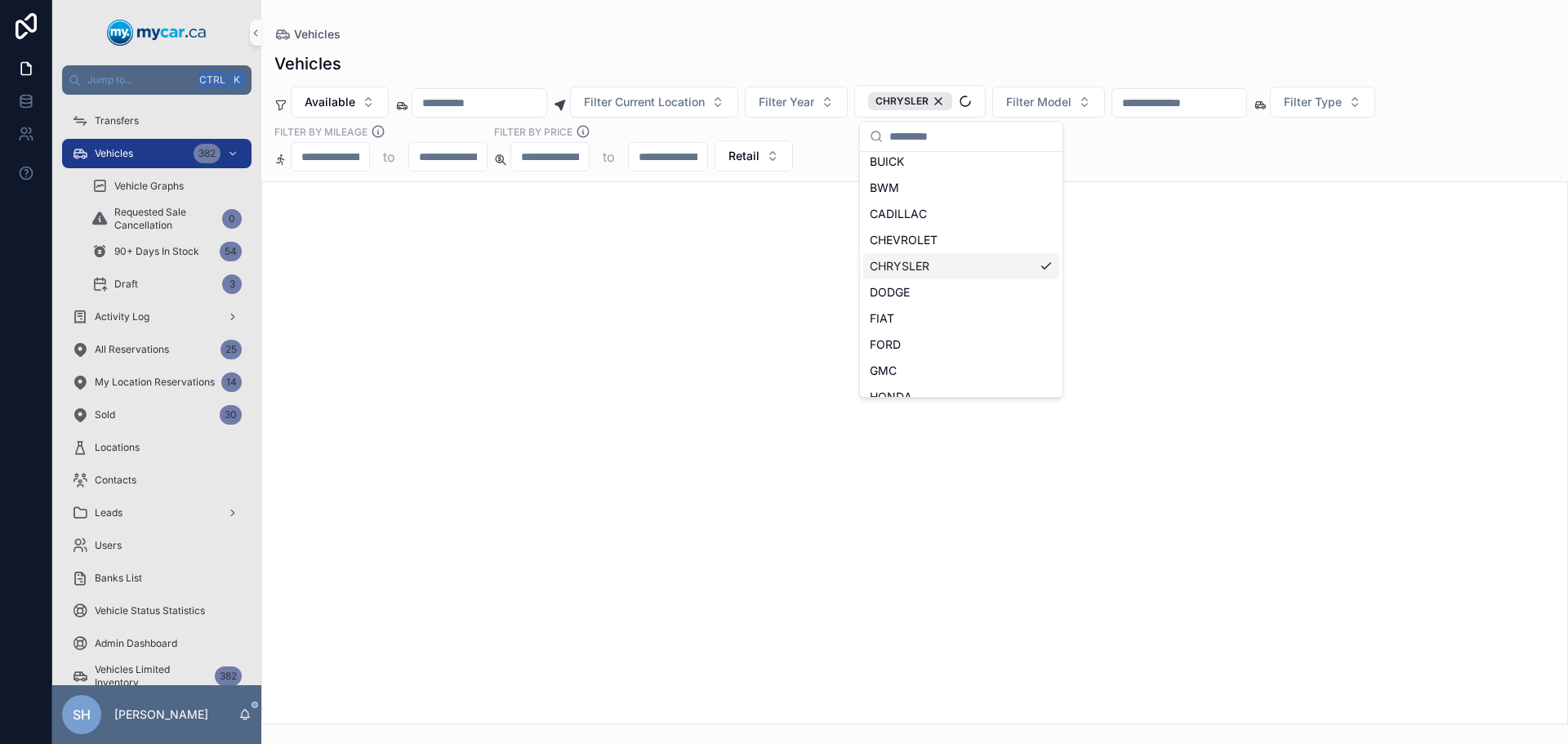
scroll to position [190, 0]
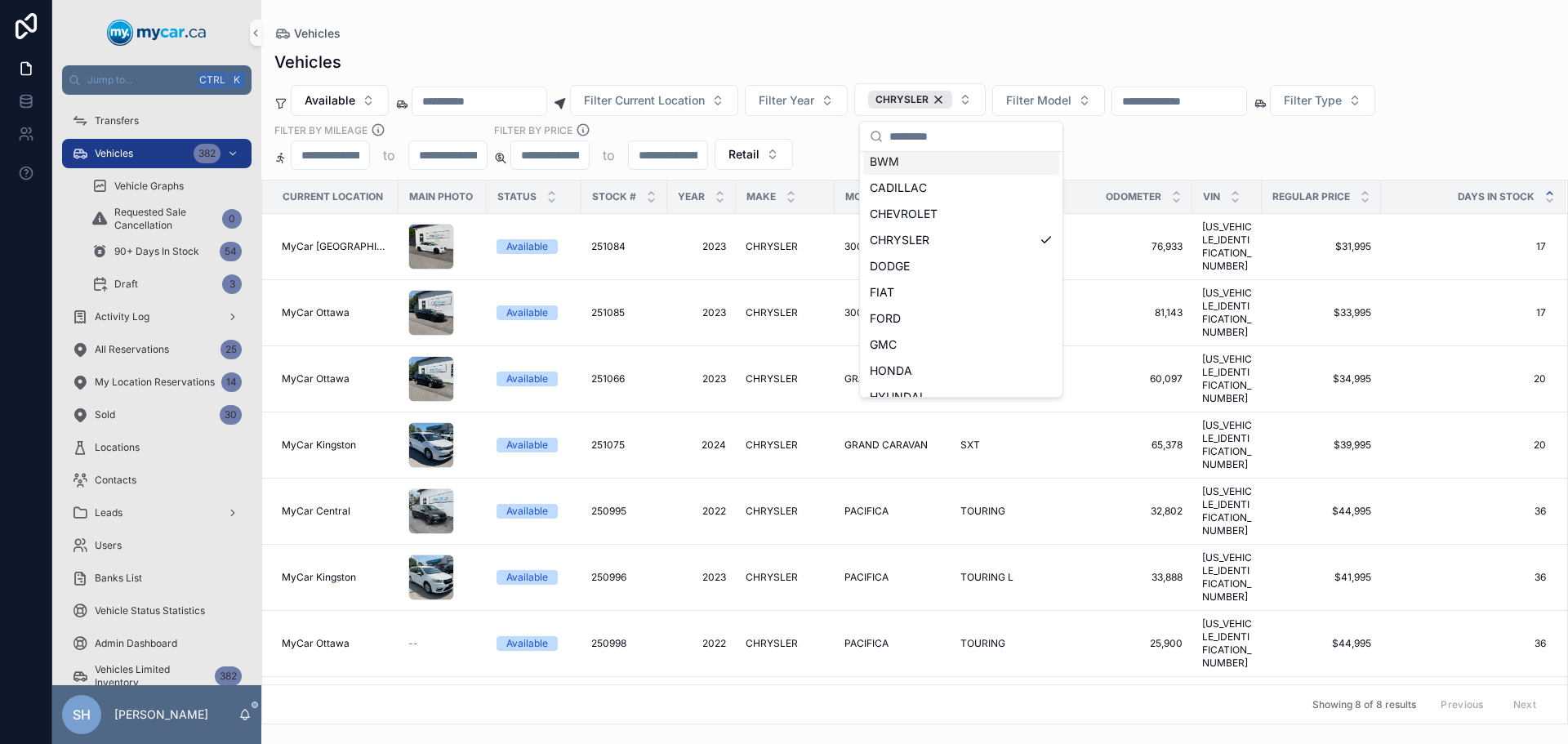
click at [771, 37] on div "Vehicles" at bounding box center [914, 34] width 1280 height 15
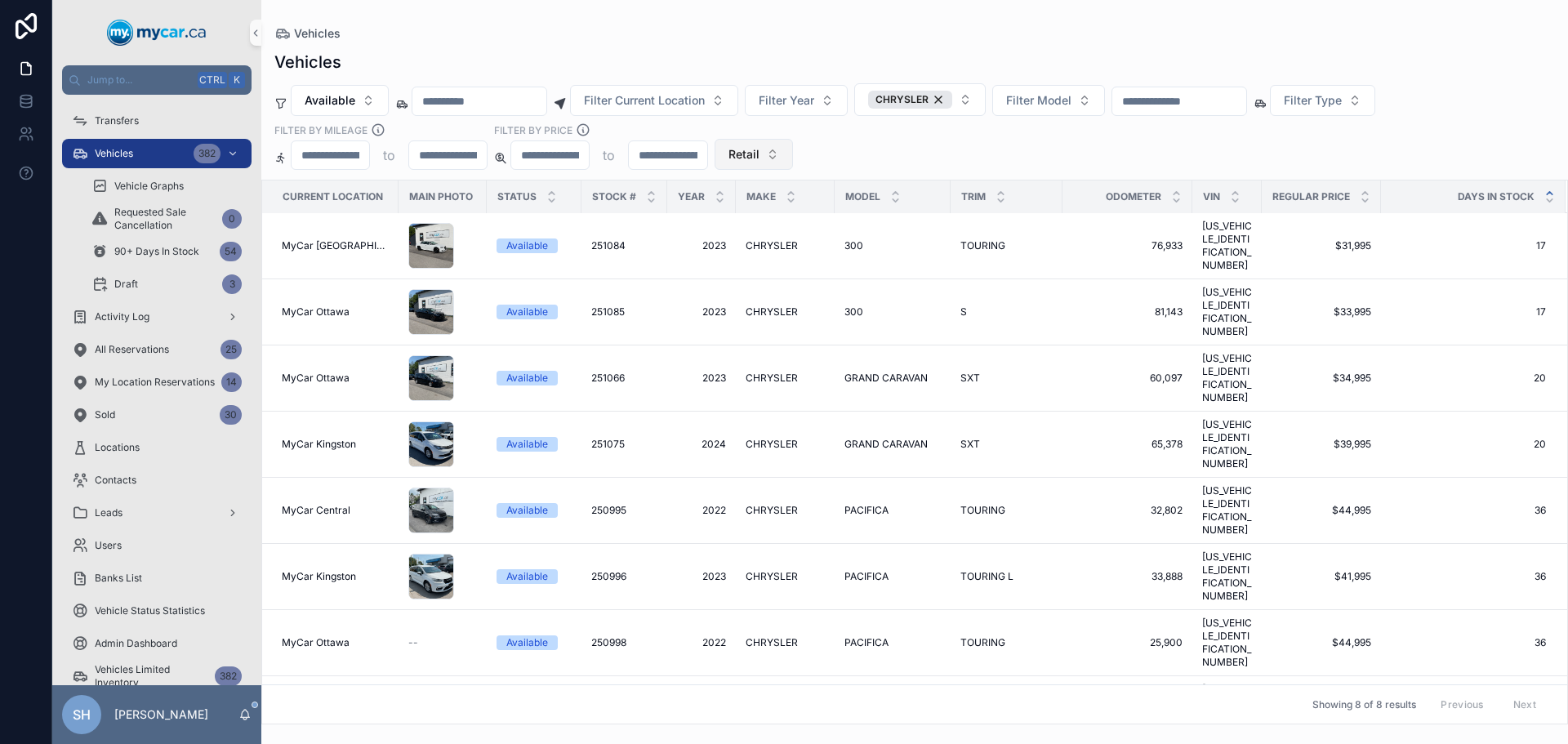
scroll to position [0, 0]
click at [687, 84] on div "Available Filter Current Location Filter Year CHRYSLER Filter Model Filter Type…" at bounding box center [914, 127] width 1306 height 87
click at [679, 101] on span "Filter Current Location" at bounding box center [645, 101] width 121 height 16
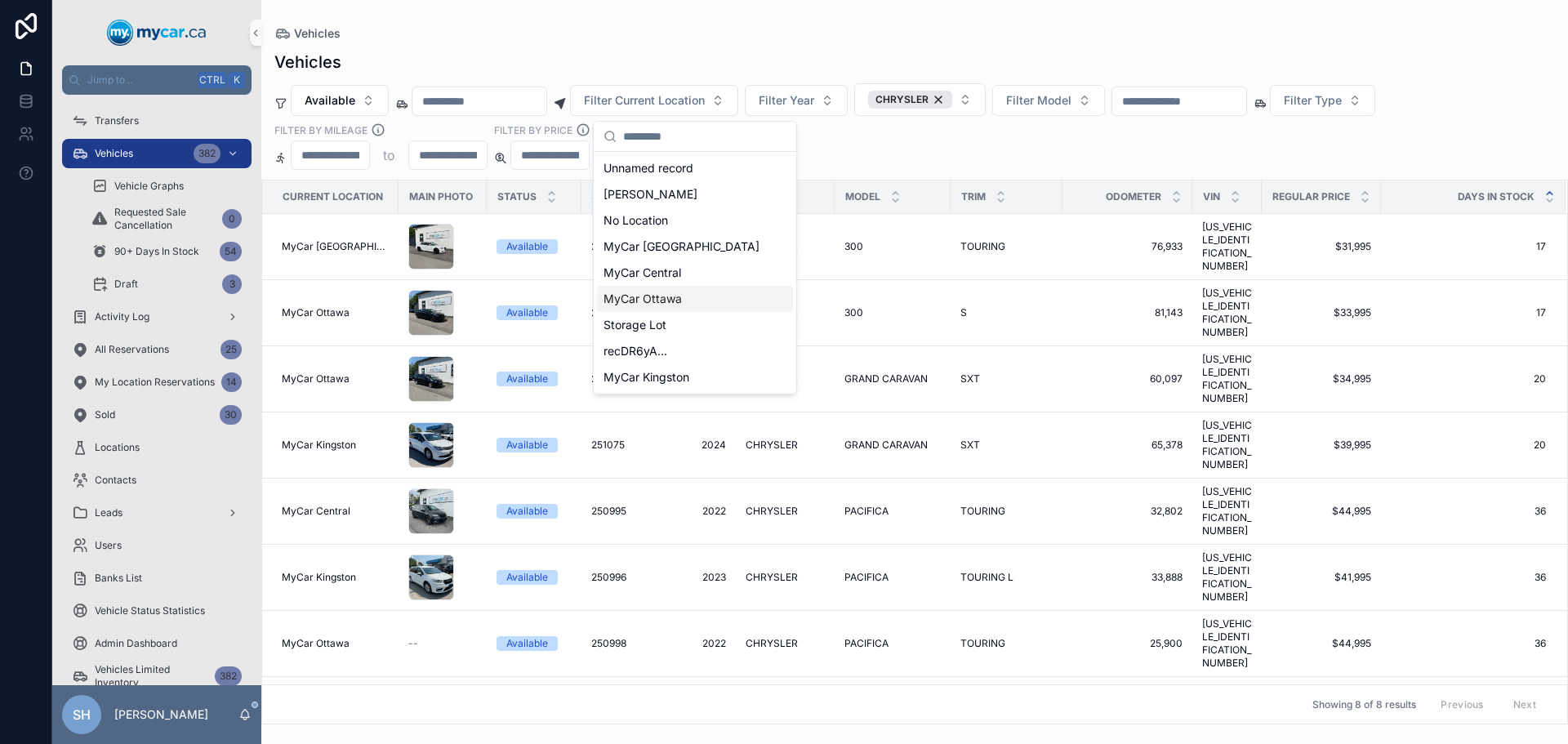
click at [685, 291] on div "MyCar Ottawa" at bounding box center [695, 299] width 196 height 26
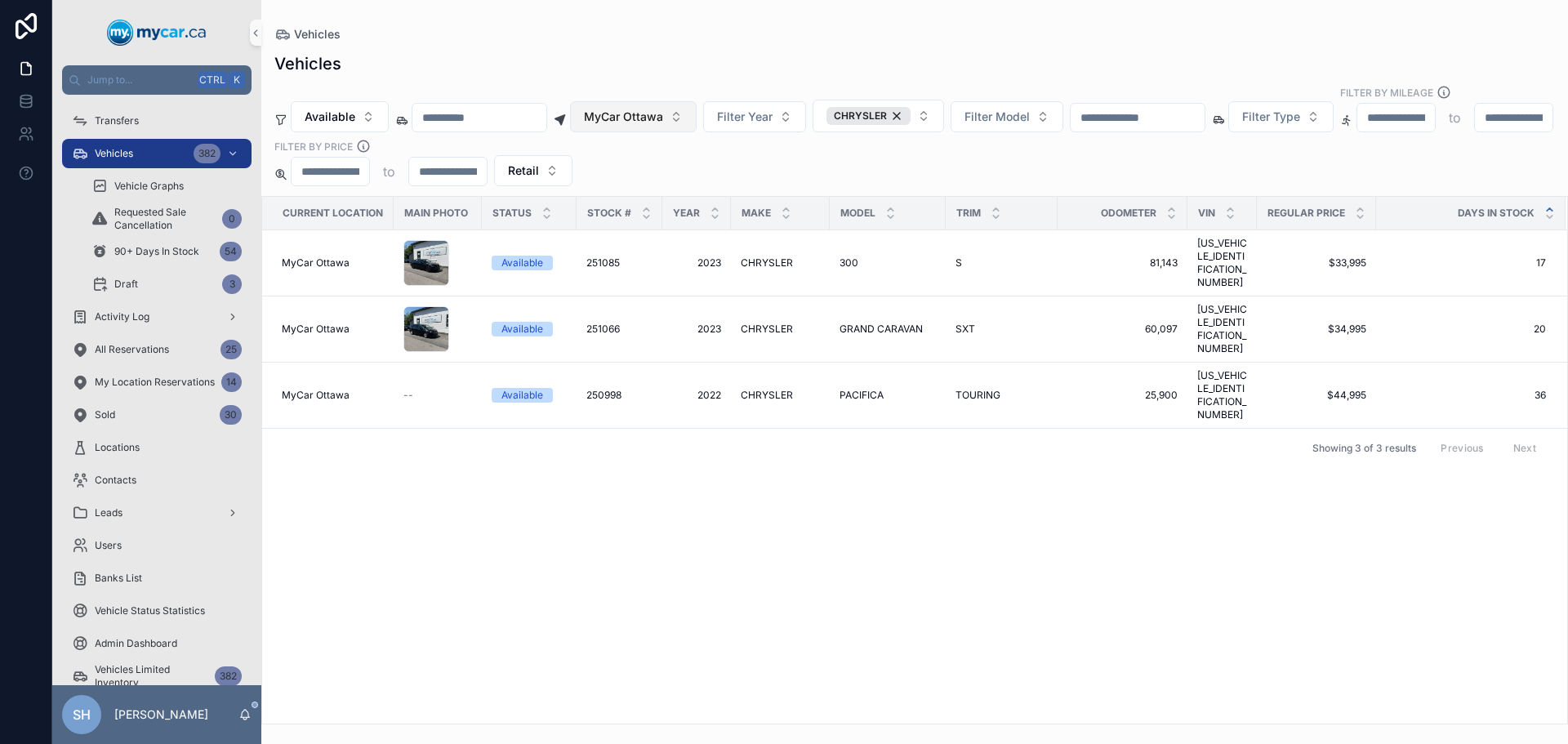
click at [663, 109] on span "MyCar Ottawa" at bounding box center [623, 117] width 79 height 16
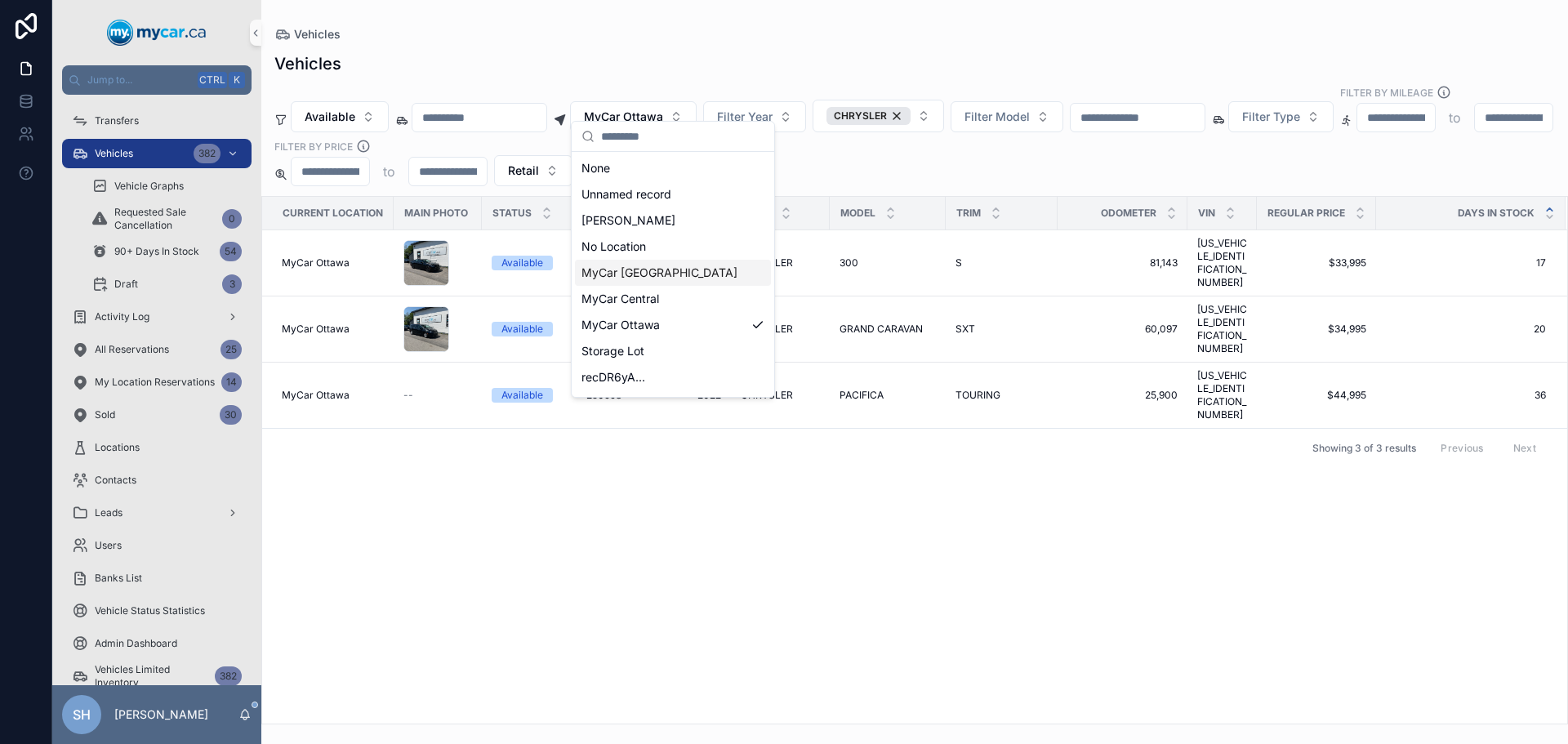
click at [659, 274] on span "MyCar [GEOGRAPHIC_DATA]" at bounding box center [659, 273] width 156 height 16
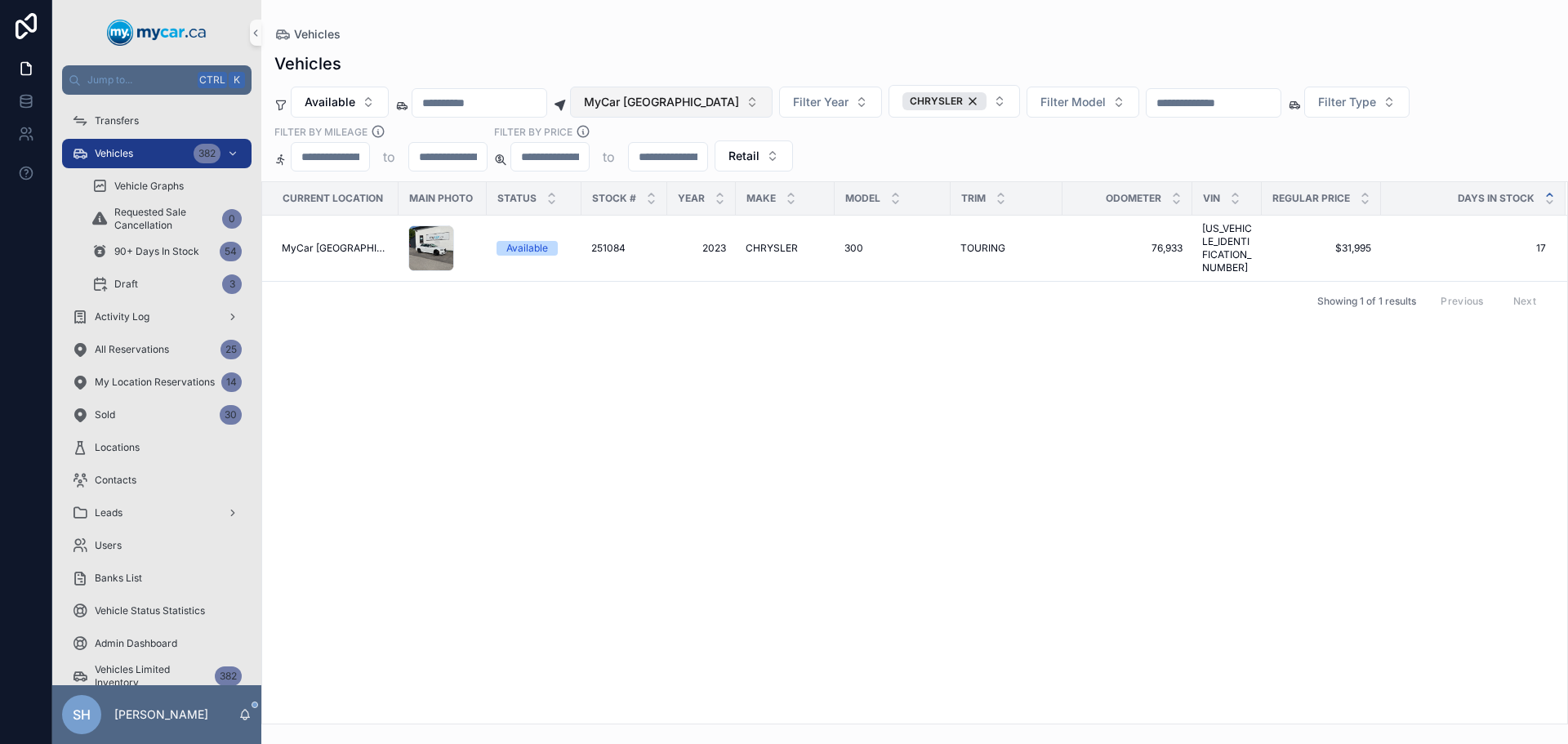
click at [667, 110] on button "MyCar [GEOGRAPHIC_DATA]" at bounding box center [672, 102] width 203 height 31
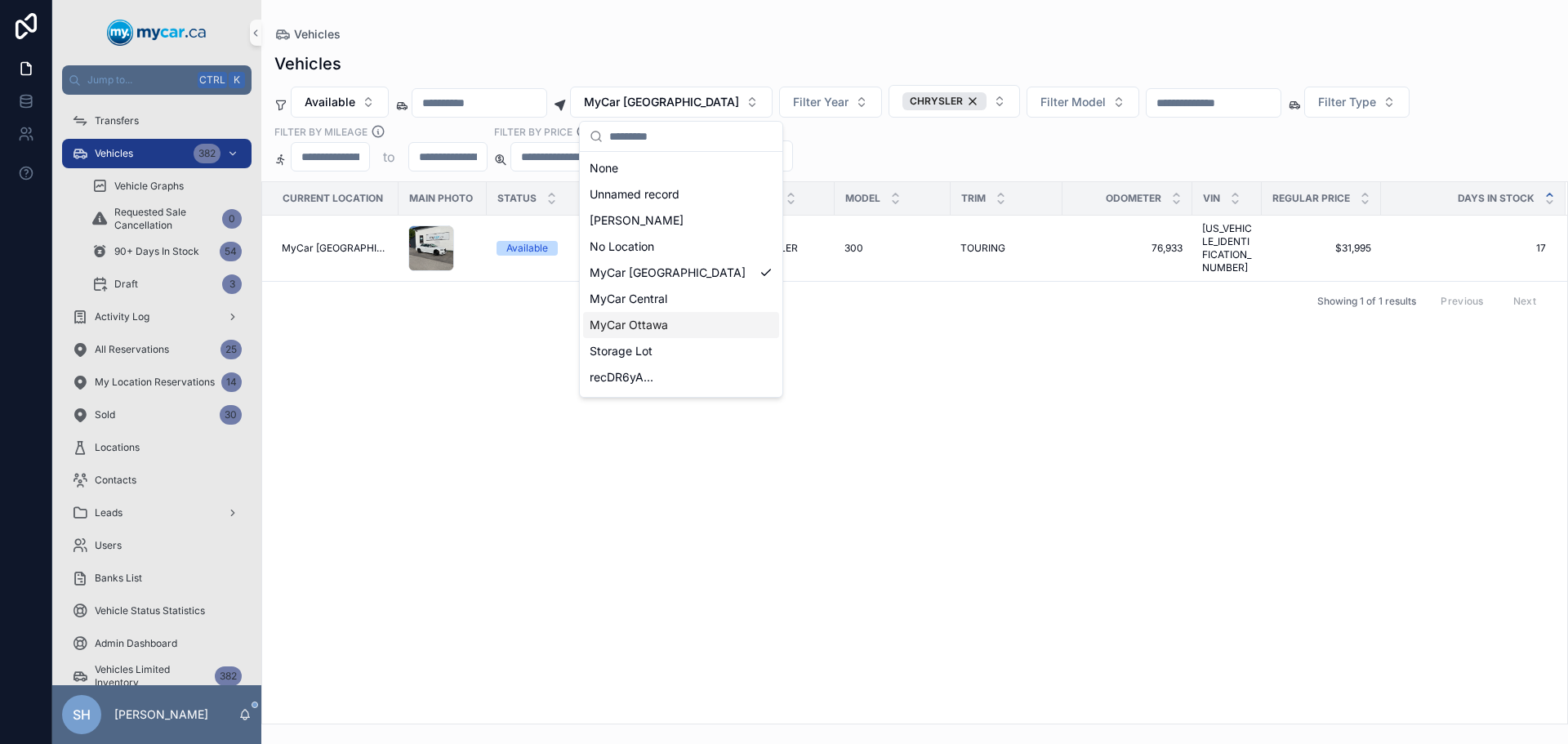
click at [639, 327] on span "MyCar Ottawa" at bounding box center [629, 325] width 79 height 16
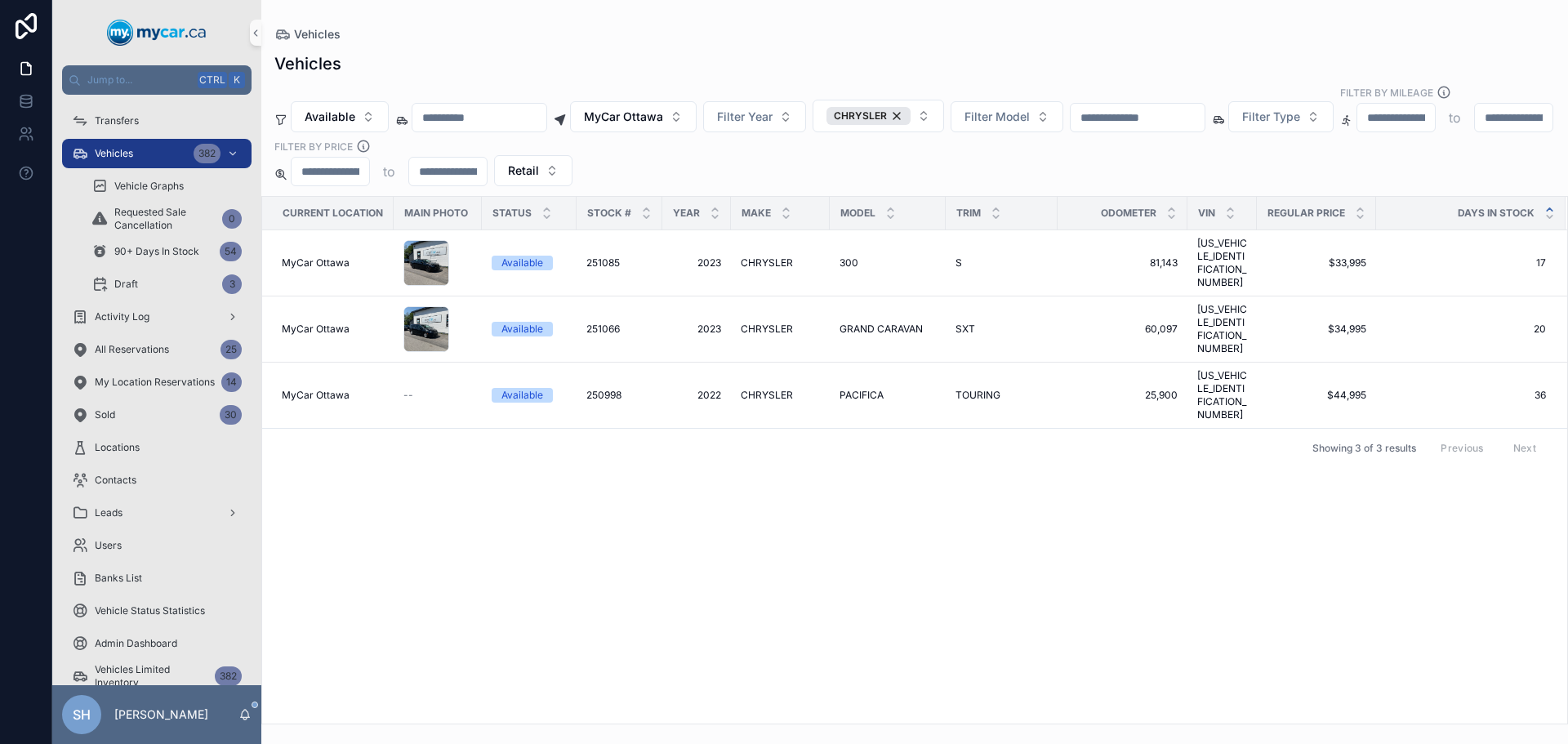
click at [670, 47] on div "Vehicles Available MyCar [GEOGRAPHIC_DATA] Filter Year CHRYSLER Filter Model Fi…" at bounding box center [914, 384] width 1306 height 683
click at [663, 109] on span "MyCar Ottawa" at bounding box center [623, 117] width 79 height 16
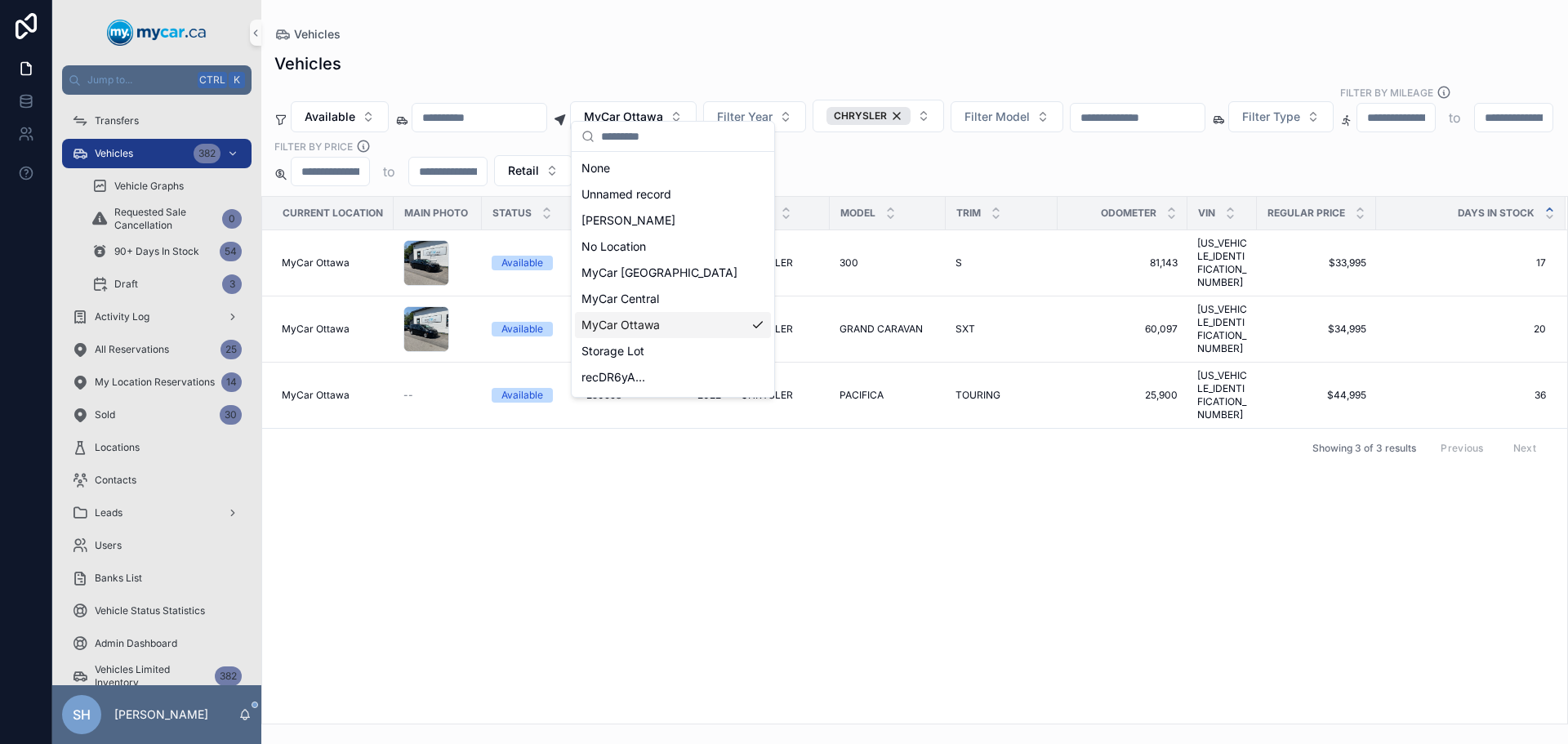
scroll to position [23, 0]
click at [635, 381] on span "MyCar Kingston" at bounding box center [624, 381] width 86 height 16
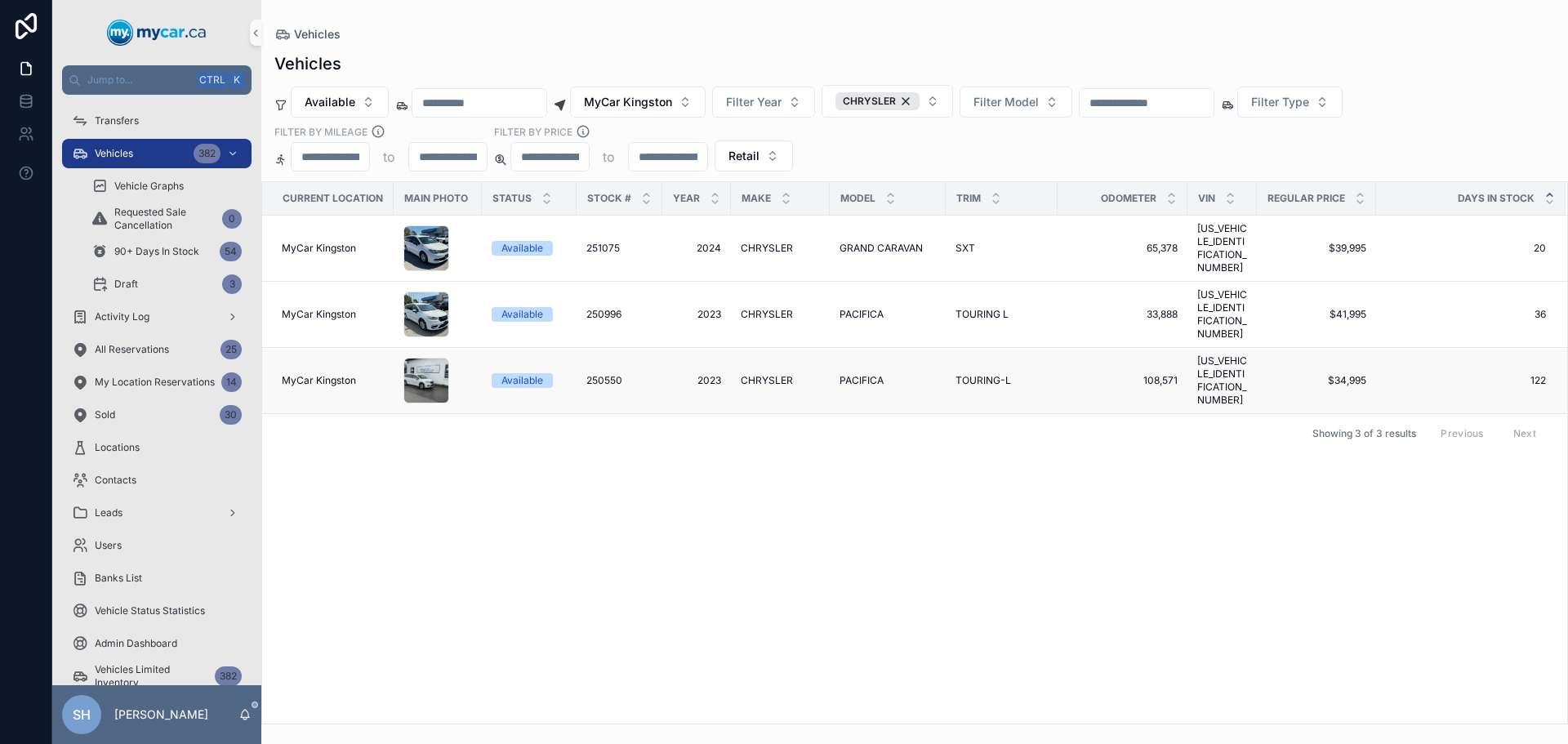
click at [607, 374] on span "250550" at bounding box center [604, 381] width 36 height 13
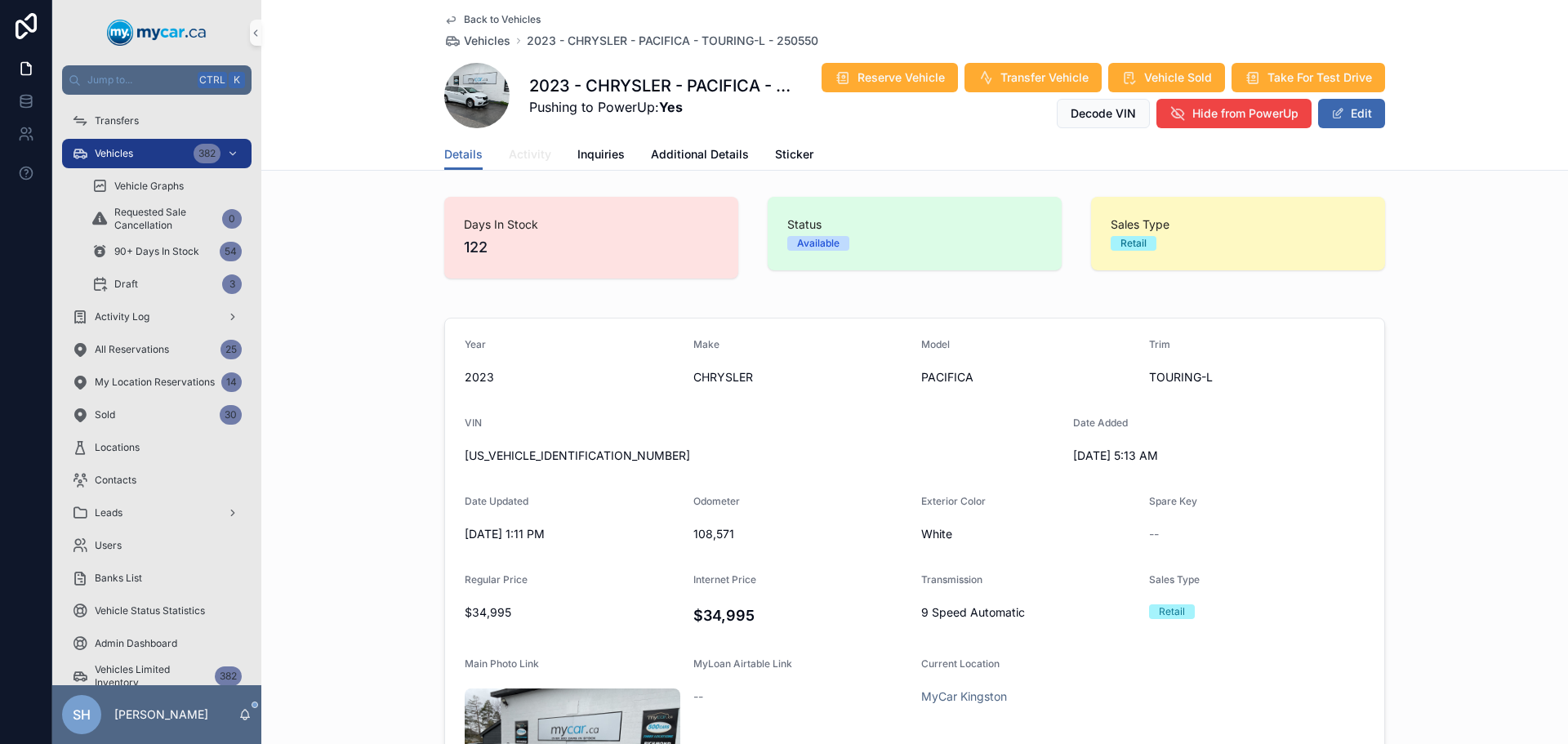
click at [522, 161] on span "Activity" at bounding box center [530, 155] width 43 height 16
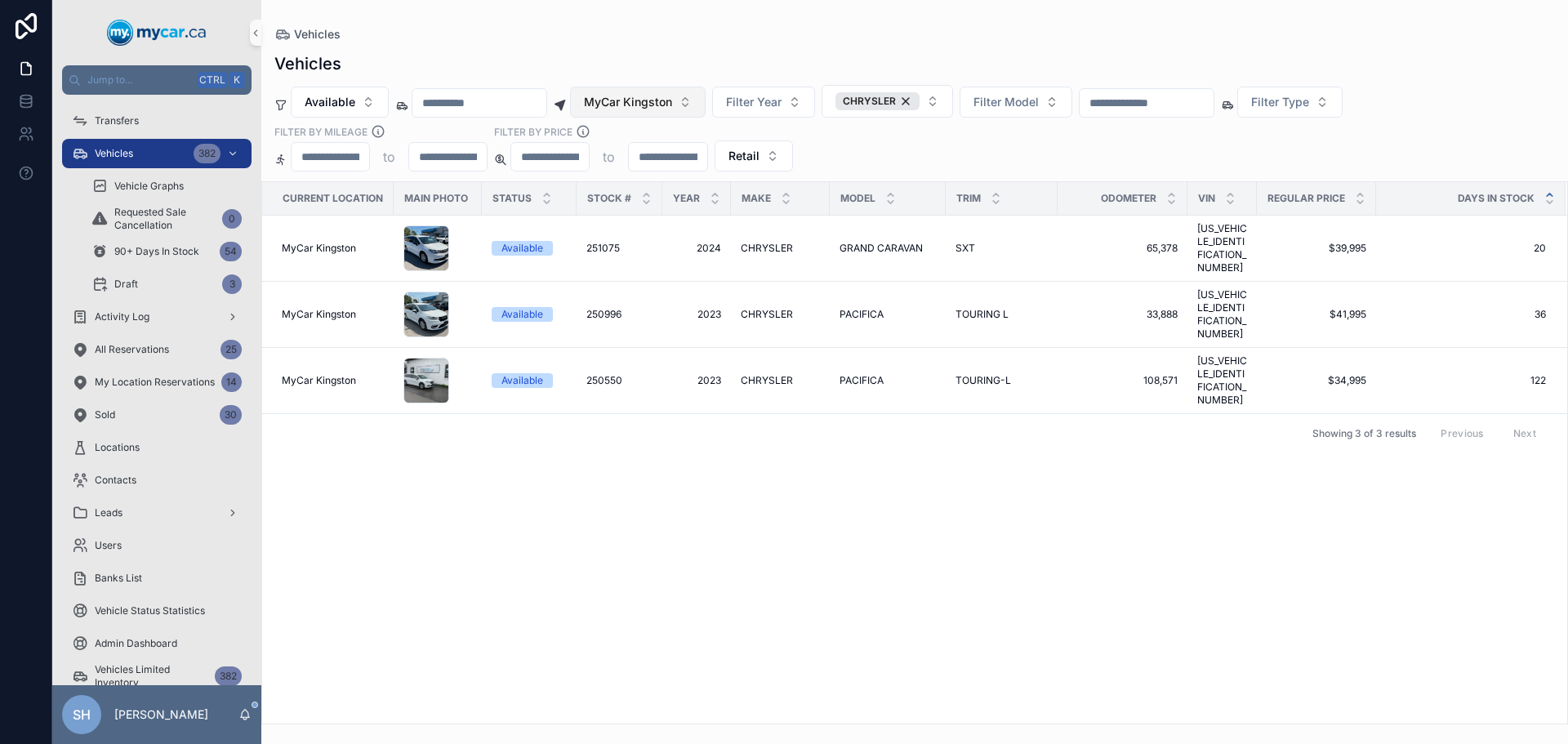
click at [649, 110] on button "MyCar Kingston" at bounding box center [638, 102] width 136 height 31
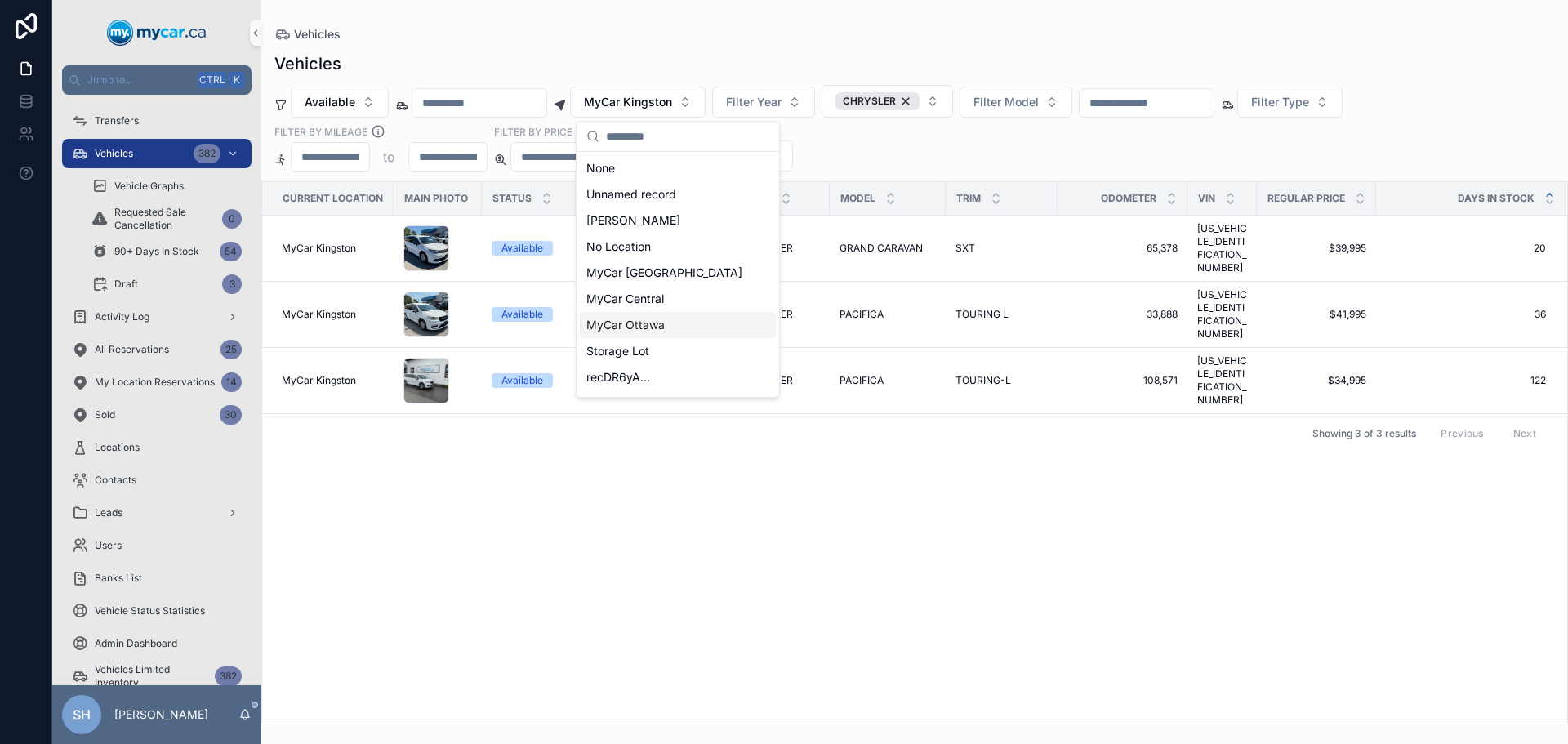
click at [652, 324] on span "MyCar Ottawa" at bounding box center [626, 325] width 79 height 16
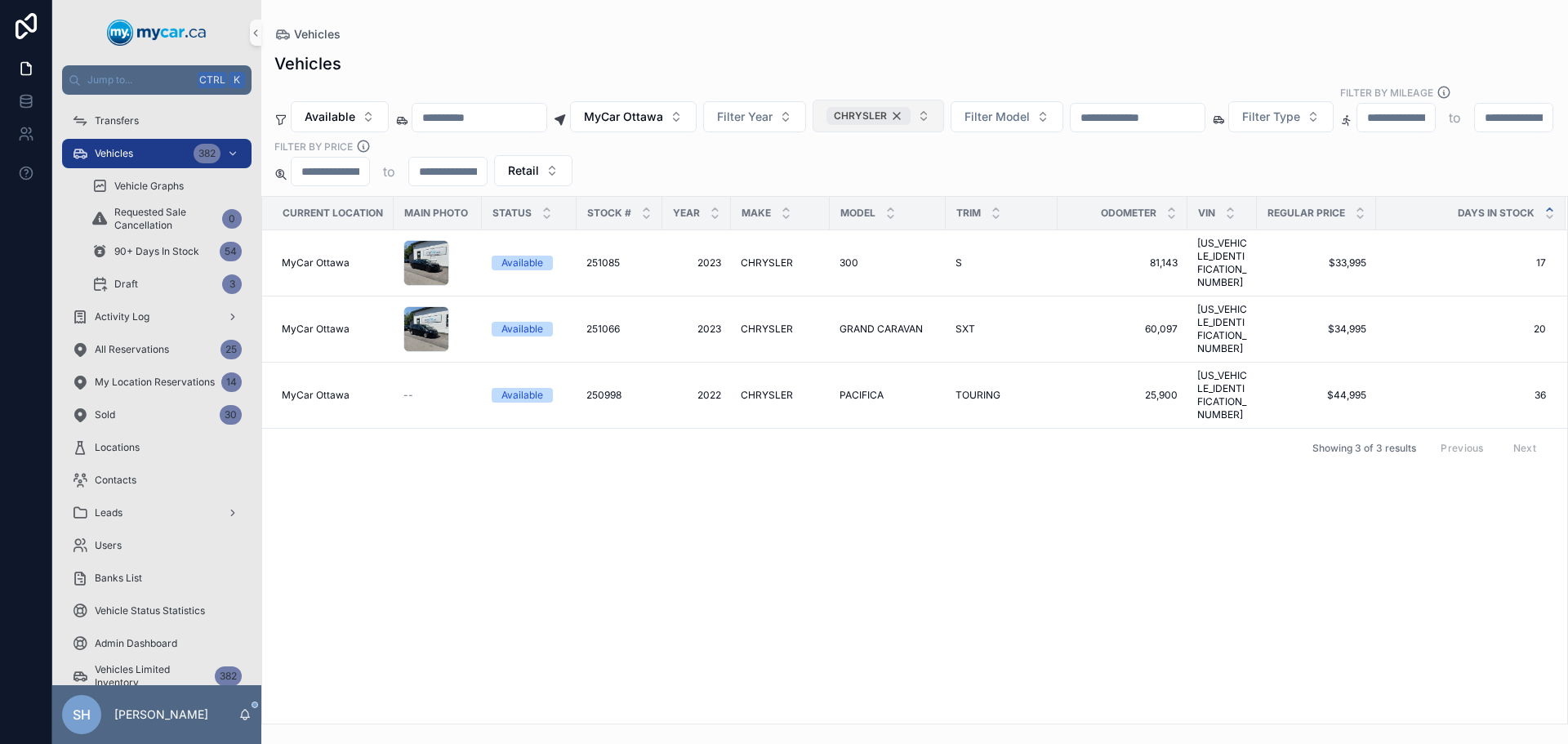
click at [910, 107] on div "CHRYSLER" at bounding box center [868, 116] width 84 height 18
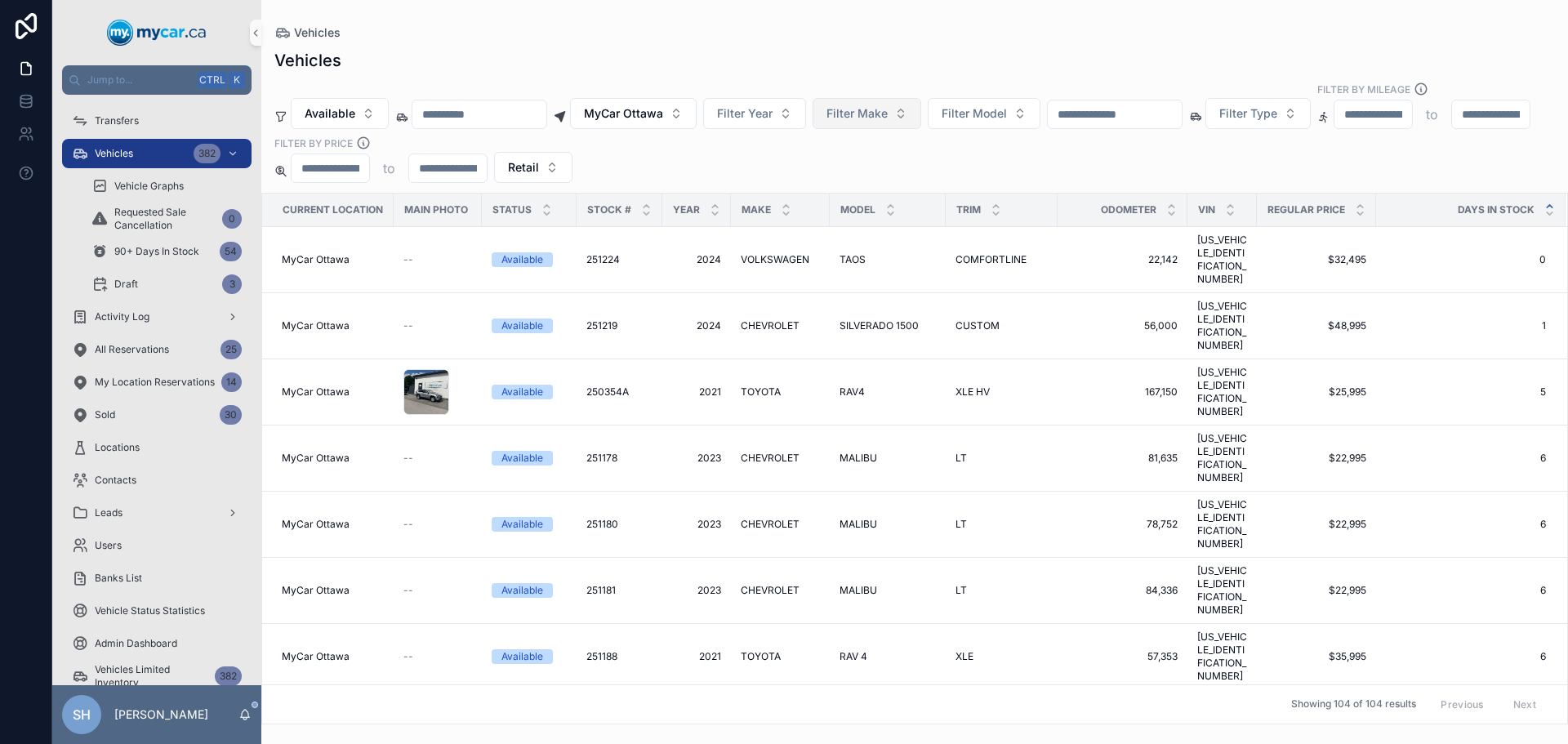
click at [887, 106] on span "Filter Make" at bounding box center [856, 114] width 61 height 16
type input "**"
click at [847, 165] on div "KIA" at bounding box center [905, 164] width 196 height 26
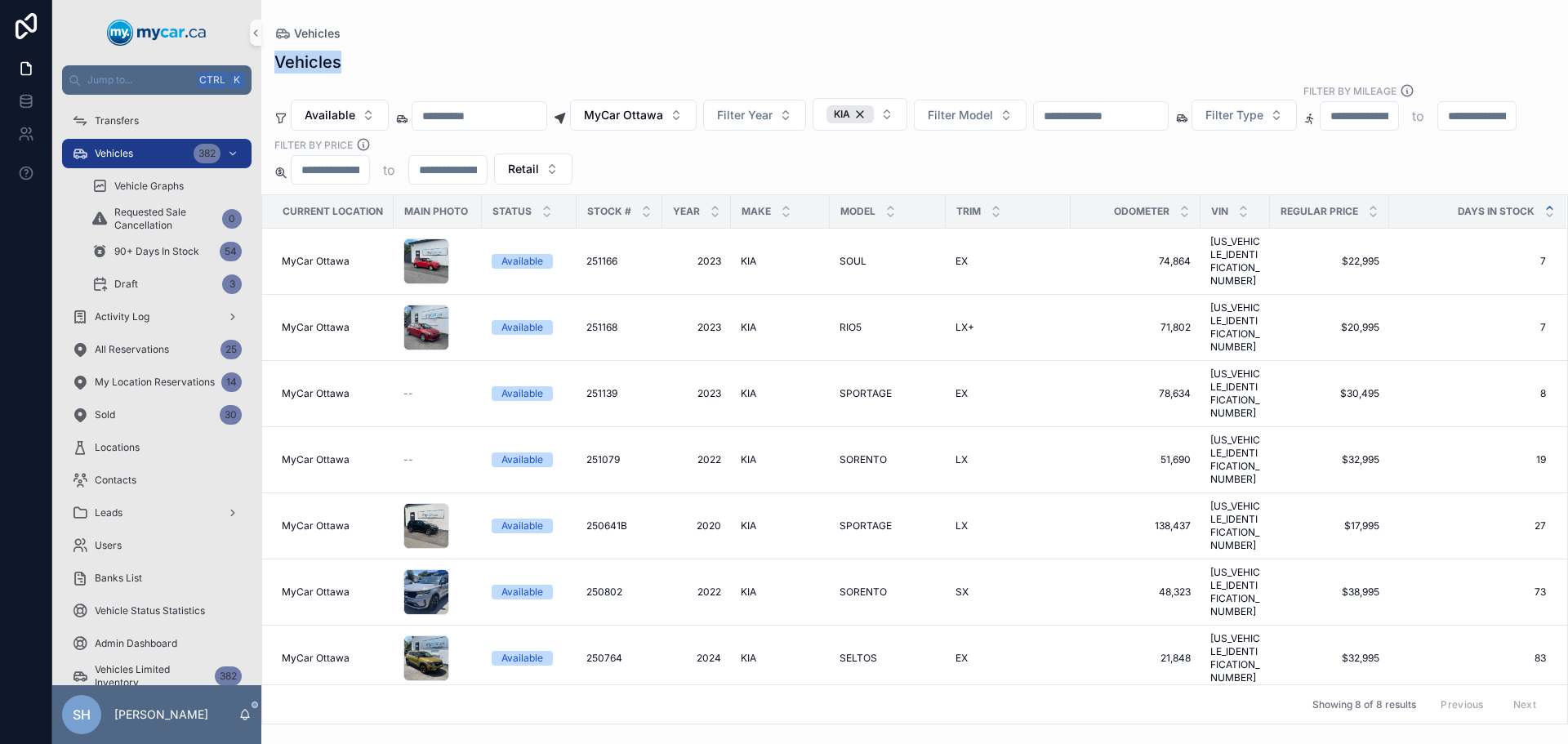
click at [863, 41] on div "Vehicles Vehicles Available MyCar [GEOGRAPHIC_DATA] Filter Year KIA Filter Mode…" at bounding box center [914, 362] width 1306 height 724
click at [645, 107] on span "MyCar Ottawa" at bounding box center [623, 115] width 79 height 16
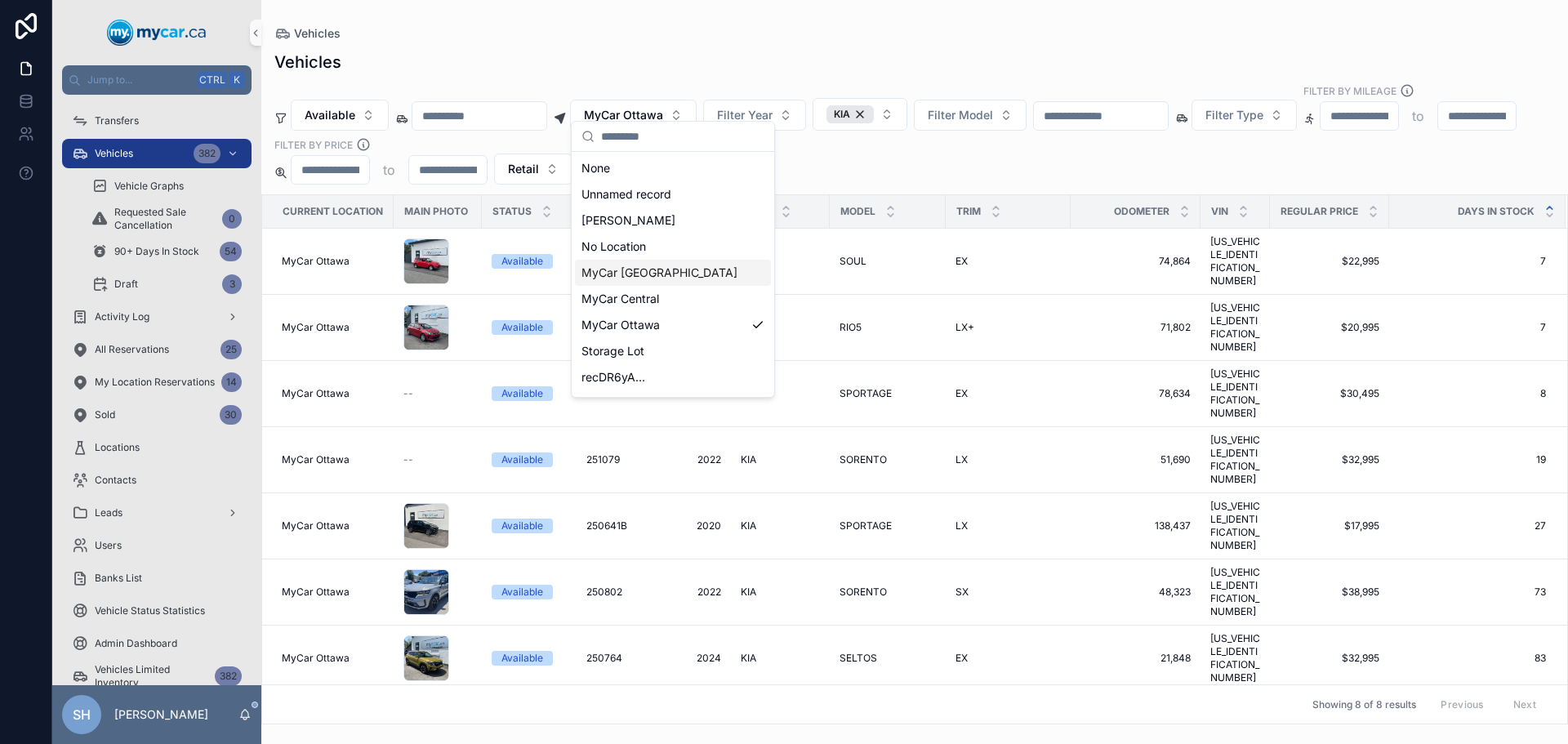
click at [645, 273] on span "MyCar [GEOGRAPHIC_DATA]" at bounding box center [659, 273] width 156 height 16
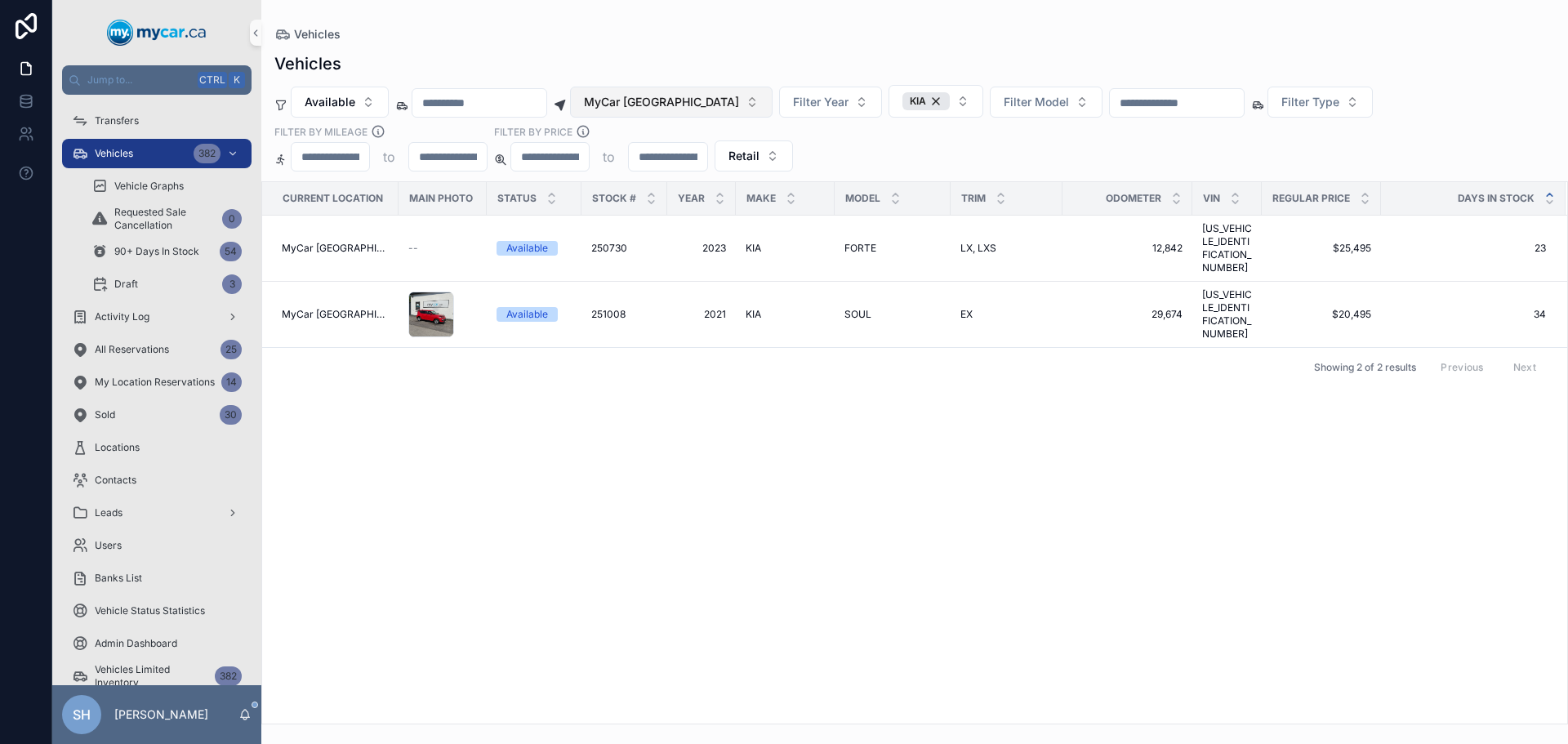
click at [690, 106] on span "MyCar [GEOGRAPHIC_DATA]" at bounding box center [662, 102] width 155 height 16
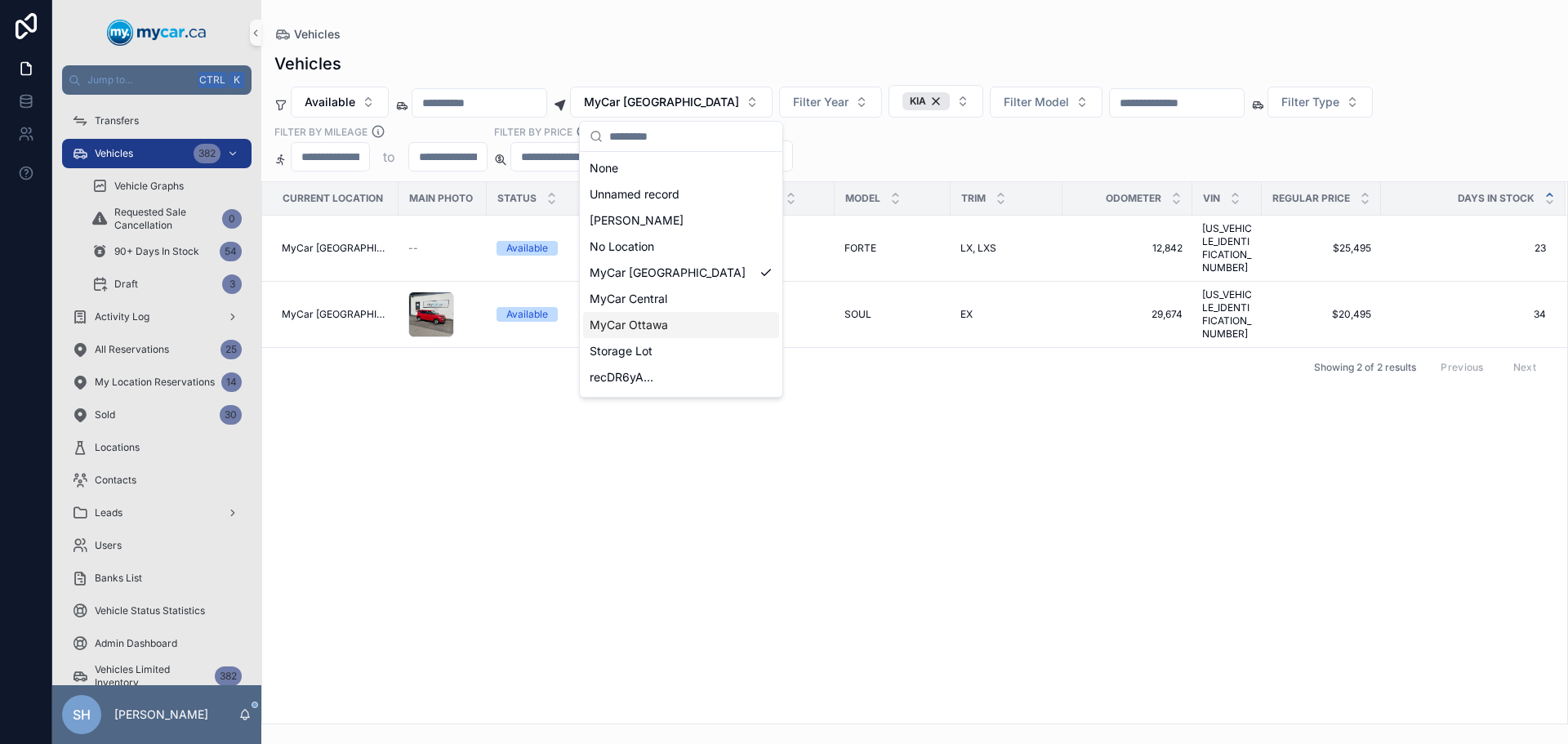
click at [666, 329] on span "MyCar Ottawa" at bounding box center [629, 325] width 79 height 16
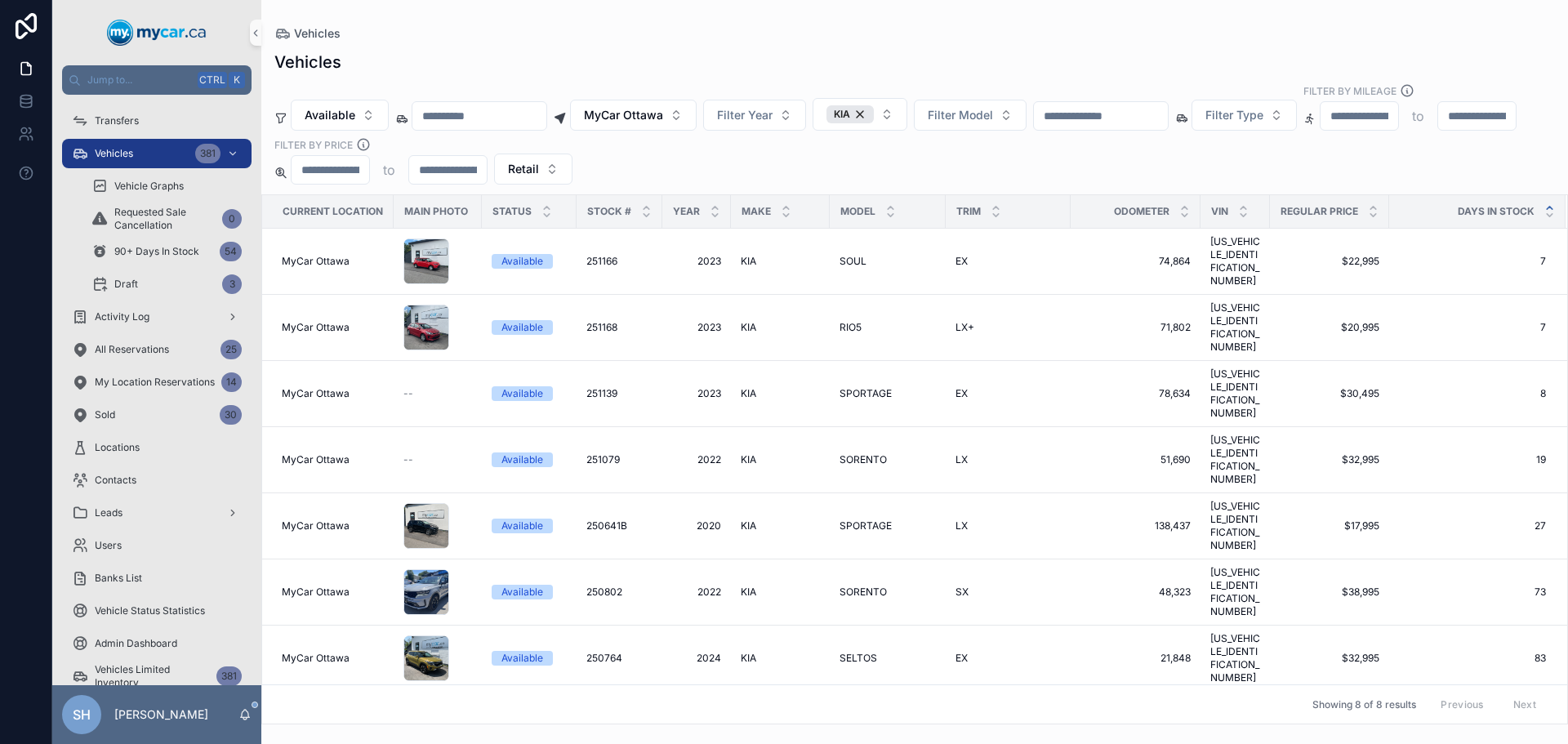
click at [869, 60] on div "Vehicles" at bounding box center [914, 62] width 1280 height 23
click at [868, 106] on div "KIA" at bounding box center [850, 115] width 47 height 18
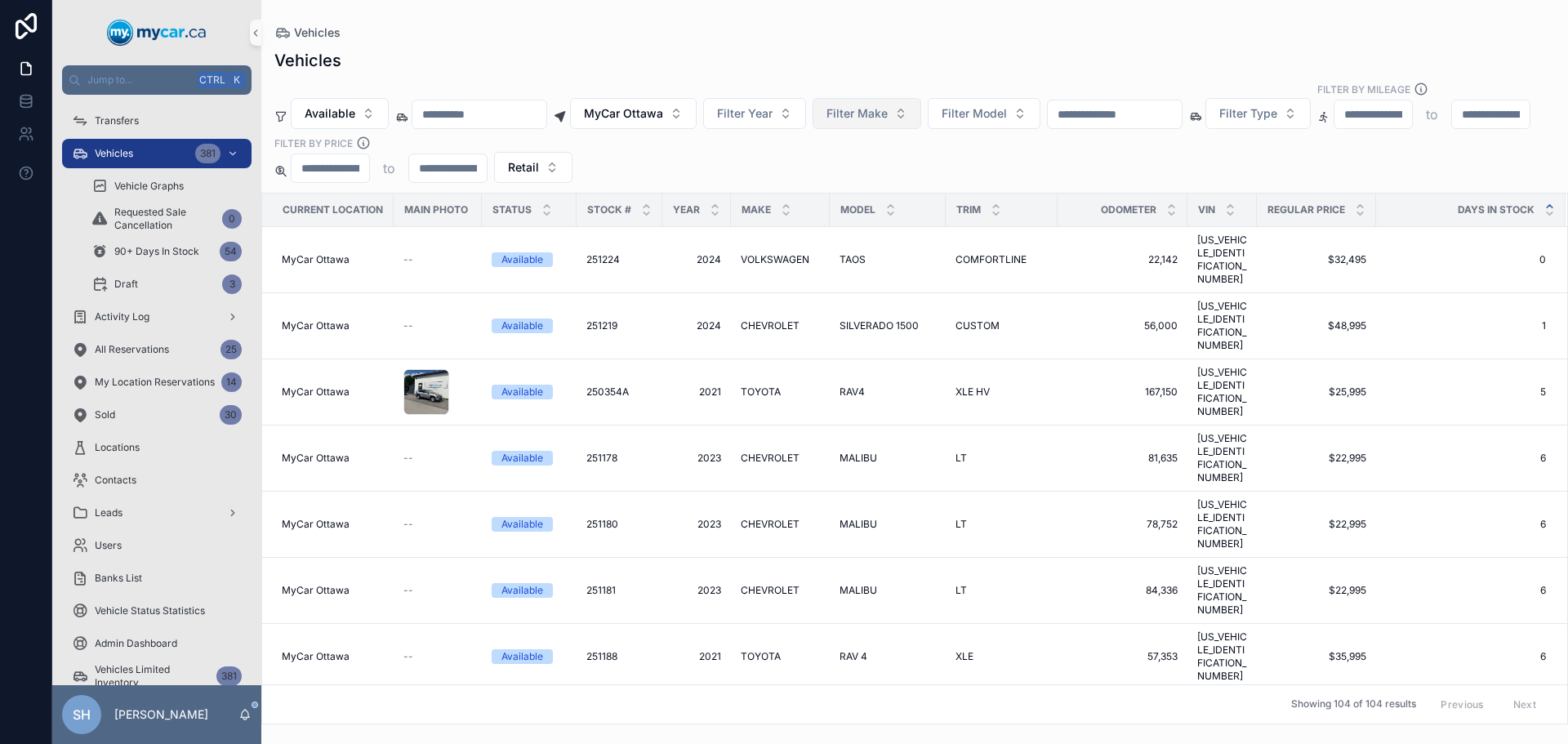
click at [887, 106] on span "Filter Make" at bounding box center [856, 114] width 61 height 16
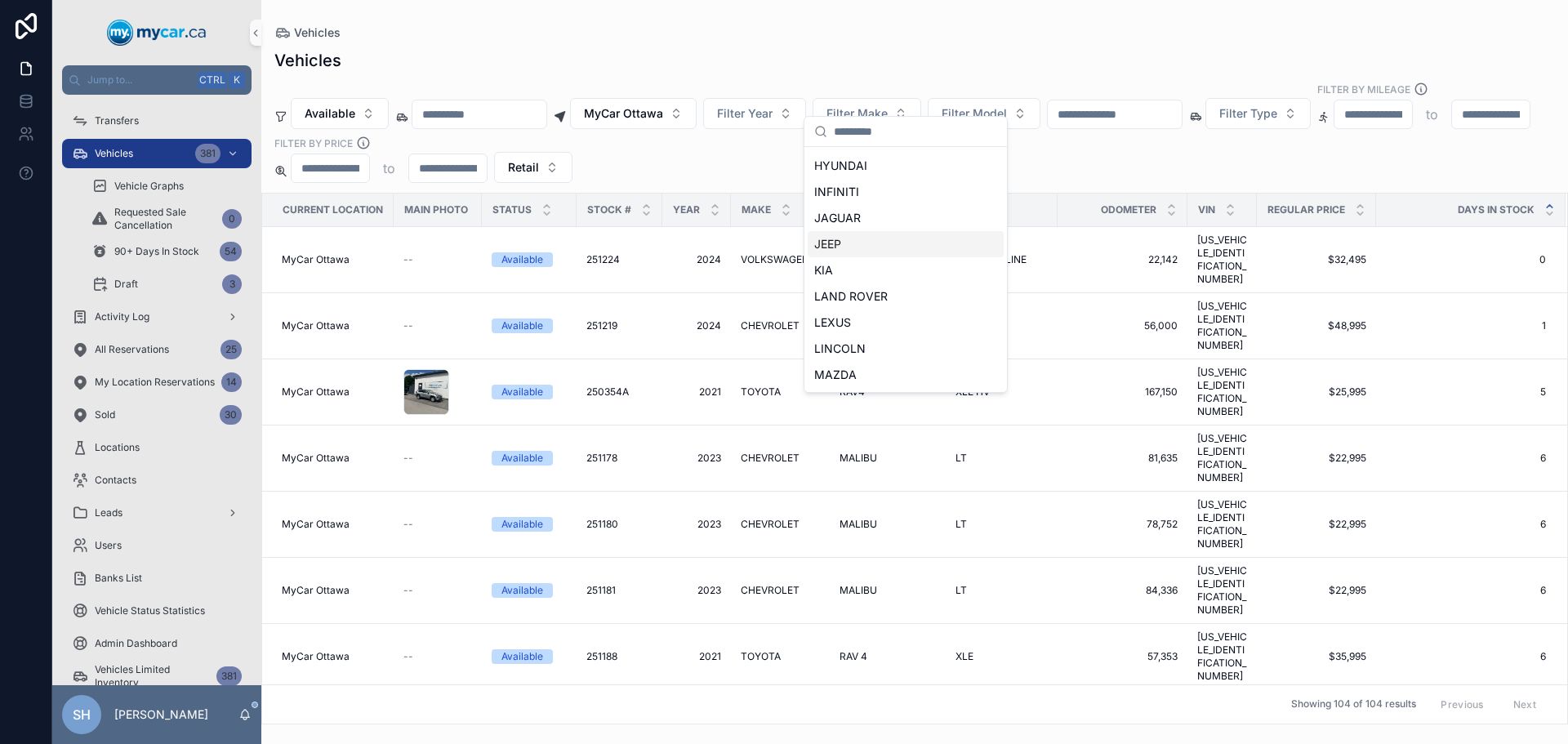
scroll to position [490, 0]
click at [869, 374] on div "NISSAN" at bounding box center [905, 379] width 196 height 26
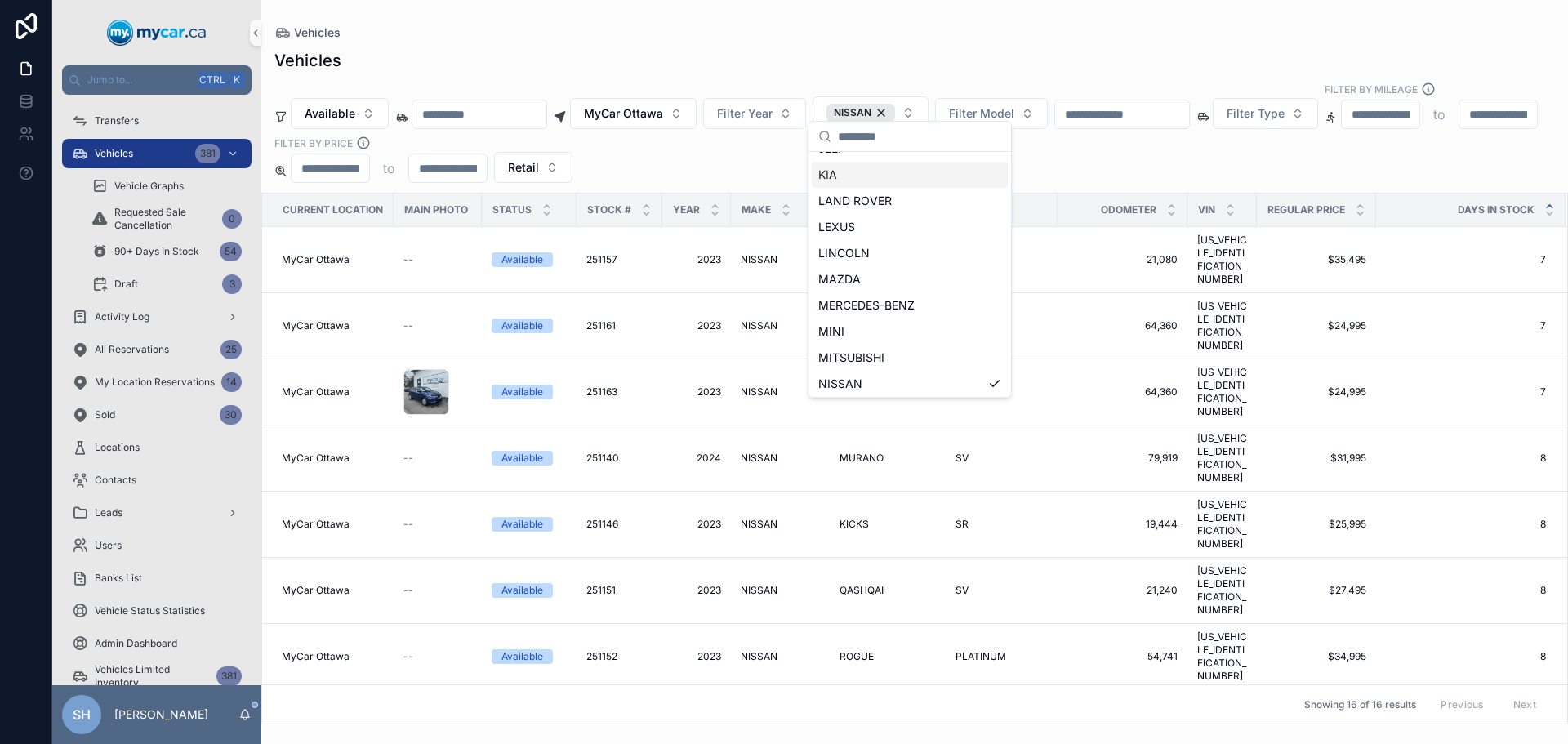
click at [815, 53] on div "Vehicles" at bounding box center [914, 61] width 1280 height 23
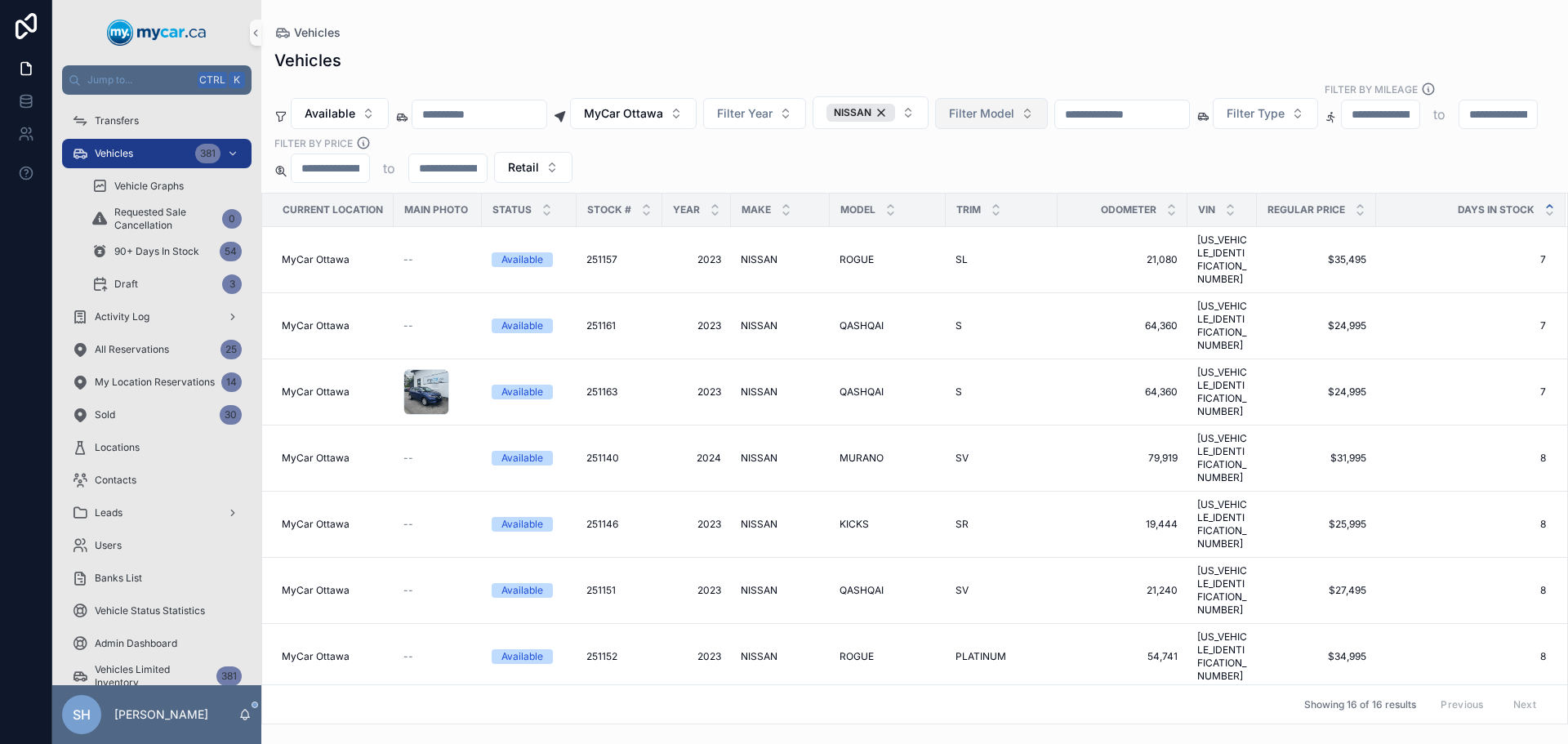
click at [1009, 106] on span "Filter Model" at bounding box center [982, 114] width 65 height 16
type input "**"
click at [991, 166] on div "QASHQAI" at bounding box center [1030, 165] width 196 height 26
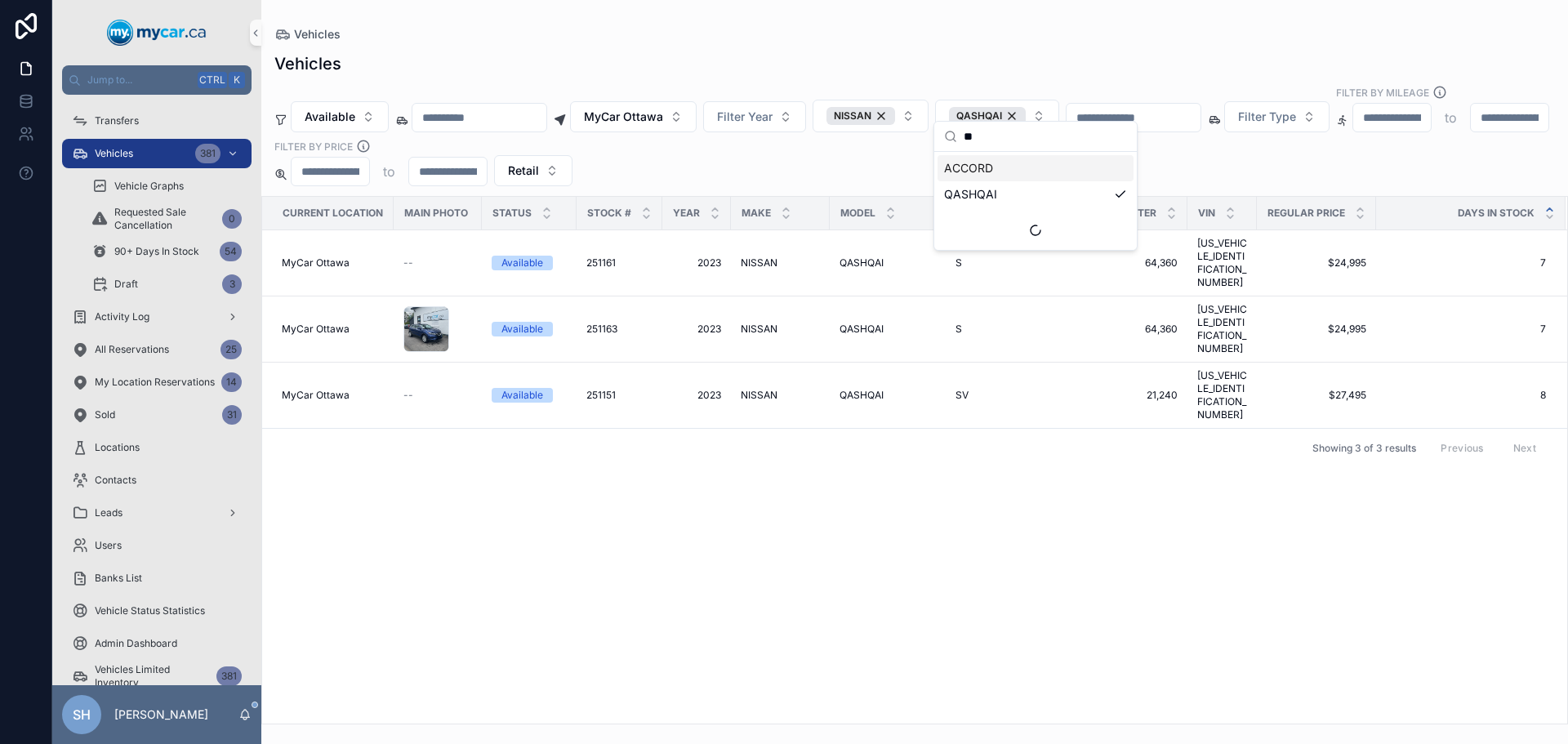
click at [856, 33] on div "Vehicles" at bounding box center [914, 34] width 1280 height 16
click at [648, 109] on span "MyCar Ottawa" at bounding box center [623, 117] width 79 height 16
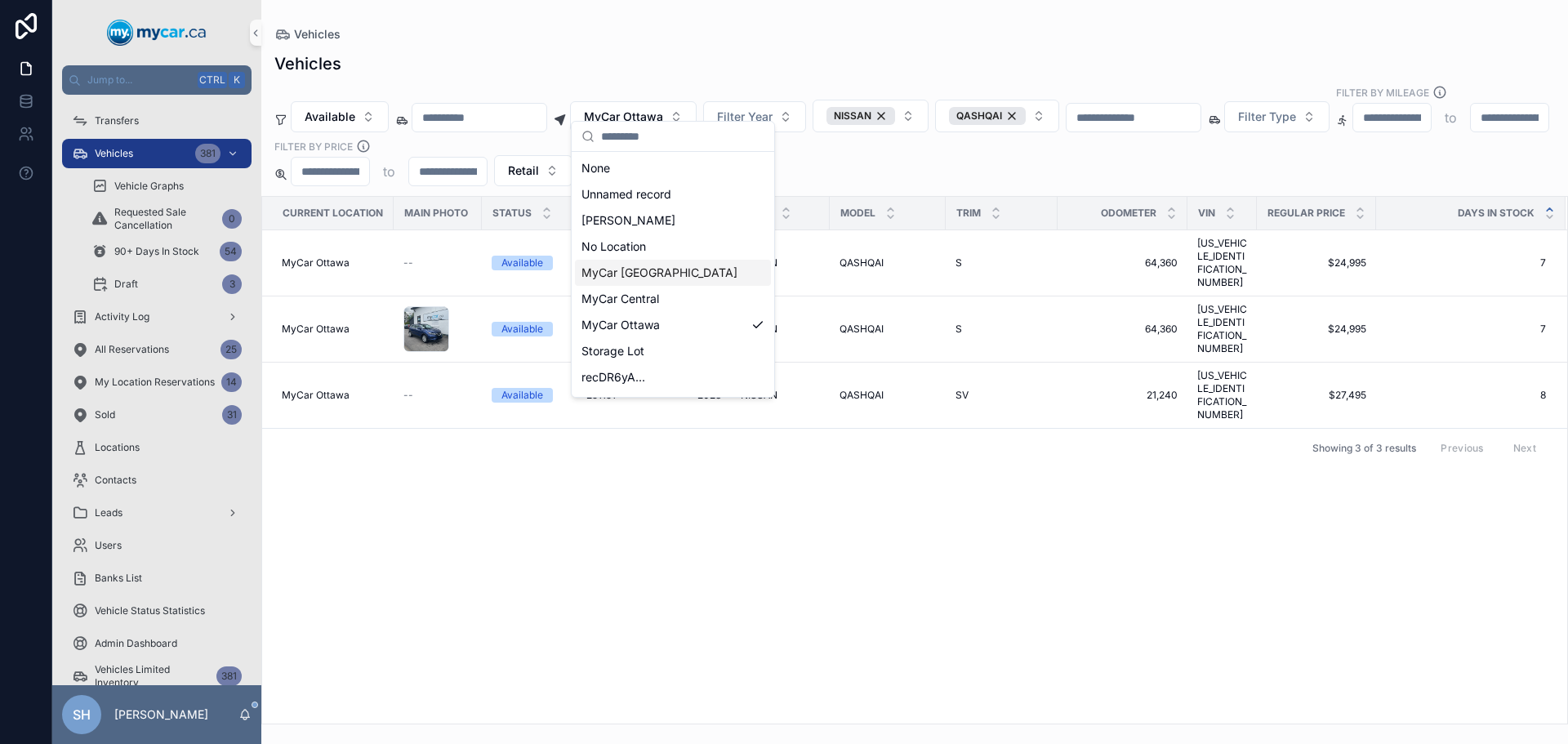
click at [670, 269] on span "MyCar [GEOGRAPHIC_DATA]" at bounding box center [659, 273] width 156 height 16
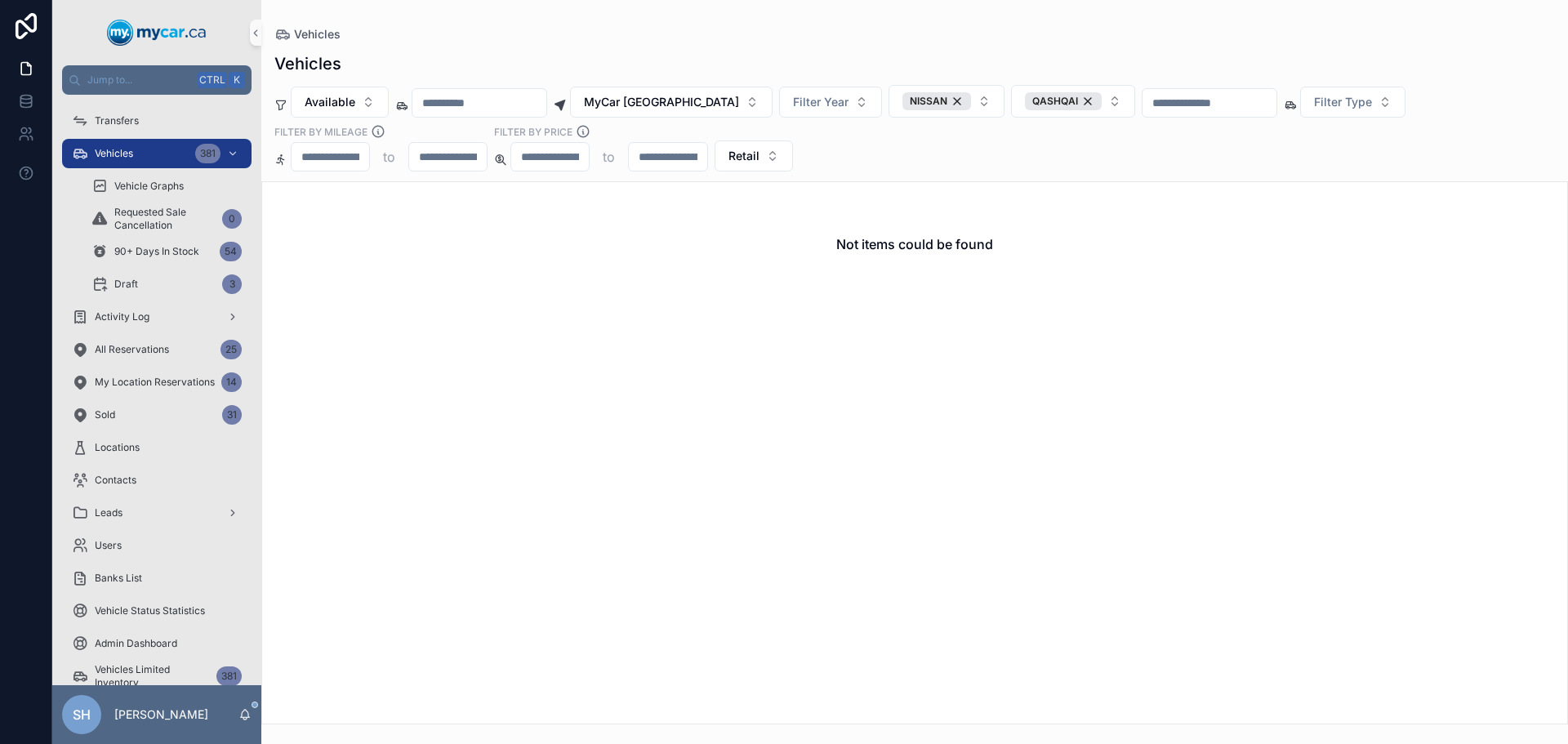
click at [704, 44] on div "Vehicles Available MyCar [GEOGRAPHIC_DATA] Filter Year NISSAN QASHQAI Filter Ty…" at bounding box center [914, 384] width 1306 height 683
click at [673, 101] on span "MyCar [GEOGRAPHIC_DATA]" at bounding box center [662, 102] width 155 height 16
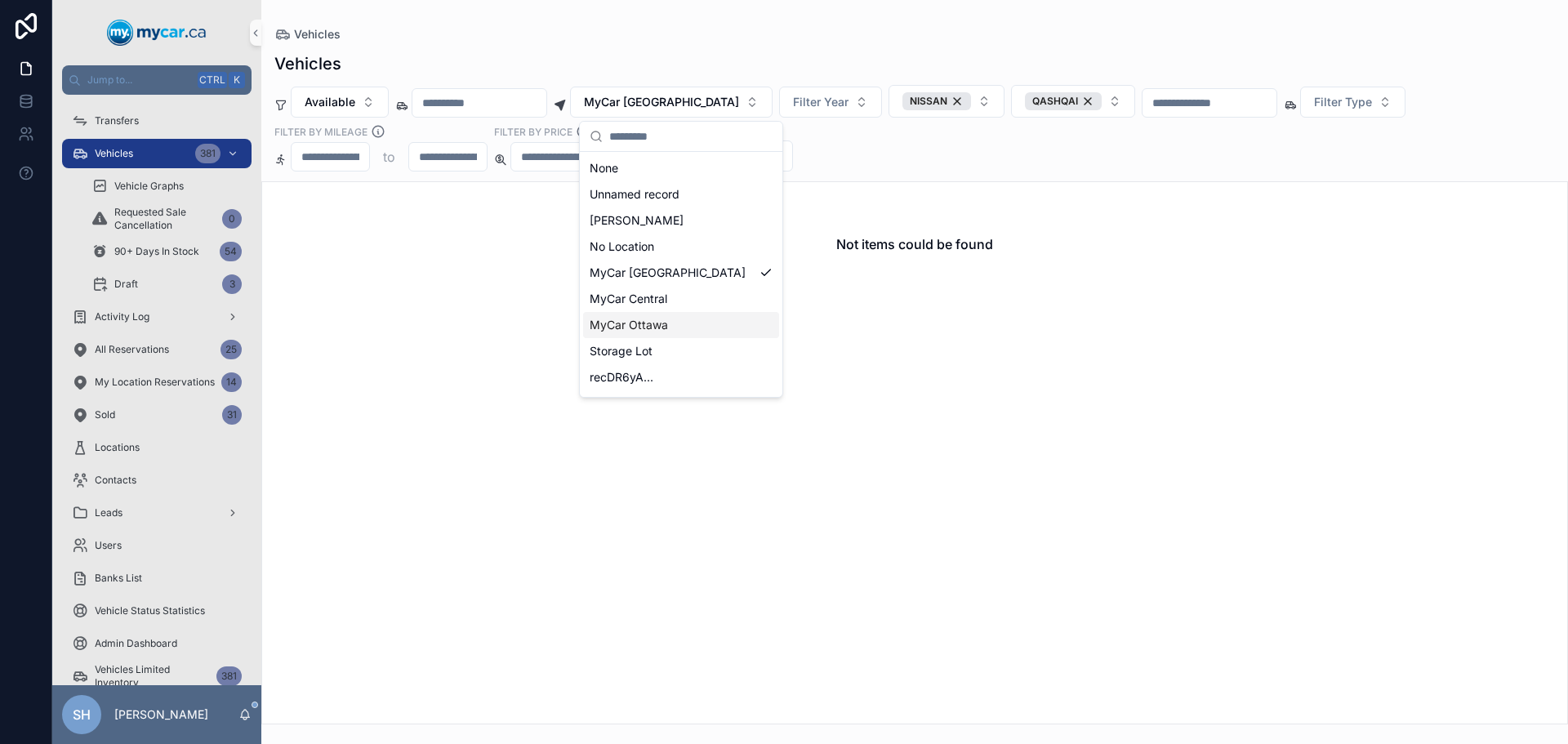
click at [667, 320] on div "MyCar Ottawa" at bounding box center [681, 325] width 196 height 26
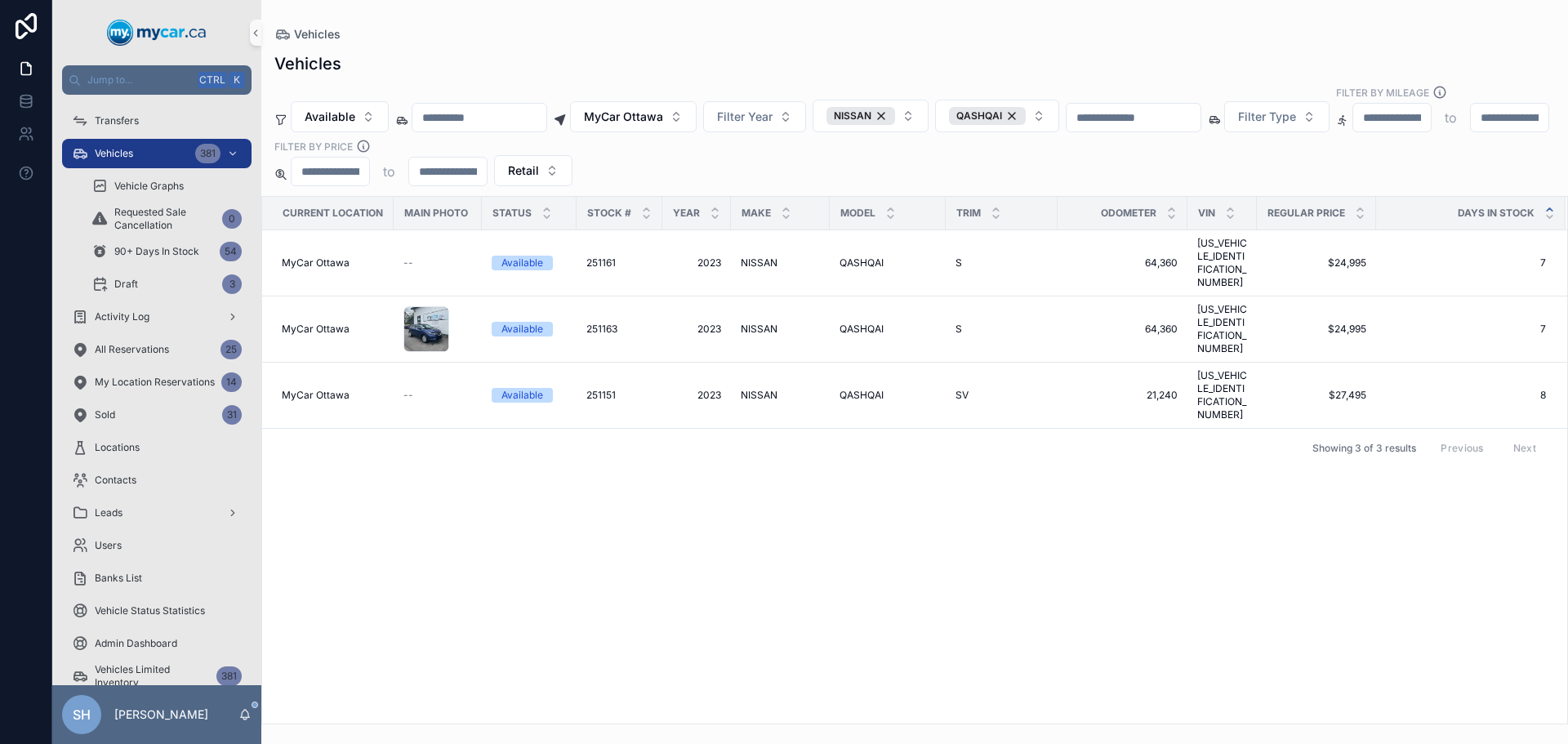
click at [681, 46] on div "Vehicles Available MyCar Ottawa Filter Year NISSAN QASHQAI Filter Type Filter B…" at bounding box center [914, 384] width 1306 height 683
click at [1266, 428] on div "Current Location Main Photo Status Stock # Year Make Model Trim Odometer VIN Re…" at bounding box center [914, 461] width 1305 height 527
click at [902, 462] on div "Current Location Main Photo Status Stock # Year Make Model Trim Odometer VIN Re…" at bounding box center [914, 461] width 1305 height 527
click at [946, 474] on div "Current Location Main Photo Status Stock # Year Make Model Trim Odometer VIN Re…" at bounding box center [914, 461] width 1305 height 527
